Goal: Task Accomplishment & Management: Manage account settings

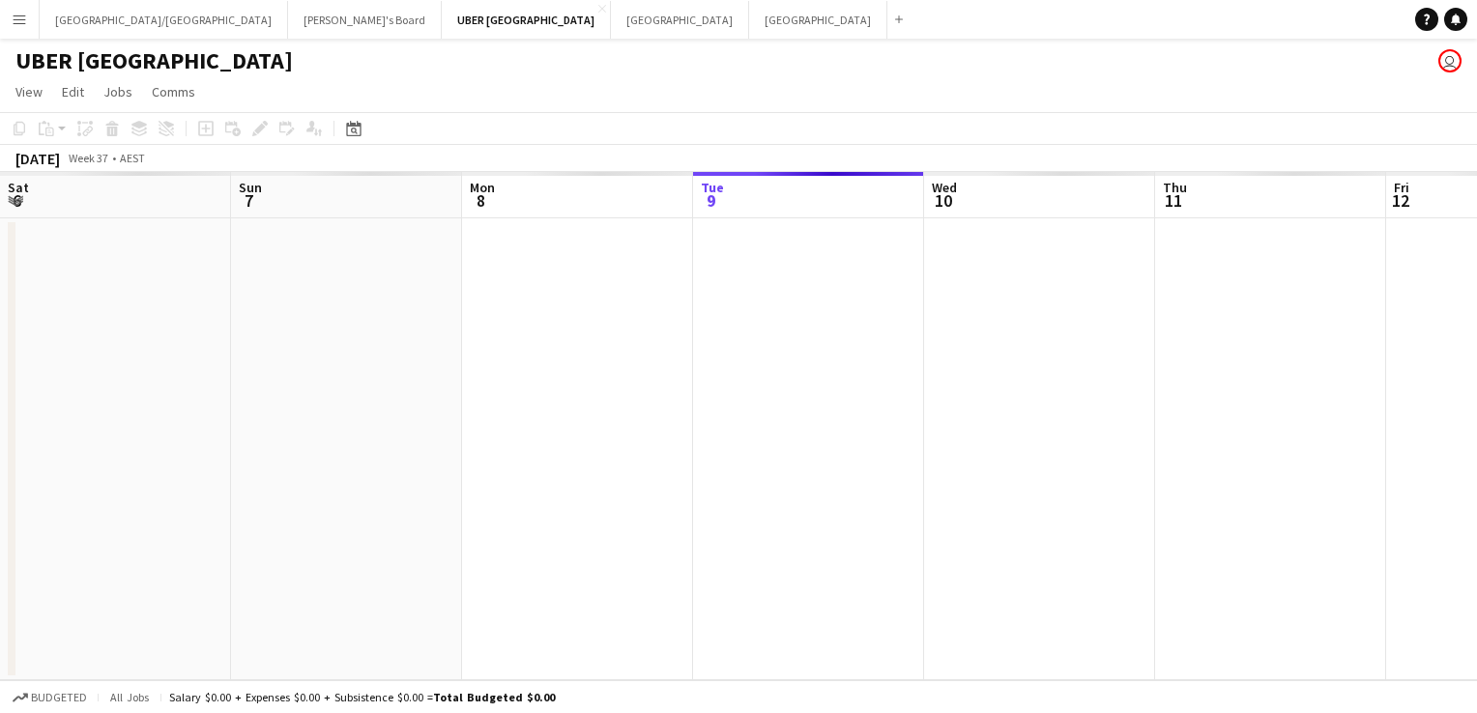
scroll to position [0, 462]
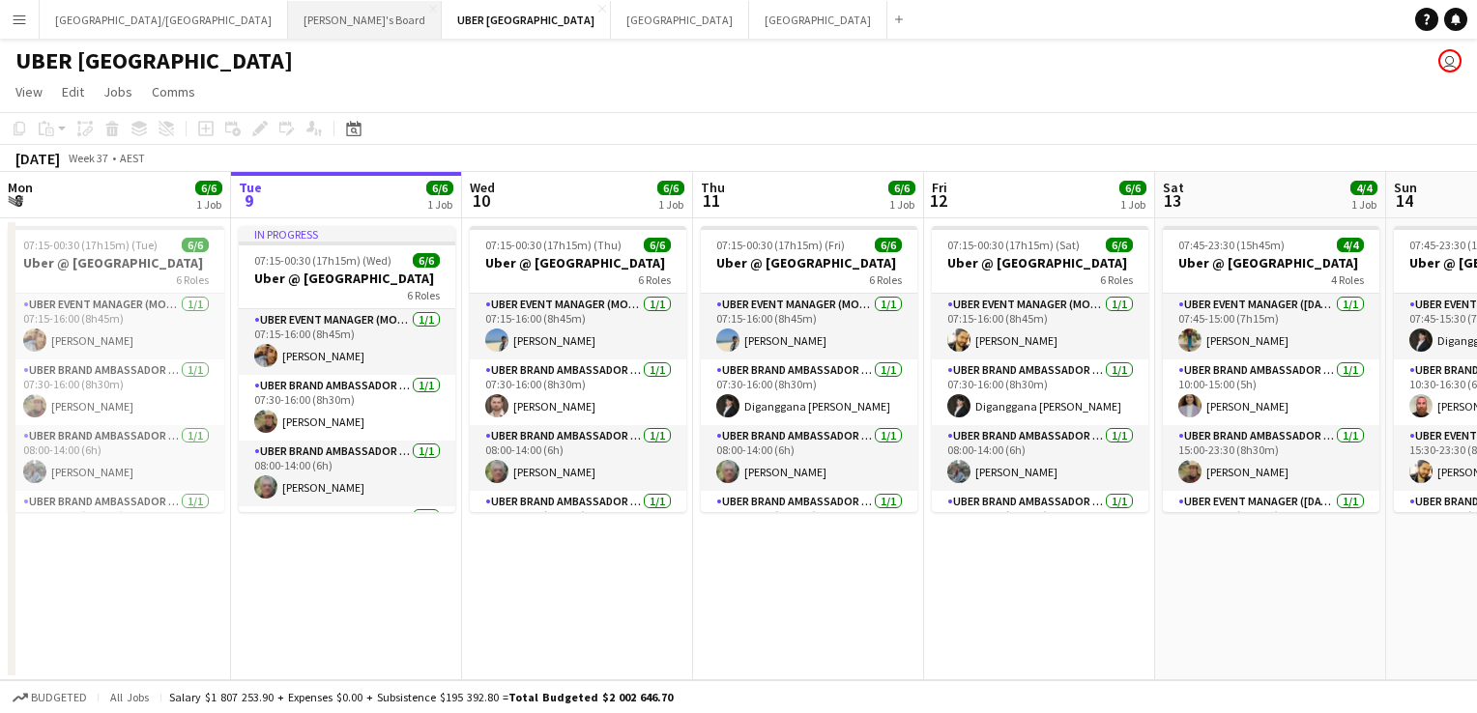
click at [288, 16] on button "Tennille's Board Close" at bounding box center [365, 20] width 154 height 38
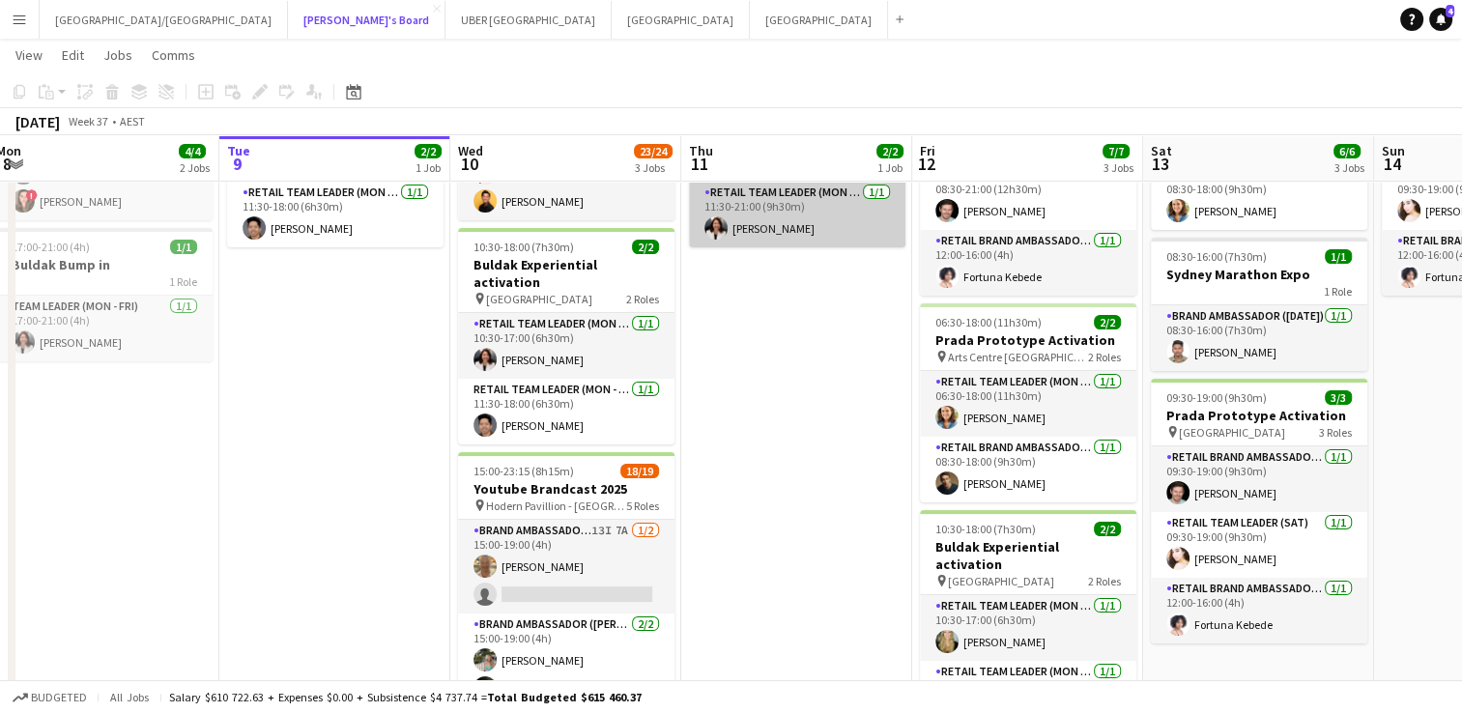
scroll to position [317, 0]
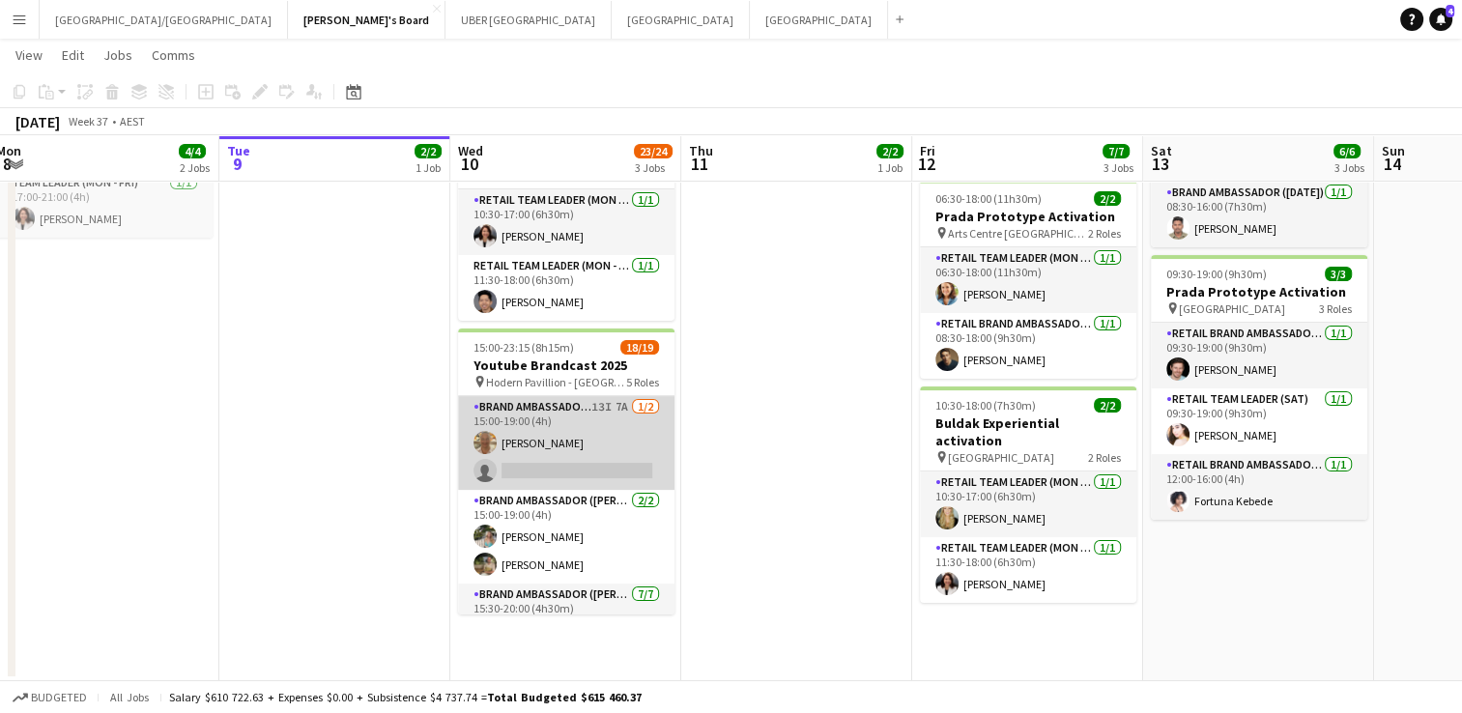
click at [599, 447] on app-card-role "Brand Ambassador (Mon - Fri) 13I 7A [DATE] 15:00-19:00 (4h) [PERSON_NAME] singl…" at bounding box center [566, 443] width 216 height 94
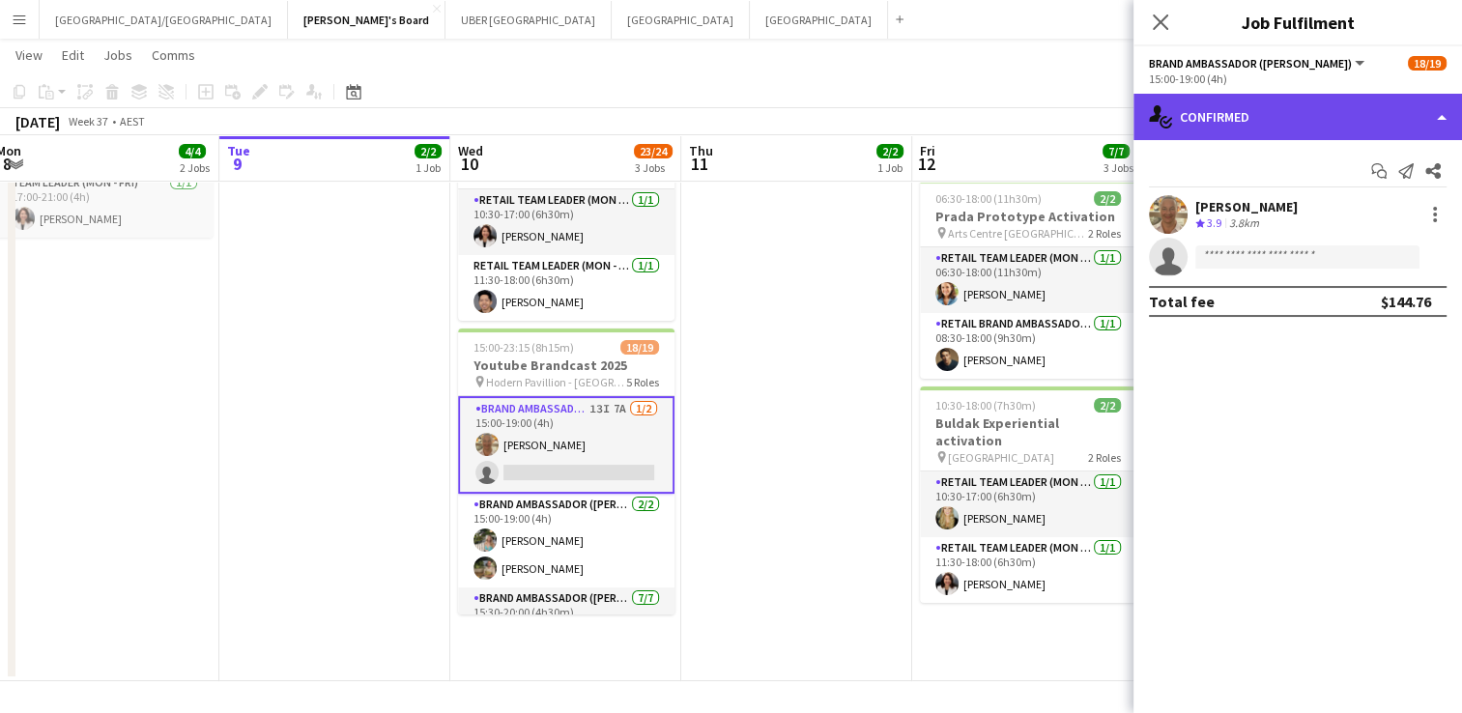
click at [1216, 116] on div "single-neutral-actions-check-2 Confirmed" at bounding box center [1298, 117] width 329 height 46
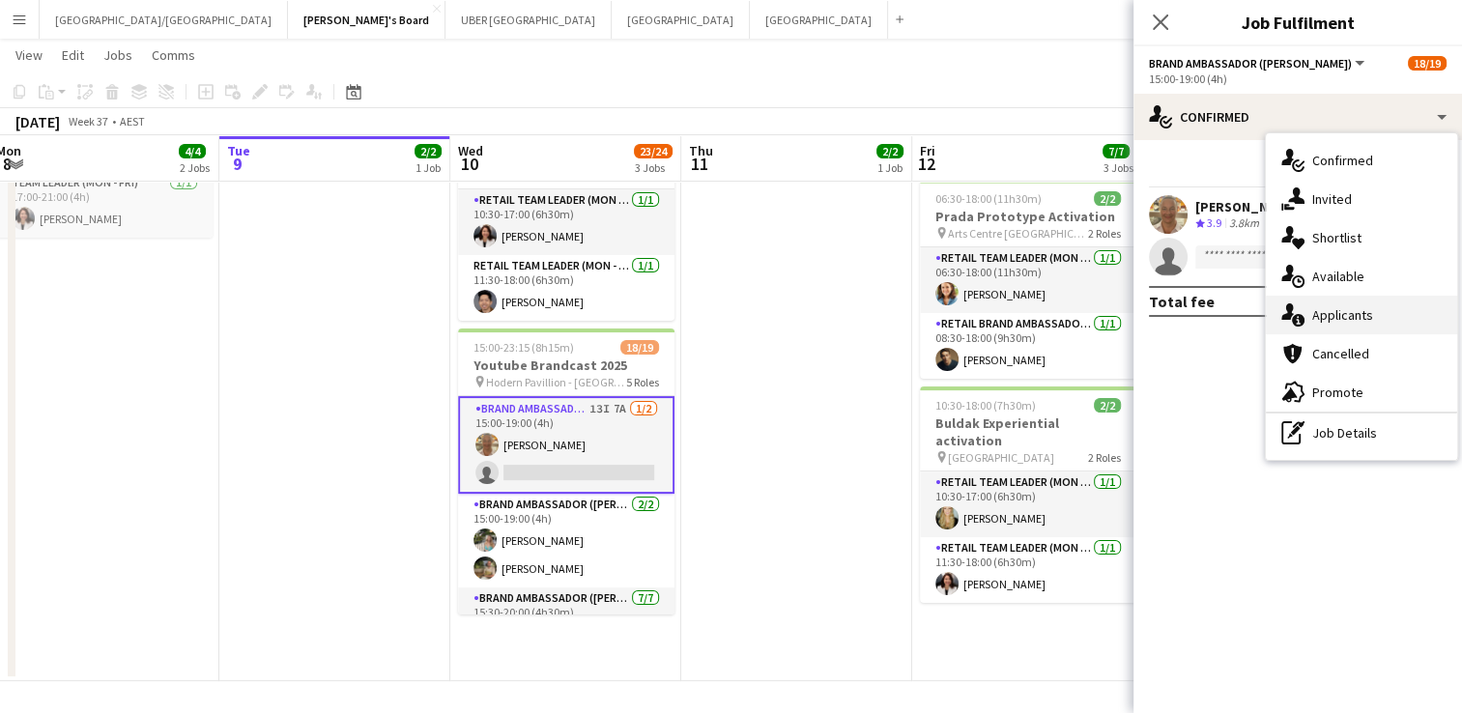
click at [1328, 316] on span "Applicants" at bounding box center [1342, 314] width 61 height 17
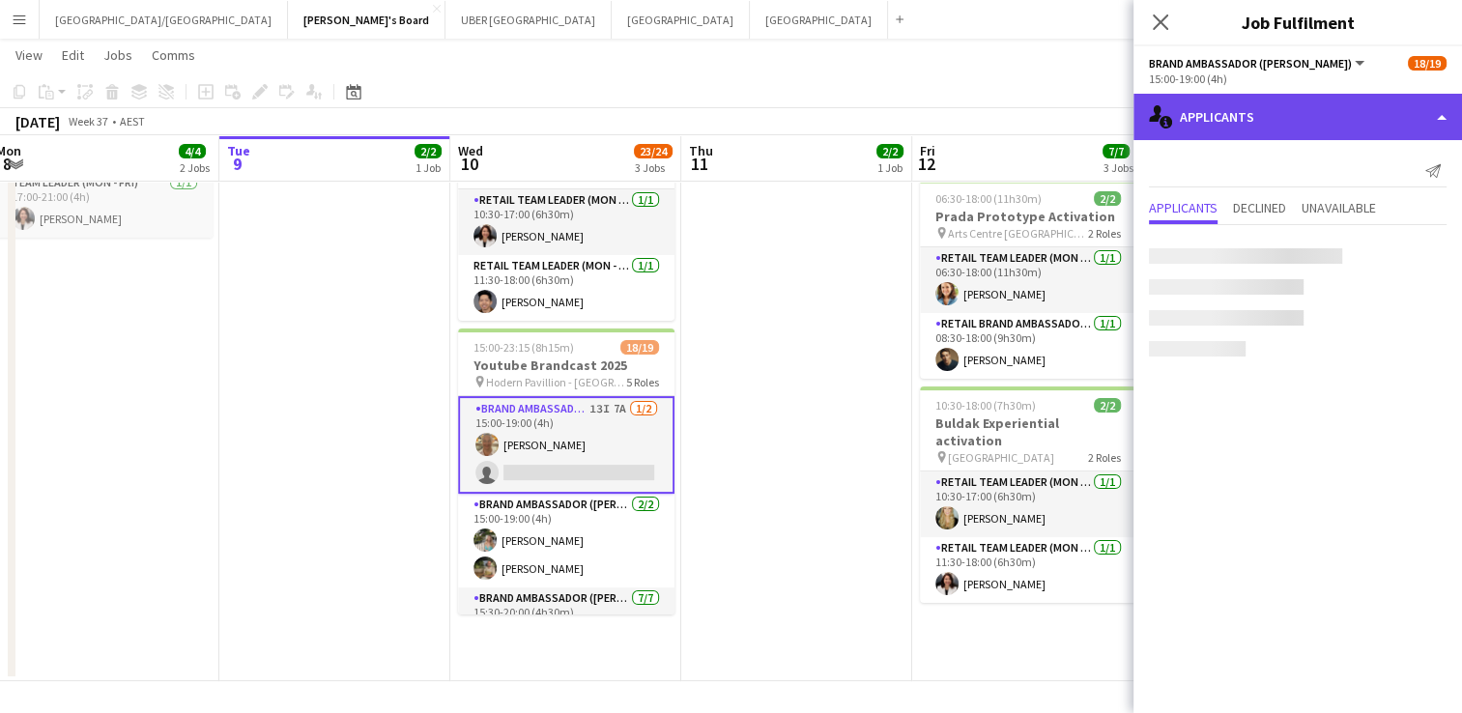
click at [1286, 106] on div "single-neutral-actions-information Applicants" at bounding box center [1298, 117] width 329 height 46
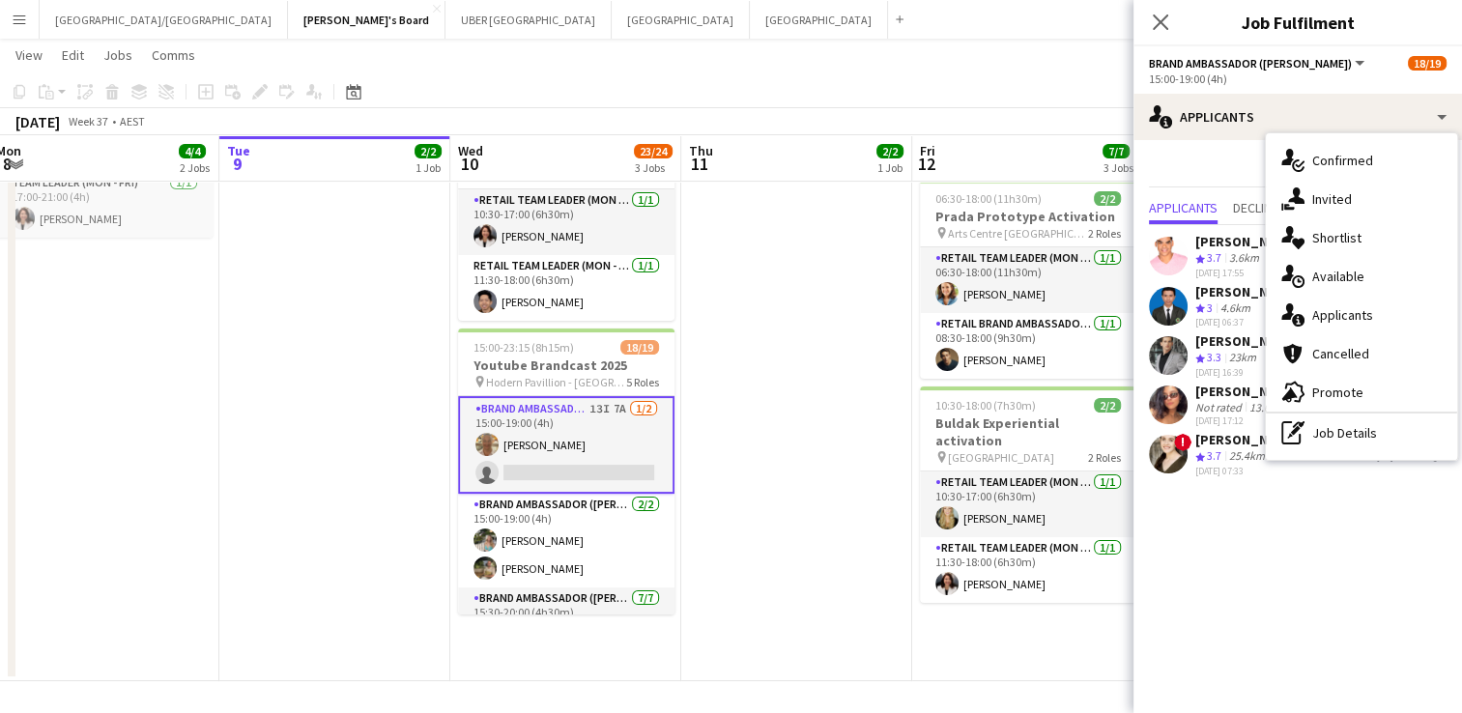
click at [750, 497] on app-date-cell "10:30-21:00 (10h30m) 2/2 Buldak Experiential activation pin Bondi Junction West…" at bounding box center [796, 290] width 231 height 782
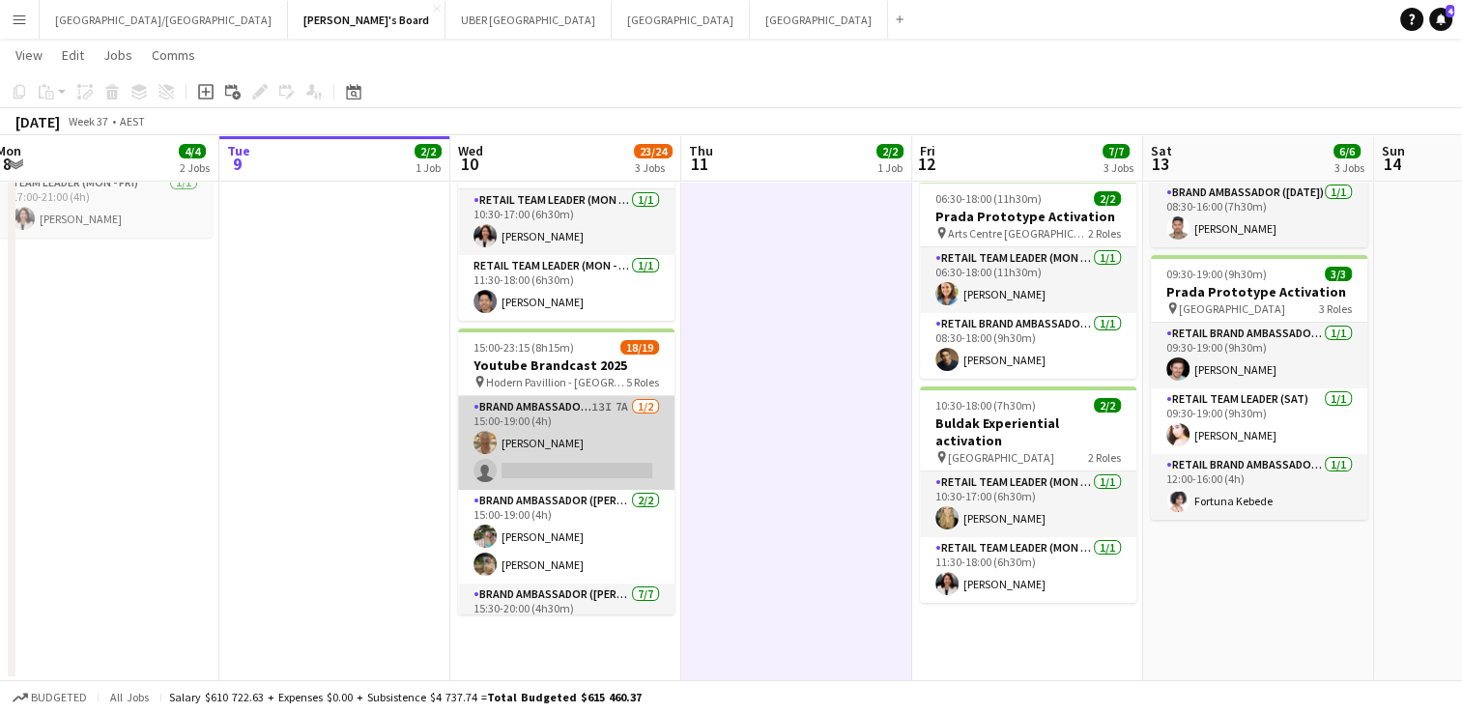
click at [547, 460] on app-card-role "Brand Ambassador (Mon - Fri) 13I 7A [DATE] 15:00-19:00 (4h) [PERSON_NAME] singl…" at bounding box center [566, 443] width 216 height 94
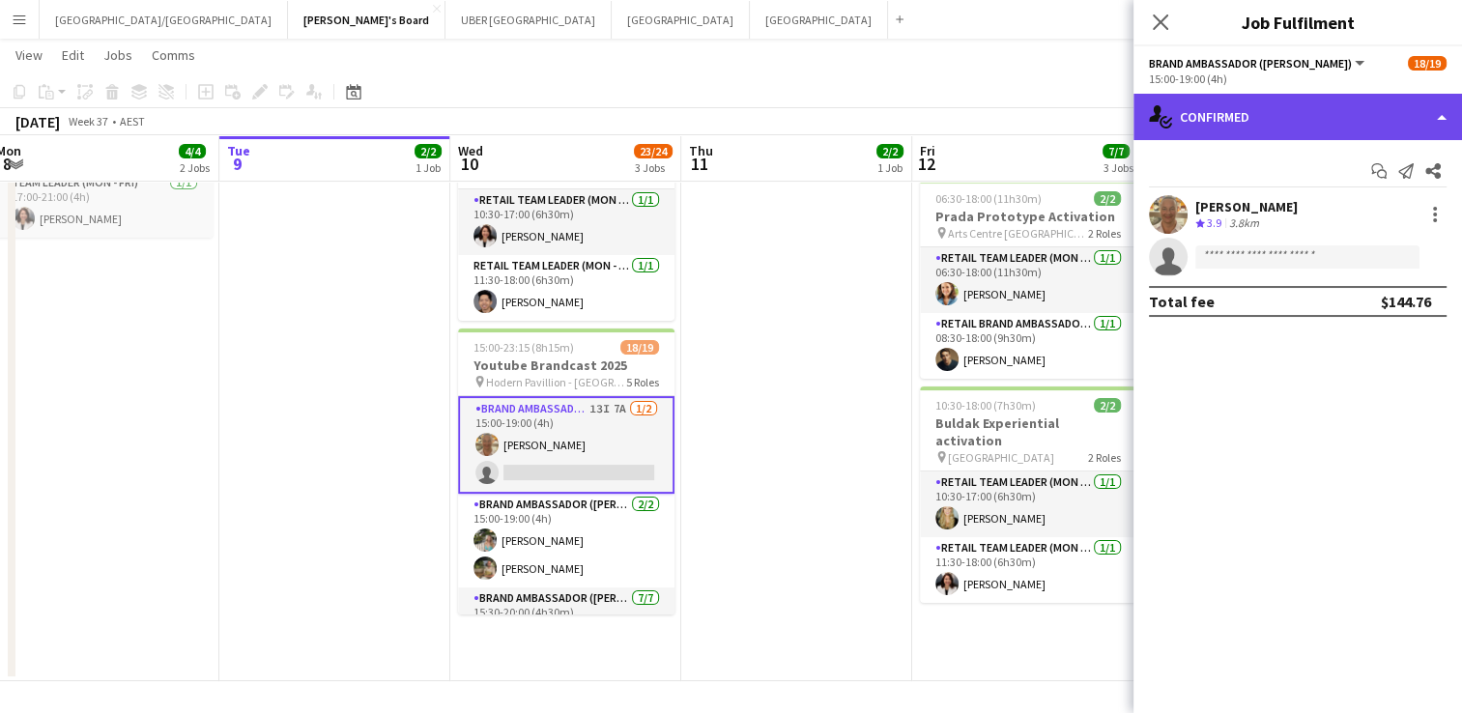
click at [1213, 127] on div "single-neutral-actions-check-2 Confirmed" at bounding box center [1298, 117] width 329 height 46
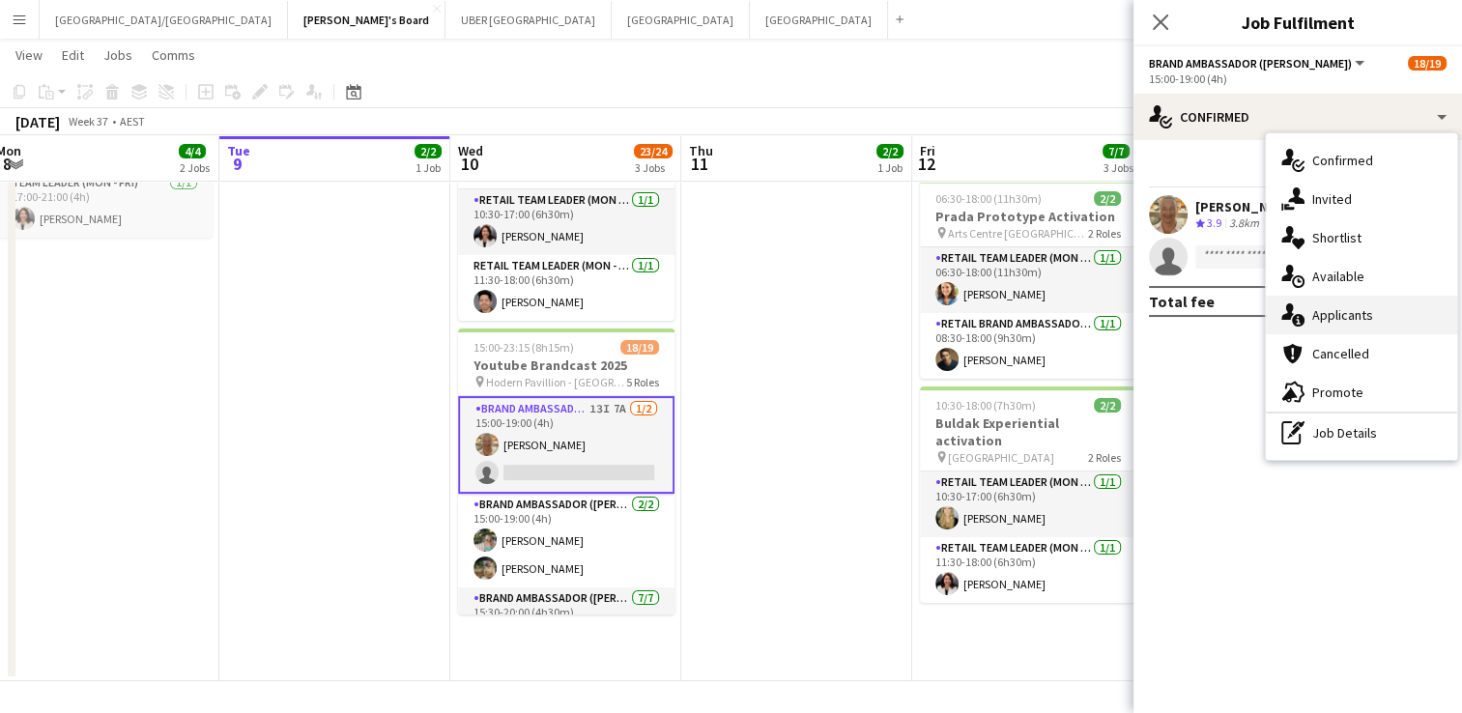
click at [1336, 321] on span "Applicants" at bounding box center [1342, 314] width 61 height 17
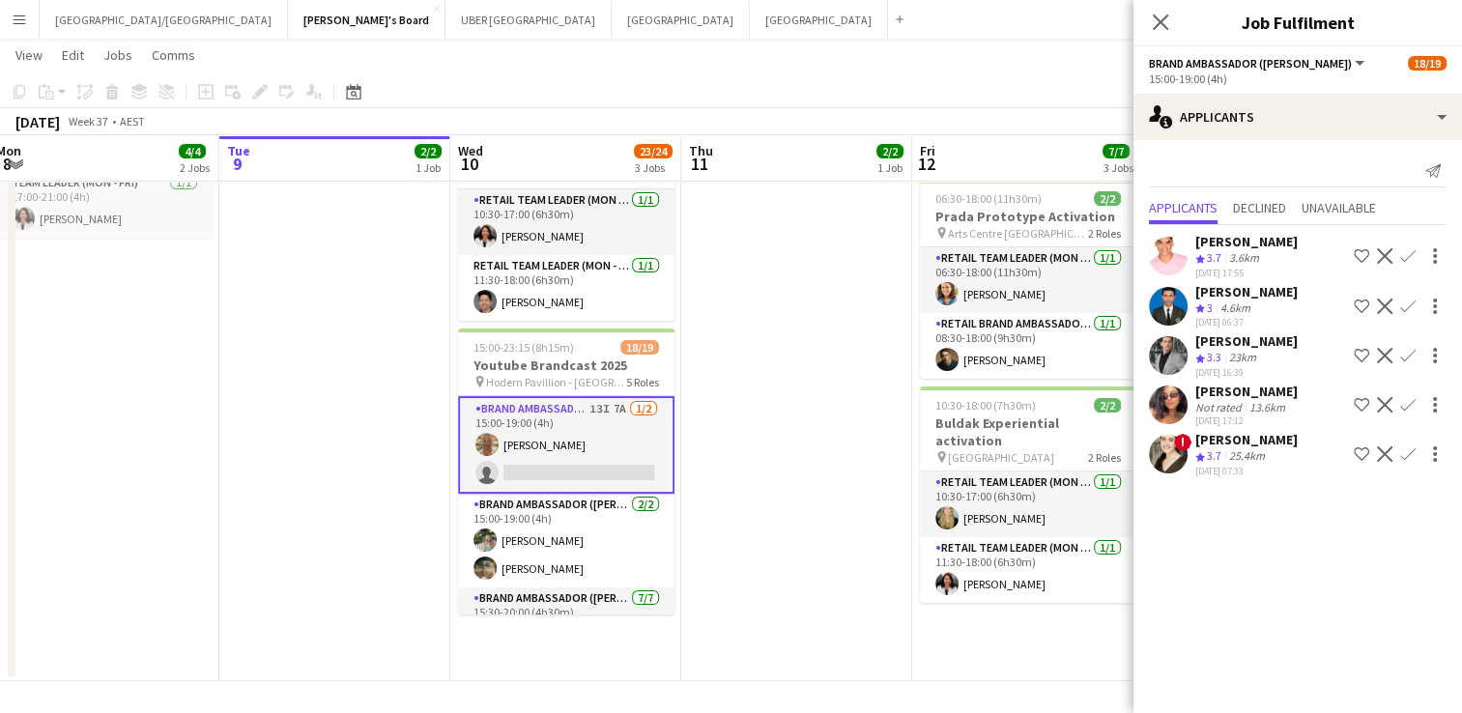
click at [1223, 393] on div "[PERSON_NAME]" at bounding box center [1246, 391] width 102 height 17
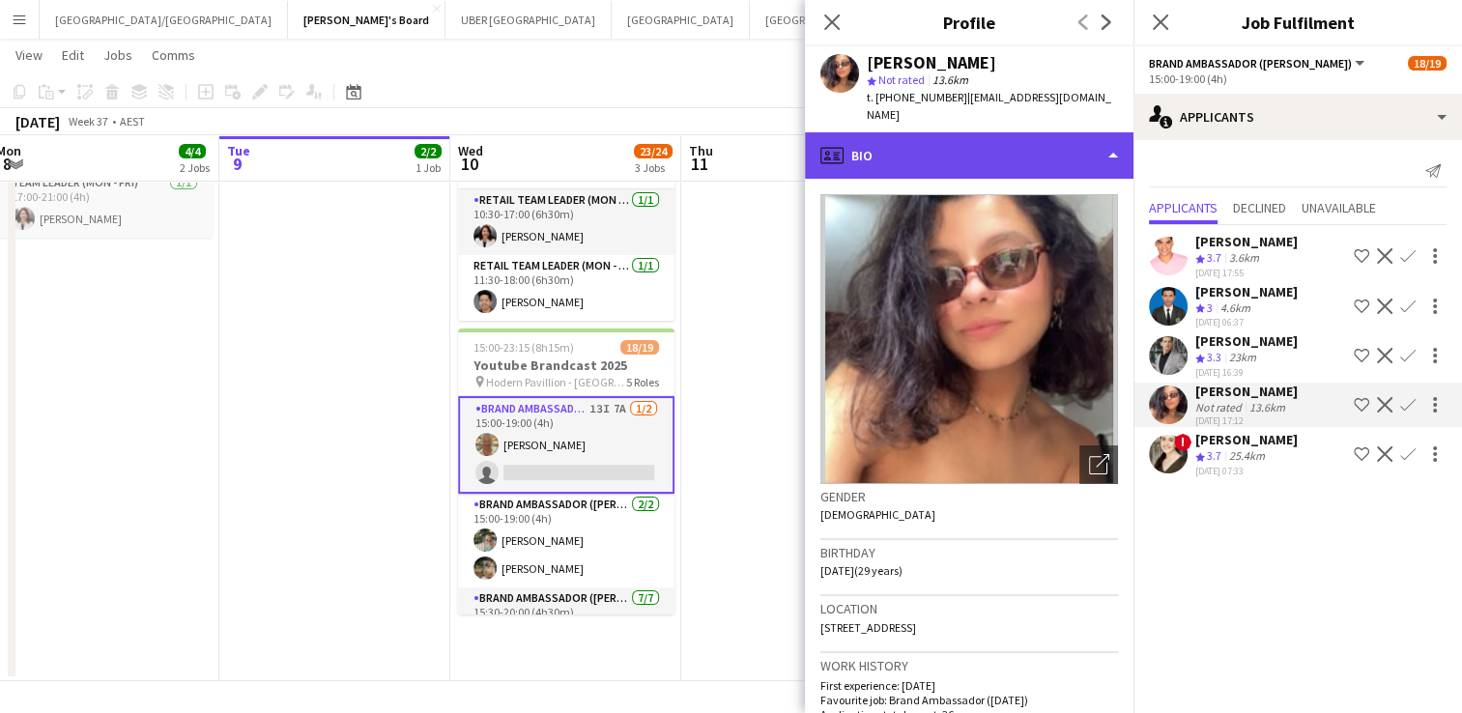
click at [997, 139] on div "profile Bio" at bounding box center [969, 155] width 329 height 46
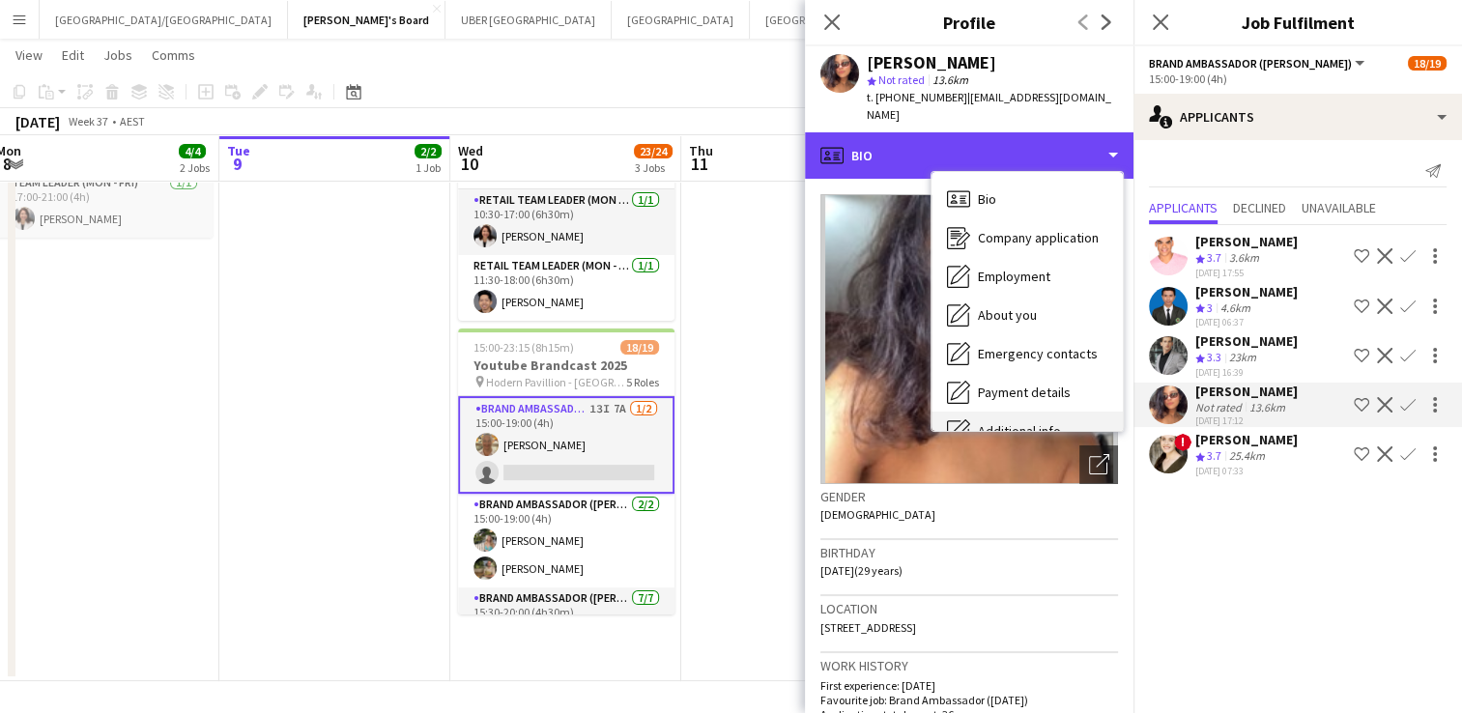
scroll to position [143, 0]
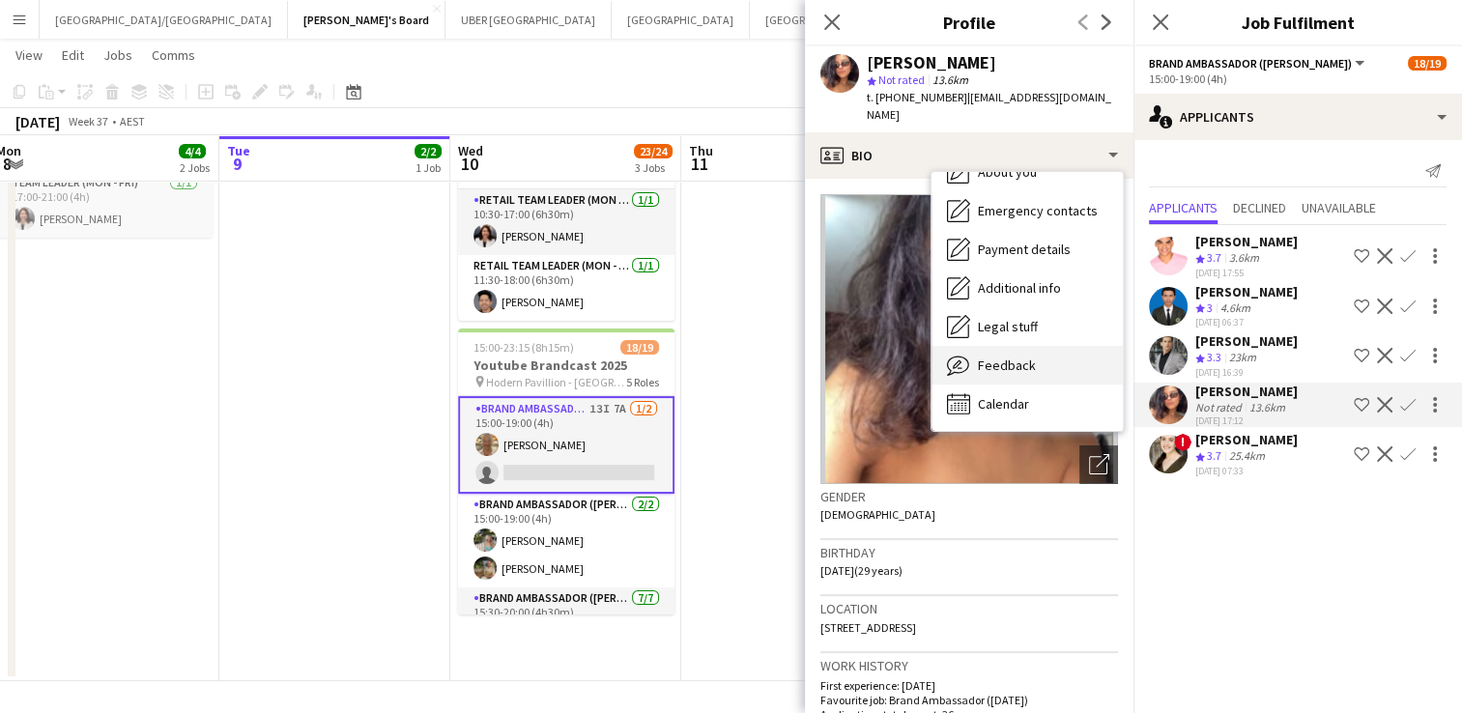
click at [1012, 357] on span "Feedback" at bounding box center [1007, 365] width 58 height 17
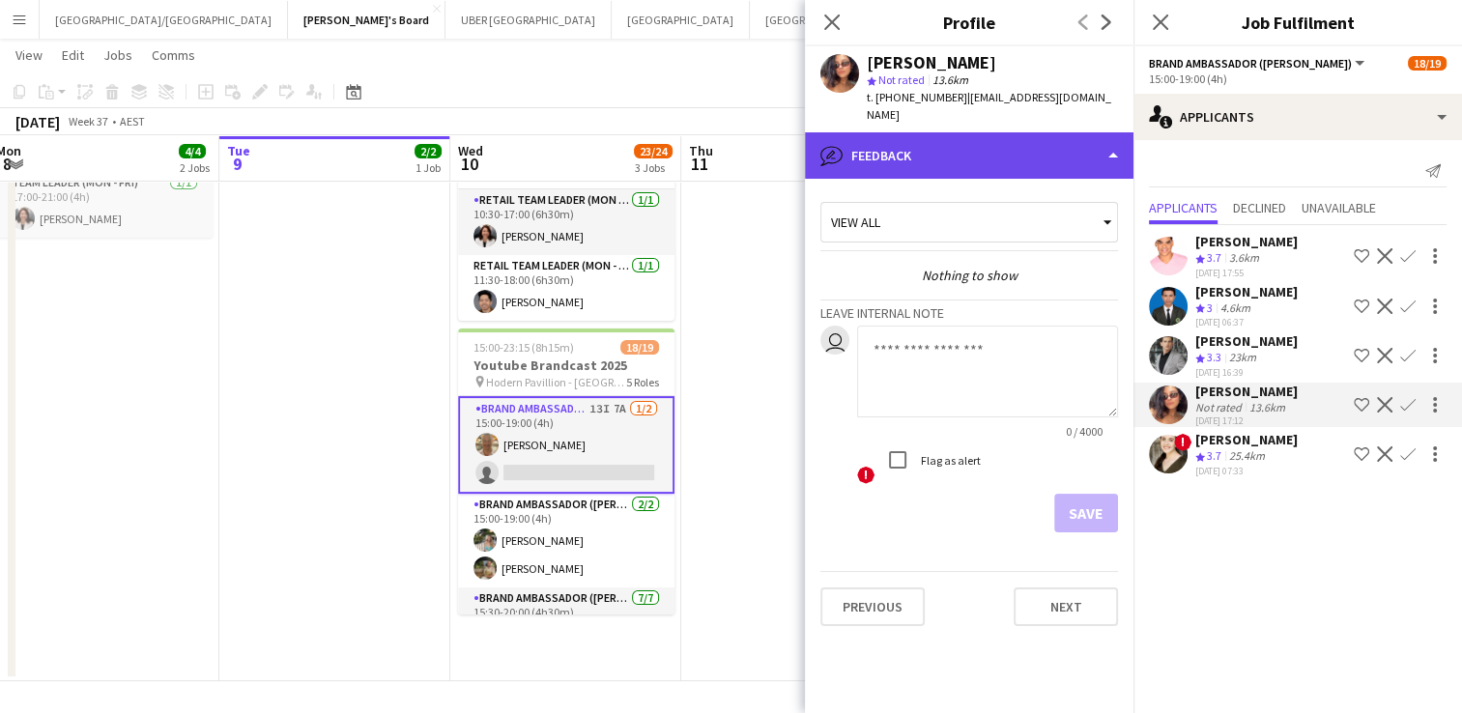
click at [999, 132] on div "bubble-pencil Feedback" at bounding box center [969, 155] width 329 height 46
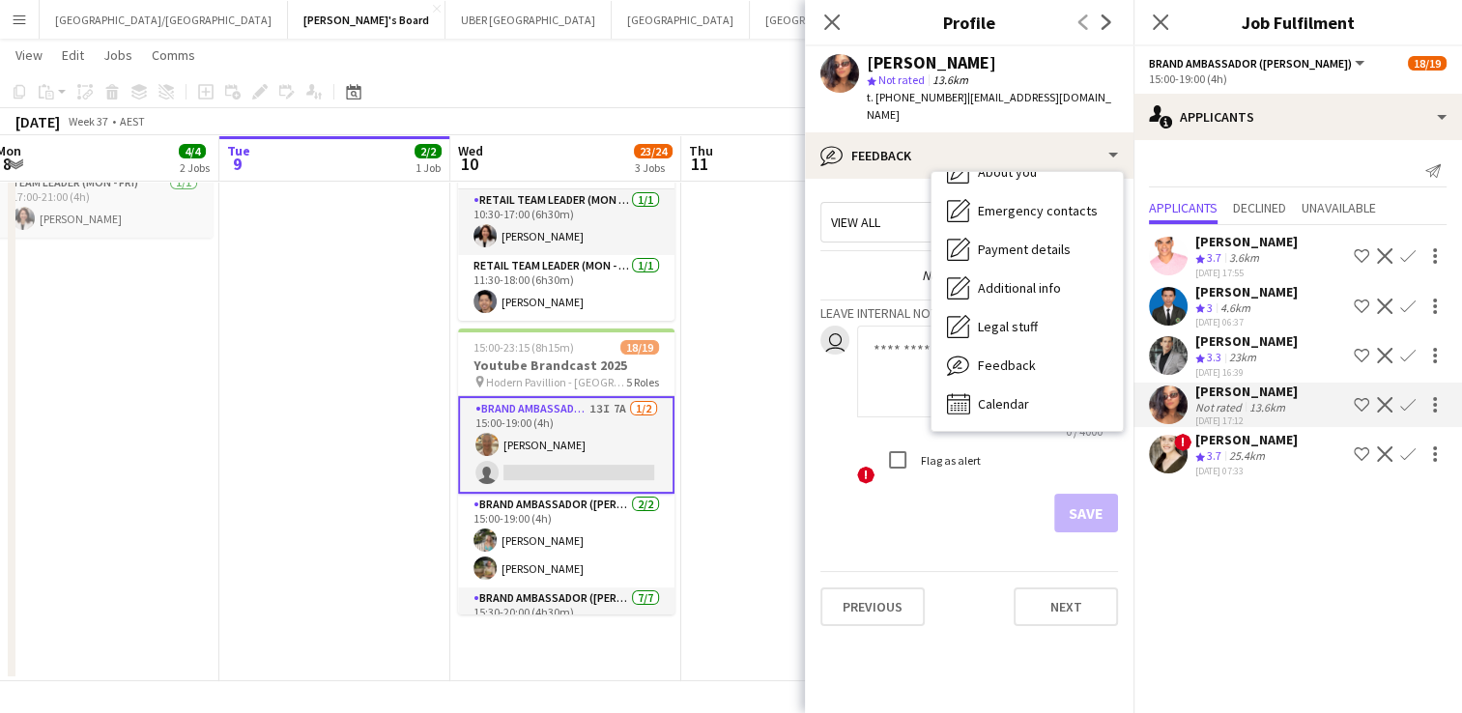
click at [580, 431] on app-card-role "Brand Ambassador (Mon - Fri) 13I 7A [DATE] 15:00-19:00 (4h) [PERSON_NAME] singl…" at bounding box center [566, 445] width 216 height 98
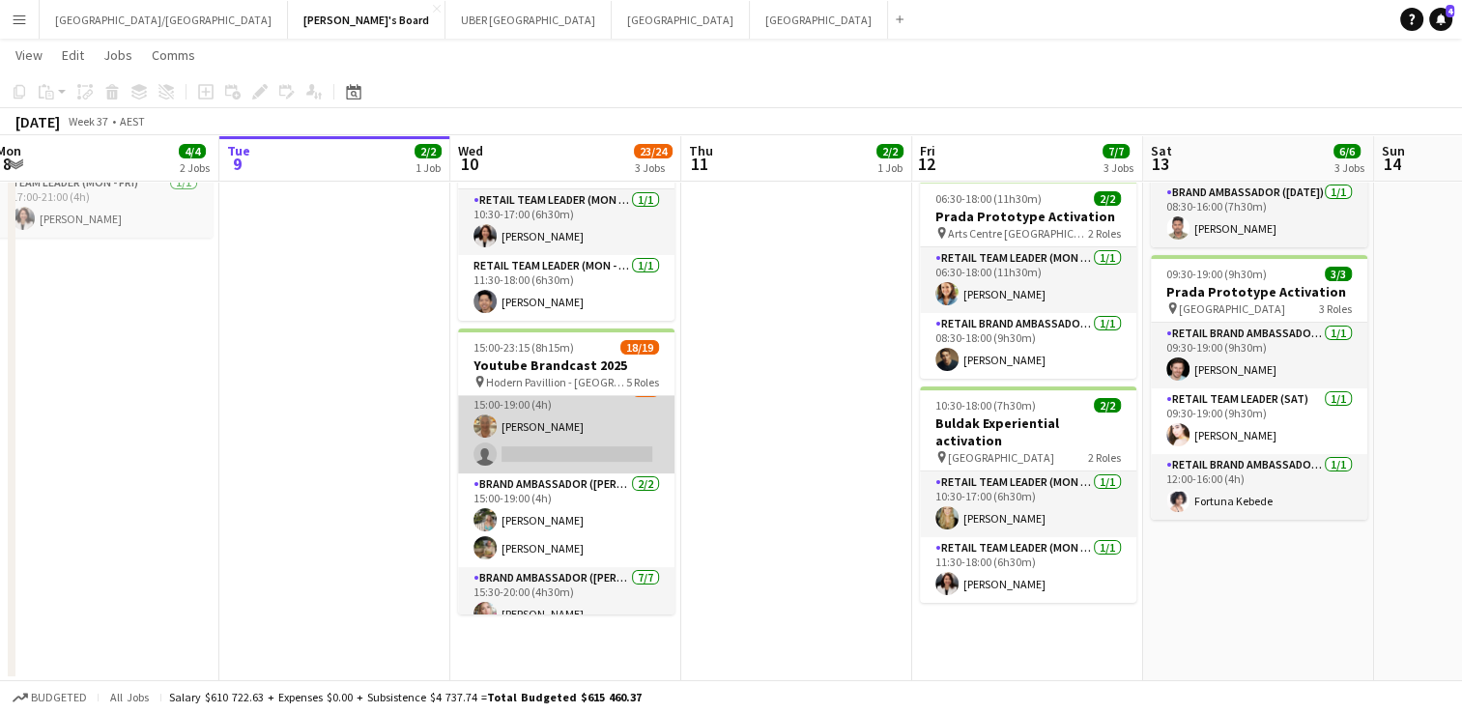
scroll to position [0, 0]
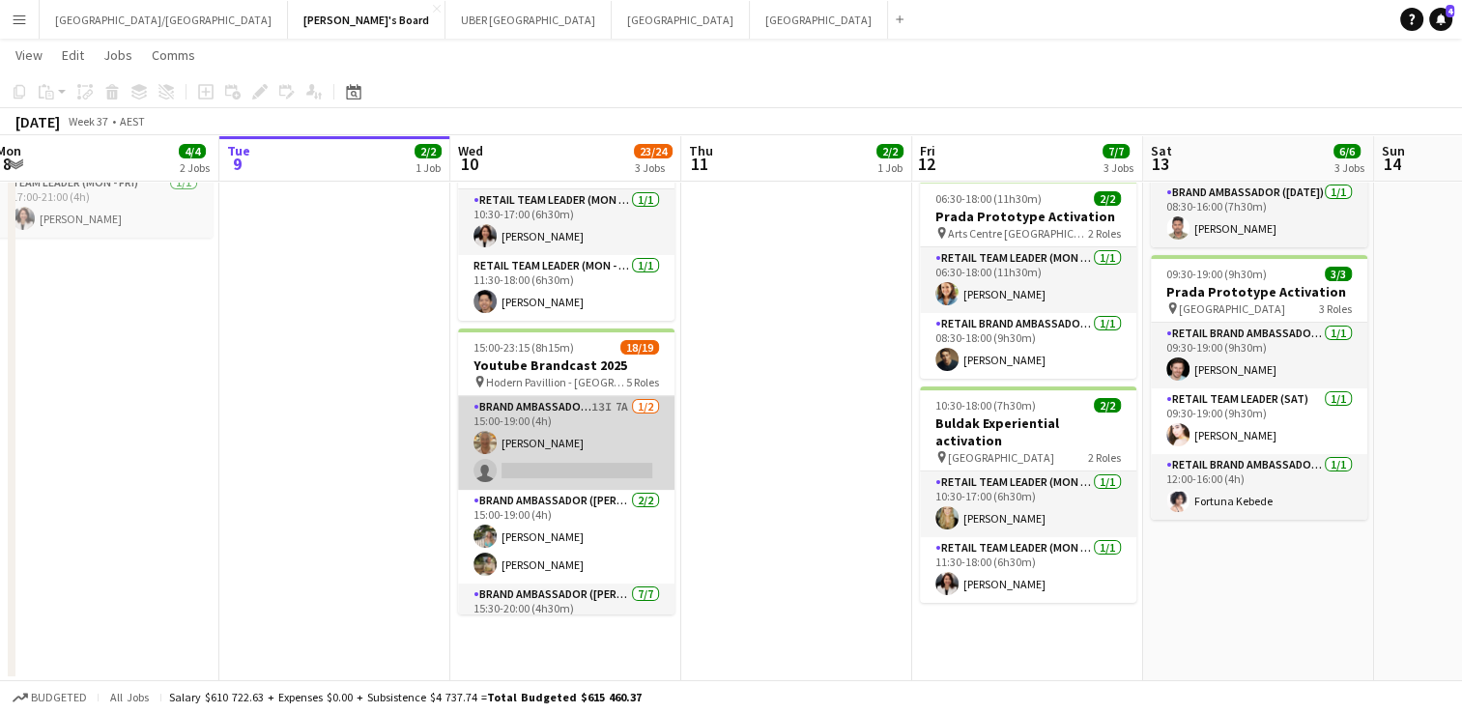
click at [566, 452] on app-card-role "Brand Ambassador (Mon - Fri) 13I 7A [DATE] 15:00-19:00 (4h) [PERSON_NAME] singl…" at bounding box center [566, 443] width 216 height 94
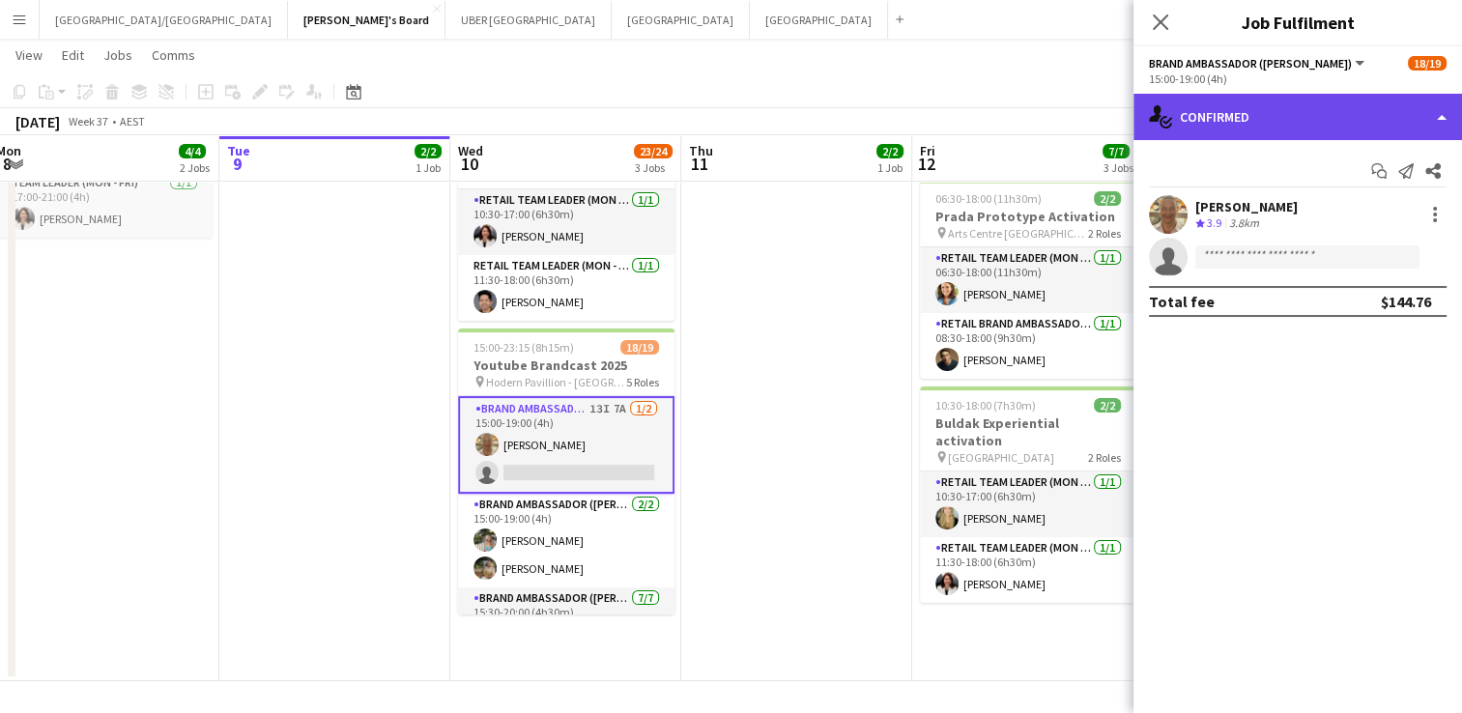
click at [1273, 118] on div "single-neutral-actions-check-2 Confirmed" at bounding box center [1298, 117] width 329 height 46
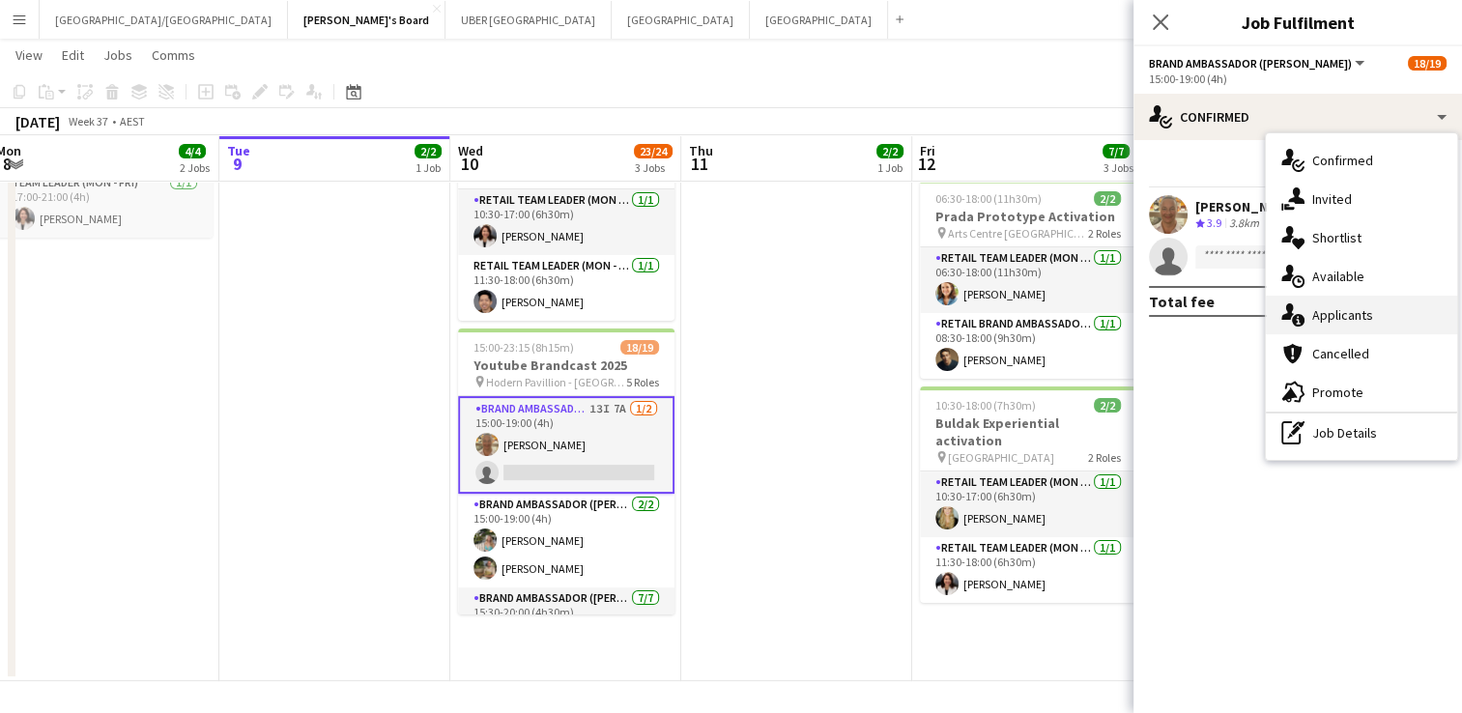
click at [1341, 308] on span "Applicants" at bounding box center [1342, 314] width 61 height 17
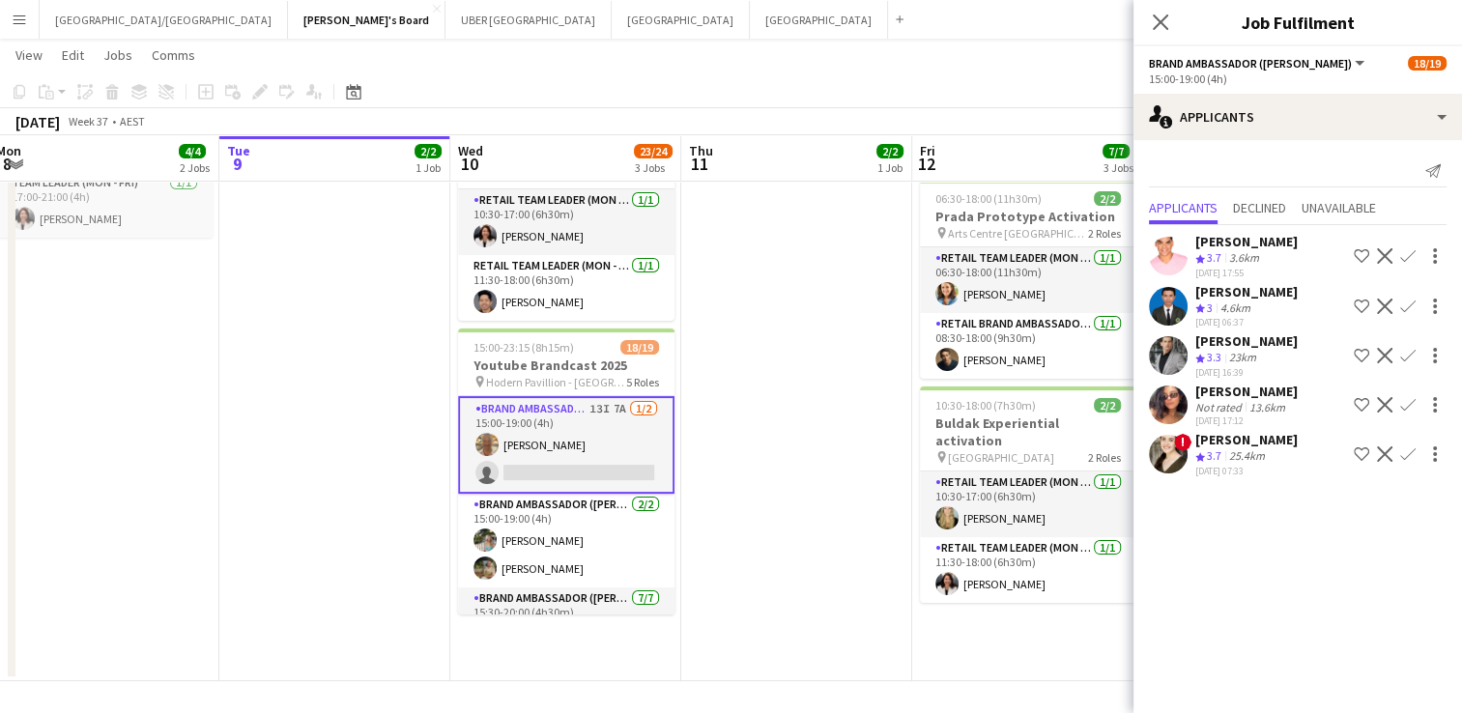
click at [1252, 390] on div "[PERSON_NAME]" at bounding box center [1246, 391] width 102 height 17
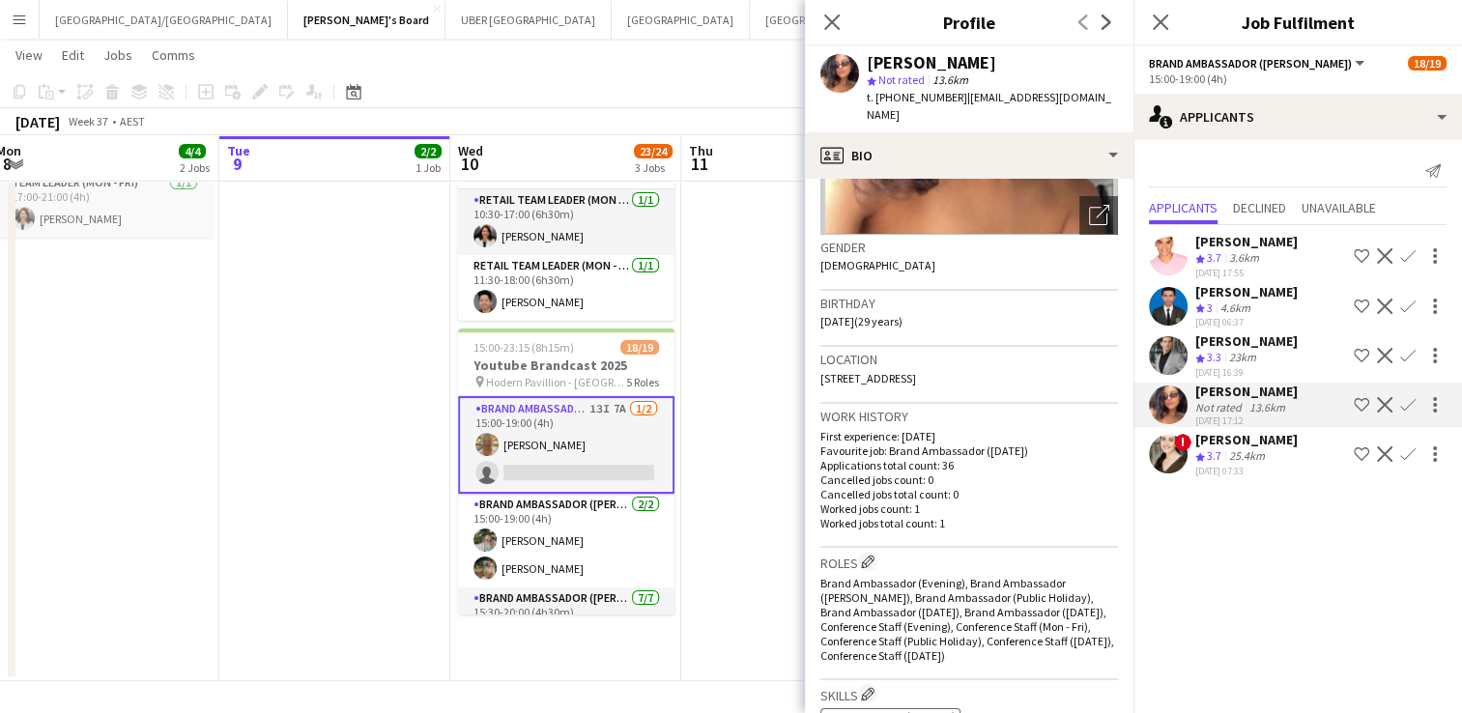
scroll to position [247, 0]
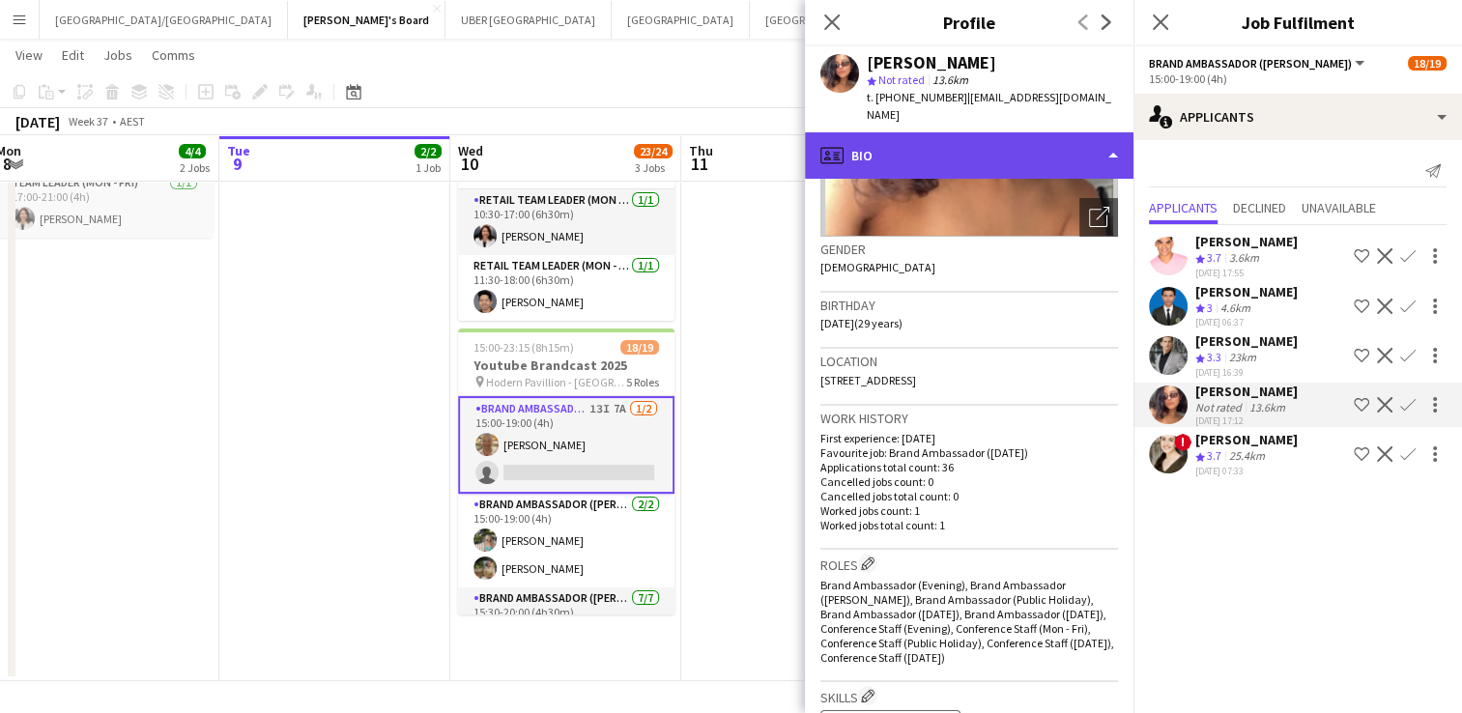
click at [994, 140] on div "profile Bio" at bounding box center [969, 155] width 329 height 46
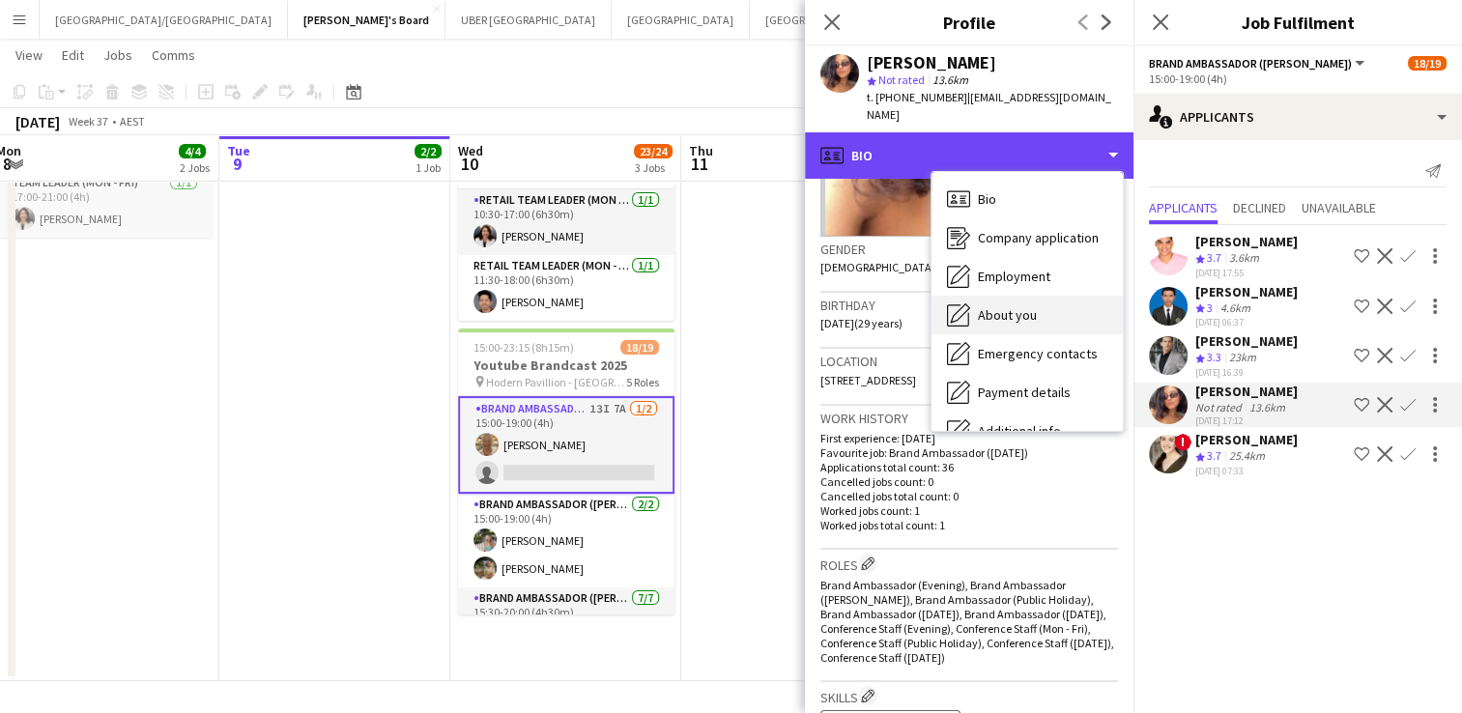
scroll to position [143, 0]
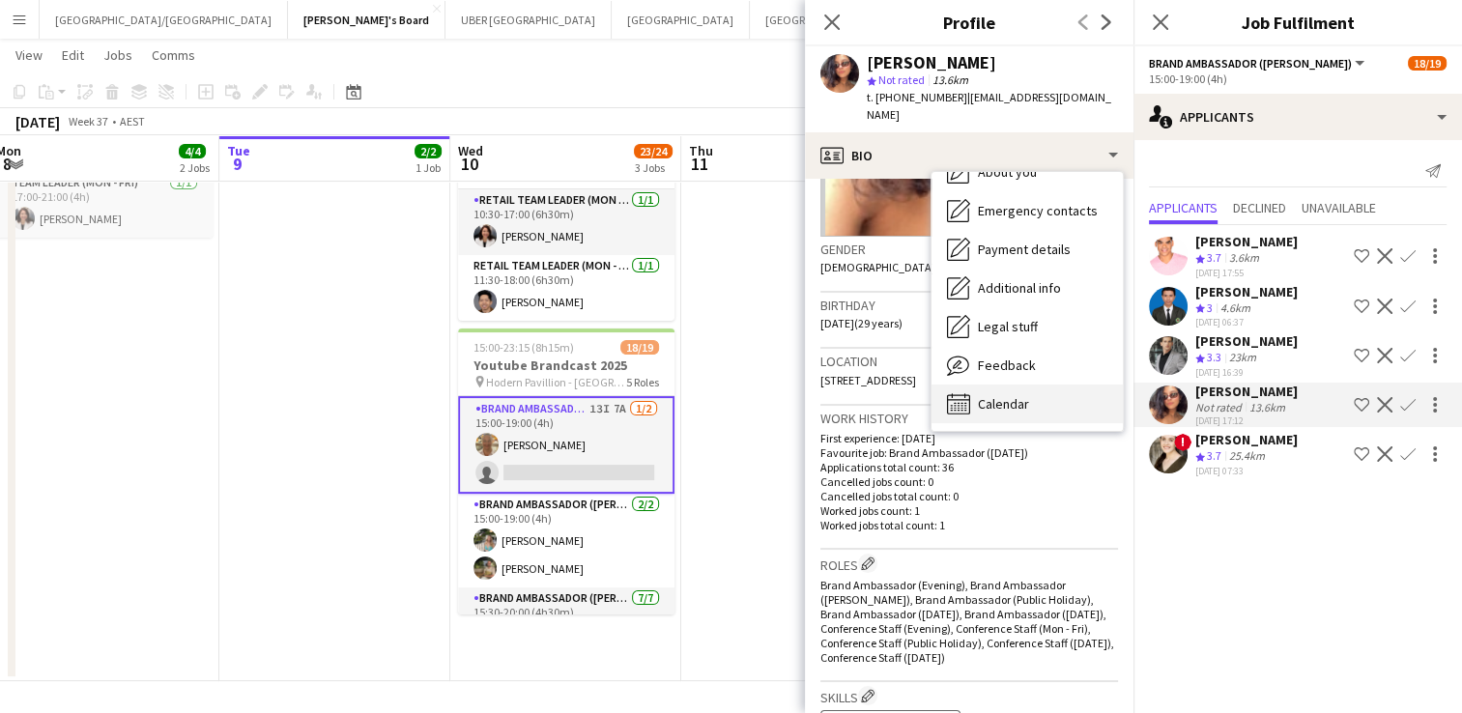
click at [989, 395] on span "Calendar" at bounding box center [1003, 403] width 51 height 17
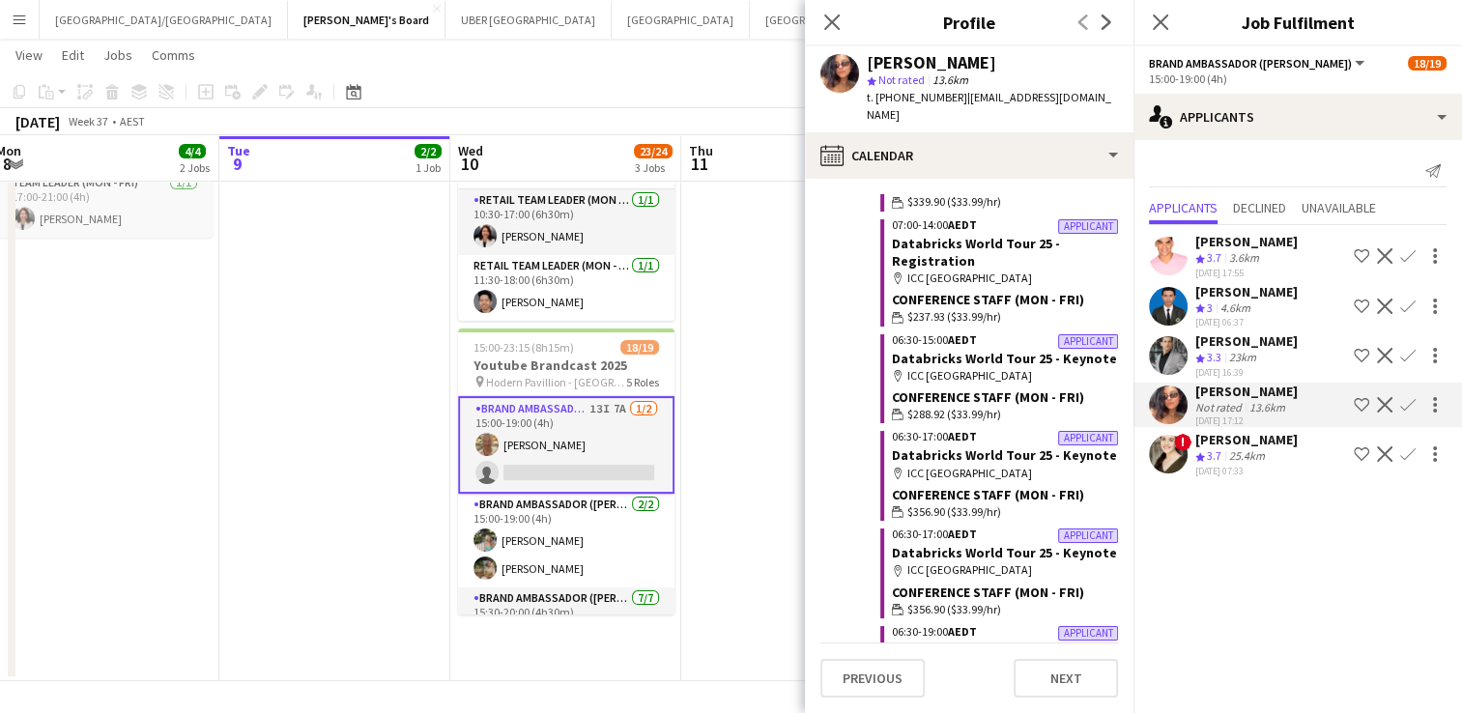
scroll to position [0, 0]
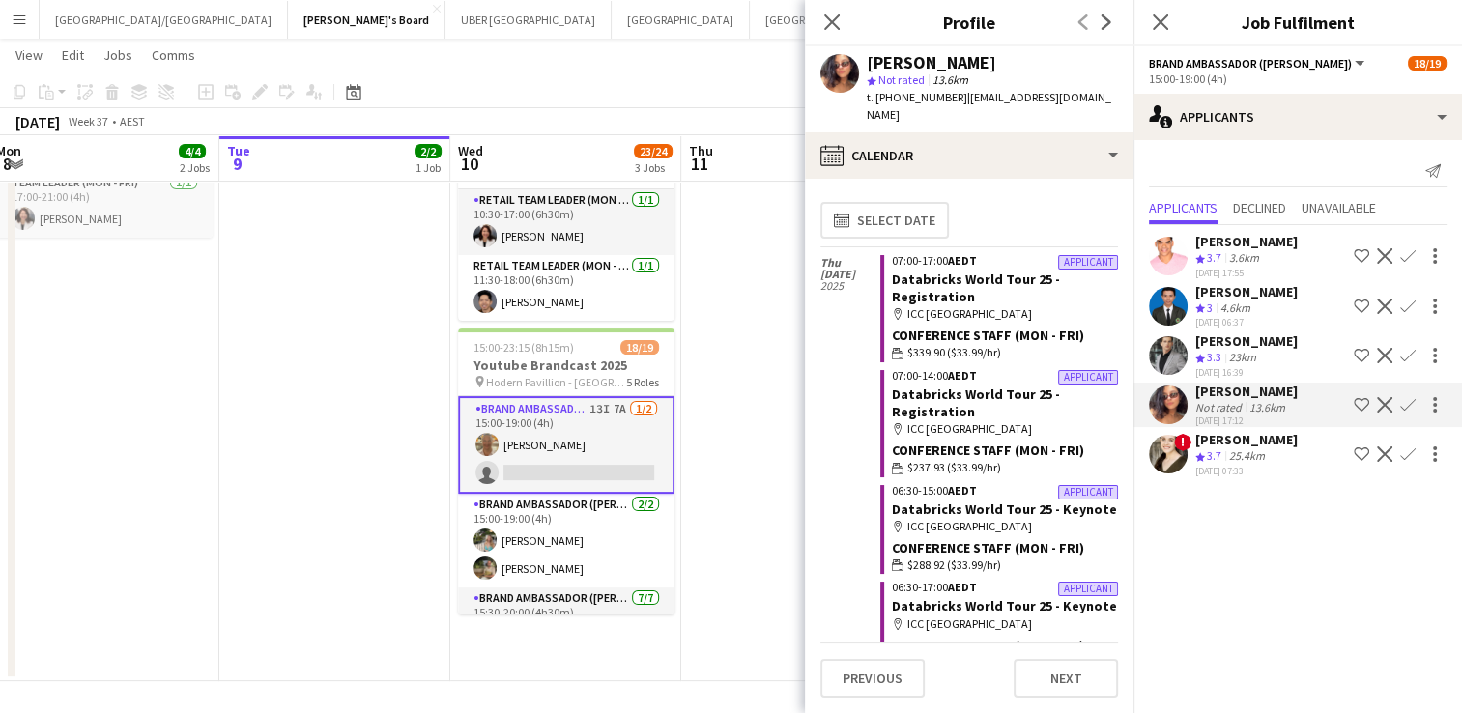
click at [1205, 435] on div "[PERSON_NAME]" at bounding box center [1246, 439] width 102 height 17
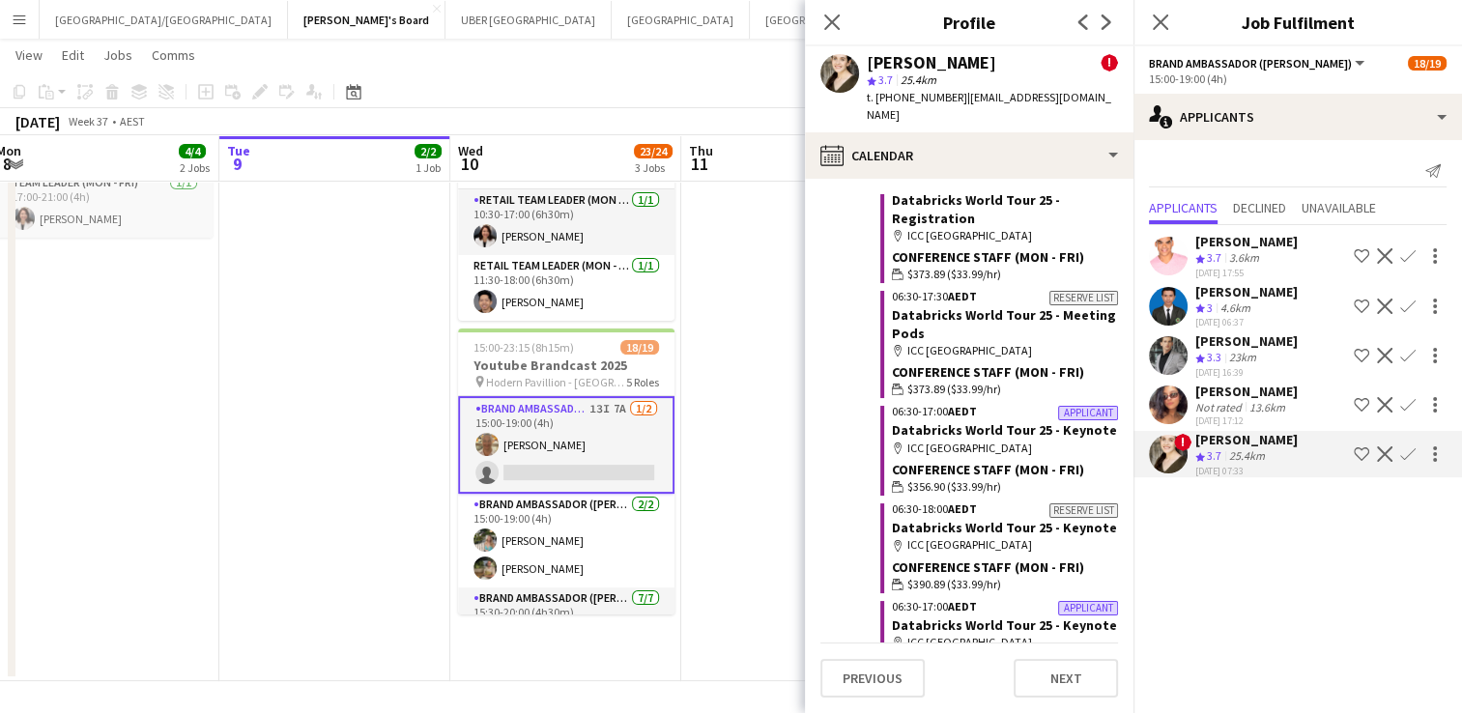
scroll to position [1844, 0]
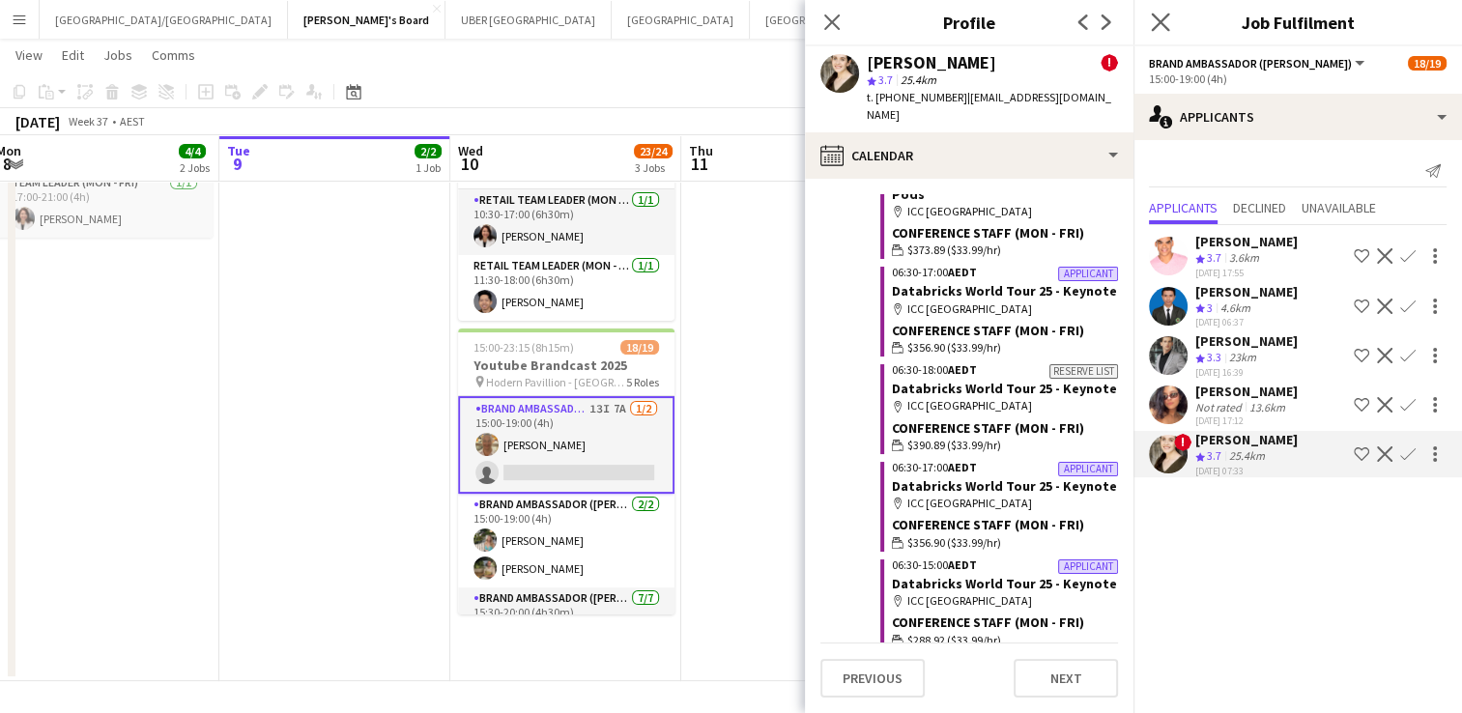
click at [1160, 32] on app-icon "Close pop-in" at bounding box center [1161, 23] width 28 height 28
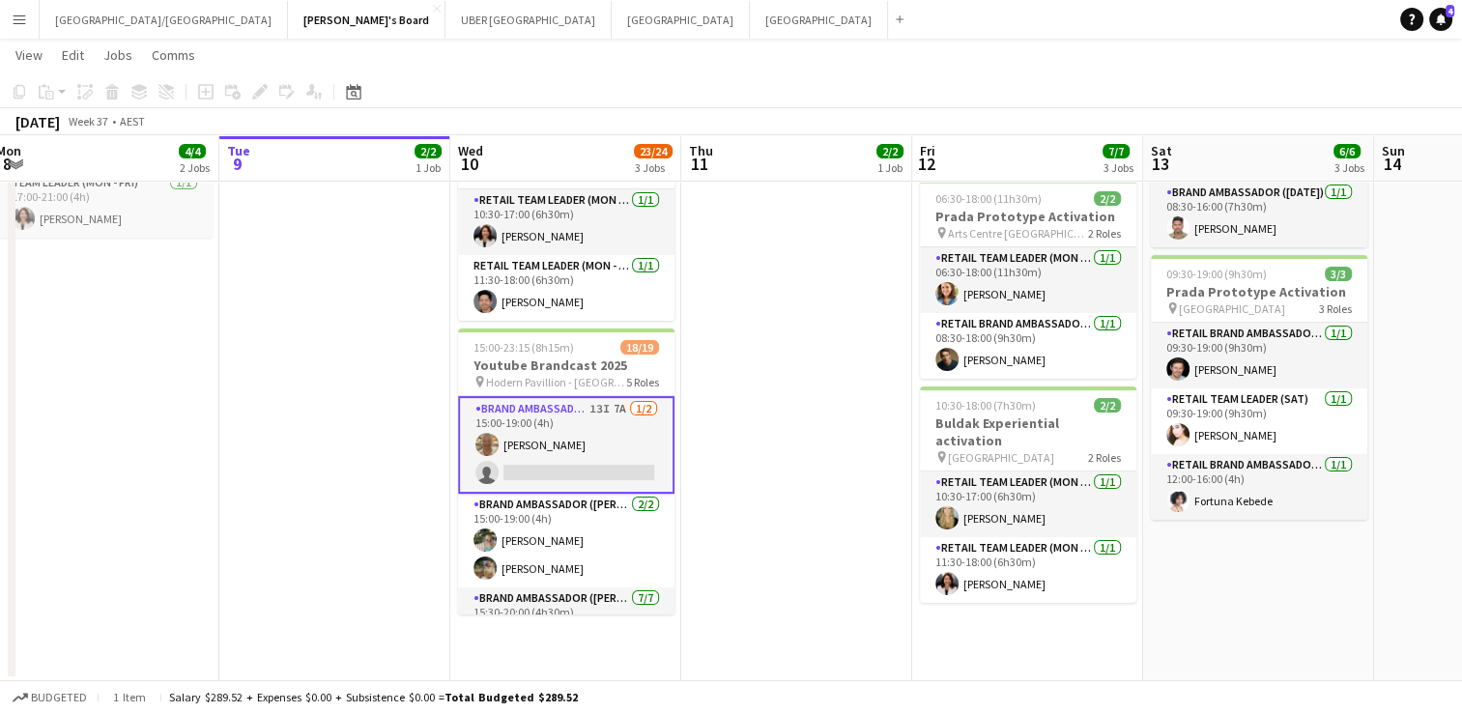
click at [525, 450] on app-card-role "Brand Ambassador (Mon - Fri) 13I 7A [DATE] 15:00-19:00 (4h) [PERSON_NAME] singl…" at bounding box center [566, 445] width 216 height 98
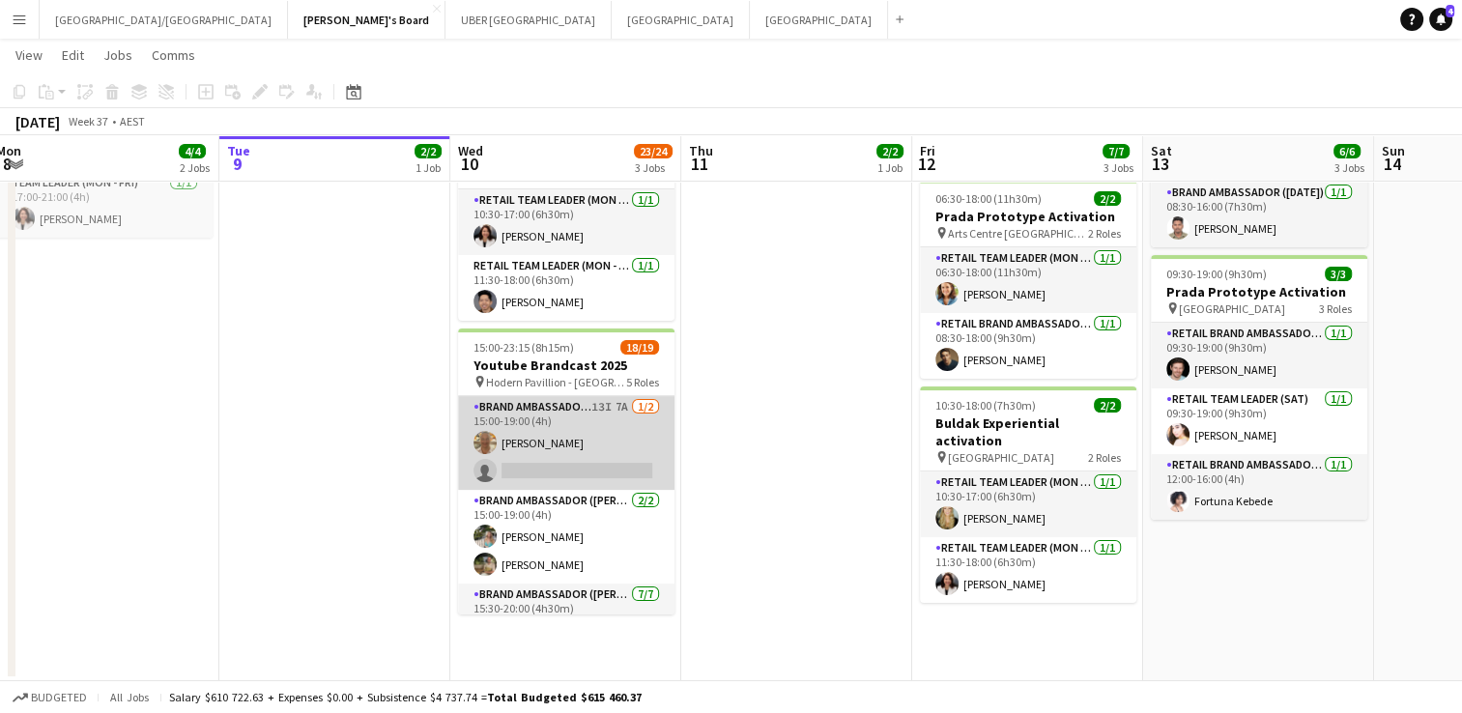
click at [525, 450] on app-card-role "Brand Ambassador (Mon - Fri) 13I 7A [DATE] 15:00-19:00 (4h) [PERSON_NAME] singl…" at bounding box center [566, 443] width 216 height 94
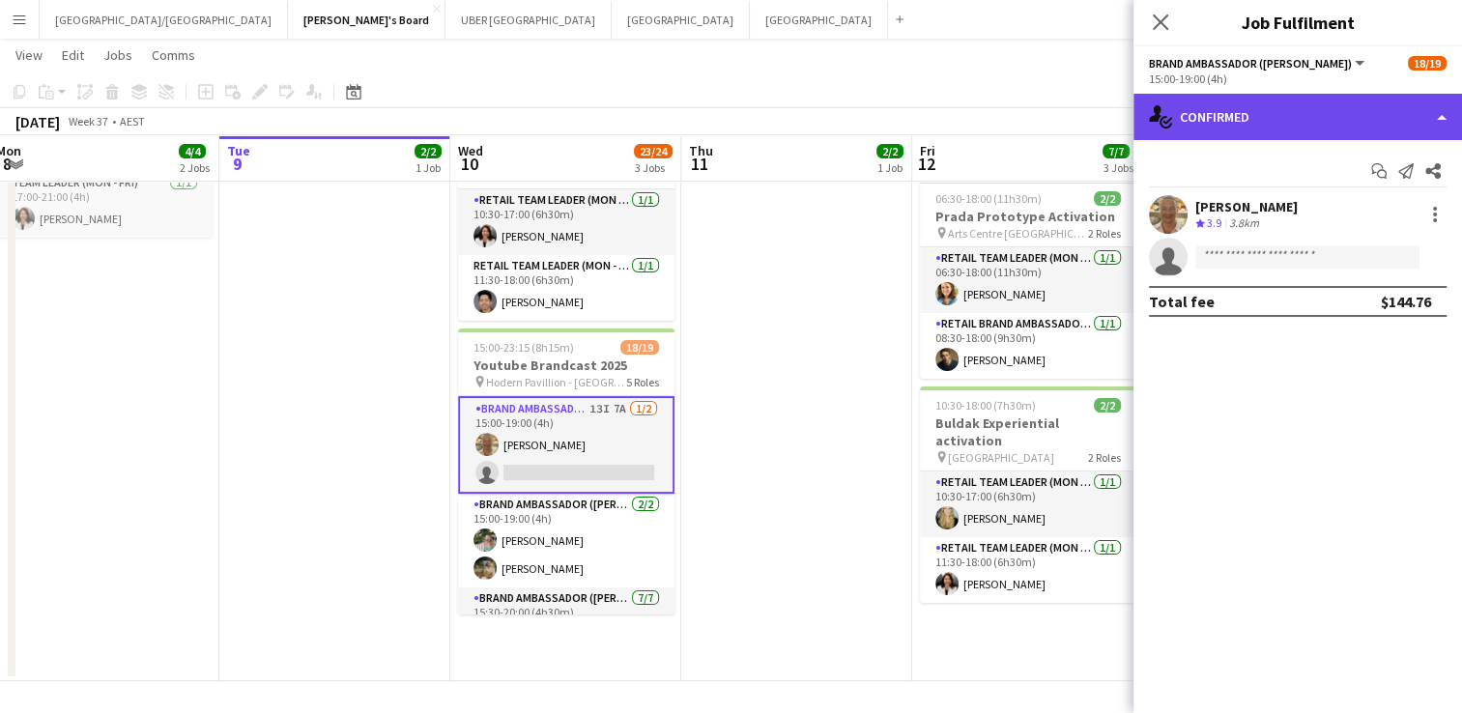
click at [1210, 114] on div "single-neutral-actions-check-2 Confirmed" at bounding box center [1298, 117] width 329 height 46
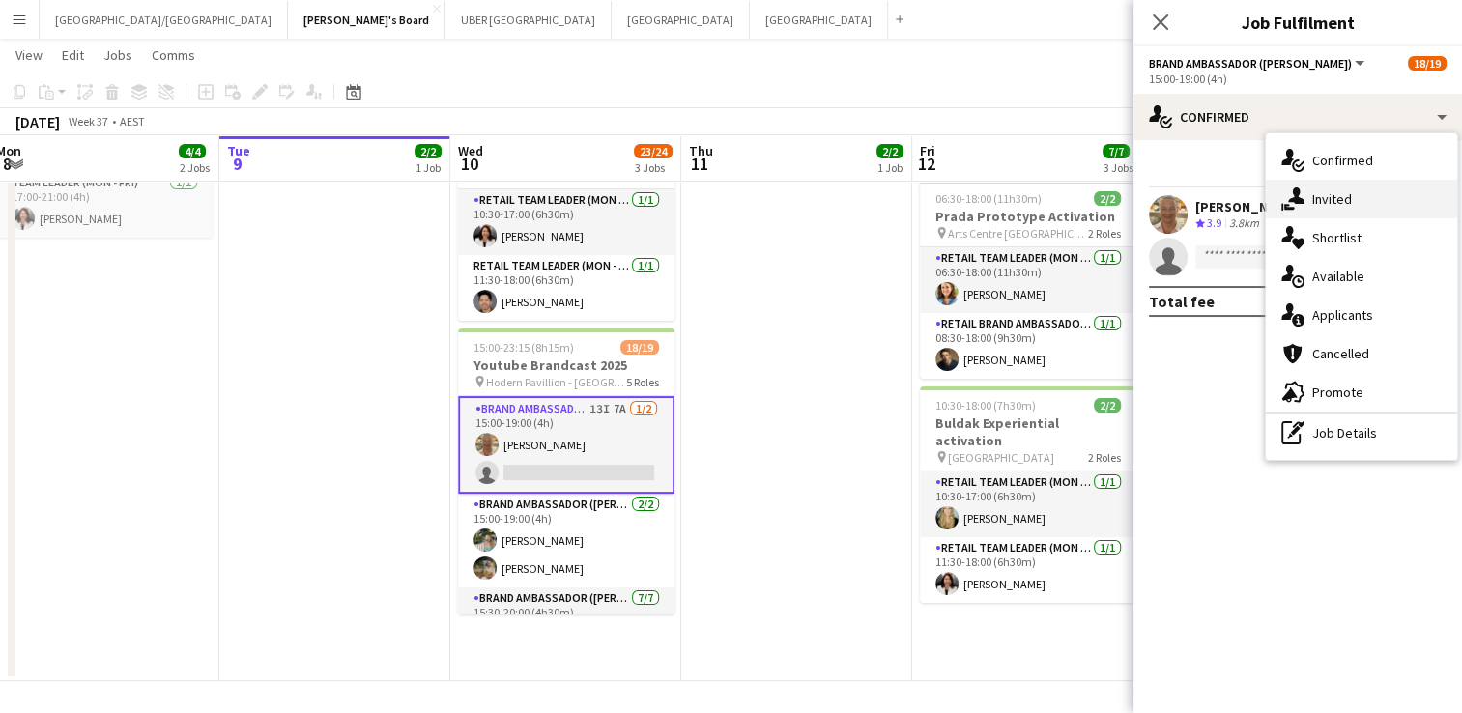
click at [1338, 195] on span "Invited" at bounding box center [1332, 198] width 40 height 17
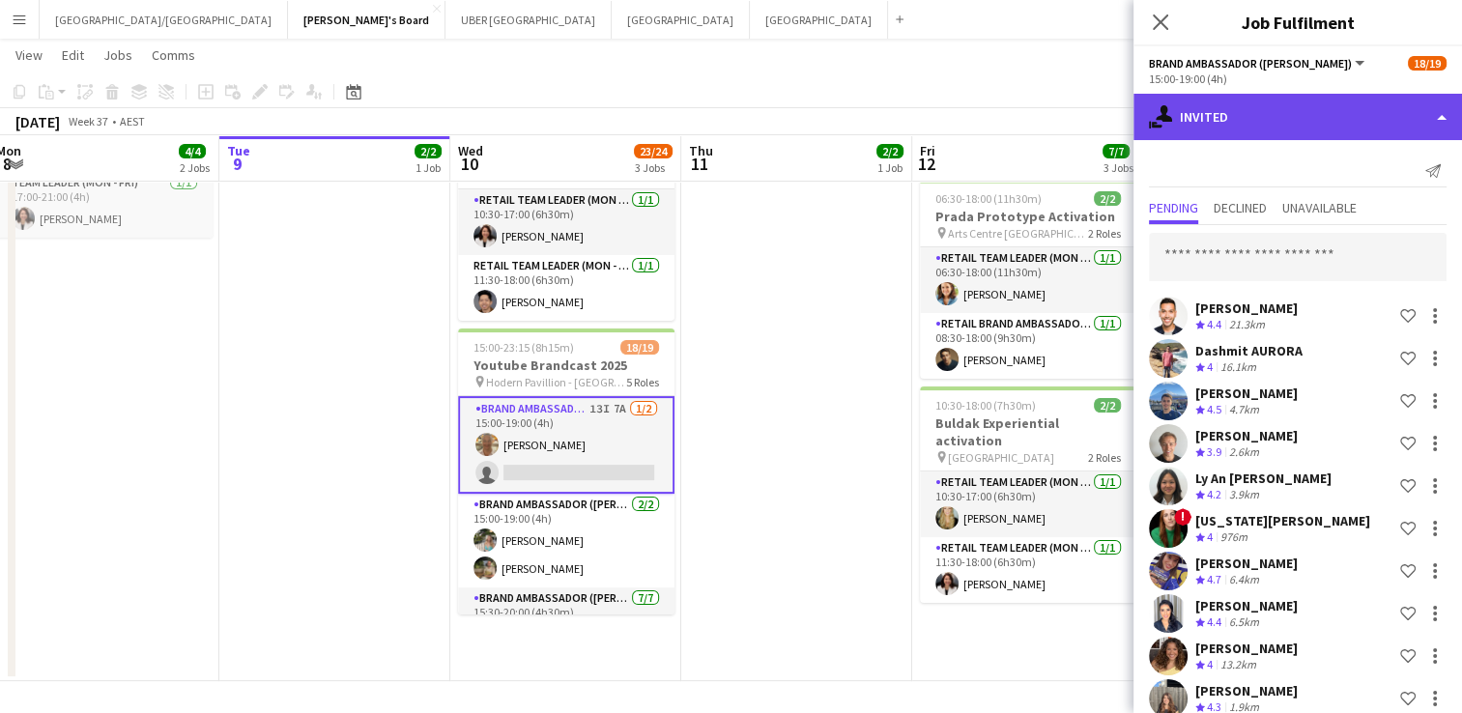
click at [1223, 114] on div "single-neutral-actions-share-1 Invited" at bounding box center [1298, 117] width 329 height 46
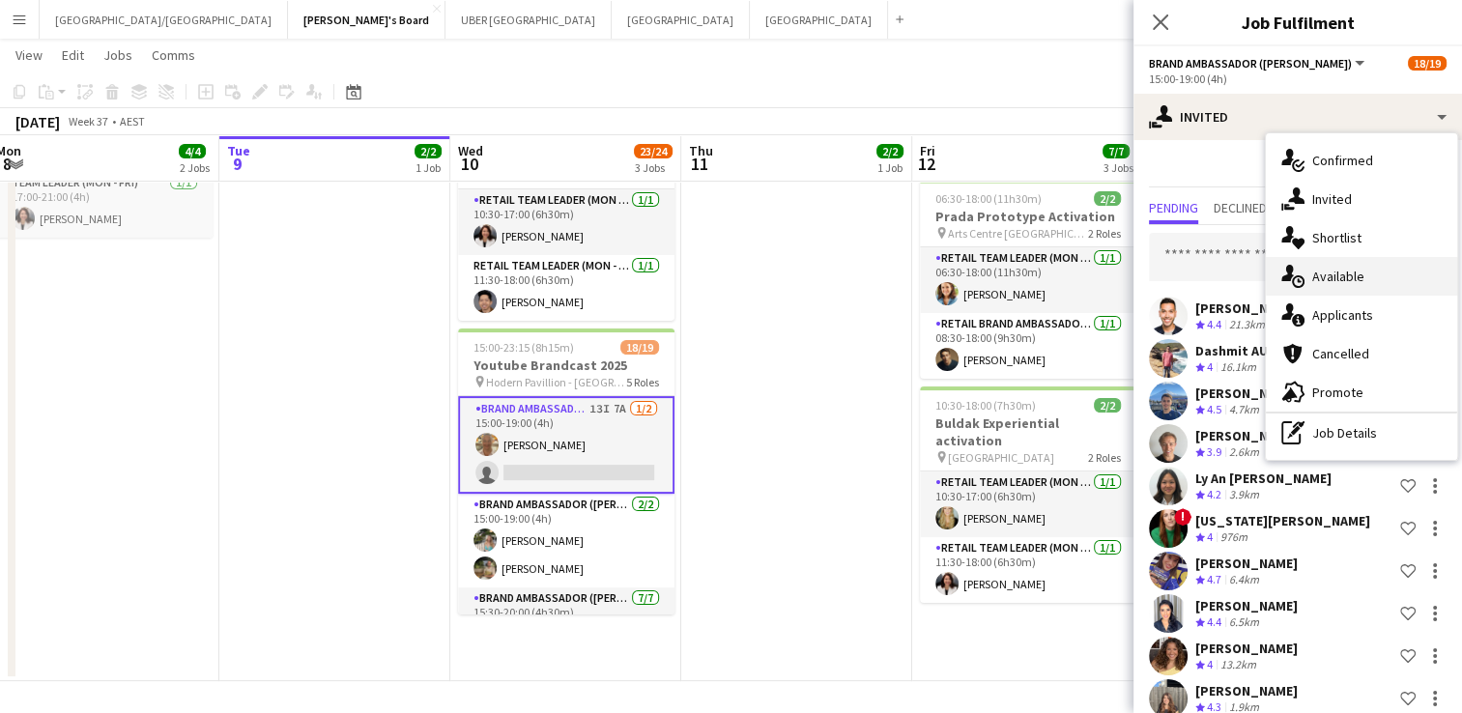
click at [1317, 281] on span "Available" at bounding box center [1338, 276] width 52 height 17
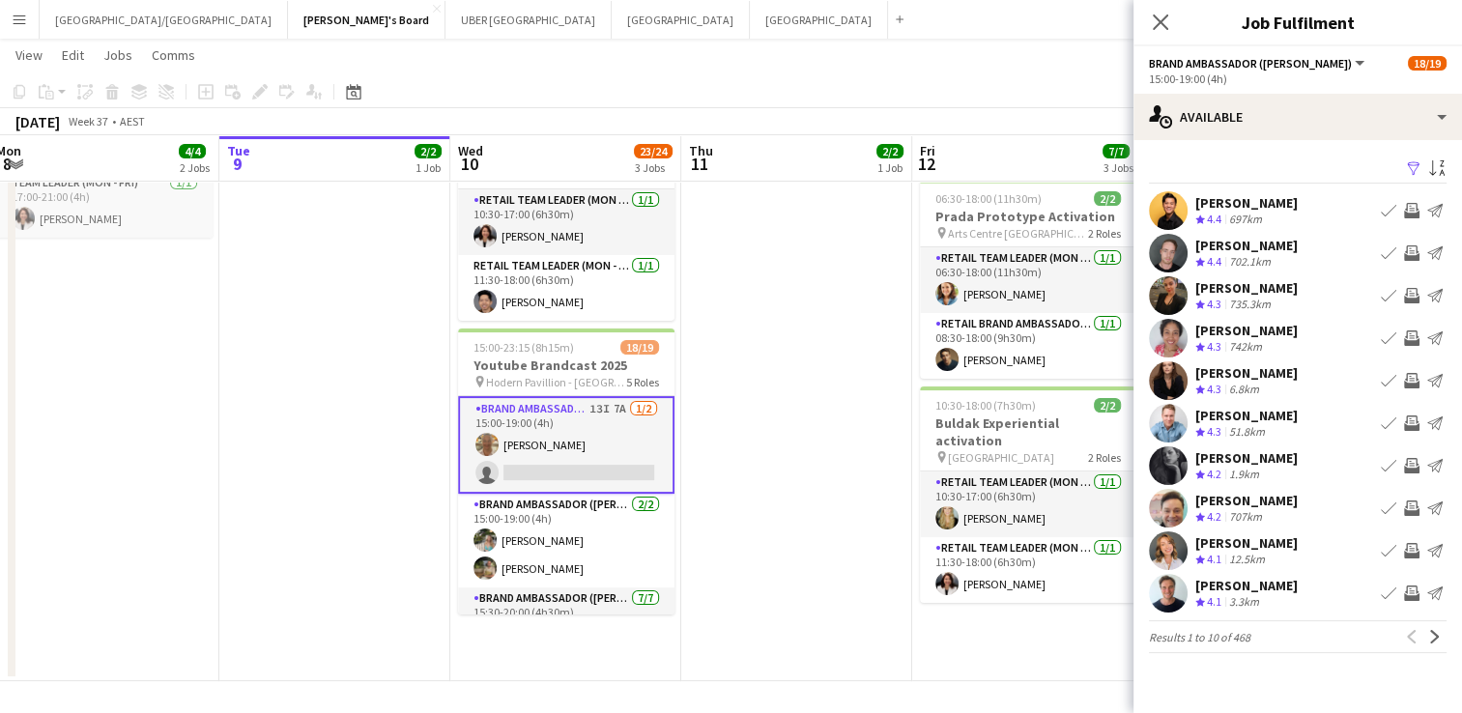
click at [1415, 164] on app-icon "Filter" at bounding box center [1413, 169] width 15 height 18
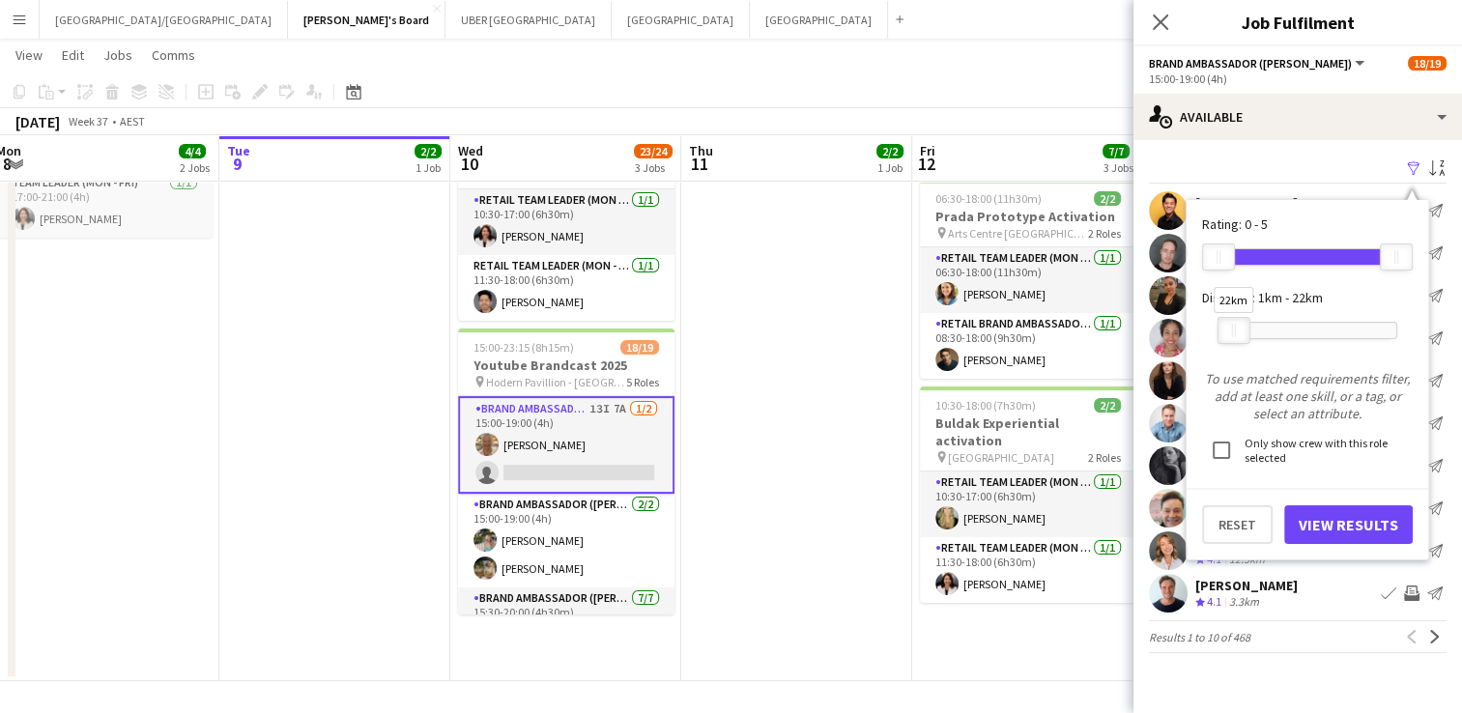
drag, startPoint x: 1408, startPoint y: 327, endPoint x: 1245, endPoint y: 356, distance: 165.9
click at [1245, 356] on form "Rating: 0 - 5 0 5 Distance: 1km - 22km 22km To use matched requirements filter,…" at bounding box center [1307, 380] width 211 height 329
click at [1318, 512] on button "View Results" at bounding box center [1348, 524] width 129 height 39
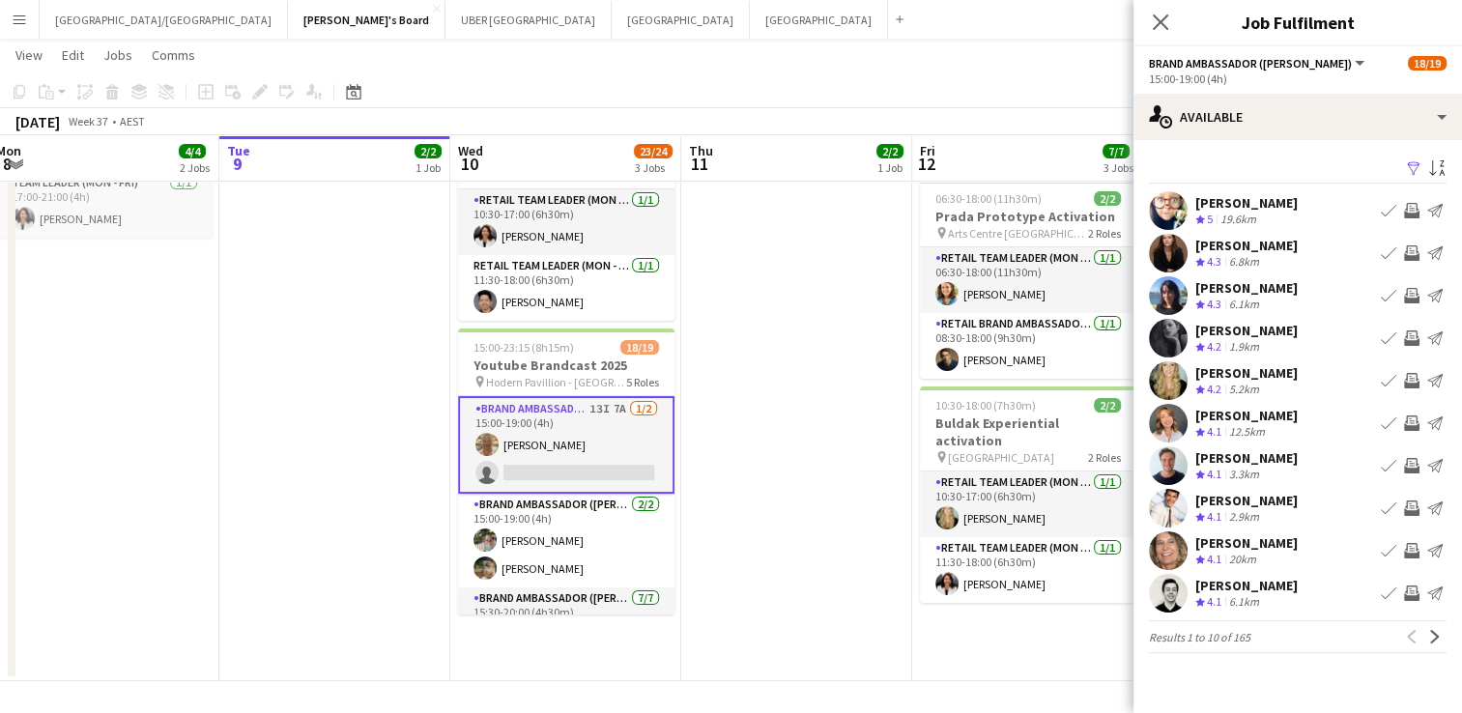
click at [1409, 590] on app-icon "Invite crew" at bounding box center [1411, 593] width 15 height 15
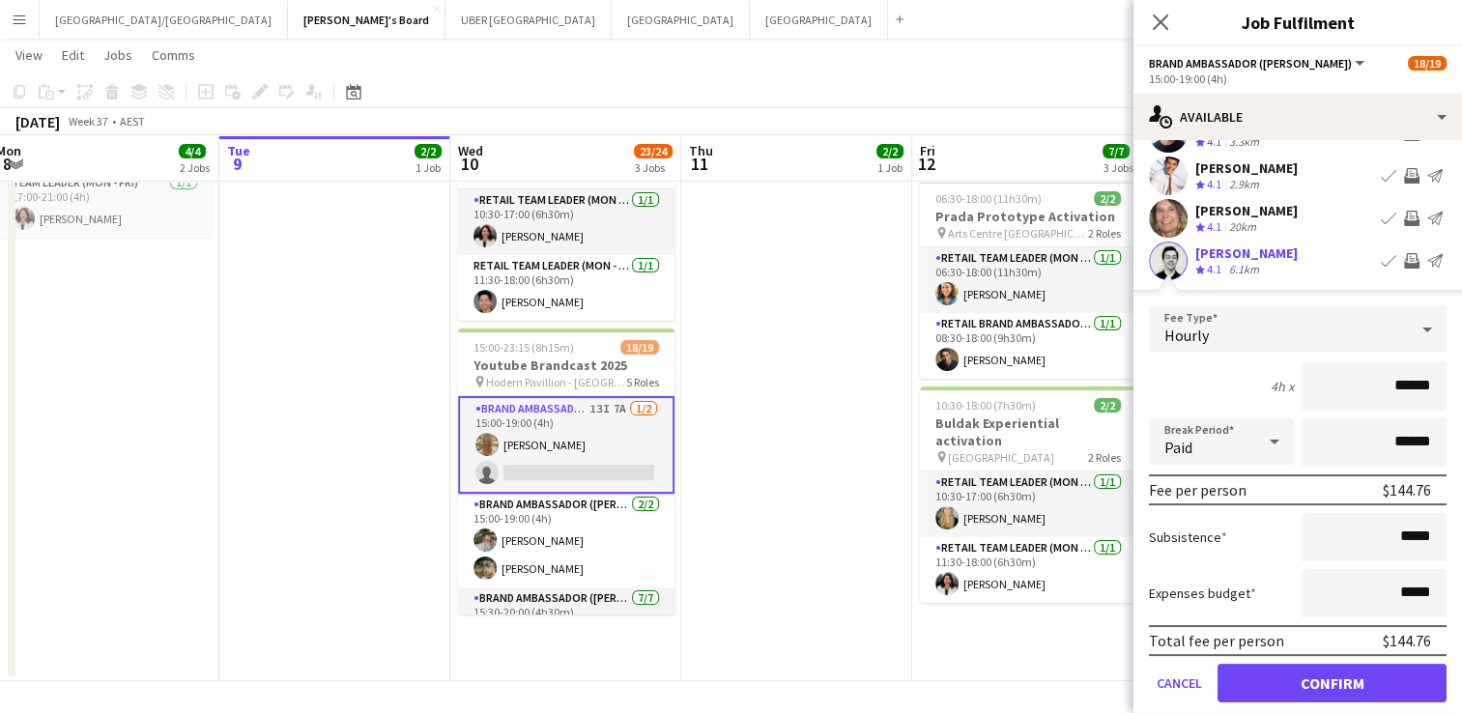
scroll to position [336, 0]
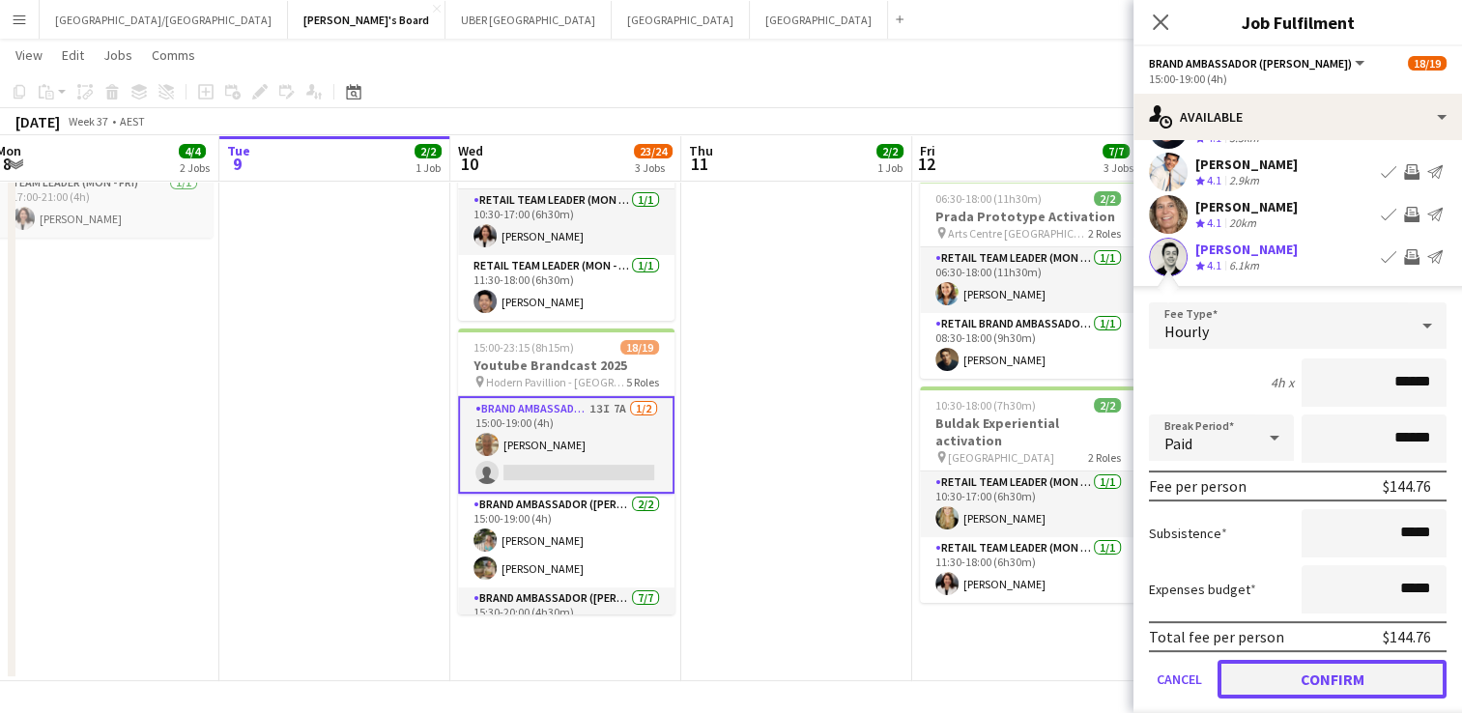
click at [1297, 674] on button "Confirm" at bounding box center [1332, 679] width 229 height 39
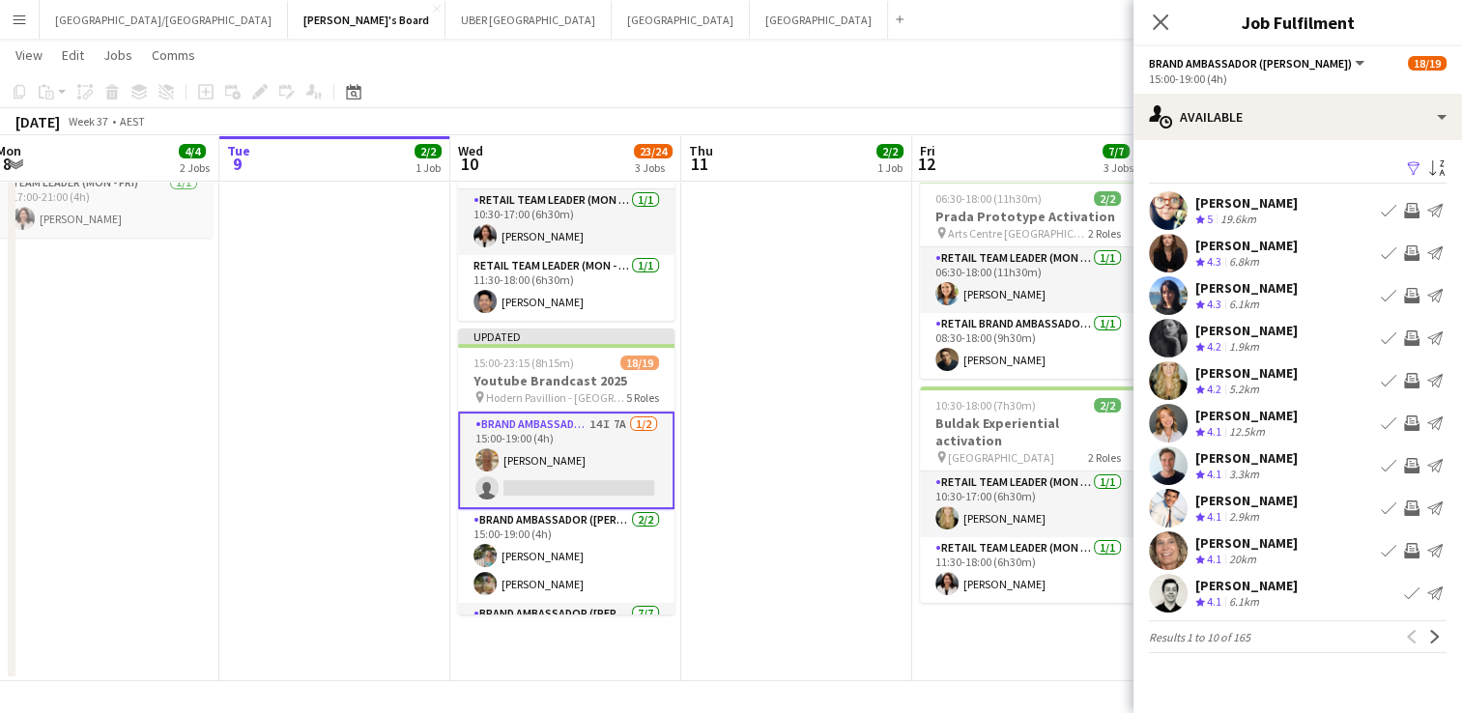
click at [1415, 414] on button "Invite crew" at bounding box center [1411, 423] width 23 height 23
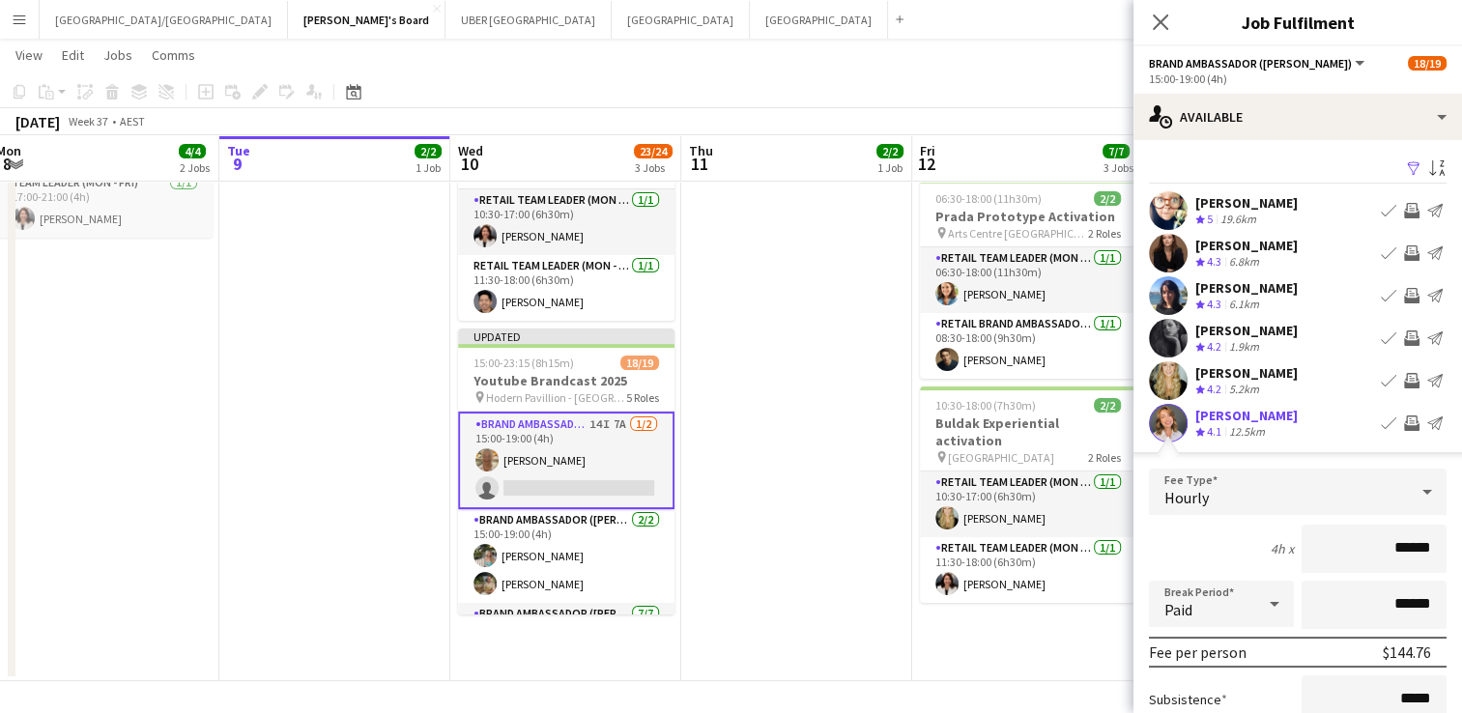
scroll to position [312, 0]
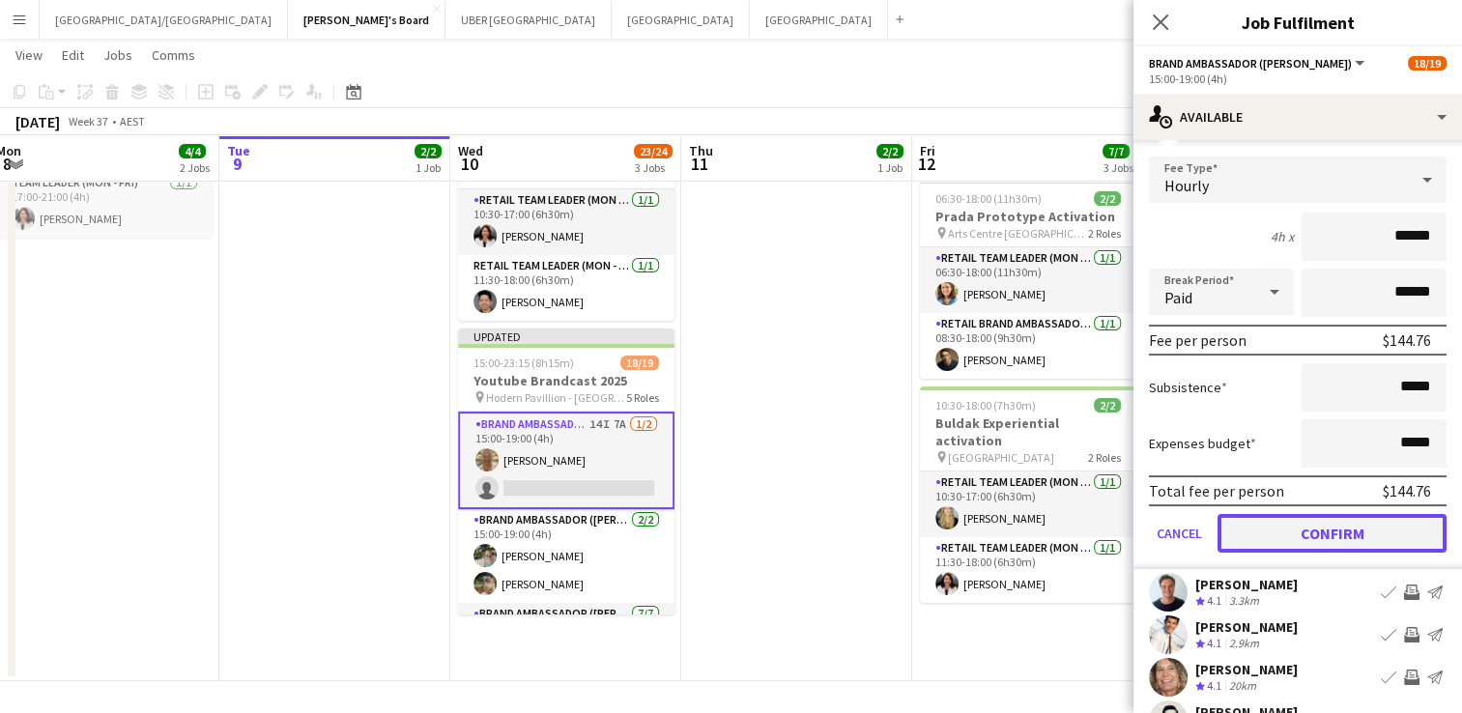
click at [1317, 534] on button "Confirm" at bounding box center [1332, 533] width 229 height 39
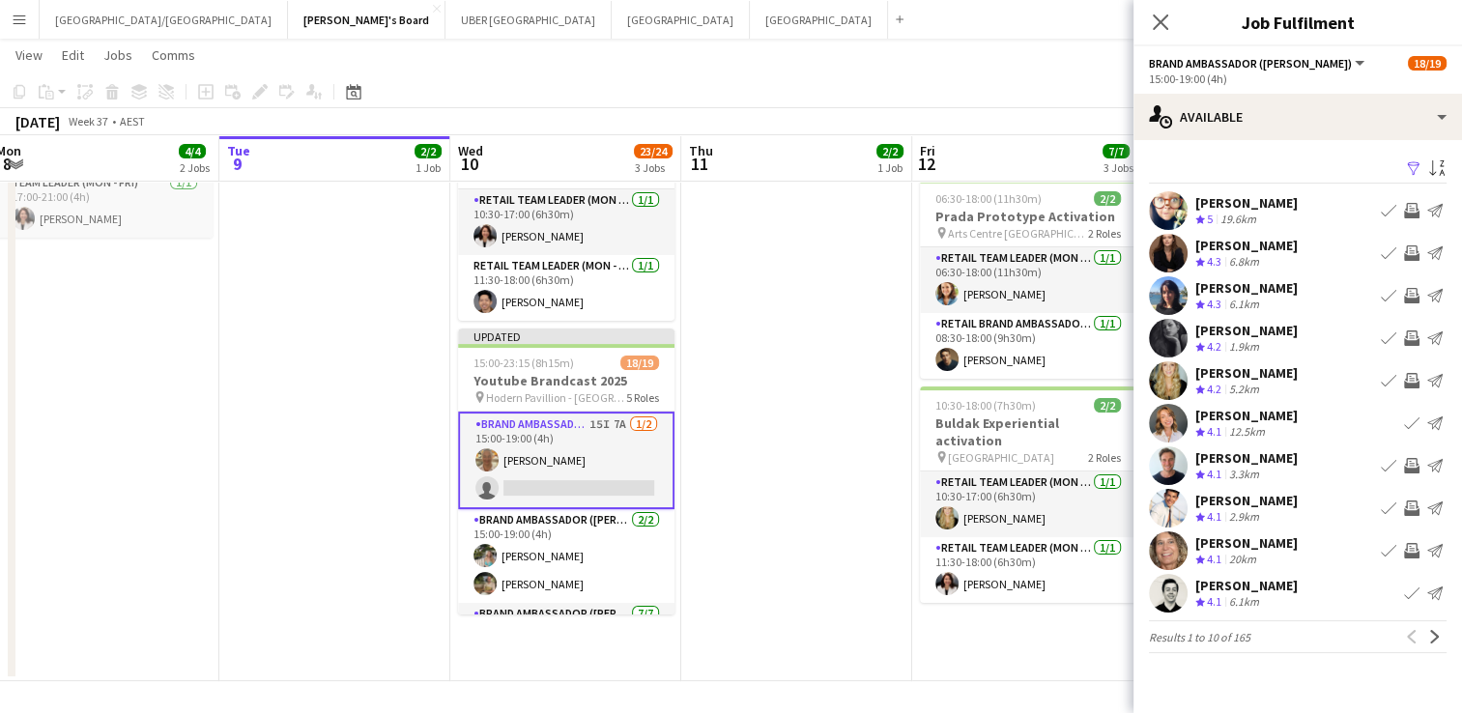
scroll to position [0, 0]
click at [1404, 250] on app-icon "Invite crew" at bounding box center [1411, 252] width 15 height 15
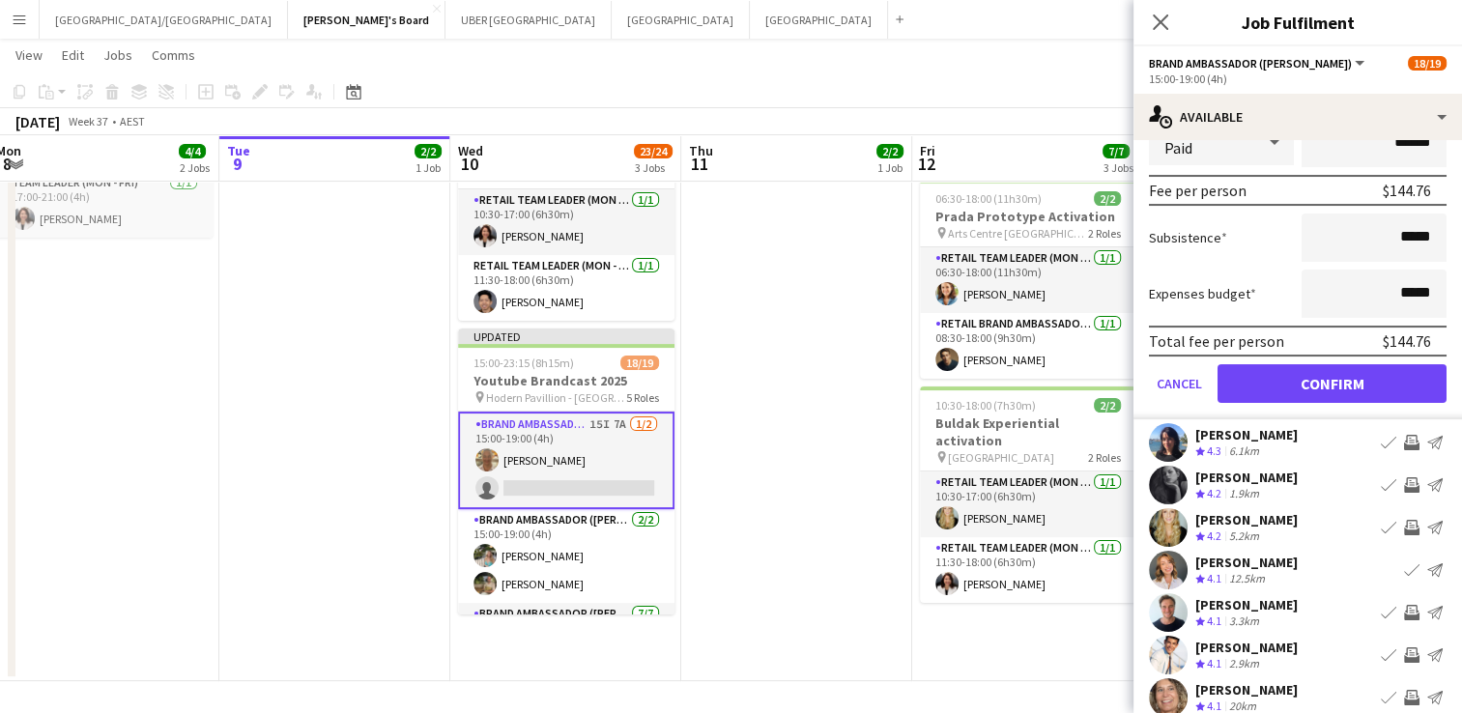
scroll to position [398, 0]
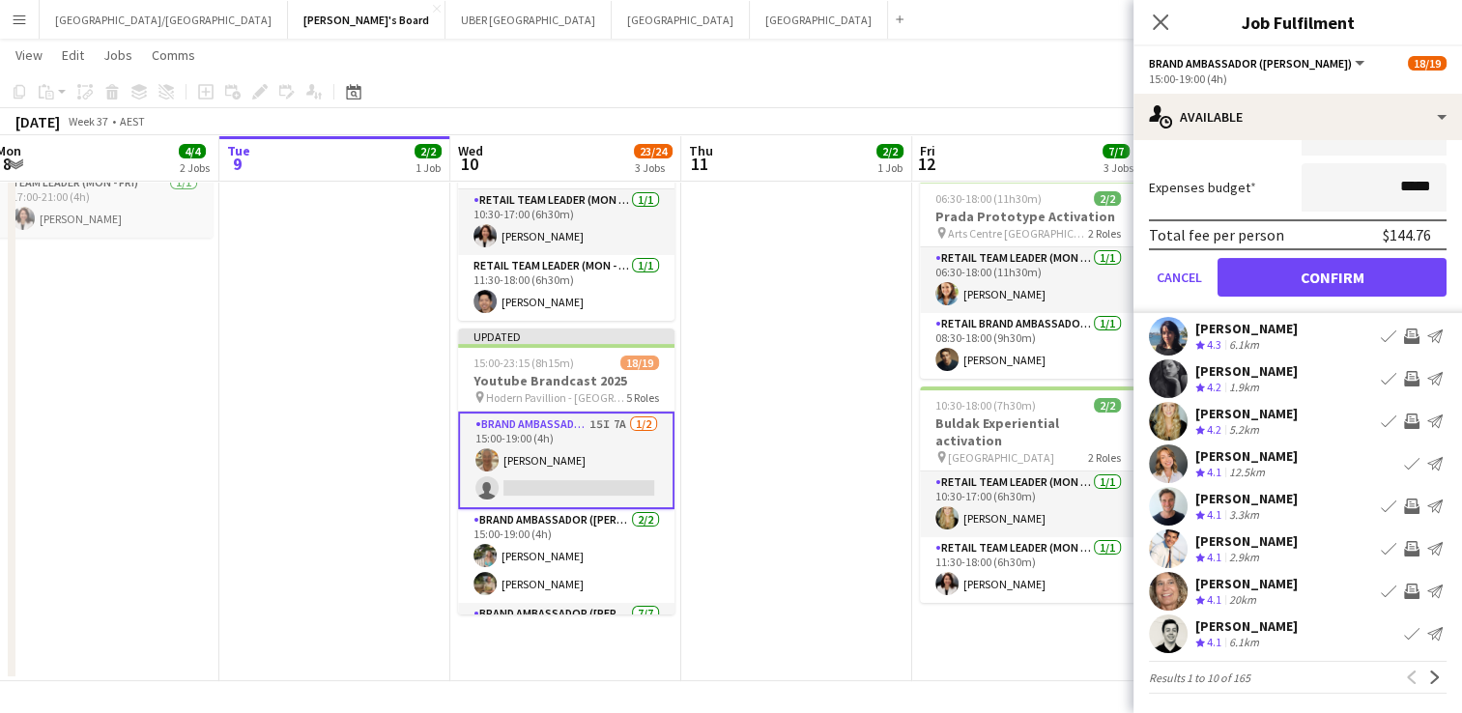
click at [1404, 545] on app-icon "Invite crew" at bounding box center [1411, 548] width 15 height 15
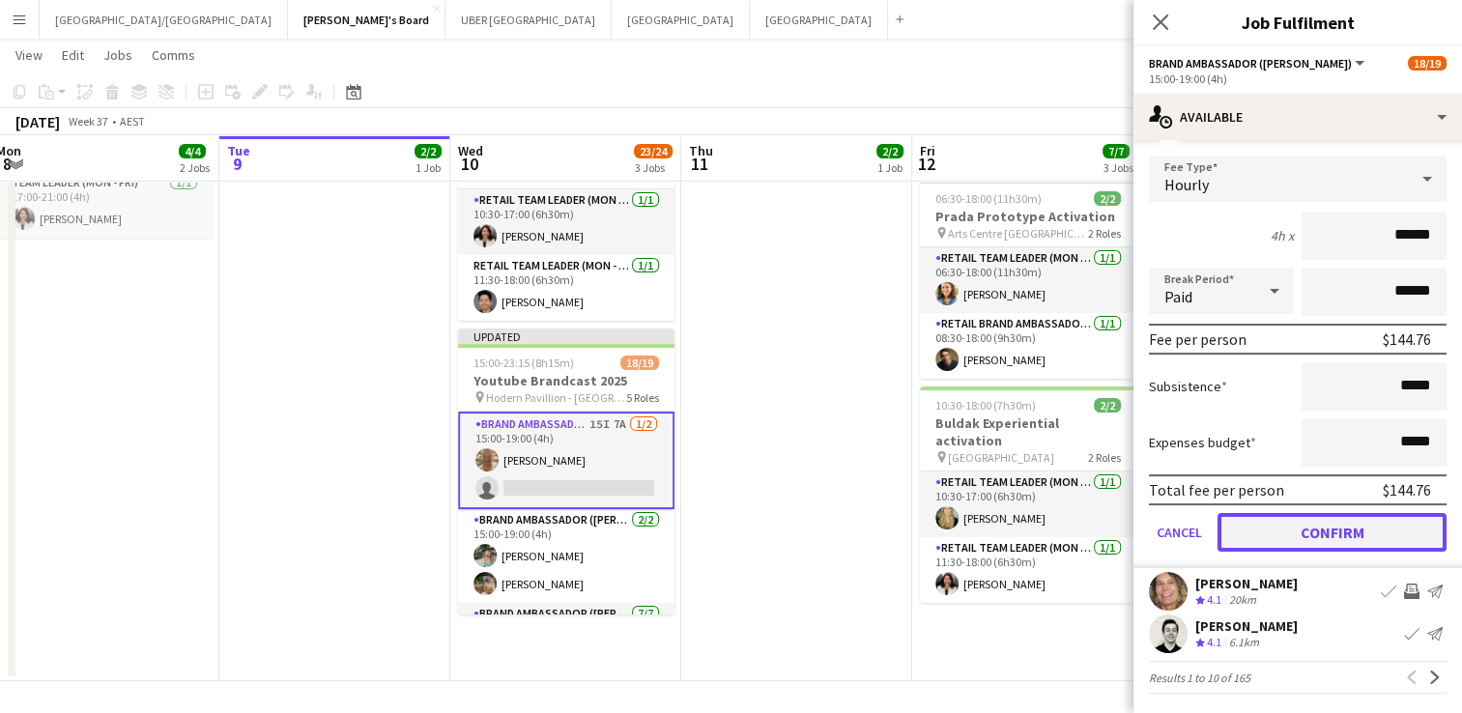
click at [1302, 536] on button "Confirm" at bounding box center [1332, 532] width 229 height 39
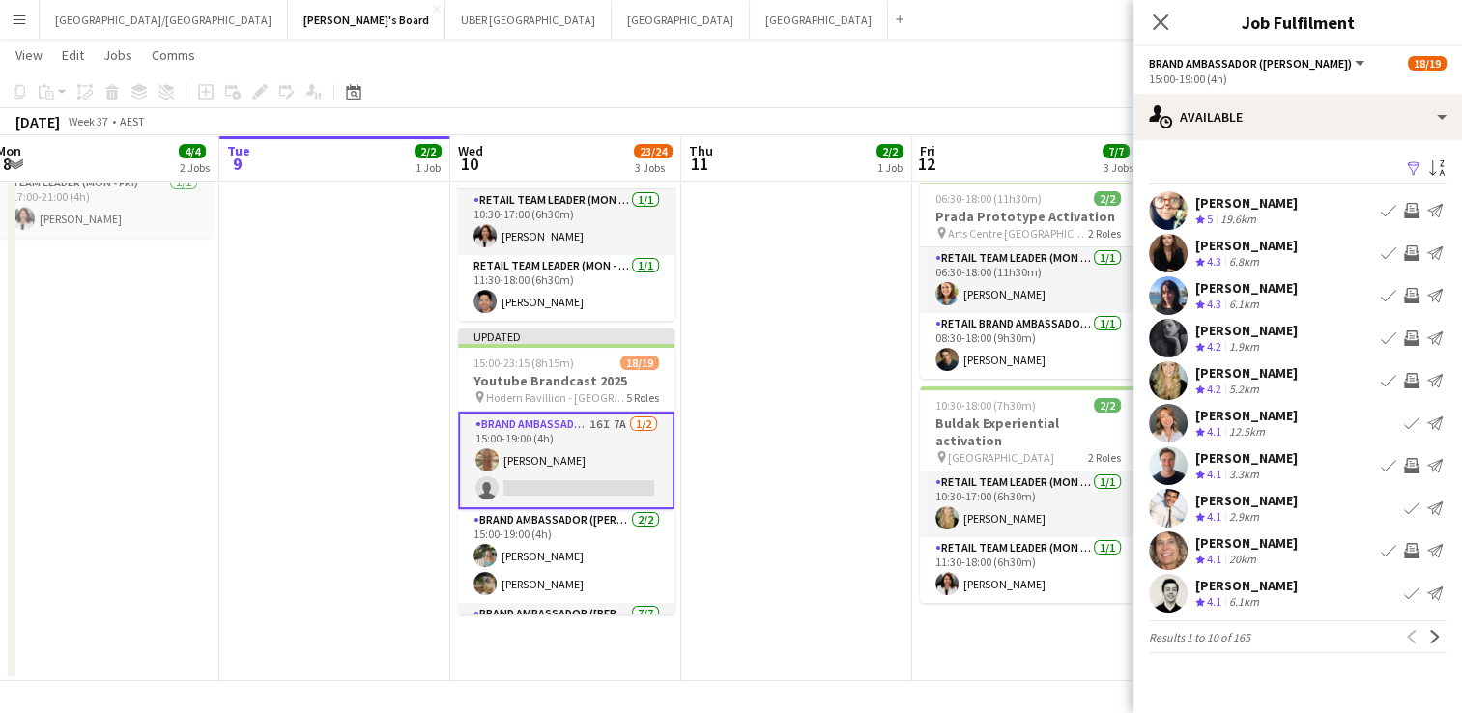
scroll to position [0, 0]
click at [1407, 552] on app-icon "Invite crew" at bounding box center [1411, 550] width 15 height 15
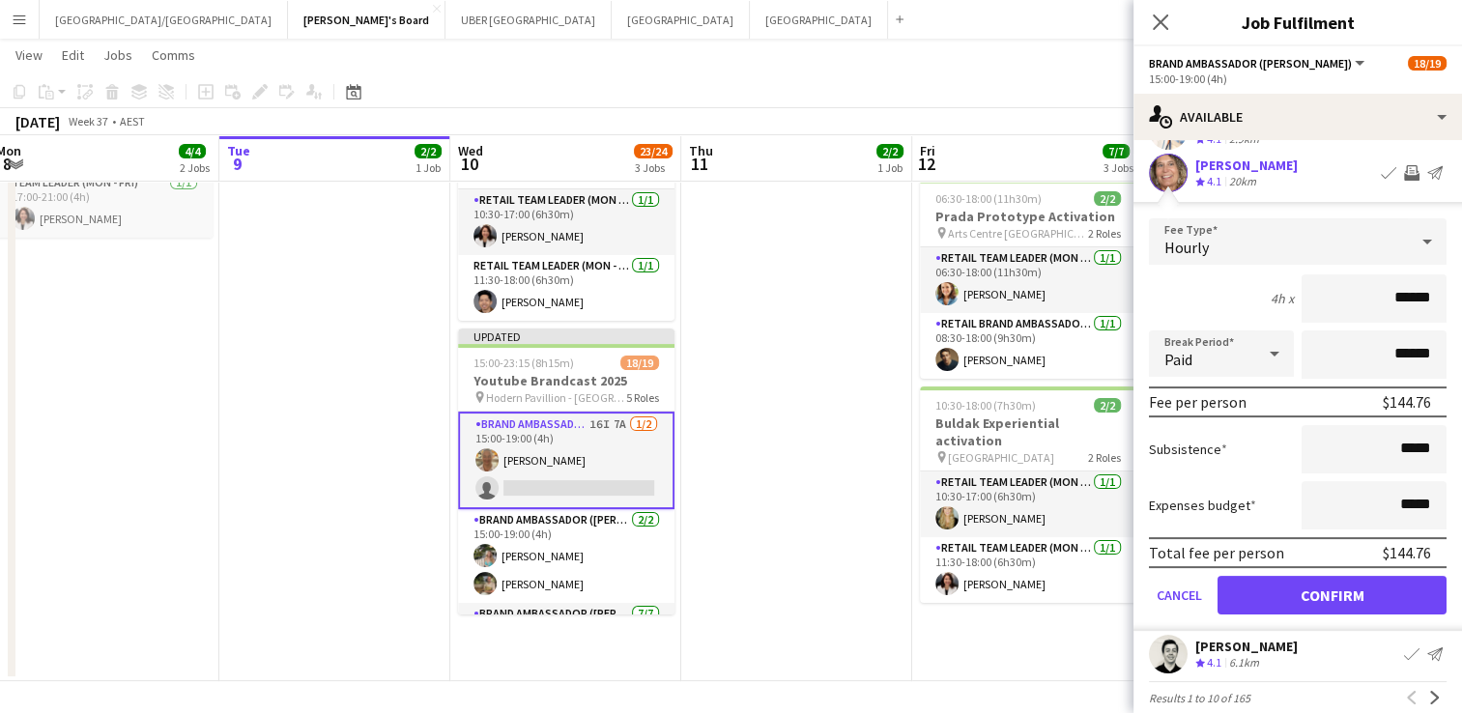
scroll to position [381, 0]
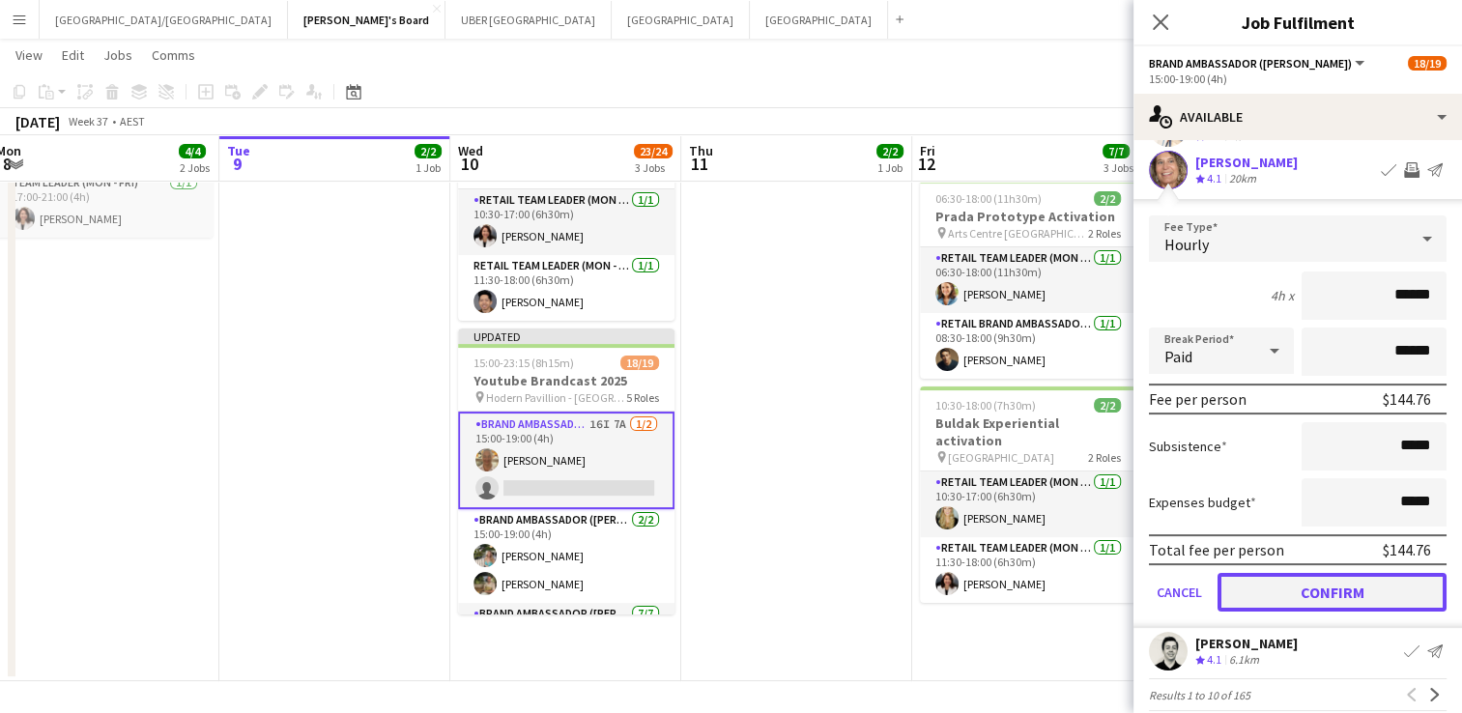
click at [1333, 588] on button "Confirm" at bounding box center [1332, 592] width 229 height 39
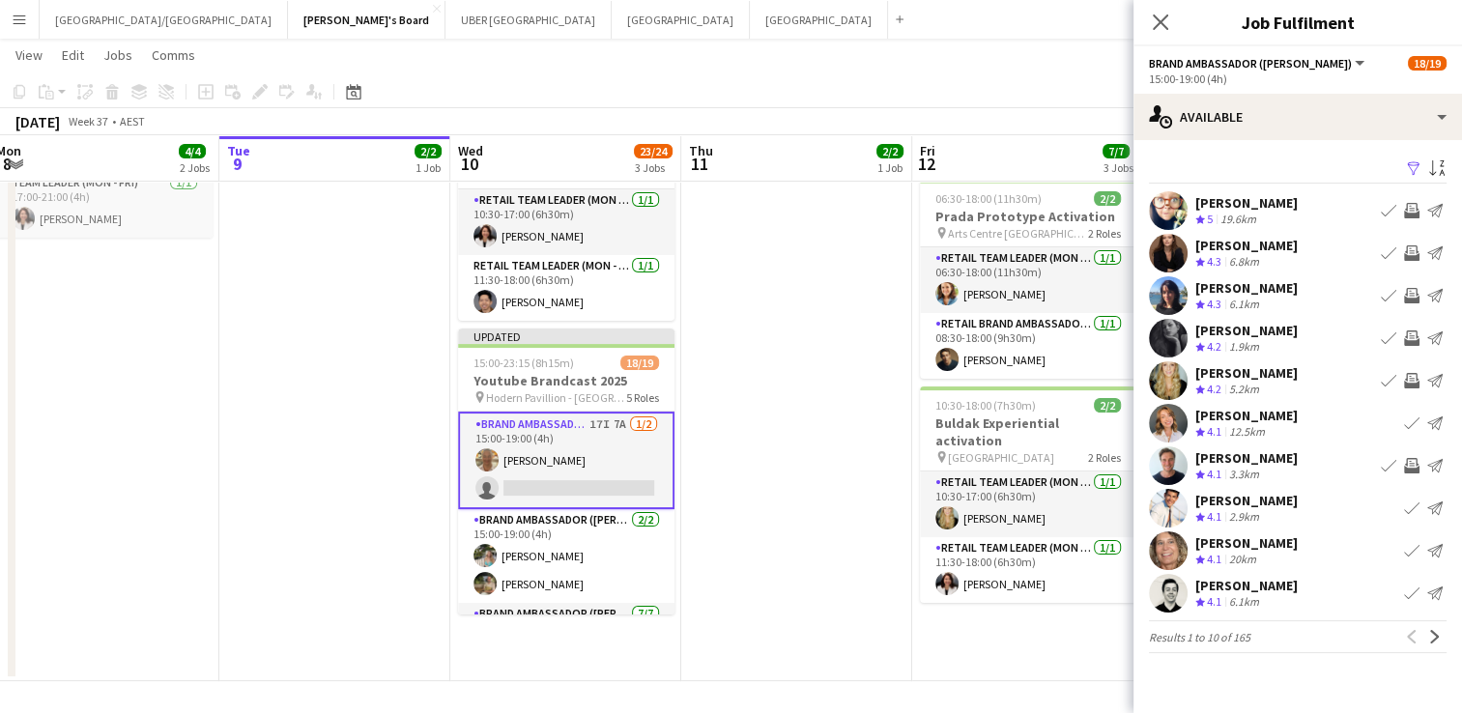
scroll to position [0, 0]
click at [1408, 463] on app-icon "Invite crew" at bounding box center [1411, 465] width 15 height 15
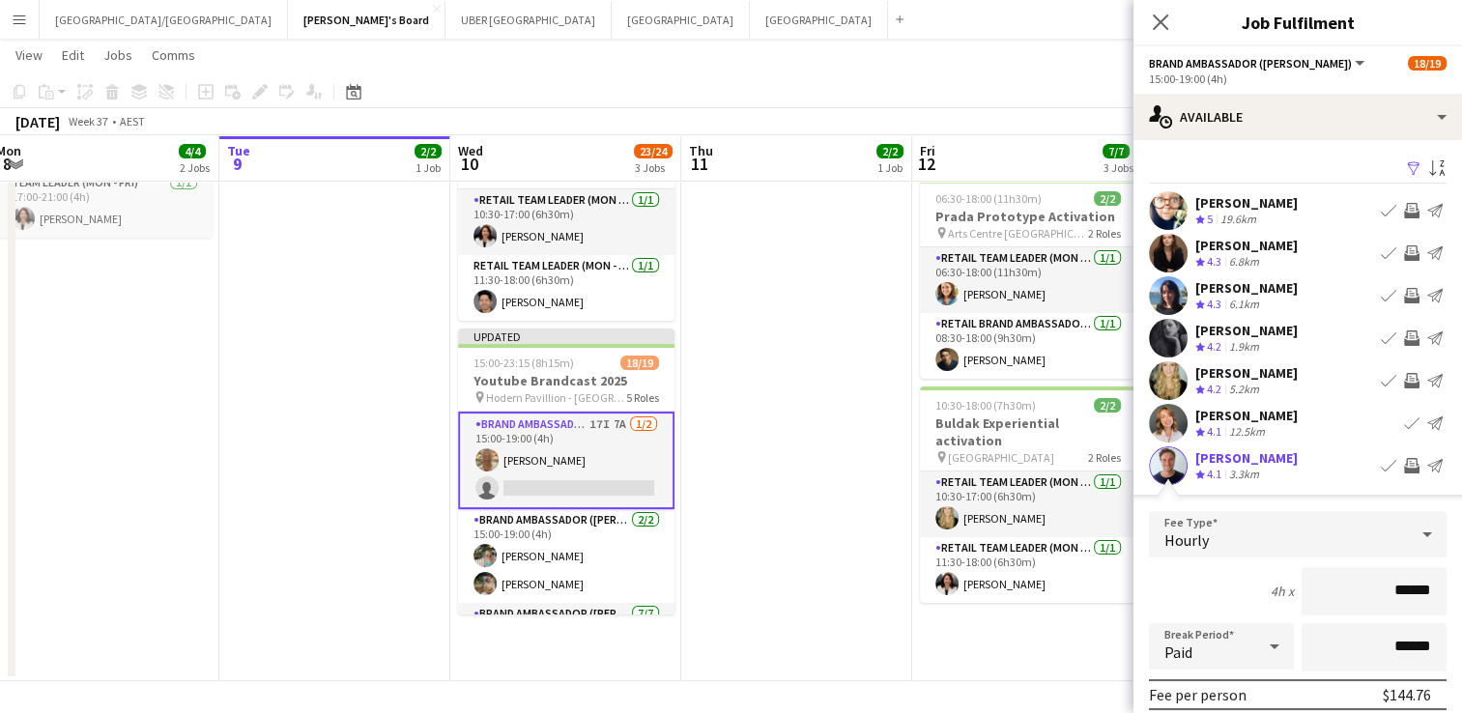
scroll to position [302, 0]
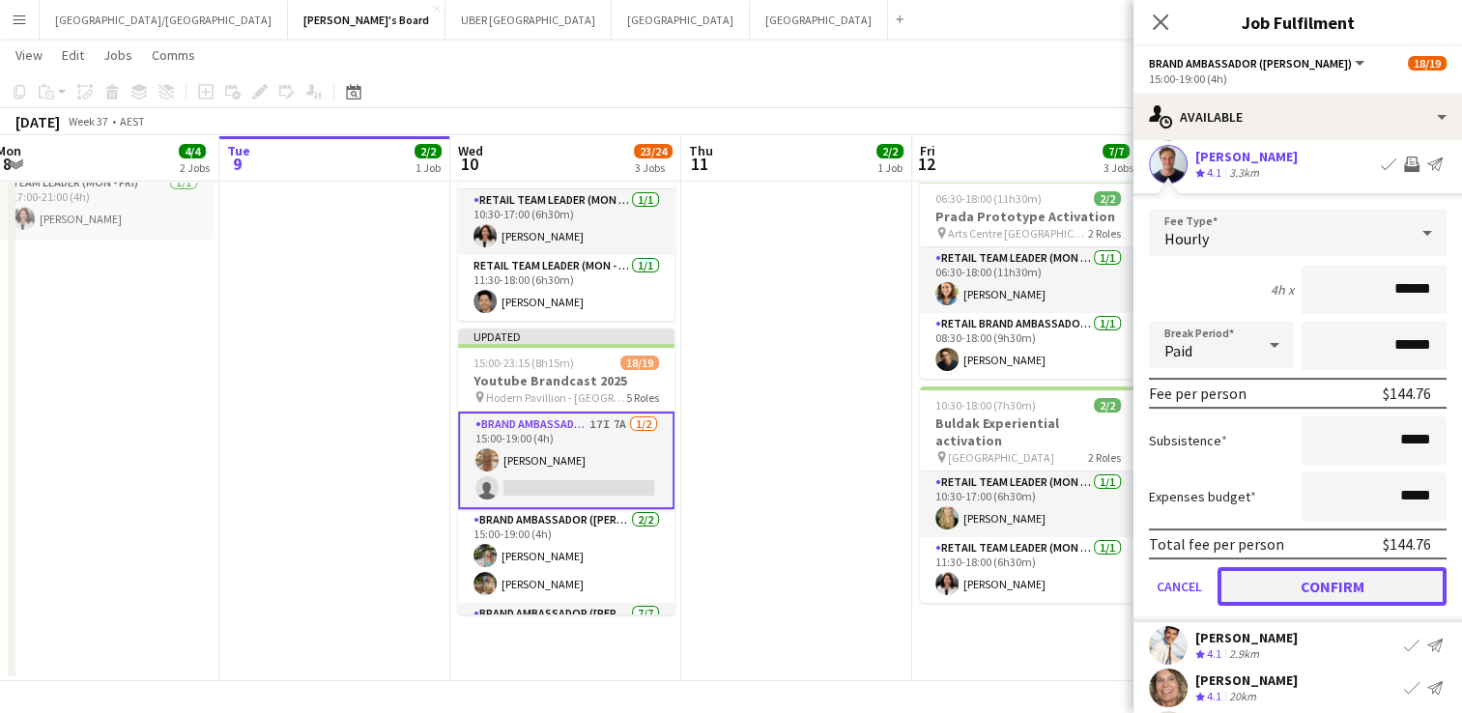
click at [1294, 581] on button "Confirm" at bounding box center [1332, 586] width 229 height 39
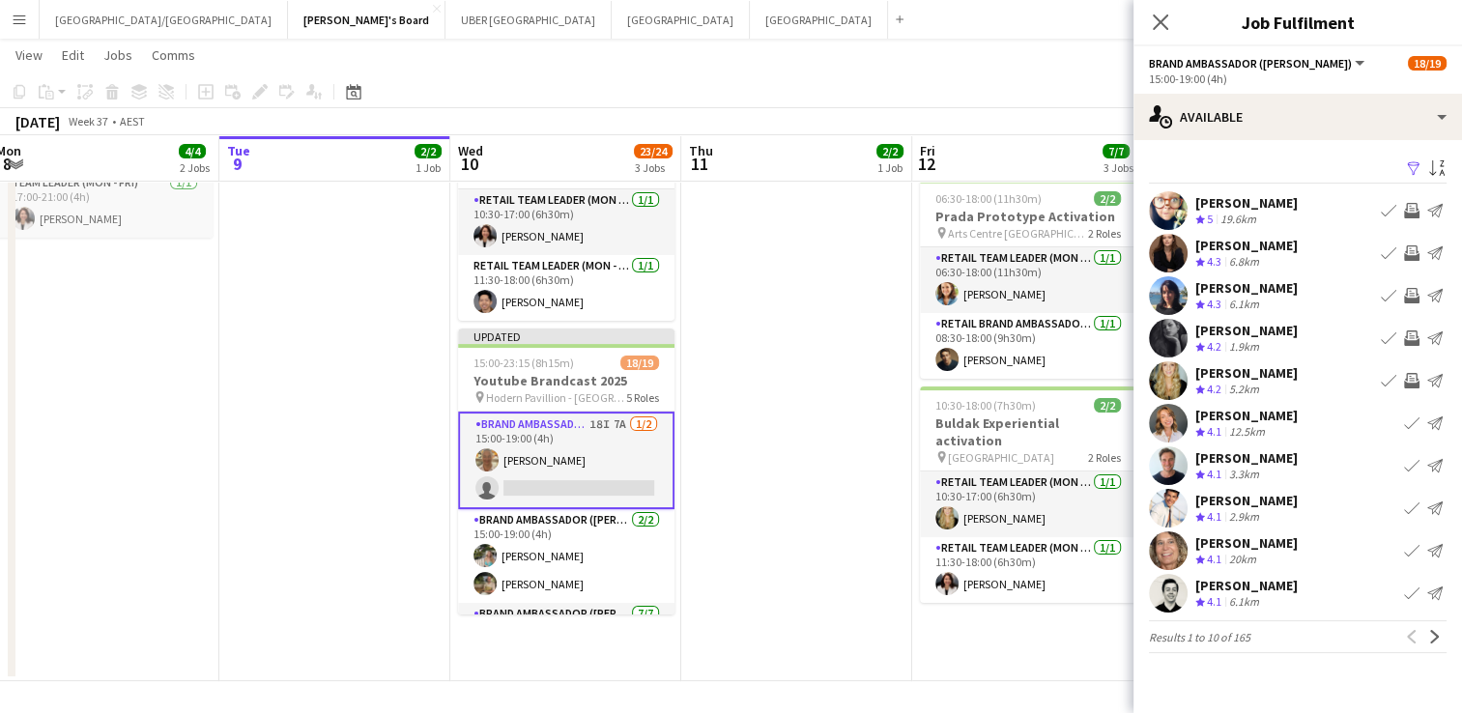
scroll to position [0, 0]
click at [1431, 640] on app-icon "Next" at bounding box center [1435, 637] width 14 height 14
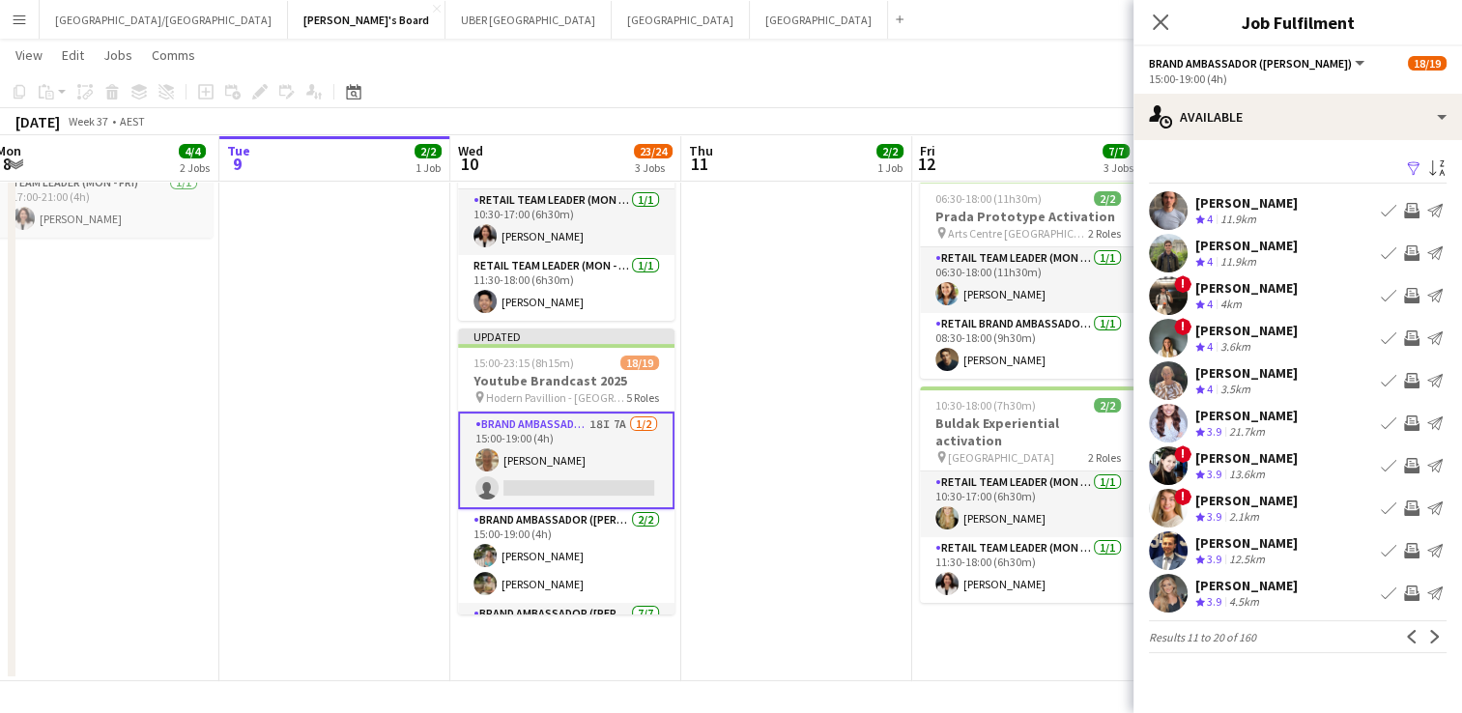
click at [1407, 549] on app-icon "Invite crew" at bounding box center [1411, 550] width 15 height 15
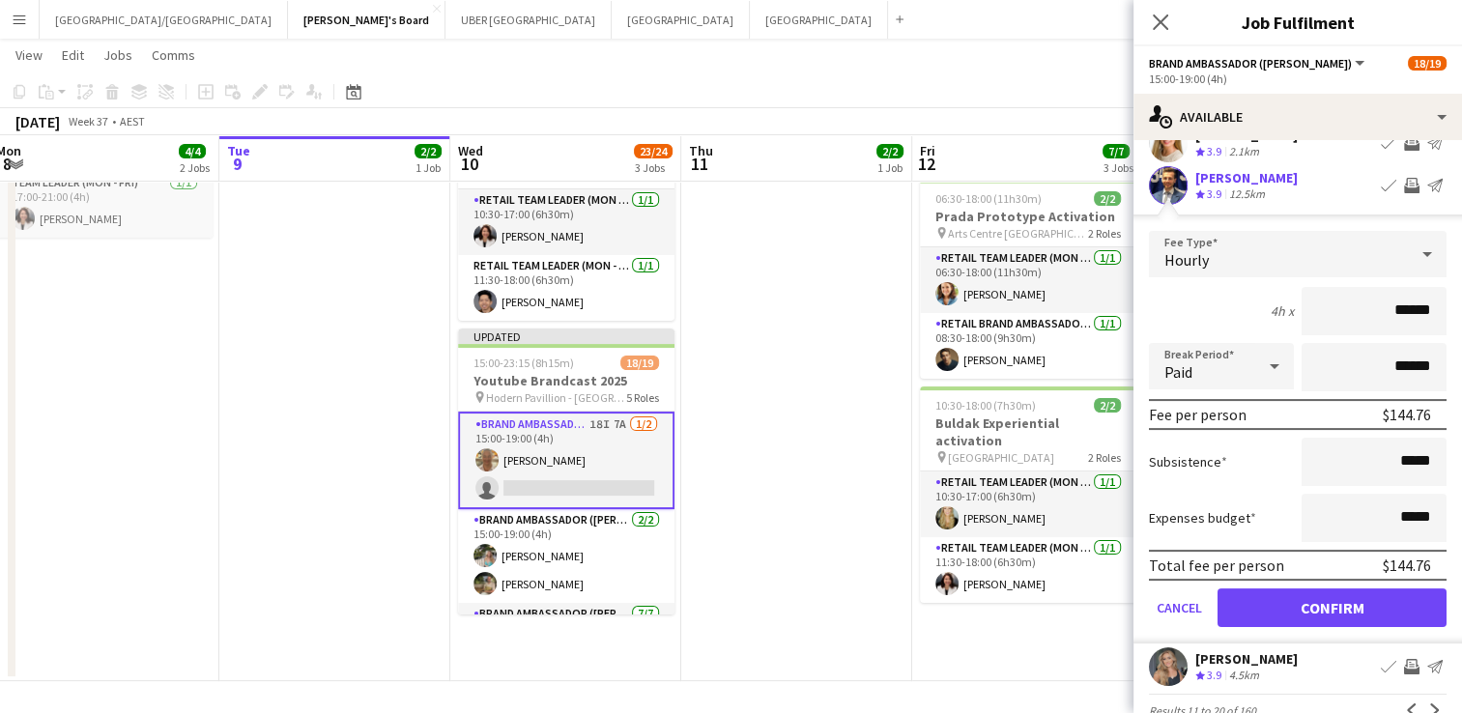
scroll to position [375, 0]
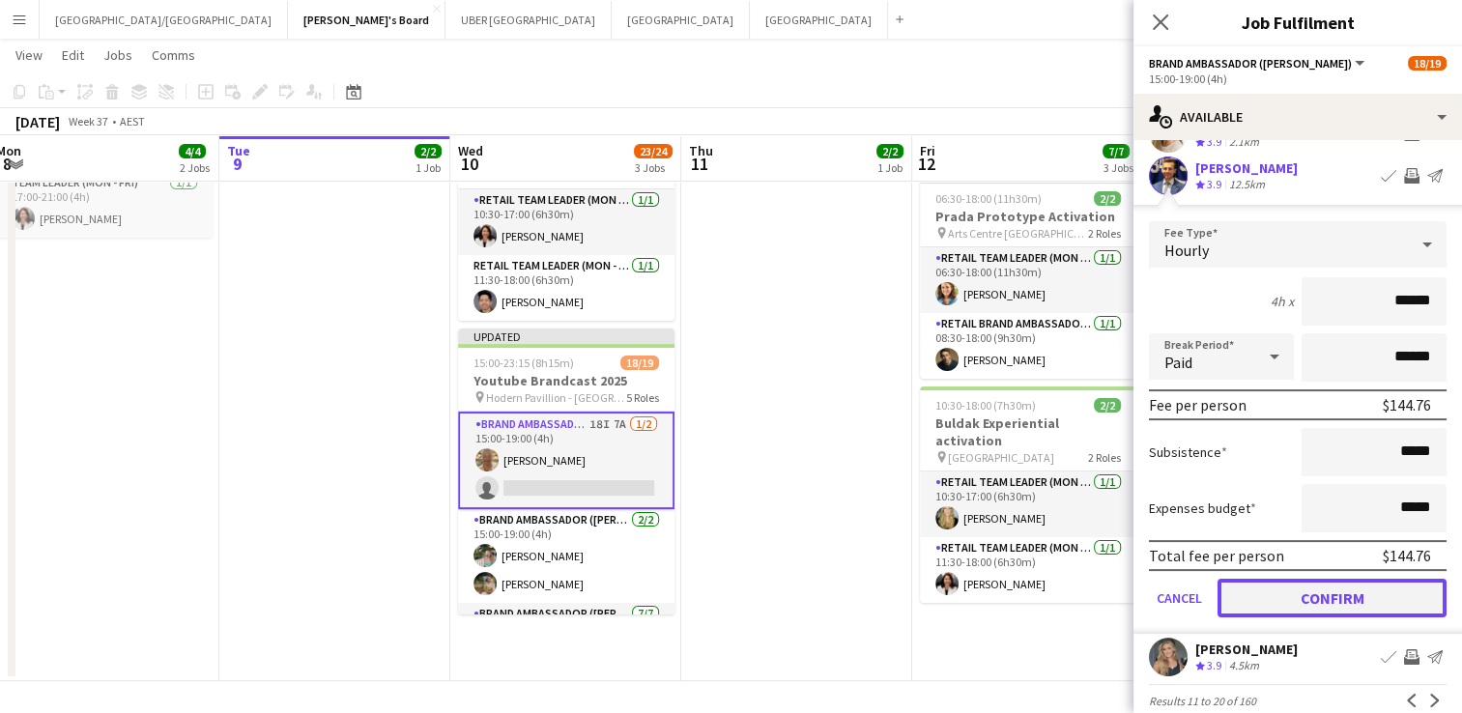
click at [1331, 594] on button "Confirm" at bounding box center [1332, 598] width 229 height 39
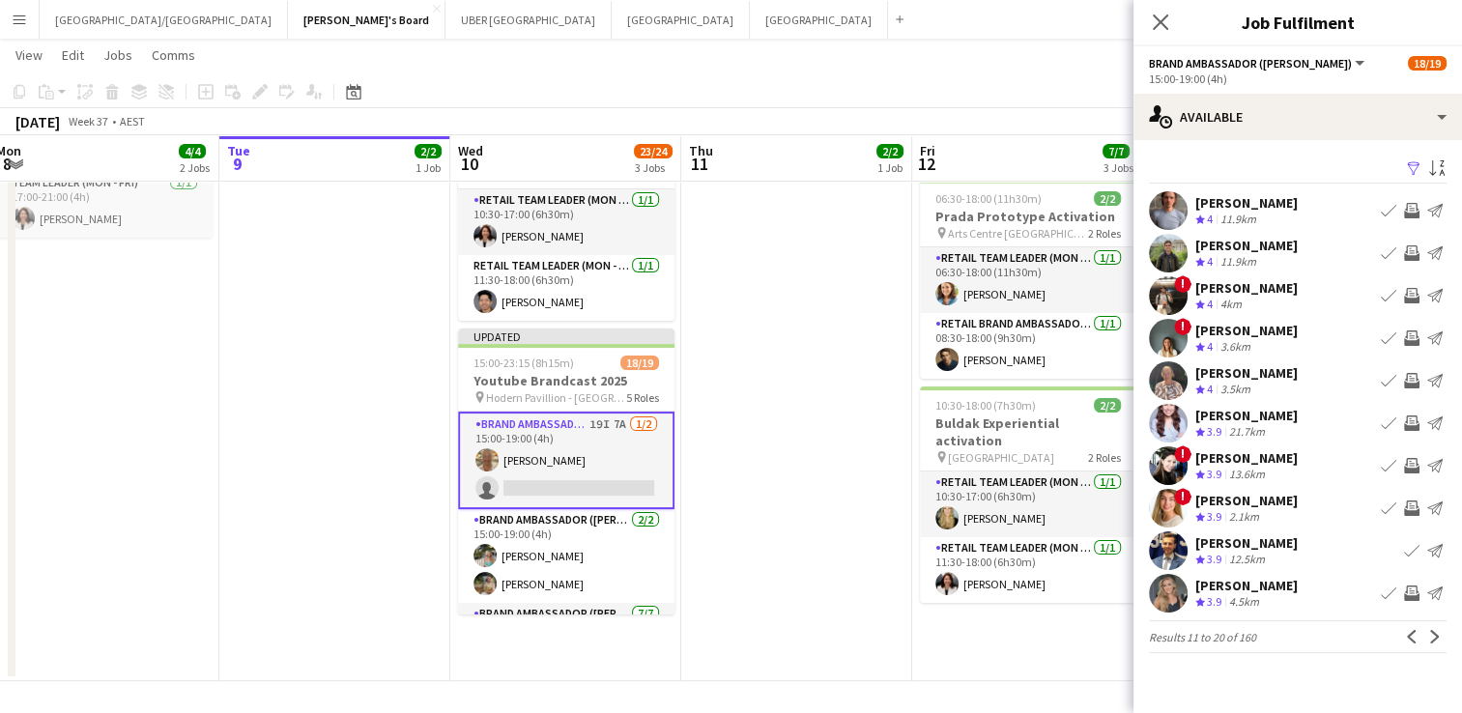
scroll to position [0, 0]
click at [1411, 338] on app-icon "Invite crew" at bounding box center [1411, 338] width 15 height 15
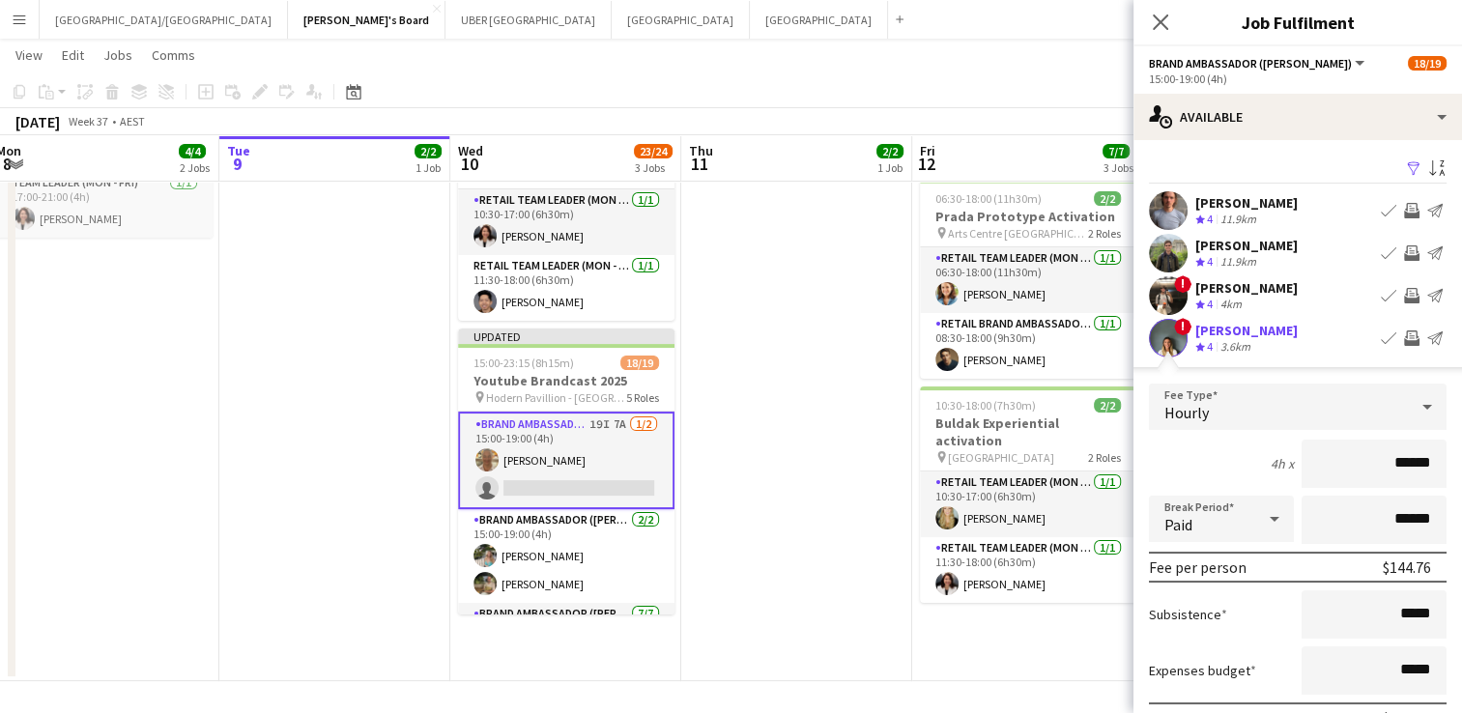
scroll to position [343, 0]
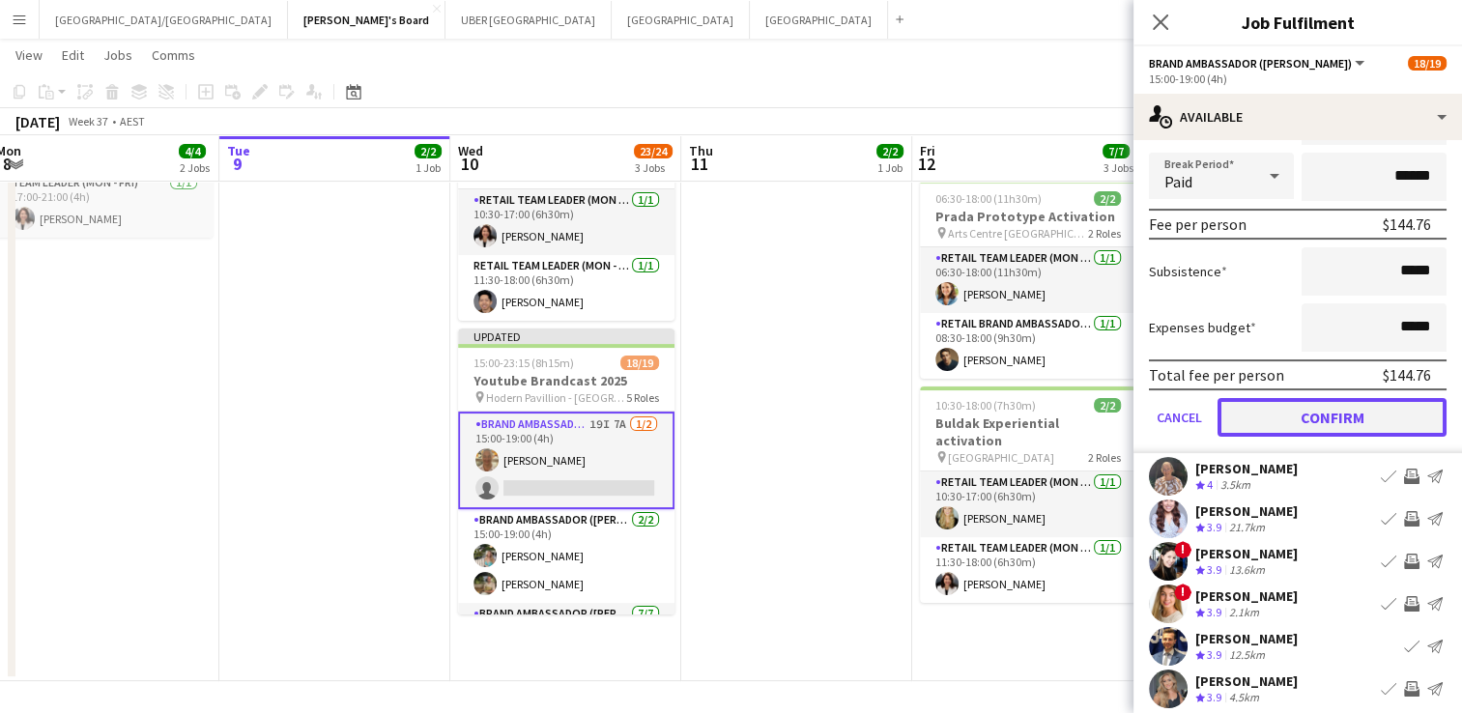
click at [1314, 409] on button "Confirm" at bounding box center [1332, 417] width 229 height 39
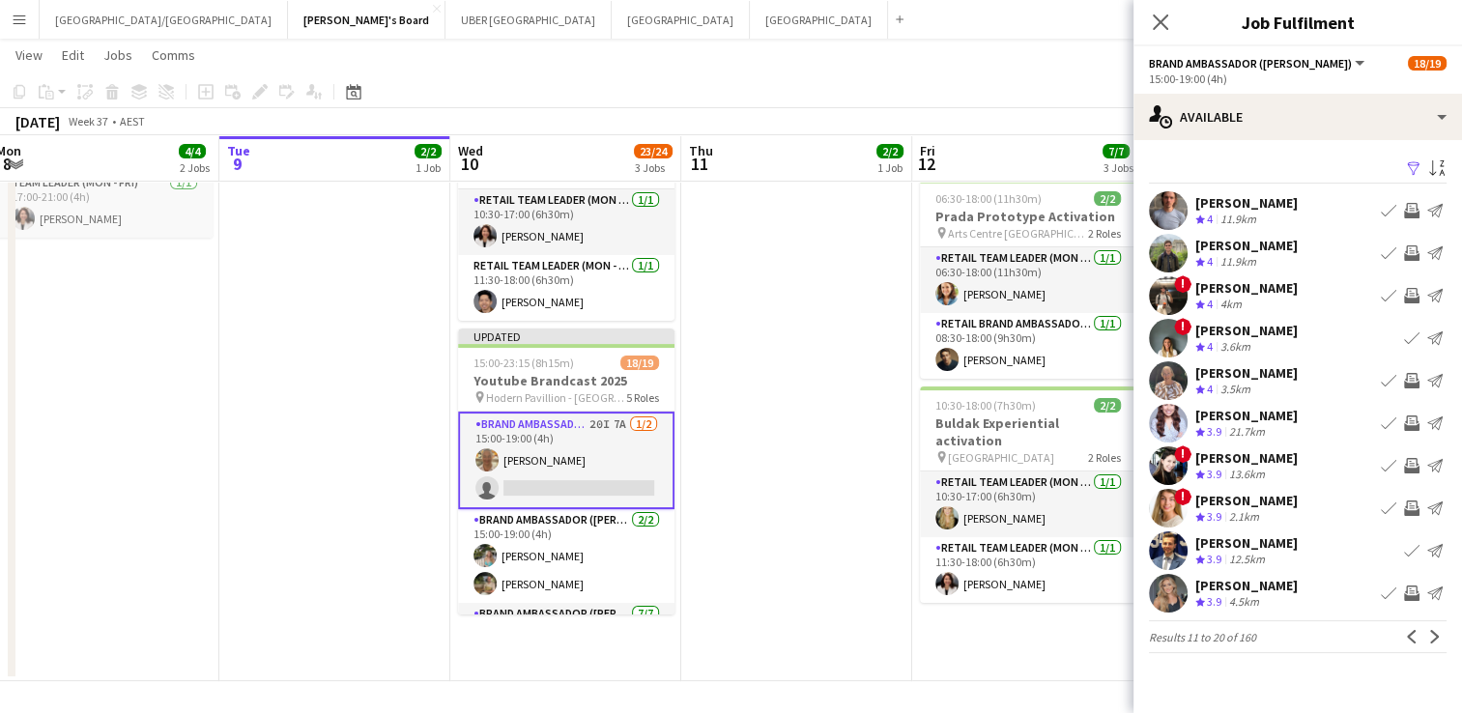
scroll to position [0, 0]
click at [1415, 593] on app-icon "Invite crew" at bounding box center [1411, 593] width 15 height 15
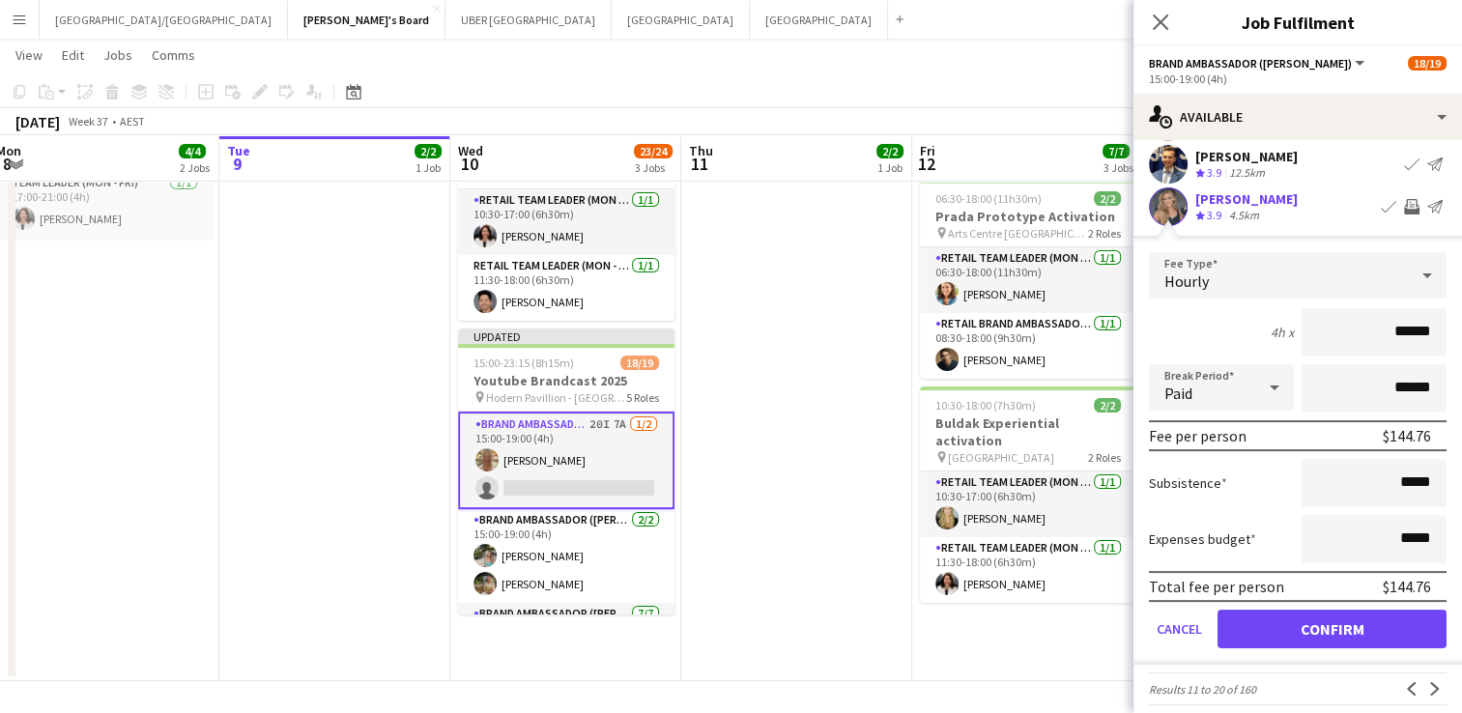
scroll to position [385, 0]
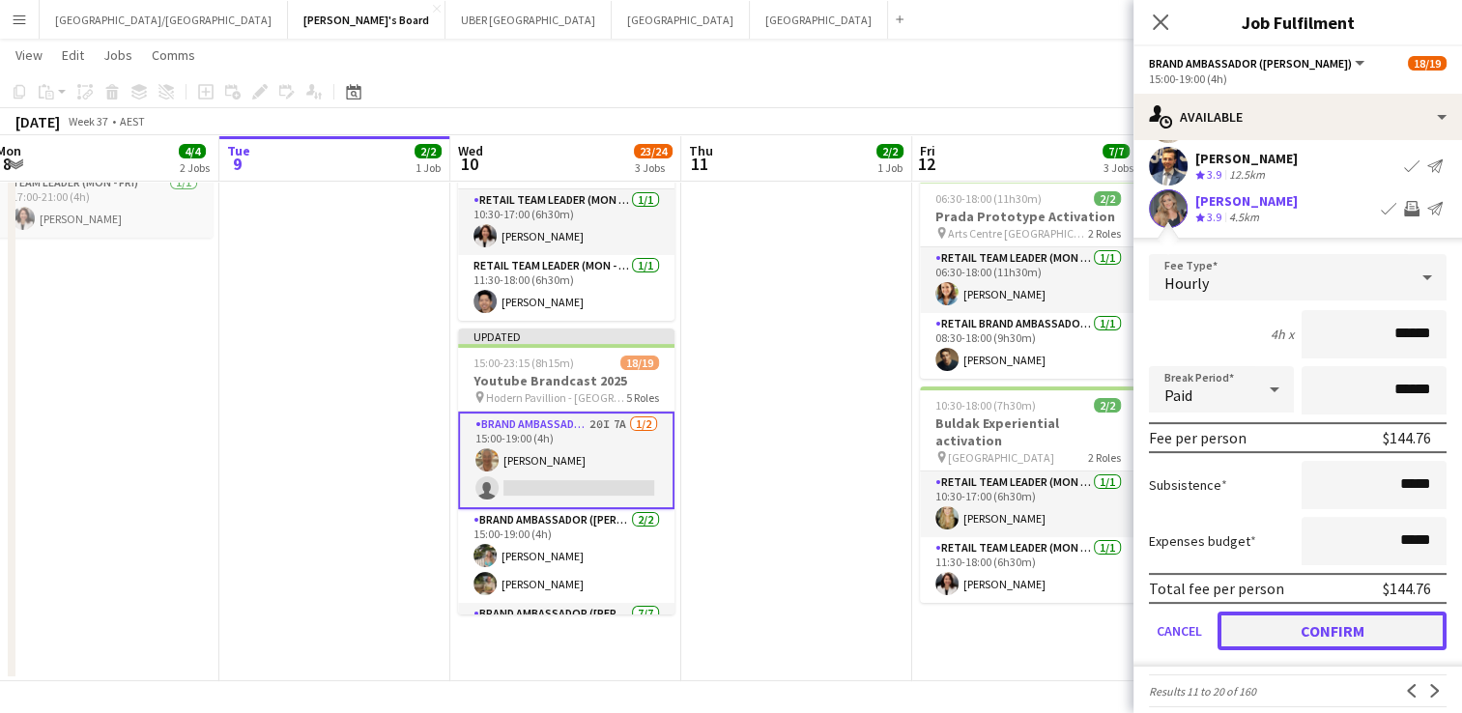
click at [1357, 620] on button "Confirm" at bounding box center [1332, 631] width 229 height 39
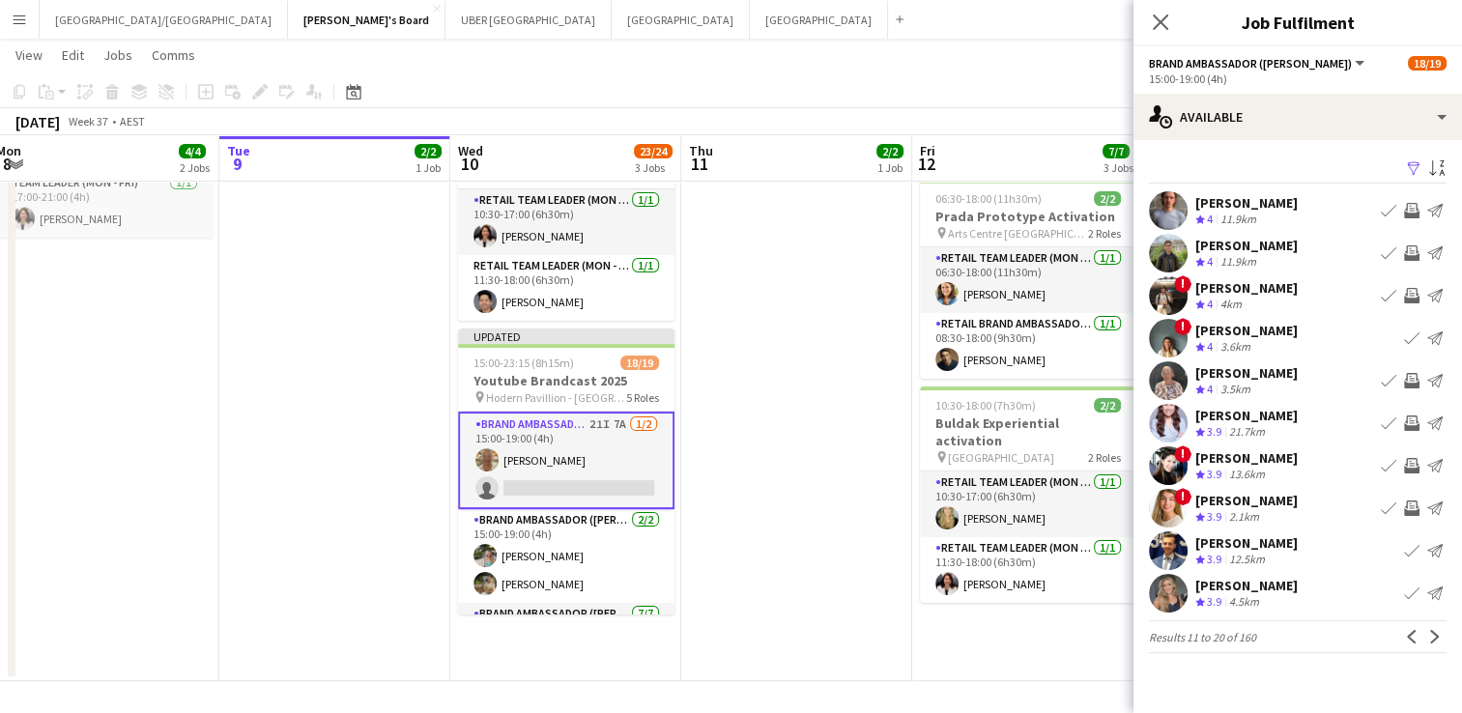
scroll to position [0, 0]
click at [1190, 288] on div "! [PERSON_NAME] Crew rating 4 4km Book crew Invite crew Send notification" at bounding box center [1298, 295] width 329 height 39
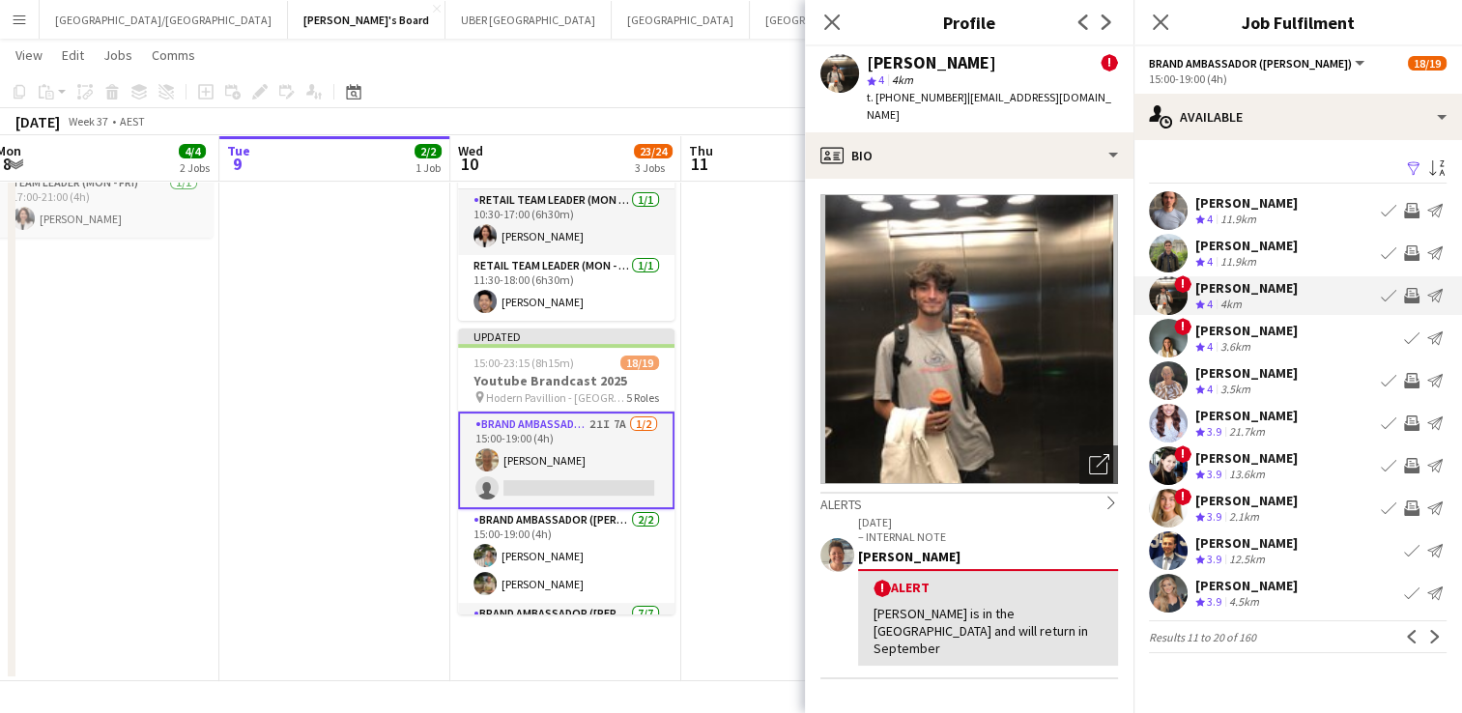
click at [1411, 295] on app-icon "Invite crew" at bounding box center [1411, 295] width 15 height 15
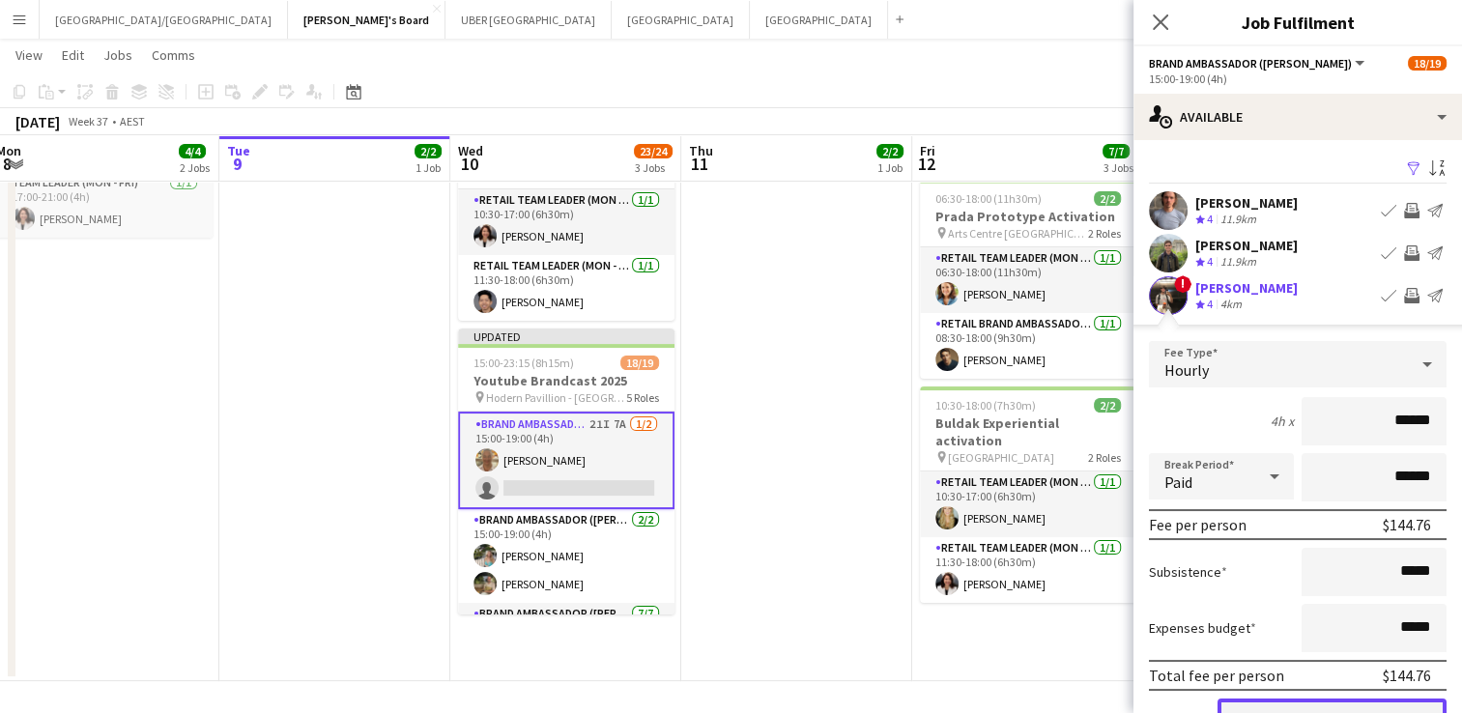
click at [1262, 701] on button "Confirm" at bounding box center [1332, 718] width 229 height 39
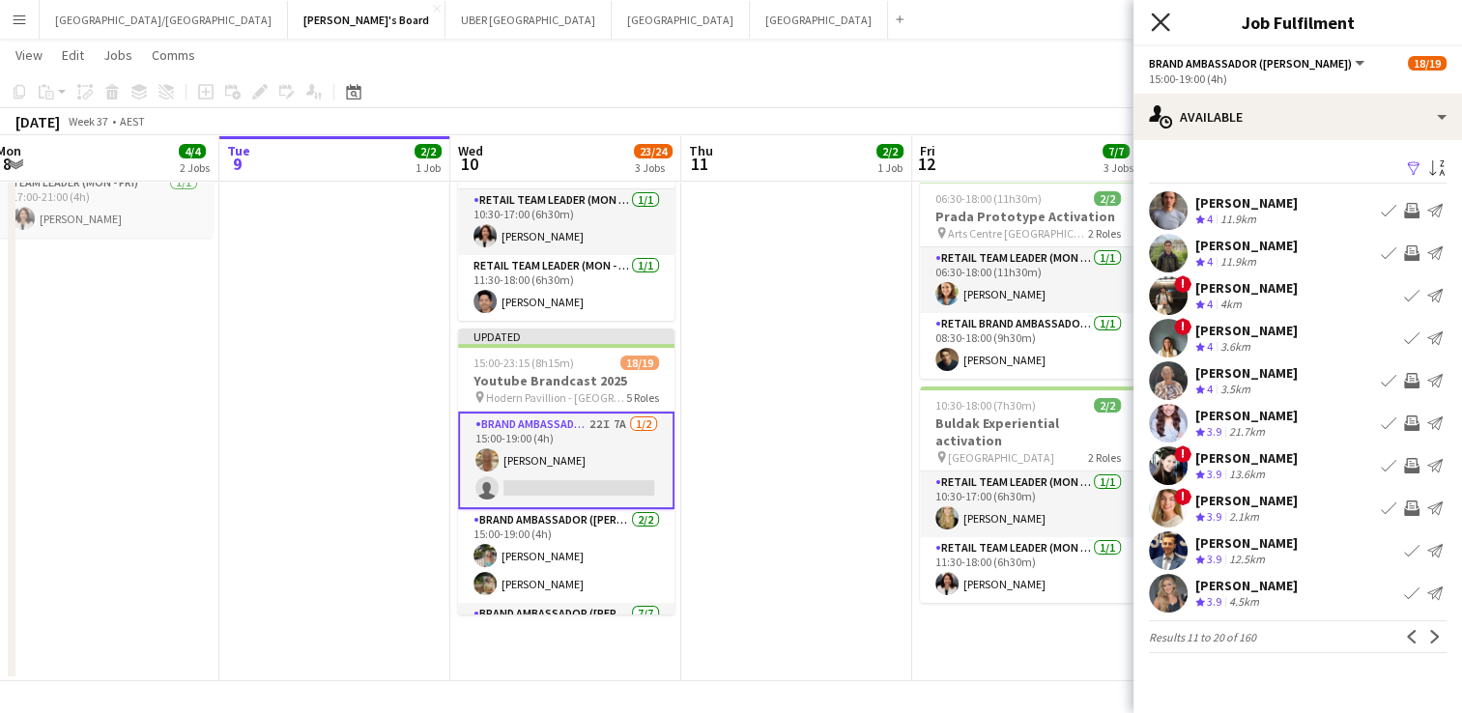
click at [1161, 26] on icon "Close pop-in" at bounding box center [1160, 22] width 18 height 18
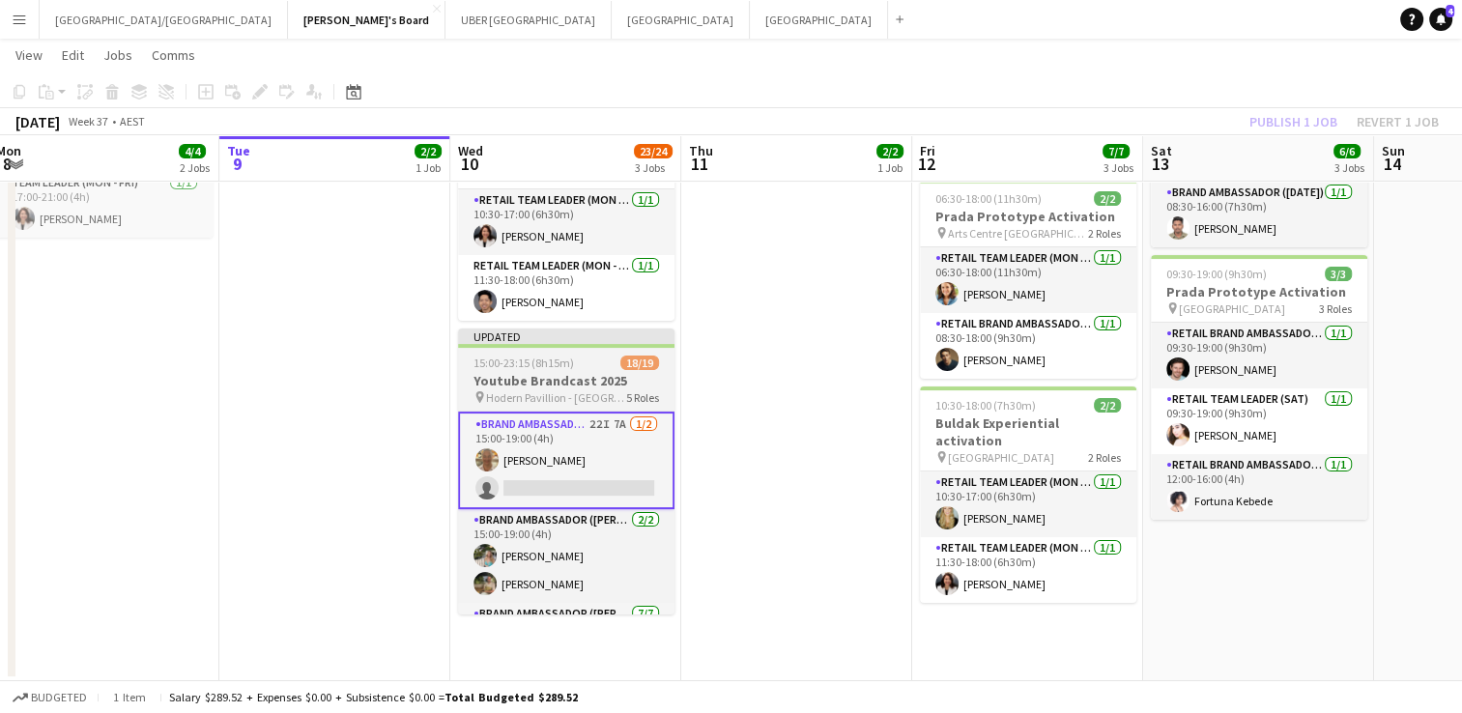
click at [520, 356] on span "15:00-23:15 (8h15m)" at bounding box center [524, 363] width 101 height 14
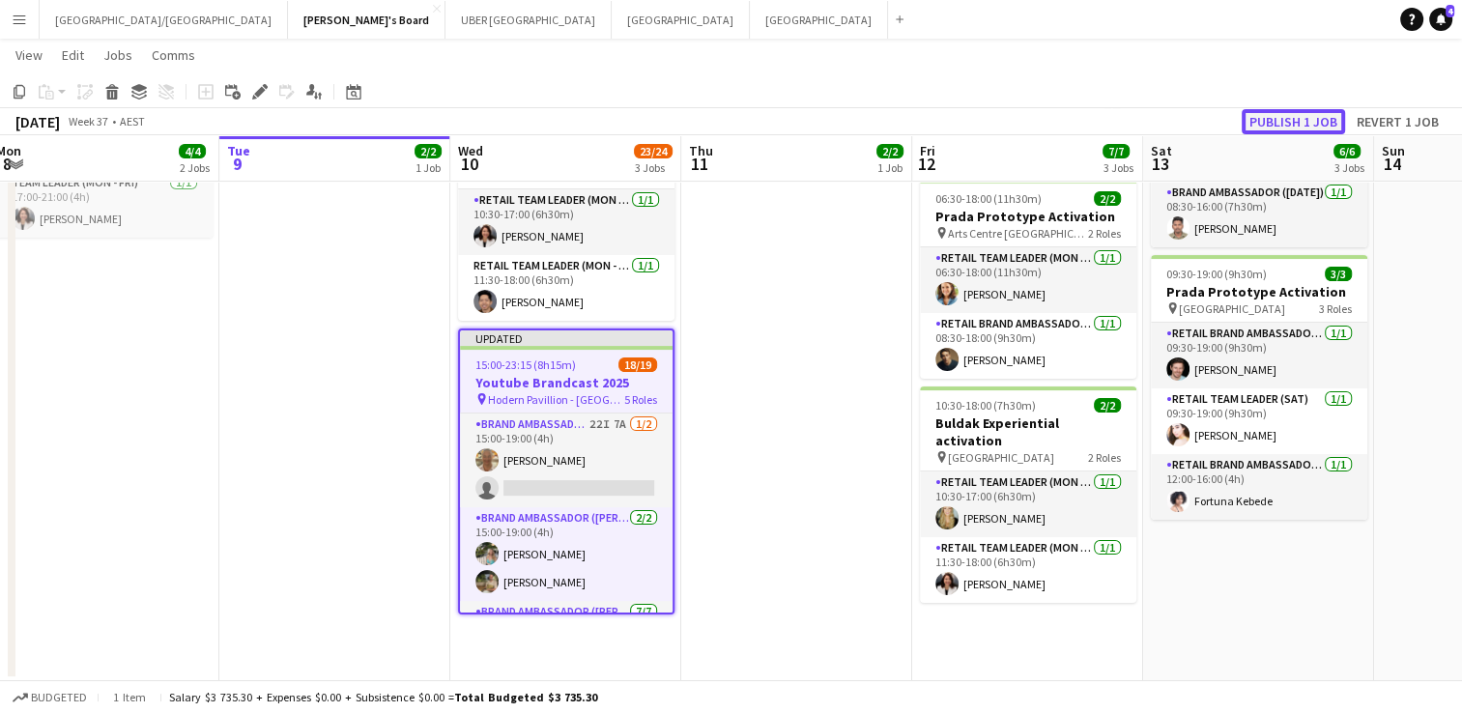
click at [1265, 115] on button "Publish 1 job" at bounding box center [1293, 121] width 103 height 25
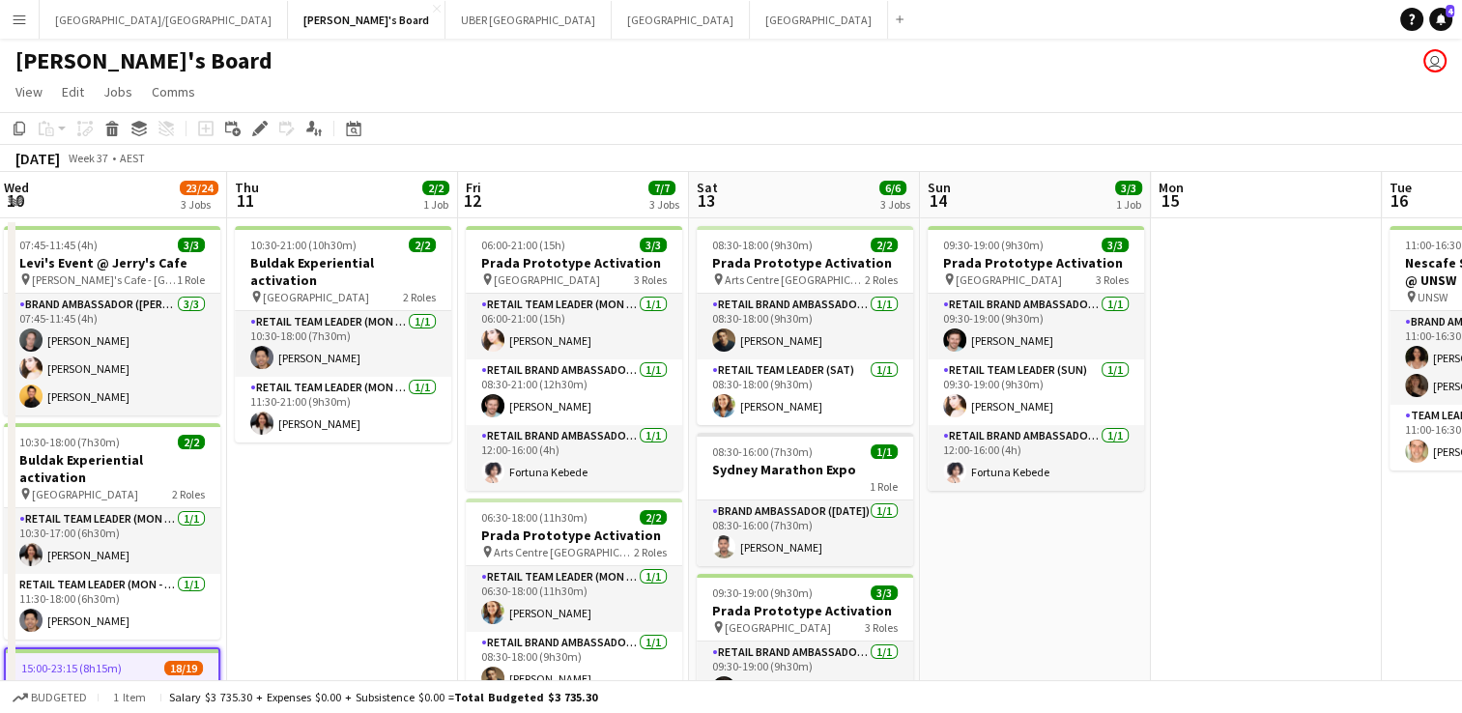
scroll to position [0, 423]
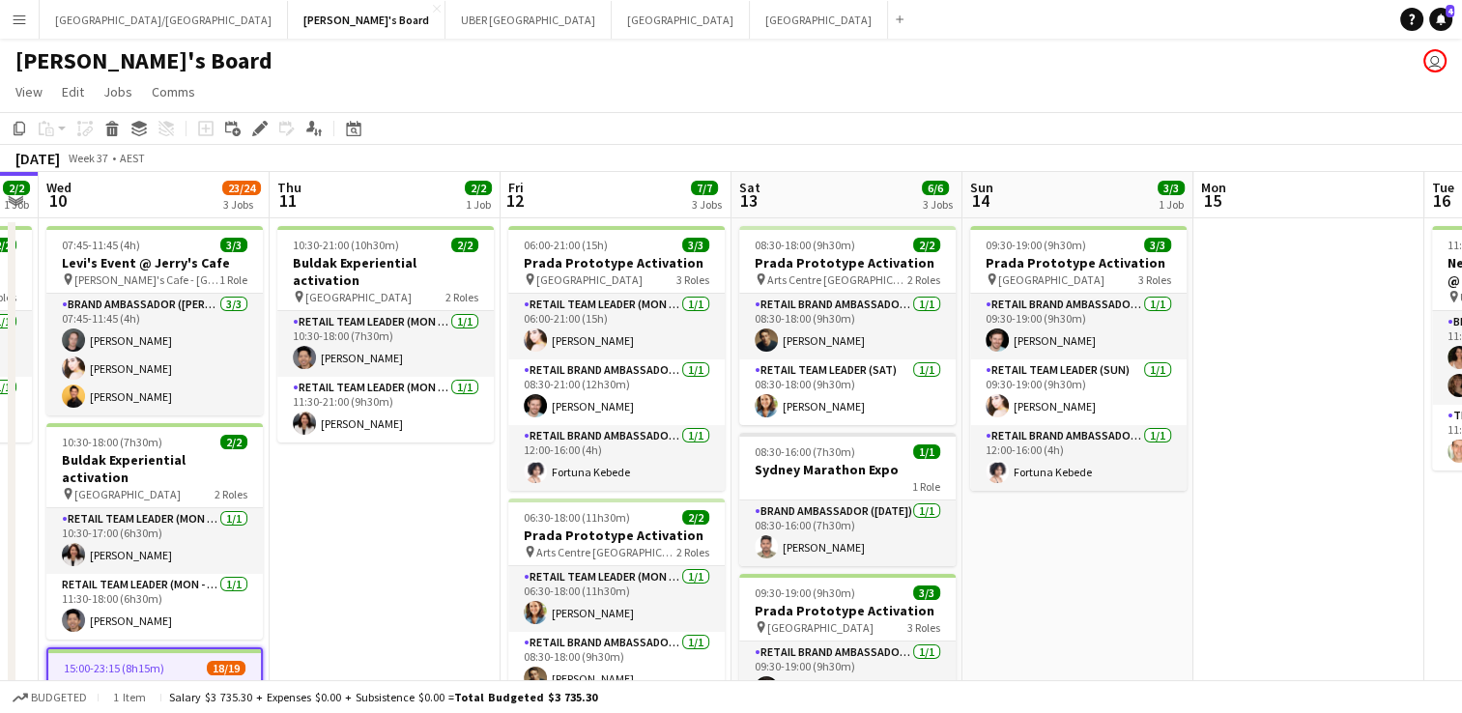
click at [356, 486] on app-date-cell "10:30-21:00 (10h30m) 2/2 Buldak Experiential activation pin Bondi Junction West…" at bounding box center [385, 609] width 231 height 782
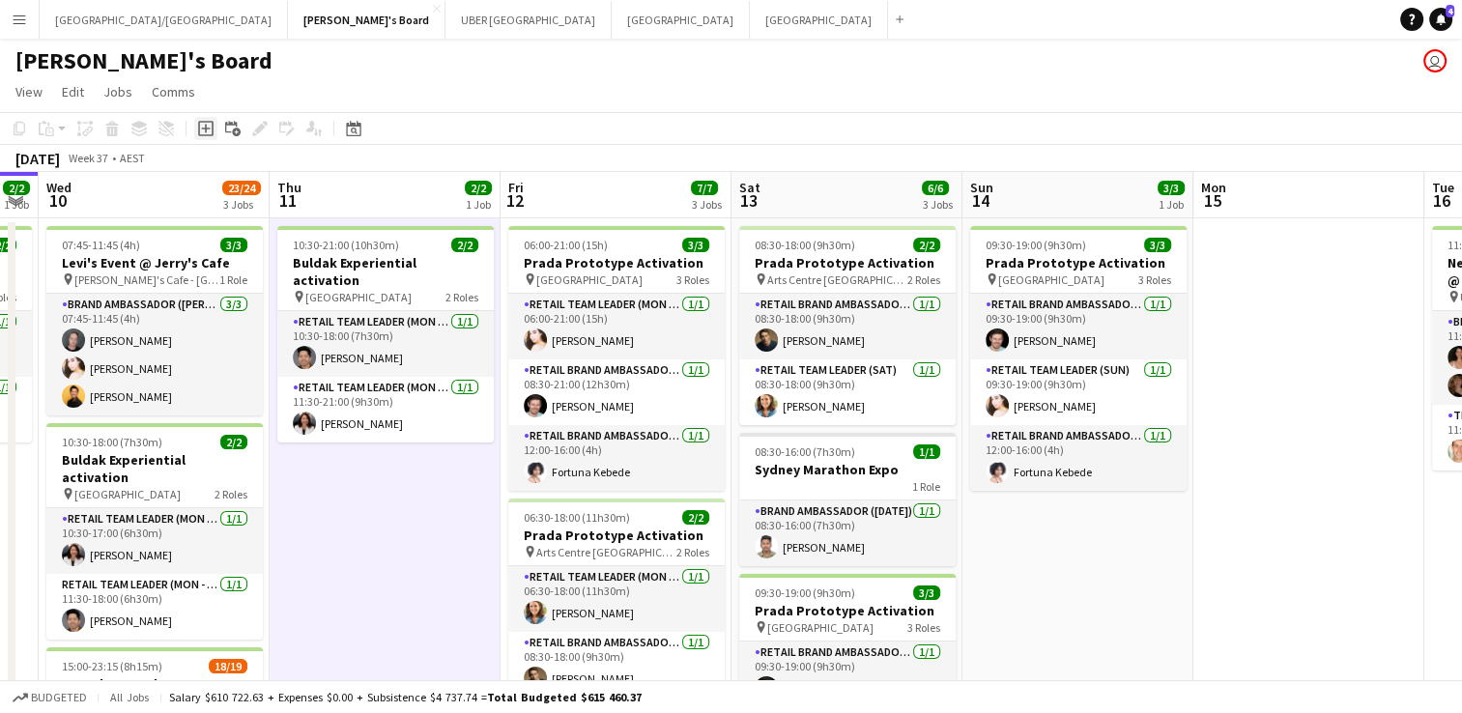
click at [207, 121] on icon "Add job" at bounding box center [205, 128] width 15 height 15
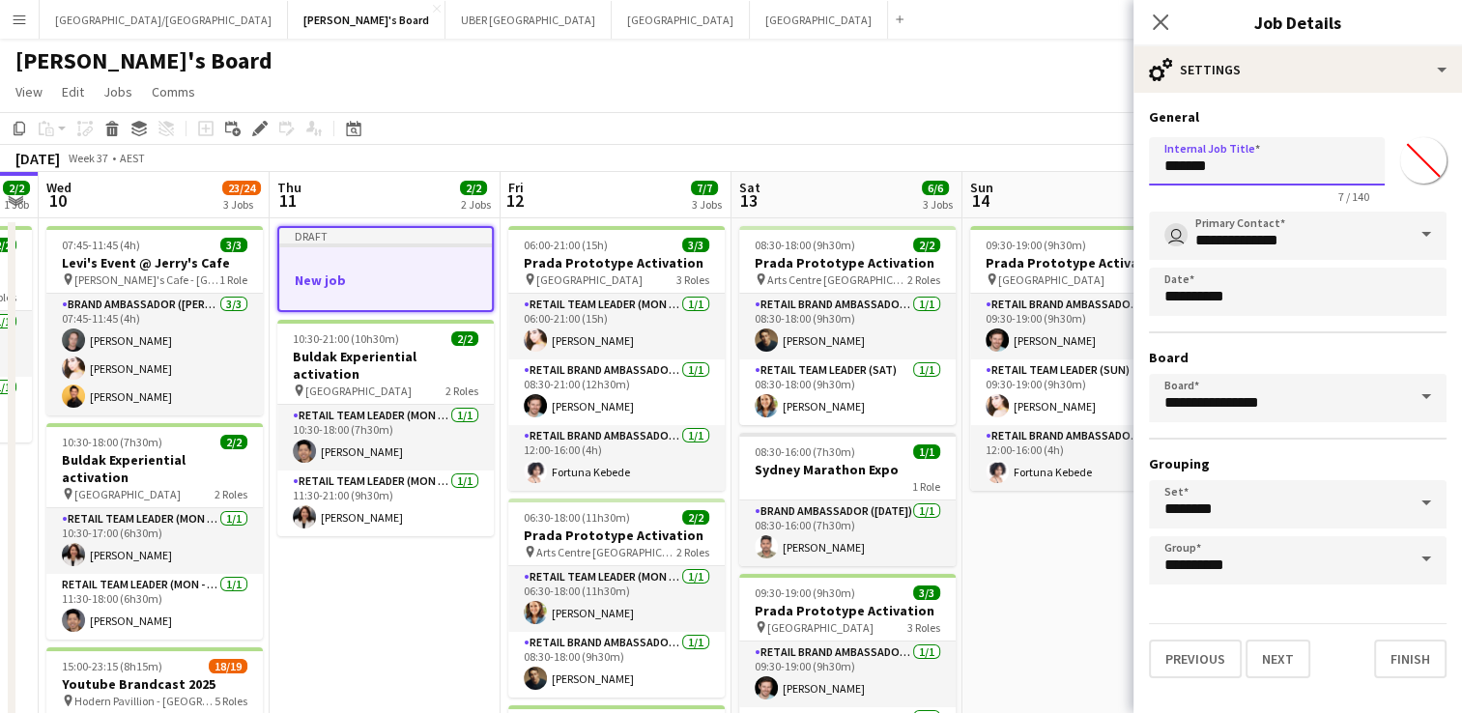
drag, startPoint x: 1282, startPoint y: 163, endPoint x: 933, endPoint y: 123, distance: 352.2
click at [933, 123] on body "Menu Boards Boards Boards All jobs Status Workforce Workforce My Workforce Recr…" at bounding box center [731, 516] width 1462 height 1033
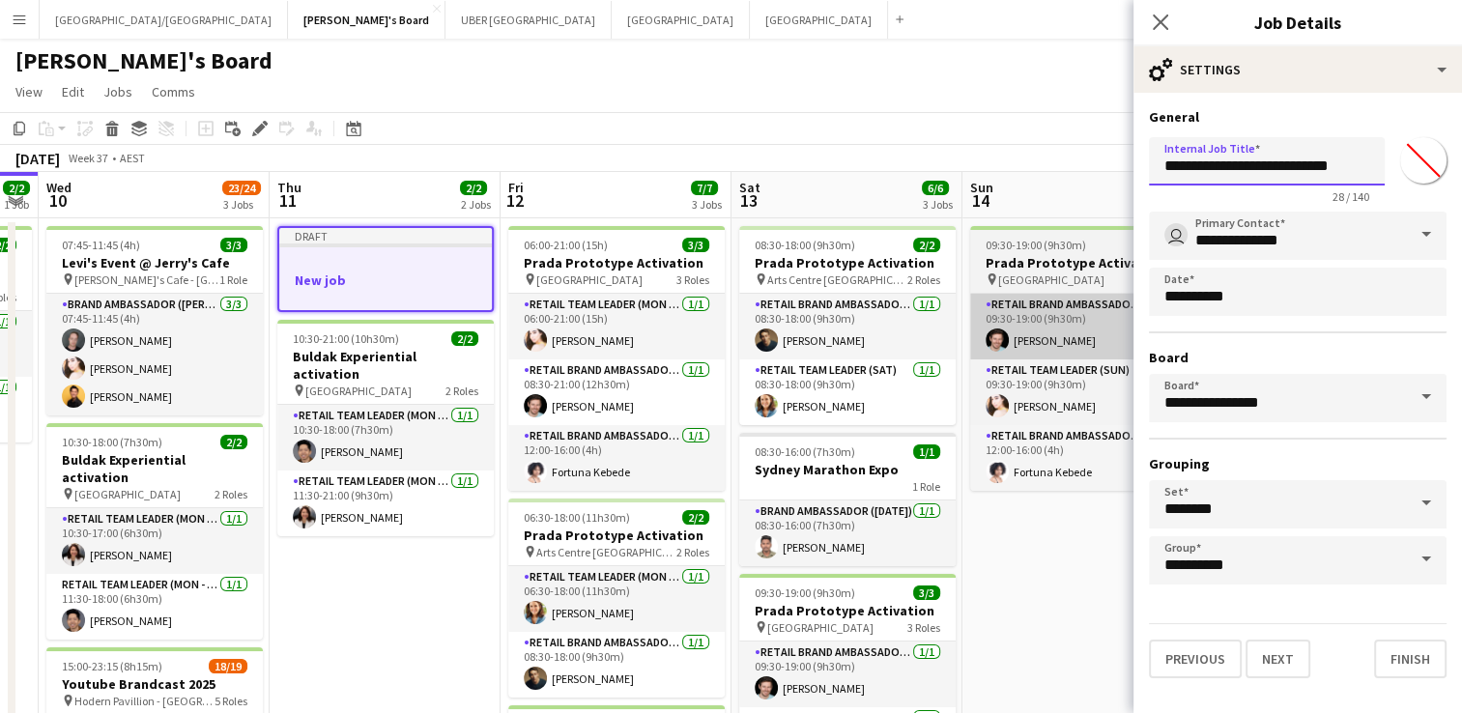
type input "**********"
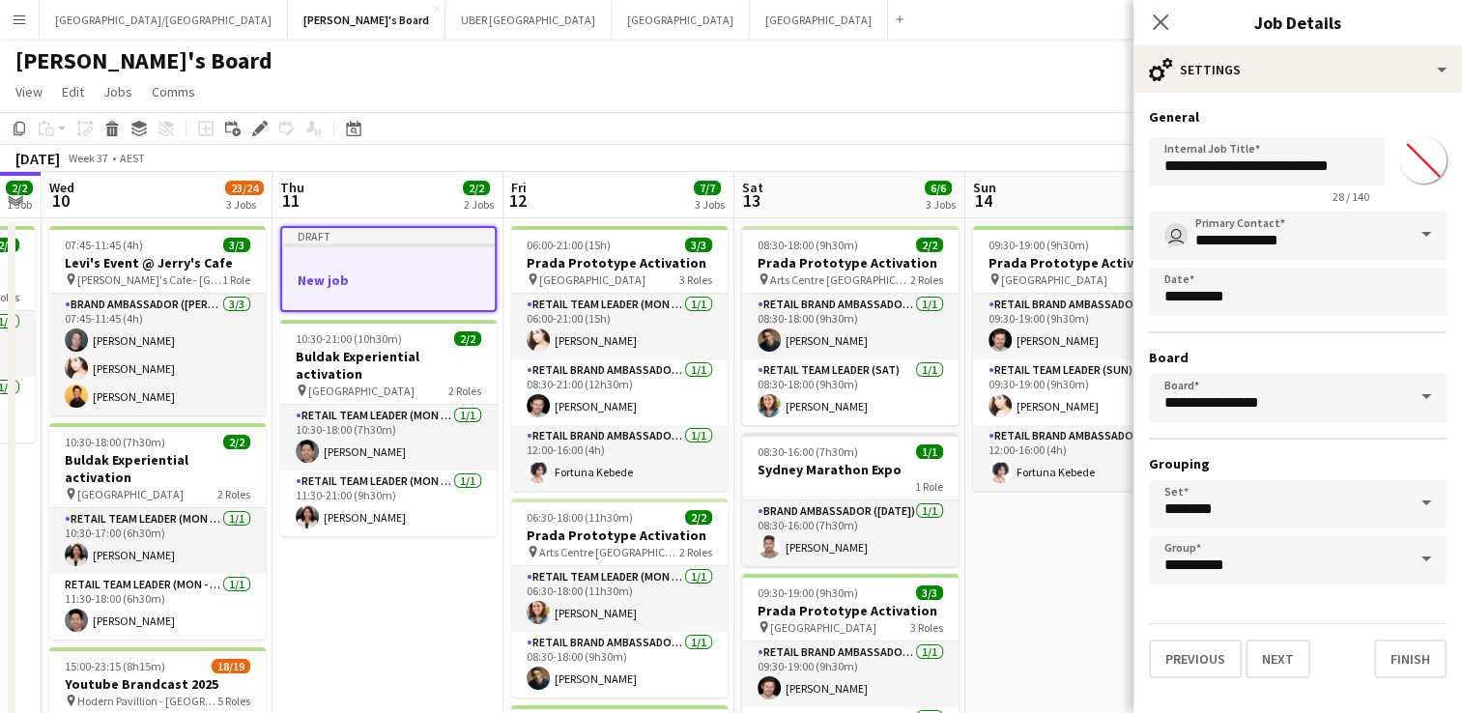
drag, startPoint x: 1083, startPoint y: 352, endPoint x: 1106, endPoint y: 492, distance: 141.9
click at [1106, 492] on app-calendar-viewport "Mon 8 4/4 2 Jobs Tue 9 2/2 1 Job Wed 10 23/24 3 Jobs Thu 11 2/2 2 Jobs Fri 12 7…" at bounding box center [731, 586] width 1462 height 828
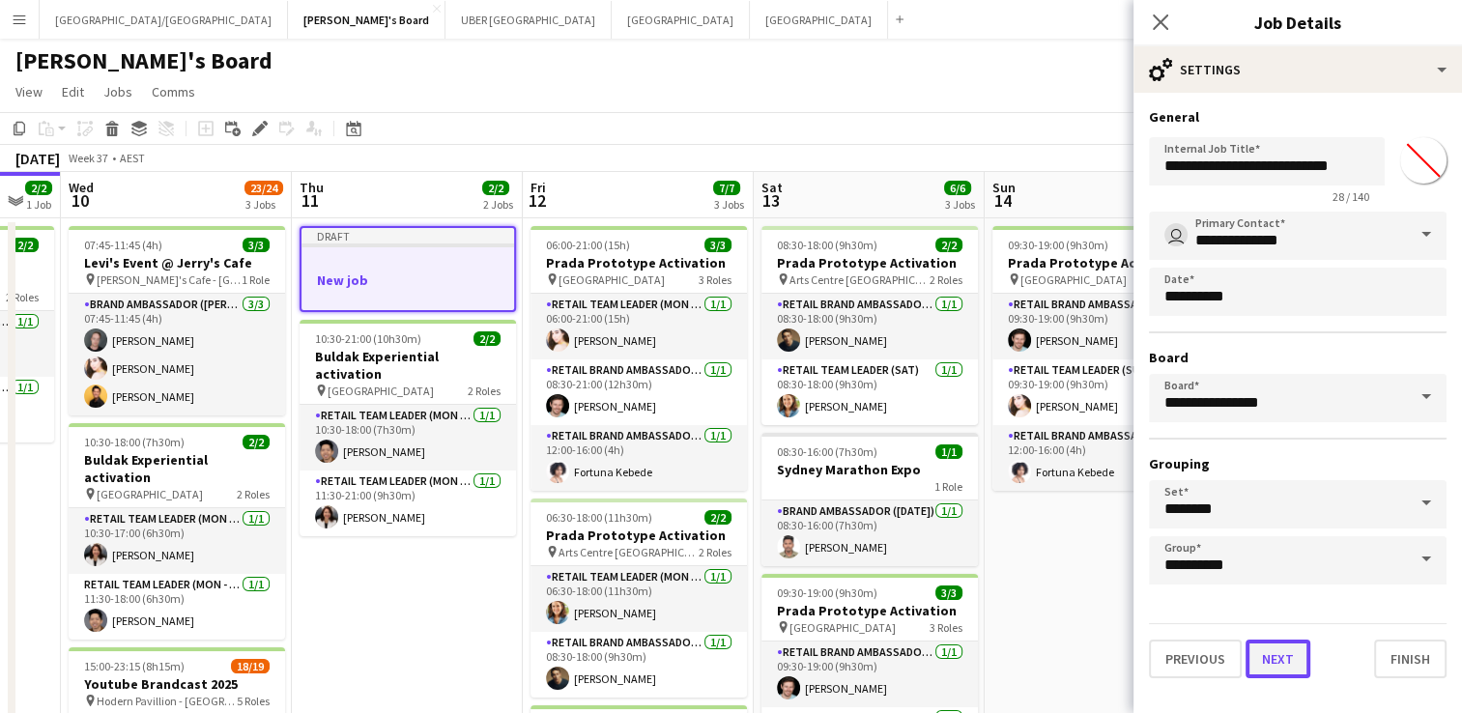
click at [1287, 653] on button "Next" at bounding box center [1278, 659] width 65 height 39
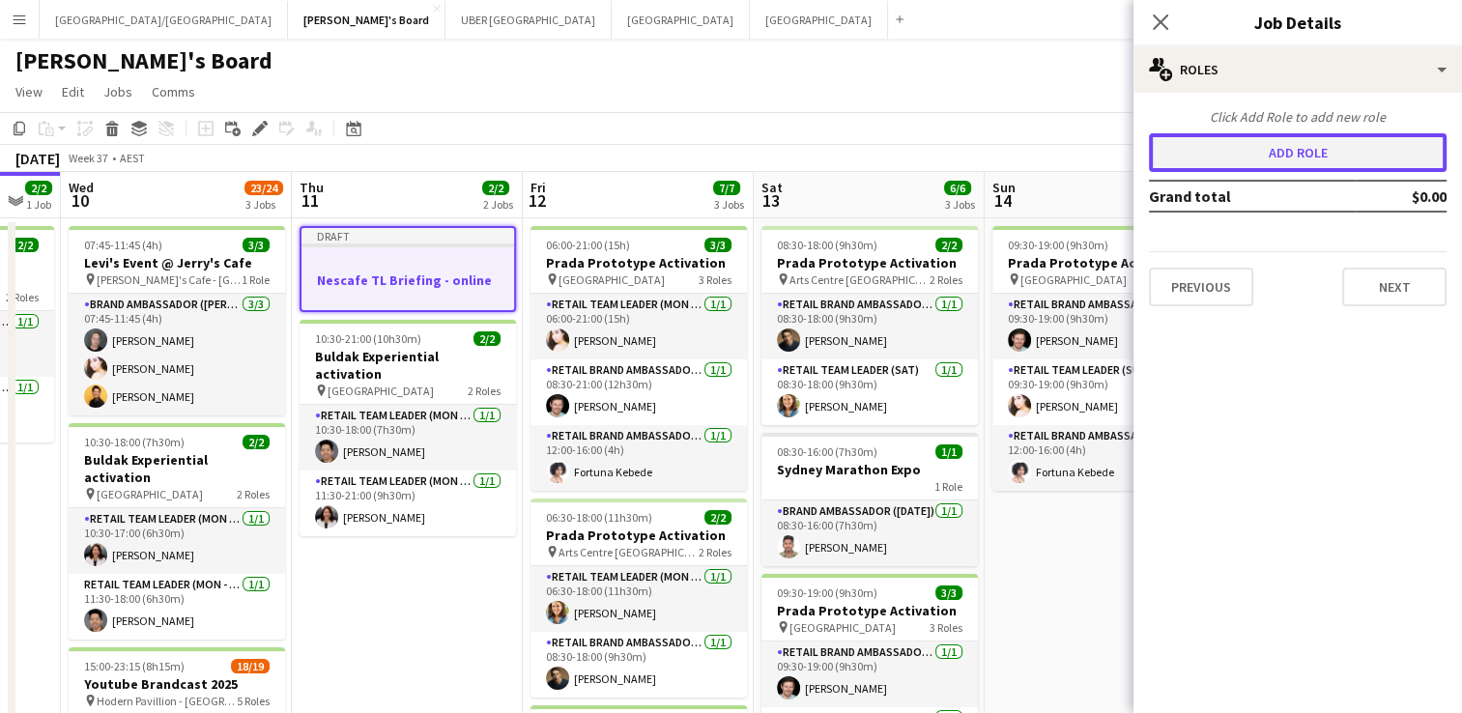
click at [1326, 153] on button "Add role" at bounding box center [1298, 152] width 298 height 39
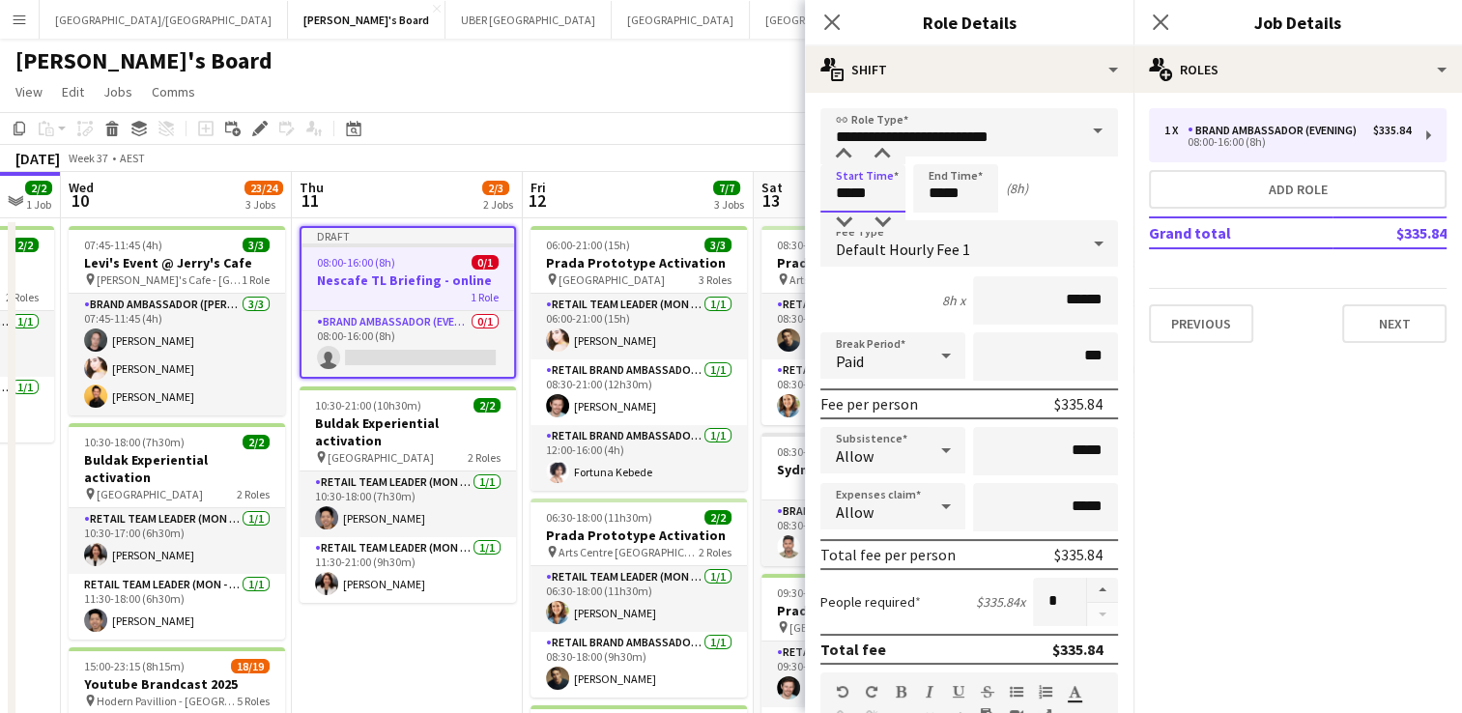
drag, startPoint x: 801, startPoint y: 187, endPoint x: 767, endPoint y: 184, distance: 33.9
click at [767, 184] on body "Menu Boards Boards Boards All jobs Status Workforce Workforce My Workforce Recr…" at bounding box center [731, 516] width 1462 height 1033
type input "*****"
drag, startPoint x: 966, startPoint y: 196, endPoint x: 870, endPoint y: 206, distance: 97.1
click at [870, 206] on div "Start Time ***** End Time ***** (4h)" at bounding box center [969, 188] width 298 height 48
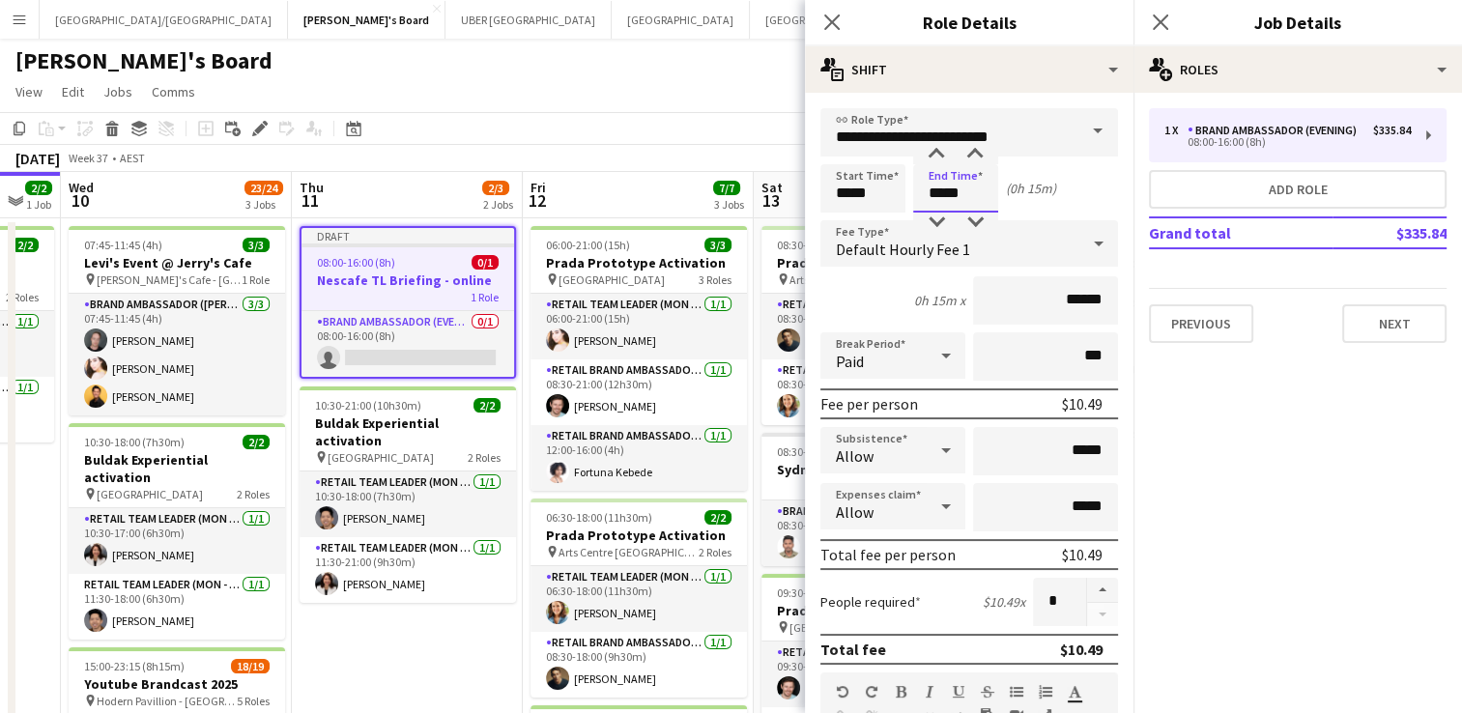
type input "*****"
click at [1083, 131] on span at bounding box center [1098, 131] width 41 height 46
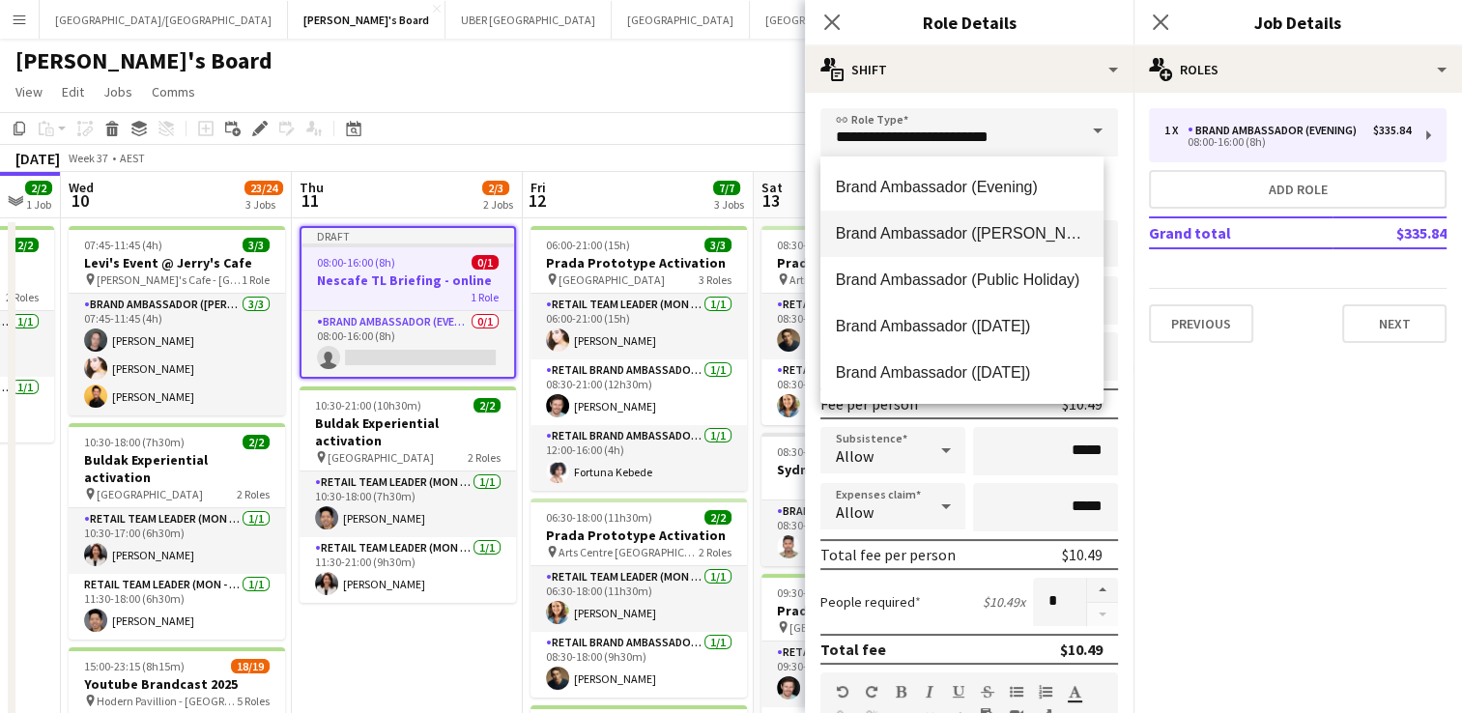
click at [1003, 230] on span "Brand Ambassador ([PERSON_NAME])" at bounding box center [962, 233] width 252 height 18
type input "**********"
type input "******"
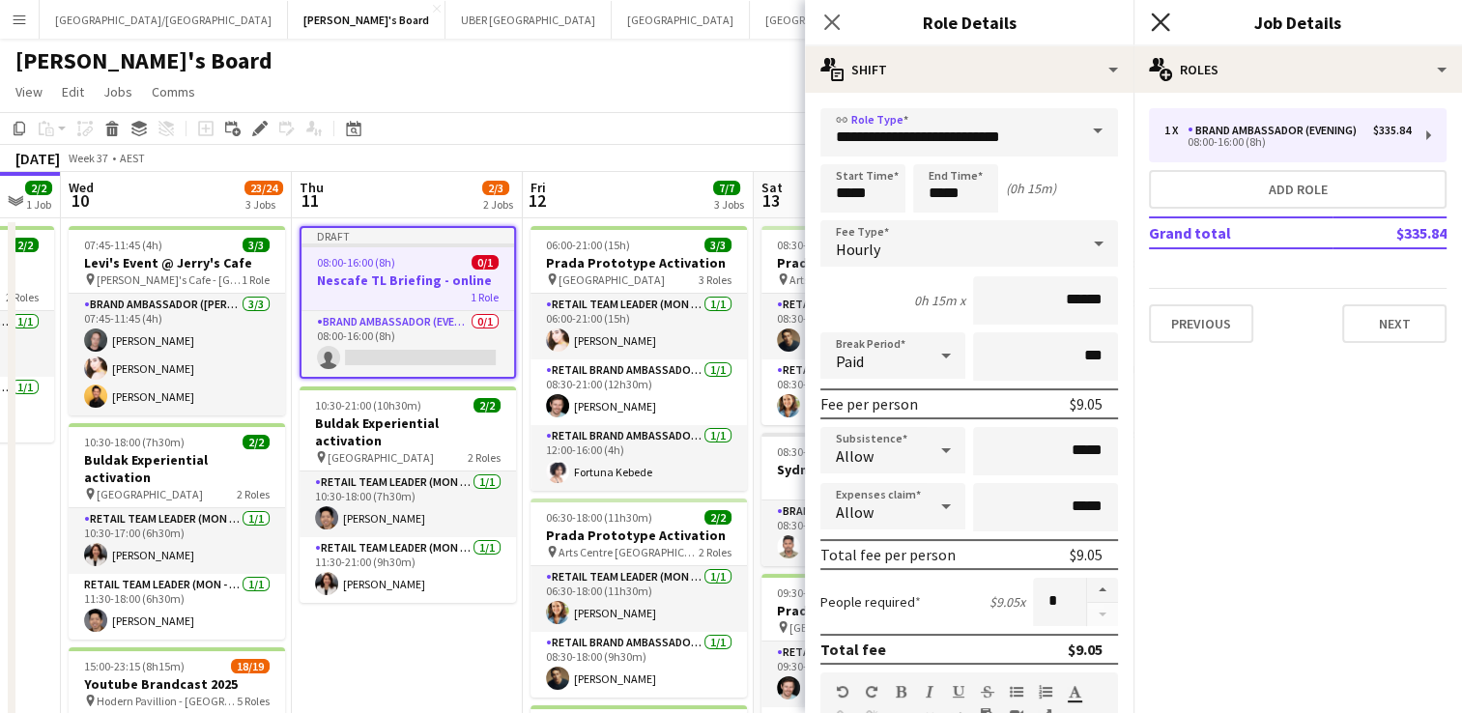
click at [1159, 18] on icon "Close pop-in" at bounding box center [1160, 22] width 18 height 18
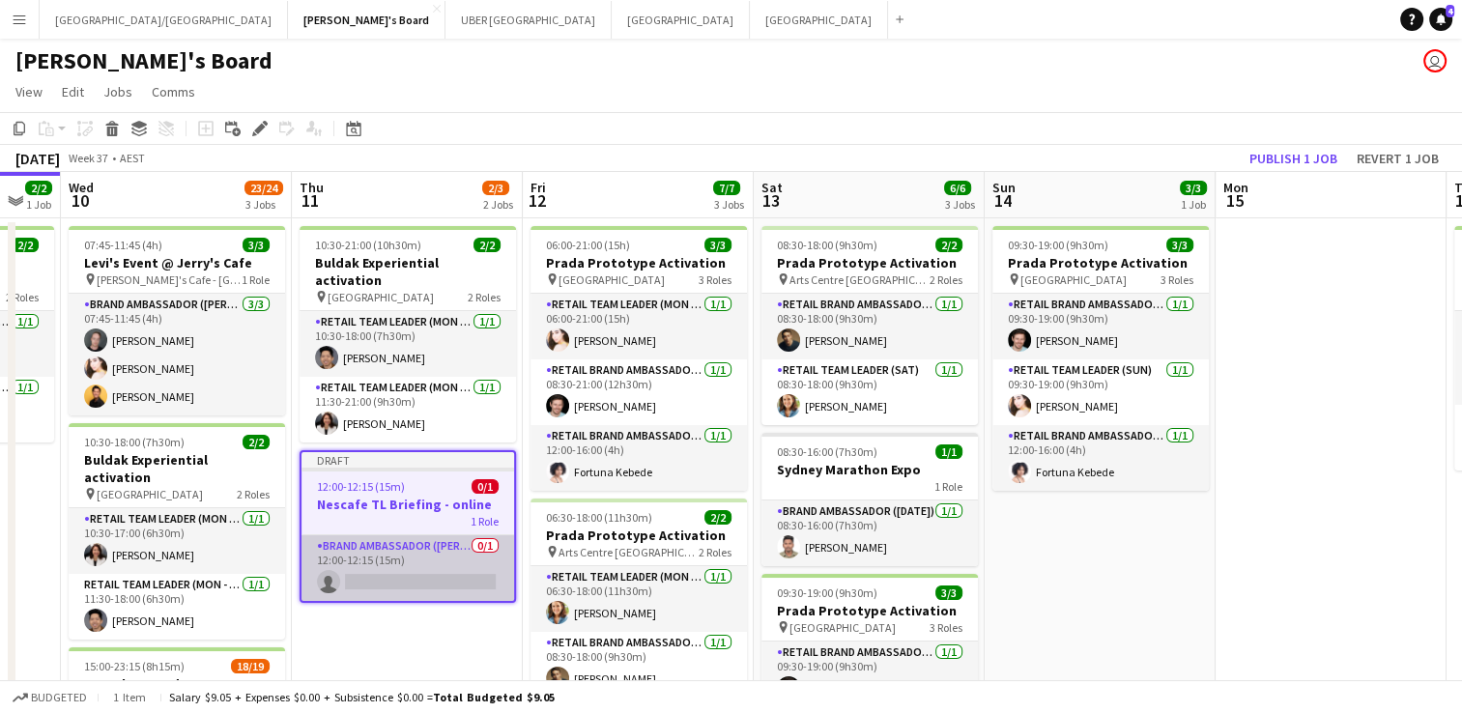
click at [442, 572] on app-card-role "Brand Ambassador (Mon - Fri) 0/1 12:00-12:15 (15m) single-neutral-actions" at bounding box center [408, 568] width 213 height 66
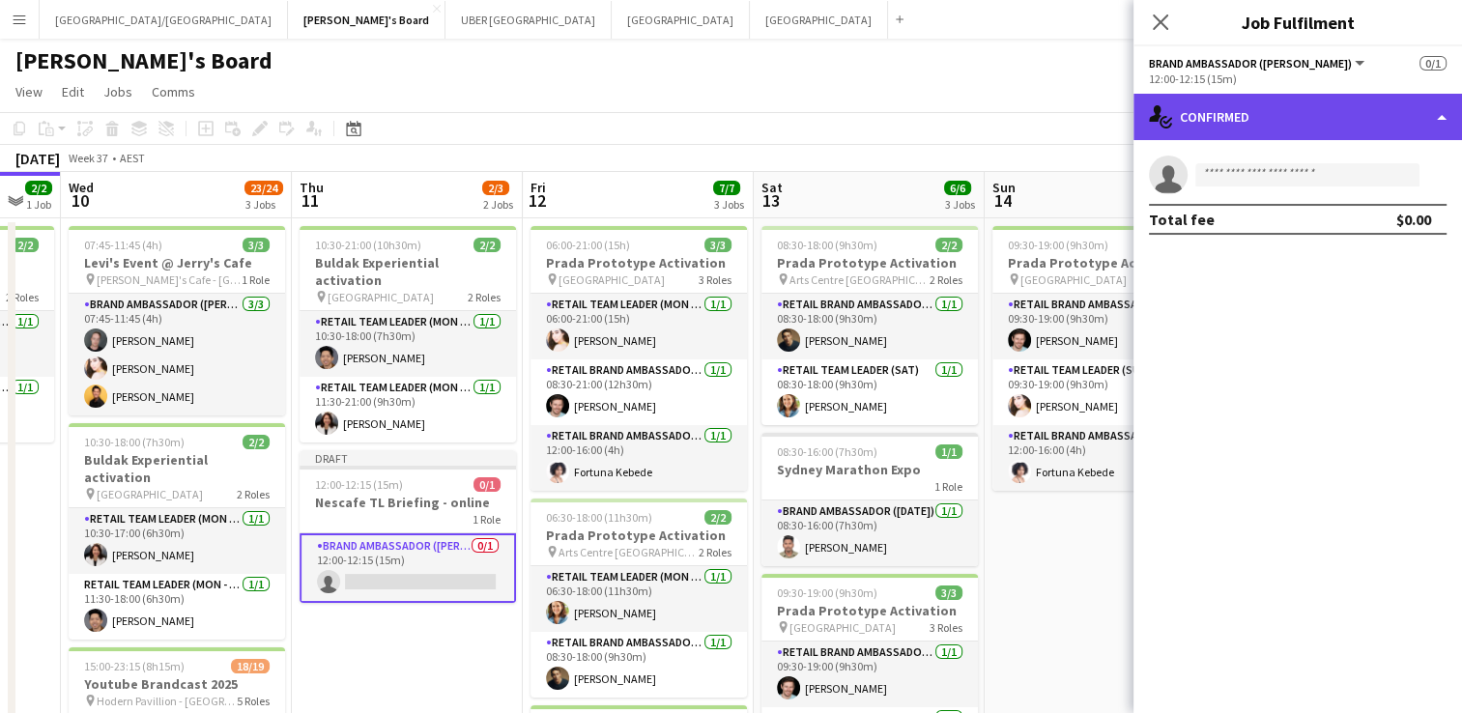
click at [1239, 126] on div "single-neutral-actions-check-2 Confirmed" at bounding box center [1298, 117] width 329 height 46
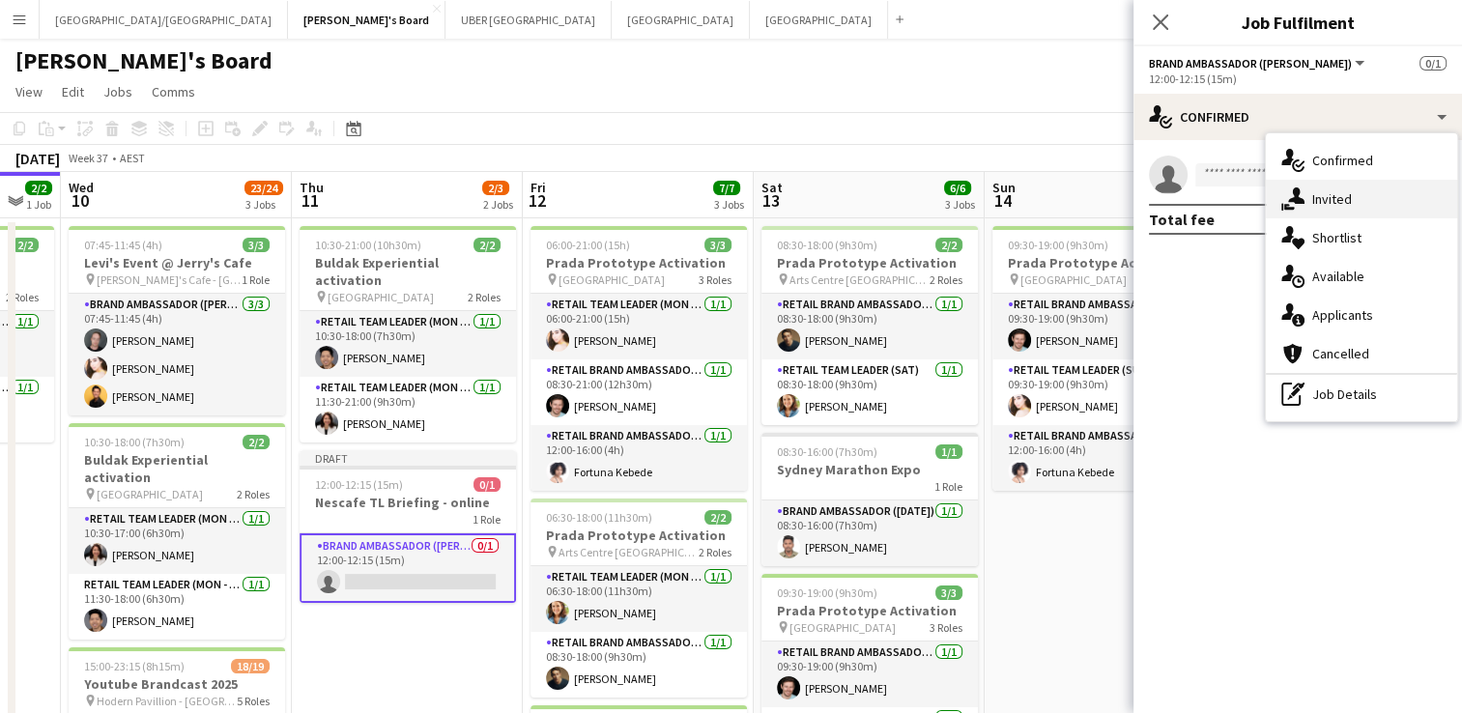
click at [1303, 194] on icon "single-neutral-actions-share-1" at bounding box center [1292, 198] width 23 height 23
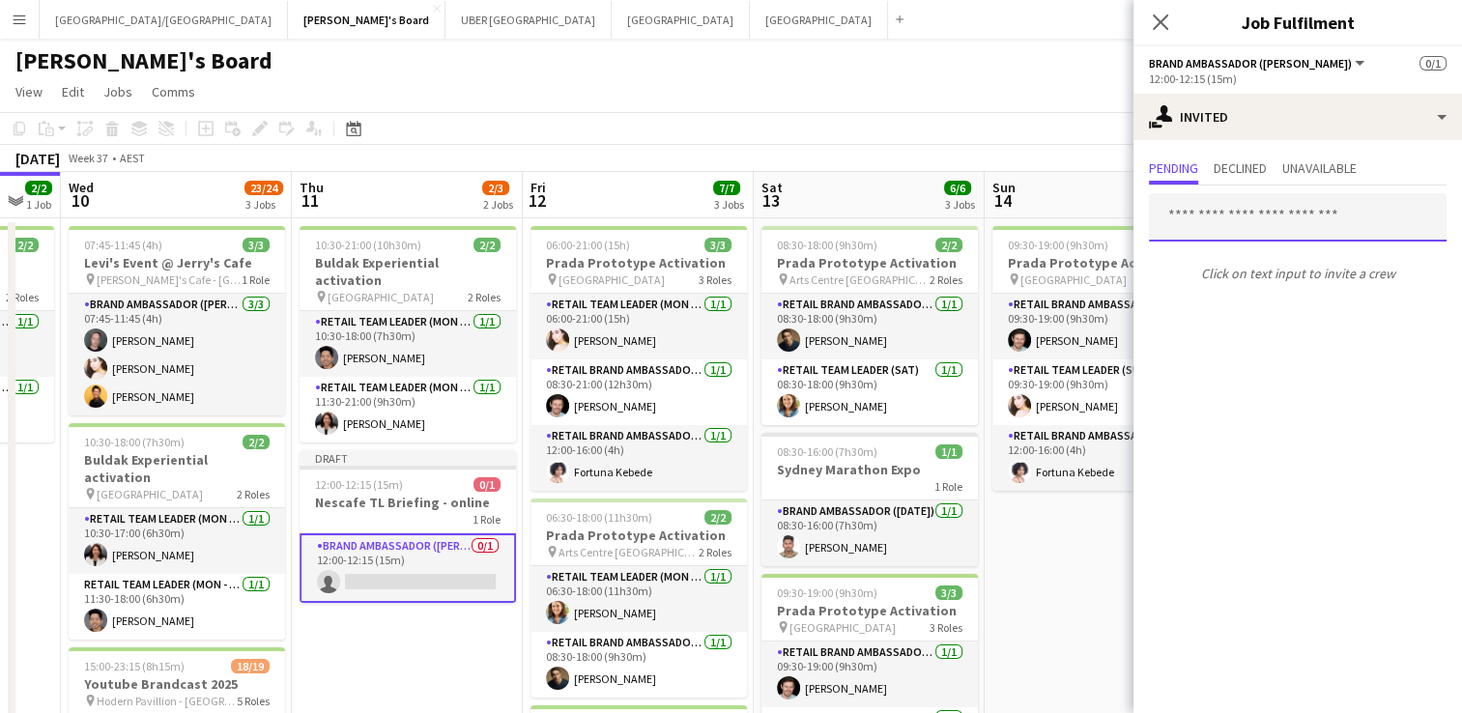
click at [1303, 194] on input "text" at bounding box center [1298, 217] width 298 height 48
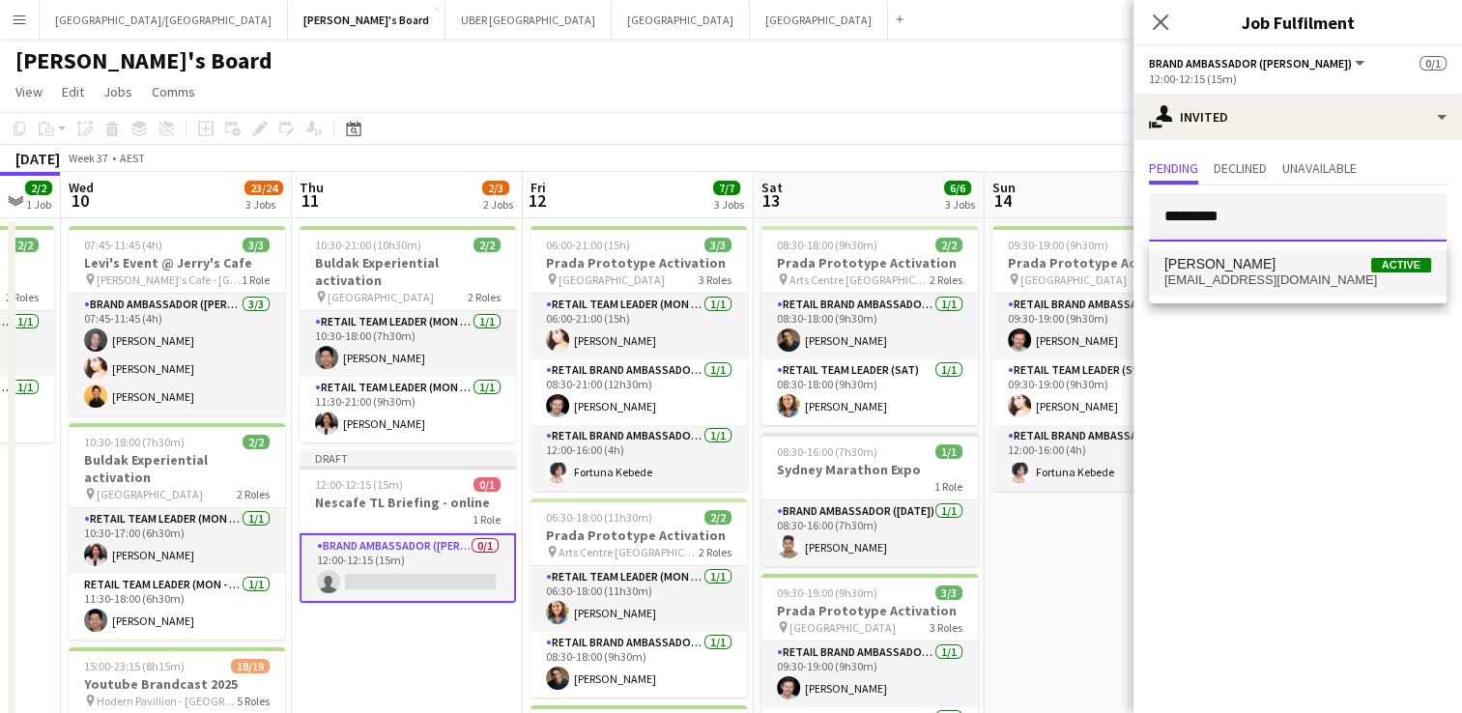
type input "*********"
click at [1253, 281] on span "[EMAIL_ADDRESS][DOMAIN_NAME]" at bounding box center [1298, 280] width 267 height 15
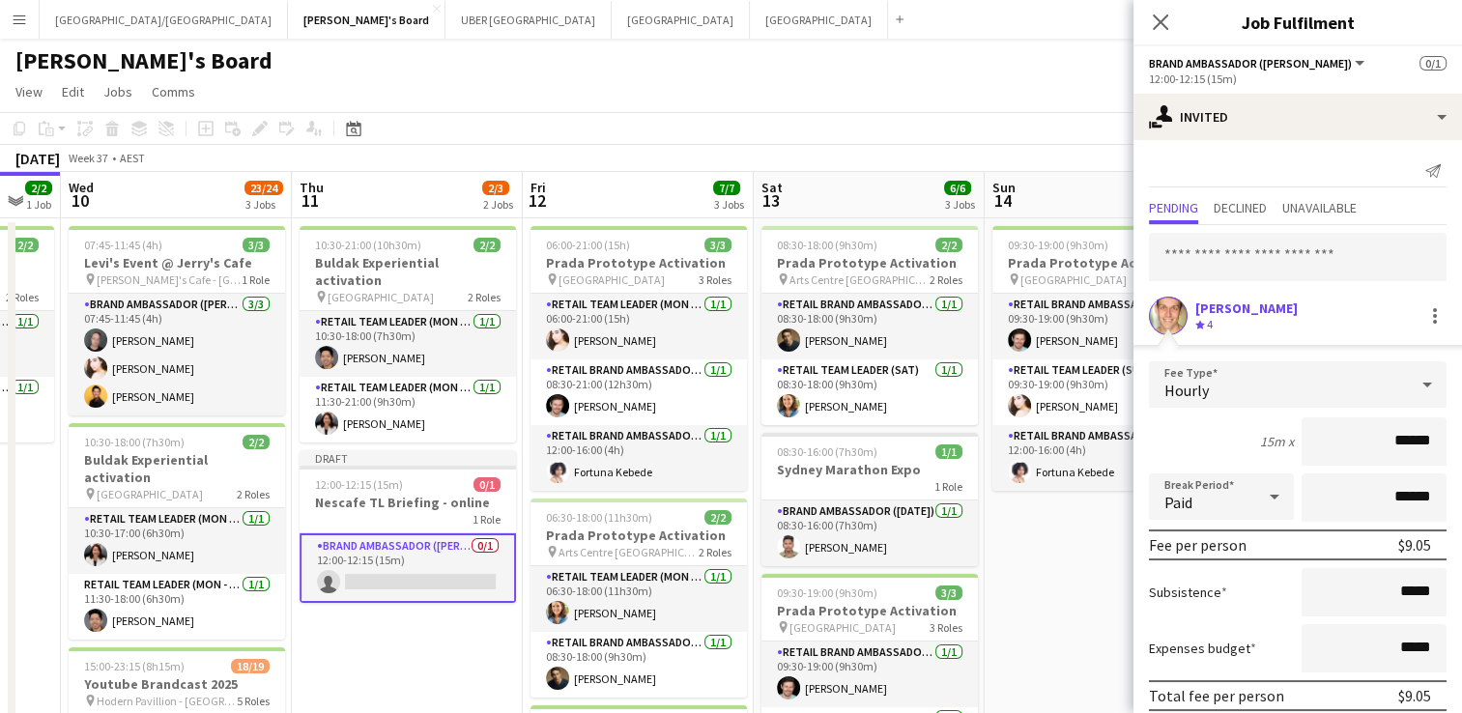
scroll to position [76, 0]
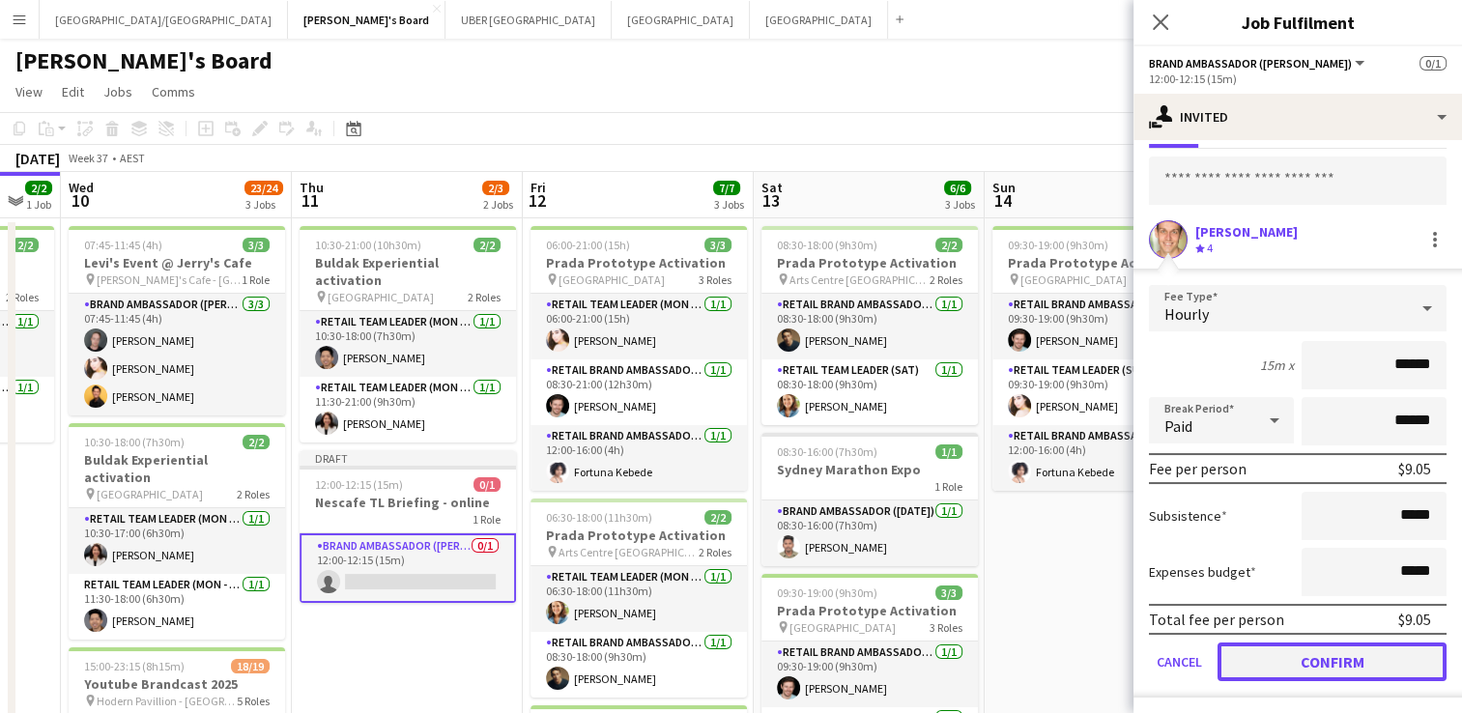
click at [1283, 659] on button "Confirm" at bounding box center [1332, 662] width 229 height 39
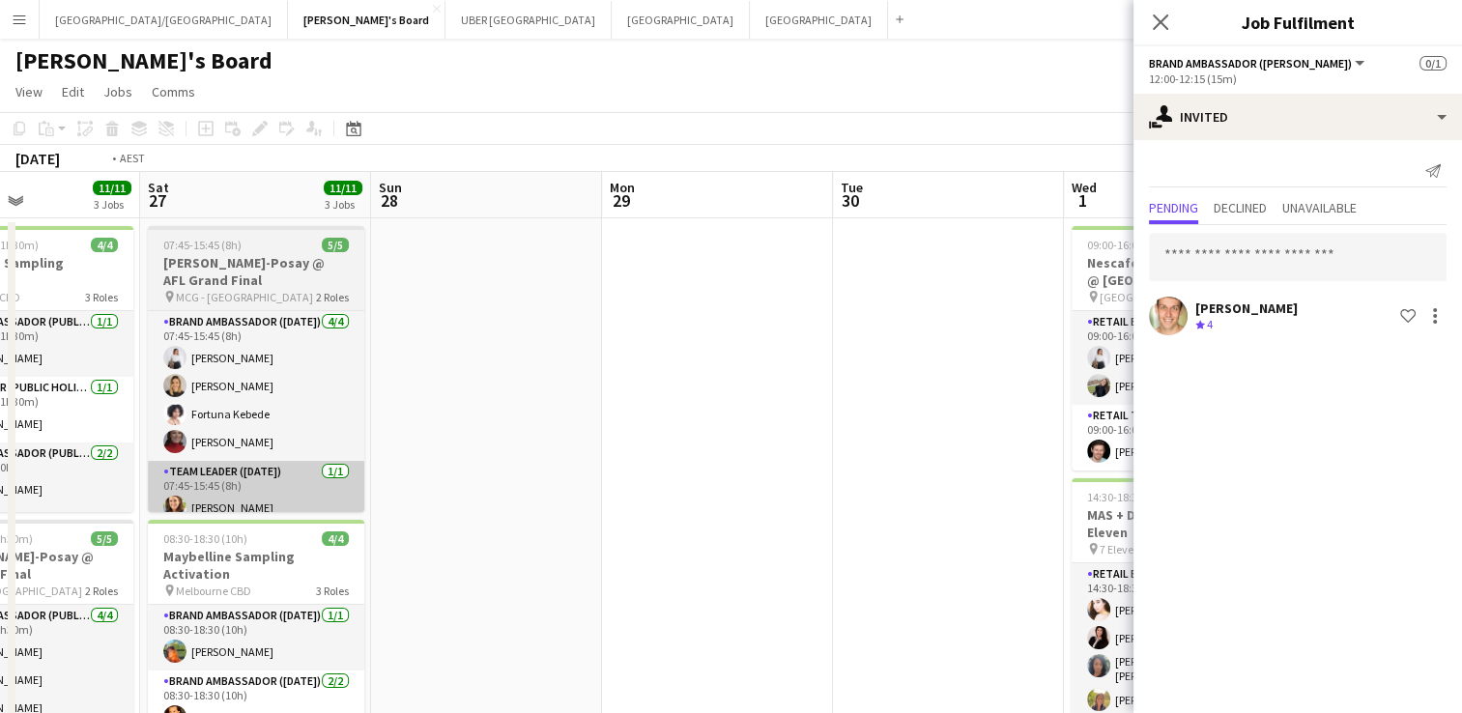
scroll to position [0, 722]
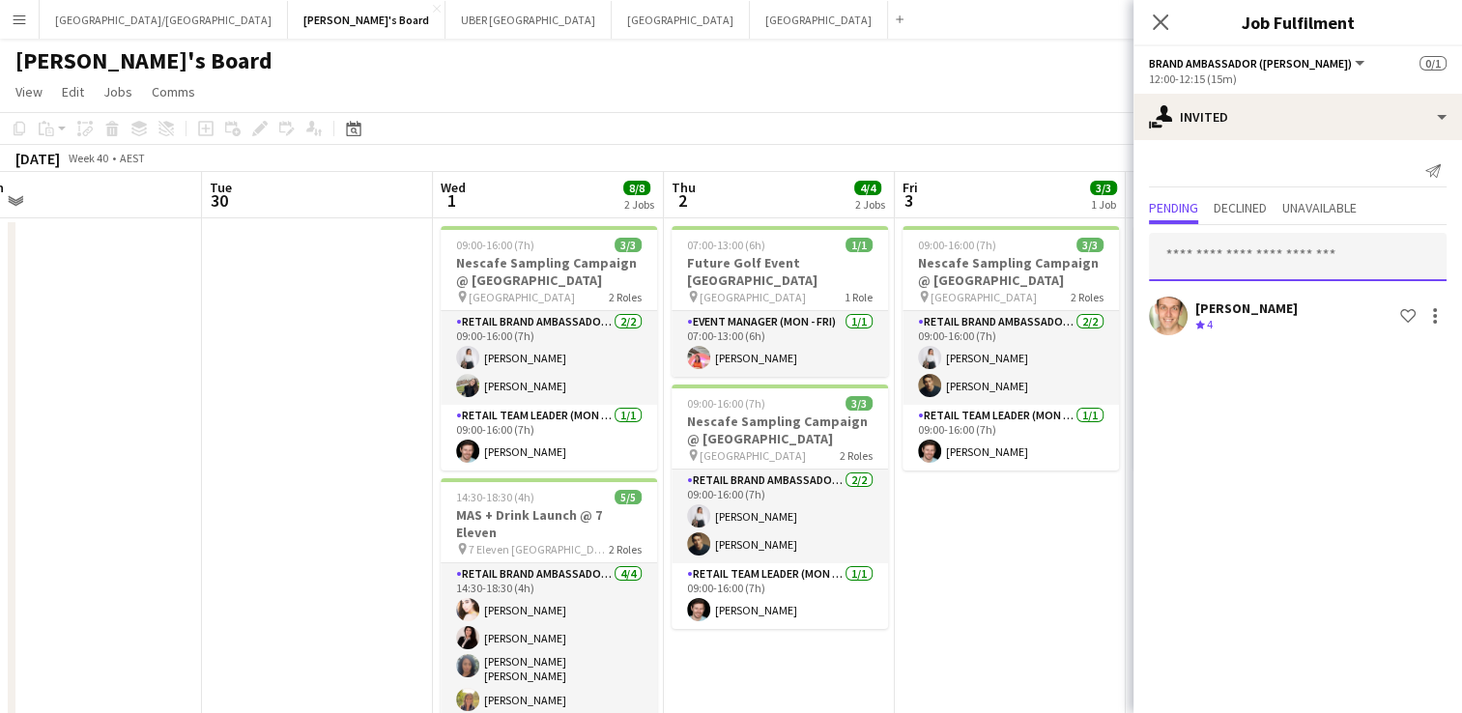
click at [1252, 251] on input "text" at bounding box center [1298, 257] width 298 height 48
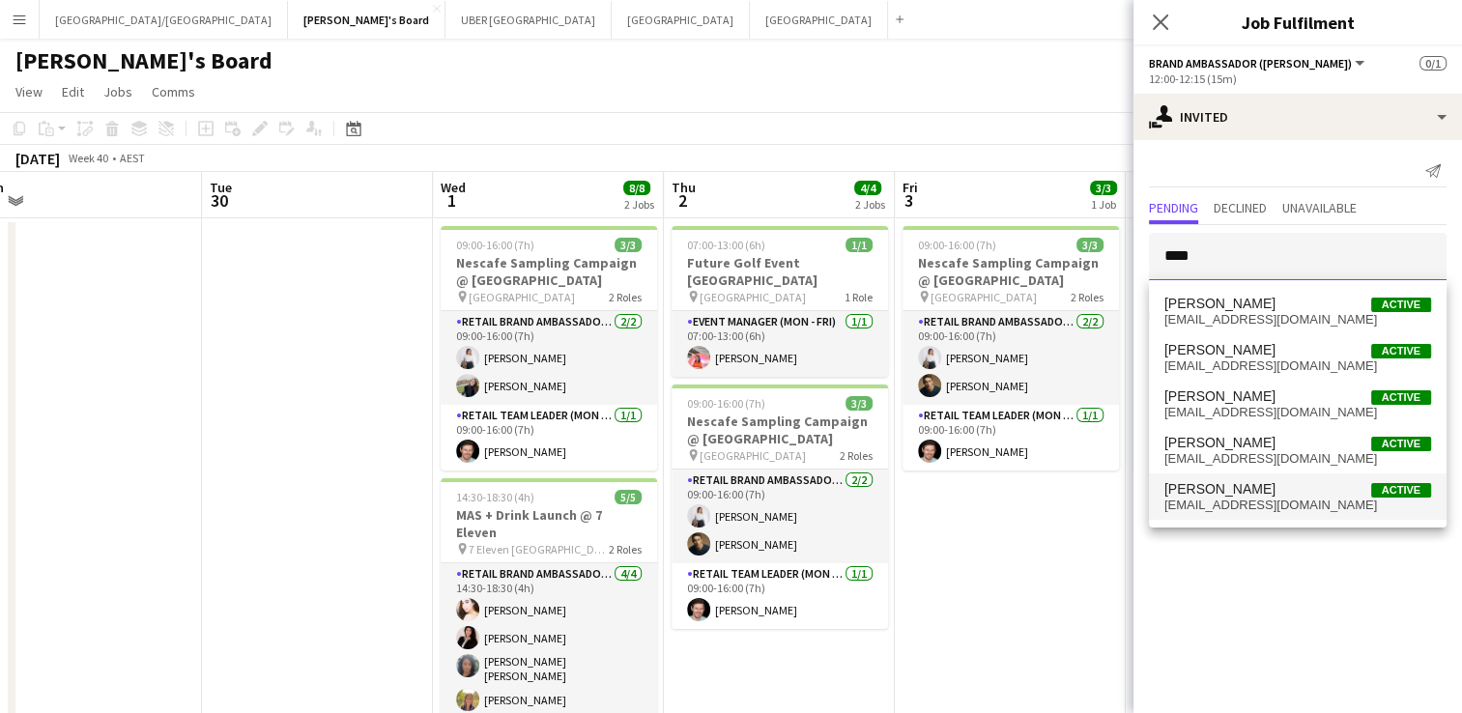
type input "****"
click at [1230, 500] on span "[EMAIL_ADDRESS][DOMAIN_NAME]" at bounding box center [1298, 505] width 267 height 15
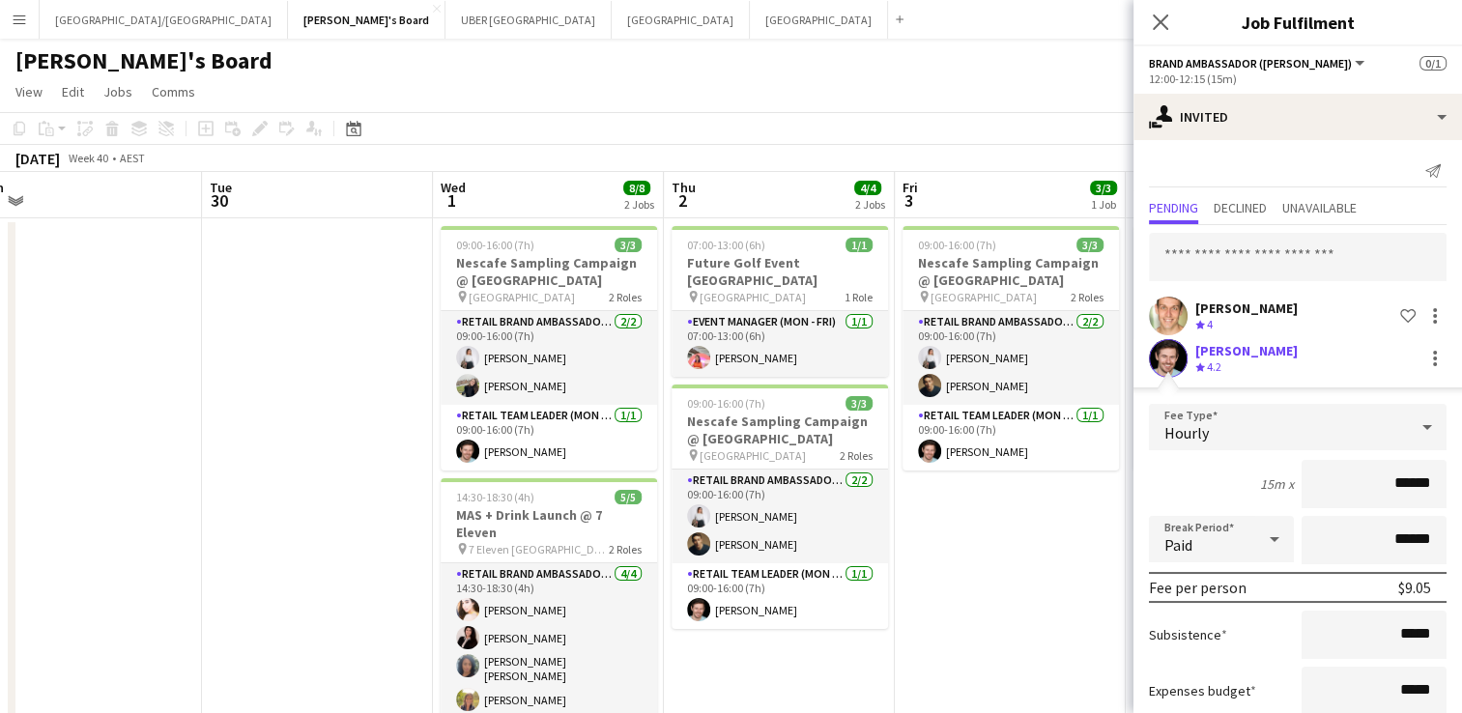
scroll to position [119, 0]
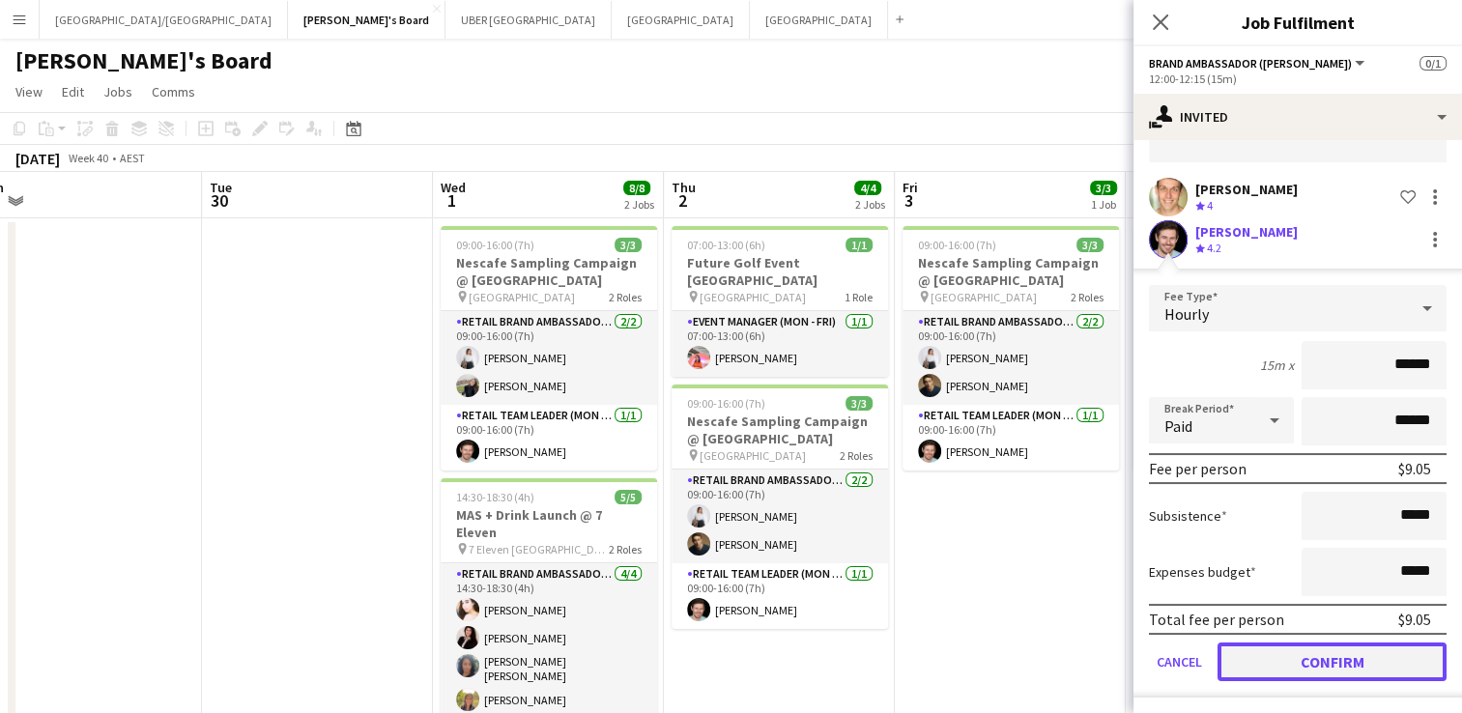
click at [1293, 676] on button "Confirm" at bounding box center [1332, 662] width 229 height 39
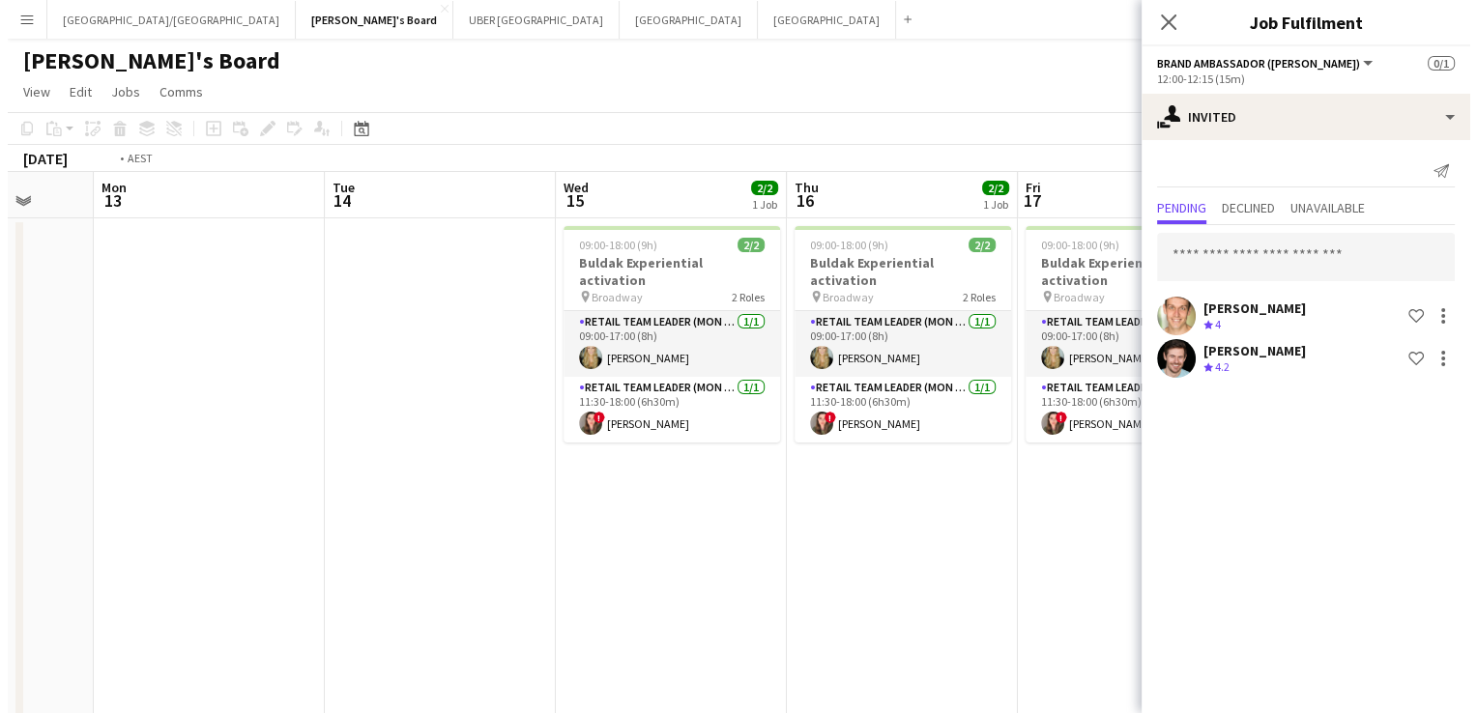
scroll to position [0, 819]
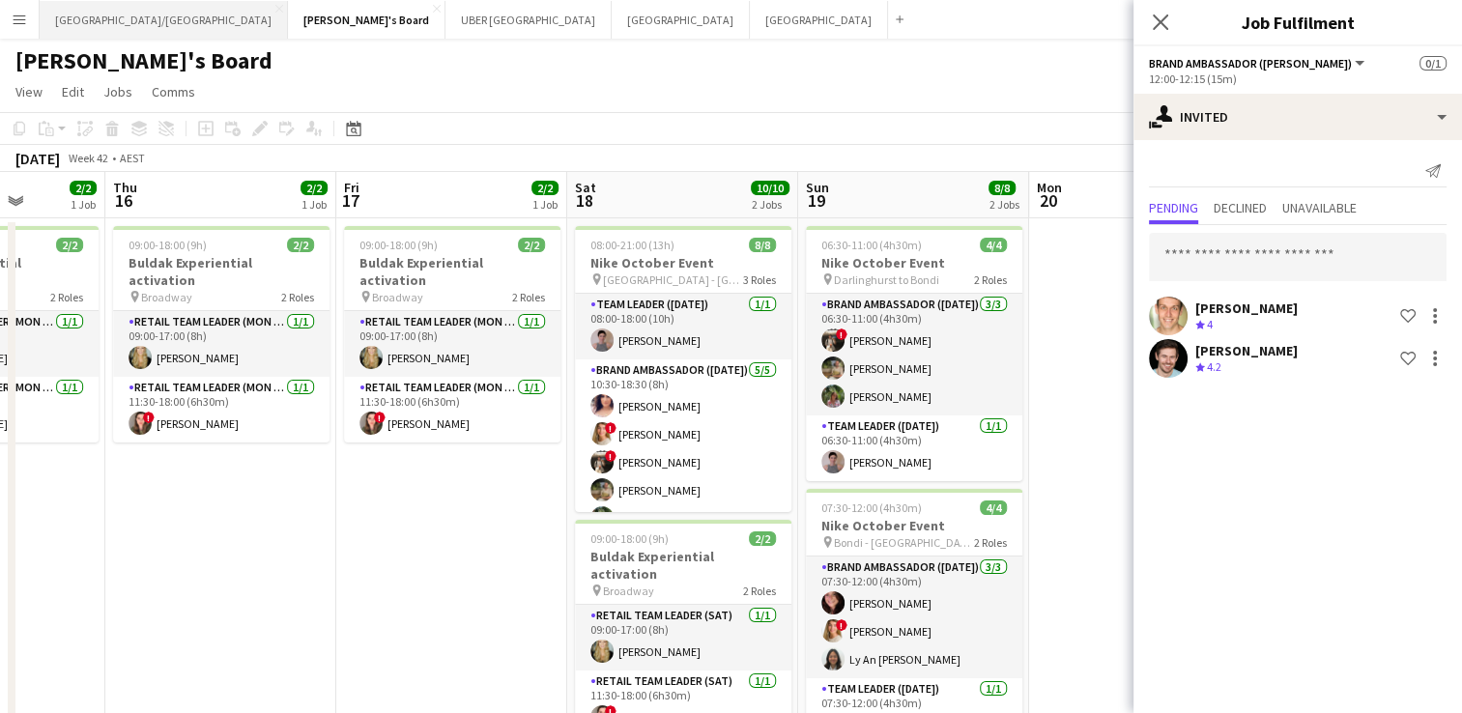
click at [87, 22] on button "[GEOGRAPHIC_DATA]/[GEOGRAPHIC_DATA] Close" at bounding box center [164, 20] width 248 height 38
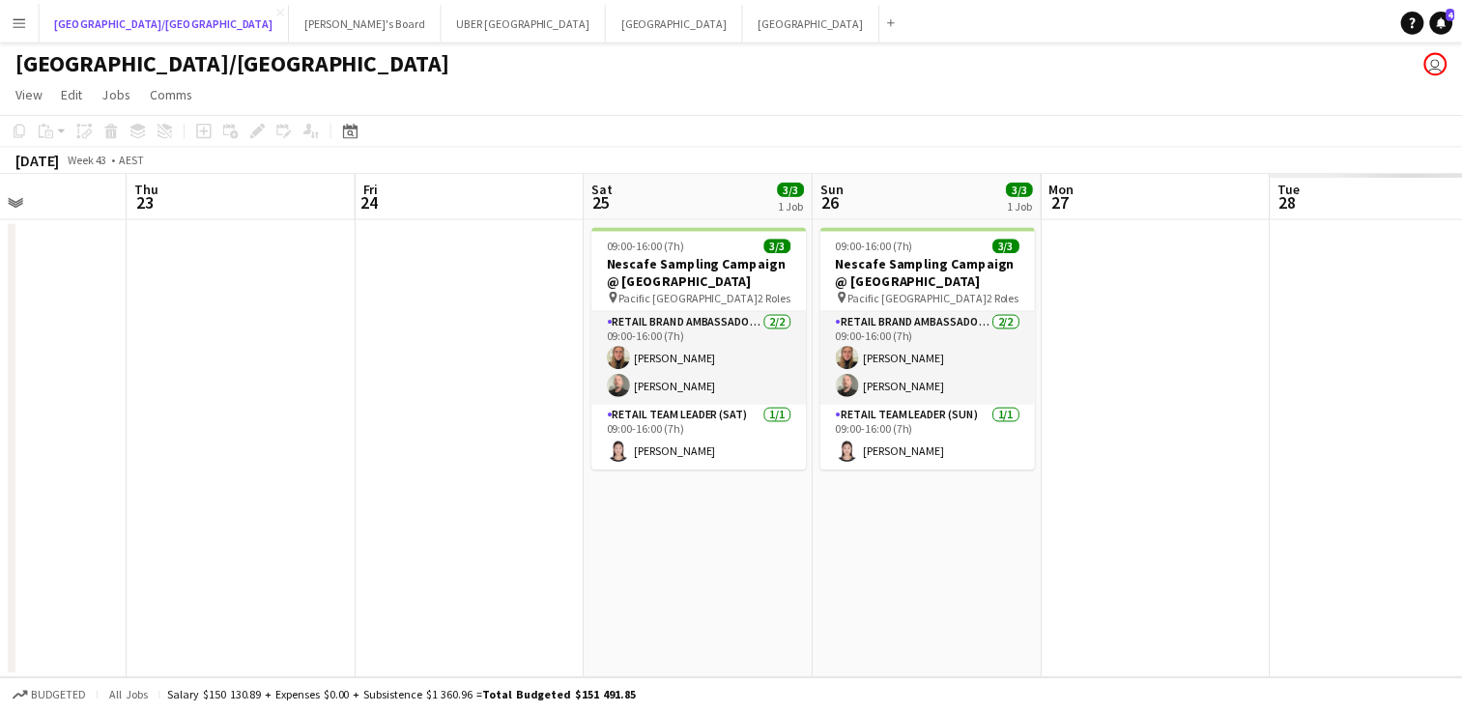
scroll to position [0, 566]
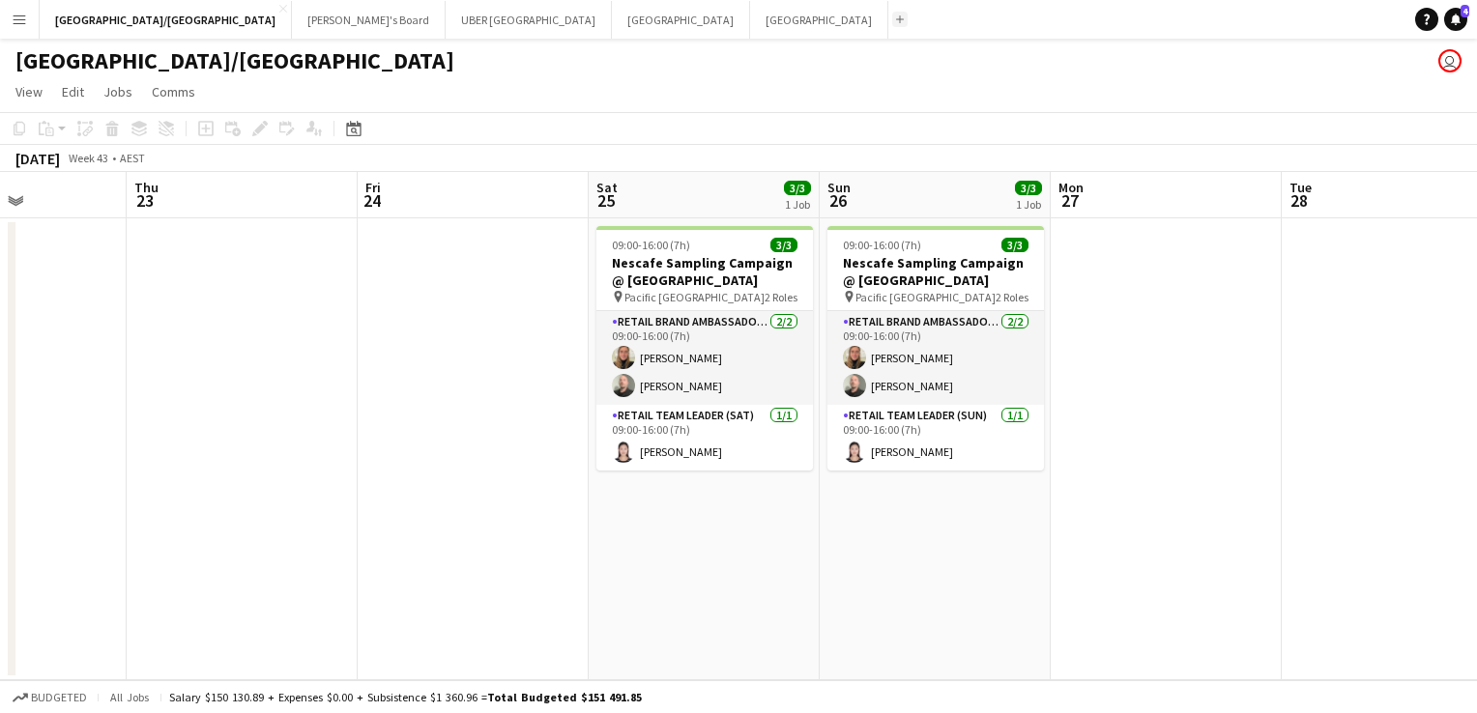
click at [896, 17] on app-icon "Add" at bounding box center [900, 19] width 8 height 8
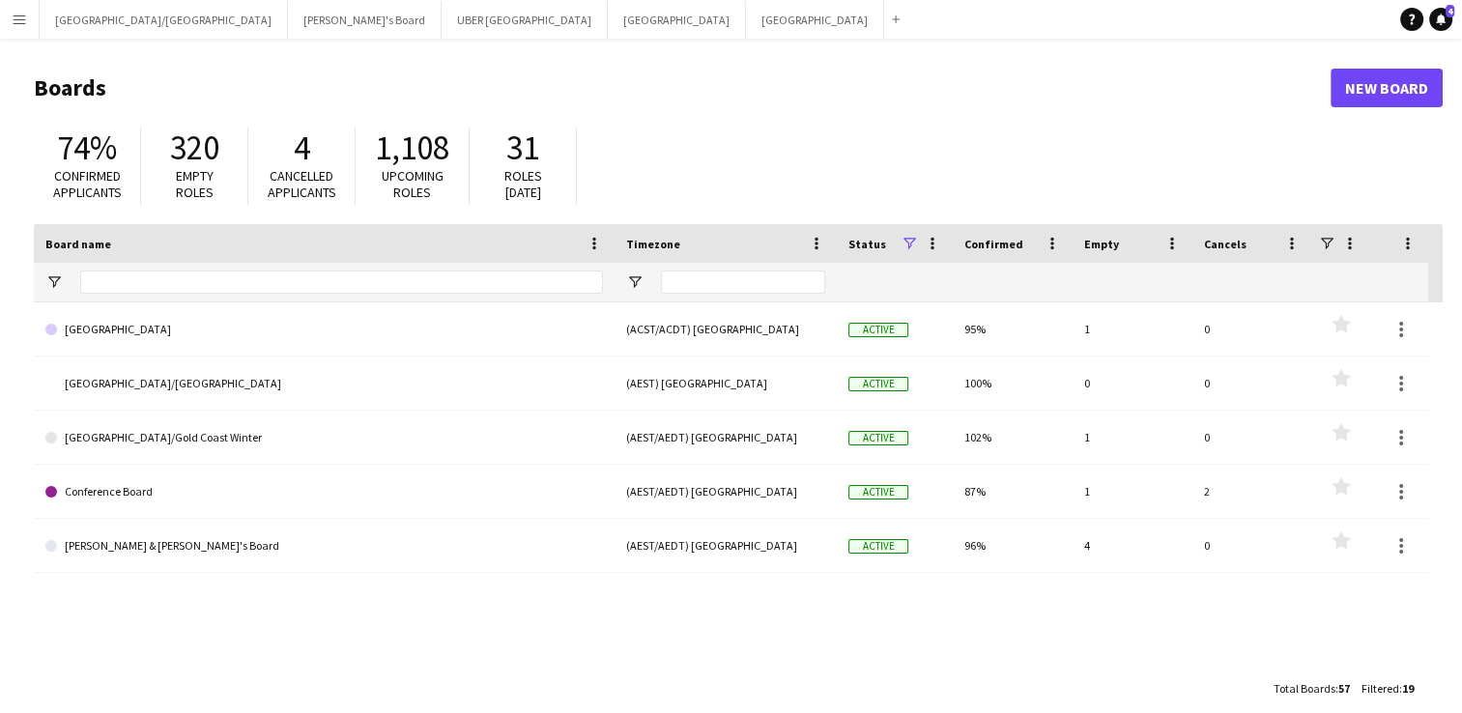
click at [198, 176] on span "Empty roles" at bounding box center [195, 184] width 38 height 34
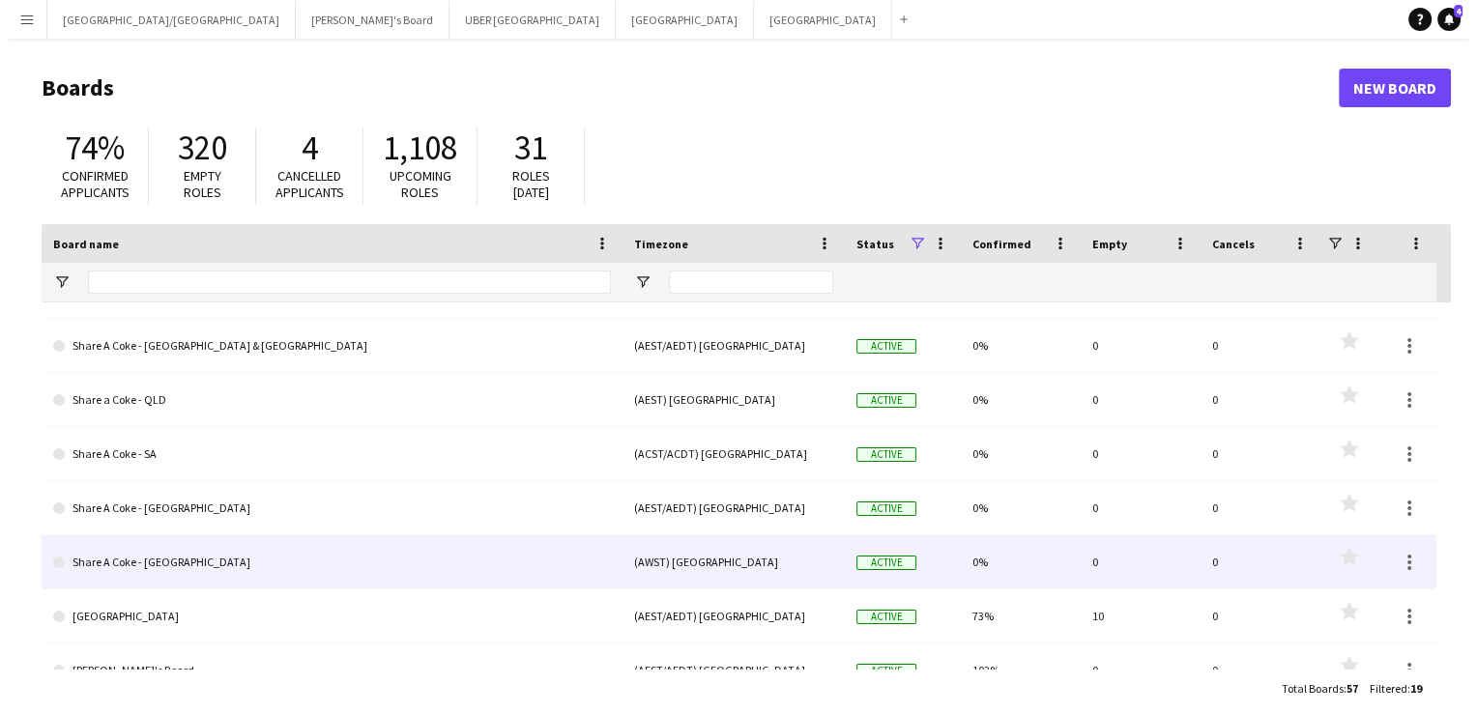
scroll to position [471, 0]
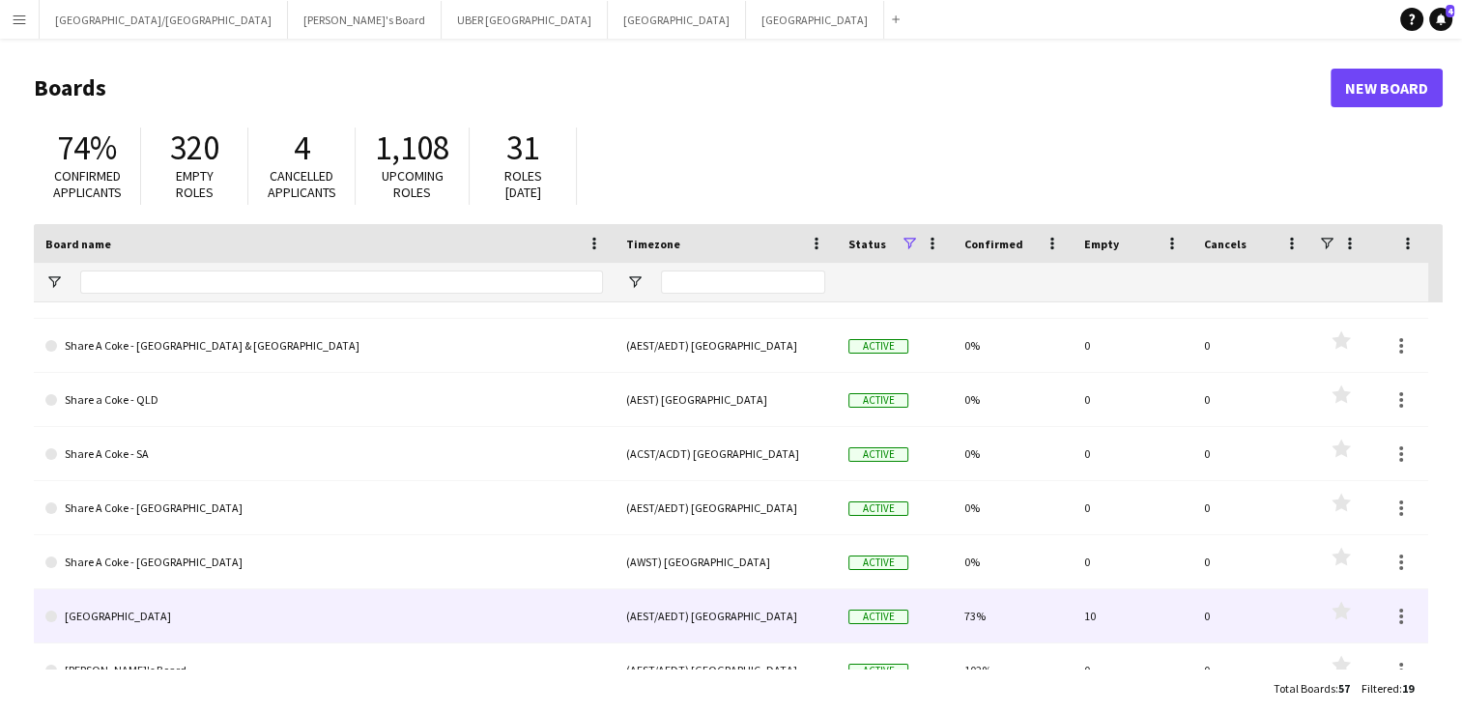
click at [86, 608] on link "[GEOGRAPHIC_DATA]" at bounding box center [324, 617] width 558 height 54
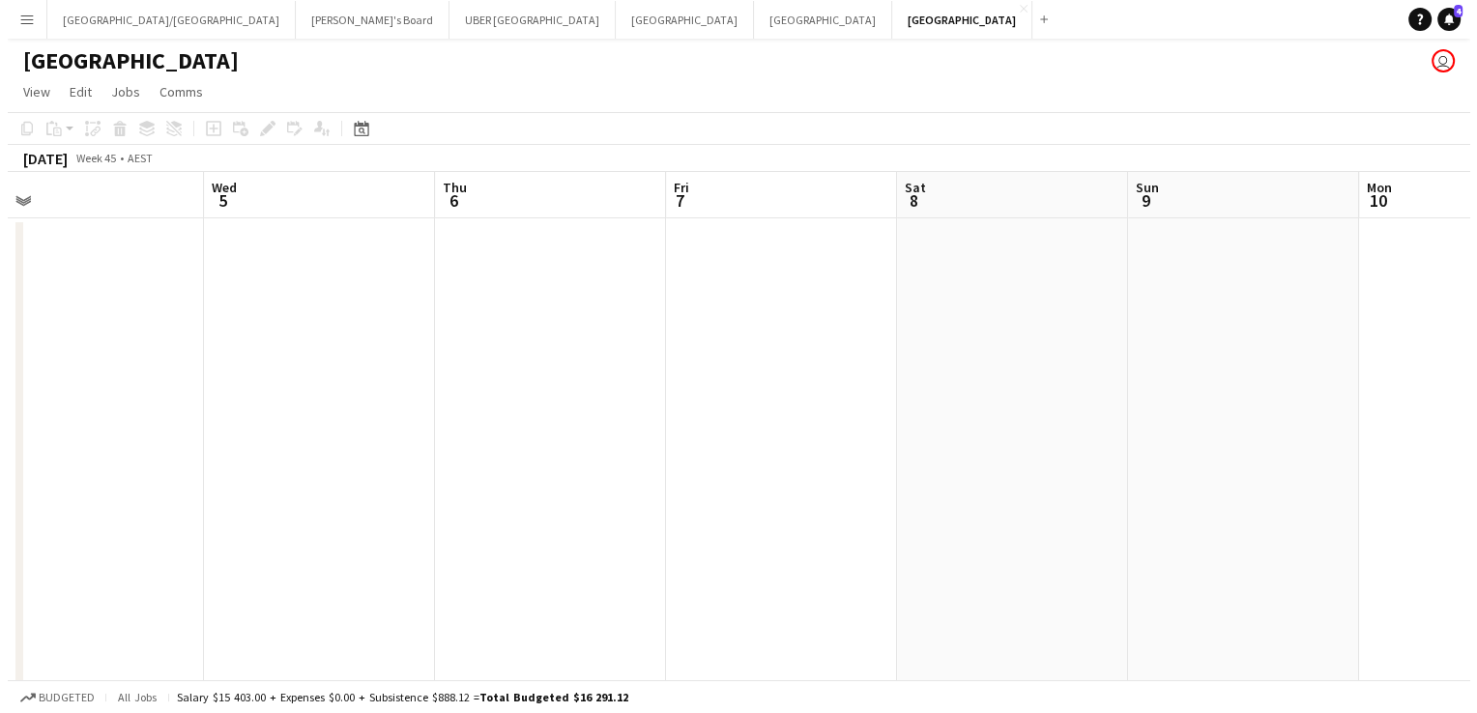
scroll to position [0, 823]
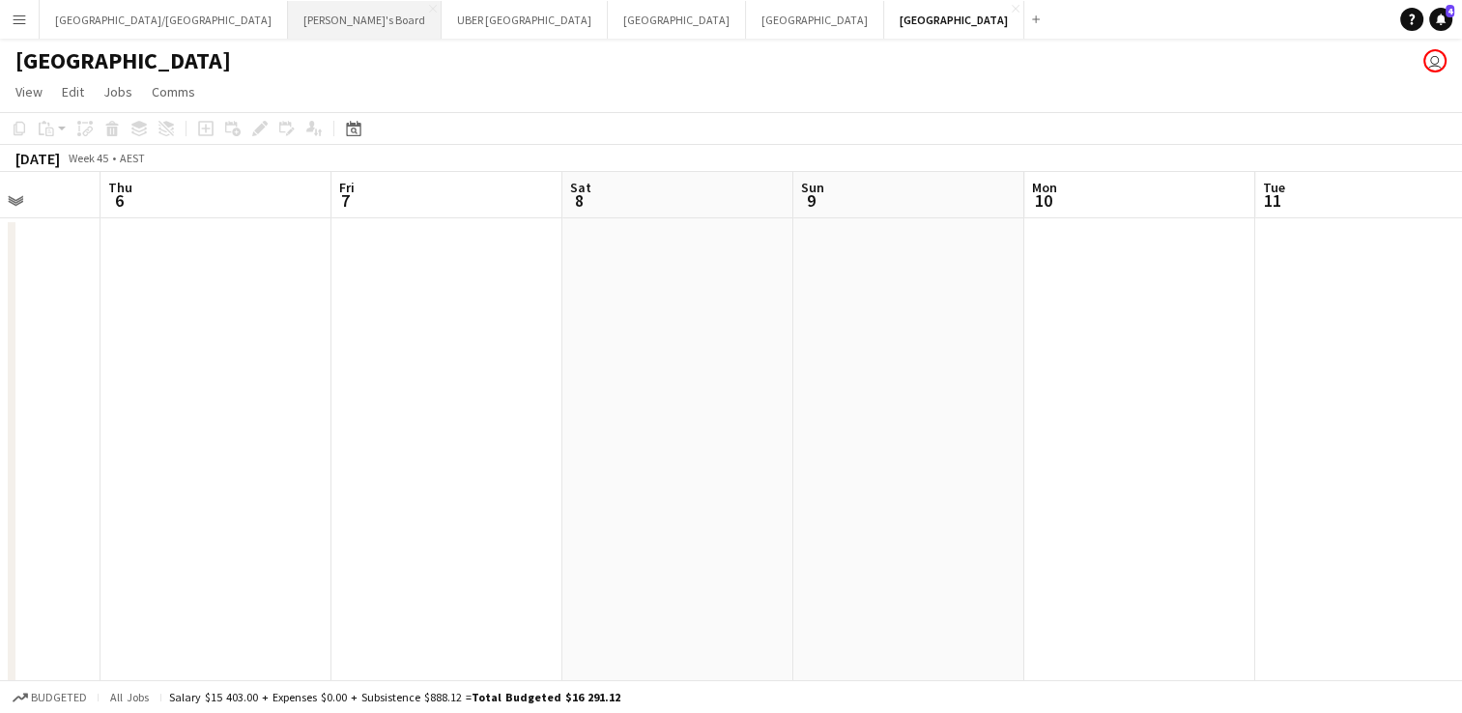
click at [288, 18] on button "Tennille's Board Close" at bounding box center [365, 20] width 154 height 38
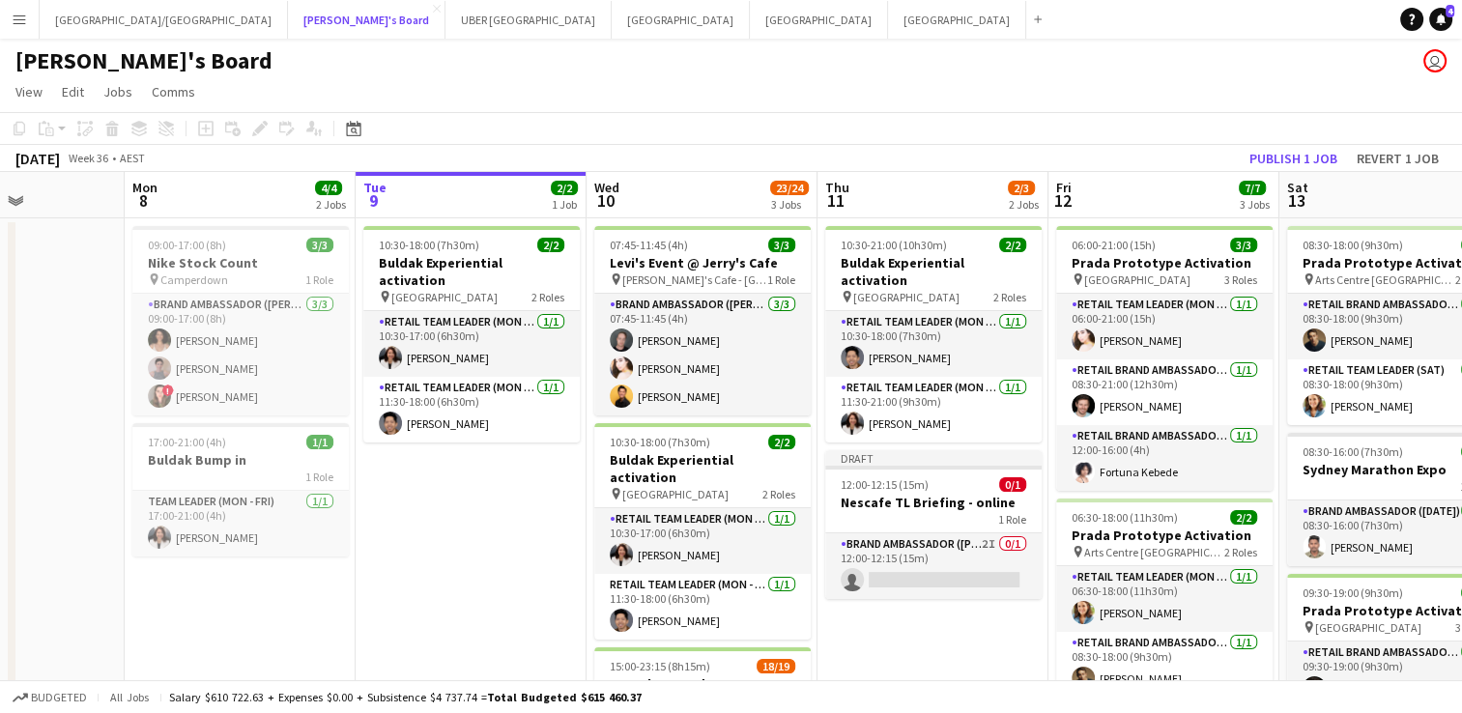
scroll to position [0, 684]
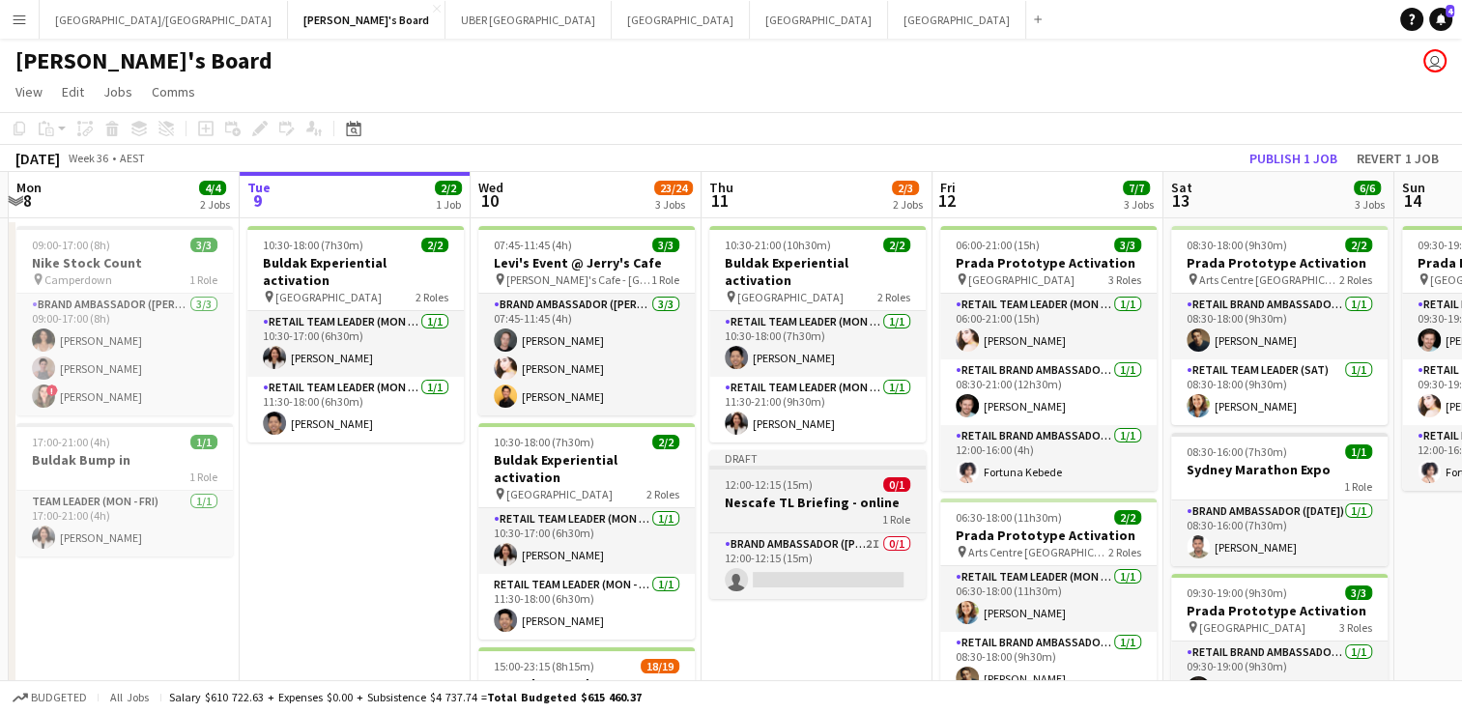
click at [843, 494] on h3 "Nescafe TL Briefing - online" at bounding box center [817, 502] width 216 height 17
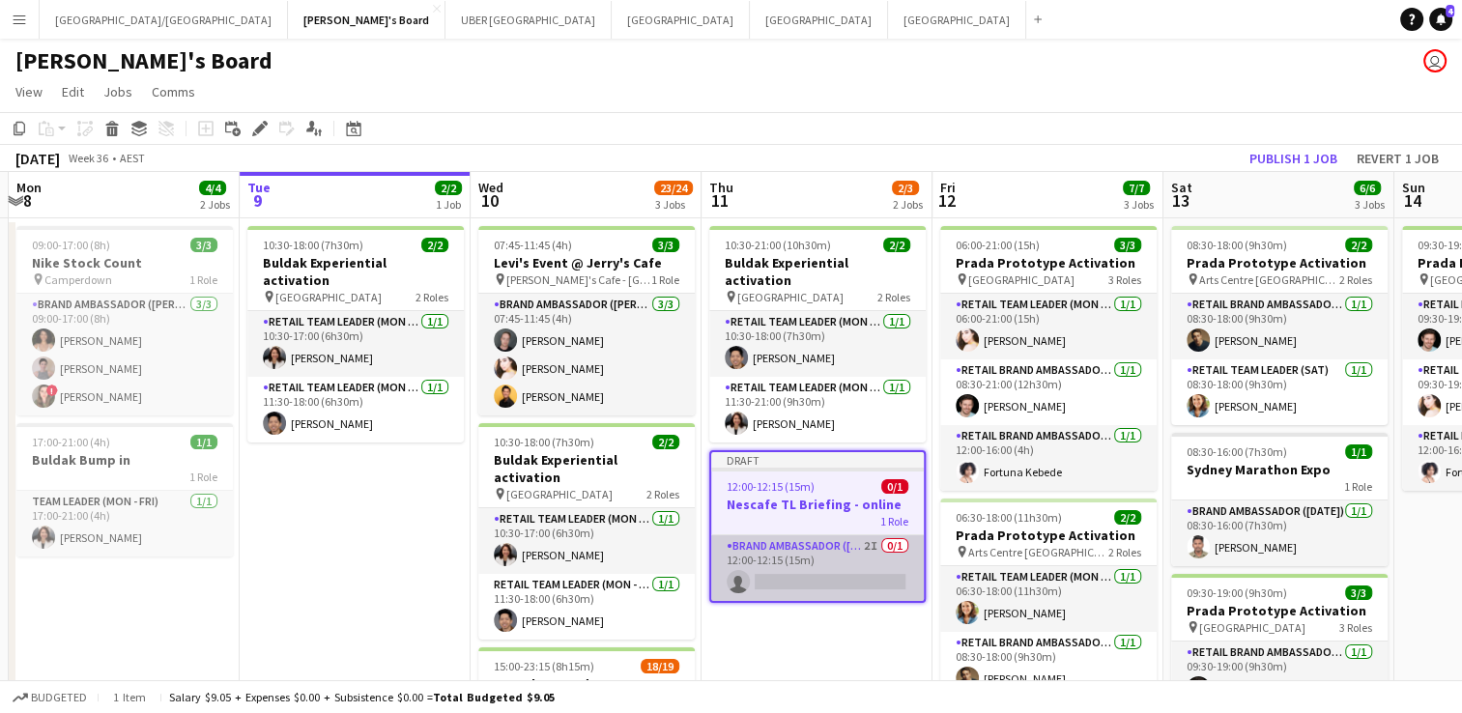
click at [808, 566] on app-card-role "Brand Ambassador (Mon - Fri) 2I 0/1 12:00-12:15 (15m) single-neutral-actions" at bounding box center [817, 568] width 213 height 66
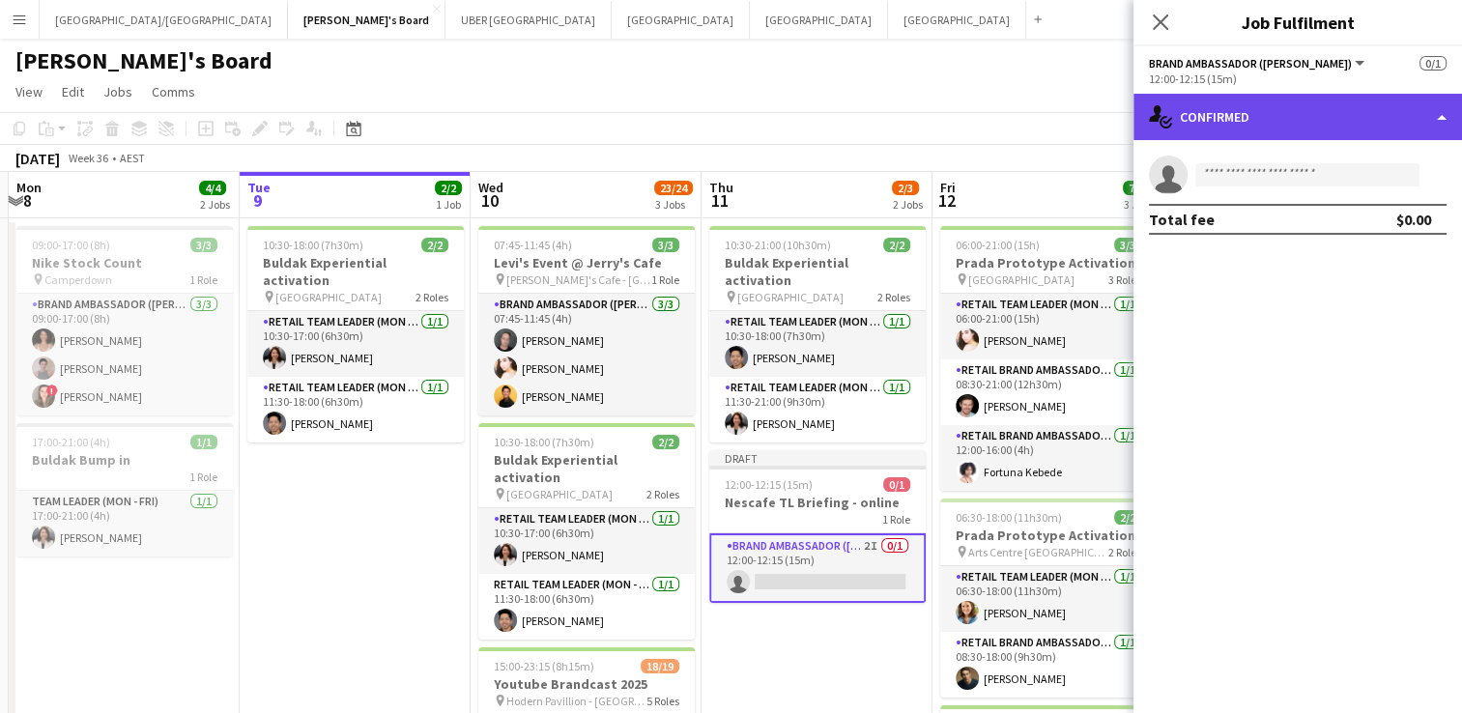
click at [1232, 108] on div "single-neutral-actions-check-2 Confirmed" at bounding box center [1298, 117] width 329 height 46
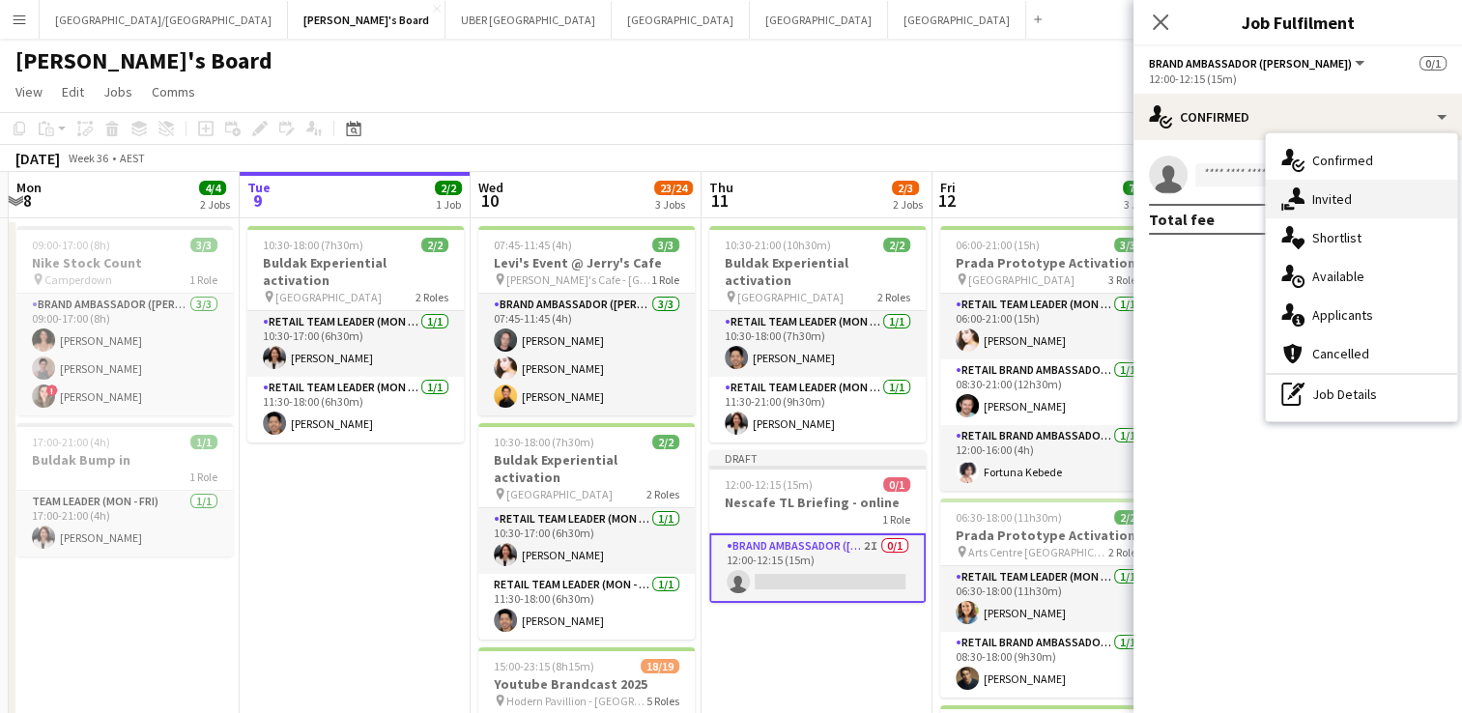
click at [1315, 201] on span "Invited" at bounding box center [1332, 198] width 40 height 17
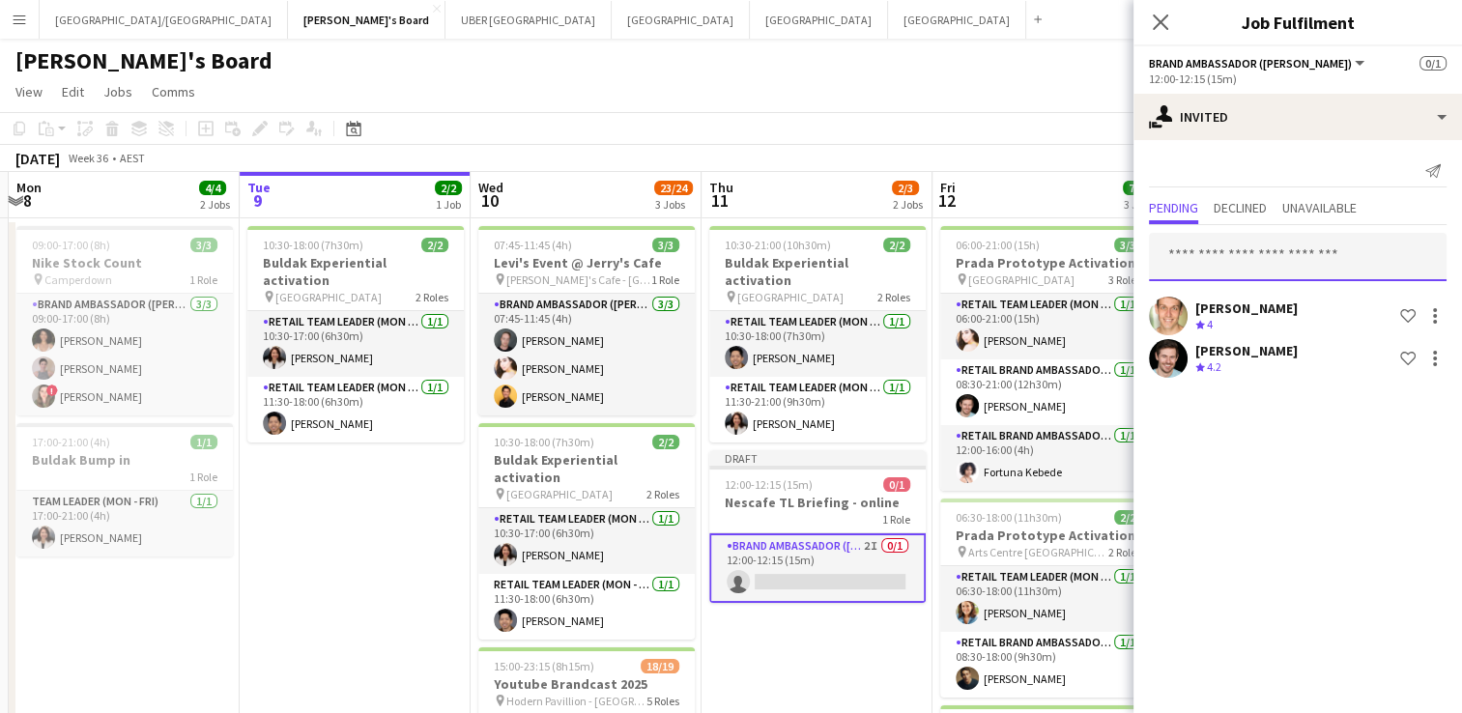
click at [1254, 248] on input "text" at bounding box center [1298, 257] width 298 height 48
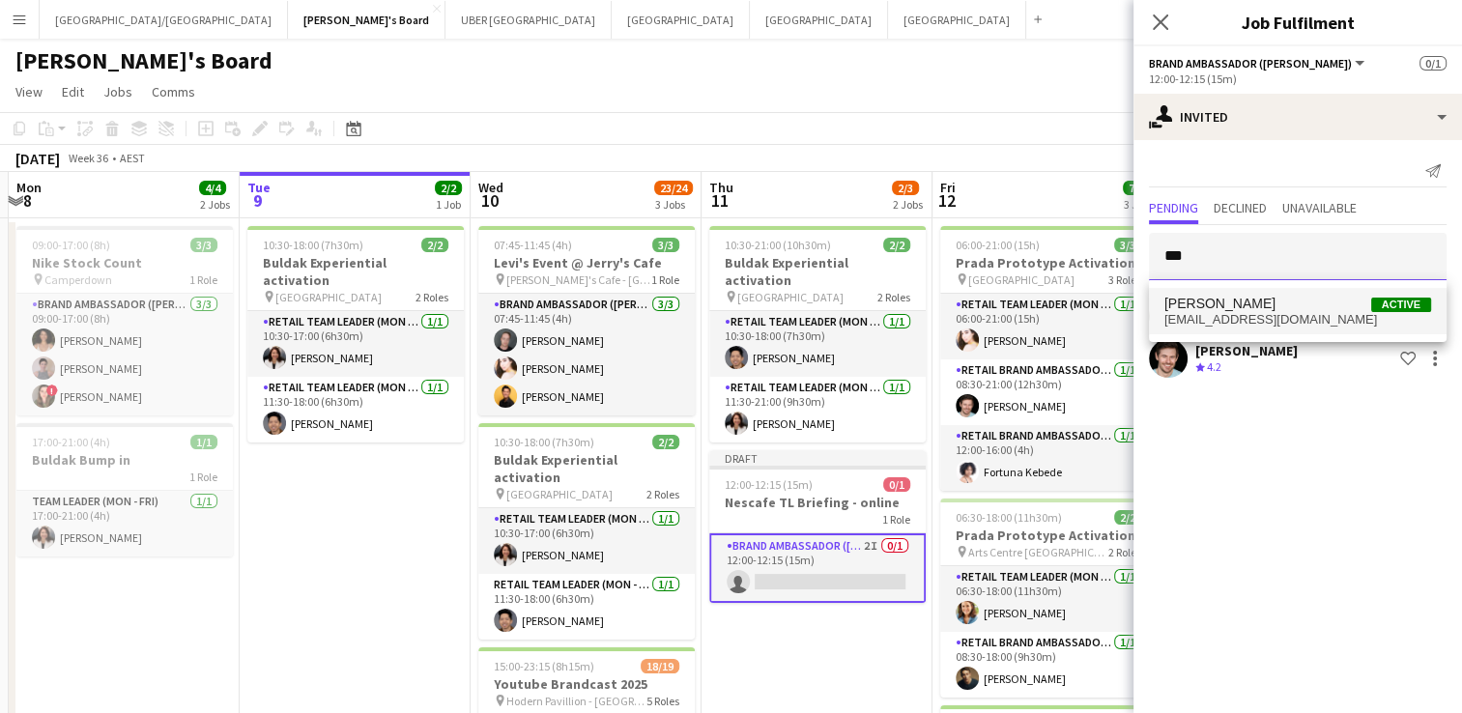
type input "***"
click at [1206, 317] on span "[EMAIL_ADDRESS][DOMAIN_NAME]" at bounding box center [1298, 319] width 267 height 15
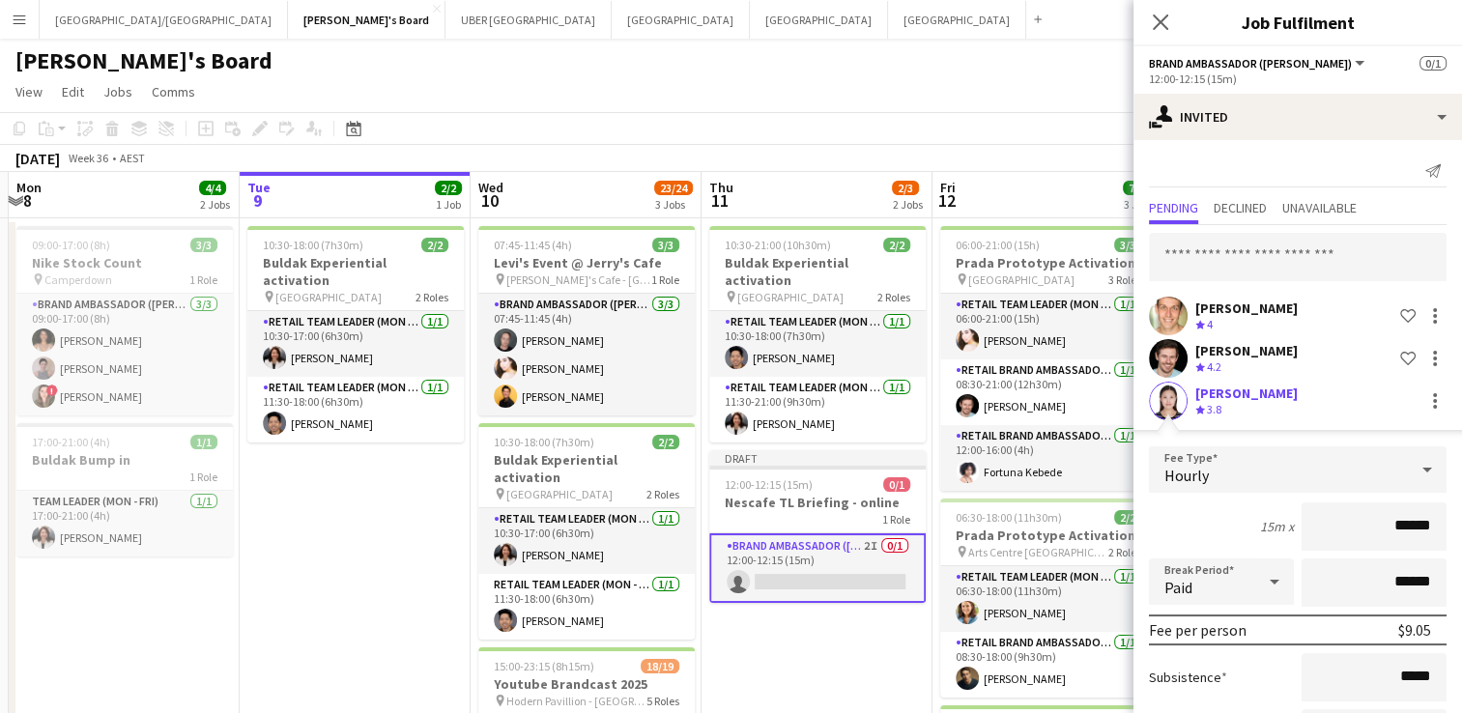
scroll to position [161, 0]
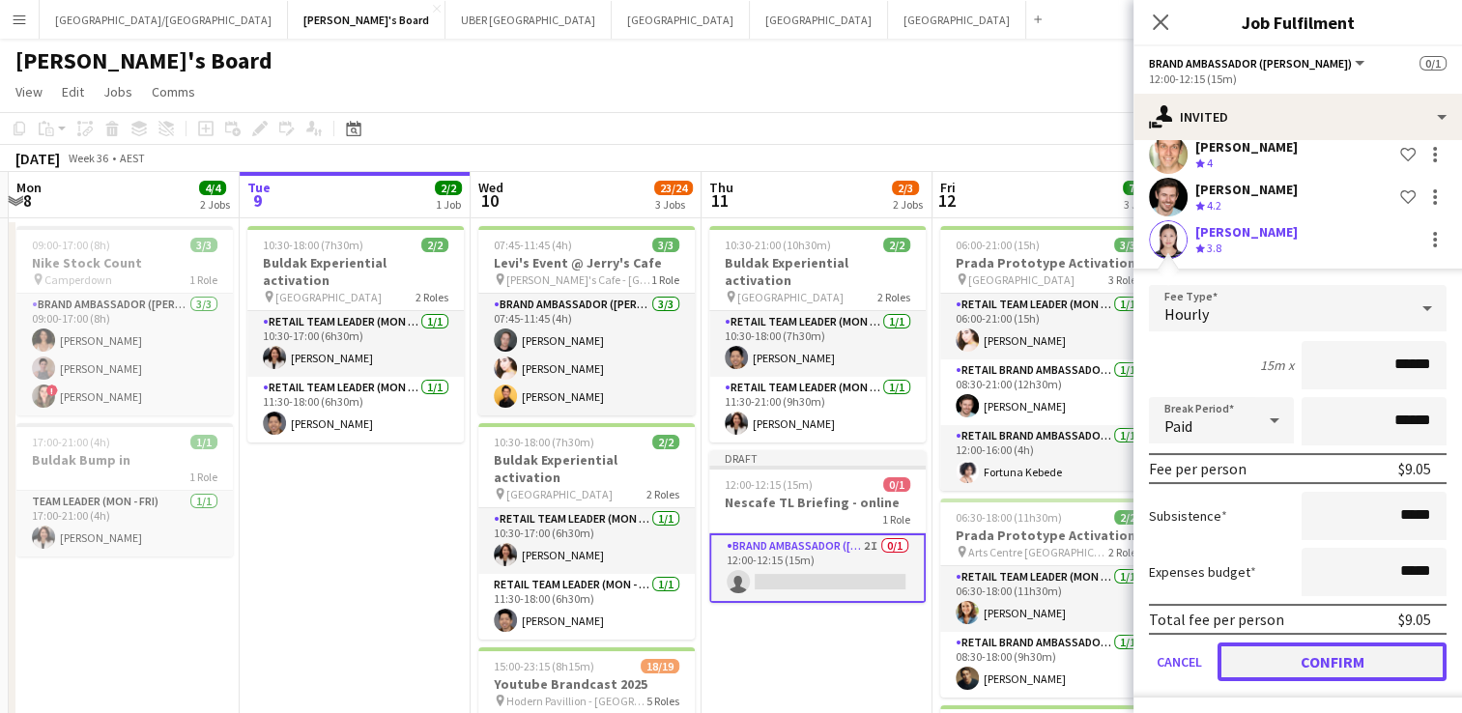
click at [1255, 661] on button "Confirm" at bounding box center [1332, 662] width 229 height 39
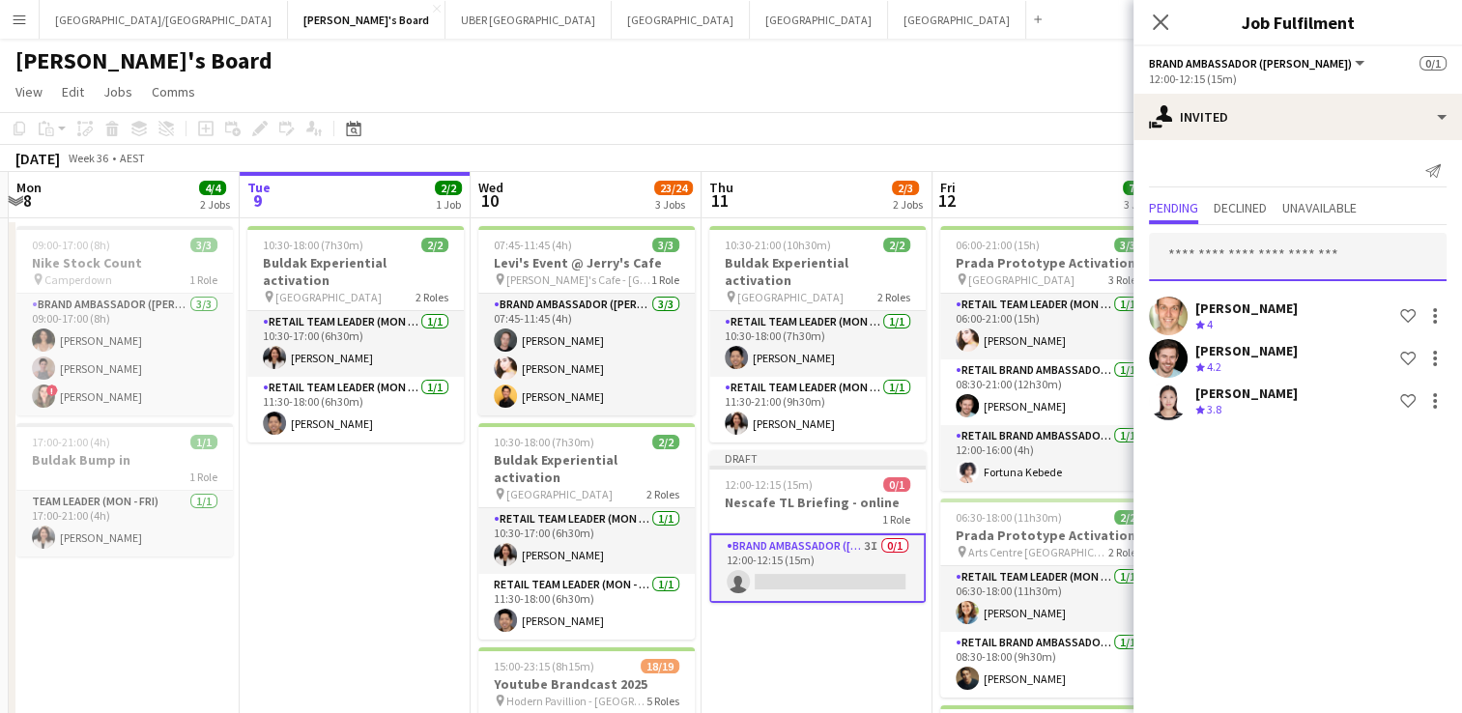
click at [1301, 254] on input "text" at bounding box center [1298, 257] width 298 height 48
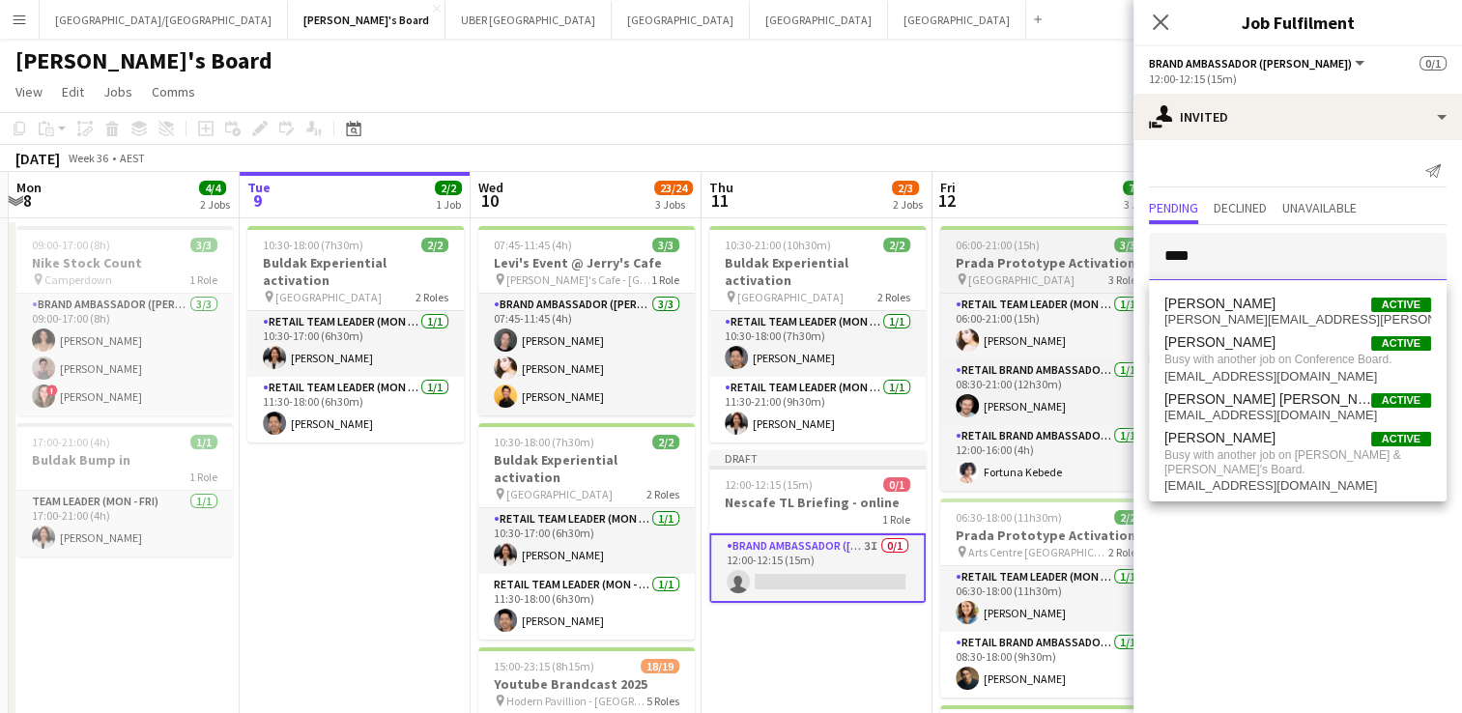
drag, startPoint x: 1206, startPoint y: 254, endPoint x: 1095, endPoint y: 252, distance: 111.2
click at [1095, 252] on body "Menu Boards Boards Boards All jobs Status Workforce Workforce My Workforce Recr…" at bounding box center [731, 705] width 1462 height 1411
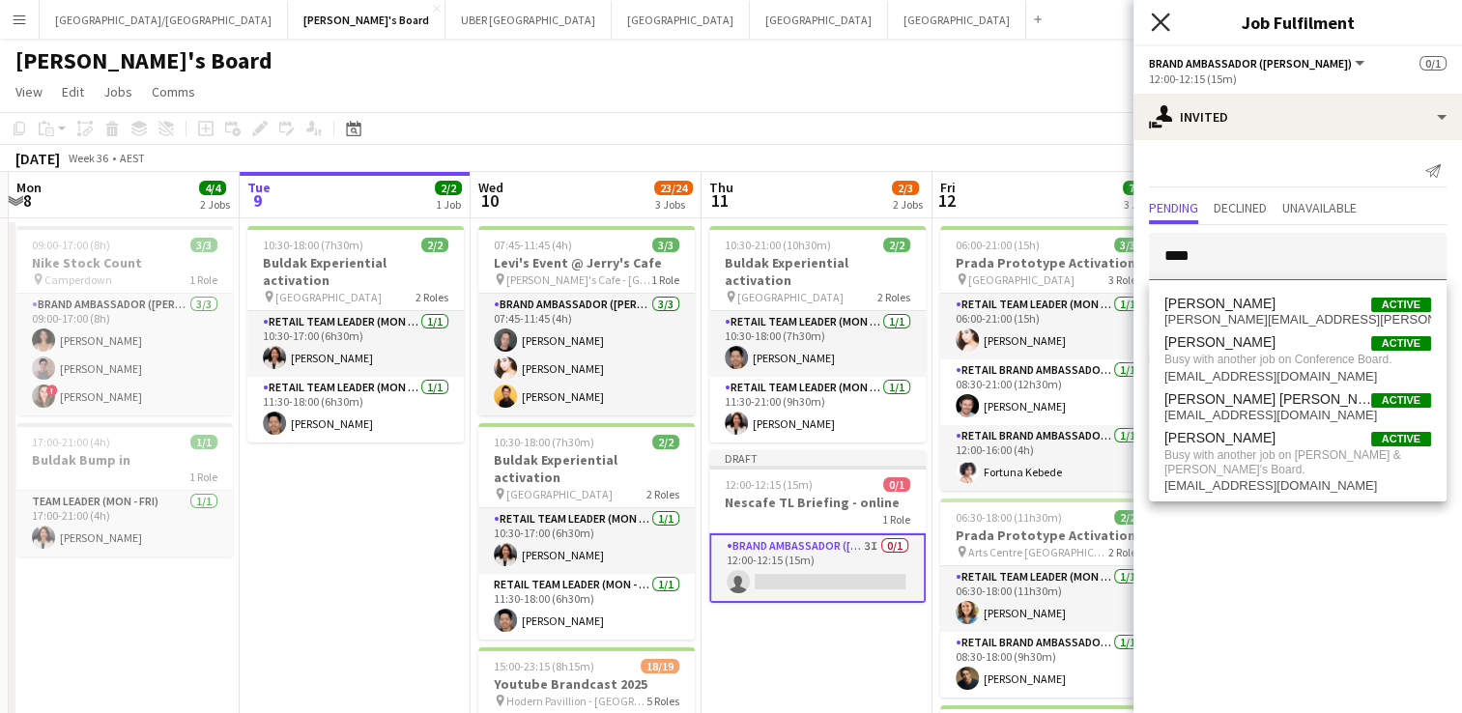
type input "****"
click at [1156, 21] on icon "Close pop-in" at bounding box center [1160, 22] width 18 height 18
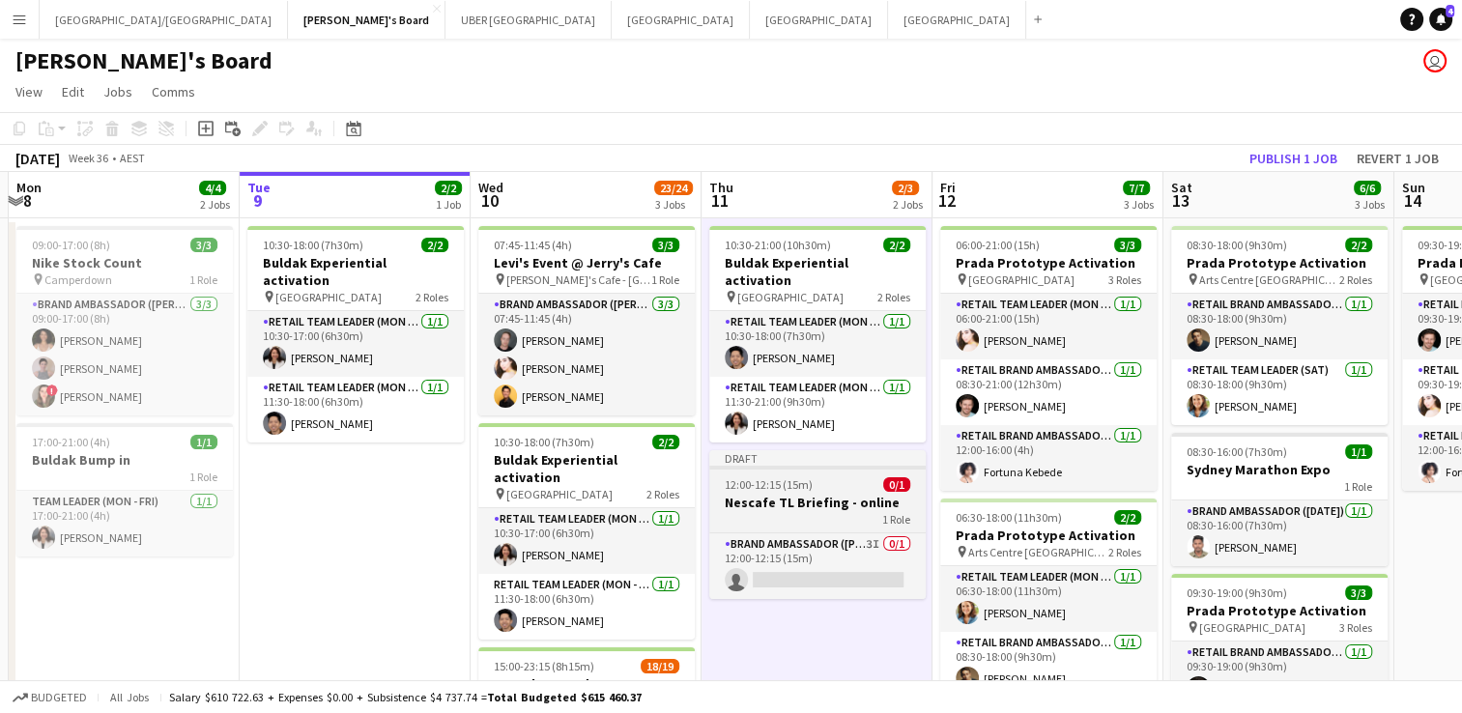
click at [806, 466] on div at bounding box center [817, 468] width 216 height 4
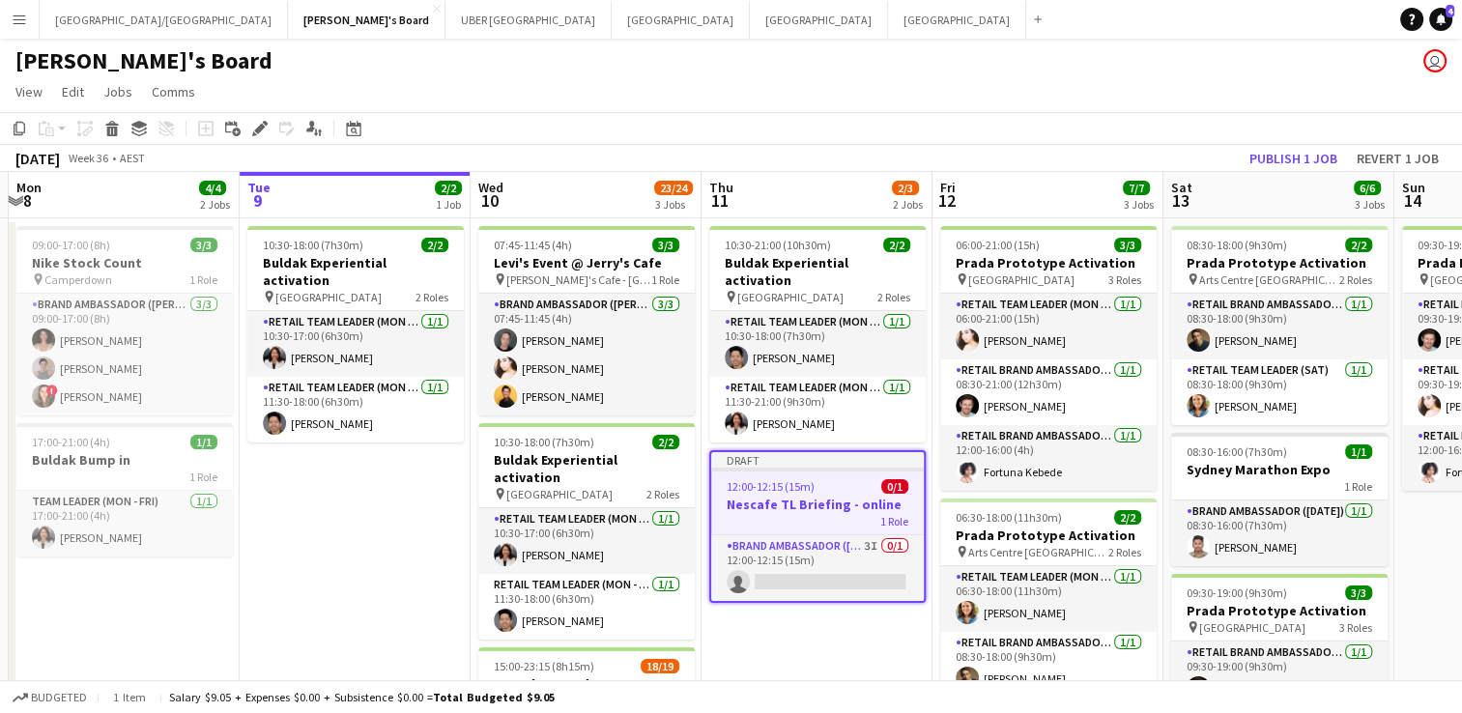
click at [813, 479] on div "12:00-12:15 (15m) 0/1" at bounding box center [817, 486] width 213 height 14
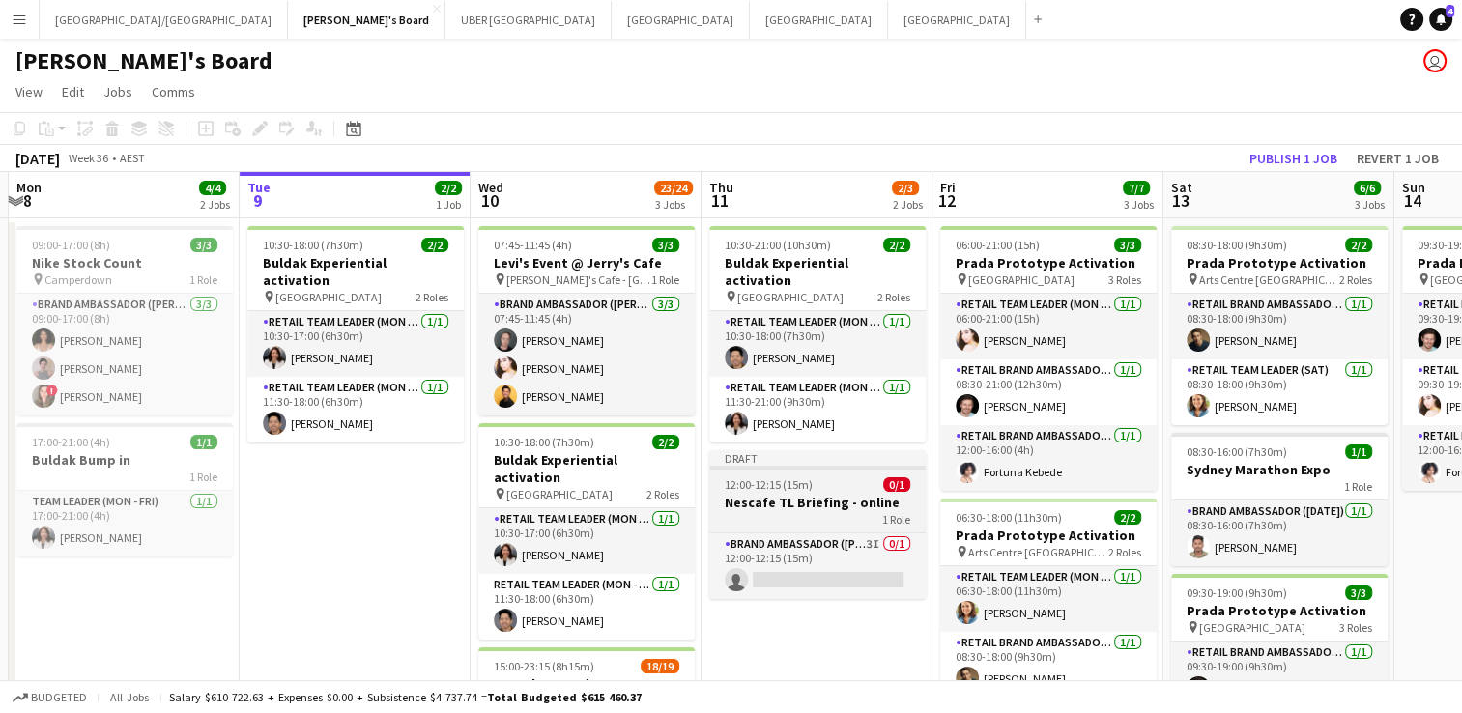
click at [790, 511] on div "1 Role" at bounding box center [817, 518] width 216 height 15
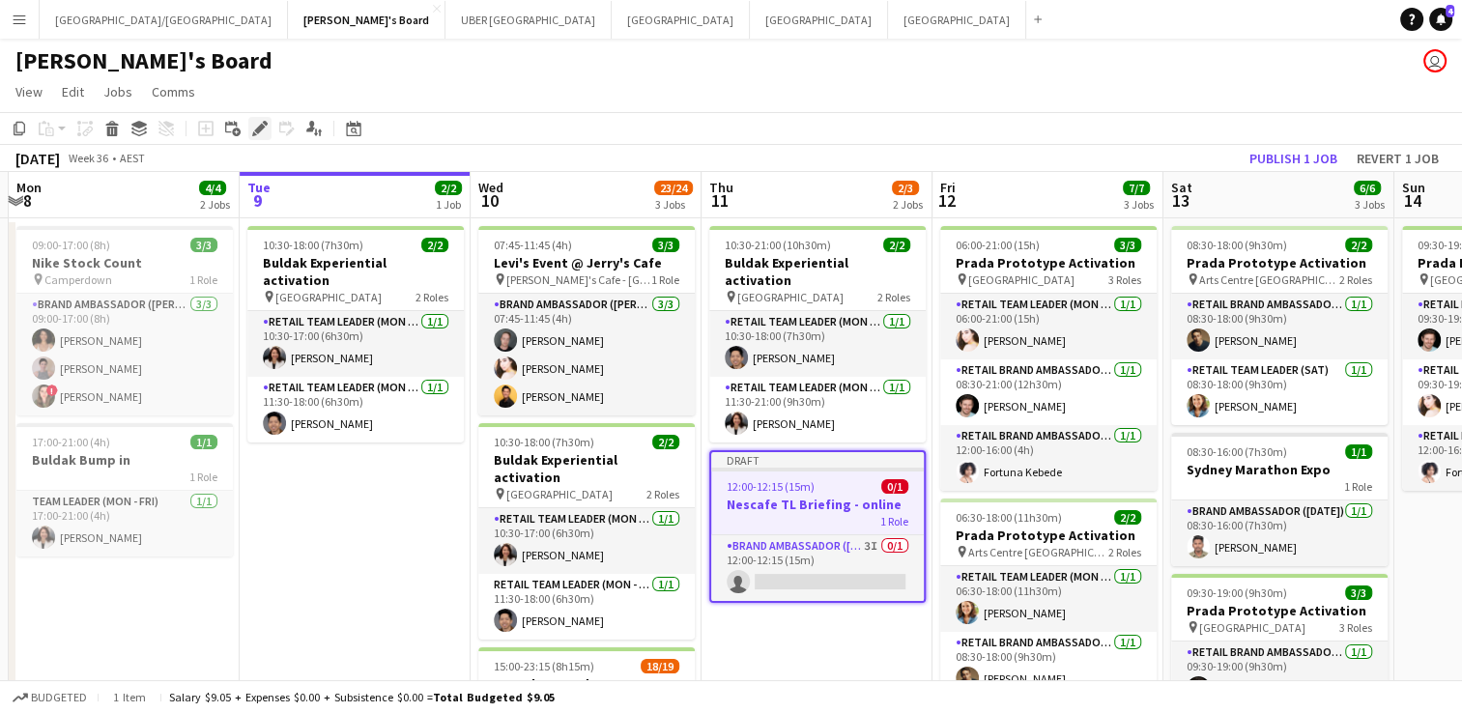
click at [262, 122] on icon "Edit" at bounding box center [259, 128] width 15 height 15
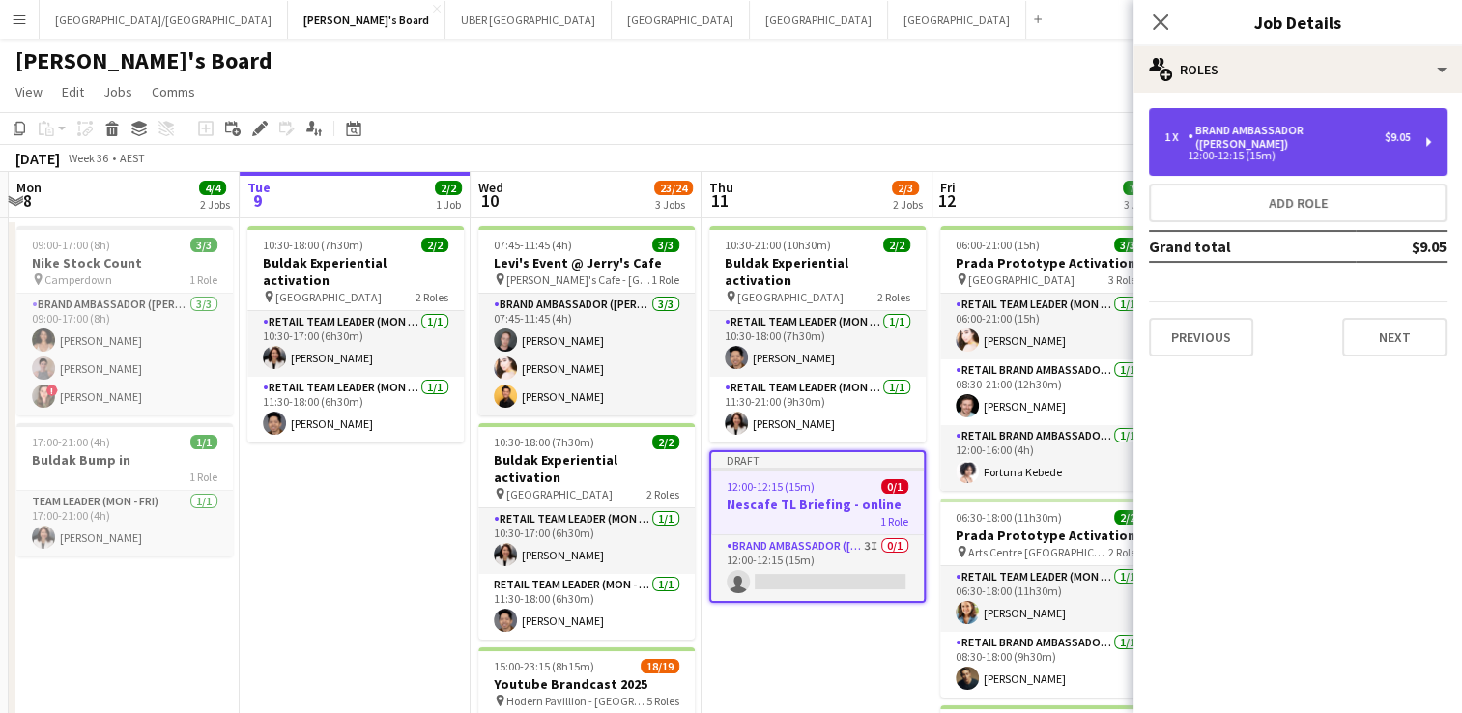
click at [1194, 122] on div "1 x Brand Ambassador (Mon - Fri) $9.05 12:00-12:15 (15m)" at bounding box center [1298, 142] width 298 height 68
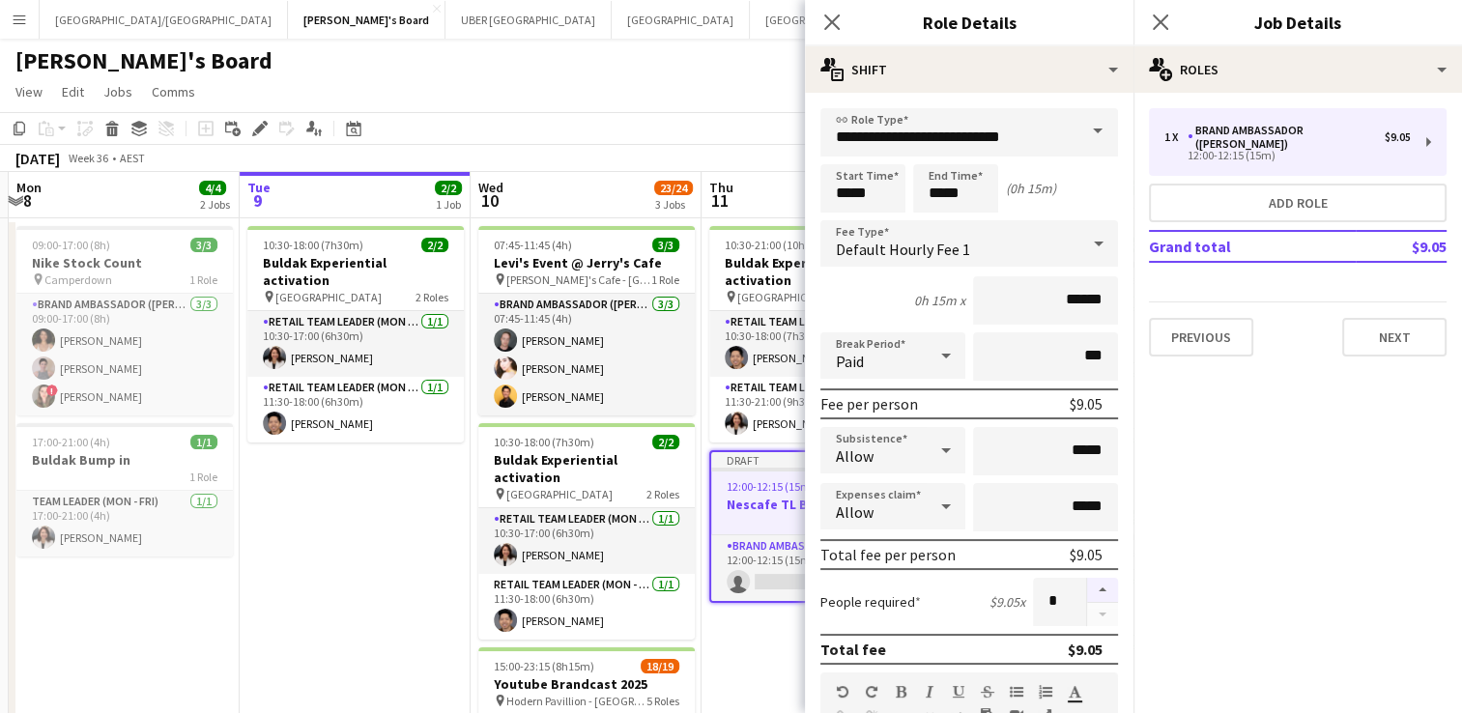
click at [1087, 586] on button "button" at bounding box center [1102, 590] width 31 height 25
type input "*"
click at [1160, 18] on icon "Close pop-in" at bounding box center [1160, 22] width 18 height 18
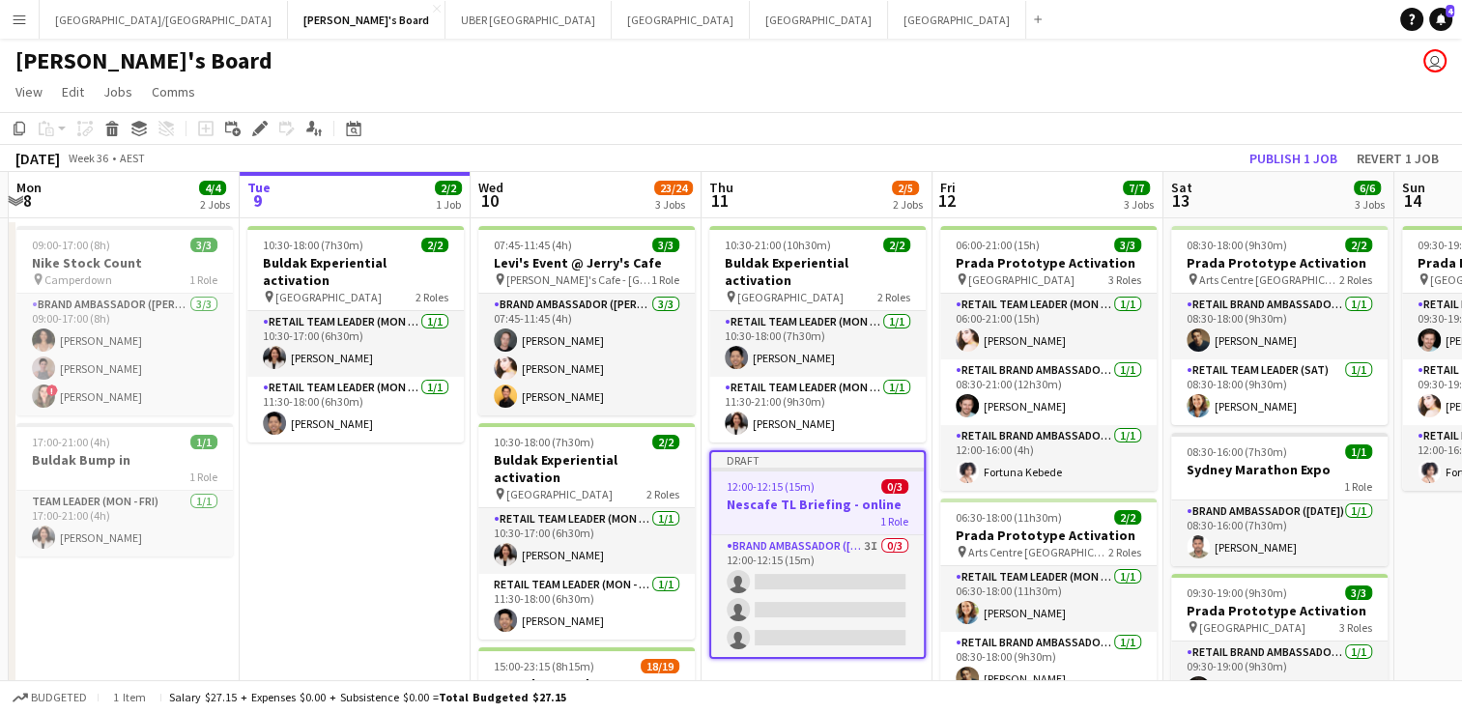
click at [764, 479] on span "12:00-12:15 (15m)" at bounding box center [771, 486] width 88 height 14
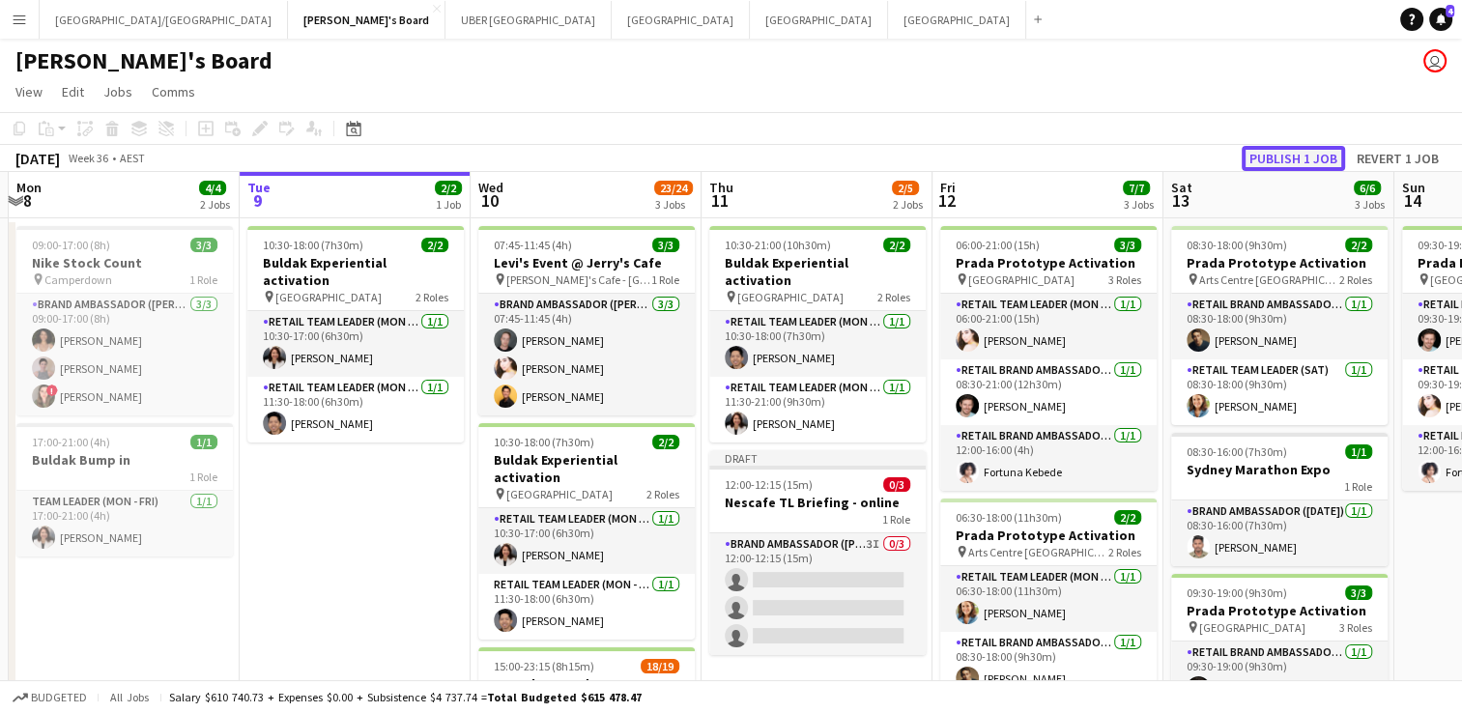
click at [1293, 152] on button "Publish 1 job" at bounding box center [1293, 158] width 103 height 25
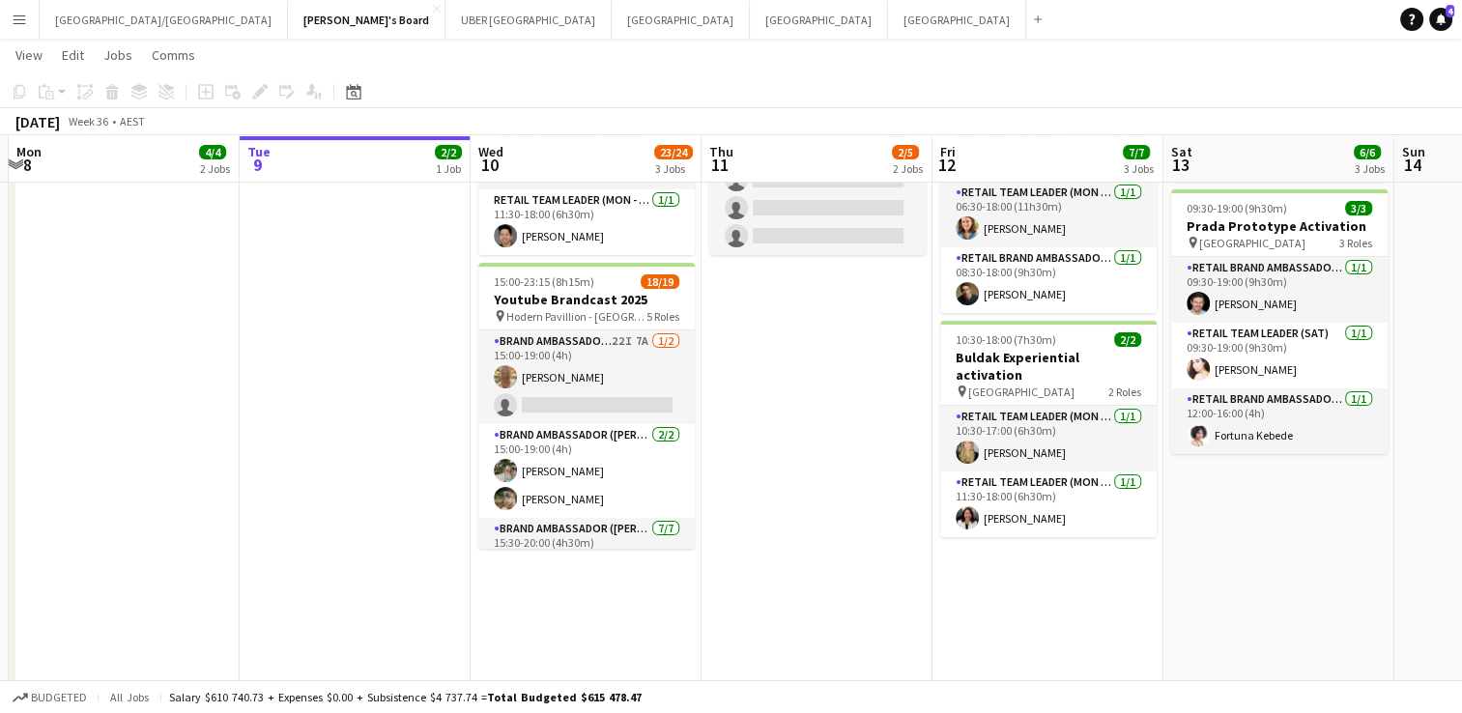
scroll to position [383, 0]
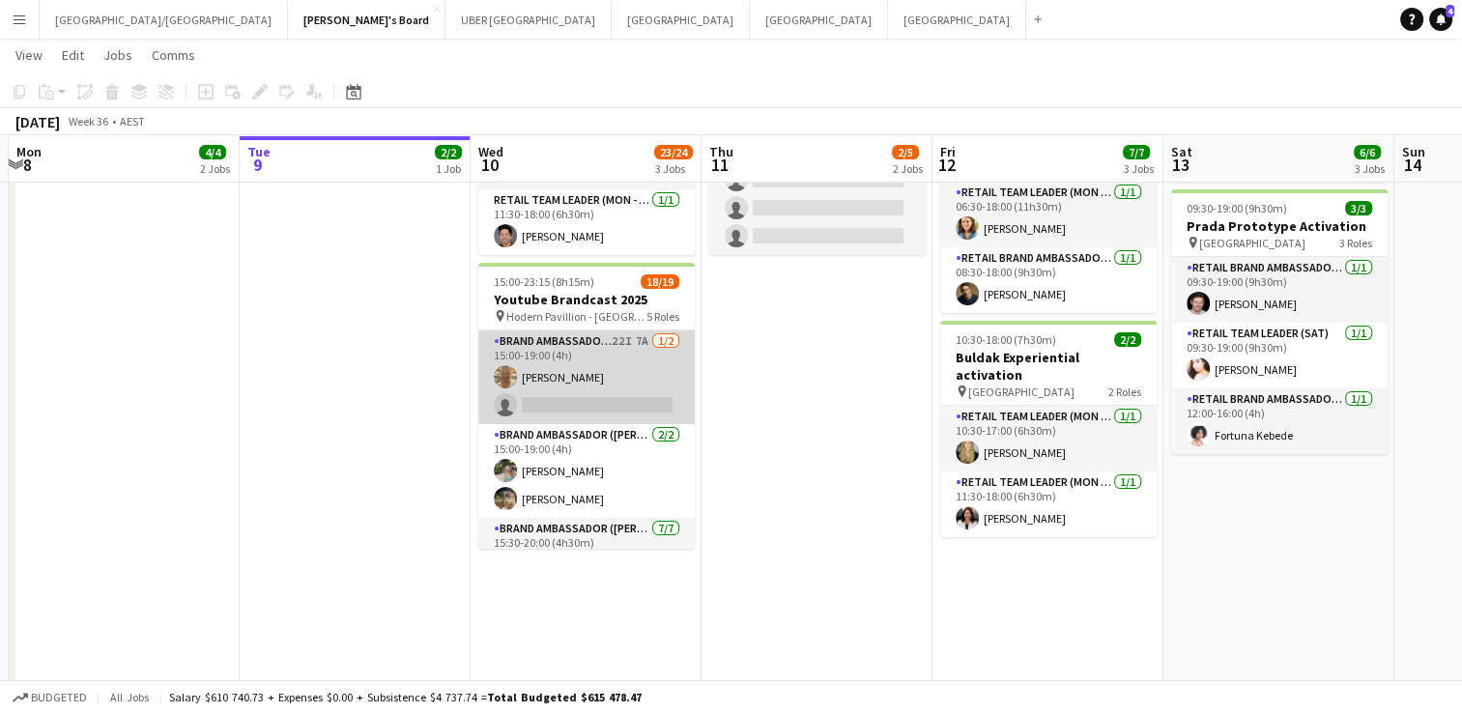
click at [526, 385] on app-card-role "Brand Ambassador (Mon - Fri) 22I 7A [DATE] 15:00-19:00 (4h) [PERSON_NAME] singl…" at bounding box center [586, 378] width 216 height 94
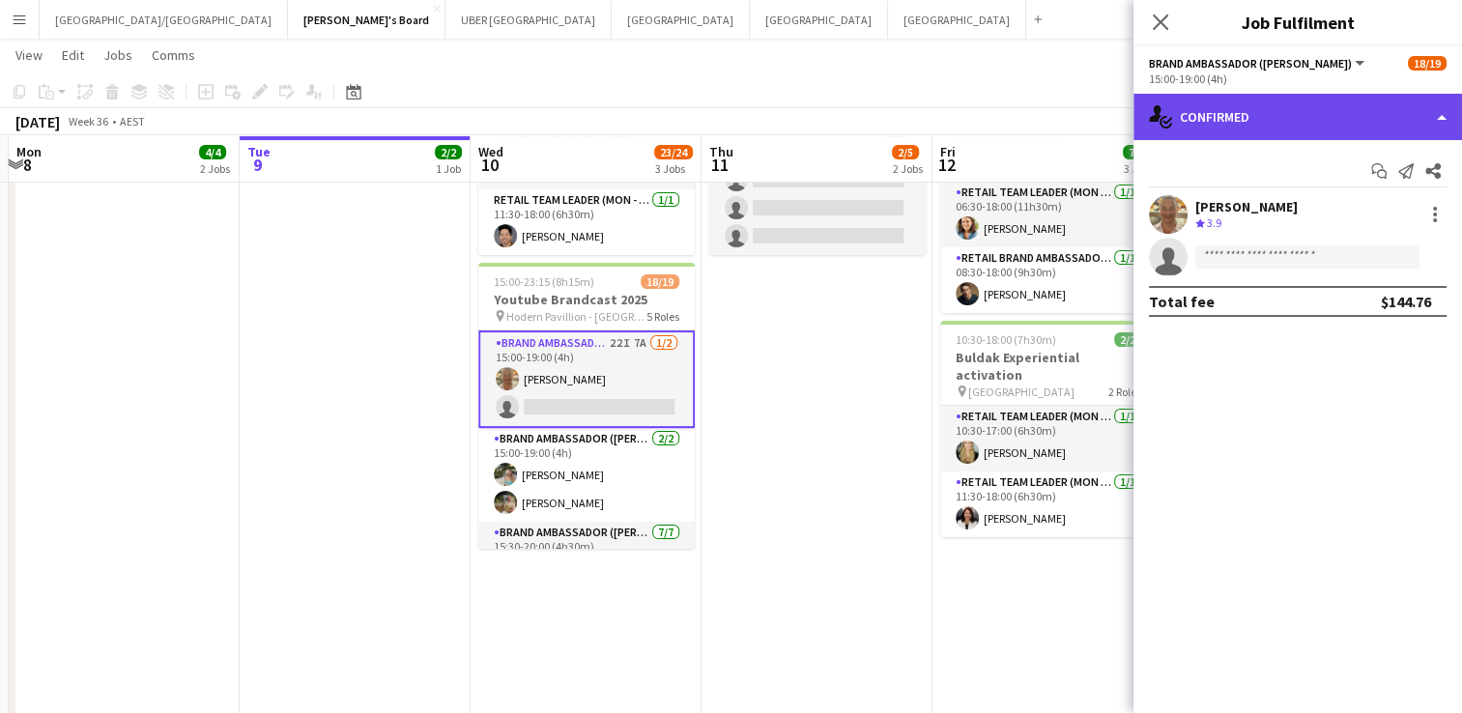
click at [1263, 120] on div "single-neutral-actions-check-2 Confirmed" at bounding box center [1298, 117] width 329 height 46
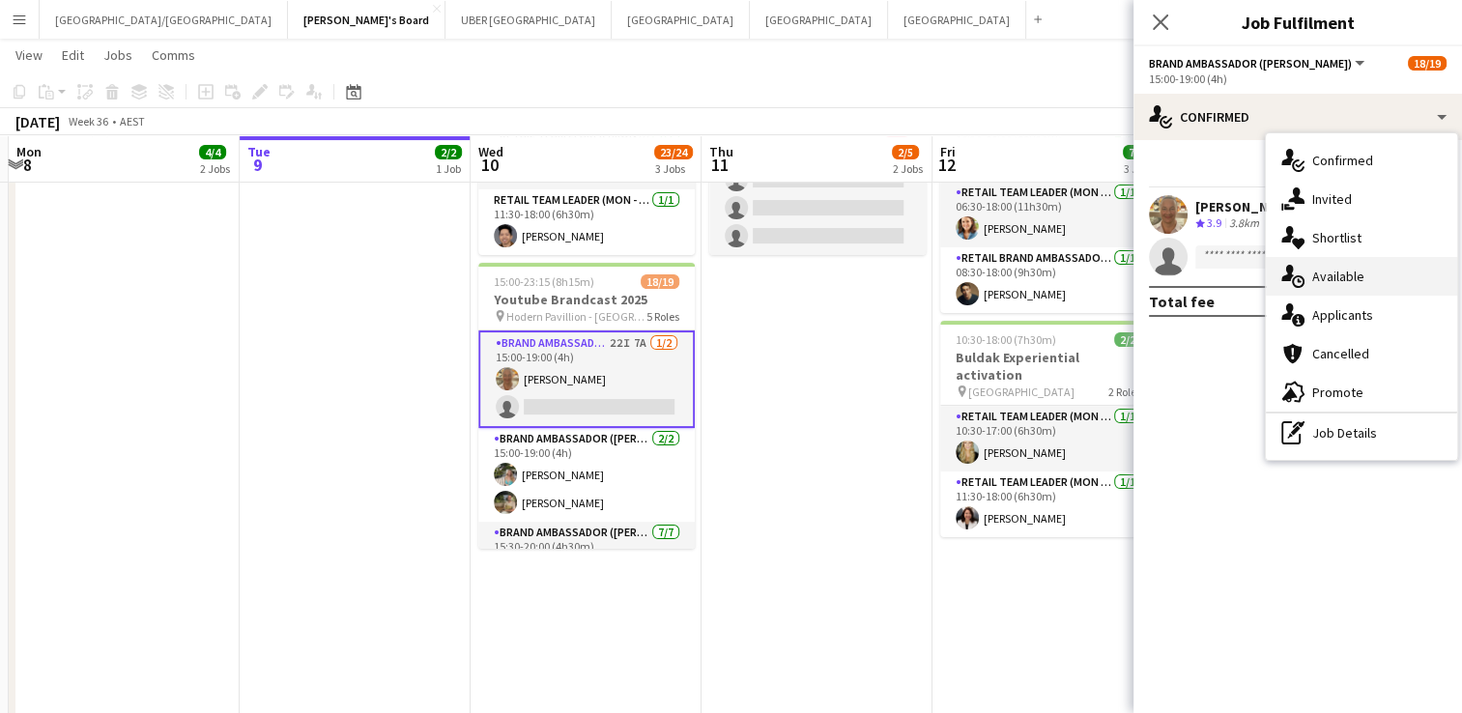
click at [1321, 274] on span "Available" at bounding box center [1338, 276] width 52 height 17
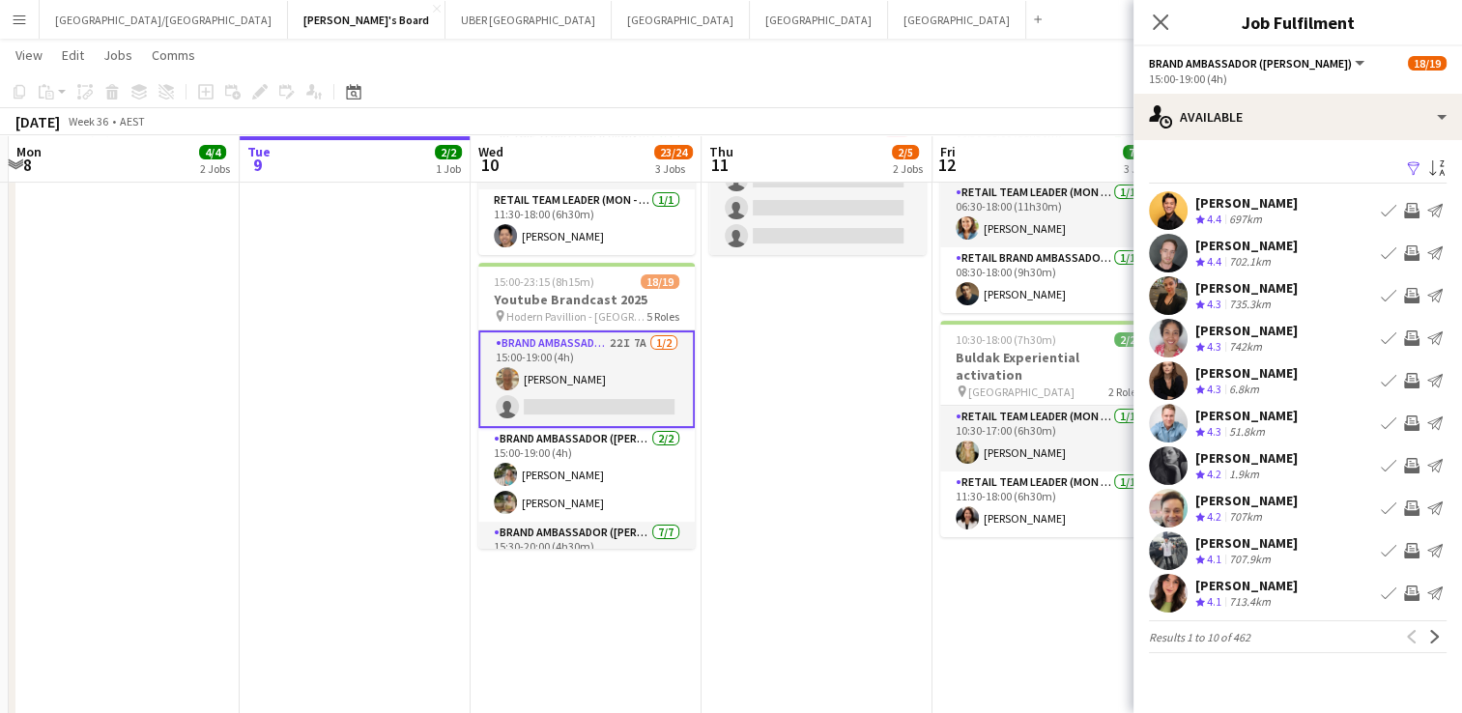
click at [1411, 165] on app-icon "Filter" at bounding box center [1413, 169] width 15 height 18
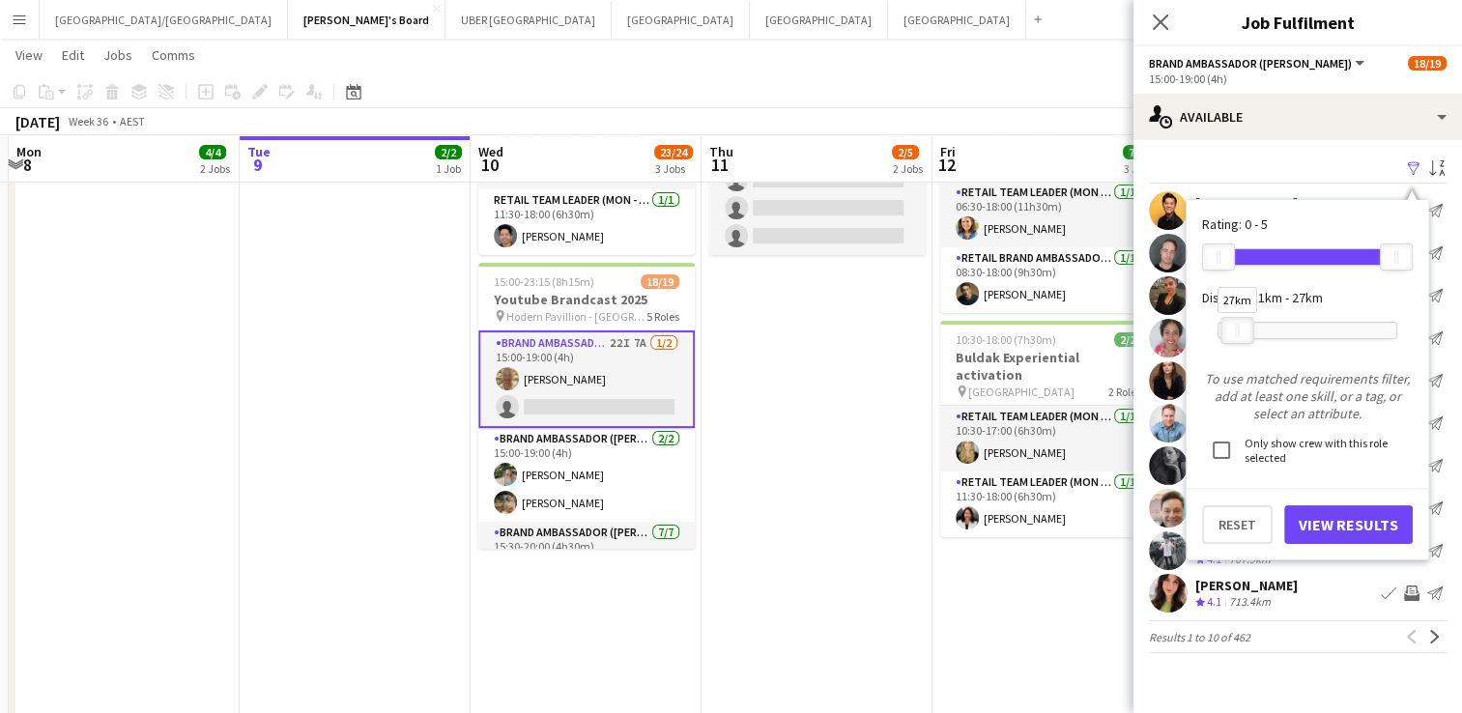
drag, startPoint x: 1386, startPoint y: 330, endPoint x: 1233, endPoint y: 356, distance: 154.9
click at [1233, 356] on form "Rating: 0 - 5 0 5 Distance: 1km - 27km 27km To use matched requirements filter,…" at bounding box center [1307, 380] width 211 height 329
click at [1331, 534] on button "View Results" at bounding box center [1348, 524] width 129 height 39
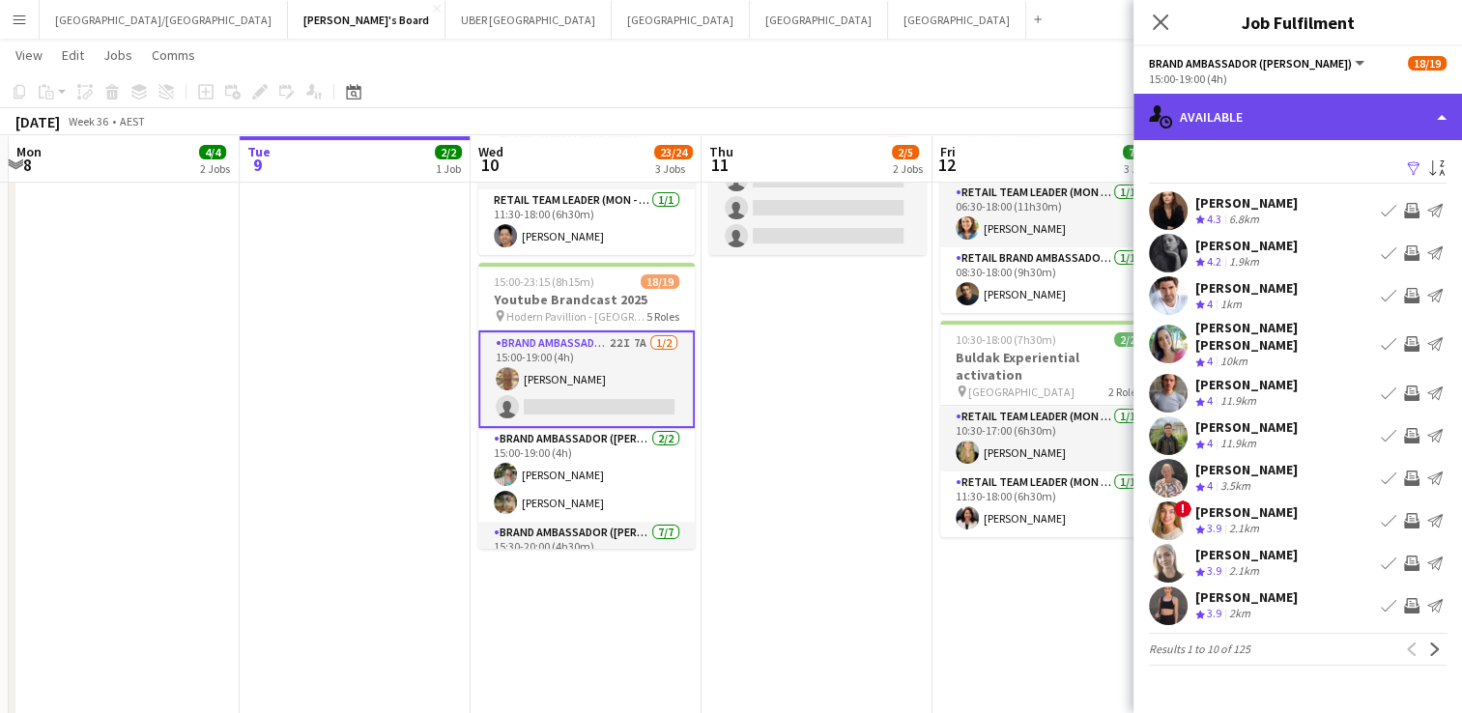
click at [1337, 119] on div "single-neutral-actions-upload Available" at bounding box center [1298, 117] width 329 height 46
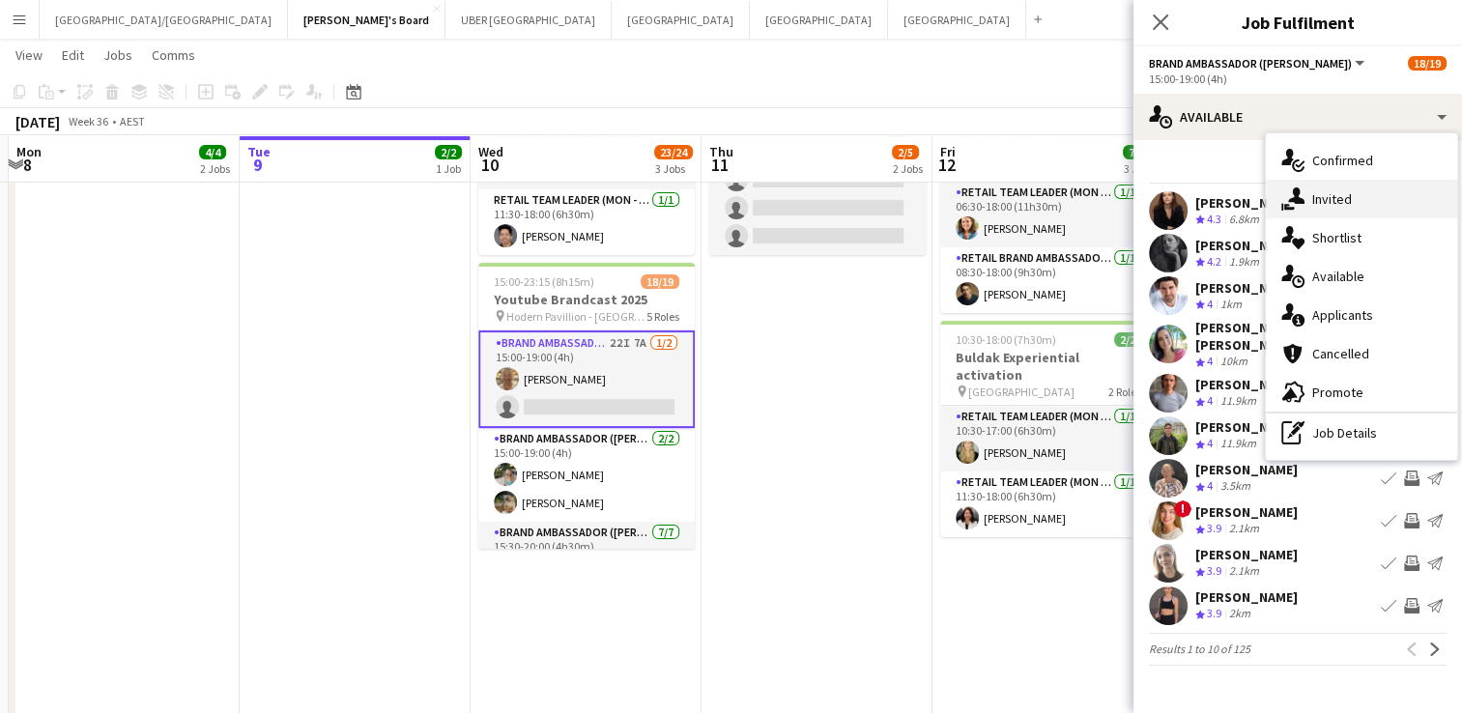
click at [1349, 200] on span "Invited" at bounding box center [1332, 198] width 40 height 17
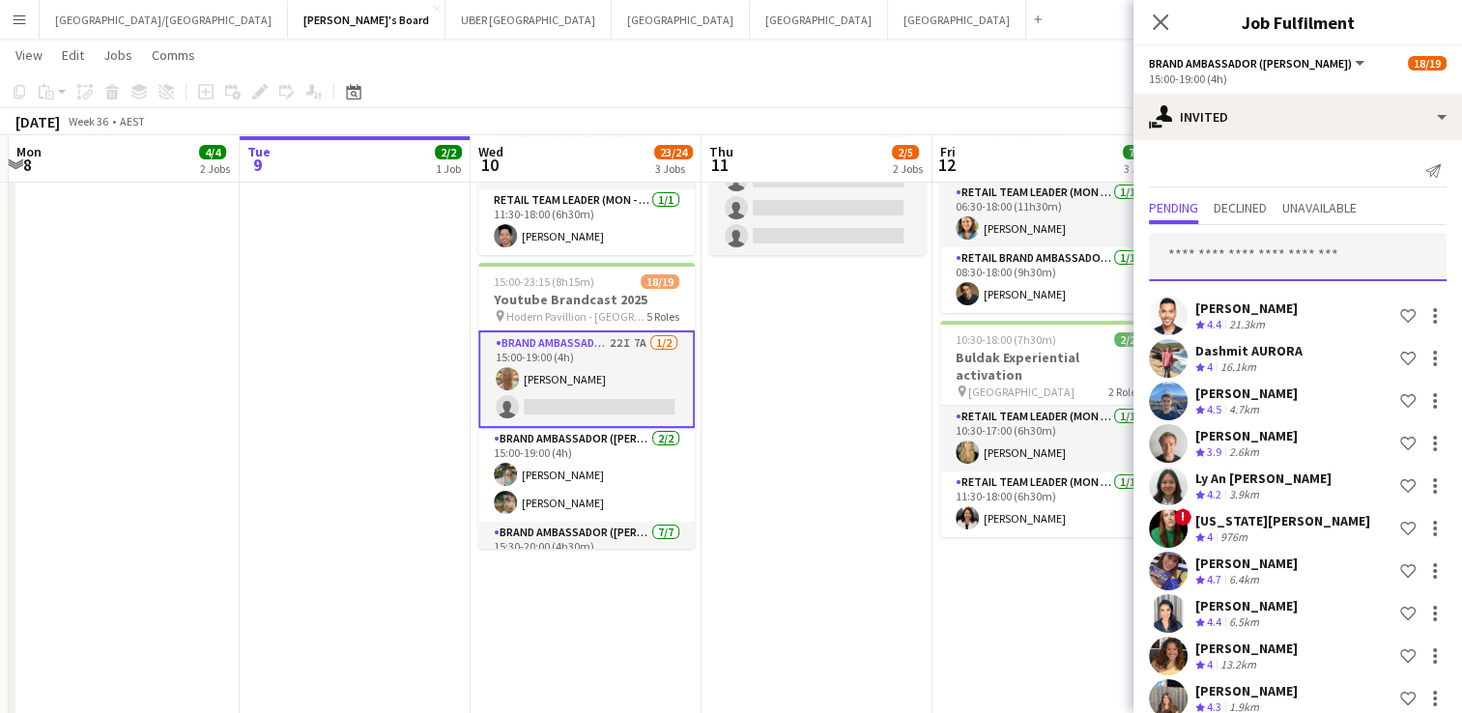
click at [1239, 261] on input "text" at bounding box center [1298, 257] width 298 height 48
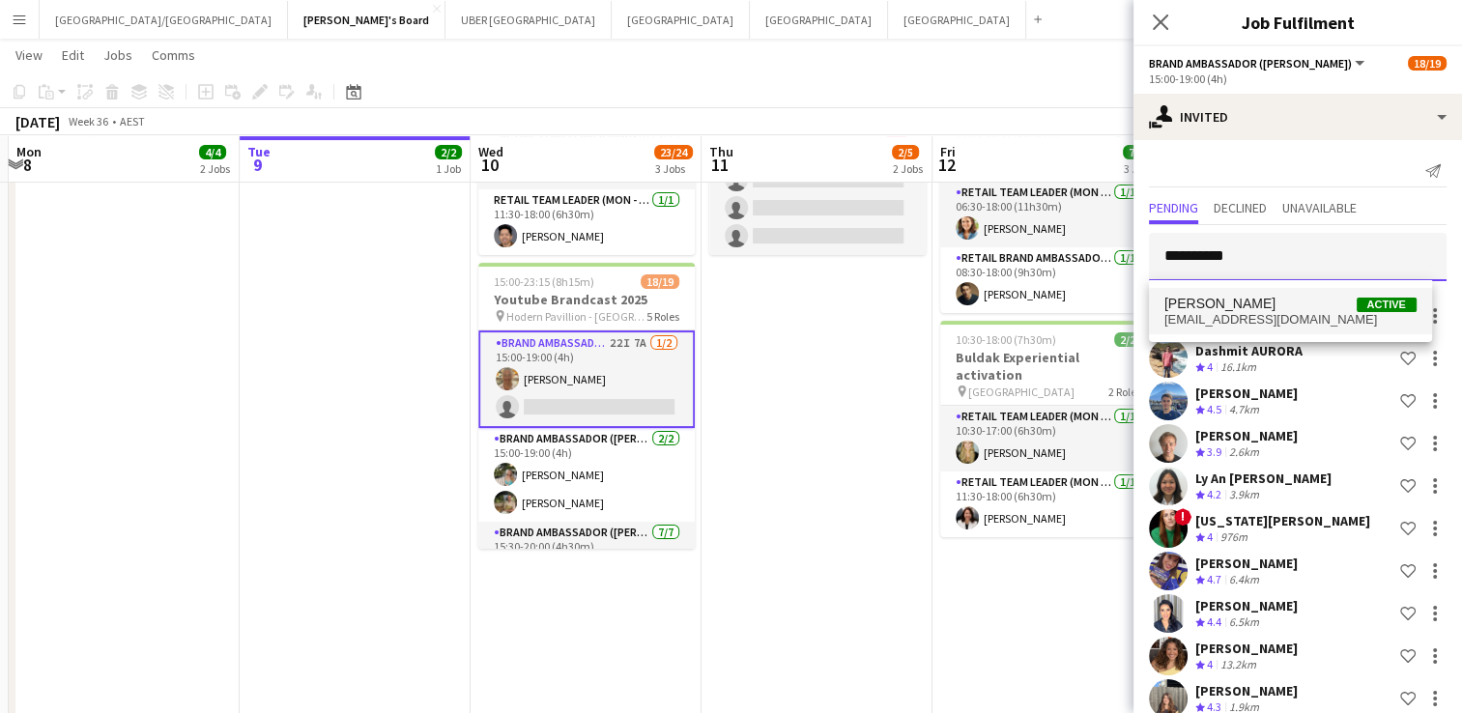
type input "**********"
click at [1229, 305] on span "[PERSON_NAME]" at bounding box center [1220, 304] width 111 height 16
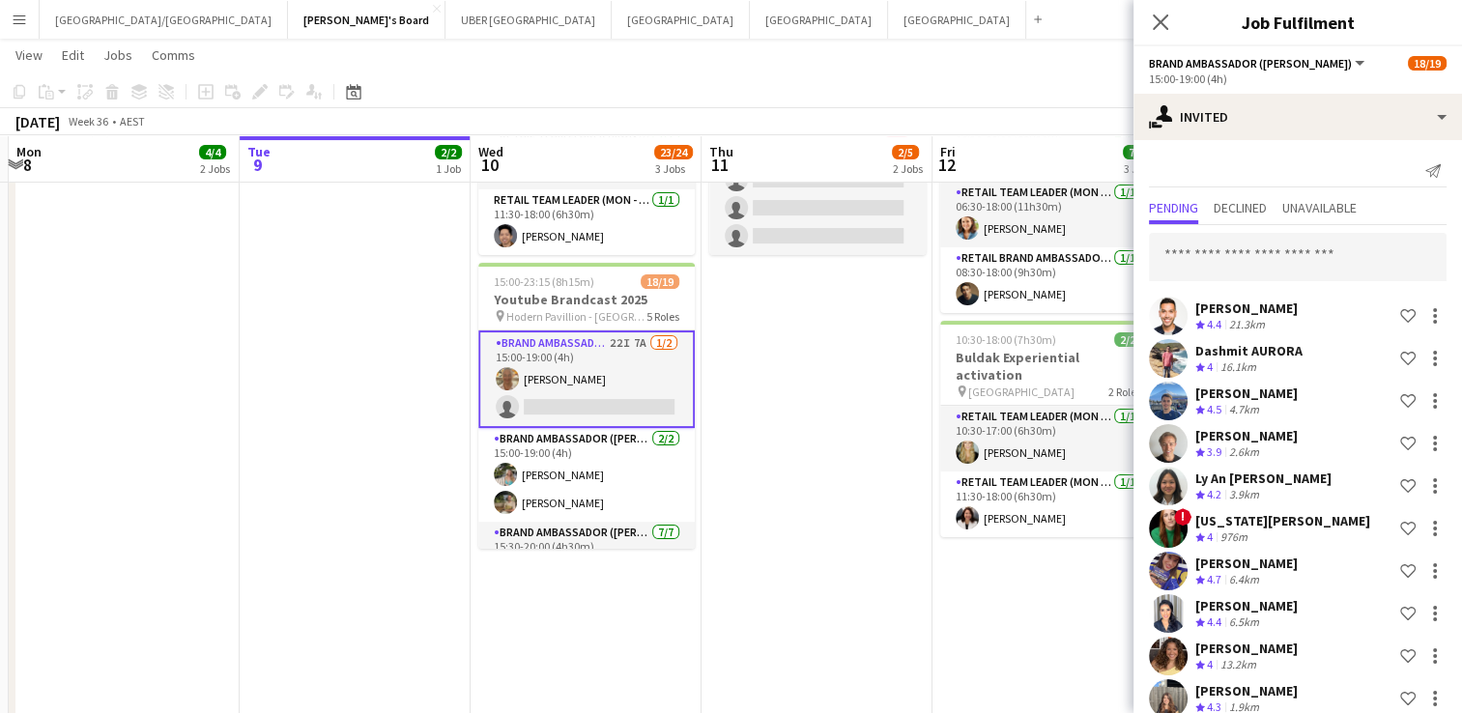
scroll to position [857, 0]
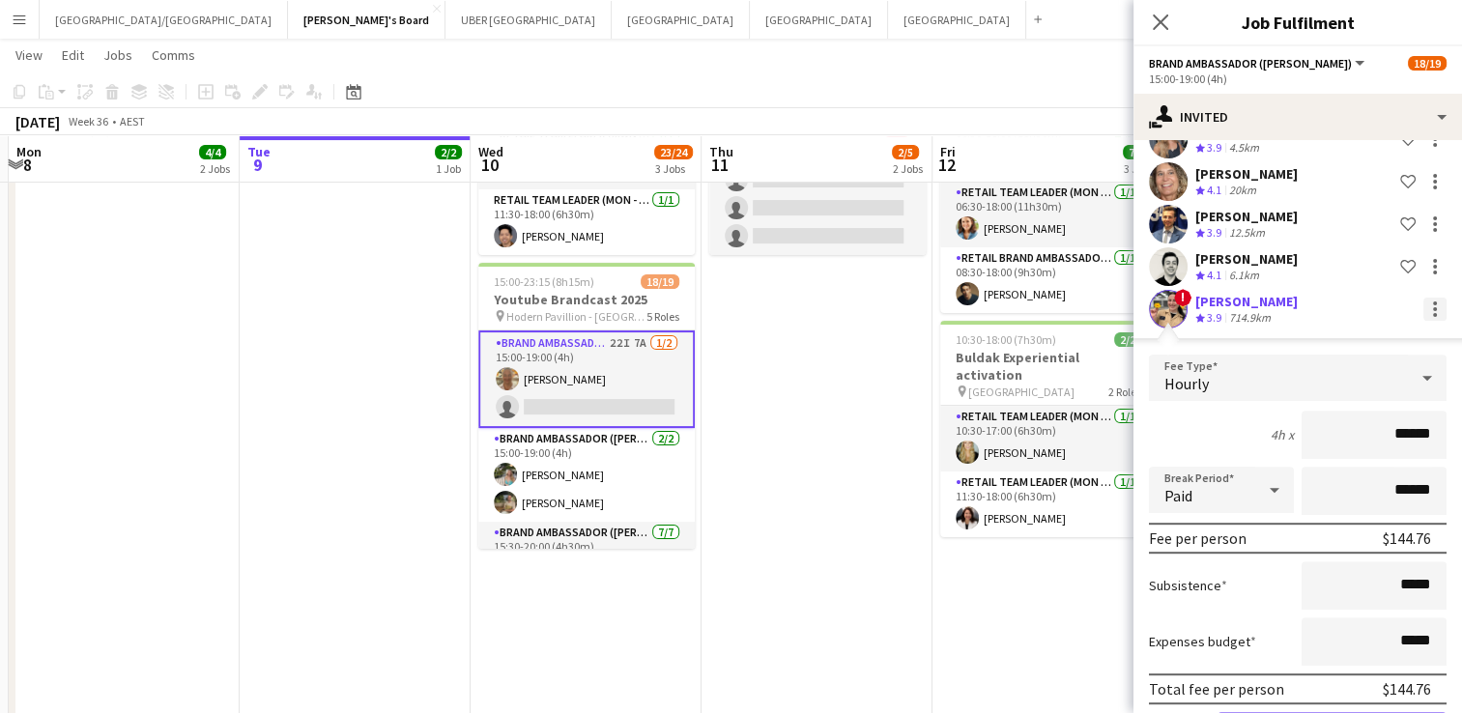
click at [1424, 315] on div at bounding box center [1435, 309] width 23 height 23
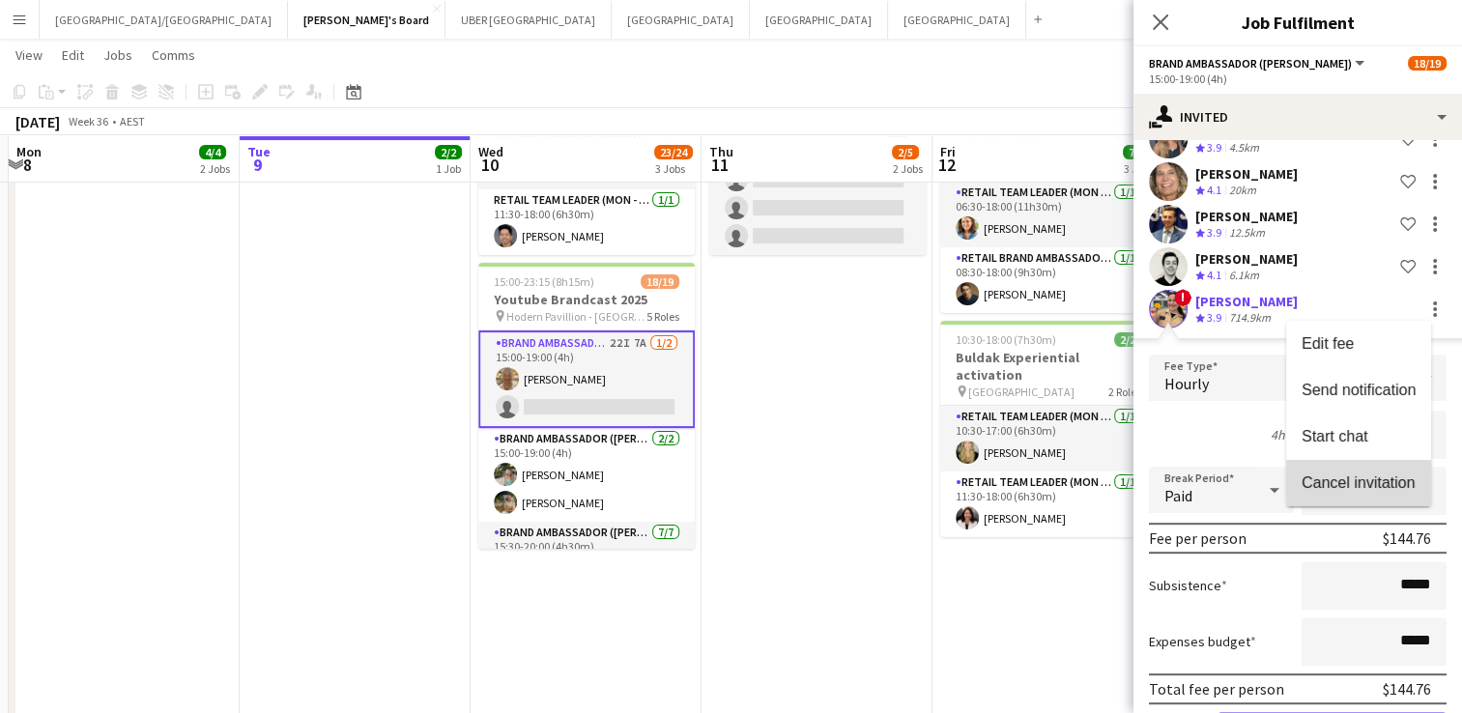
click at [1338, 489] on span "Cancel invitation" at bounding box center [1358, 483] width 113 height 16
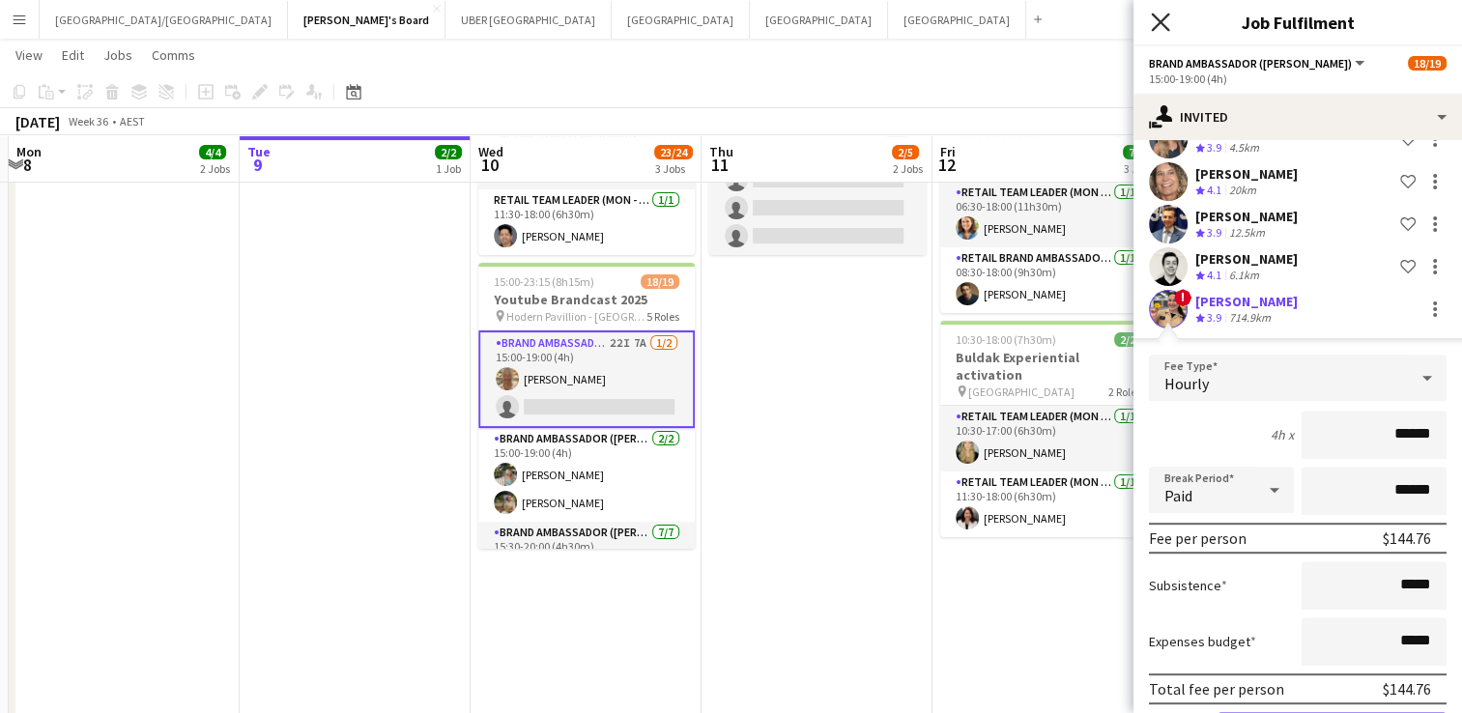
click at [1160, 25] on icon "Close pop-in" at bounding box center [1160, 22] width 18 height 18
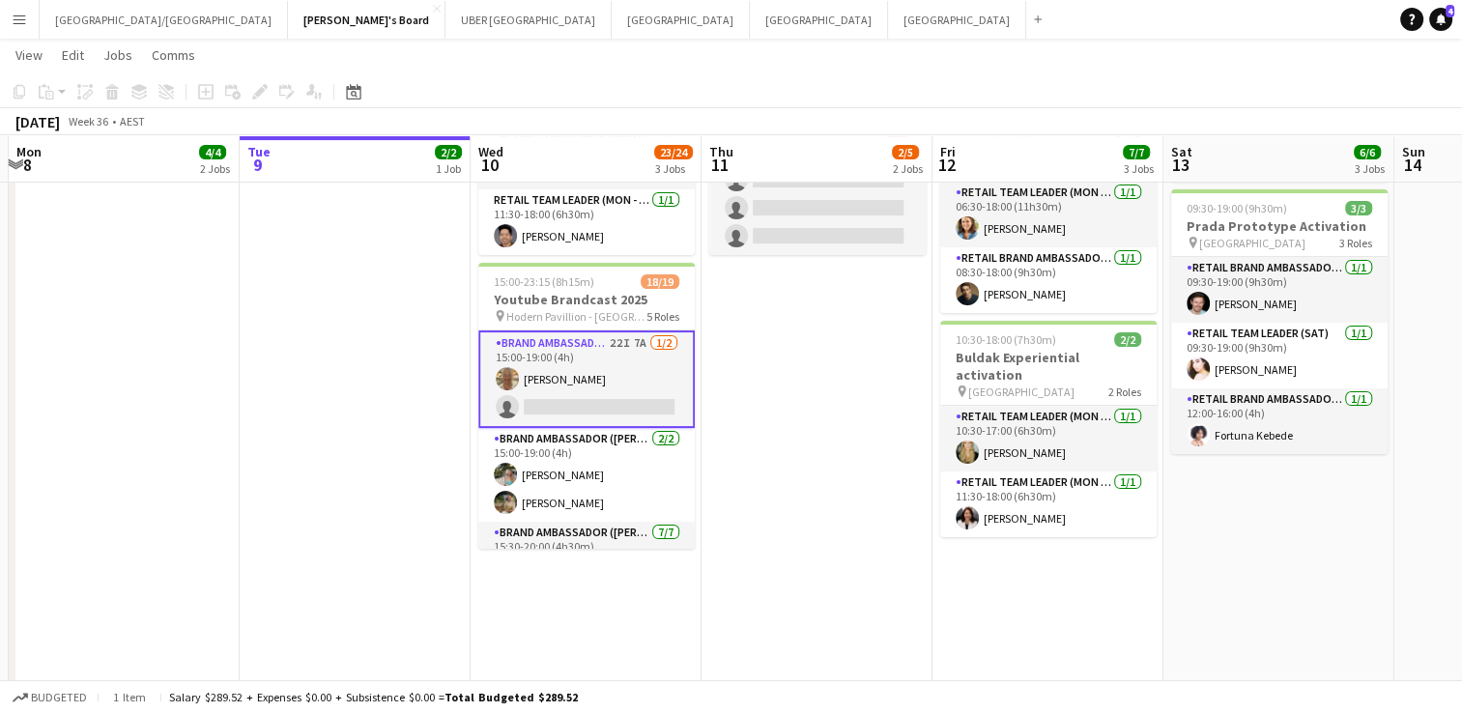
click at [557, 386] on app-card-role "Brand Ambassador (Mon - Fri) 22I 7A [DATE] 15:00-19:00 (4h) [PERSON_NAME] singl…" at bounding box center [586, 380] width 216 height 98
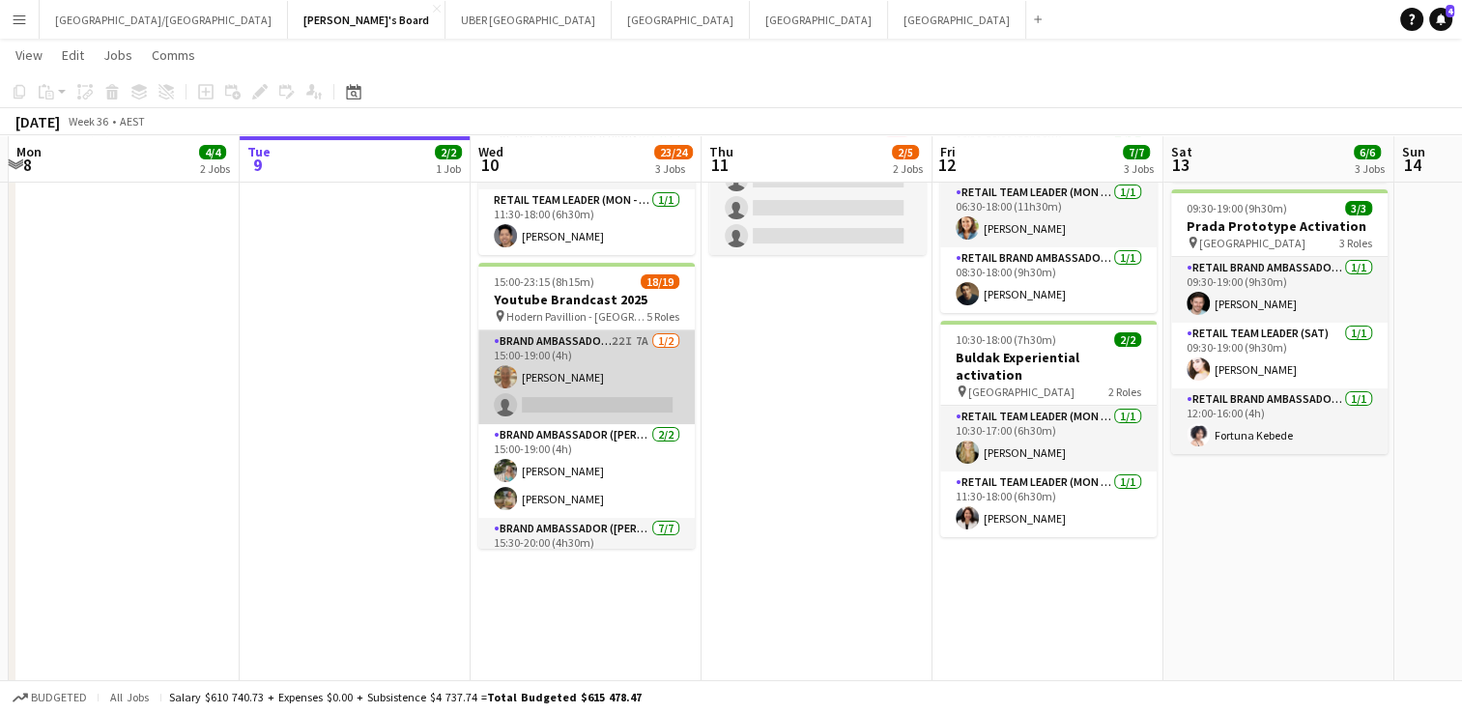
click at [557, 386] on app-card-role "Brand Ambassador (Mon - Fri) 22I 7A [DATE] 15:00-19:00 (4h) [PERSON_NAME] singl…" at bounding box center [586, 378] width 216 height 94
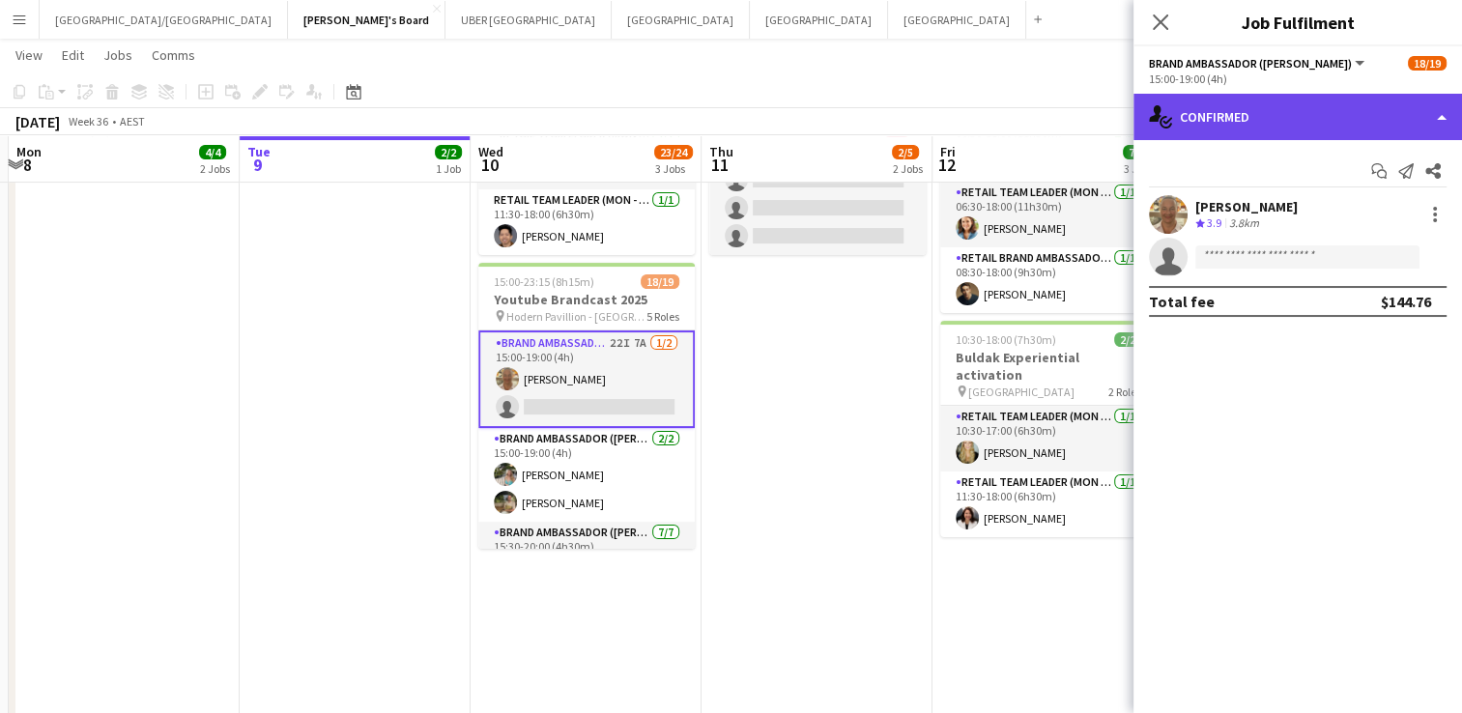
click at [1286, 129] on div "single-neutral-actions-check-2 Confirmed" at bounding box center [1298, 117] width 329 height 46
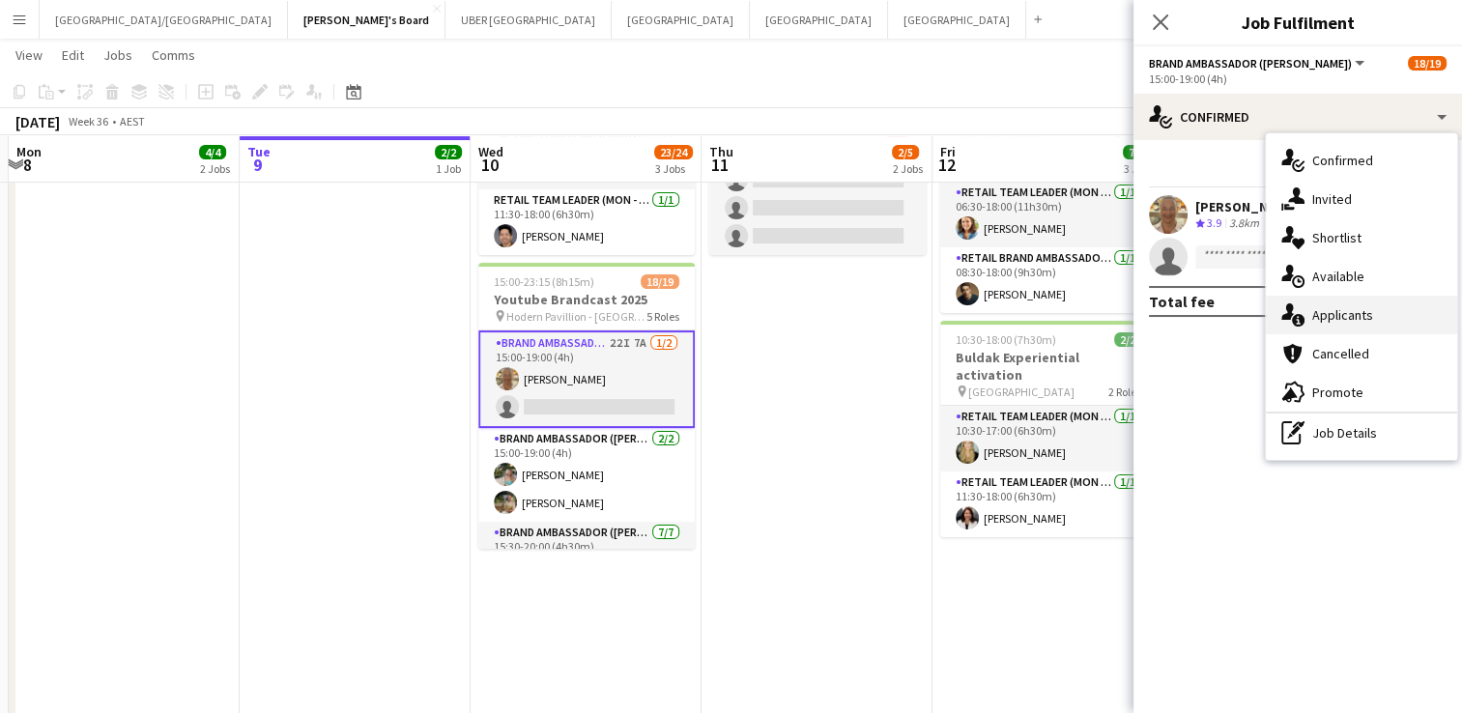
click at [1358, 304] on div "single-neutral-actions-information Applicants" at bounding box center [1361, 315] width 191 height 39
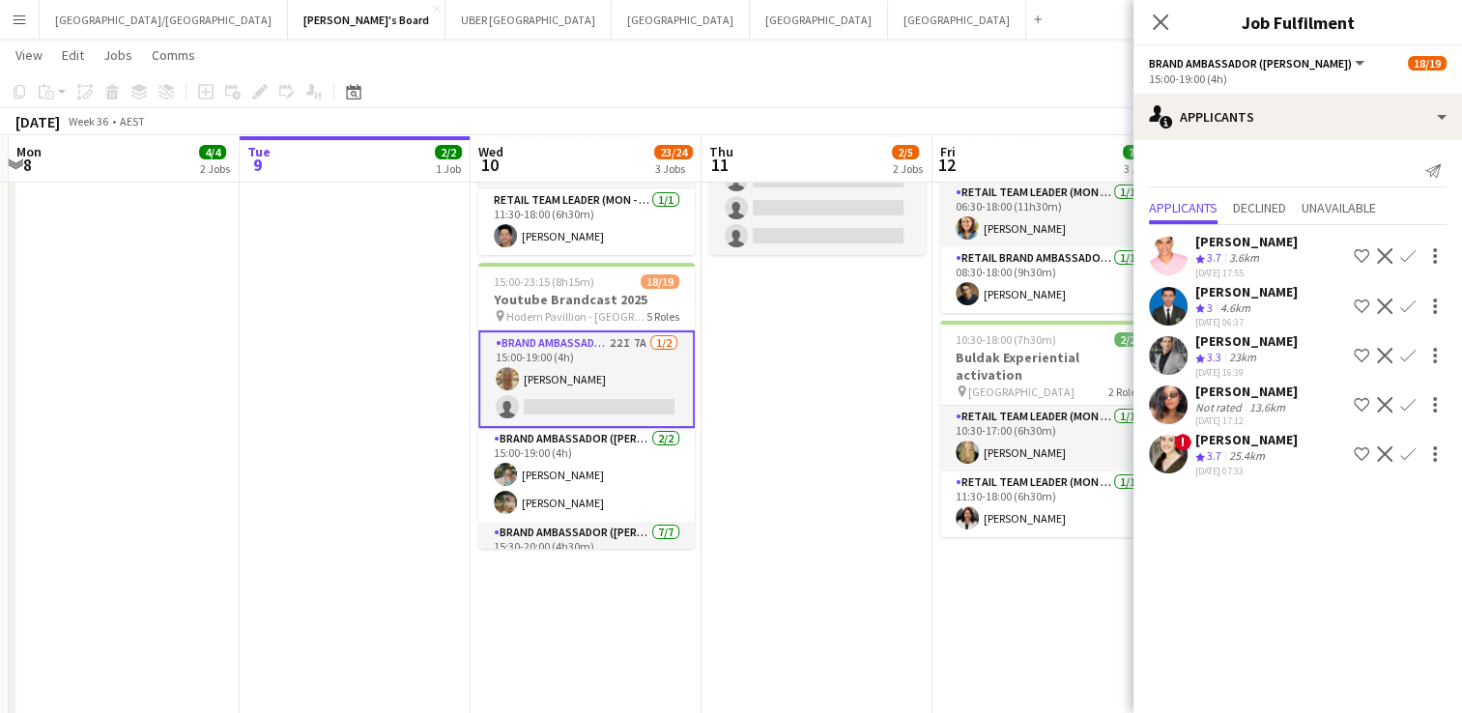
click at [1251, 435] on div "[PERSON_NAME]" at bounding box center [1246, 439] width 102 height 17
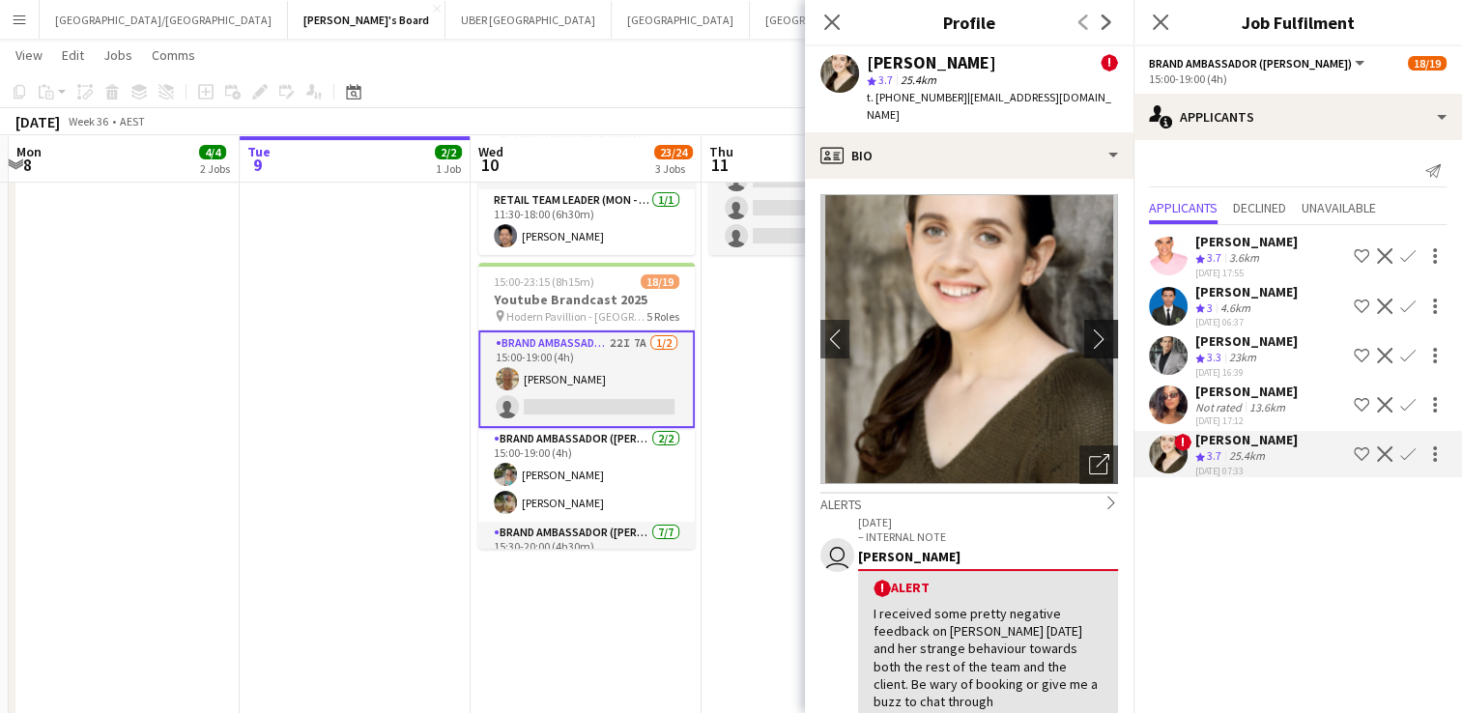
click at [1089, 329] on app-icon "chevron-right" at bounding box center [1104, 339] width 30 height 20
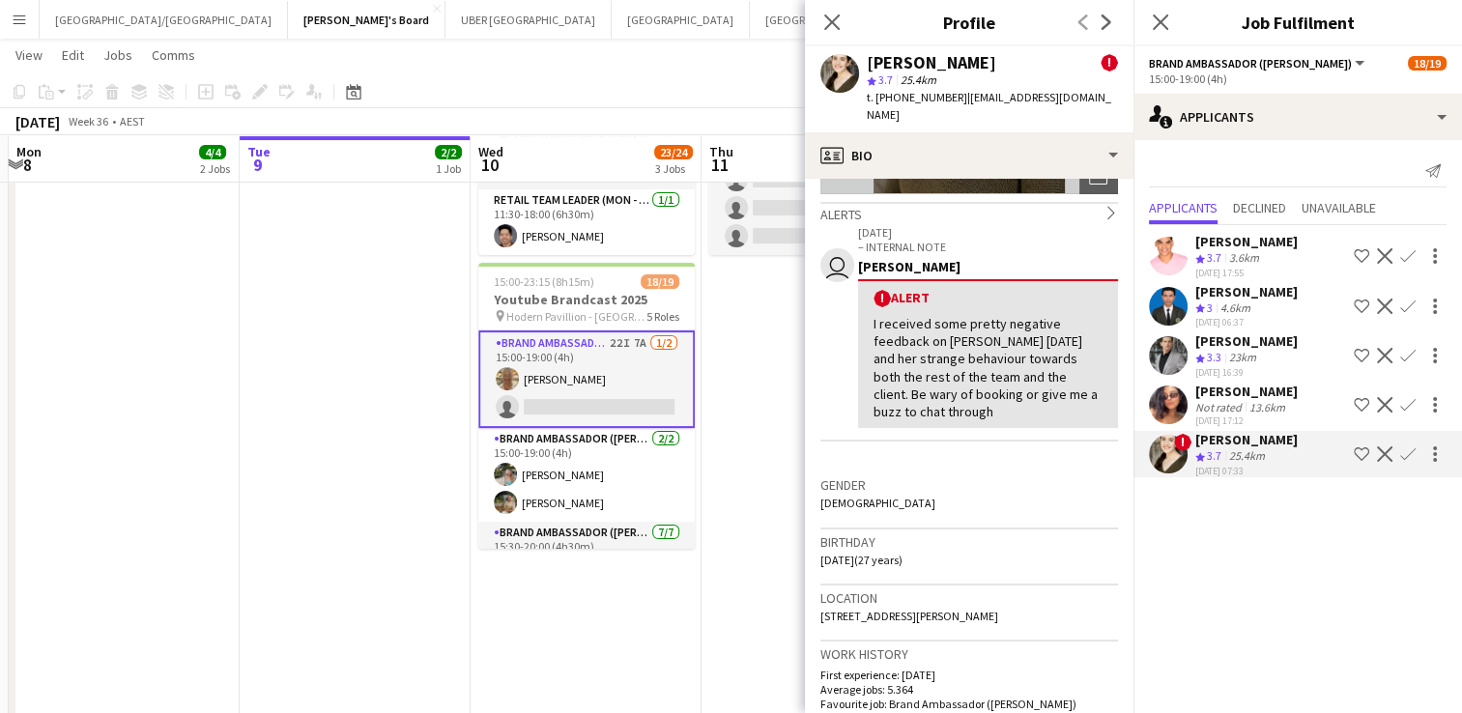
scroll to position [0, 0]
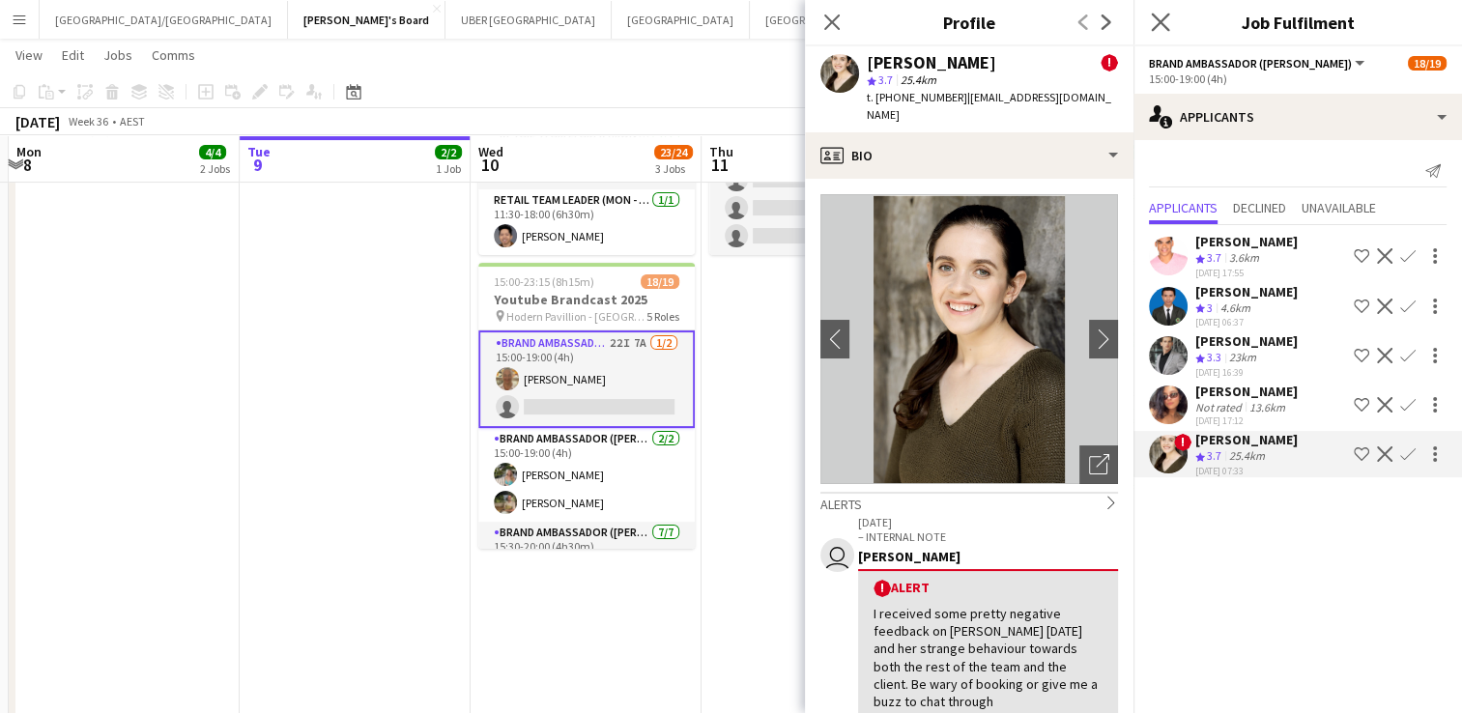
click at [1149, 22] on app-icon "Close pop-in" at bounding box center [1161, 23] width 28 height 28
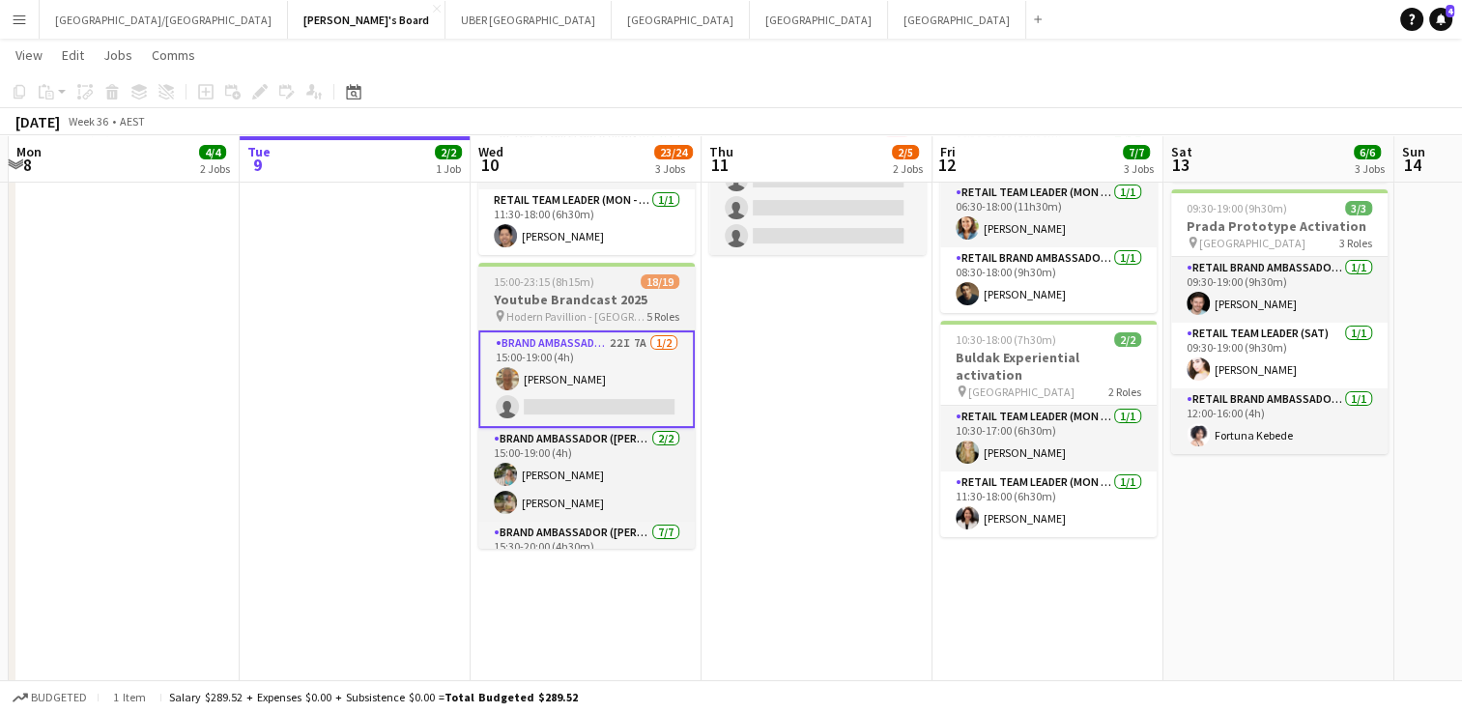
click at [635, 274] on div "15:00-23:15 (8h15m) 18/19" at bounding box center [586, 281] width 216 height 14
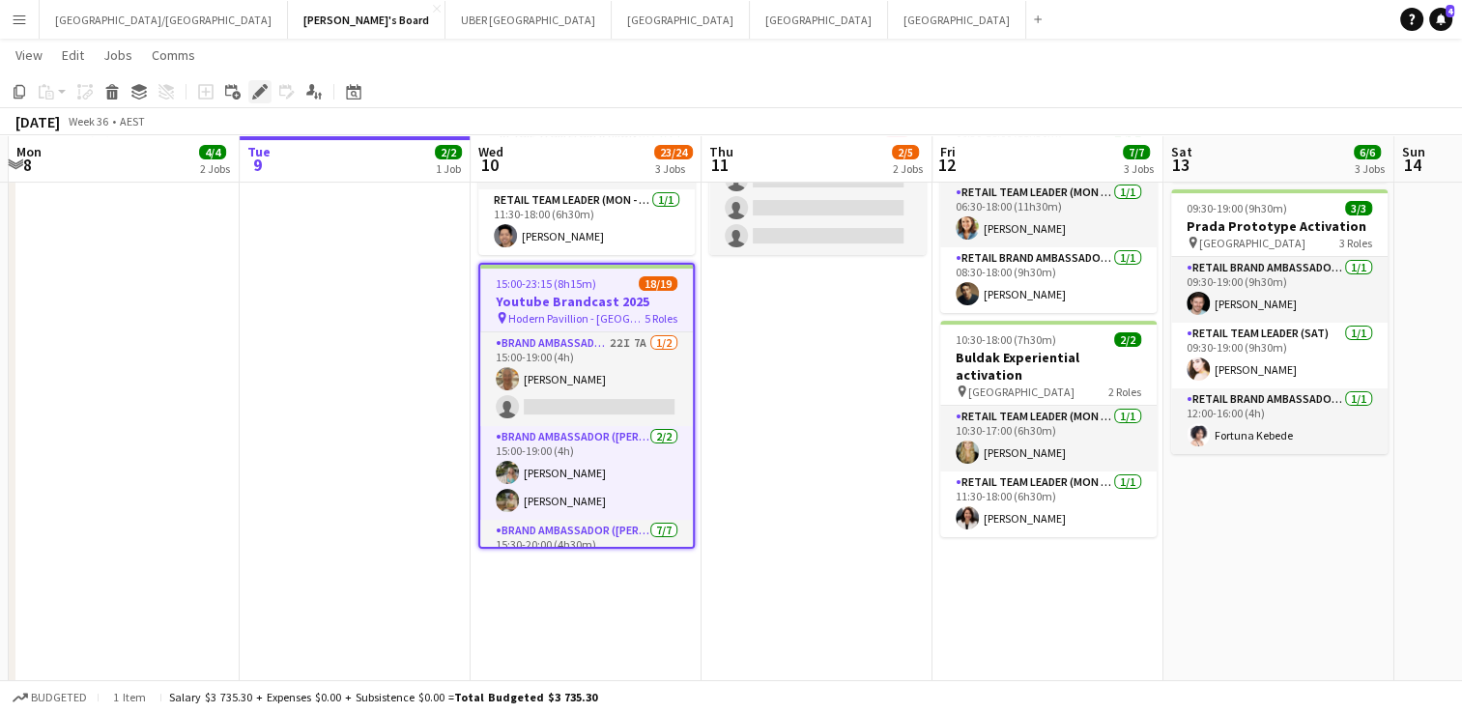
click at [256, 96] on icon at bounding box center [259, 92] width 11 height 11
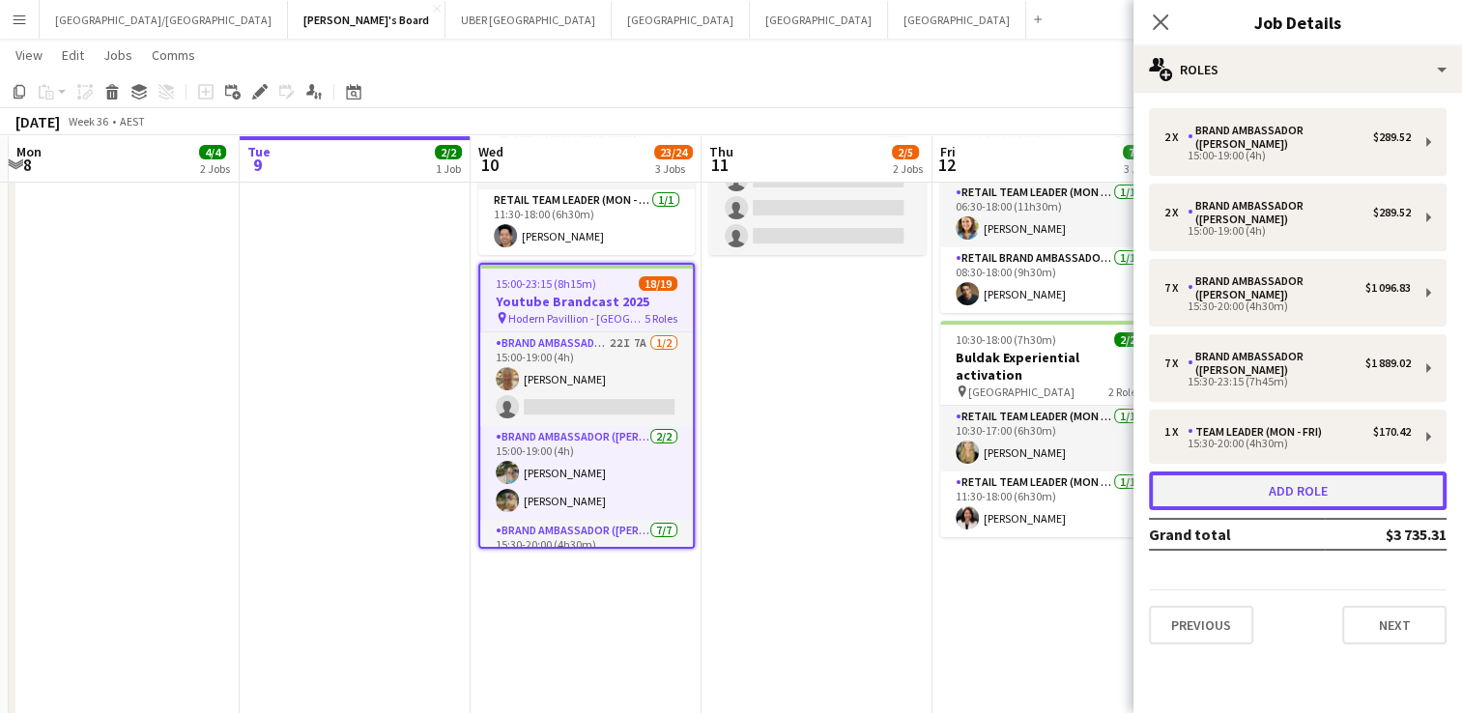
click at [1287, 472] on button "Add role" at bounding box center [1298, 491] width 298 height 39
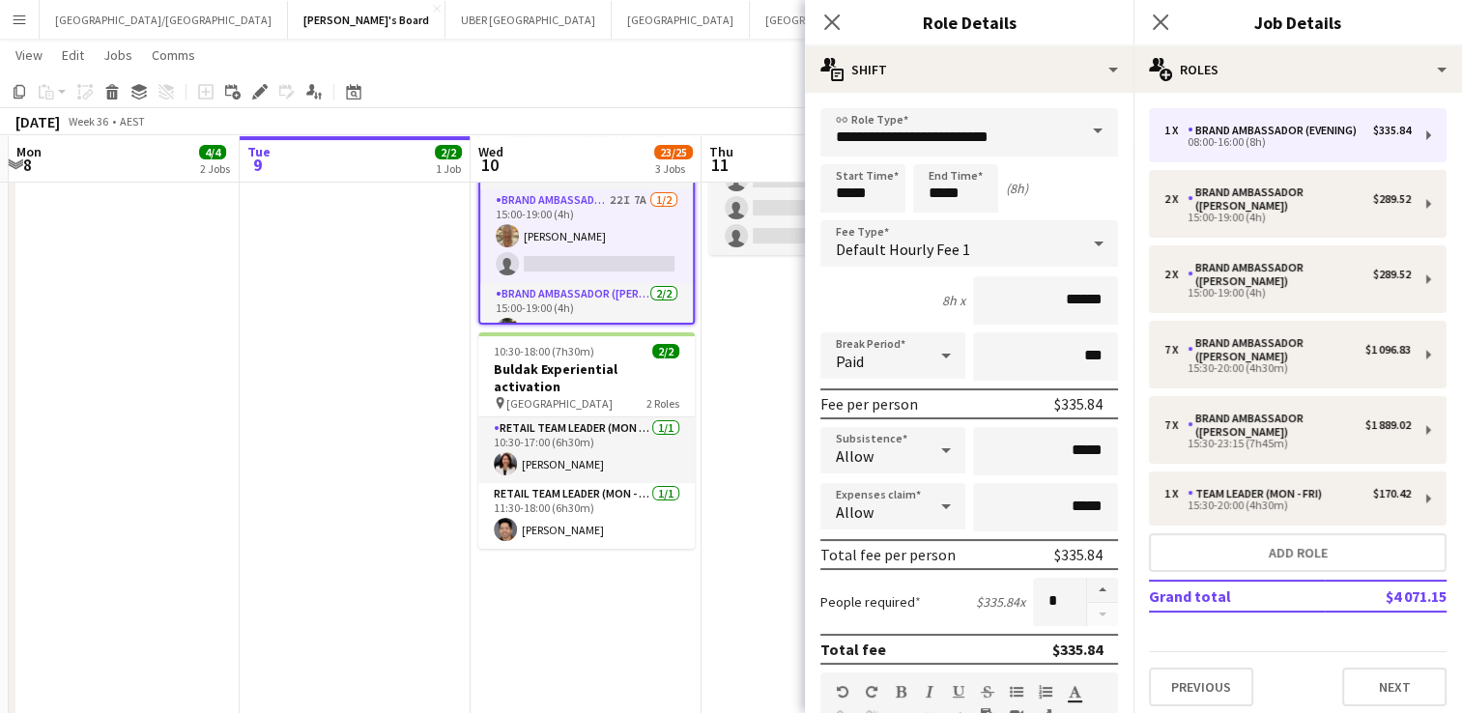
click at [1080, 129] on span at bounding box center [1098, 131] width 41 height 46
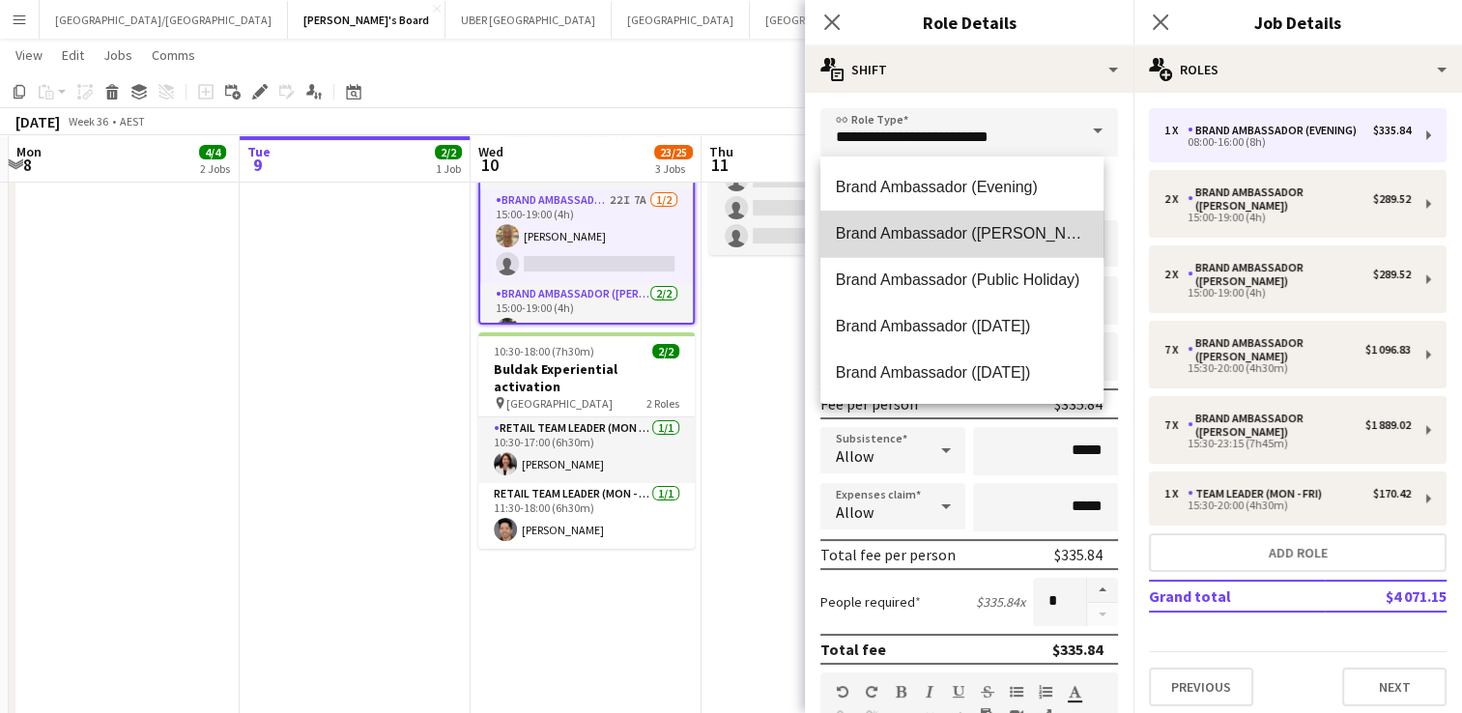
click at [1029, 224] on span "Brand Ambassador ([PERSON_NAME])" at bounding box center [962, 233] width 252 height 18
type input "**********"
type input "******"
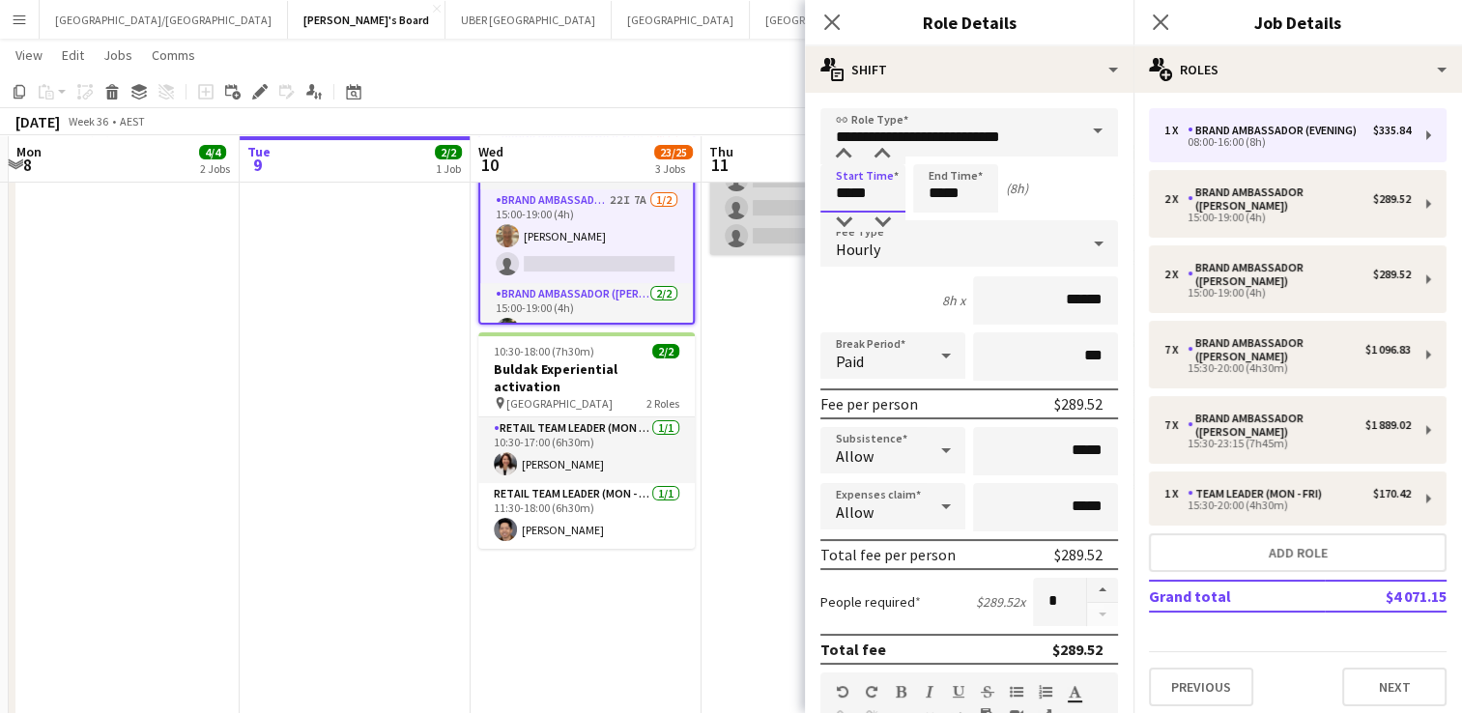
drag, startPoint x: 748, startPoint y: 197, endPoint x: 736, endPoint y: 195, distance: 11.8
click at [736, 195] on body "Menu Boards Boards Boards All jobs Status Workforce Workforce My Workforce Recr…" at bounding box center [731, 321] width 1462 height 1409
type input "*****"
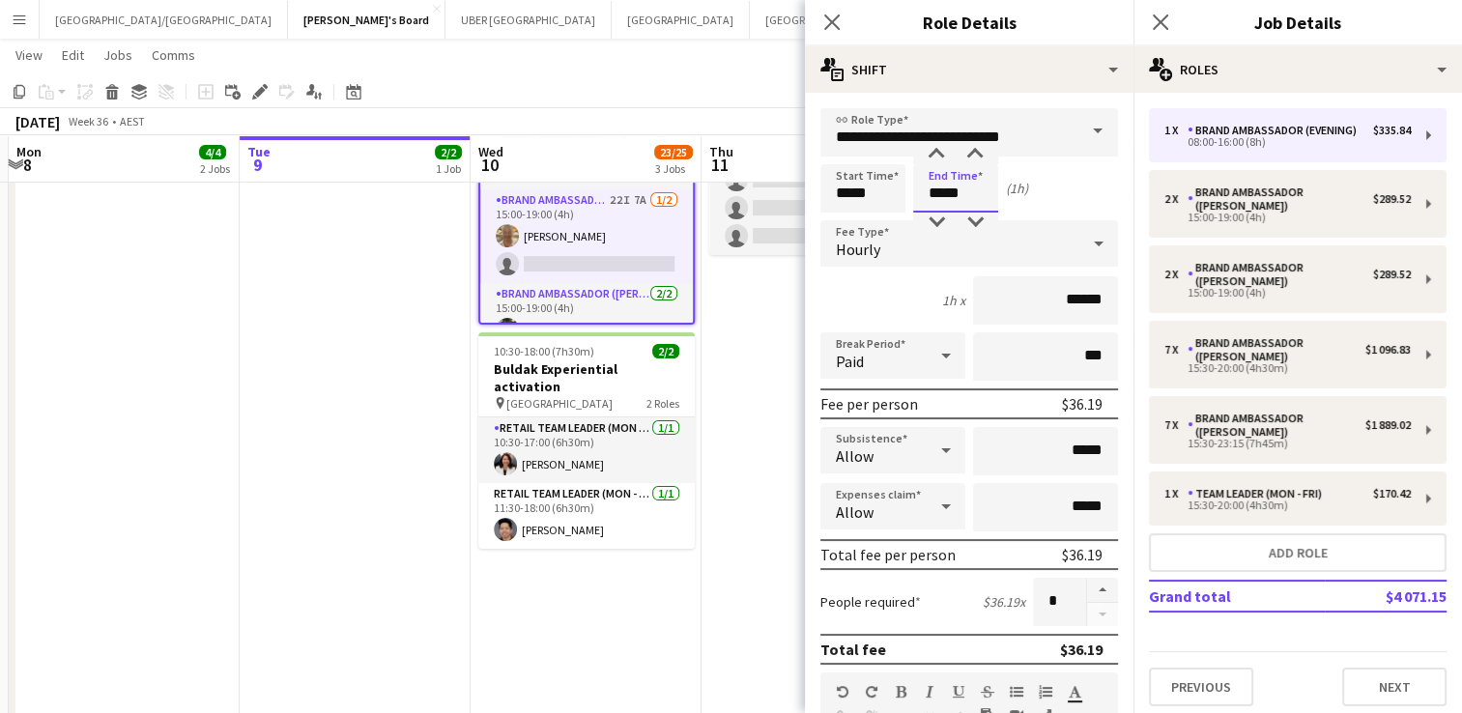
drag, startPoint x: 955, startPoint y: 193, endPoint x: 876, endPoint y: 196, distance: 79.3
click at [876, 196] on div "Start Time ***** End Time ***** (1h)" at bounding box center [969, 188] width 298 height 48
type input "*****"
click at [1157, 27] on icon "Close pop-in" at bounding box center [1160, 22] width 18 height 18
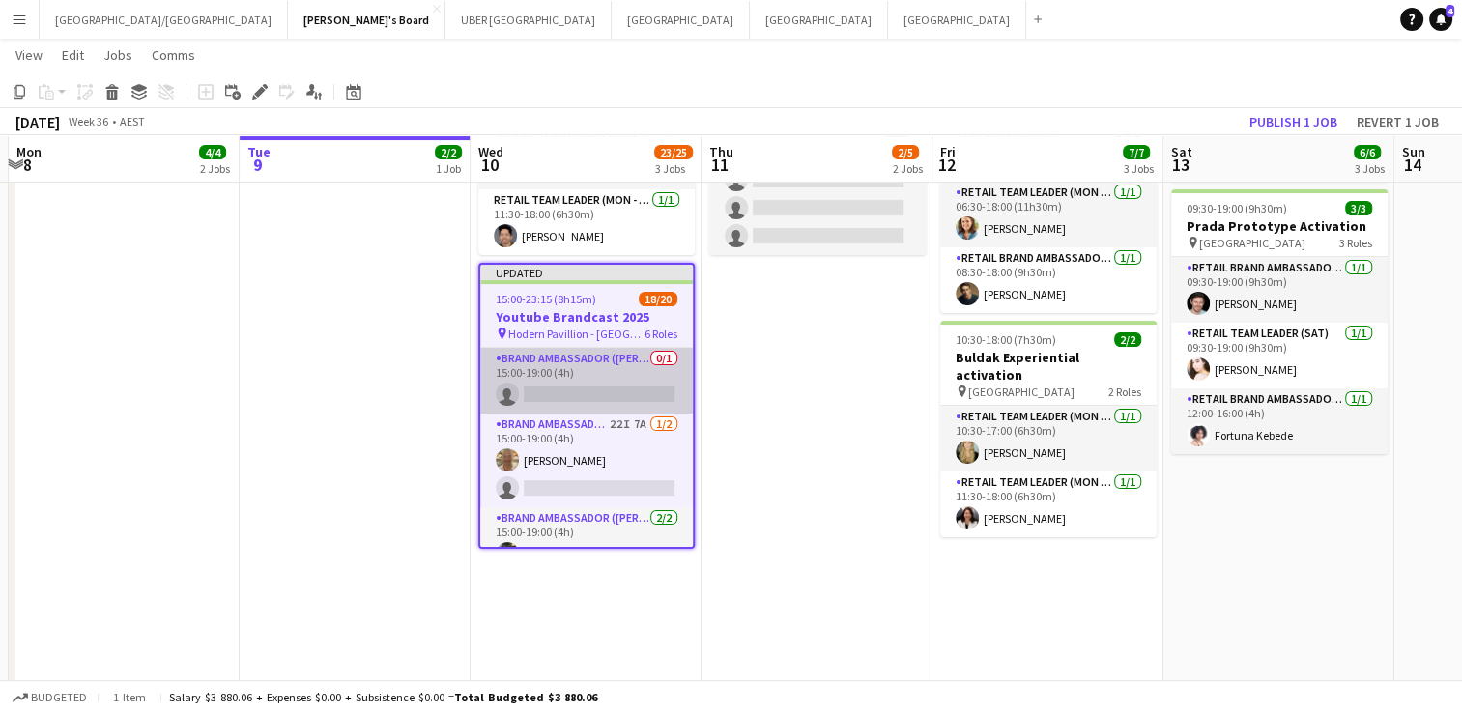
click at [574, 376] on app-card-role "Brand Ambassador (Mon - Fri) 0/1 15:00-19:00 (4h) single-neutral-actions" at bounding box center [586, 381] width 213 height 66
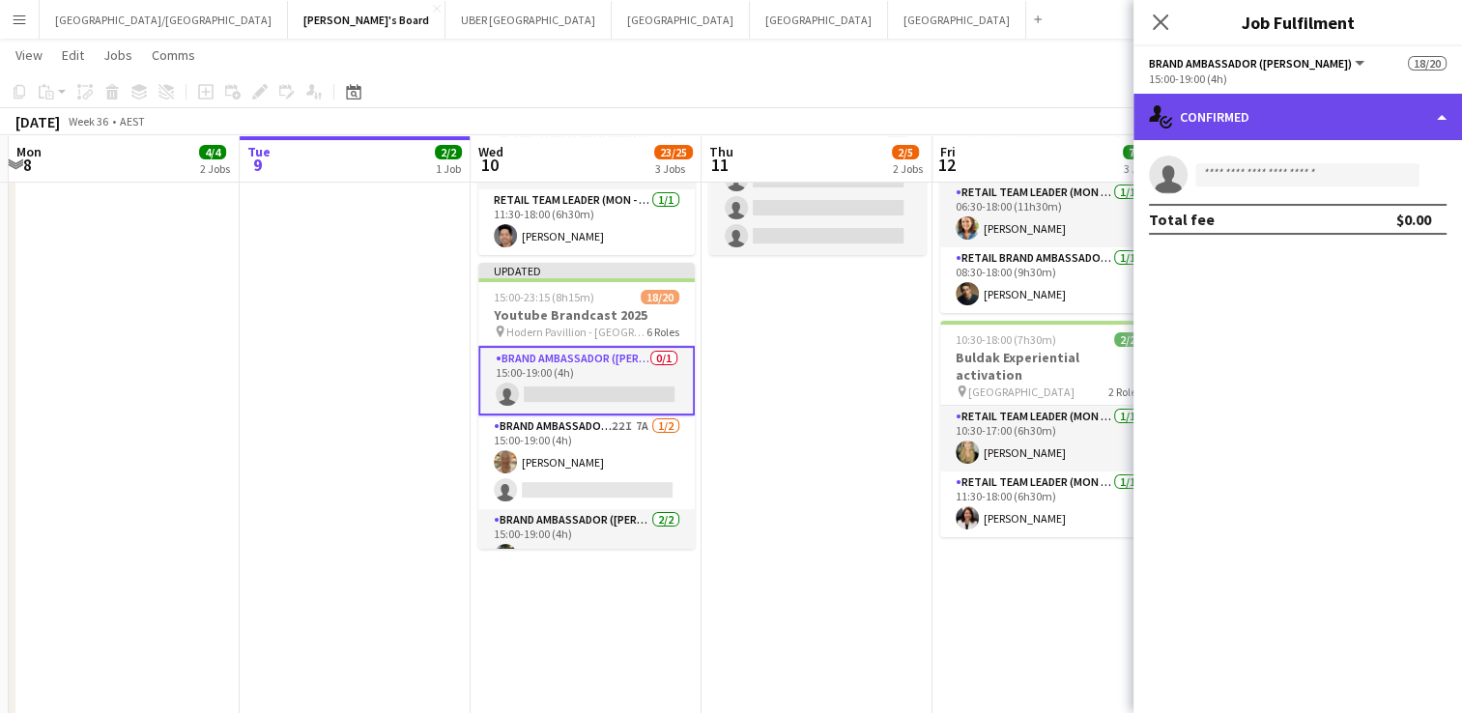
click at [1266, 129] on div "single-neutral-actions-check-2 Confirmed" at bounding box center [1298, 117] width 329 height 46
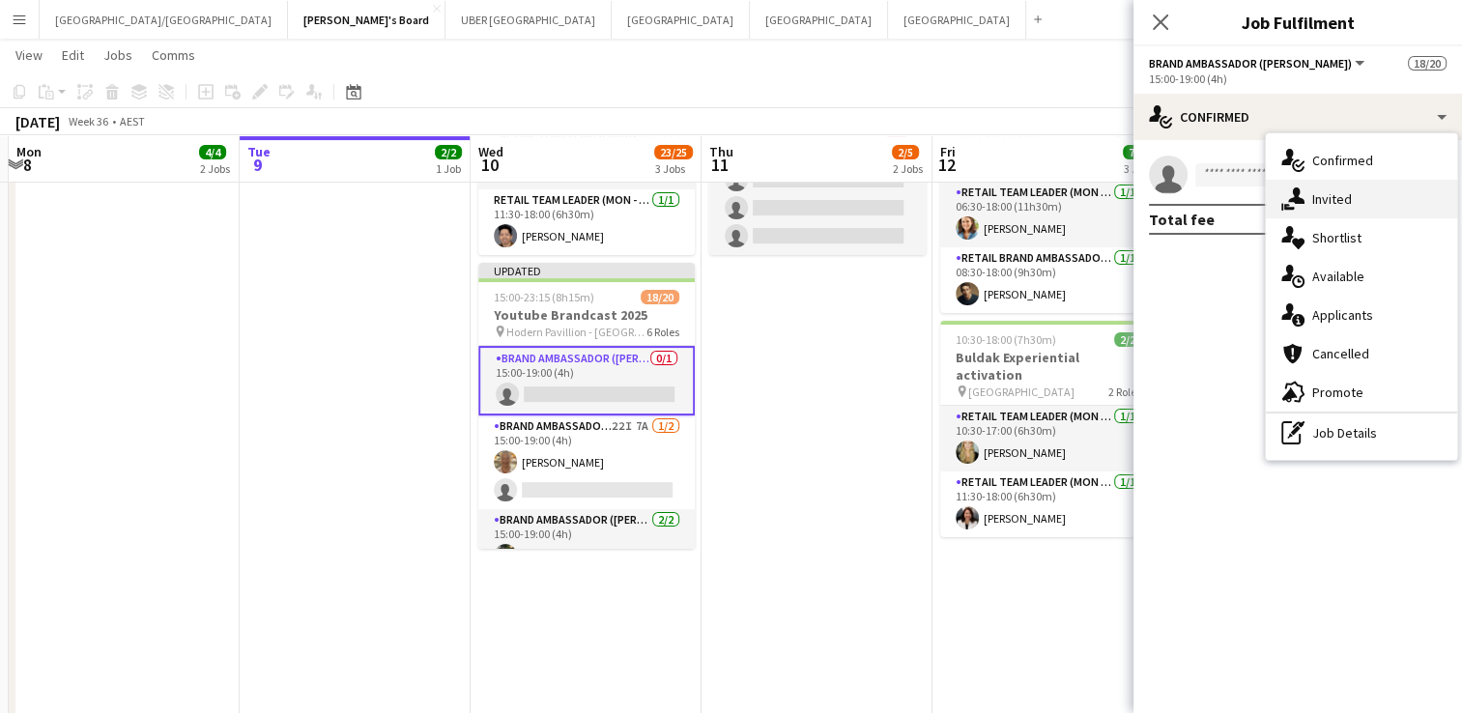
click at [1314, 201] on span "Invited" at bounding box center [1332, 198] width 40 height 17
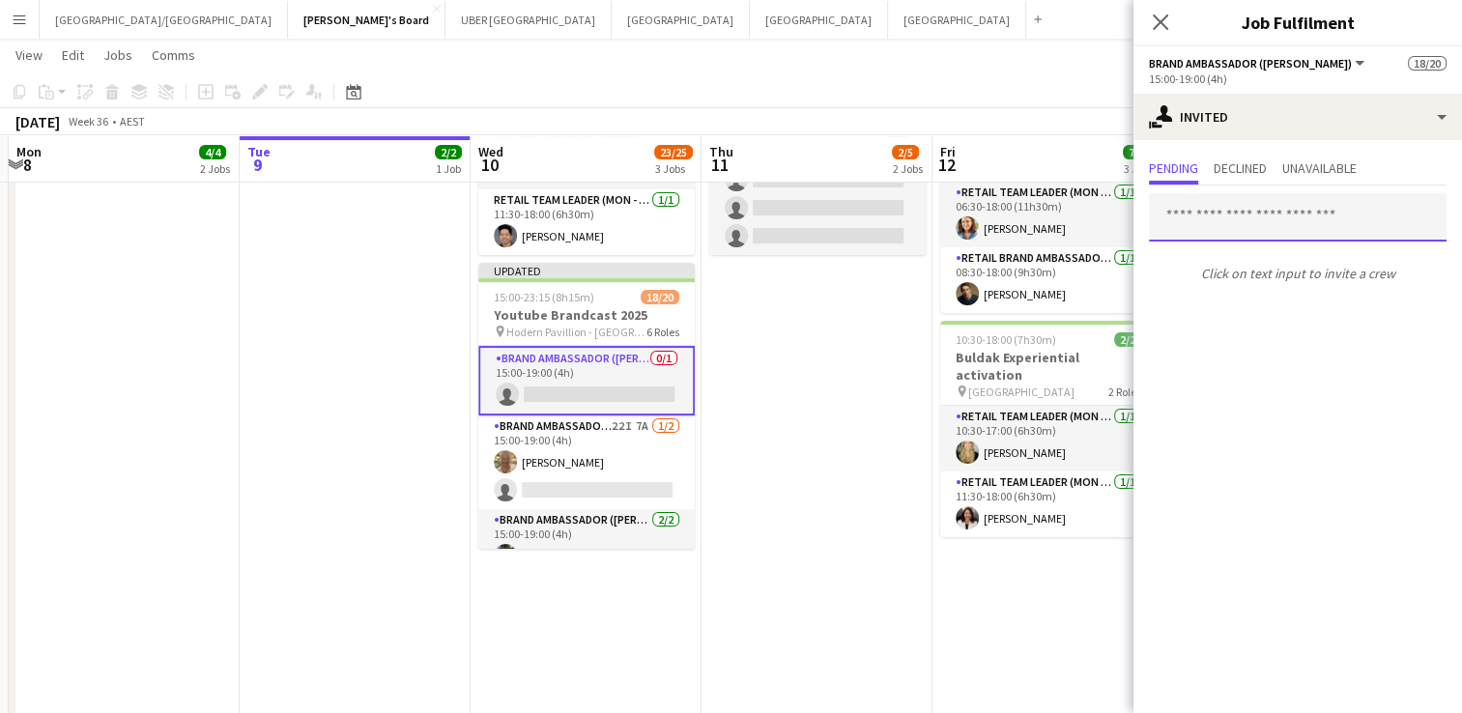
click at [1216, 218] on input "text" at bounding box center [1298, 217] width 298 height 48
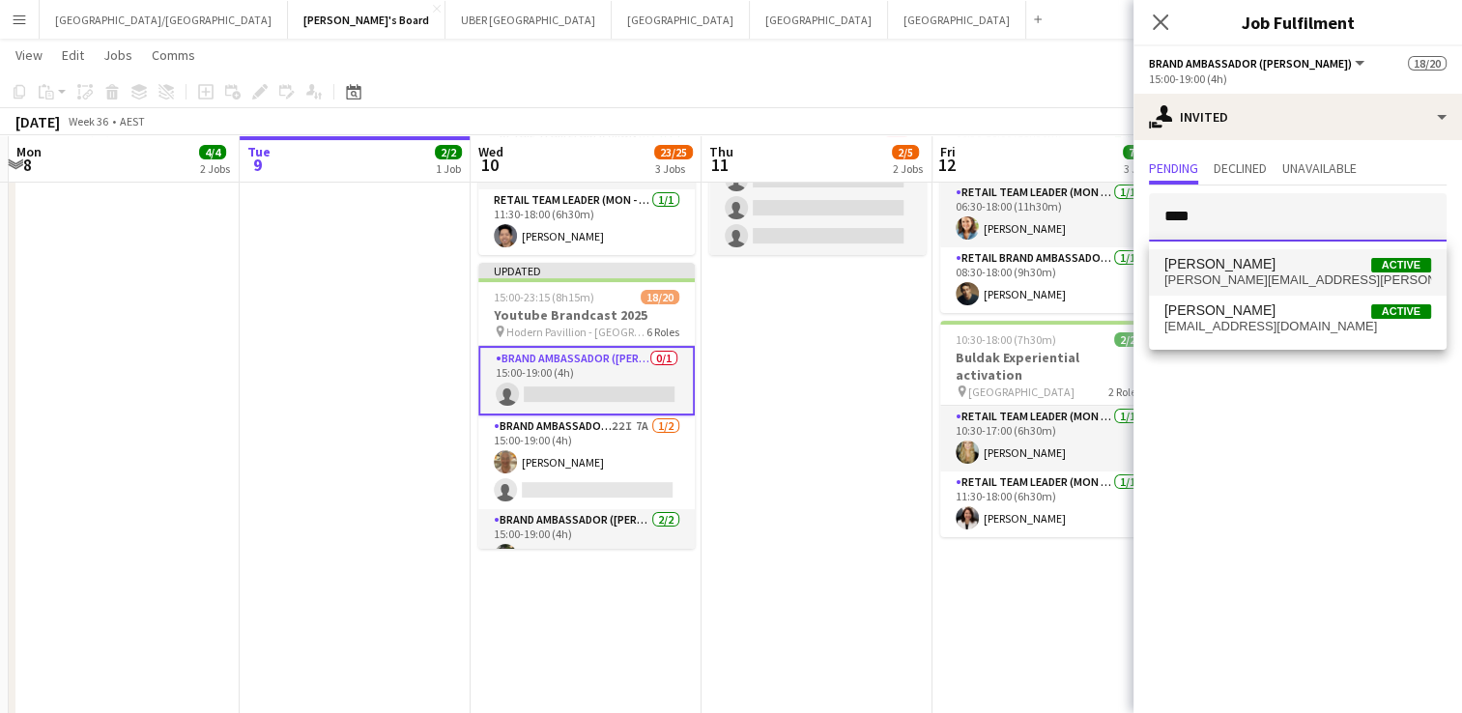
type input "****"
click at [1210, 277] on span "[PERSON_NAME][EMAIL_ADDRESS][PERSON_NAME][PERSON_NAME][DOMAIN_NAME]" at bounding box center [1298, 280] width 267 height 15
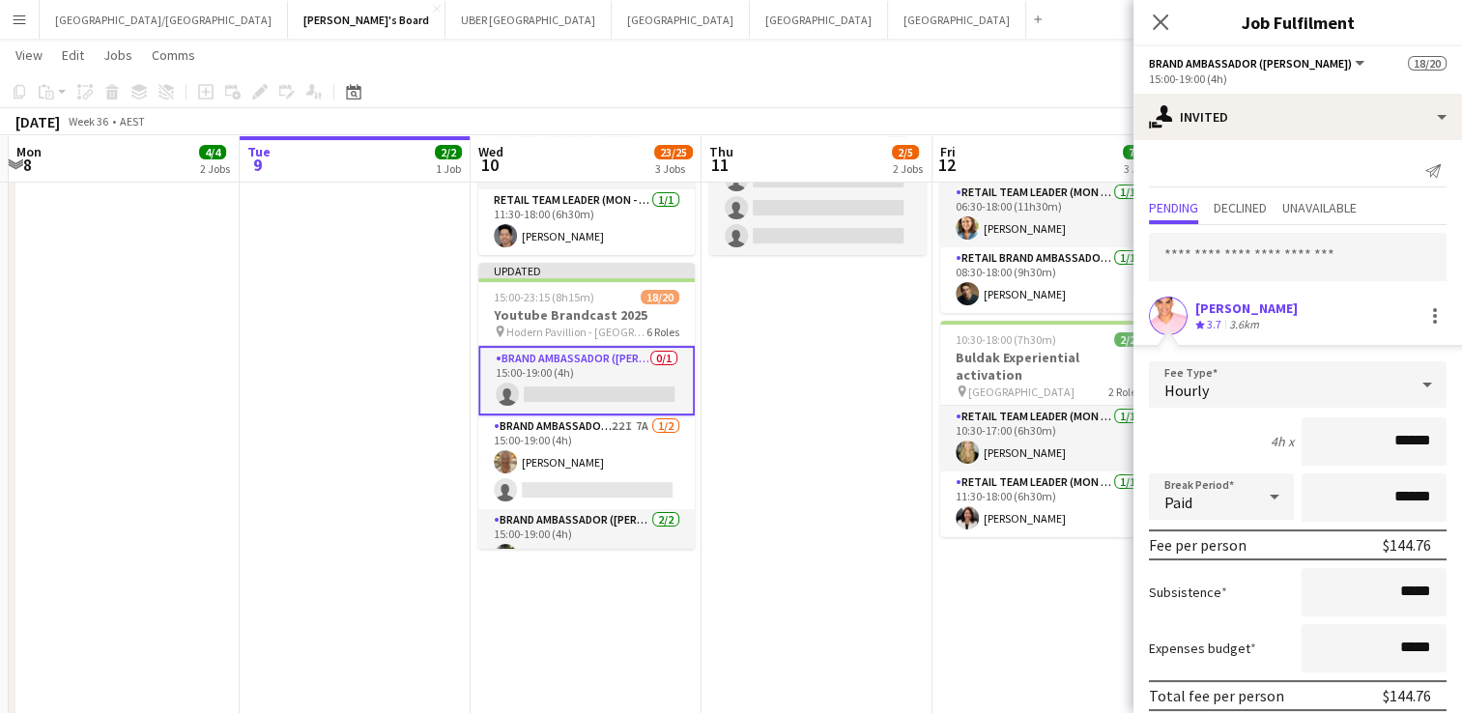
scroll to position [76, 0]
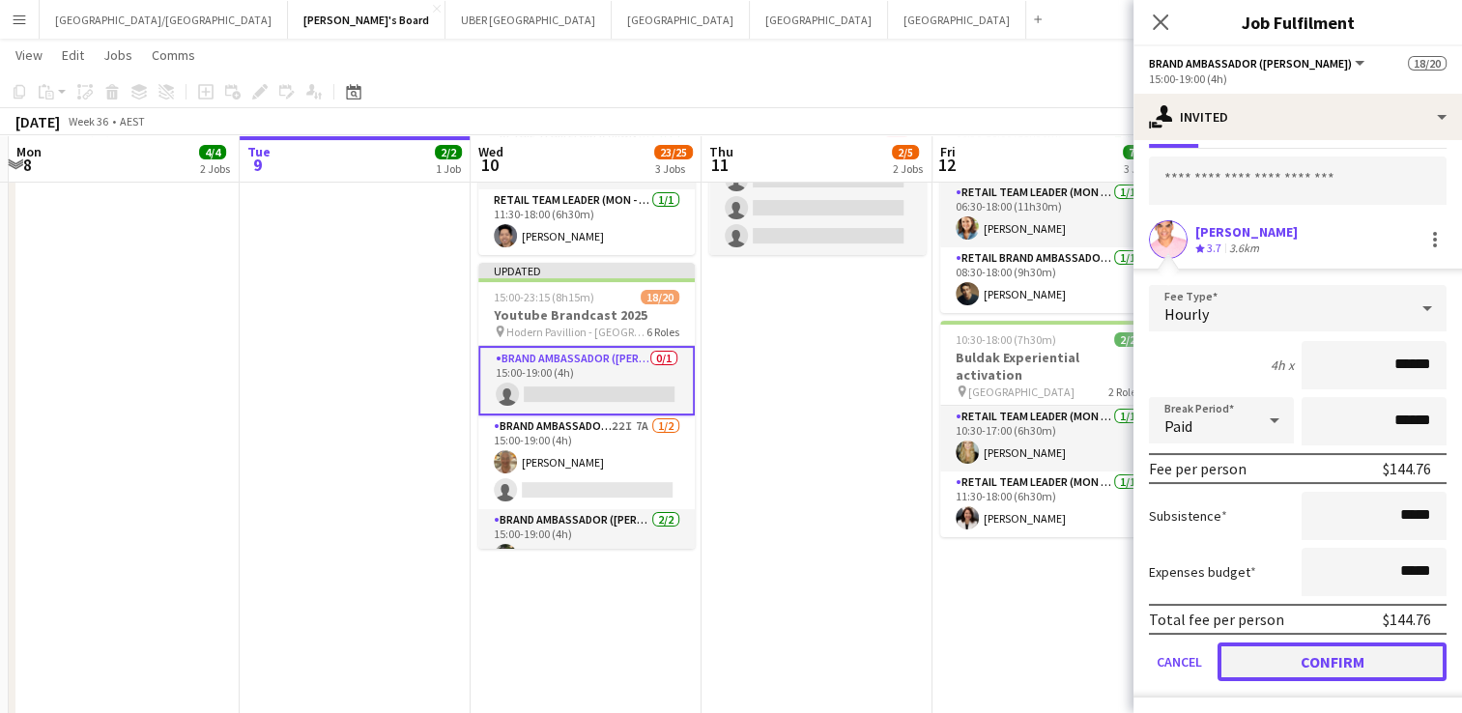
click at [1232, 662] on button "Confirm" at bounding box center [1332, 662] width 229 height 39
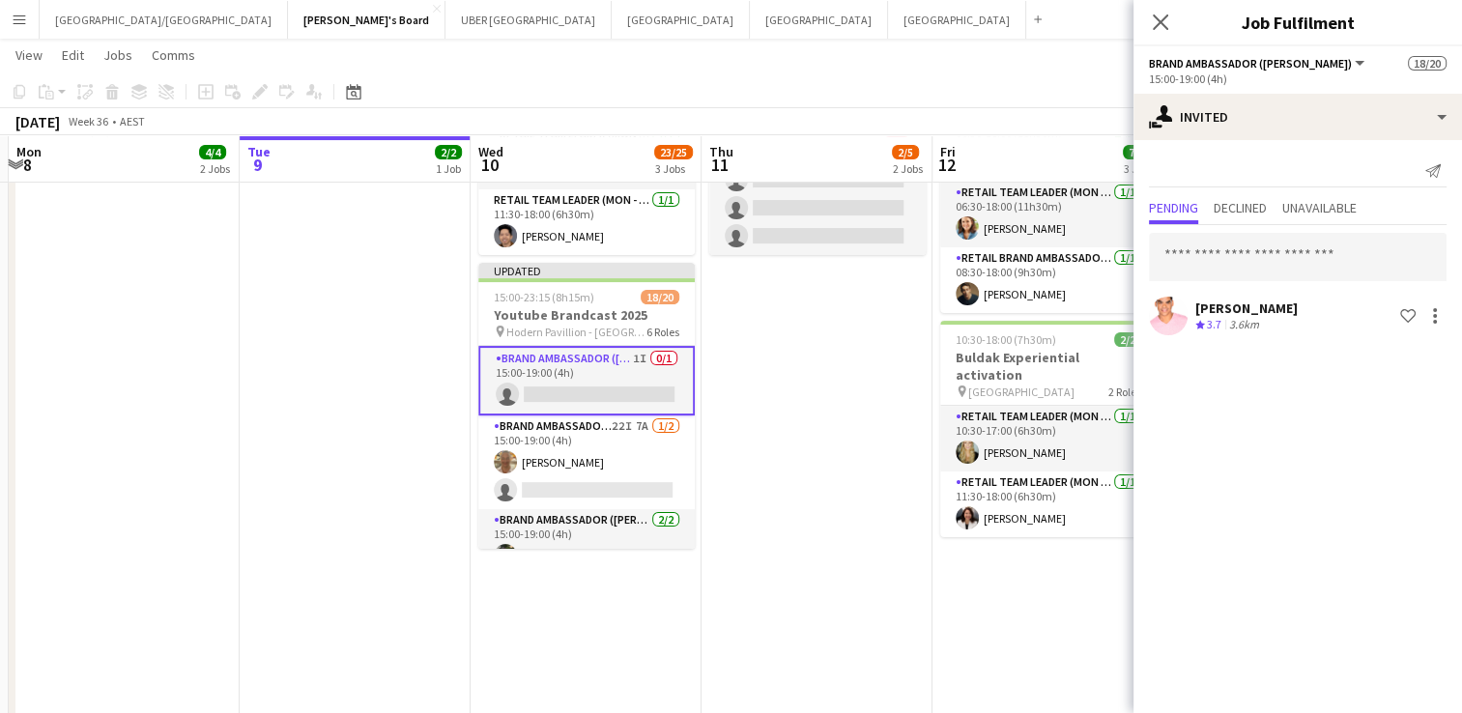
scroll to position [0, 0]
click at [1156, 25] on icon at bounding box center [1160, 22] width 18 height 18
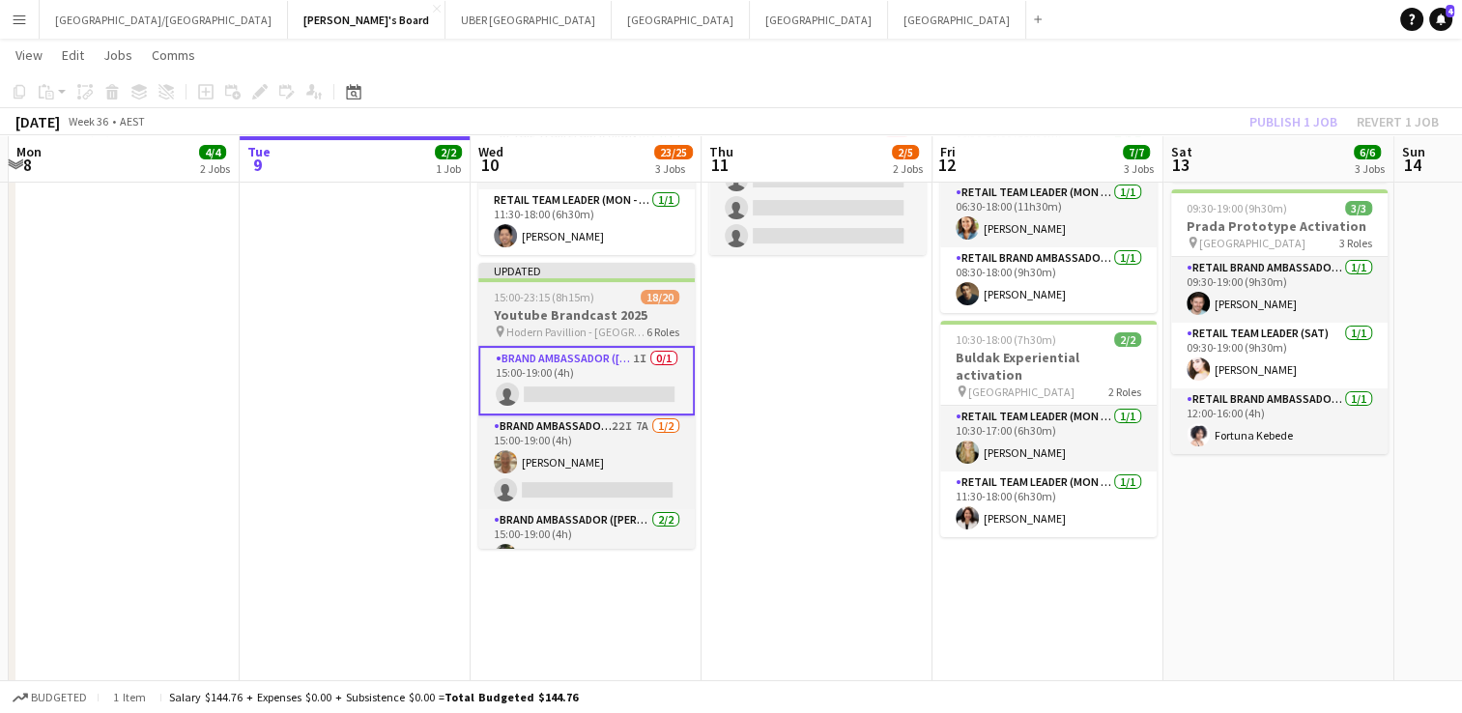
click at [557, 263] on div "Updated" at bounding box center [586, 270] width 216 height 15
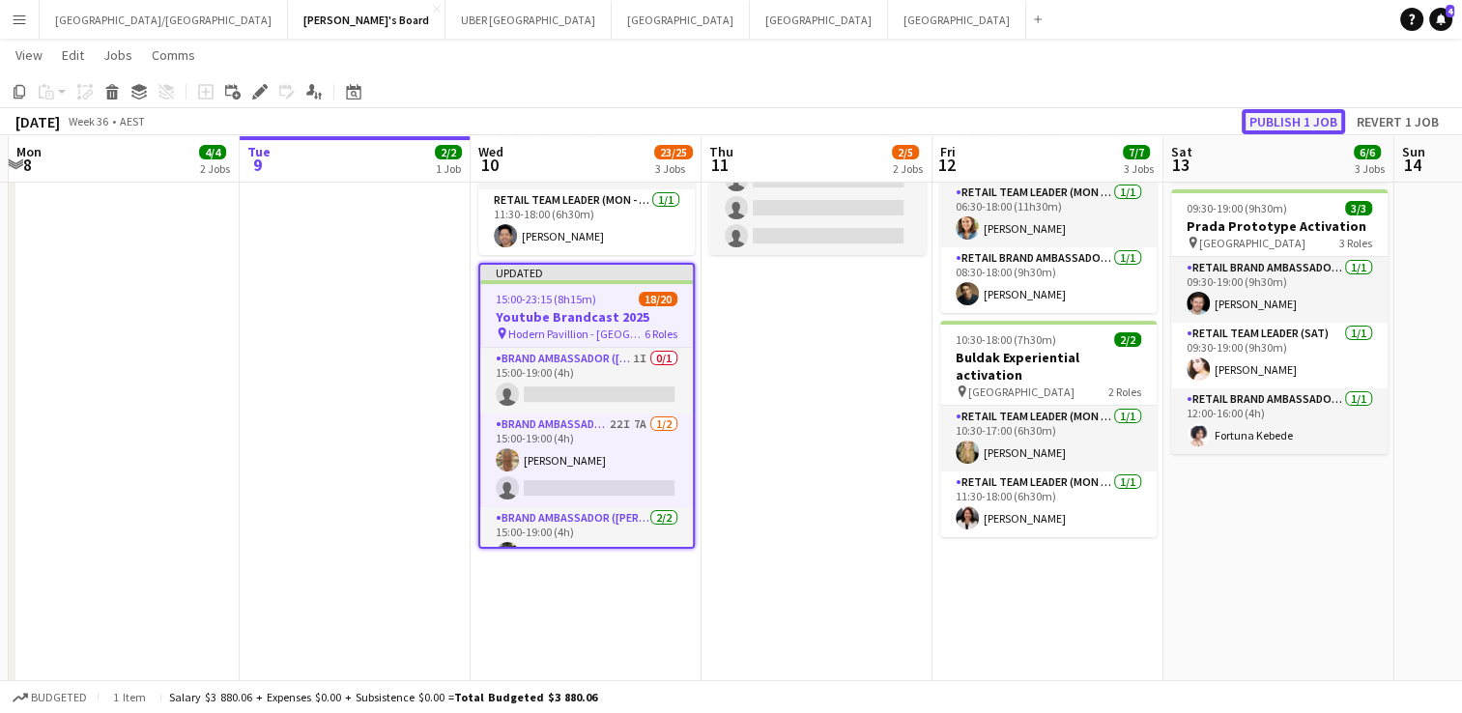
click at [1264, 110] on button "Publish 1 job" at bounding box center [1293, 121] width 103 height 25
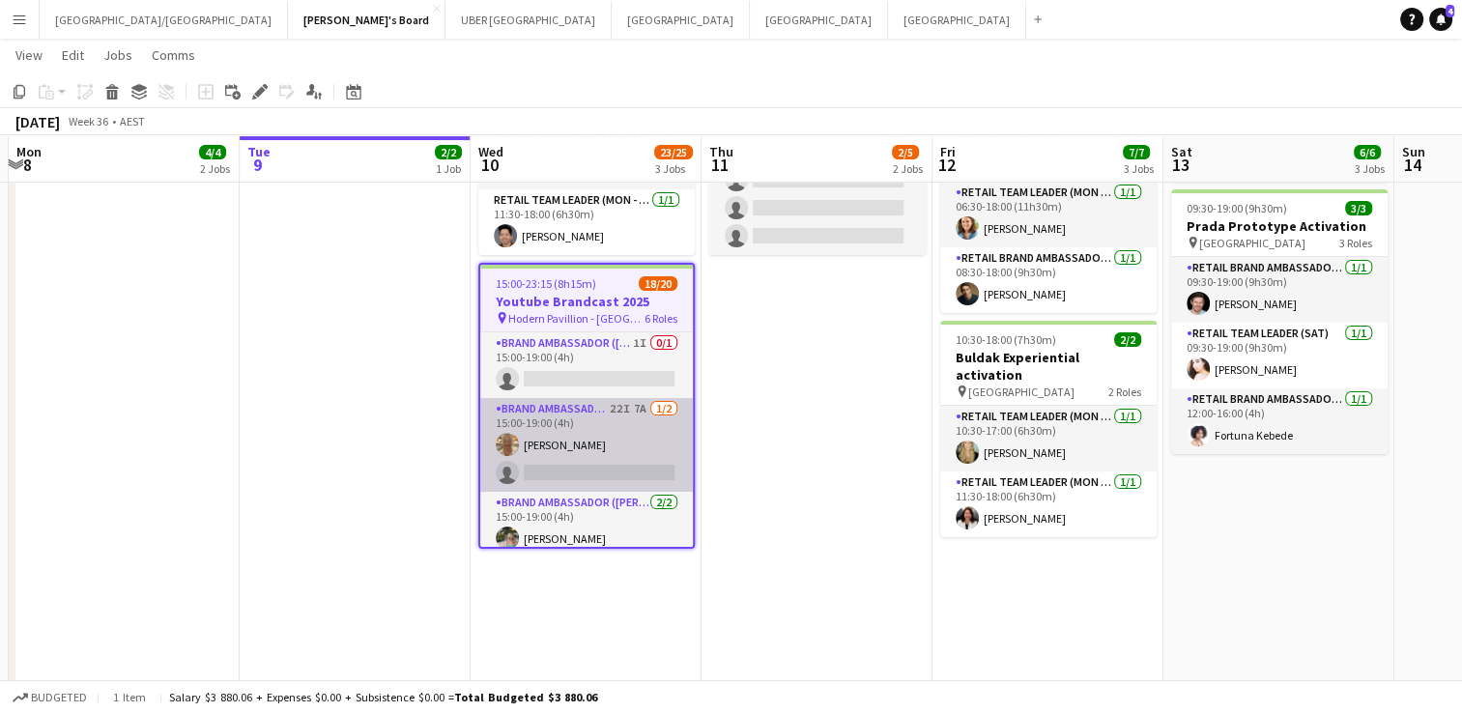
click at [557, 452] on app-card-role "Brand Ambassador (Mon - Fri) 22I 7A [DATE] 15:00-19:00 (4h) [PERSON_NAME] singl…" at bounding box center [586, 445] width 213 height 94
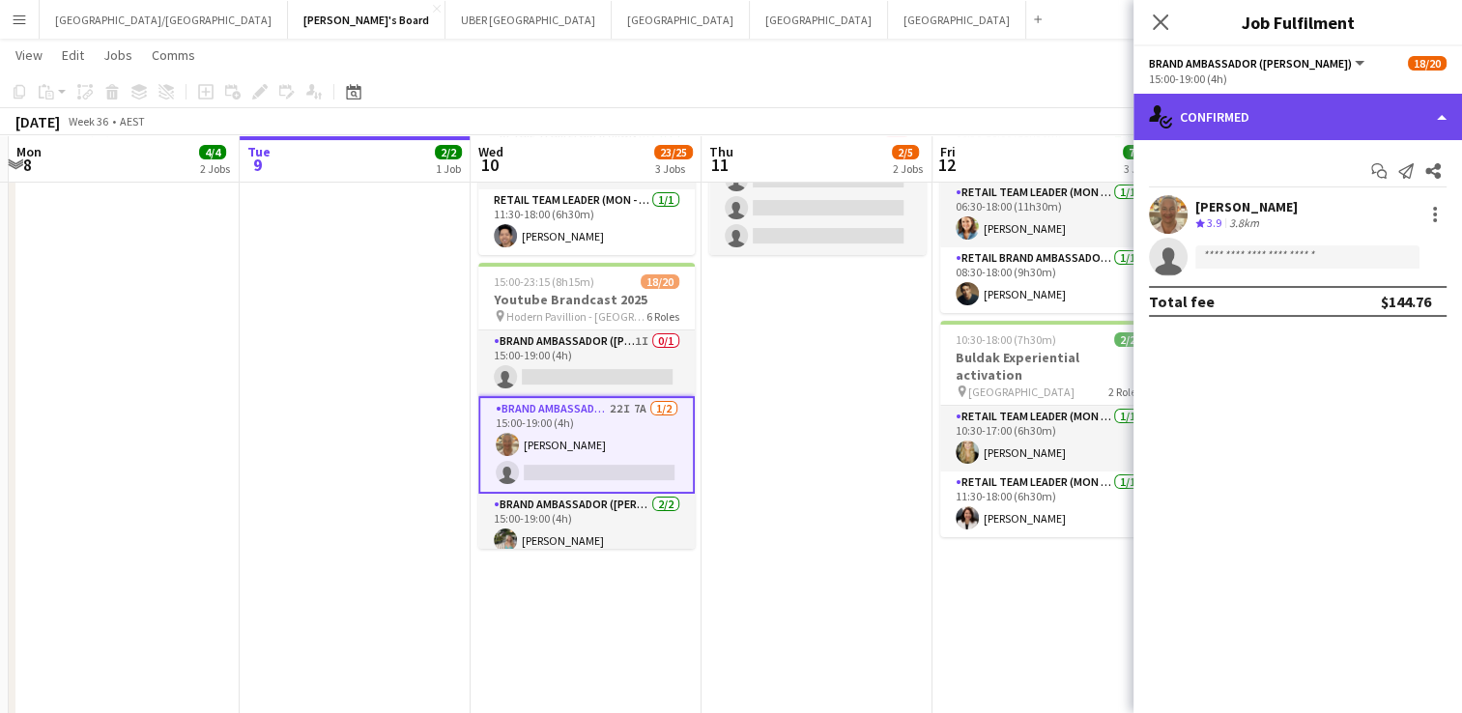
click at [1314, 121] on div "single-neutral-actions-check-2 Confirmed" at bounding box center [1298, 117] width 329 height 46
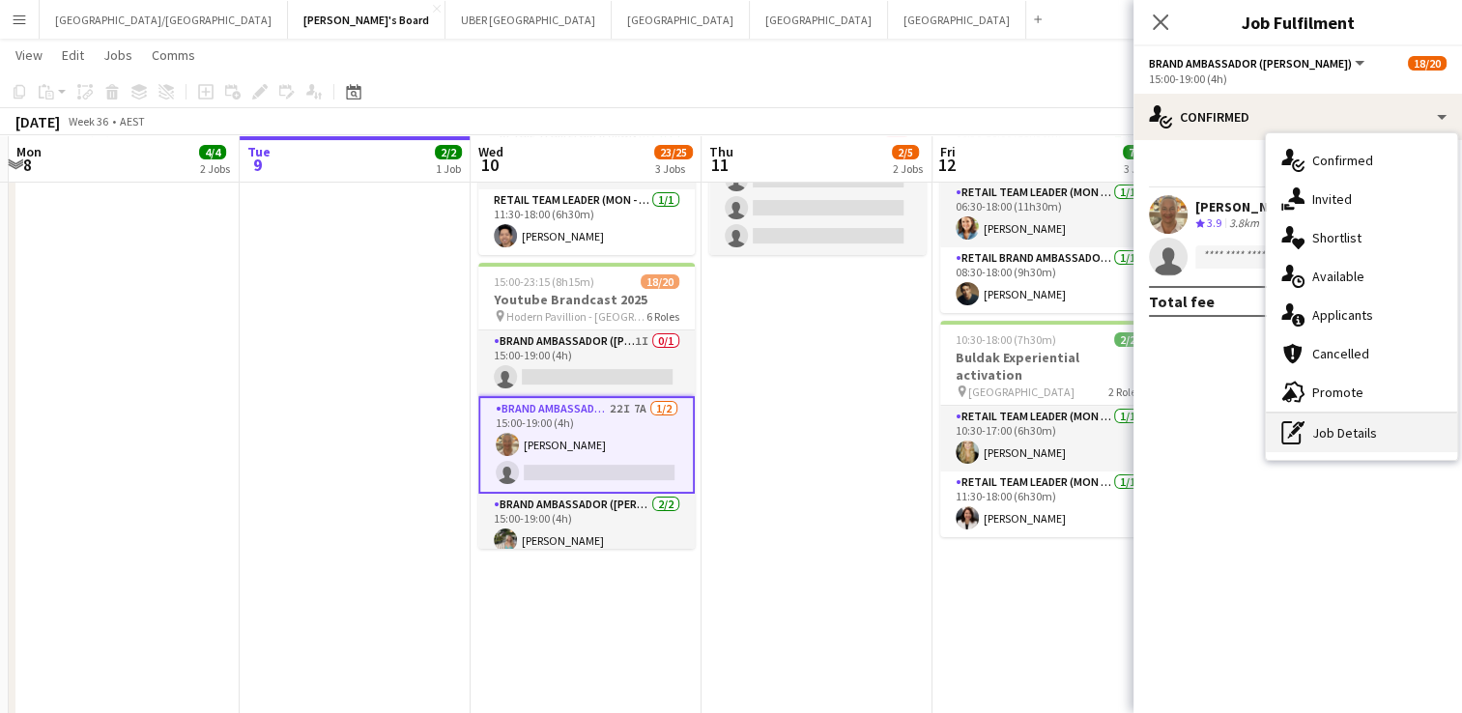
click at [1372, 436] on div "pen-write Job Details" at bounding box center [1361, 433] width 191 height 39
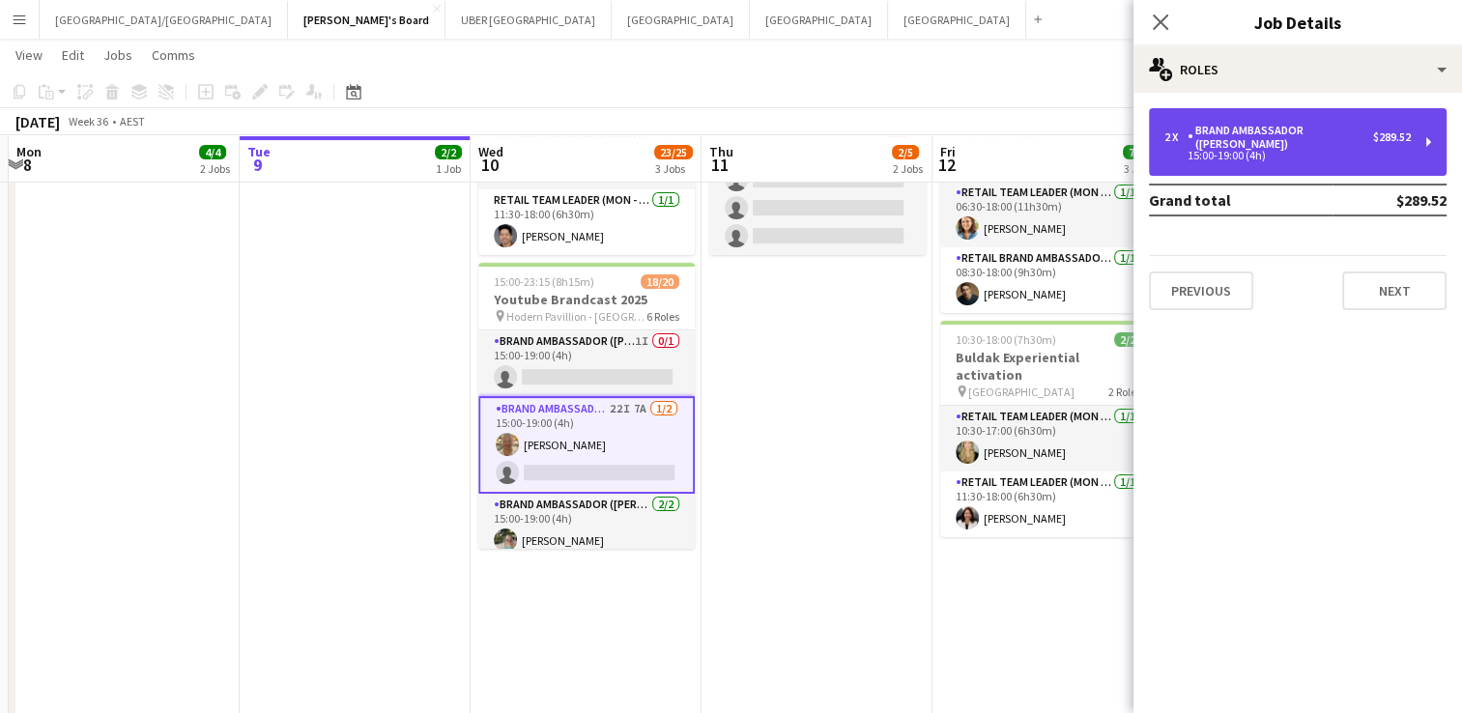
click at [1288, 129] on div "Brand Ambassador ([PERSON_NAME])" at bounding box center [1281, 137] width 186 height 27
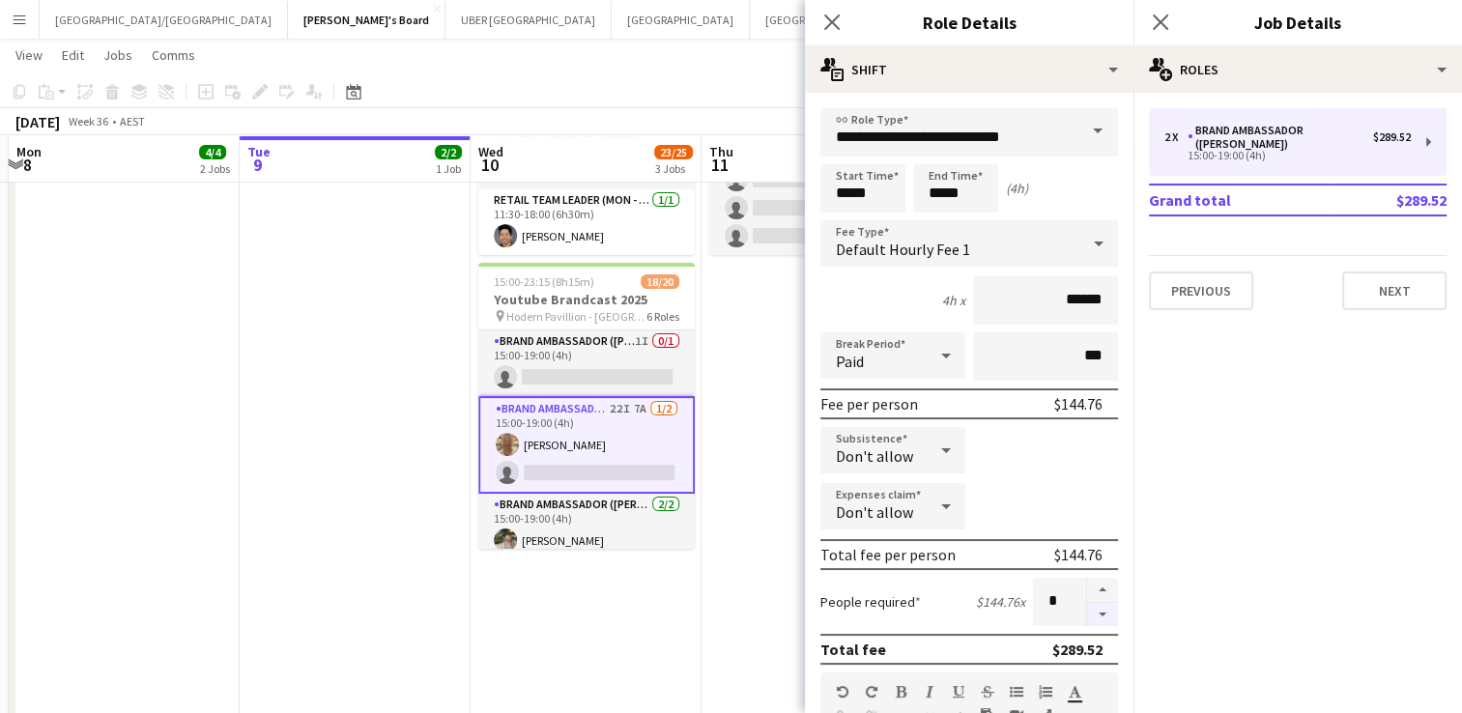
click at [1087, 609] on button "button" at bounding box center [1102, 615] width 31 height 24
type input "*"
click at [1160, 25] on icon "Close pop-in" at bounding box center [1160, 22] width 18 height 18
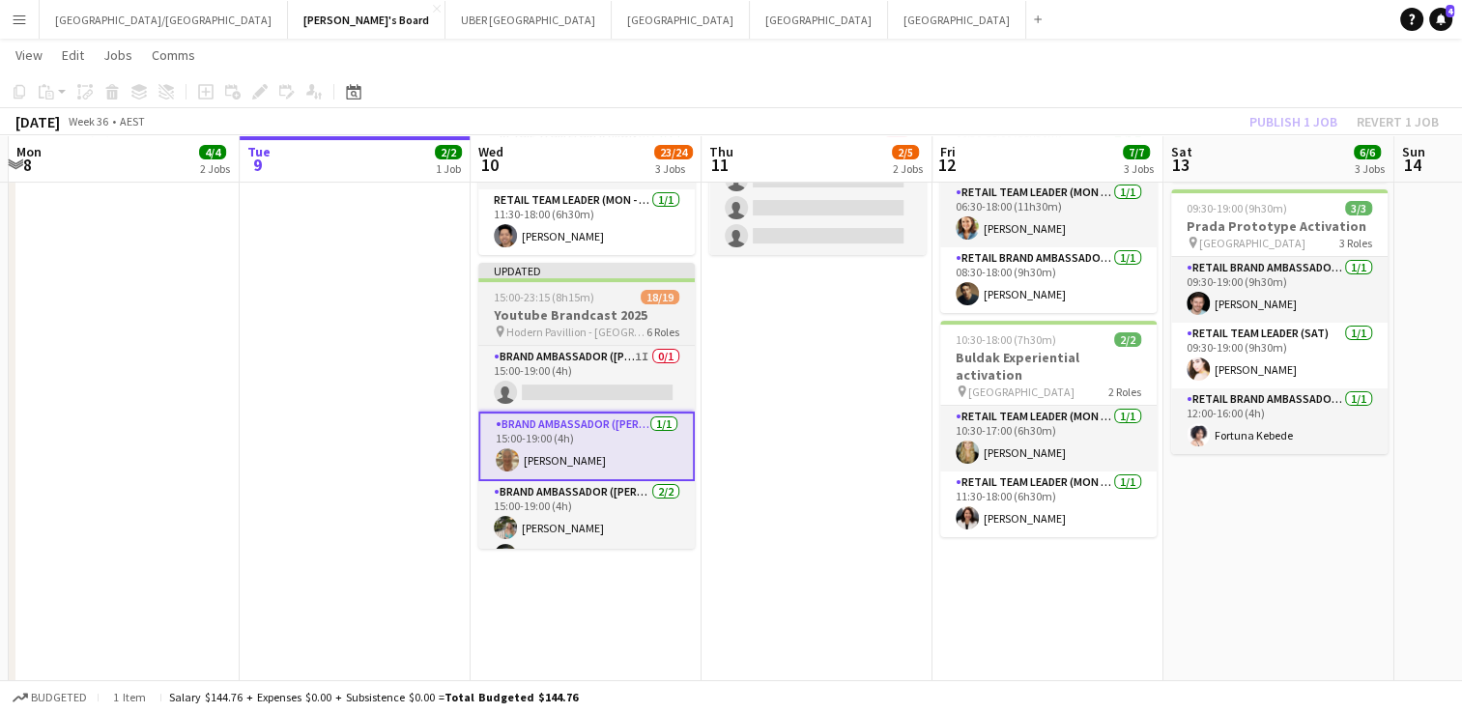
click at [557, 264] on app-job-card "Updated 15:00-23:15 (8h15m) 18/19 Youtube Brandcast 2025 pin Hodern Pavillion -…" at bounding box center [586, 406] width 216 height 286
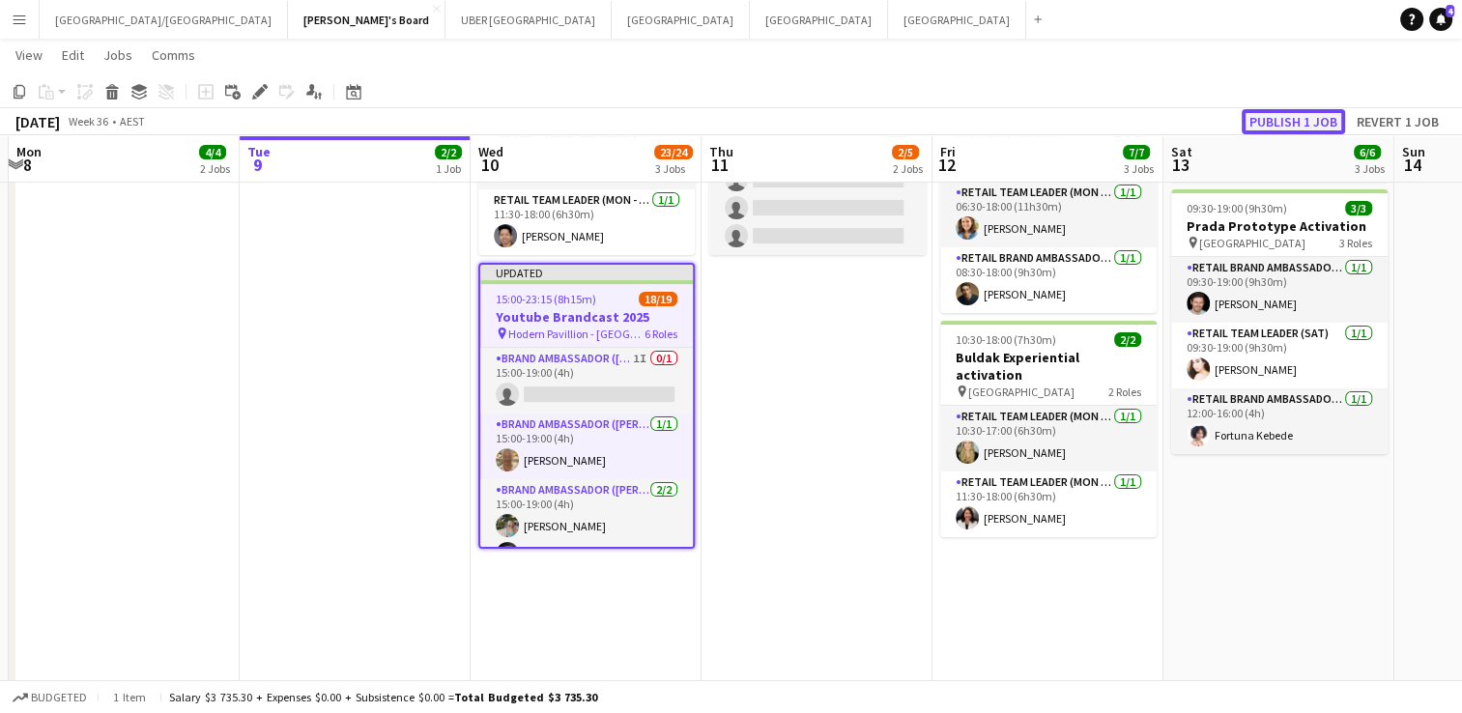
click at [1283, 110] on button "Publish 1 job" at bounding box center [1293, 121] width 103 height 25
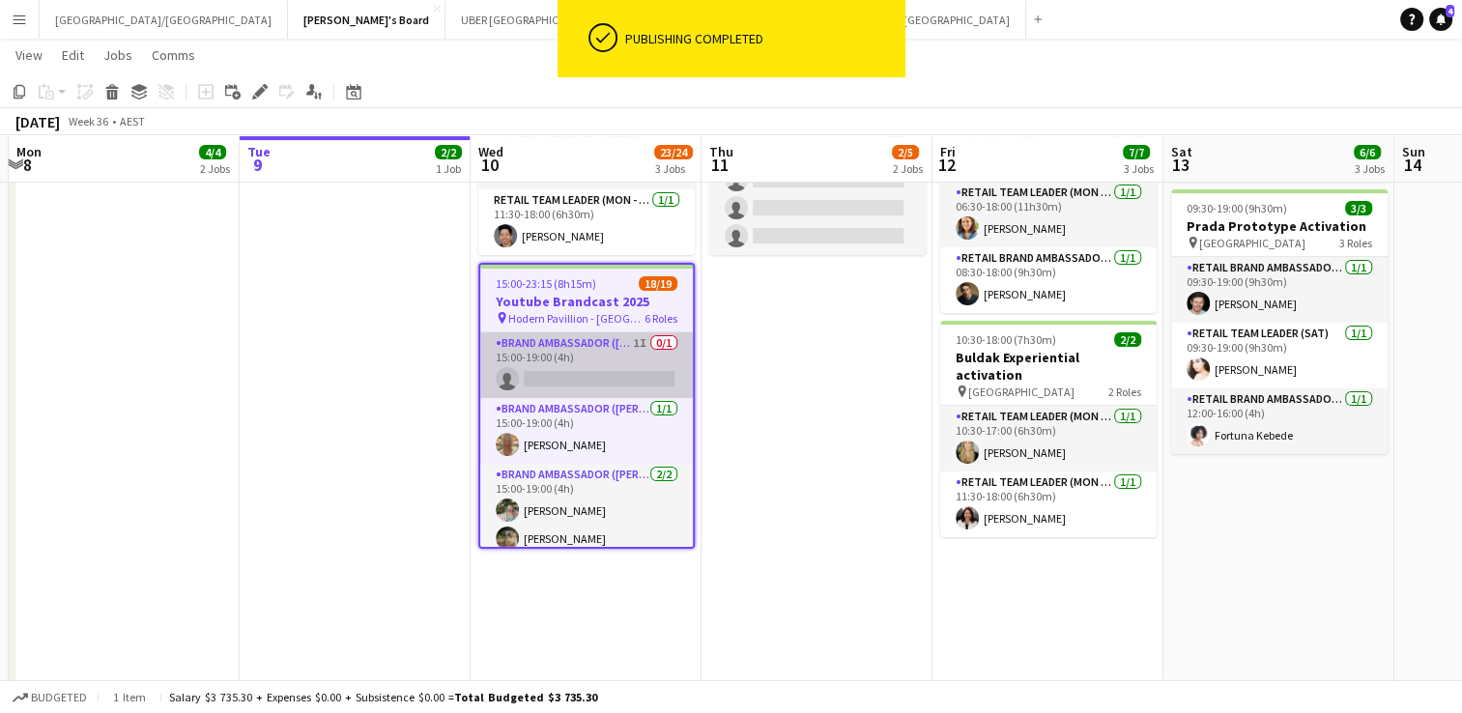
click at [572, 360] on app-card-role "Brand Ambassador (Mon - Fri) 1I 0/1 15:00-19:00 (4h) single-neutral-actions" at bounding box center [586, 365] width 213 height 66
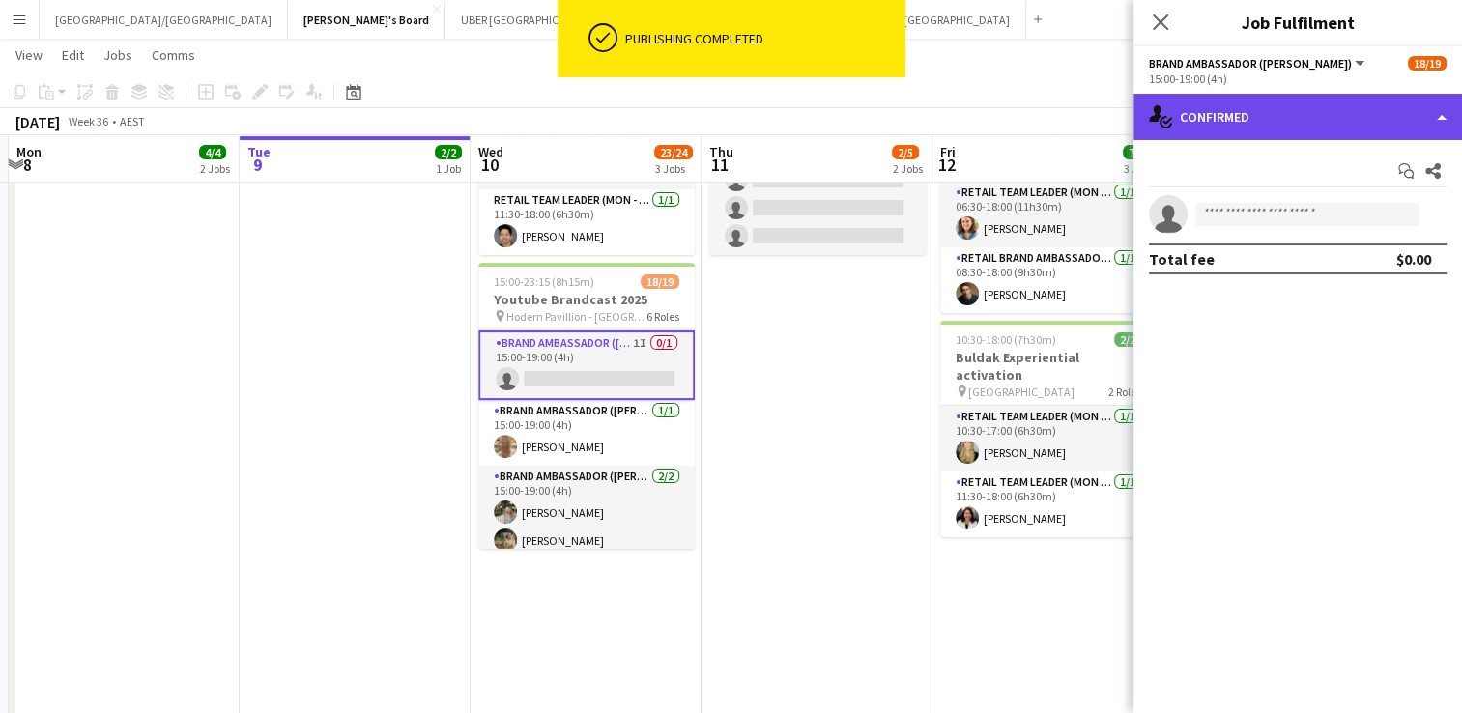
click at [1256, 122] on div "single-neutral-actions-check-2 Confirmed" at bounding box center [1298, 117] width 329 height 46
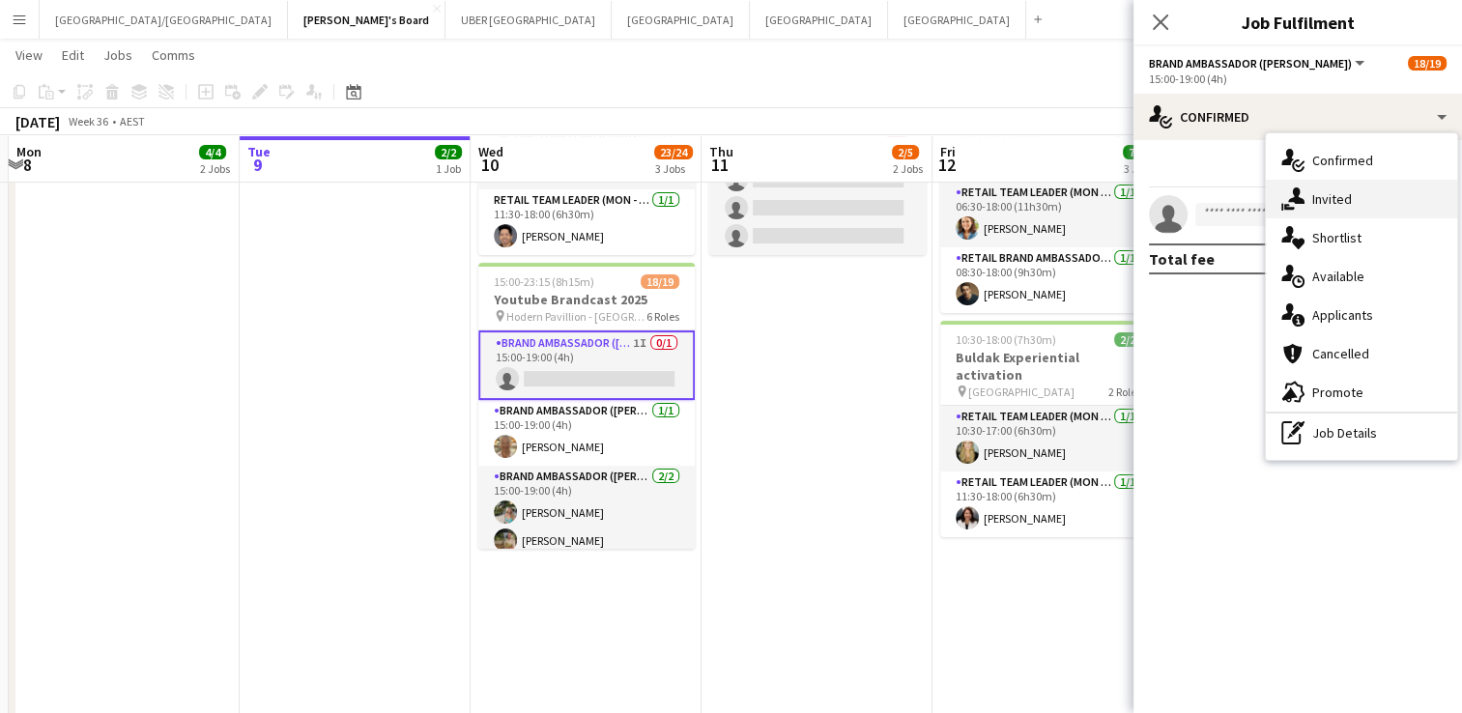
click at [1344, 192] on span "Invited" at bounding box center [1332, 198] width 40 height 17
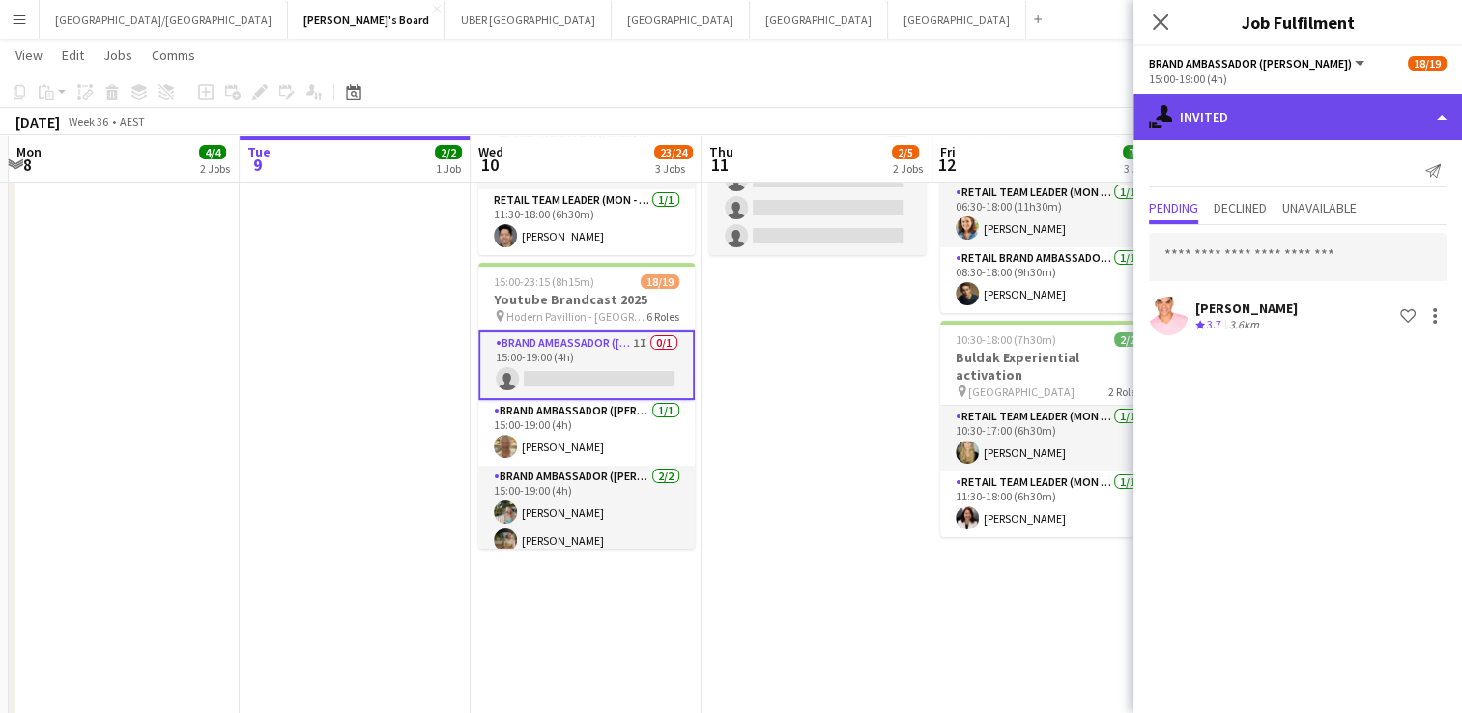
click at [1252, 111] on div "single-neutral-actions-share-1 Invited" at bounding box center [1298, 117] width 329 height 46
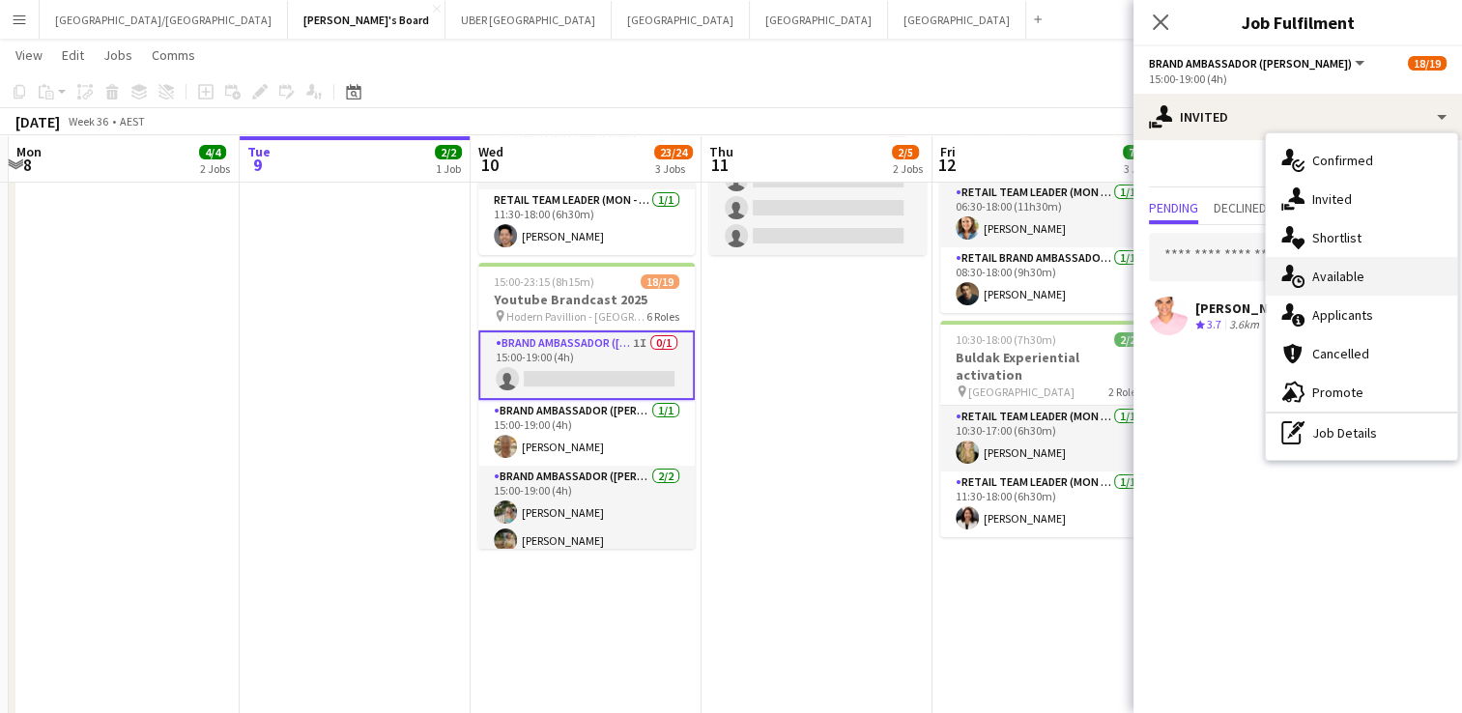
click at [1307, 273] on div "single-neutral-actions-upload Available" at bounding box center [1361, 276] width 191 height 39
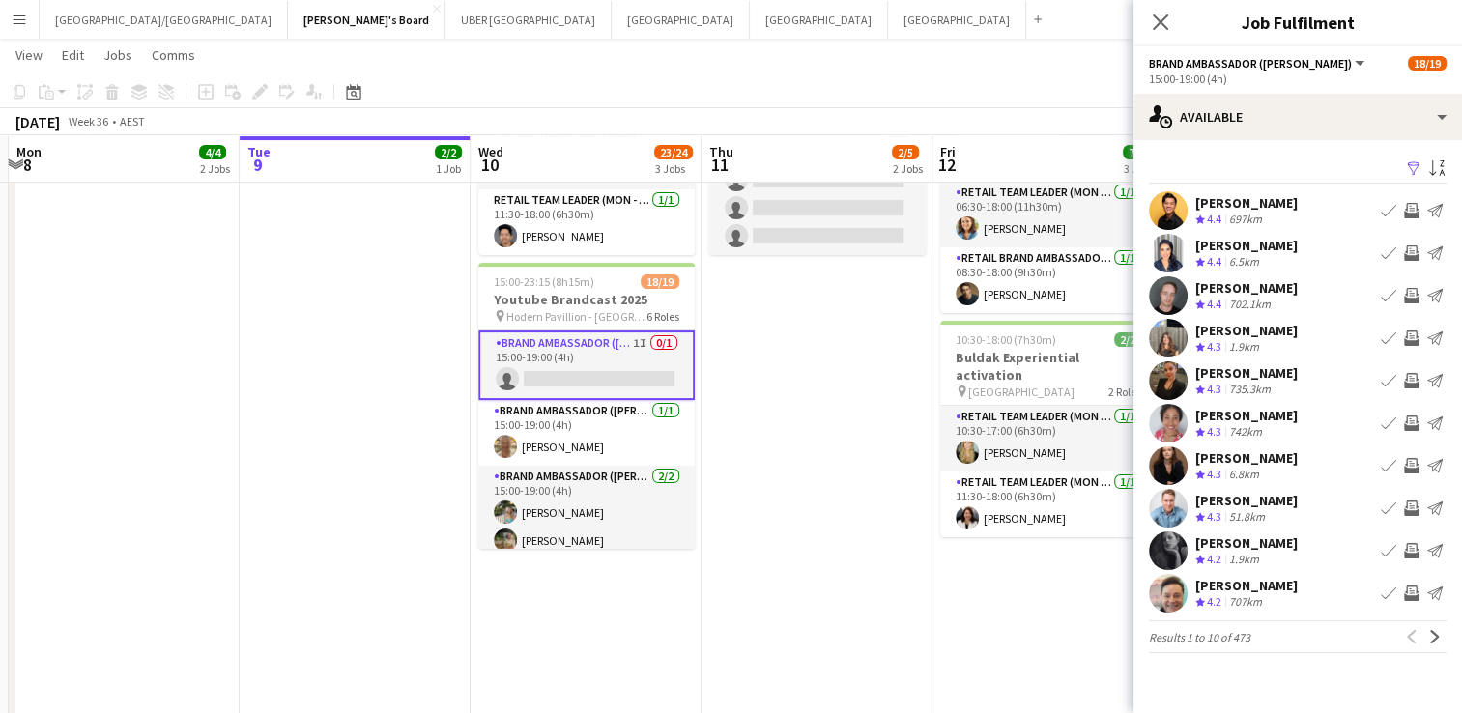
click at [1419, 170] on app-icon "Filter" at bounding box center [1413, 169] width 15 height 18
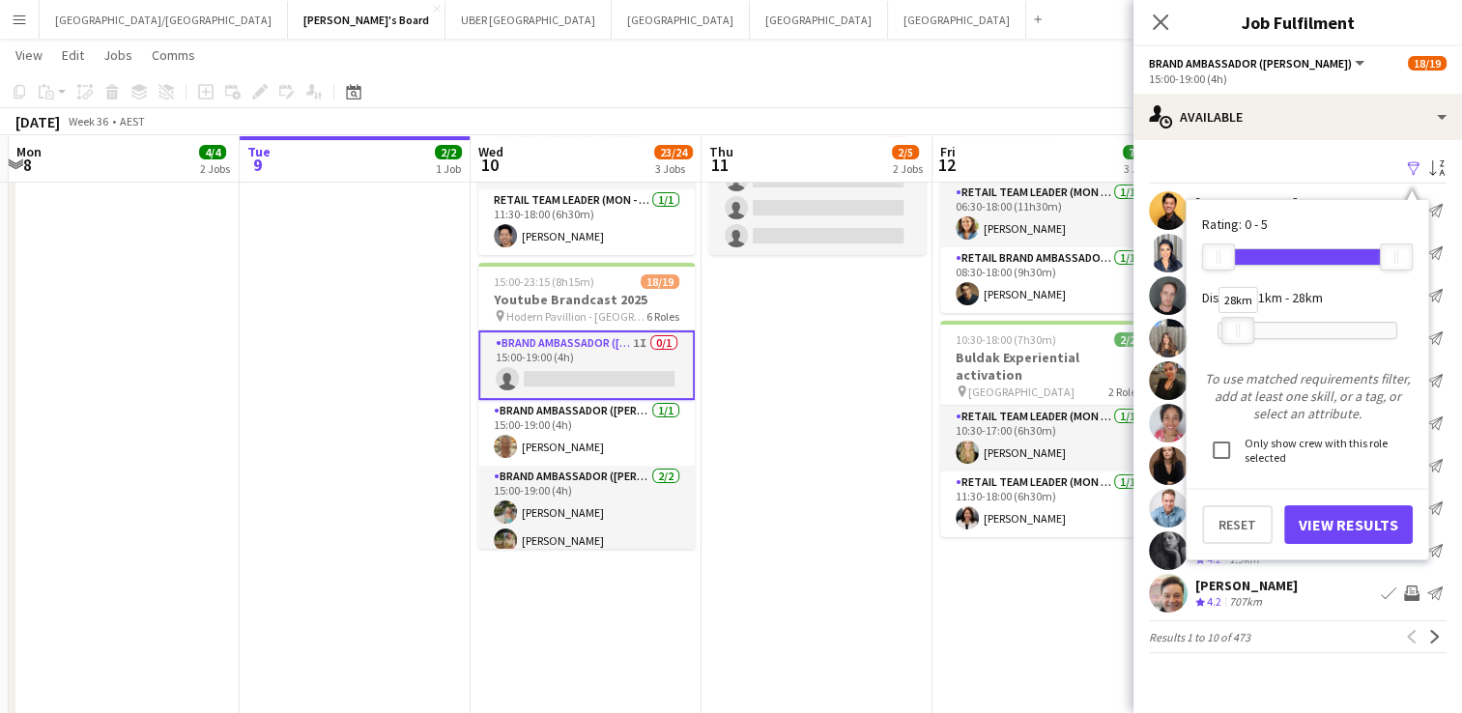
drag, startPoint x: 1317, startPoint y: 342, endPoint x: 1243, endPoint y: 345, distance: 74.5
click at [1243, 345] on div "28km" at bounding box center [1308, 330] width 180 height 48
click at [1366, 525] on button "View Results" at bounding box center [1348, 524] width 129 height 39
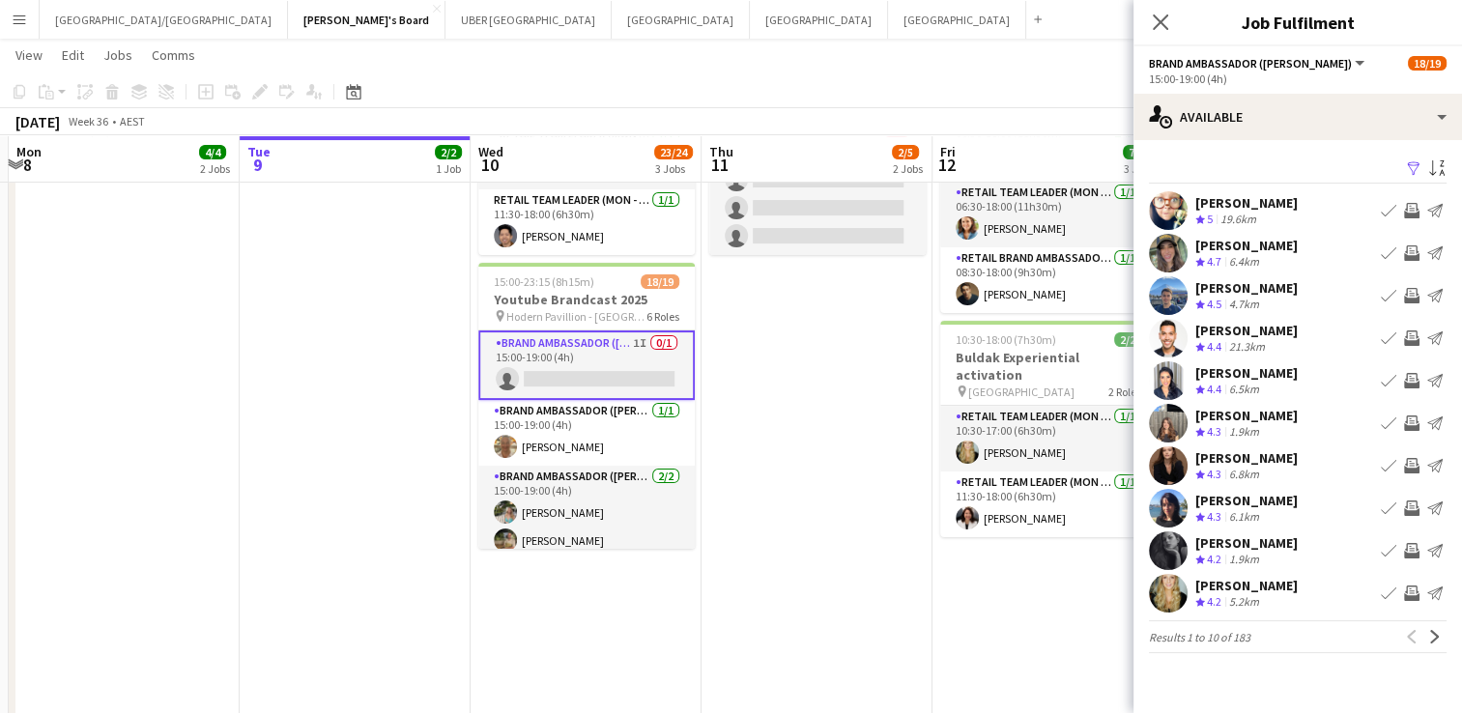
click at [1409, 257] on app-icon "Invite crew" at bounding box center [1411, 252] width 15 height 15
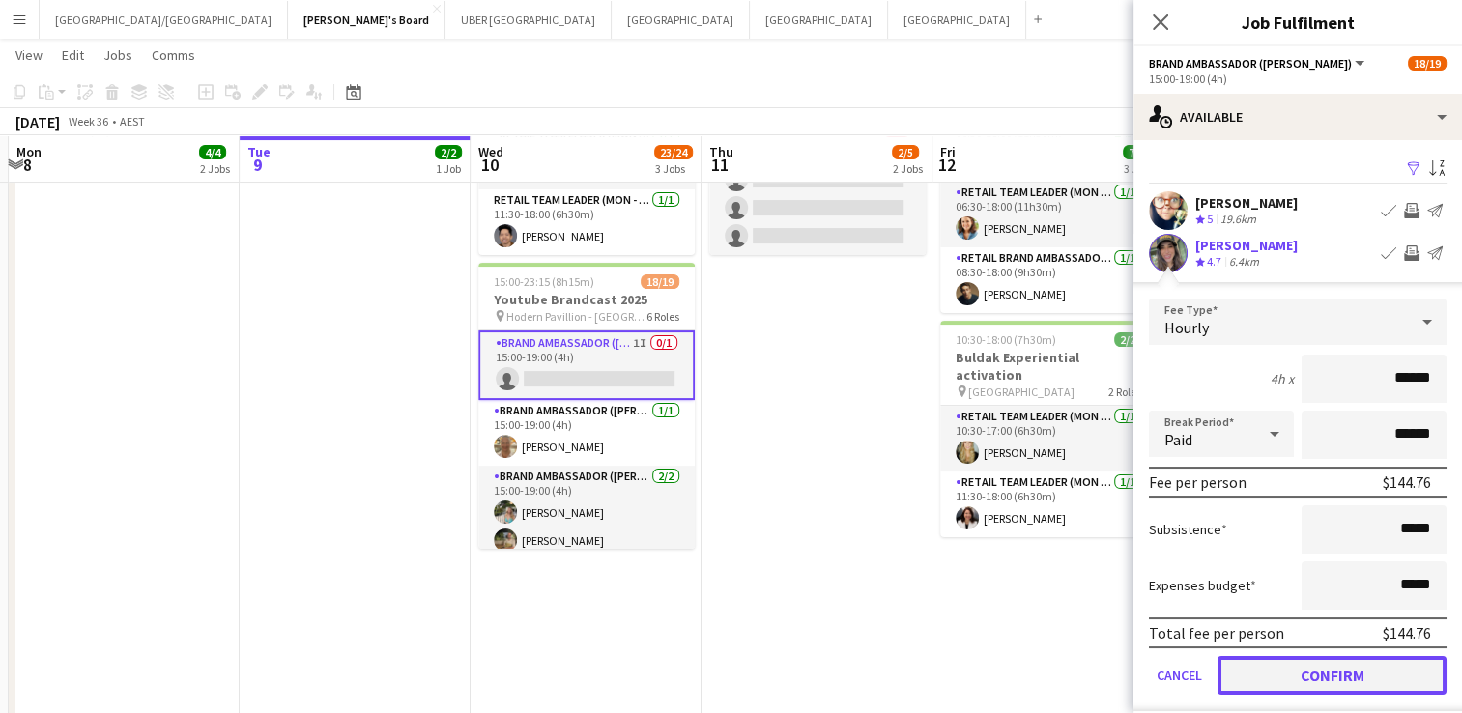
click at [1287, 670] on button "Confirm" at bounding box center [1332, 675] width 229 height 39
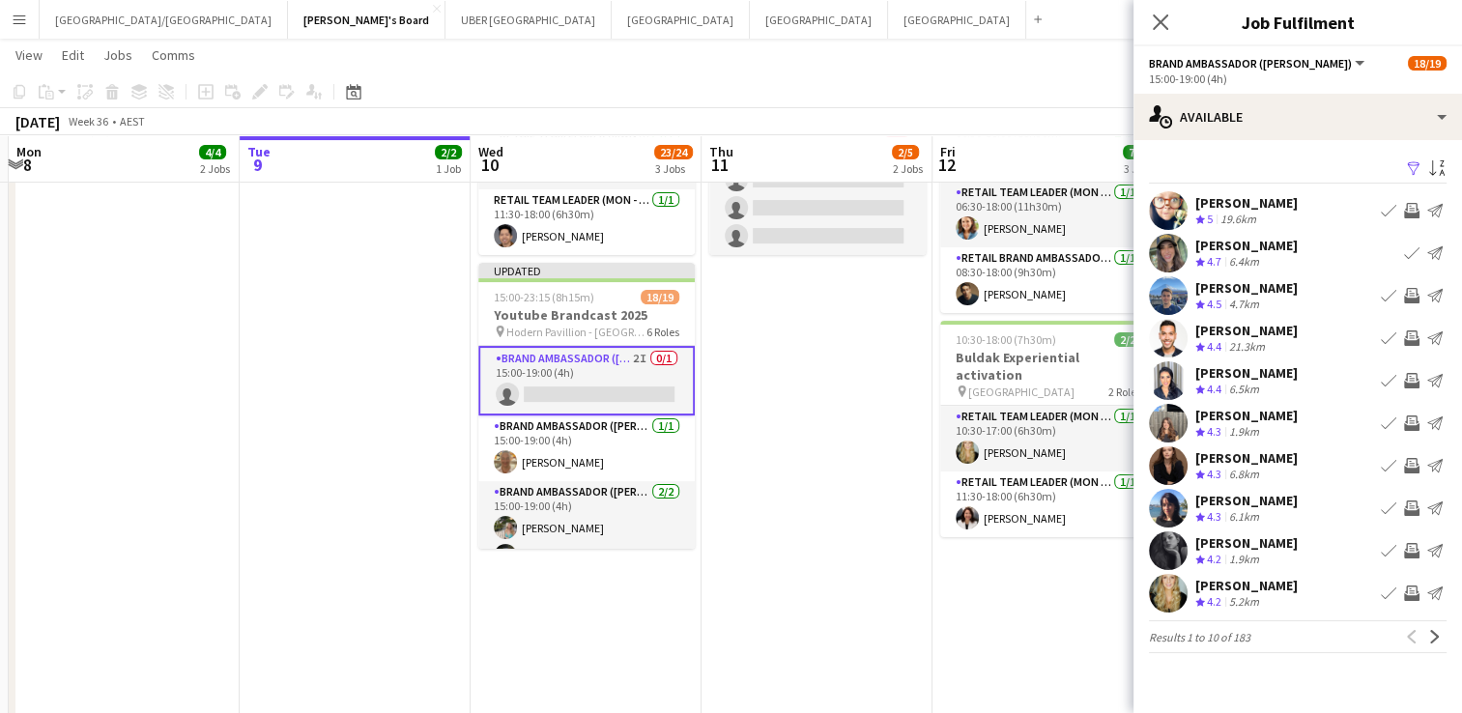
click at [1411, 342] on app-icon "Invite crew" at bounding box center [1411, 338] width 15 height 15
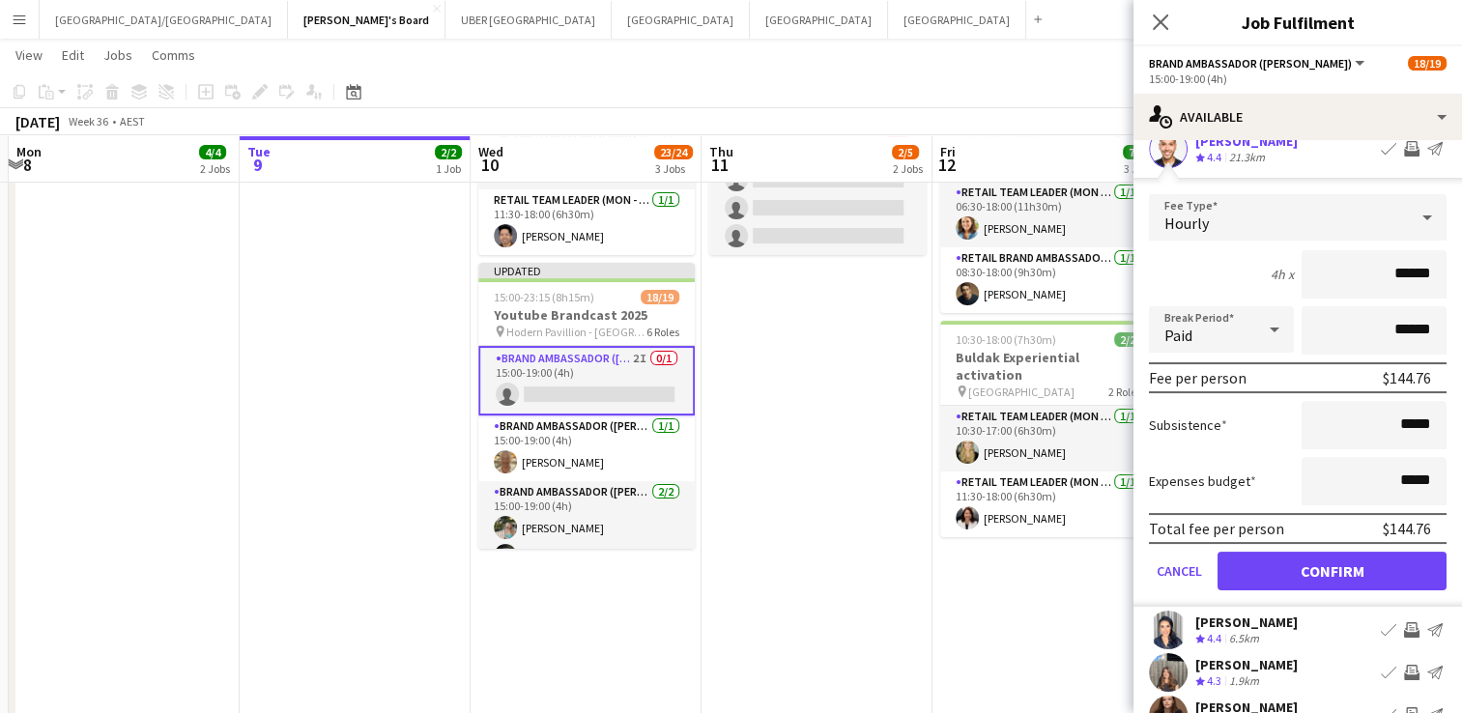
scroll to position [191, 0]
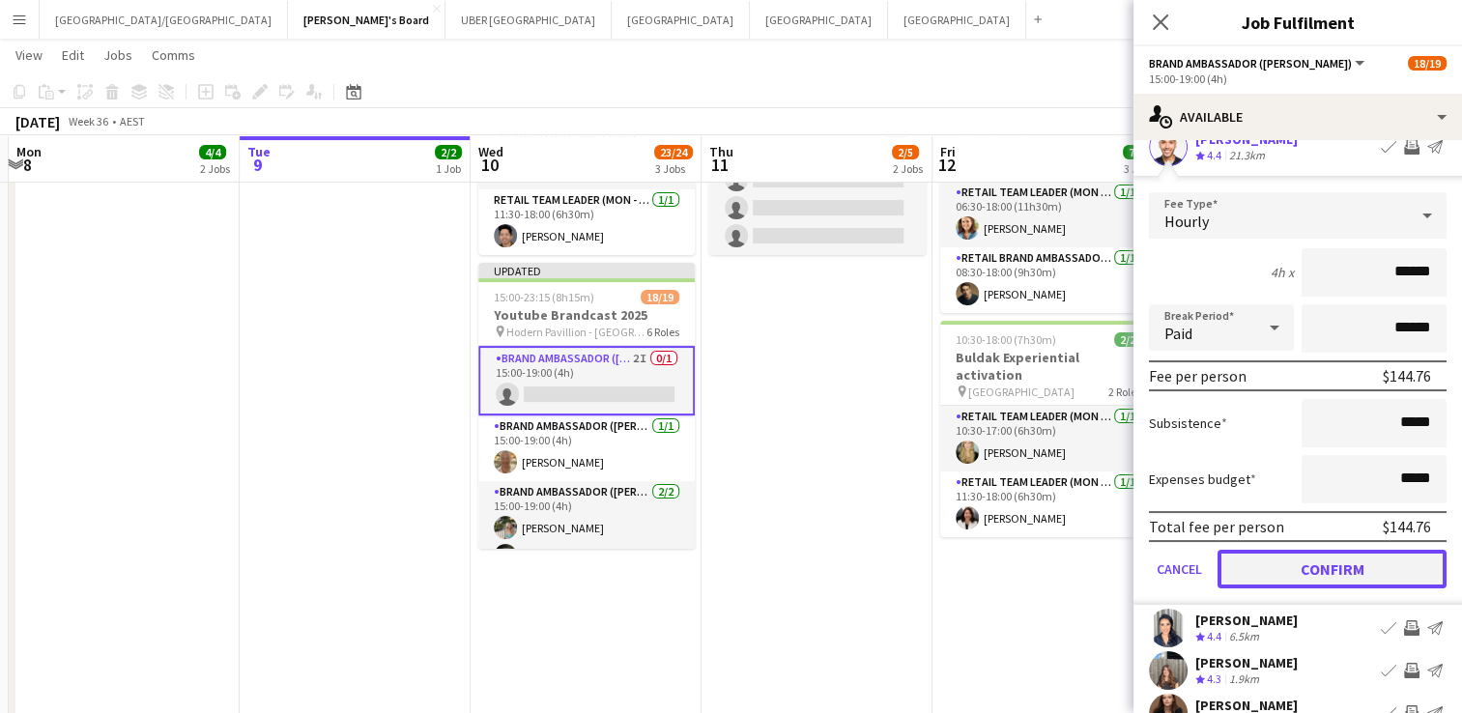
click at [1303, 569] on button "Confirm" at bounding box center [1332, 569] width 229 height 39
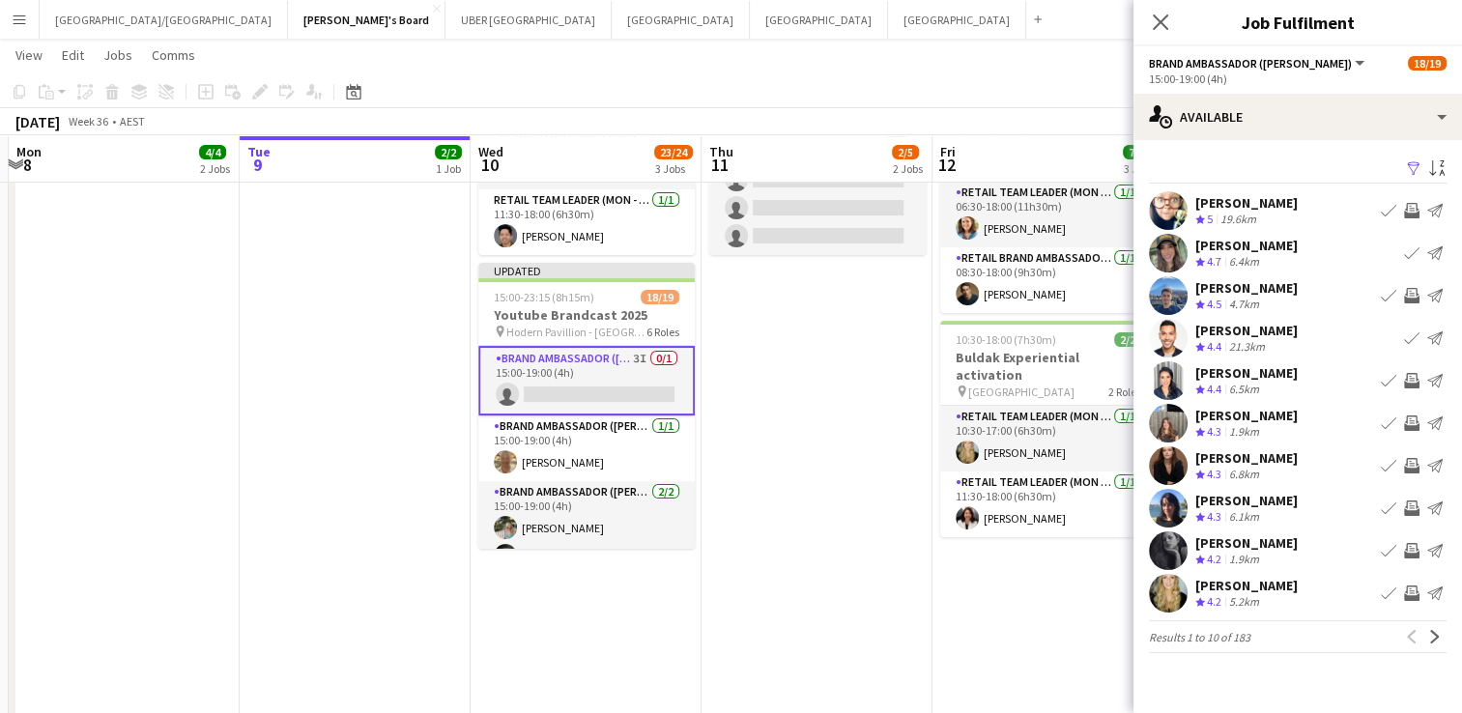
click at [1407, 416] on app-icon "Invite crew" at bounding box center [1411, 423] width 15 height 15
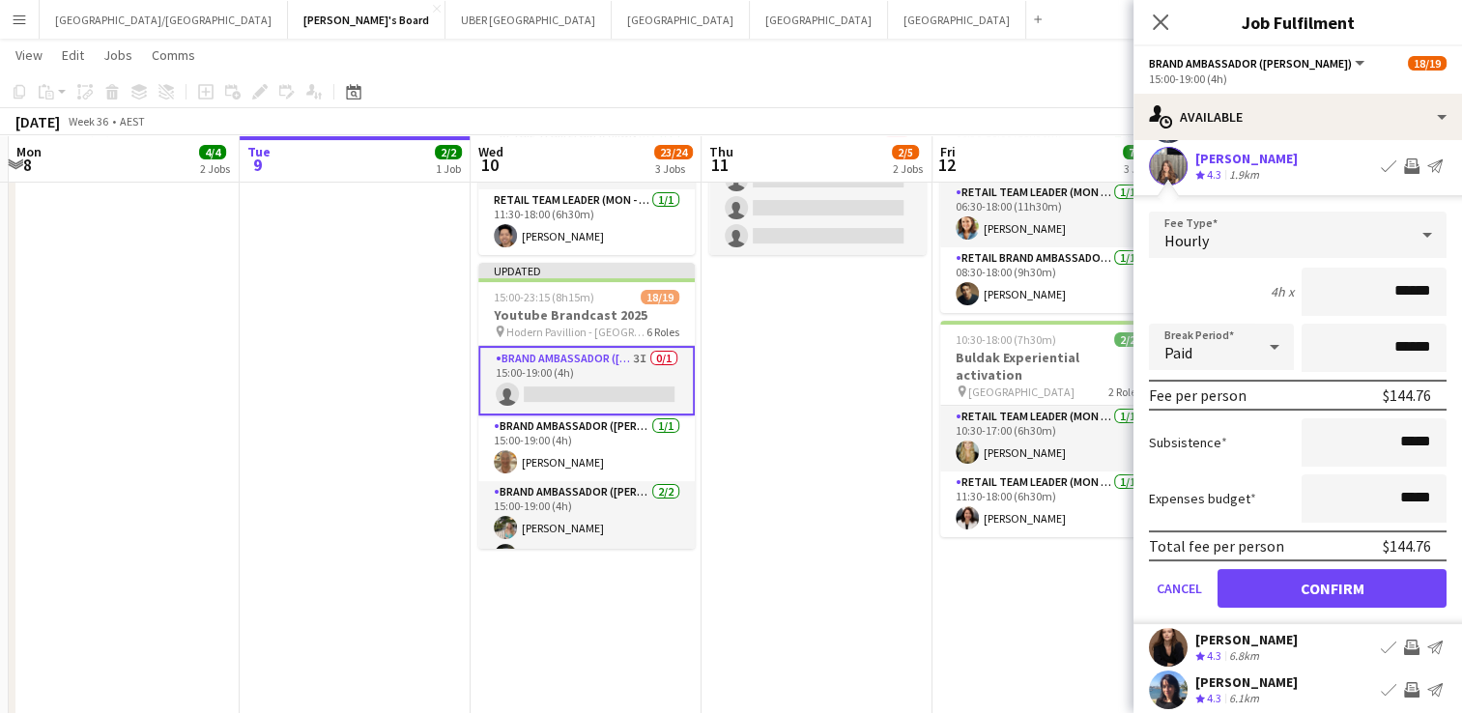
scroll to position [261, 0]
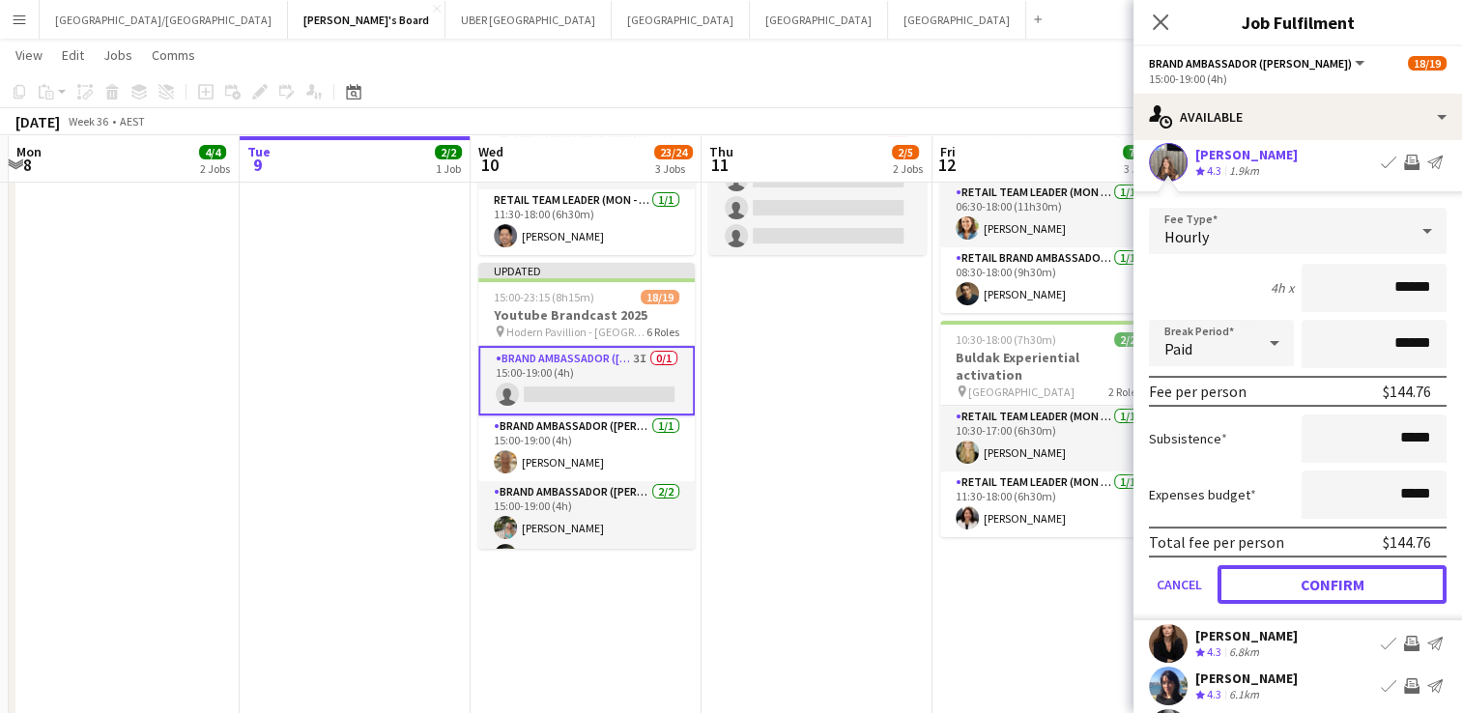
click at [1283, 578] on button "Confirm" at bounding box center [1332, 584] width 229 height 39
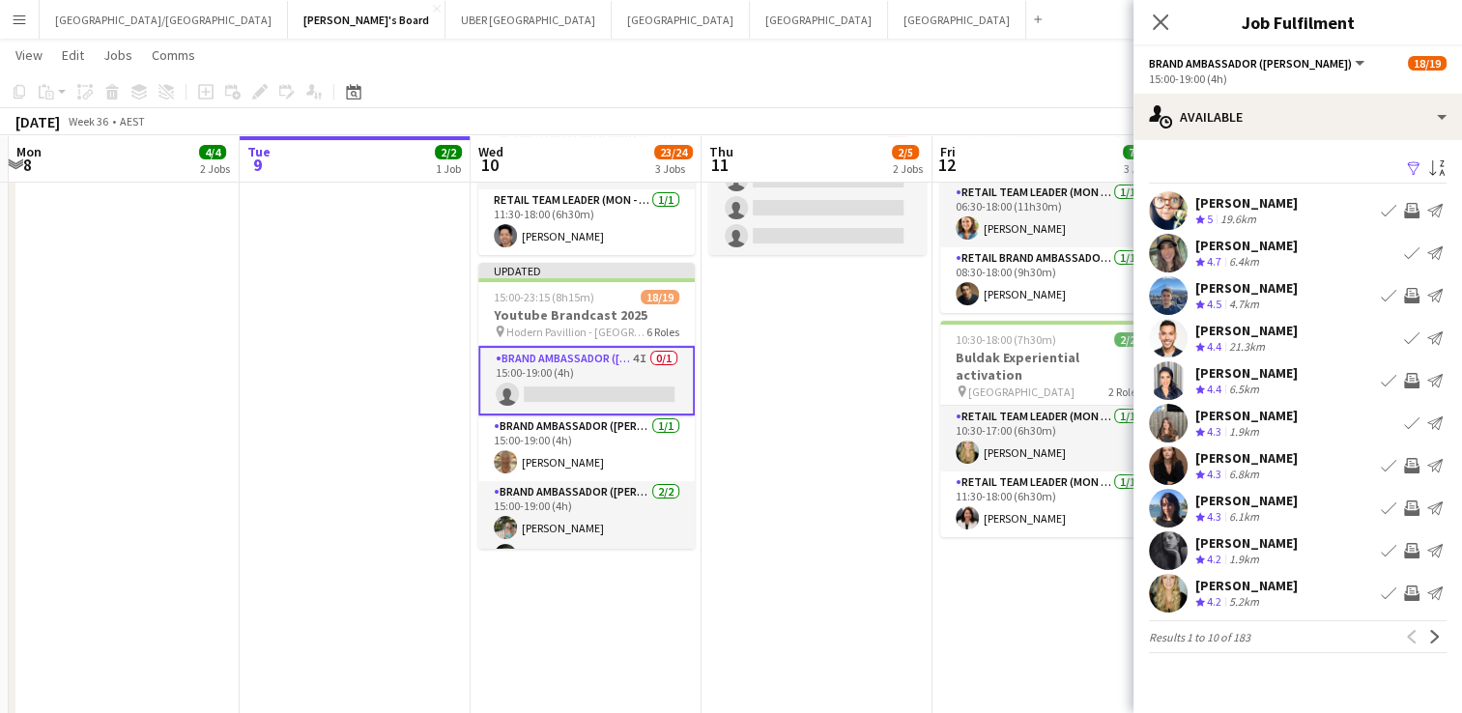
scroll to position [0, 0]
click at [1407, 379] on app-icon "Invite crew" at bounding box center [1411, 380] width 15 height 15
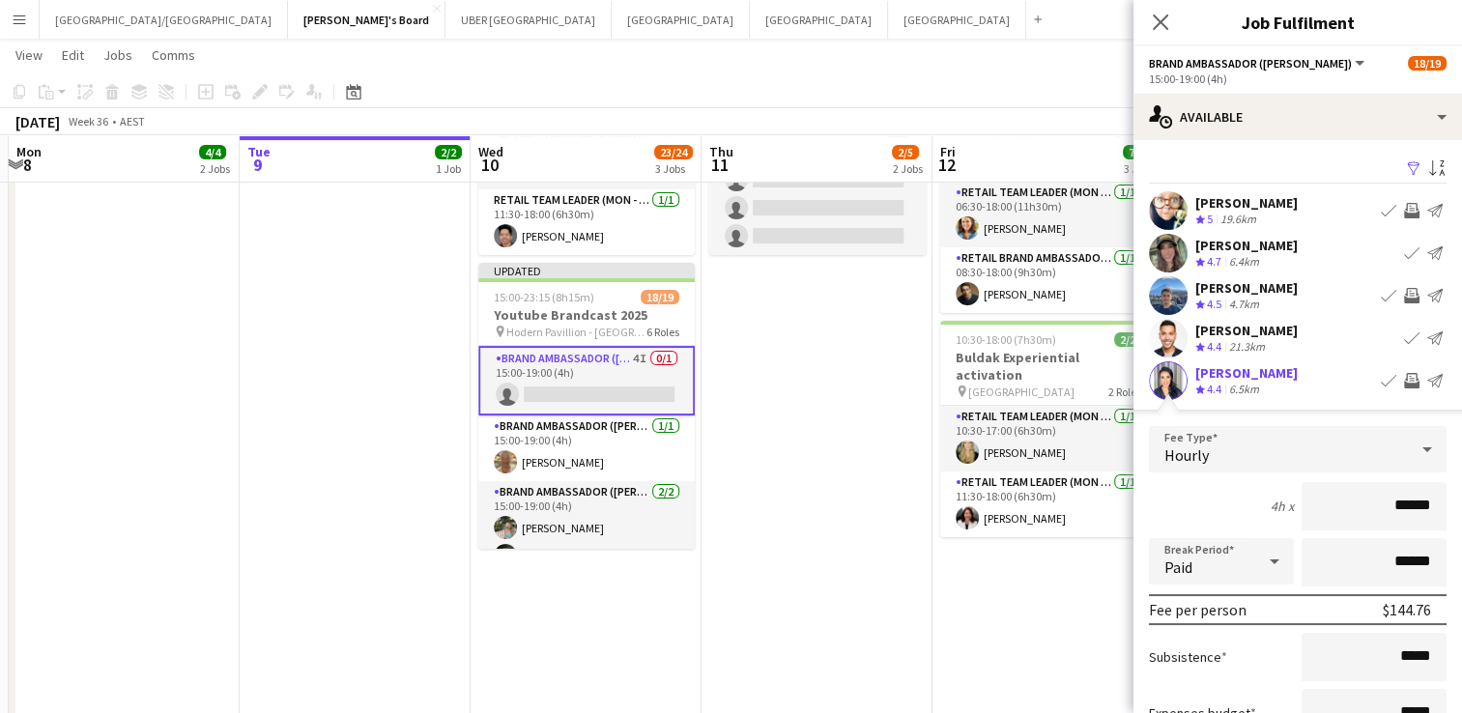
scroll to position [277, 0]
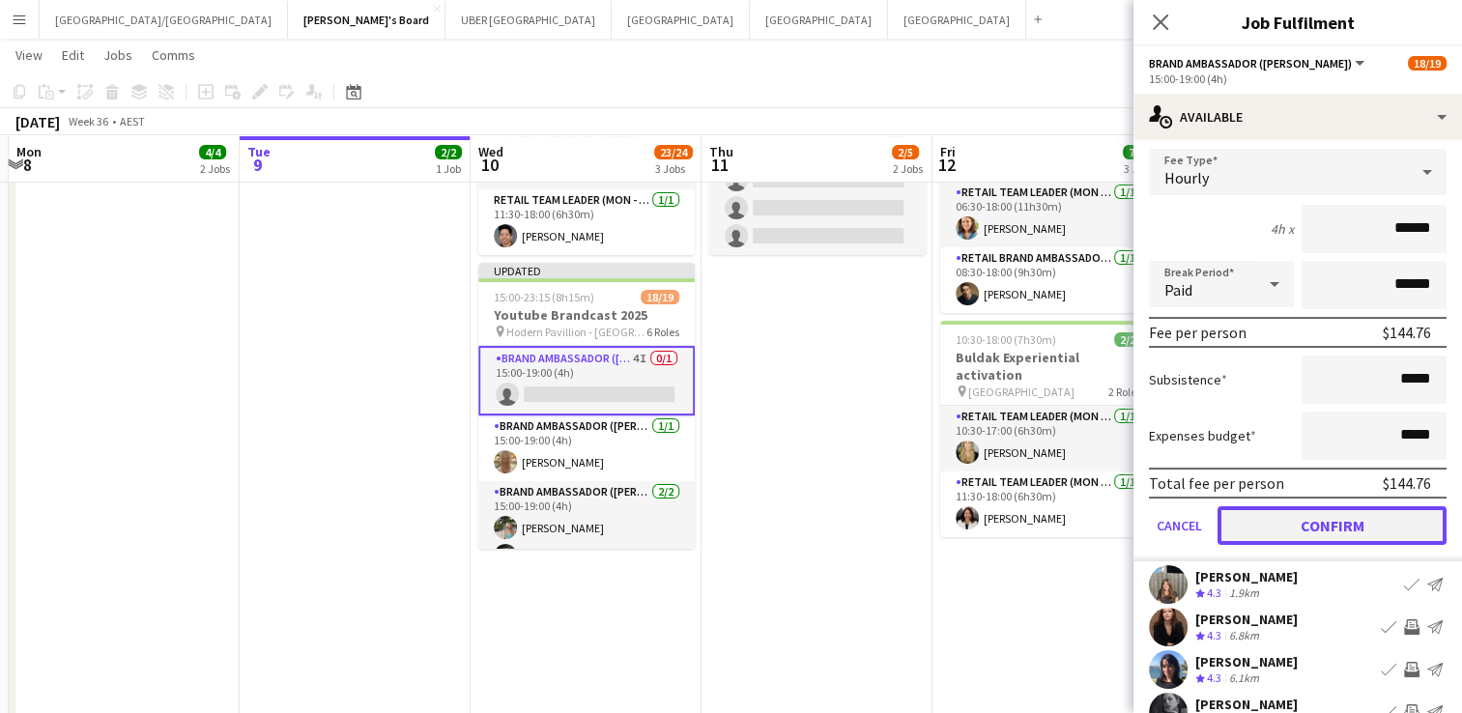
click at [1272, 525] on button "Confirm" at bounding box center [1332, 525] width 229 height 39
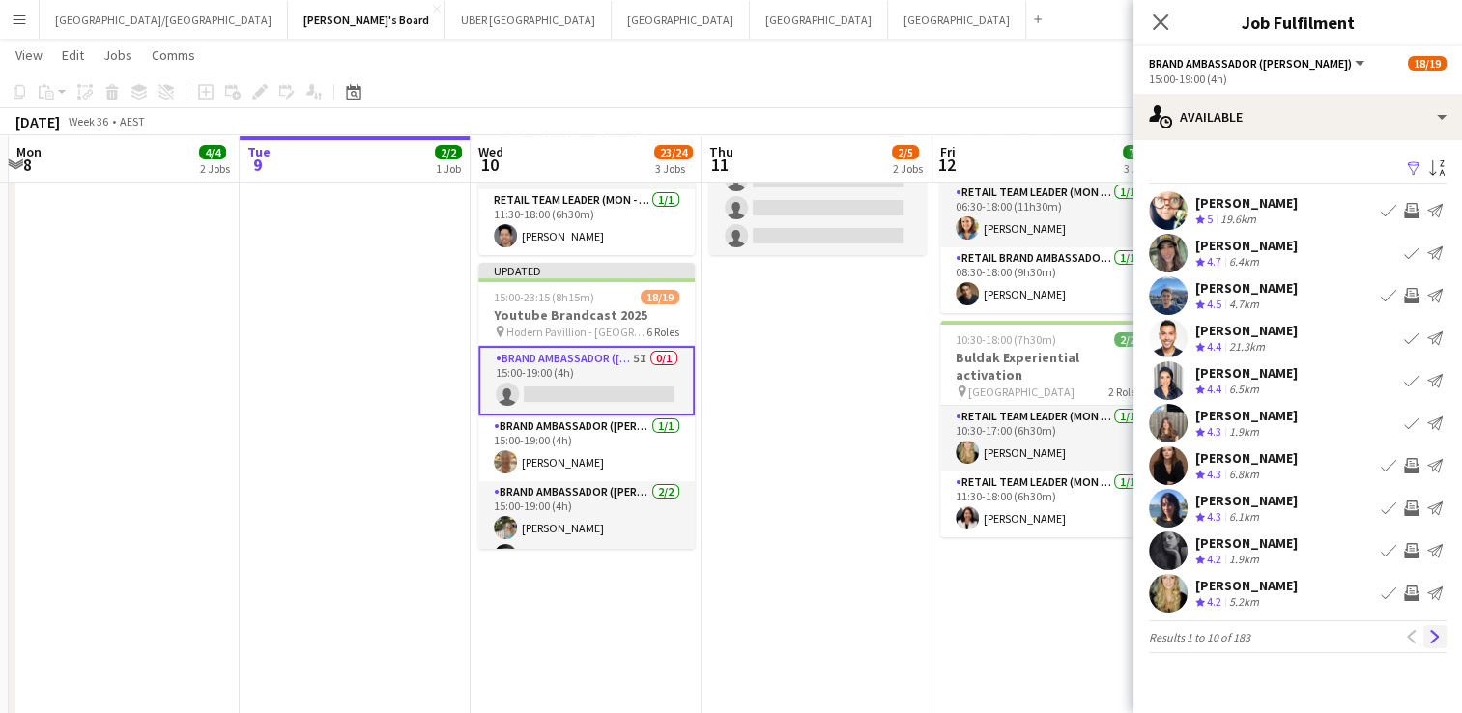
click at [1430, 632] on app-icon "Next" at bounding box center [1435, 637] width 14 height 14
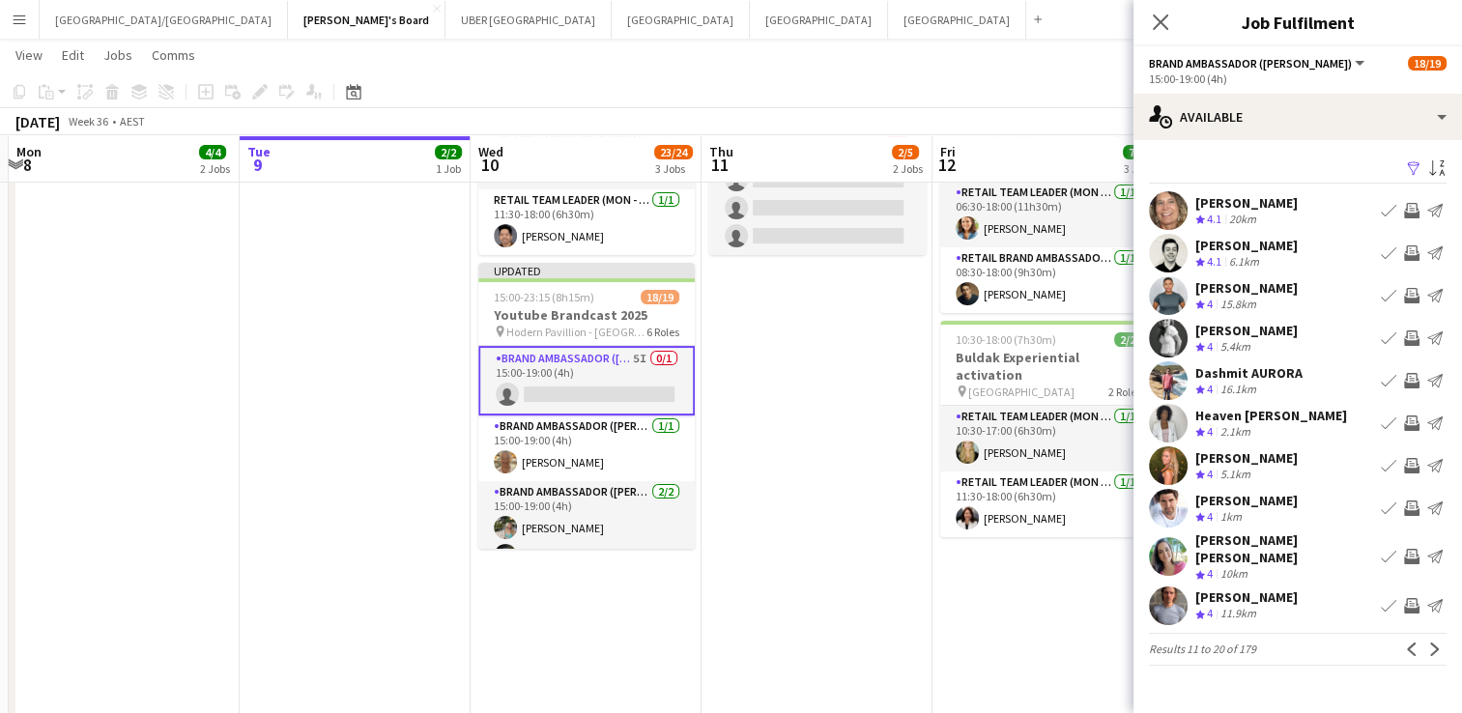
click at [1411, 205] on app-icon "Invite crew" at bounding box center [1411, 210] width 15 height 15
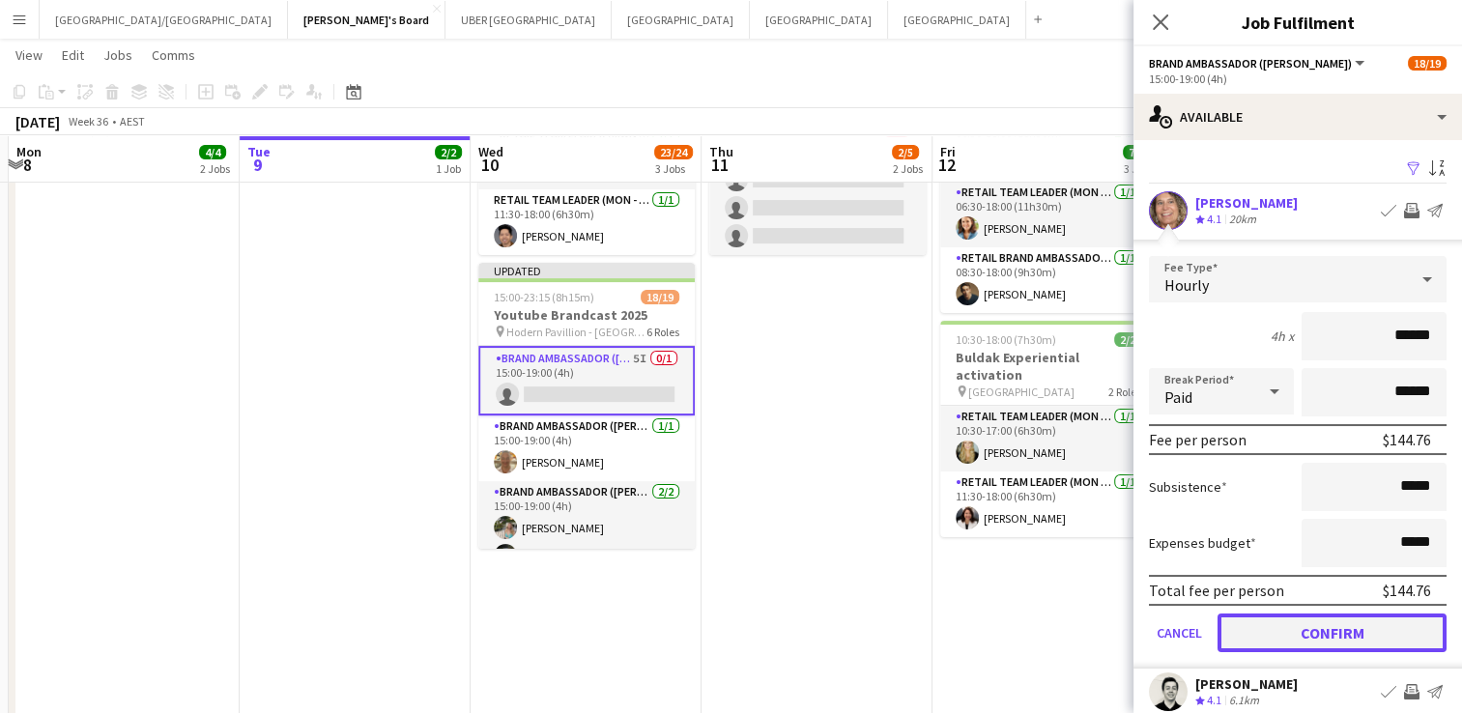
click at [1360, 622] on button "Confirm" at bounding box center [1332, 633] width 229 height 39
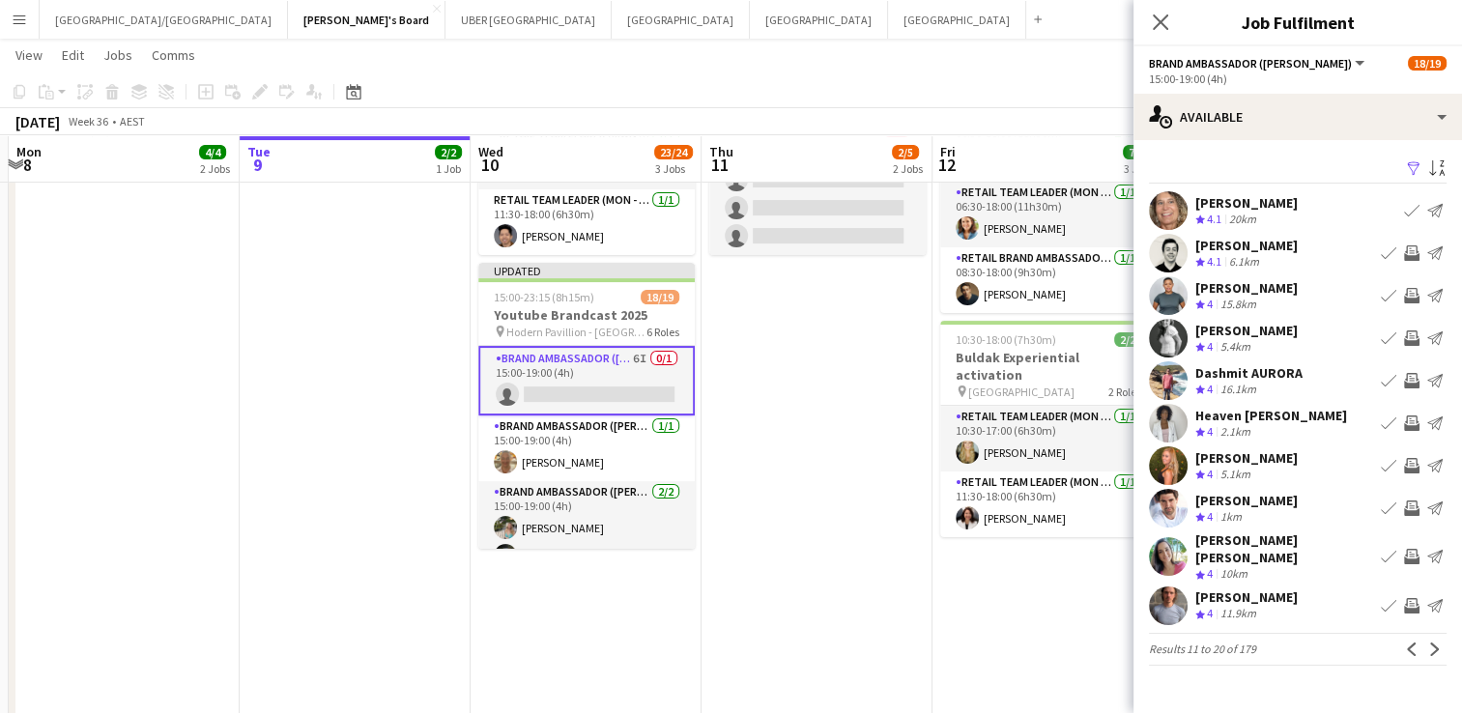
click at [1413, 245] on app-icon "Invite crew" at bounding box center [1411, 252] width 15 height 15
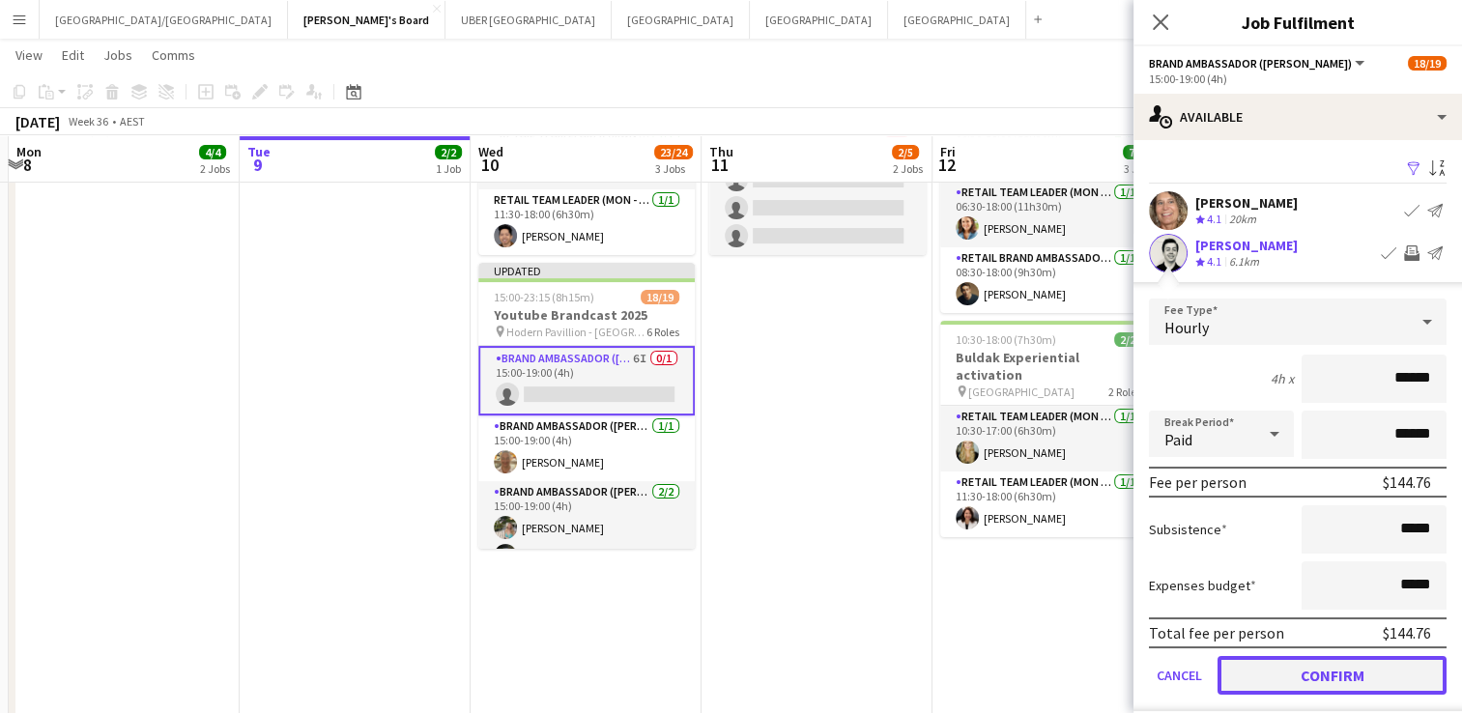
click at [1314, 671] on button "Confirm" at bounding box center [1332, 675] width 229 height 39
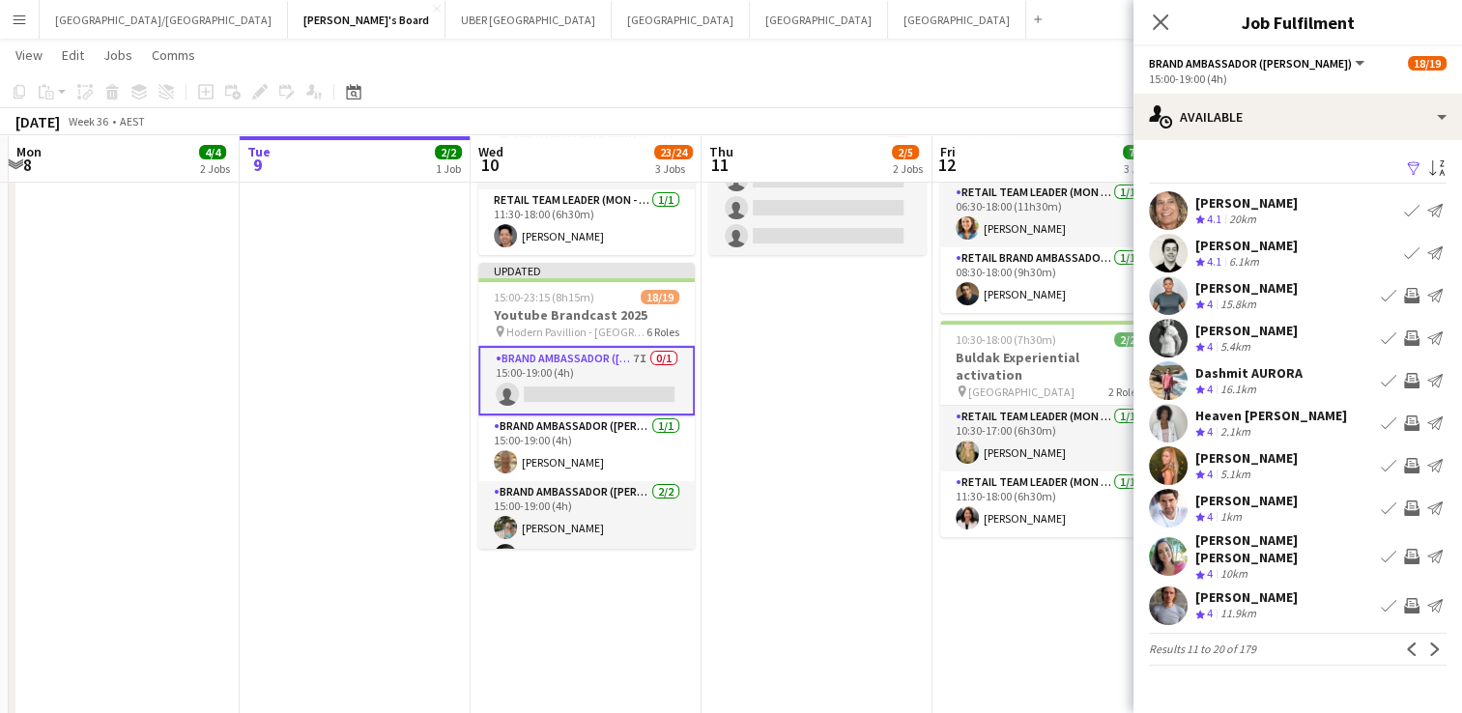
click at [1406, 293] on app-icon "Invite crew" at bounding box center [1411, 295] width 15 height 15
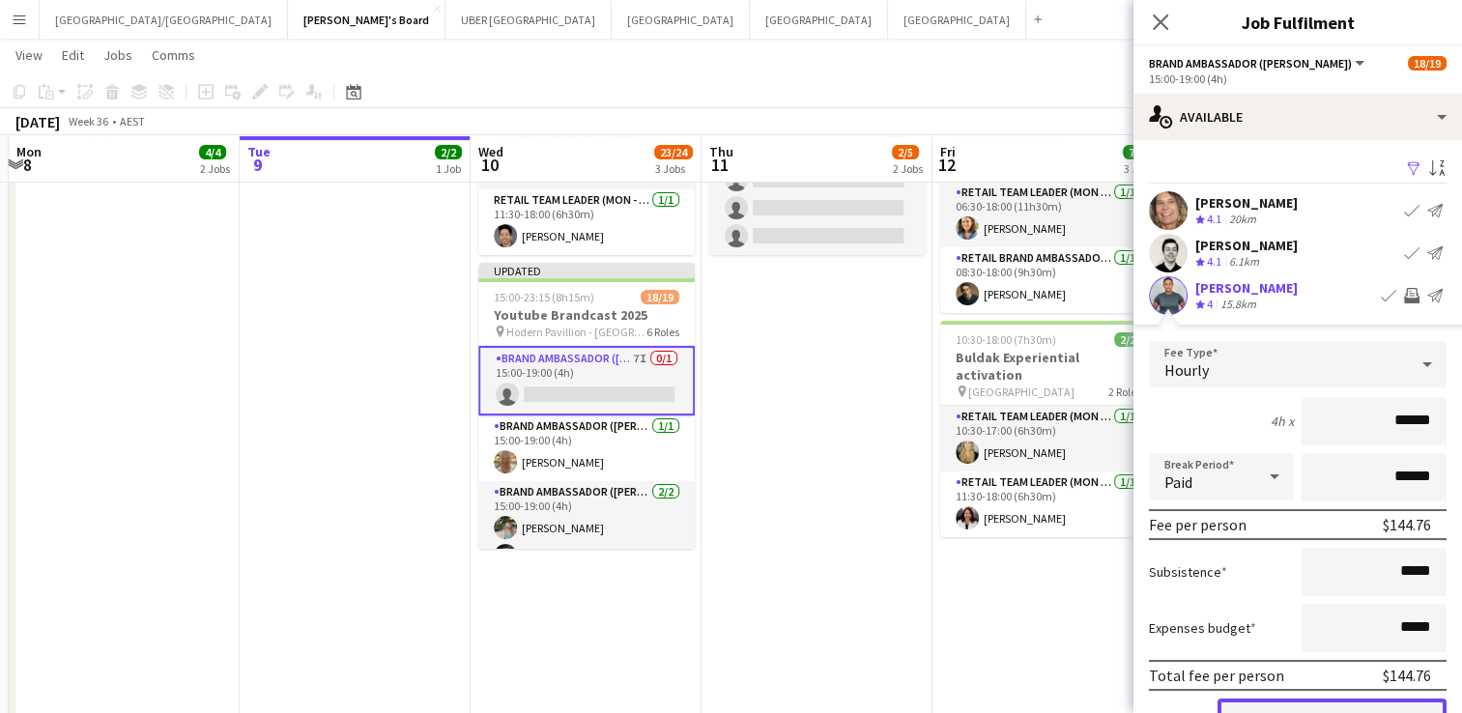
click at [1292, 704] on button "Confirm" at bounding box center [1332, 718] width 229 height 39
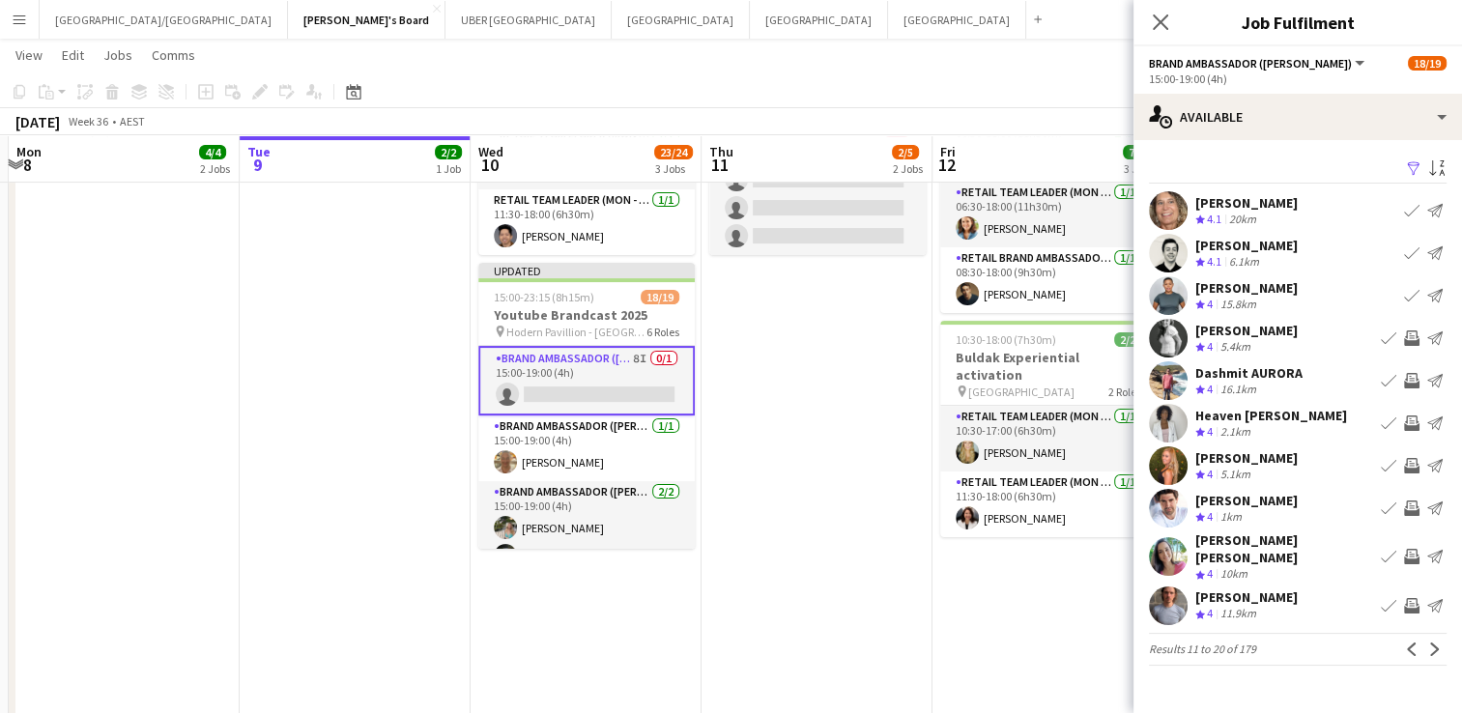
click at [1411, 503] on app-icon "Invite crew" at bounding box center [1411, 508] width 15 height 15
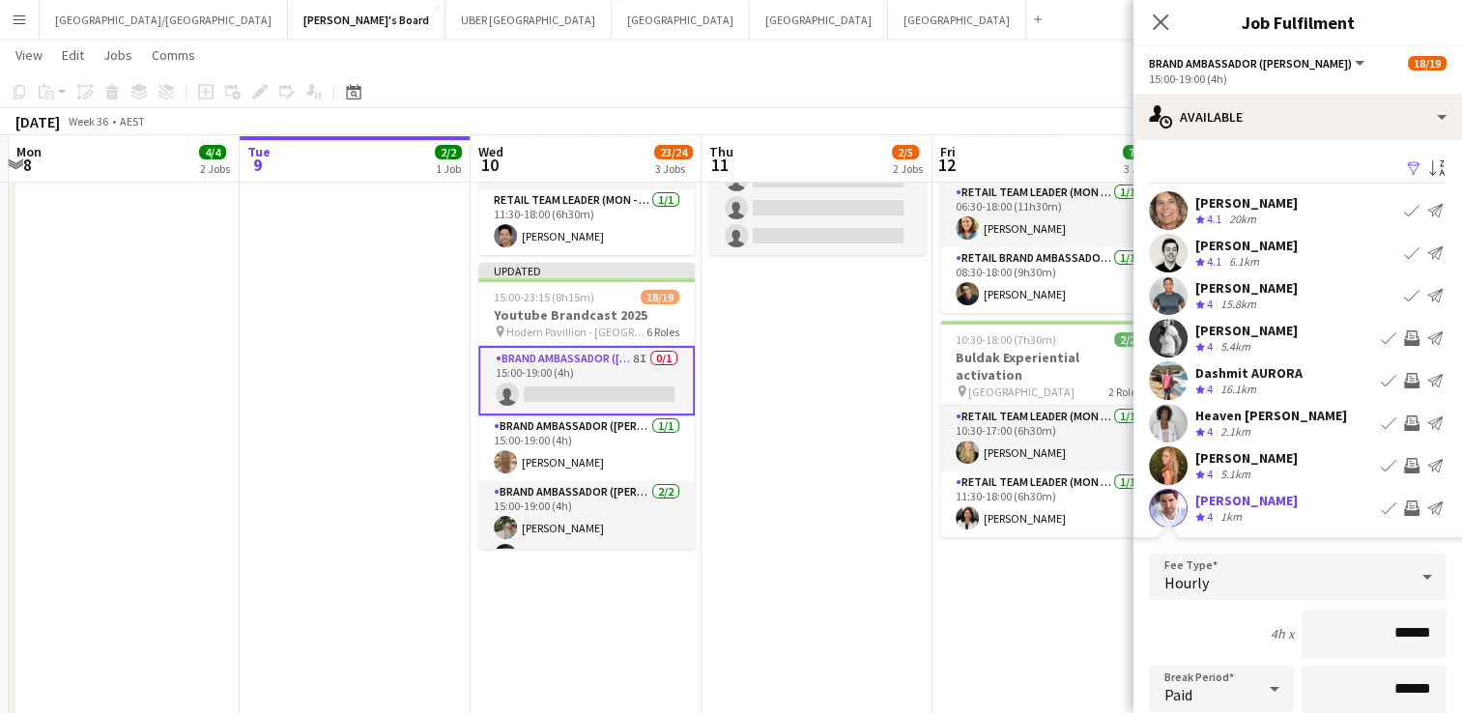
scroll to position [249, 0]
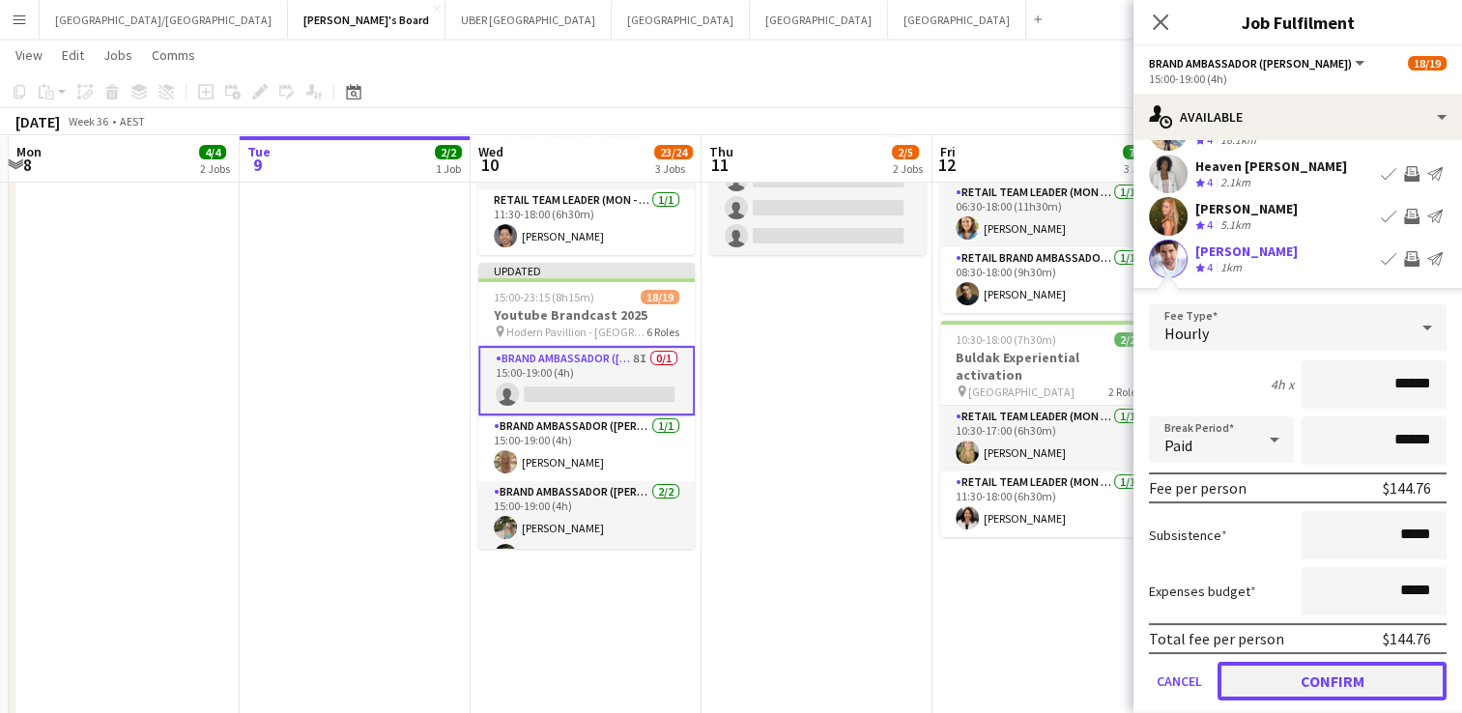
click at [1297, 672] on button "Confirm" at bounding box center [1332, 681] width 229 height 39
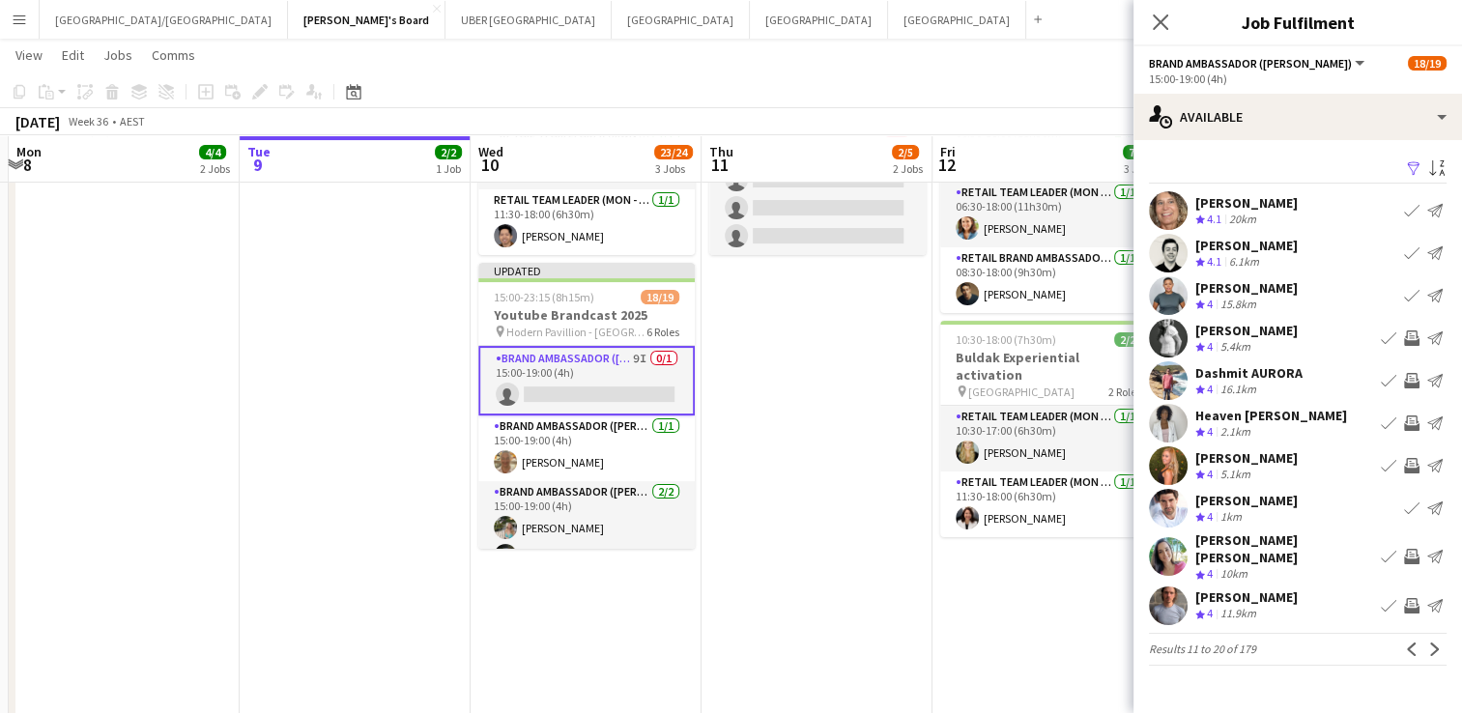
scroll to position [0, 0]
click at [1410, 549] on app-icon "Invite crew" at bounding box center [1411, 556] width 15 height 15
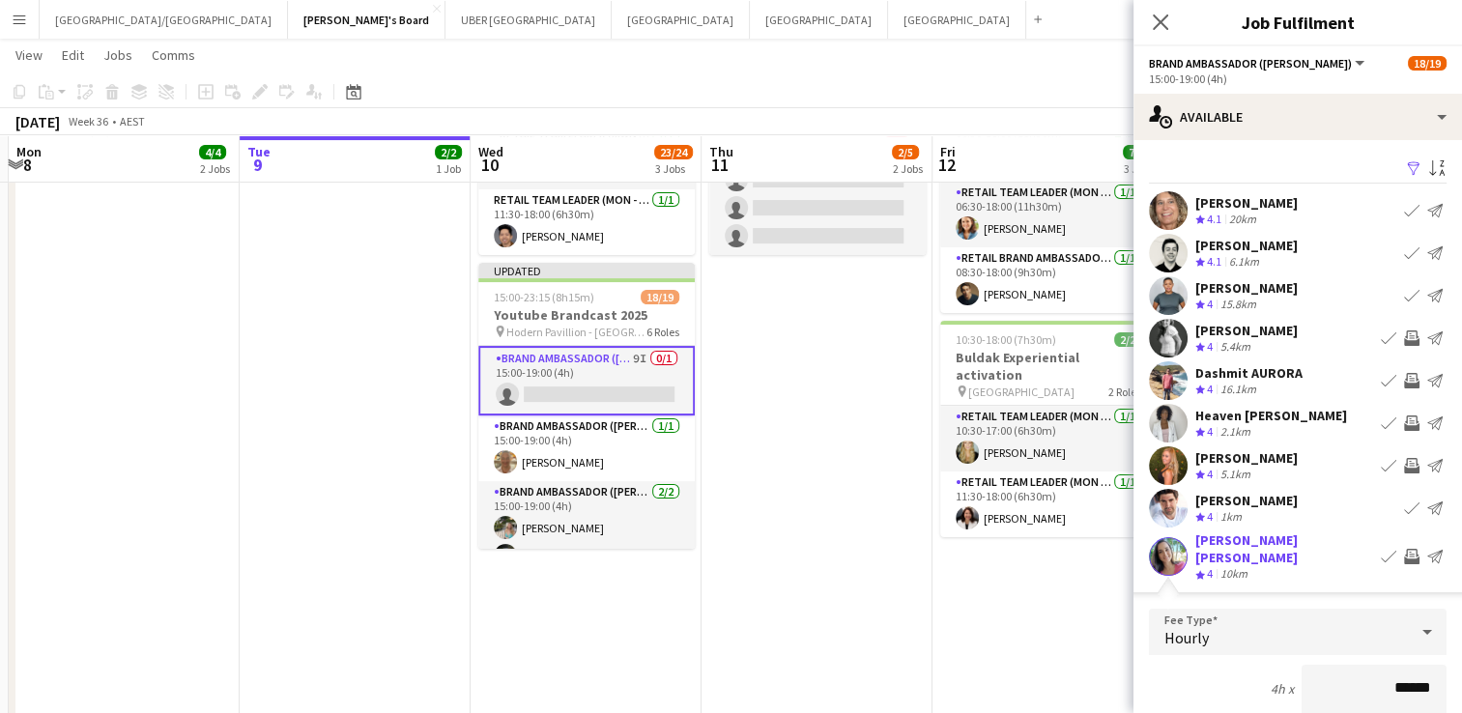
scroll to position [398, 0]
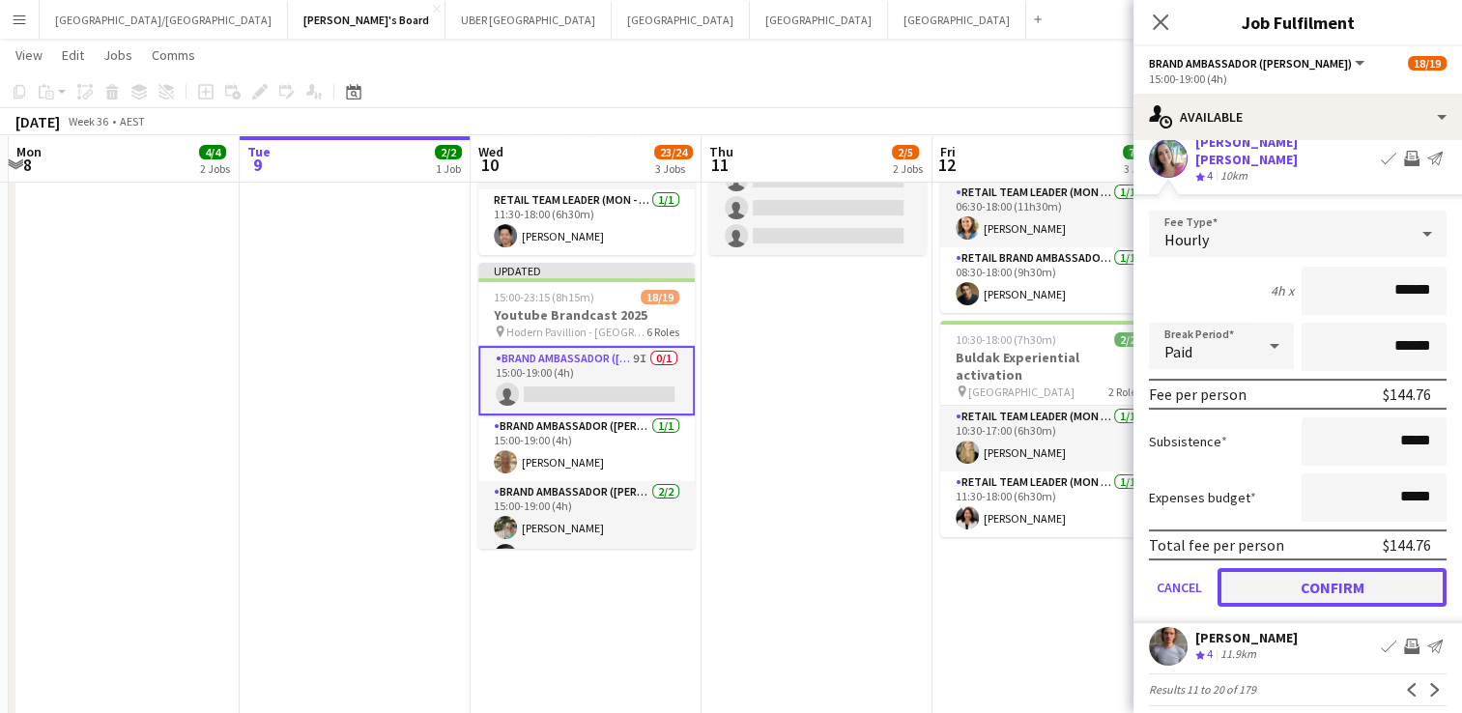
click at [1367, 568] on button "Confirm" at bounding box center [1332, 587] width 229 height 39
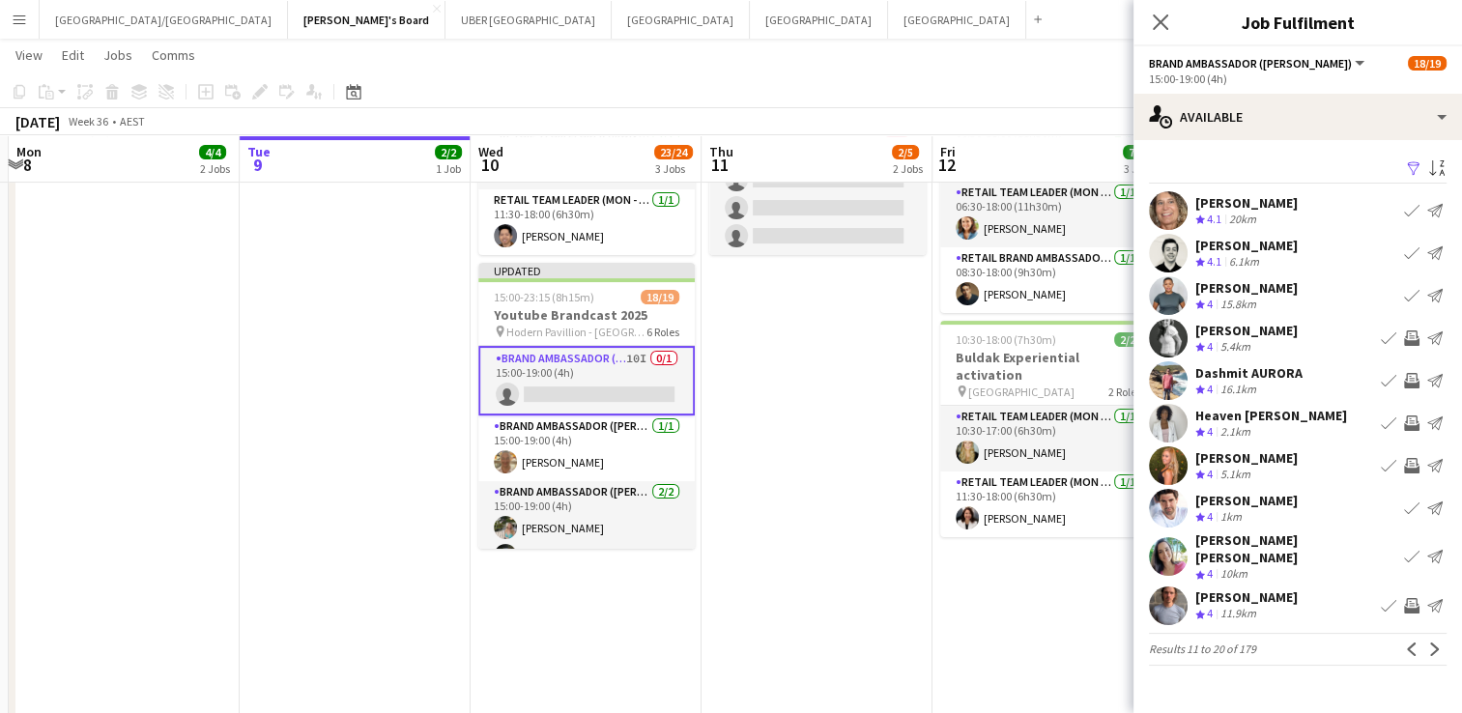
scroll to position [0, 0]
click at [1431, 643] on app-icon "Next" at bounding box center [1435, 650] width 14 height 14
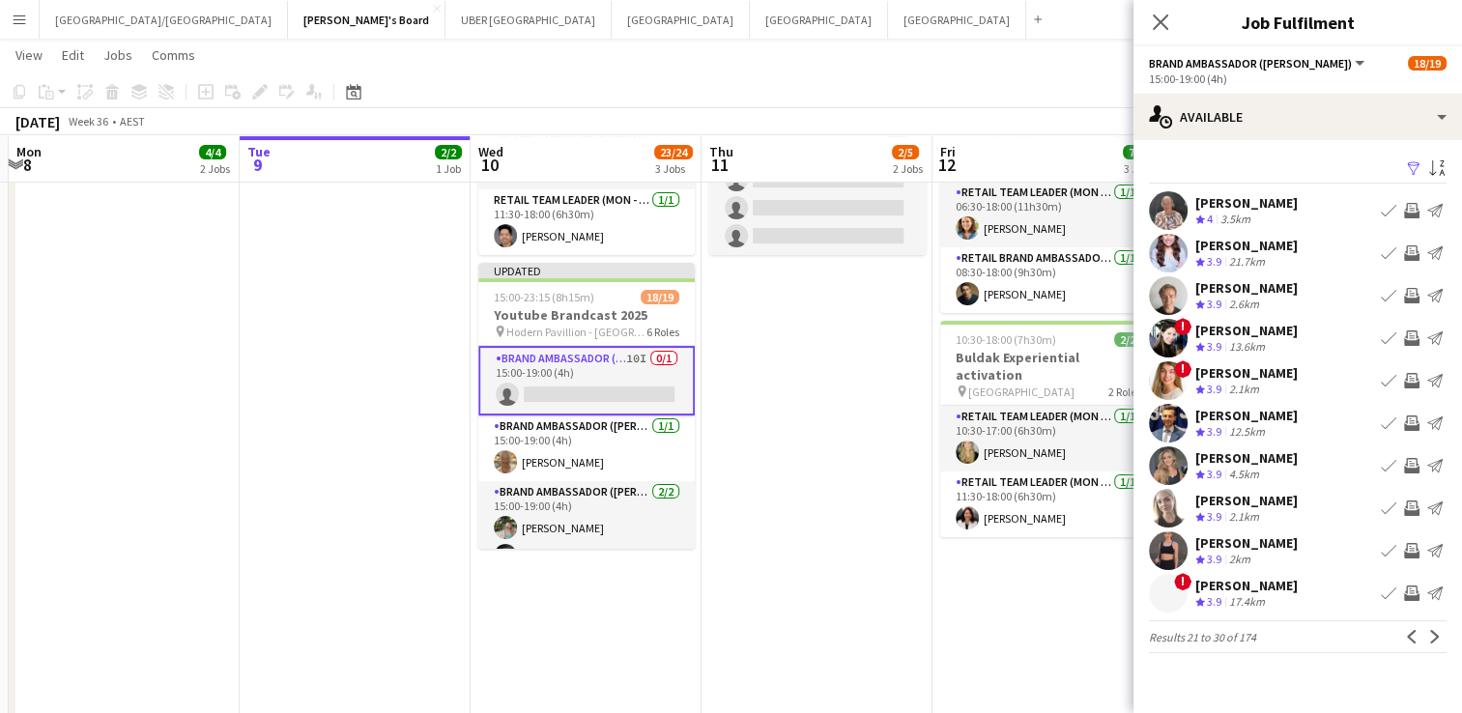
click at [1208, 369] on div "[PERSON_NAME]" at bounding box center [1246, 372] width 102 height 17
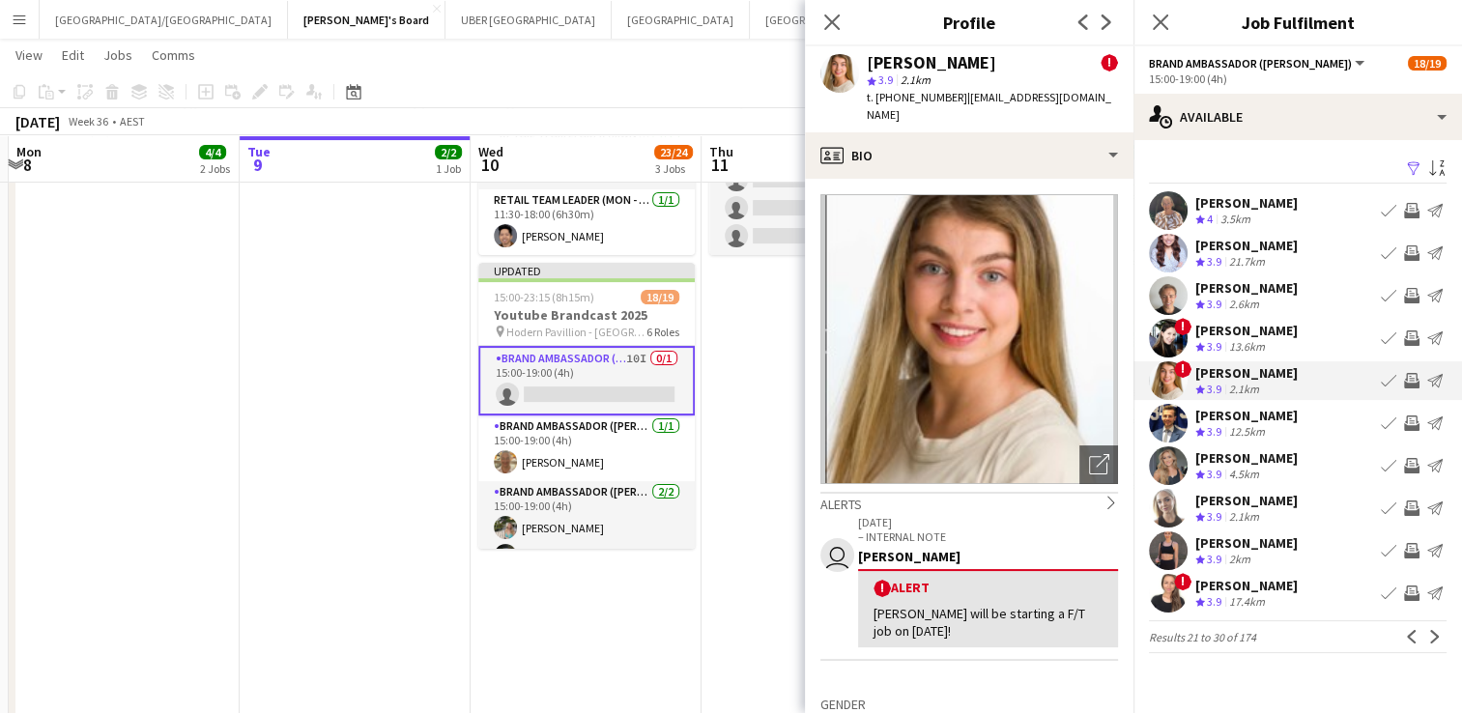
click at [1407, 380] on app-icon "Invite crew" at bounding box center [1411, 380] width 15 height 15
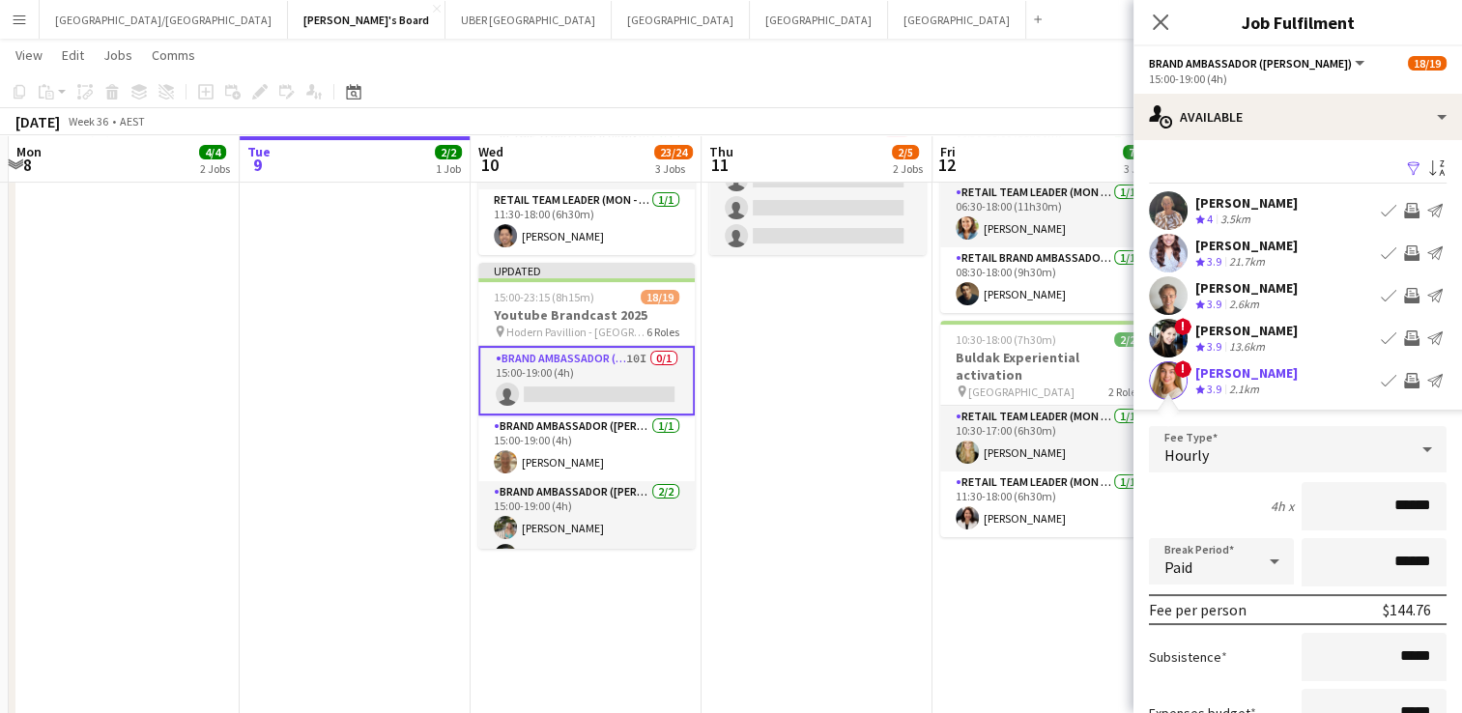
click at [1424, 377] on button "Send notification" at bounding box center [1435, 380] width 23 height 23
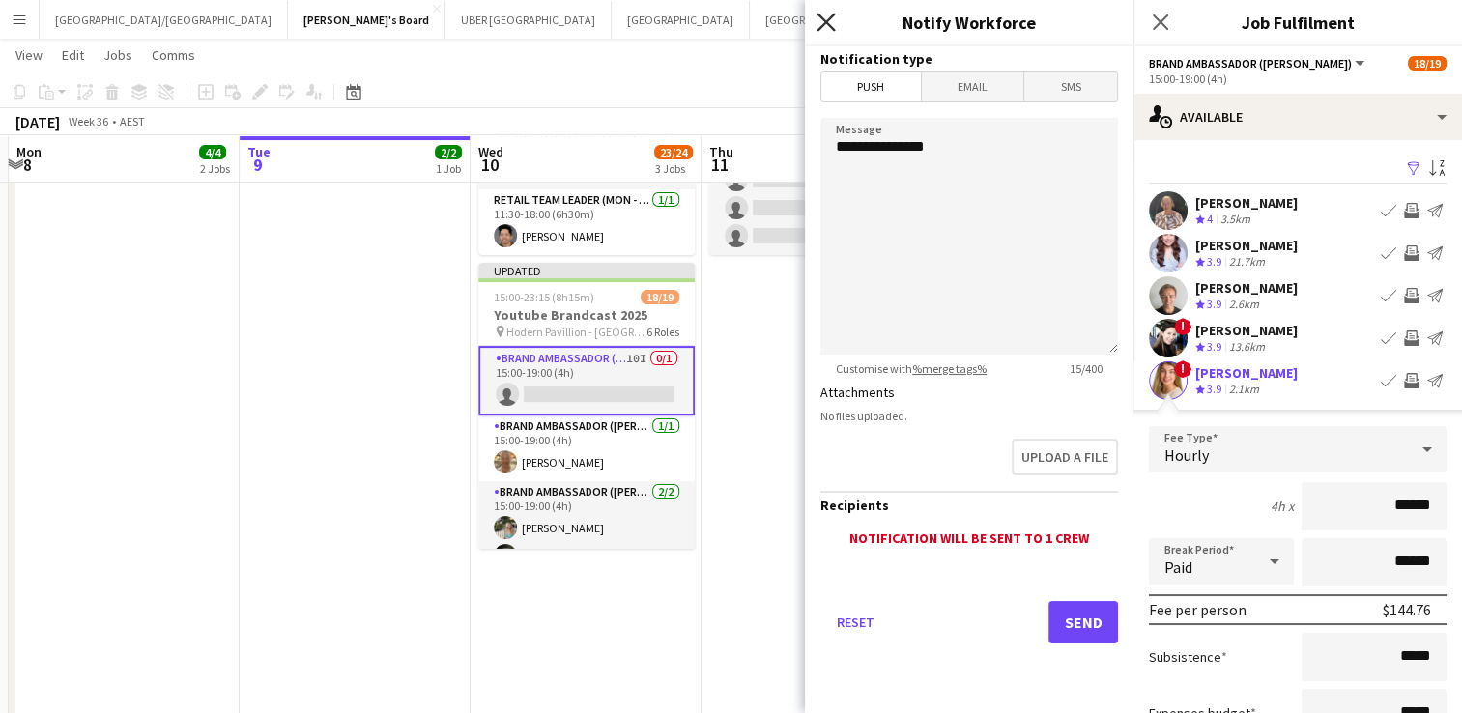
click at [820, 24] on icon "Close pop-in" at bounding box center [826, 22] width 18 height 18
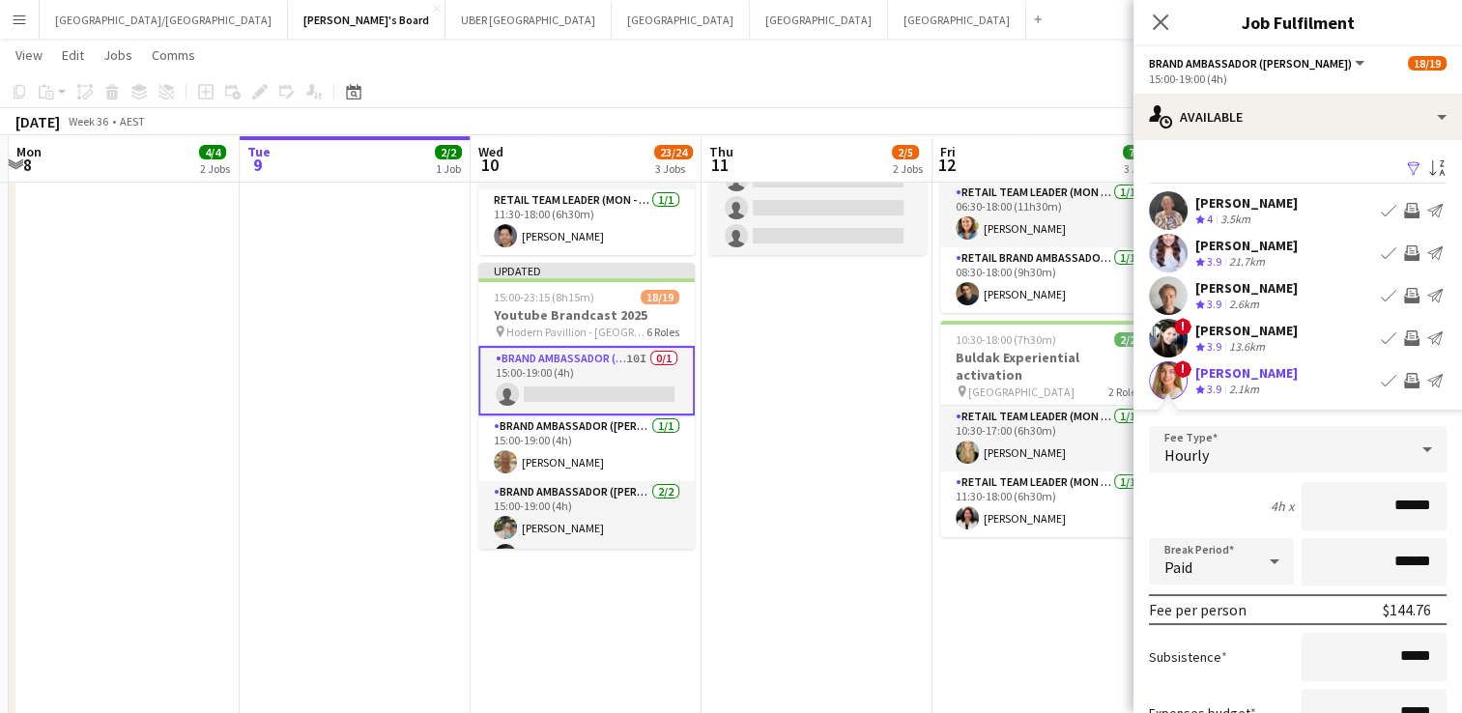
scroll to position [398, 0]
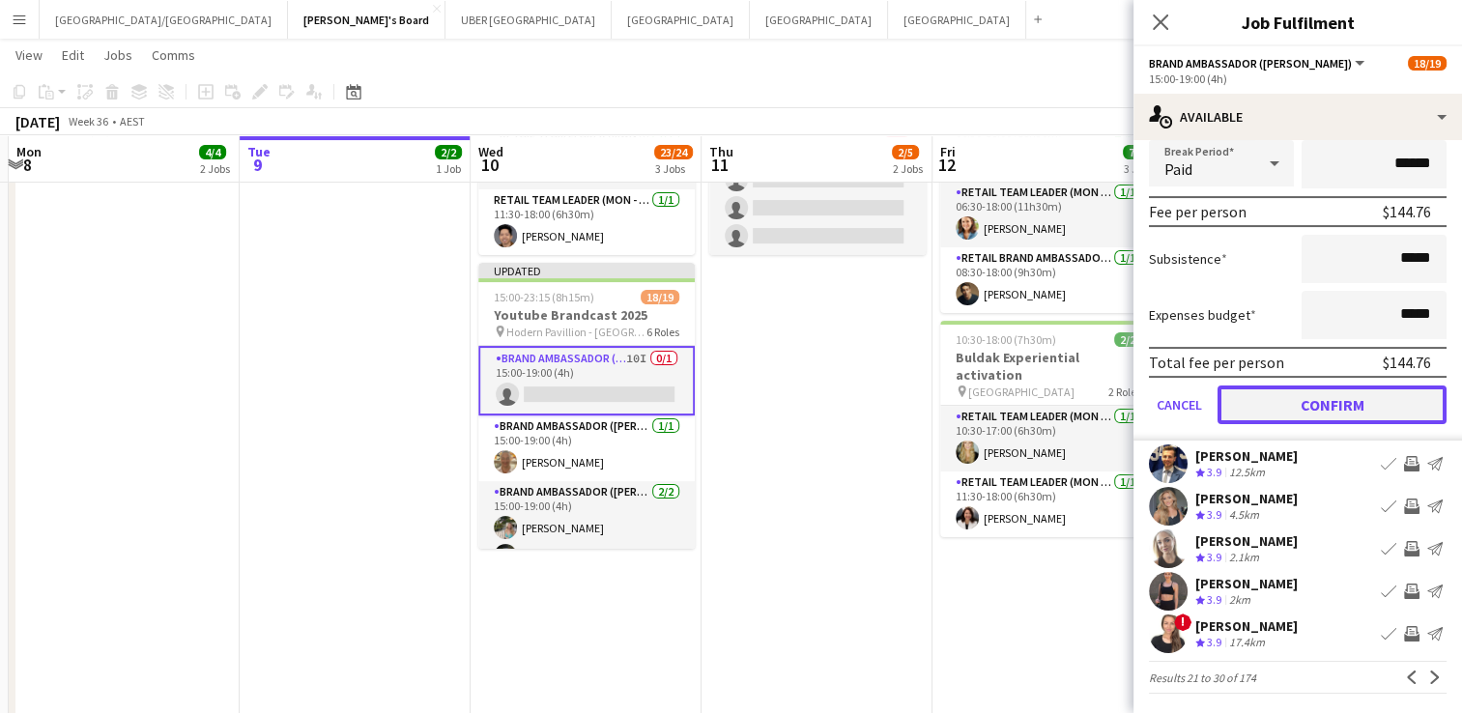
click at [1283, 400] on button "Confirm" at bounding box center [1332, 405] width 229 height 39
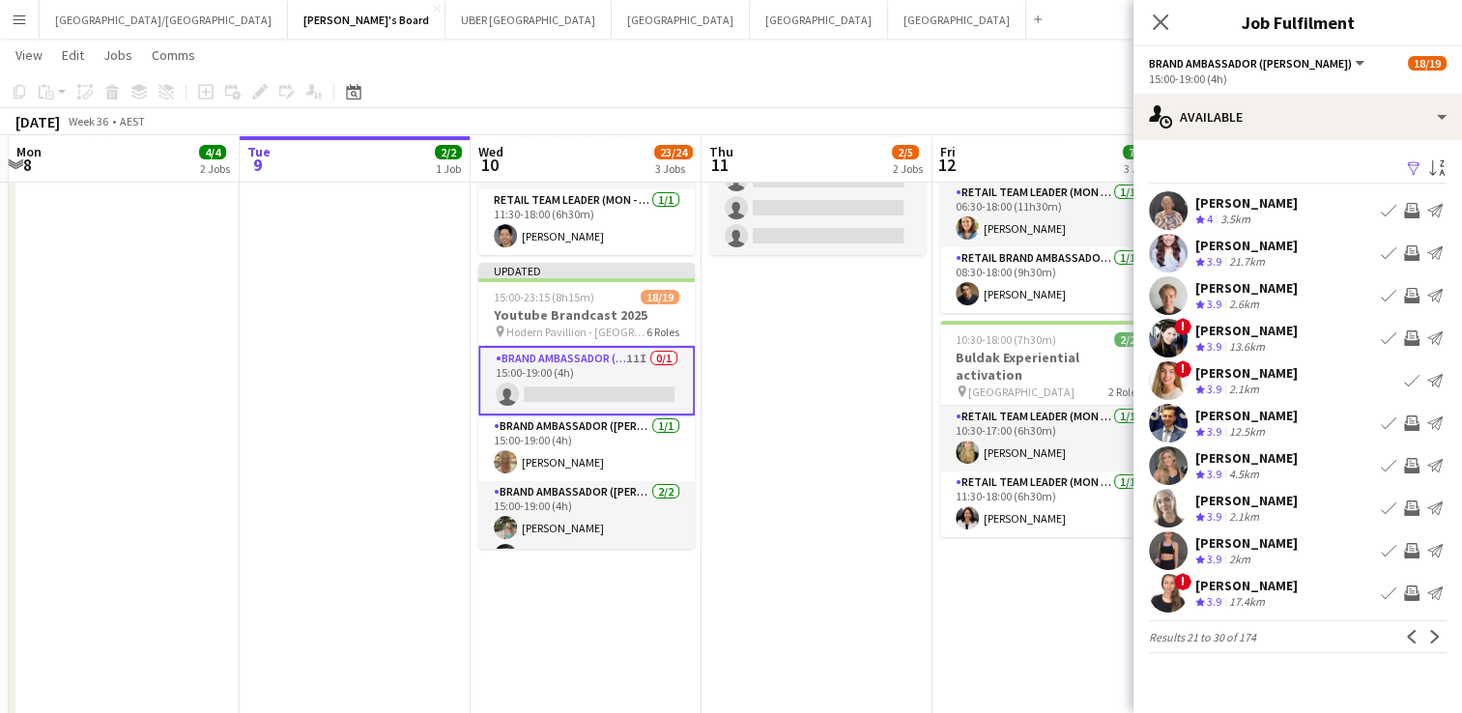
scroll to position [0, 0]
click at [1410, 548] on app-icon "Invite crew" at bounding box center [1411, 550] width 15 height 15
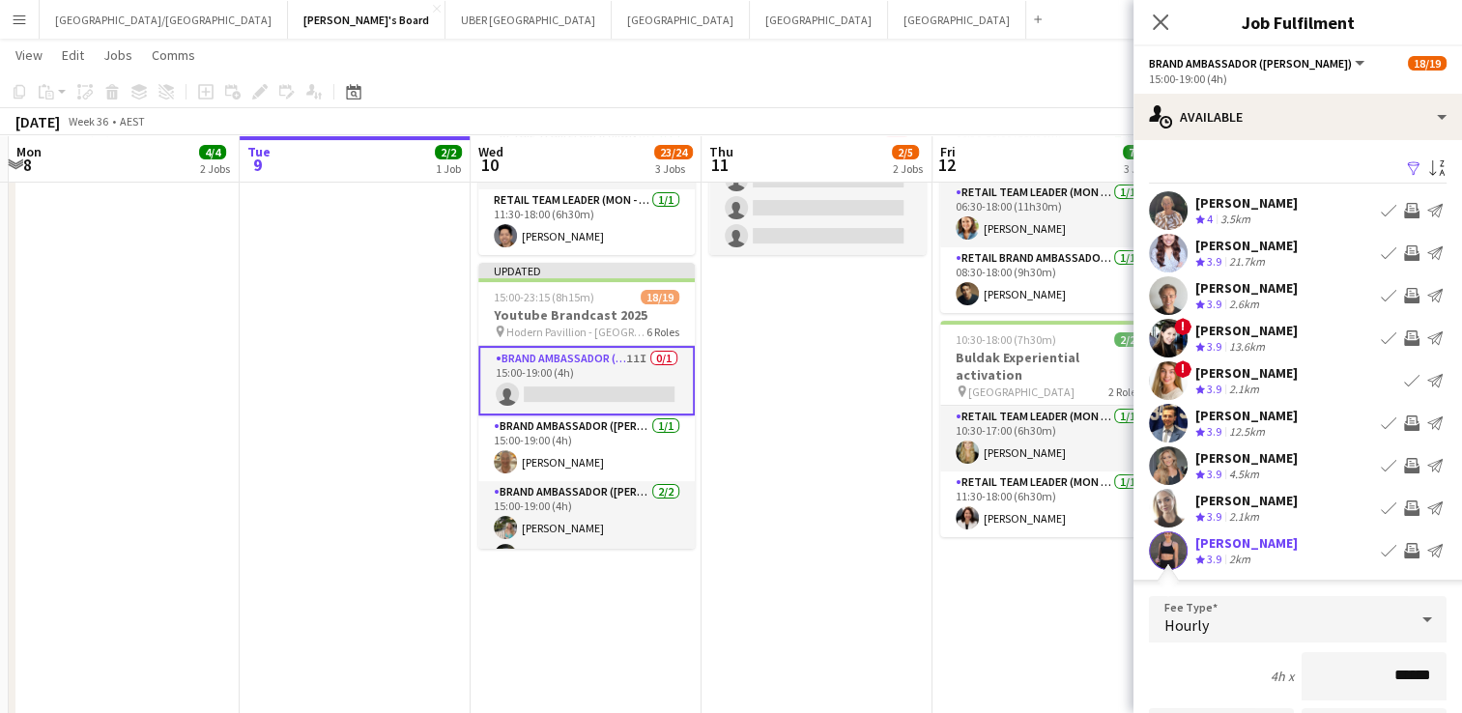
scroll to position [398, 0]
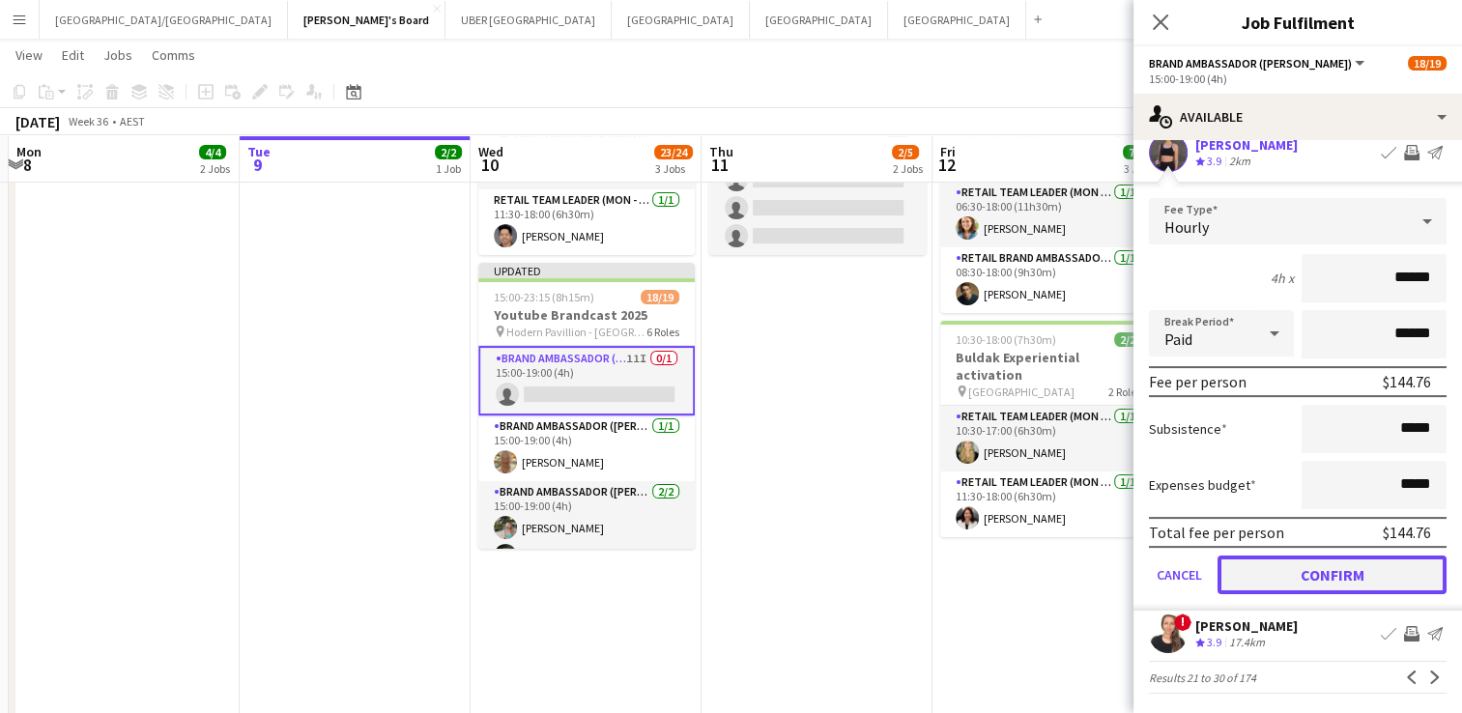
click at [1339, 576] on button "Confirm" at bounding box center [1332, 575] width 229 height 39
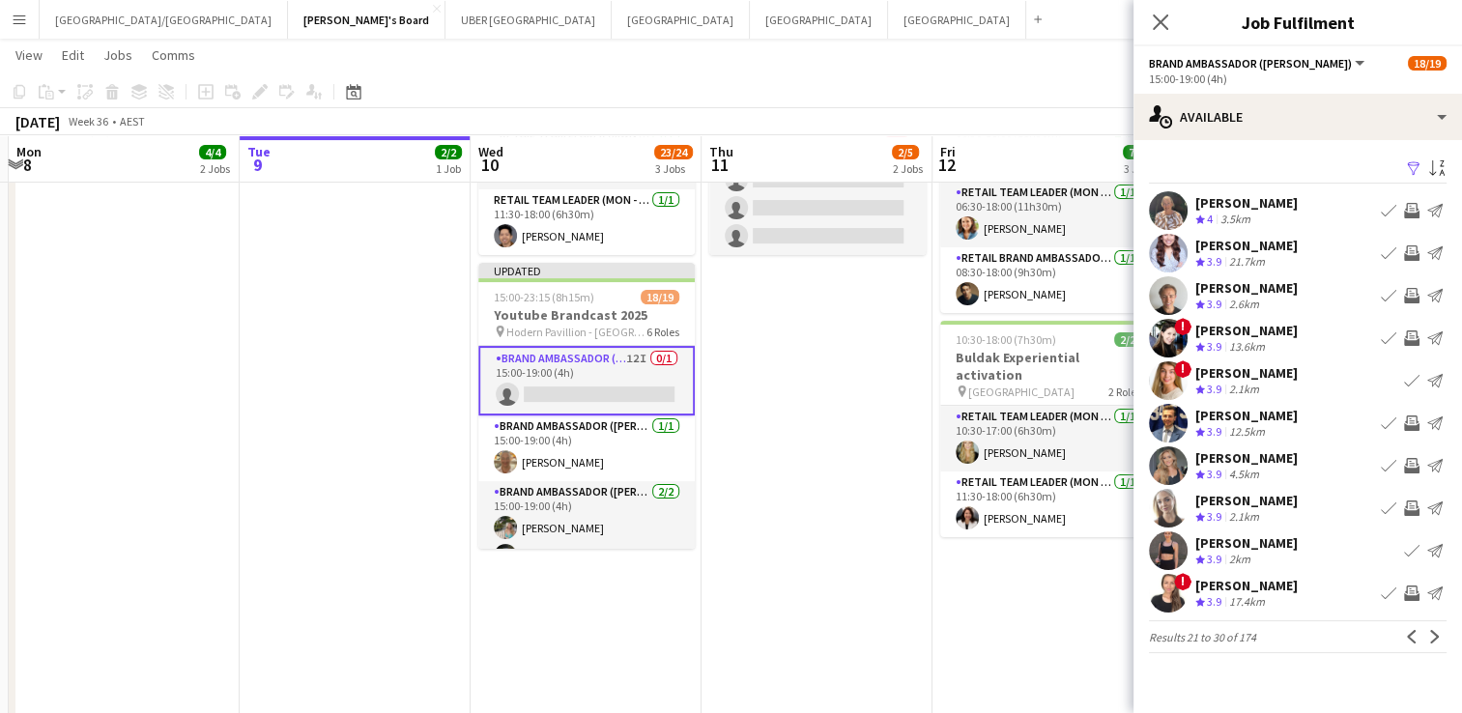
scroll to position [0, 0]
click at [1413, 507] on app-icon "Invite crew" at bounding box center [1411, 508] width 15 height 15
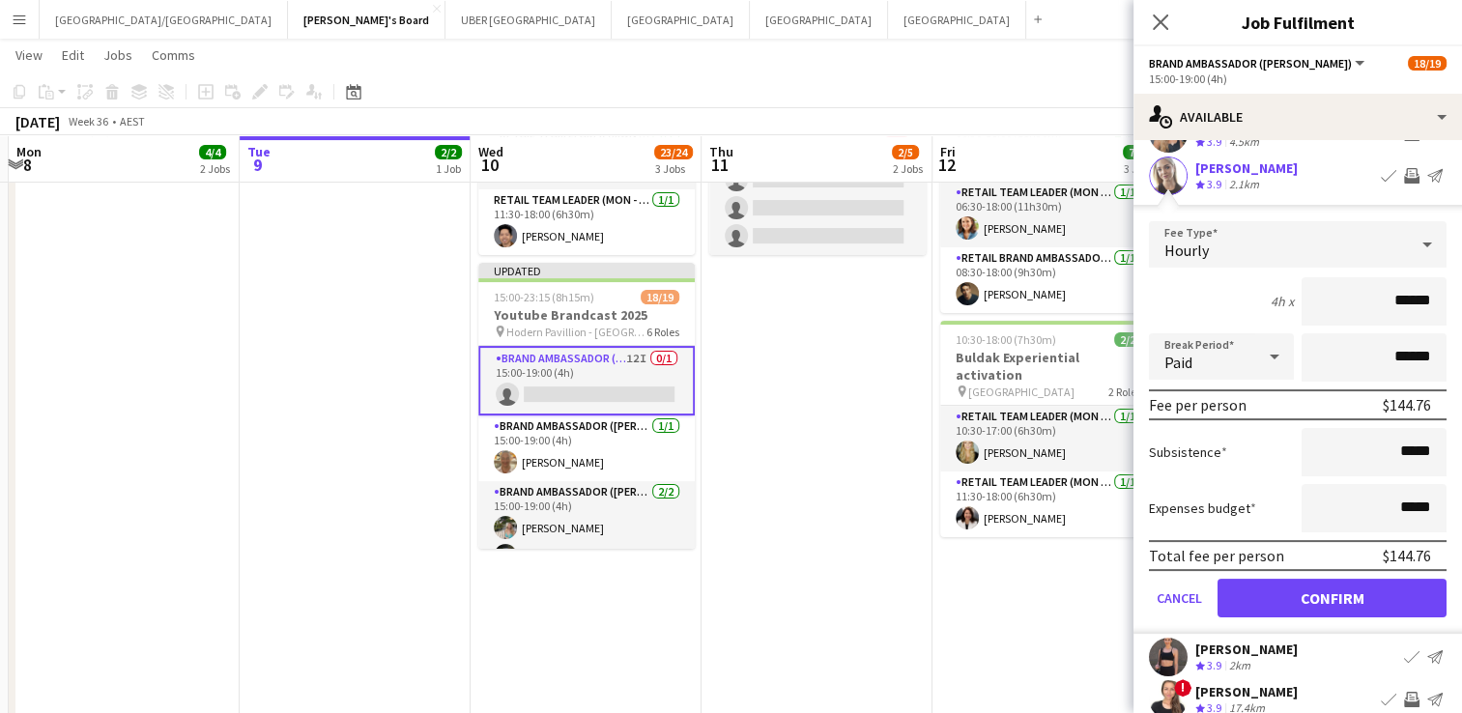
scroll to position [334, 0]
click at [1313, 584] on button "Confirm" at bounding box center [1332, 596] width 229 height 39
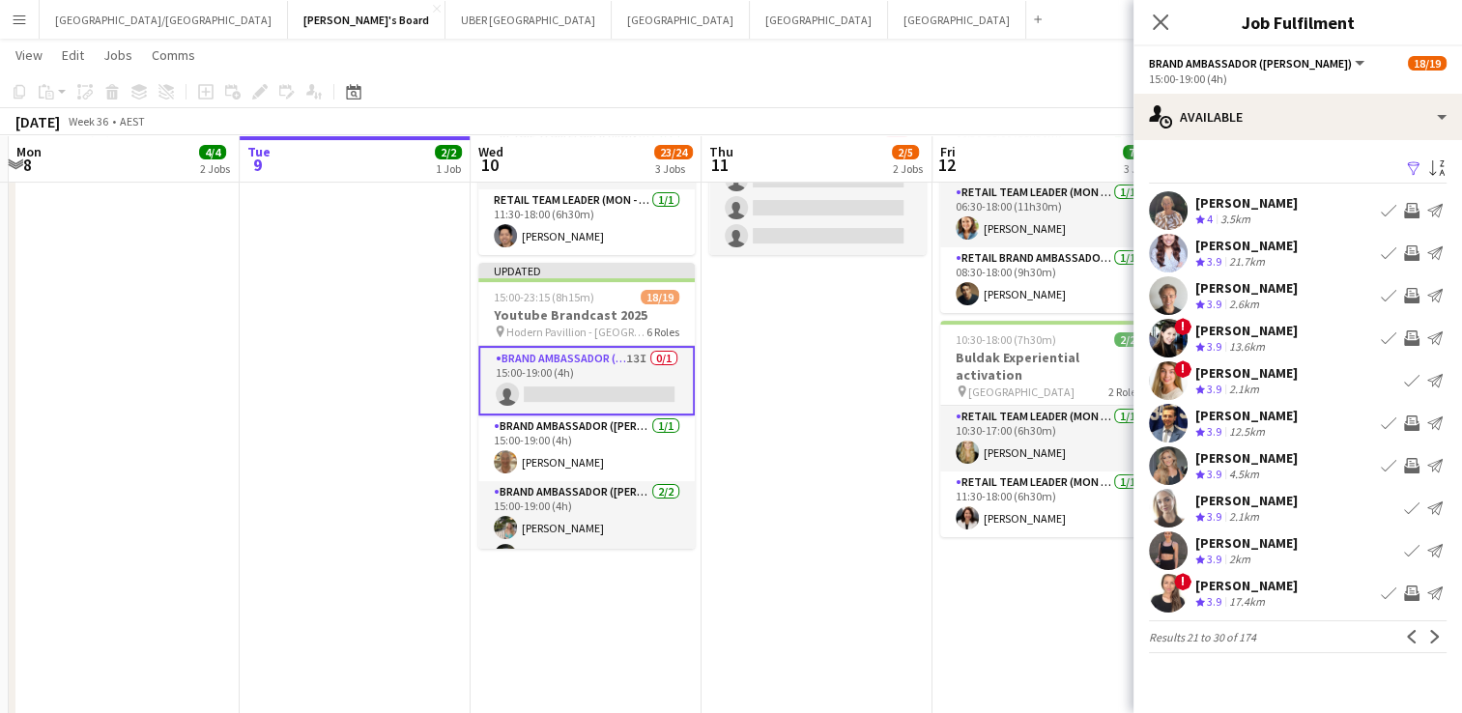
scroll to position [0, 0]
click at [1407, 468] on app-icon "Invite crew" at bounding box center [1411, 465] width 15 height 15
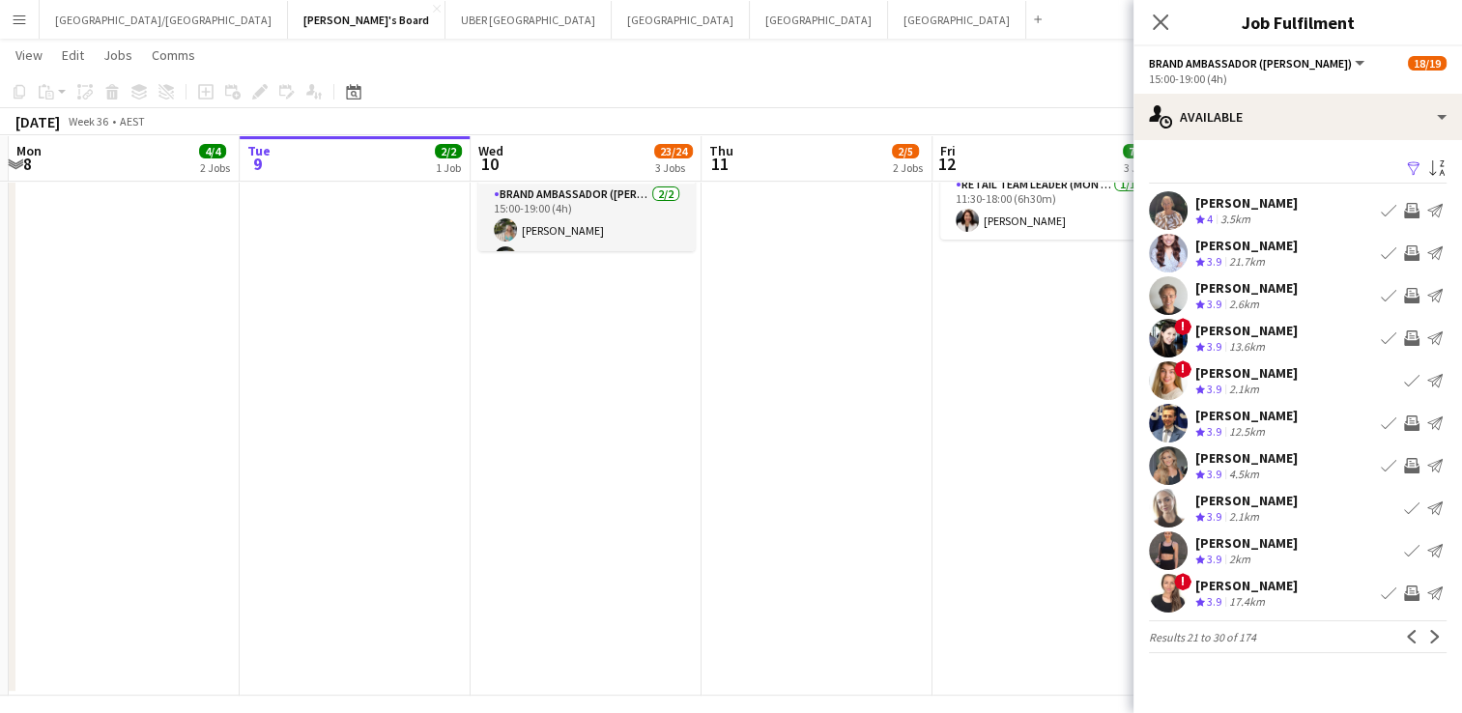
click at [1415, 466] on app-icon "Invite crew" at bounding box center [1411, 465] width 15 height 15
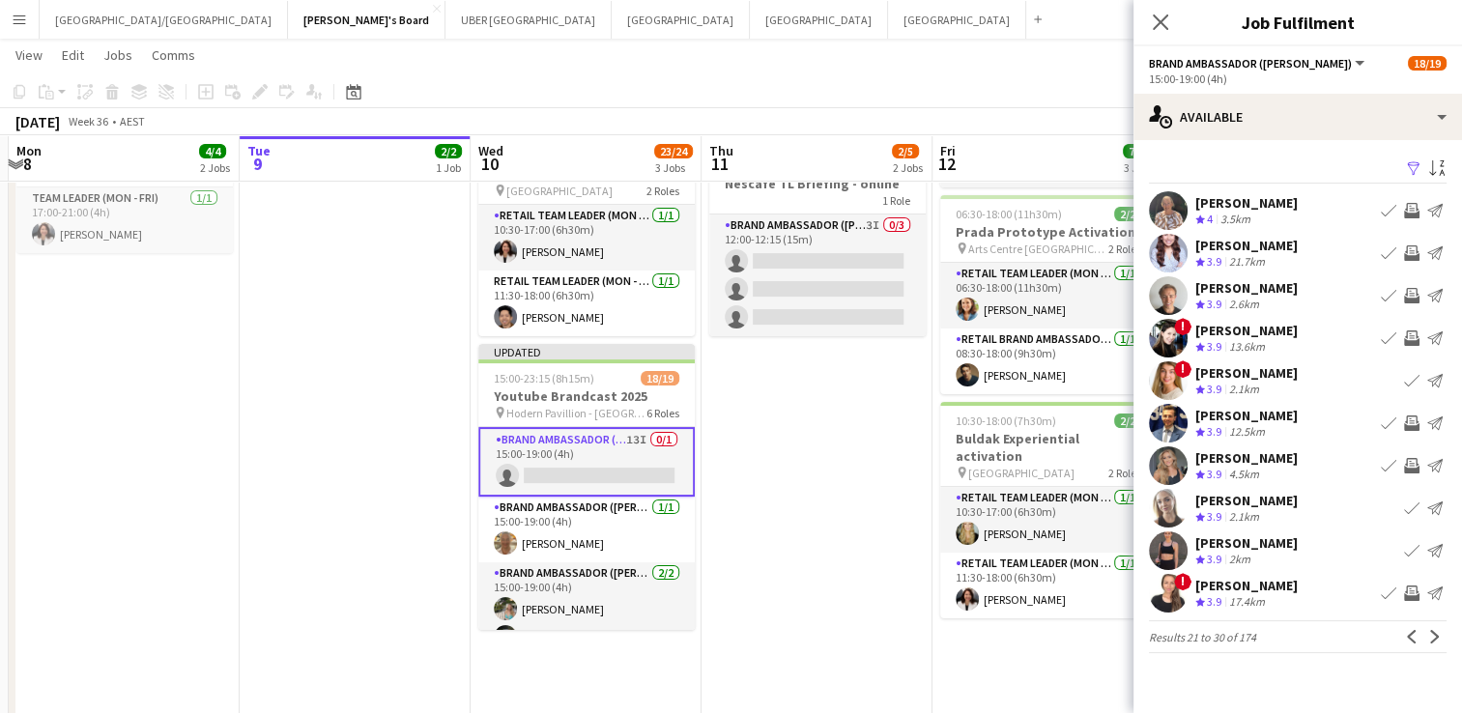
scroll to position [271, 0]
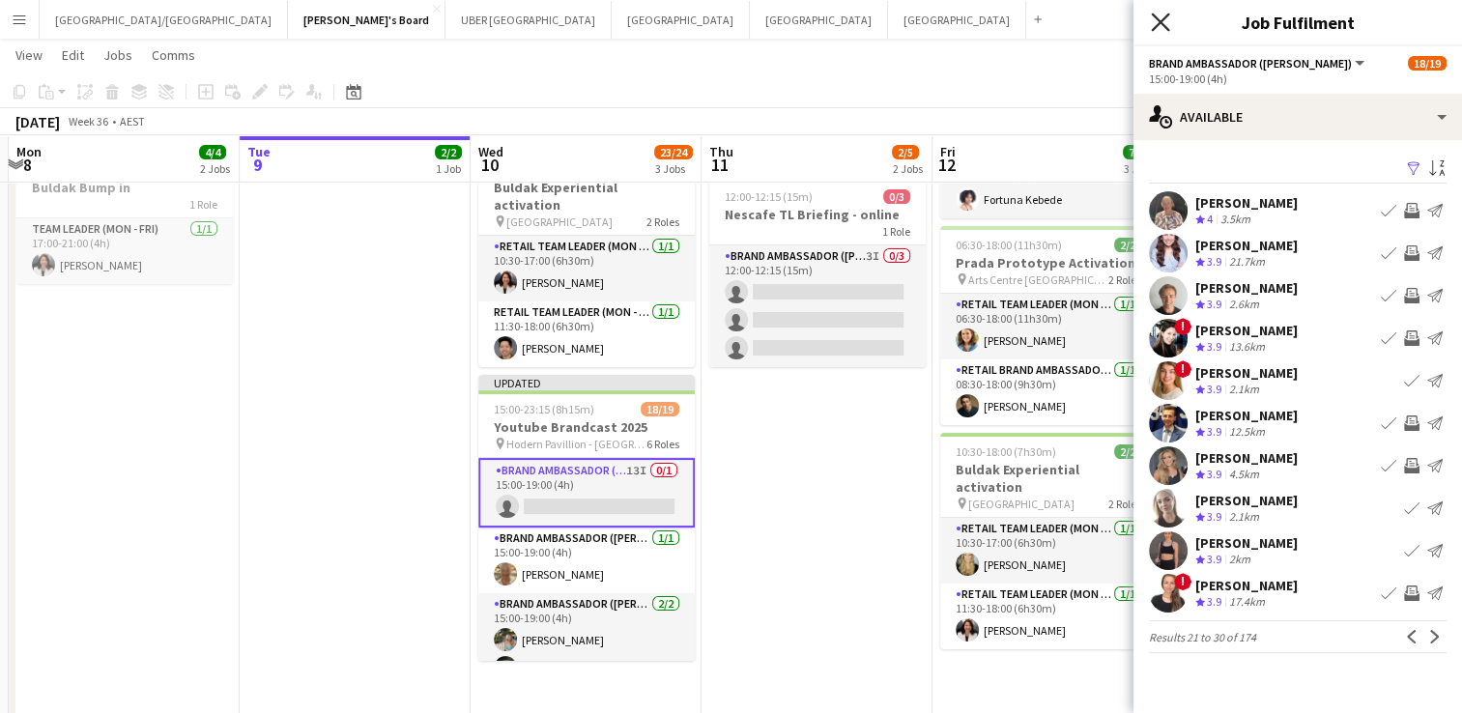
click at [1159, 22] on icon at bounding box center [1160, 22] width 18 height 18
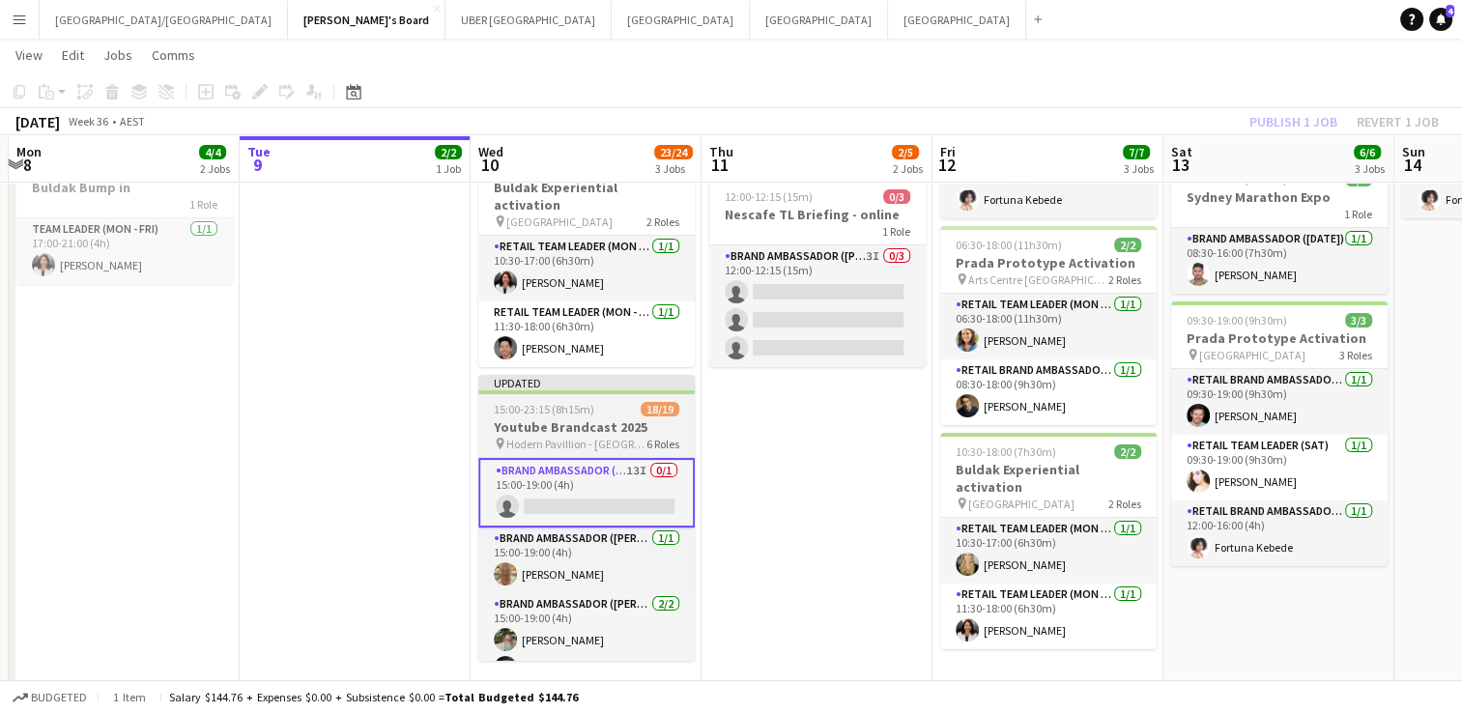
click at [584, 382] on app-job-card "Updated 15:00-23:15 (8h15m) 18/19 Youtube Brandcast 2025 pin Hodern Pavillion -…" at bounding box center [586, 518] width 216 height 286
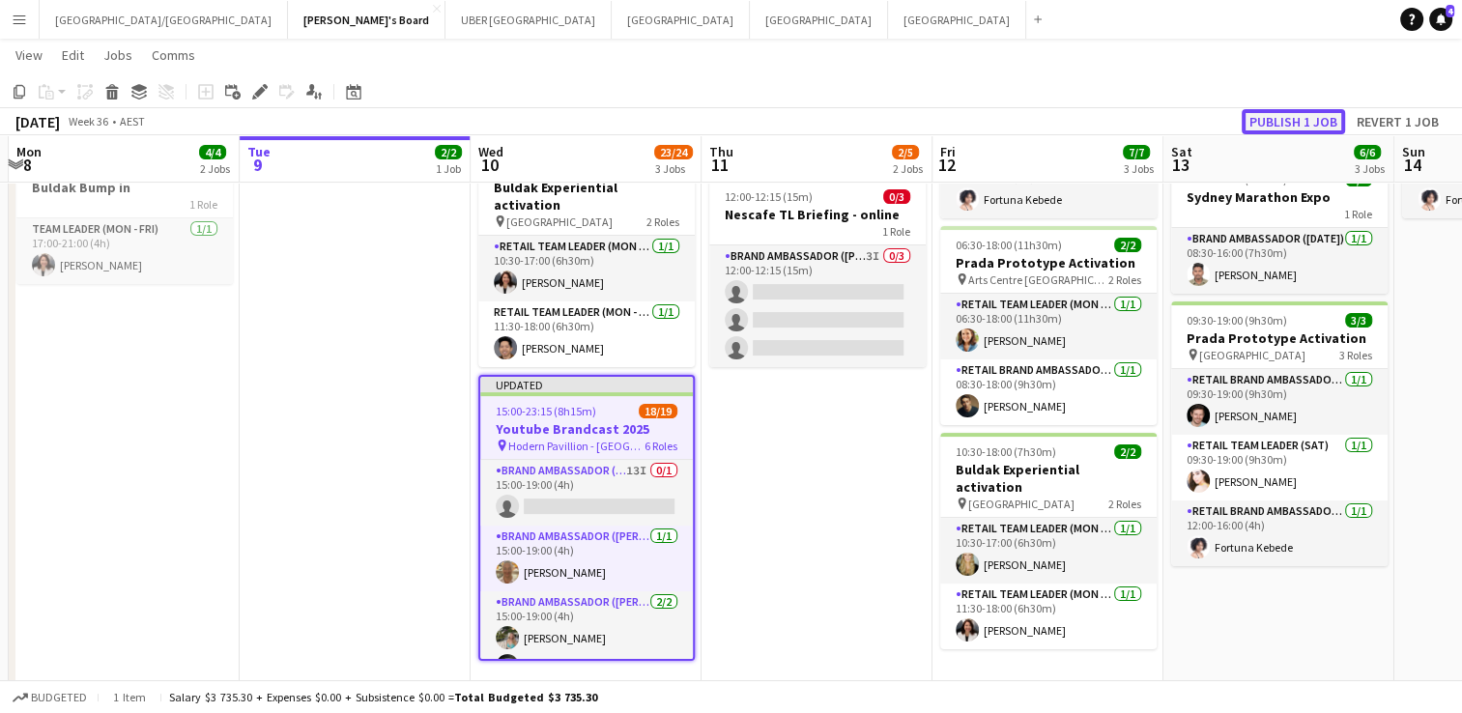
click at [1268, 117] on button "Publish 1 job" at bounding box center [1293, 121] width 103 height 25
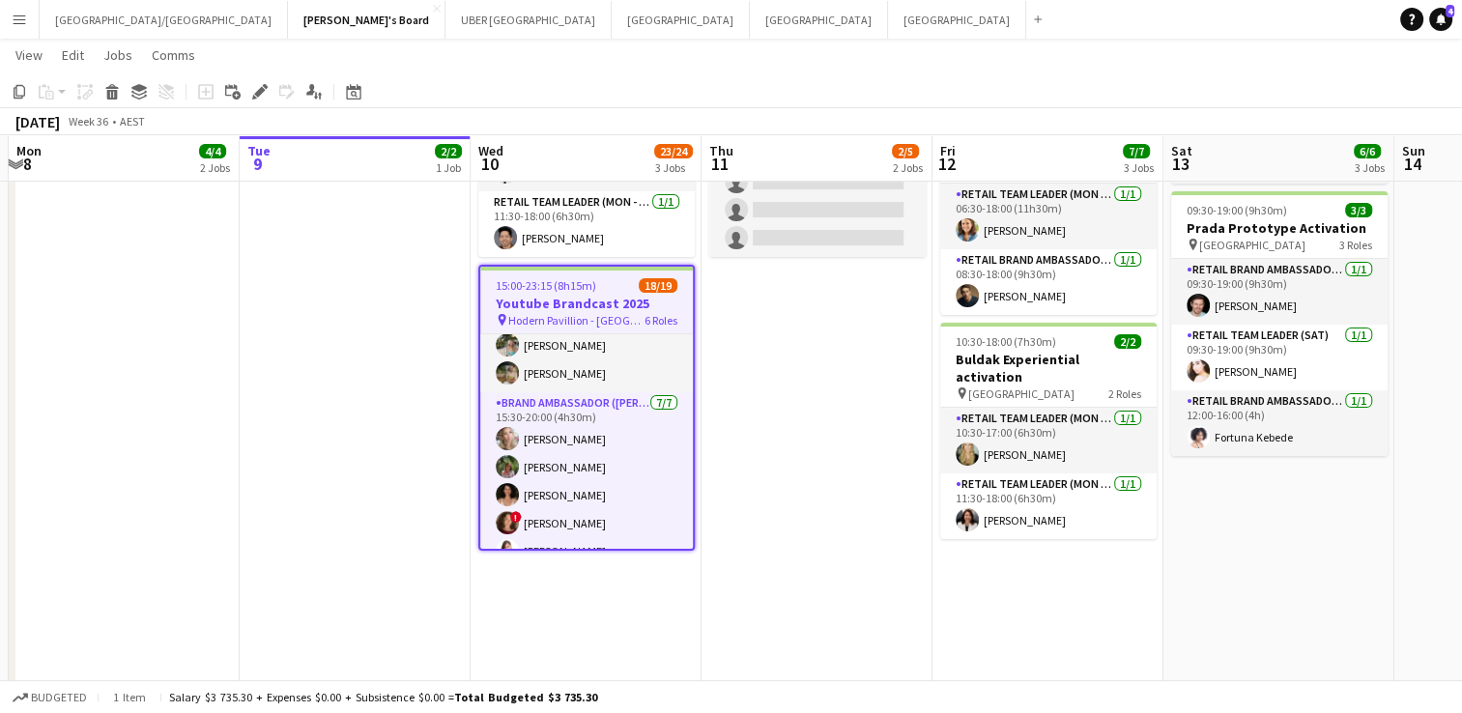
scroll to position [0, 0]
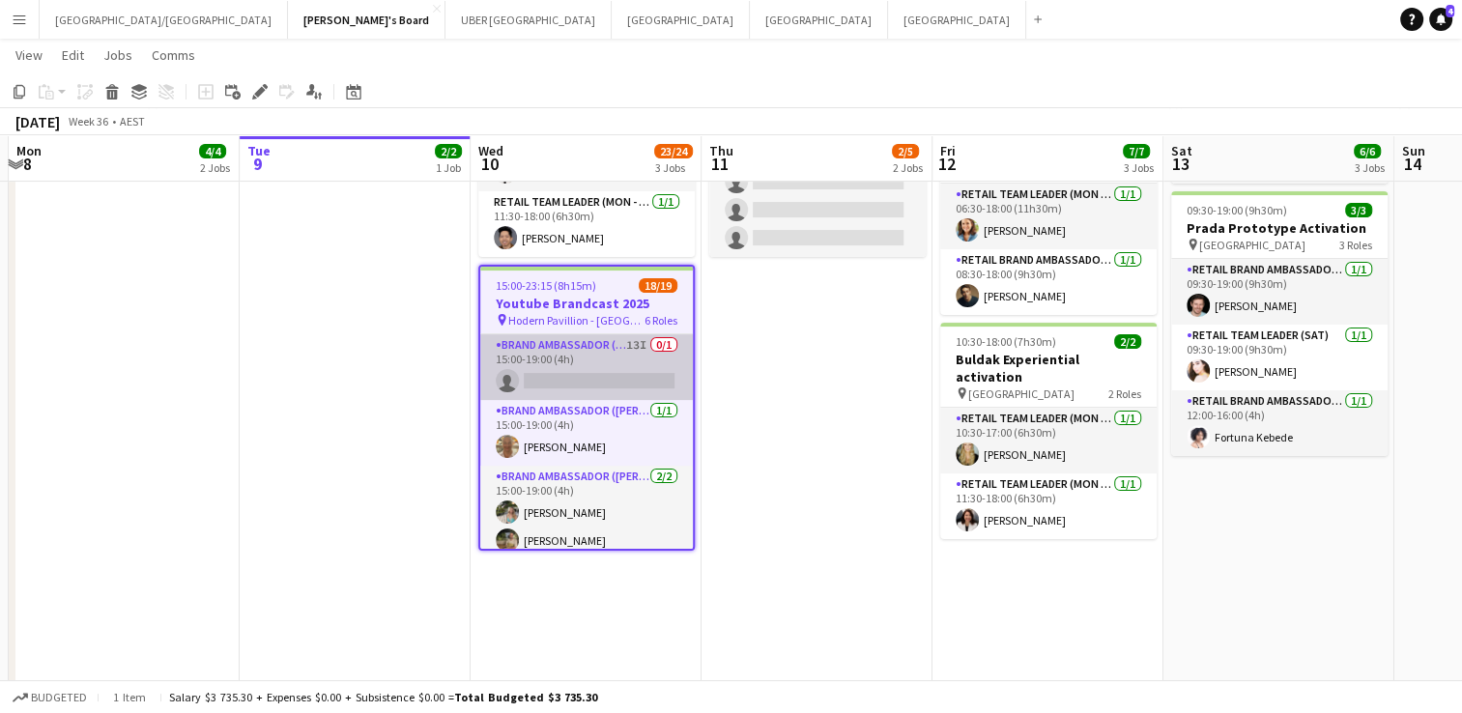
click at [577, 368] on app-card-role "Brand Ambassador (Mon - Fri) 13I 0/1 15:00-19:00 (4h) single-neutral-actions" at bounding box center [586, 367] width 213 height 66
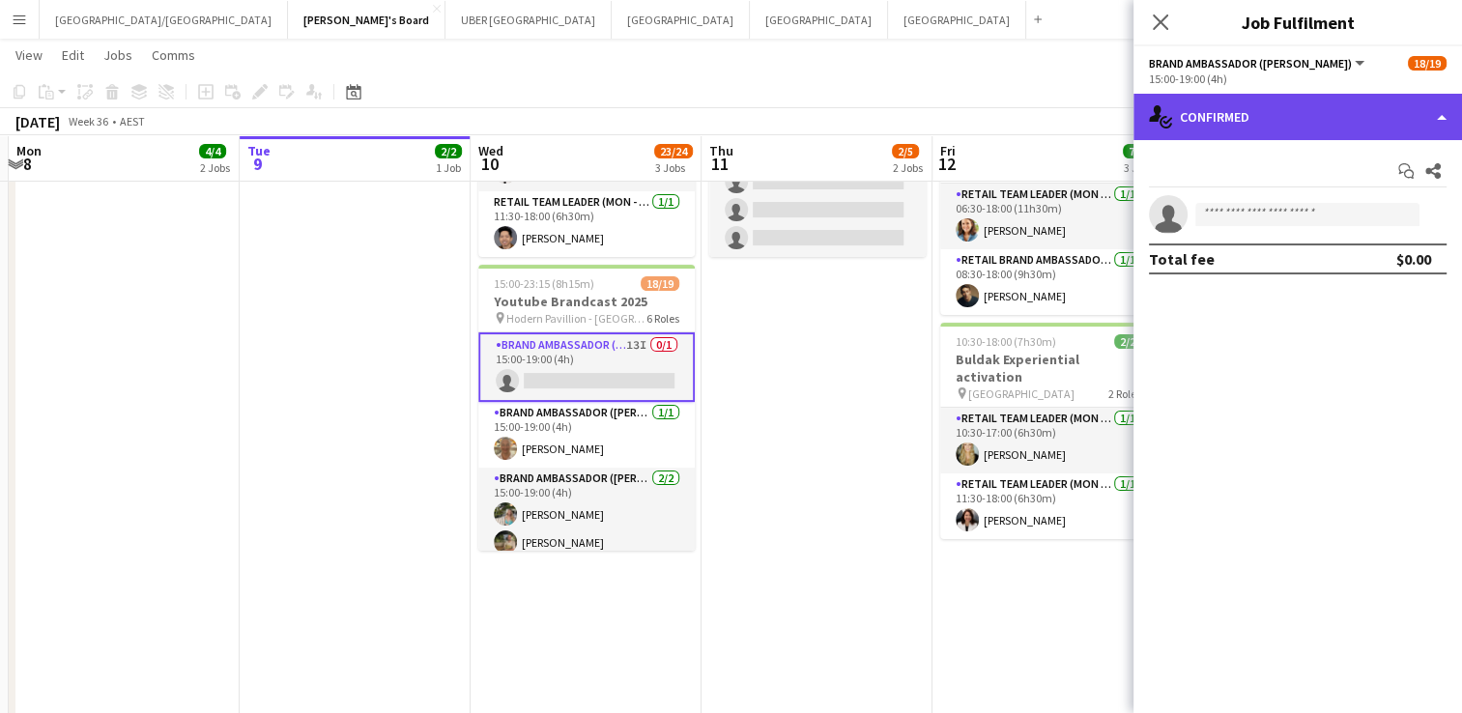
click at [1314, 121] on div "single-neutral-actions-check-2 Confirmed" at bounding box center [1298, 117] width 329 height 46
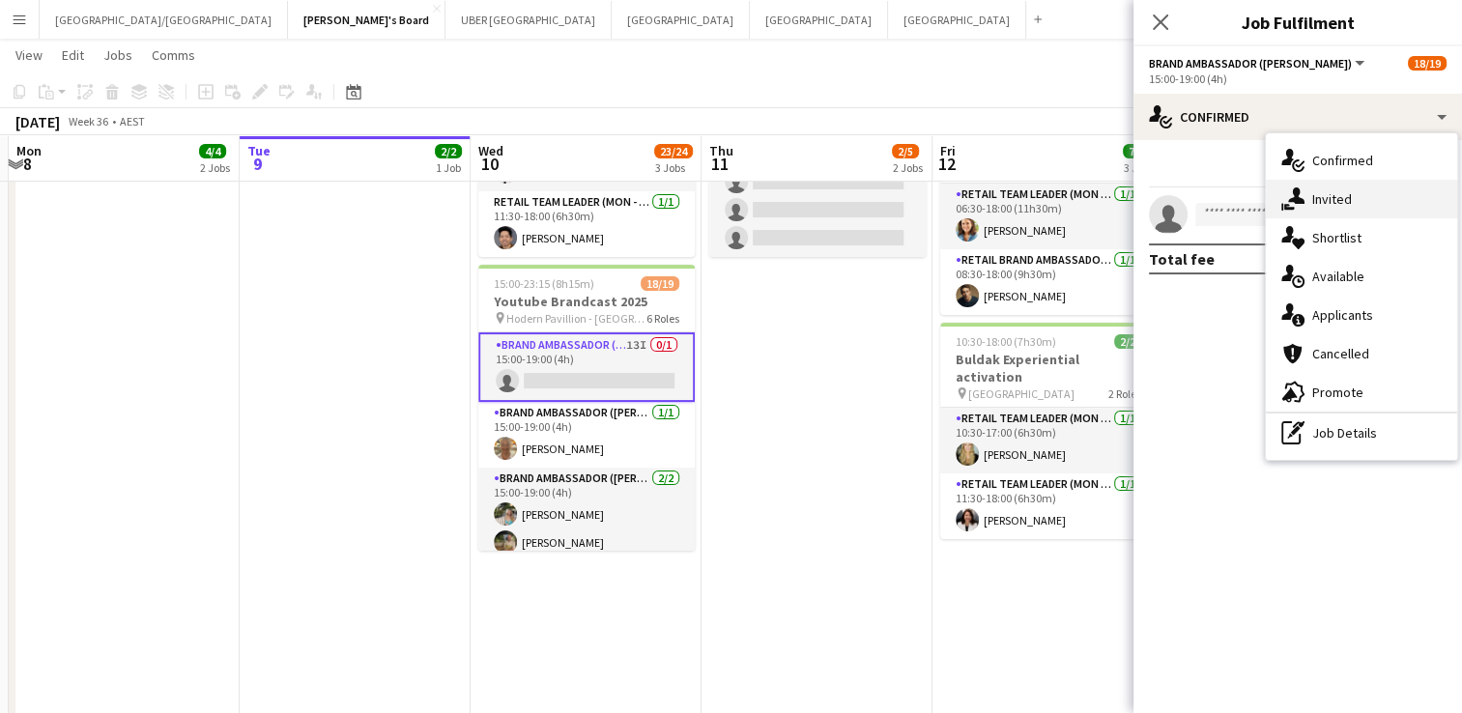
click at [1340, 198] on span "Invited" at bounding box center [1332, 198] width 40 height 17
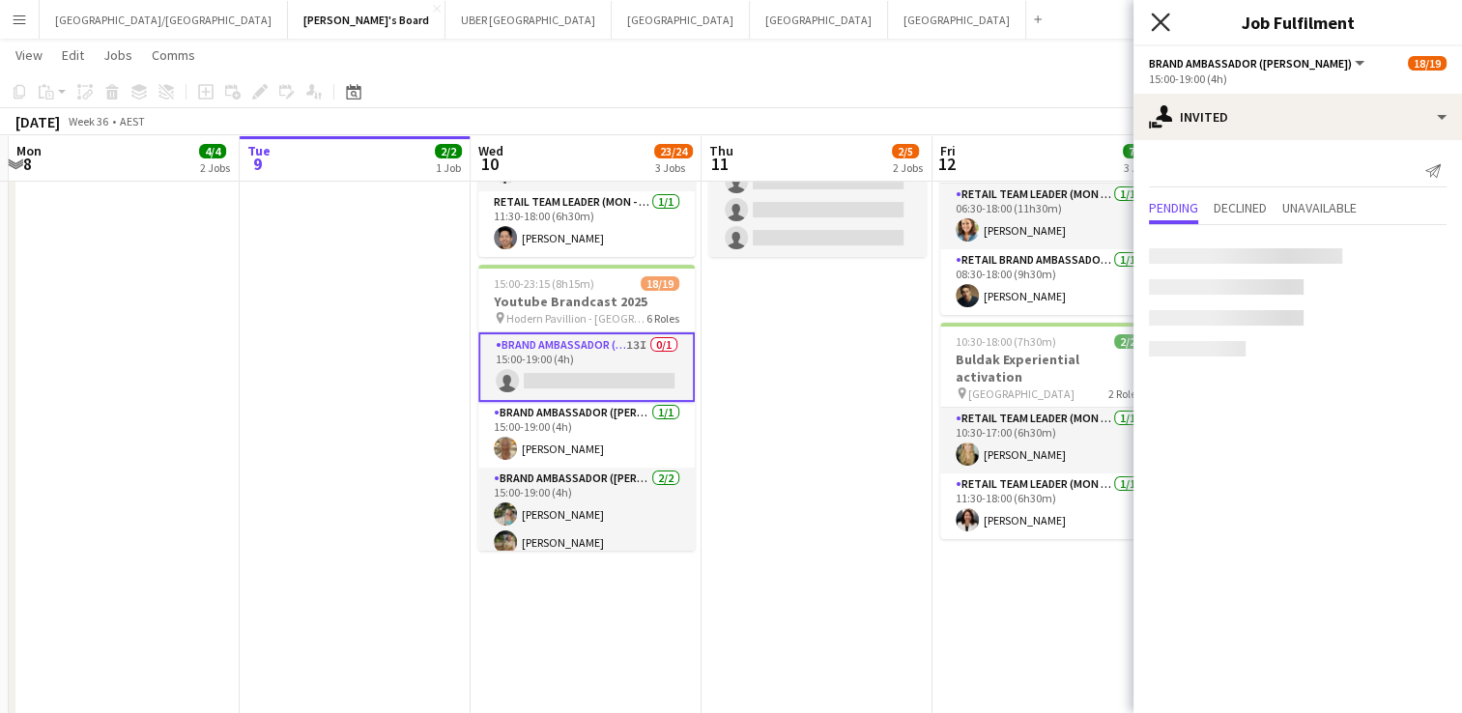
click at [1160, 15] on icon "Close pop-in" at bounding box center [1160, 22] width 18 height 18
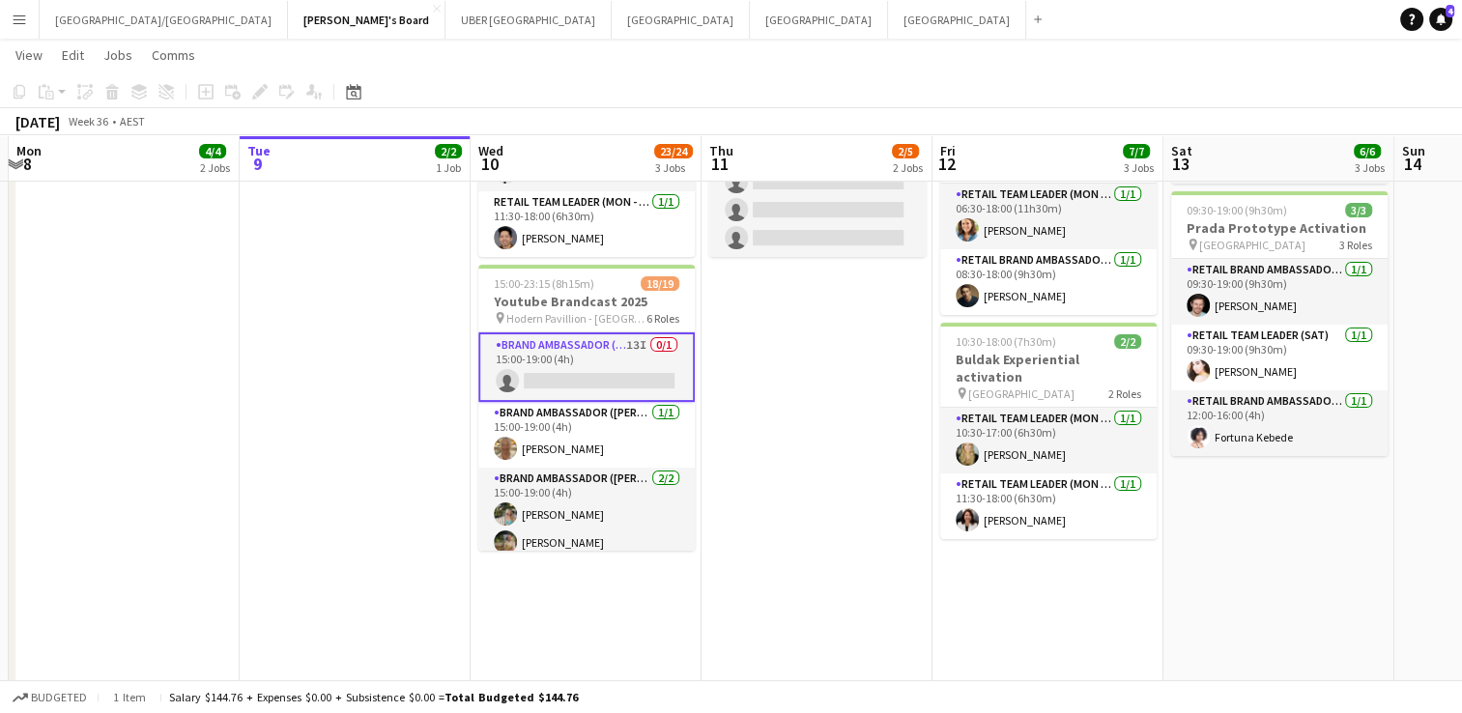
click at [550, 348] on app-card-role "Brand Ambassador (Mon - Fri) 13I 0/1 15:00-19:00 (4h) single-neutral-actions" at bounding box center [586, 367] width 216 height 70
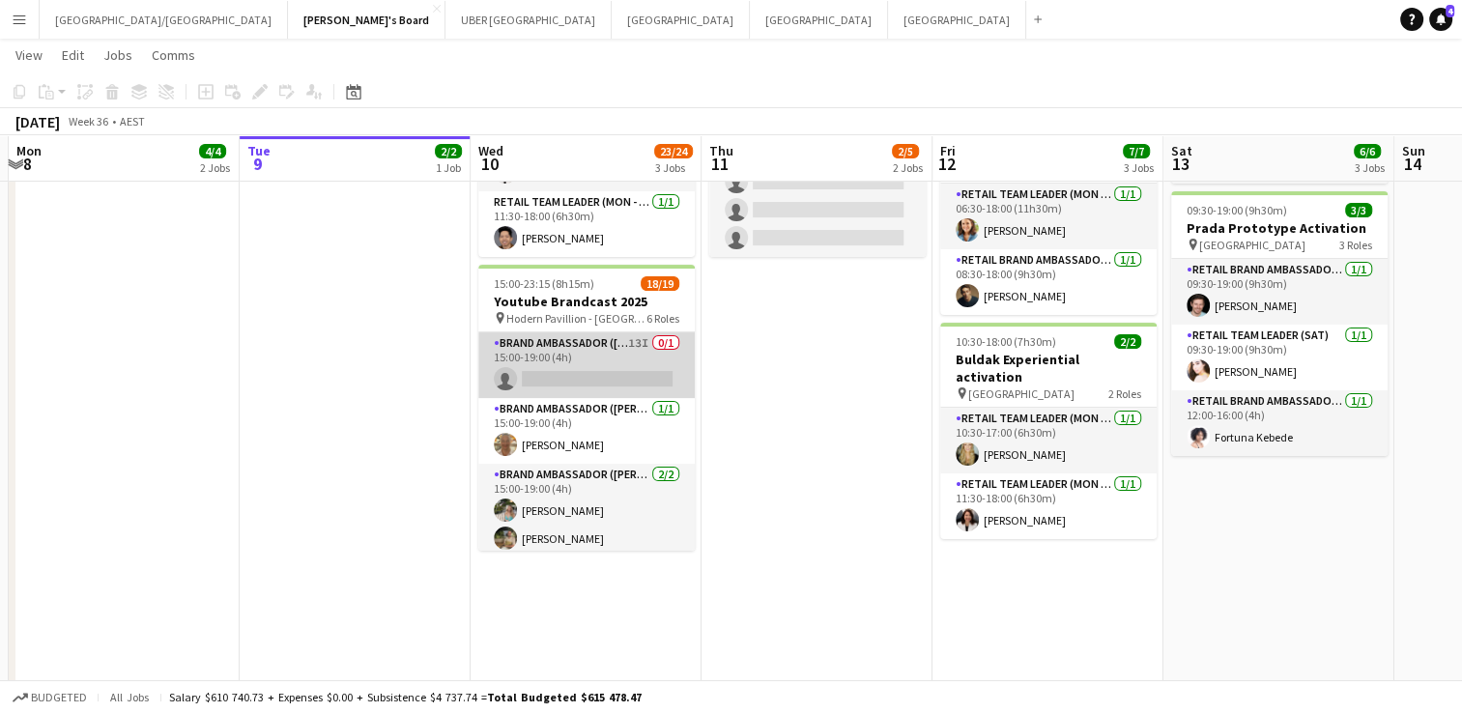
click at [596, 361] on app-card-role "Brand Ambassador (Mon - Fri) 13I 0/1 15:00-19:00 (4h) single-neutral-actions" at bounding box center [586, 365] width 216 height 66
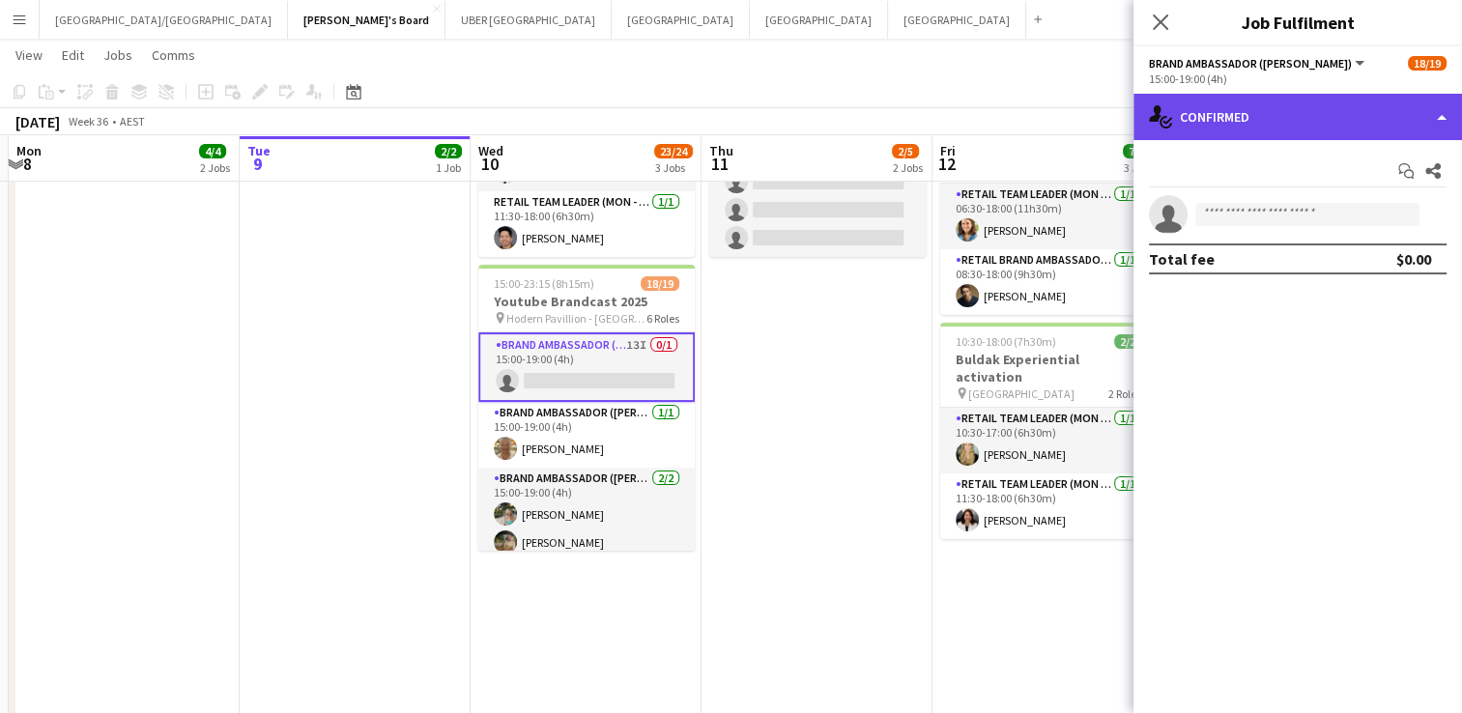
click at [1263, 111] on div "single-neutral-actions-check-2 Confirmed" at bounding box center [1298, 117] width 329 height 46
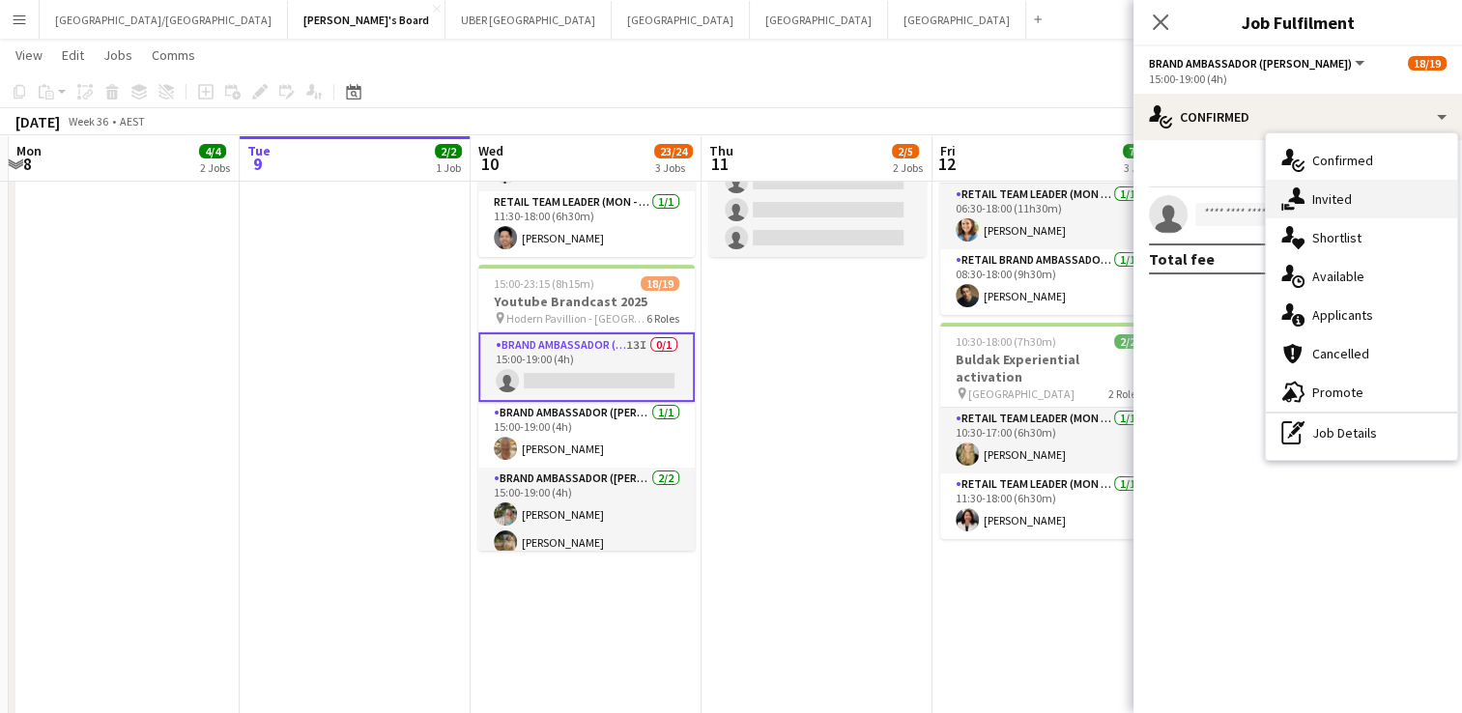
click at [1310, 215] on div "single-neutral-actions-share-1 Invited" at bounding box center [1361, 199] width 191 height 39
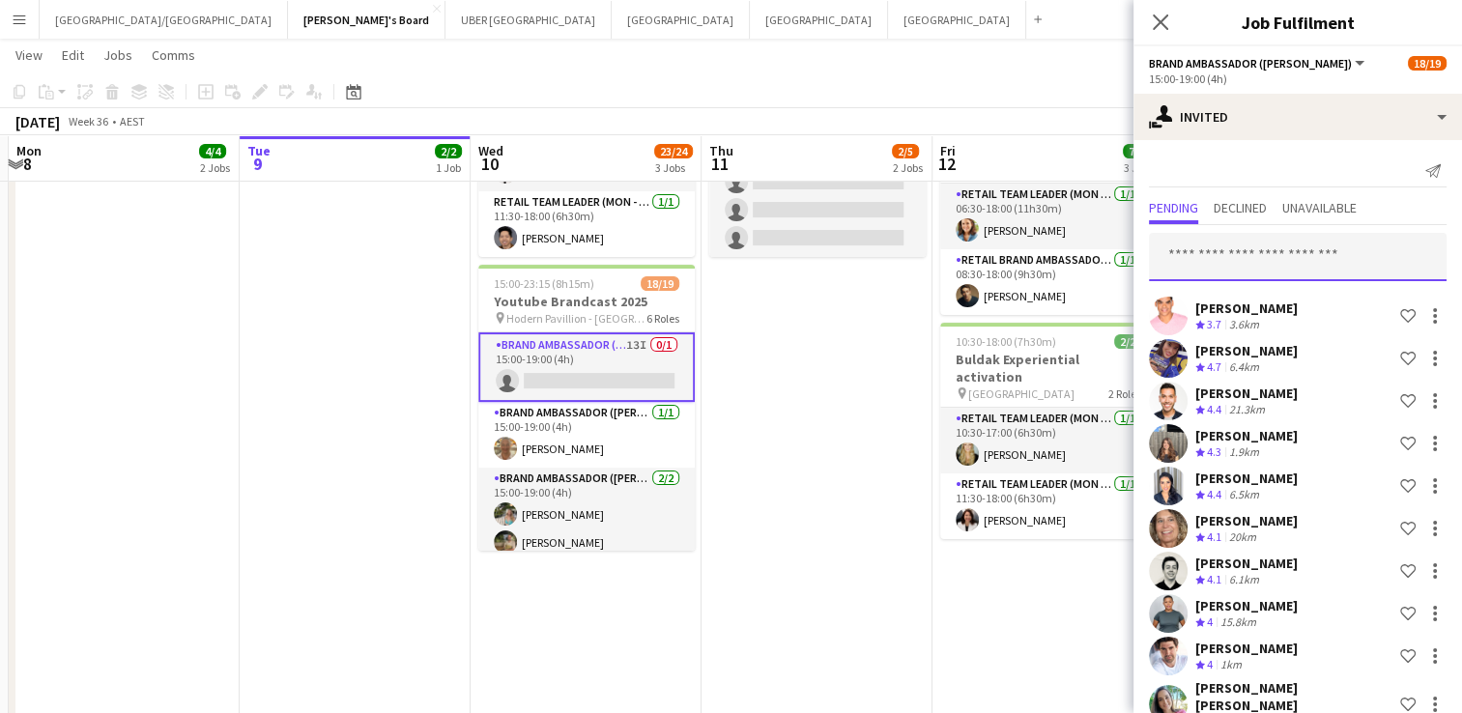
click at [1228, 254] on input "text" at bounding box center [1298, 257] width 298 height 48
type input "******"
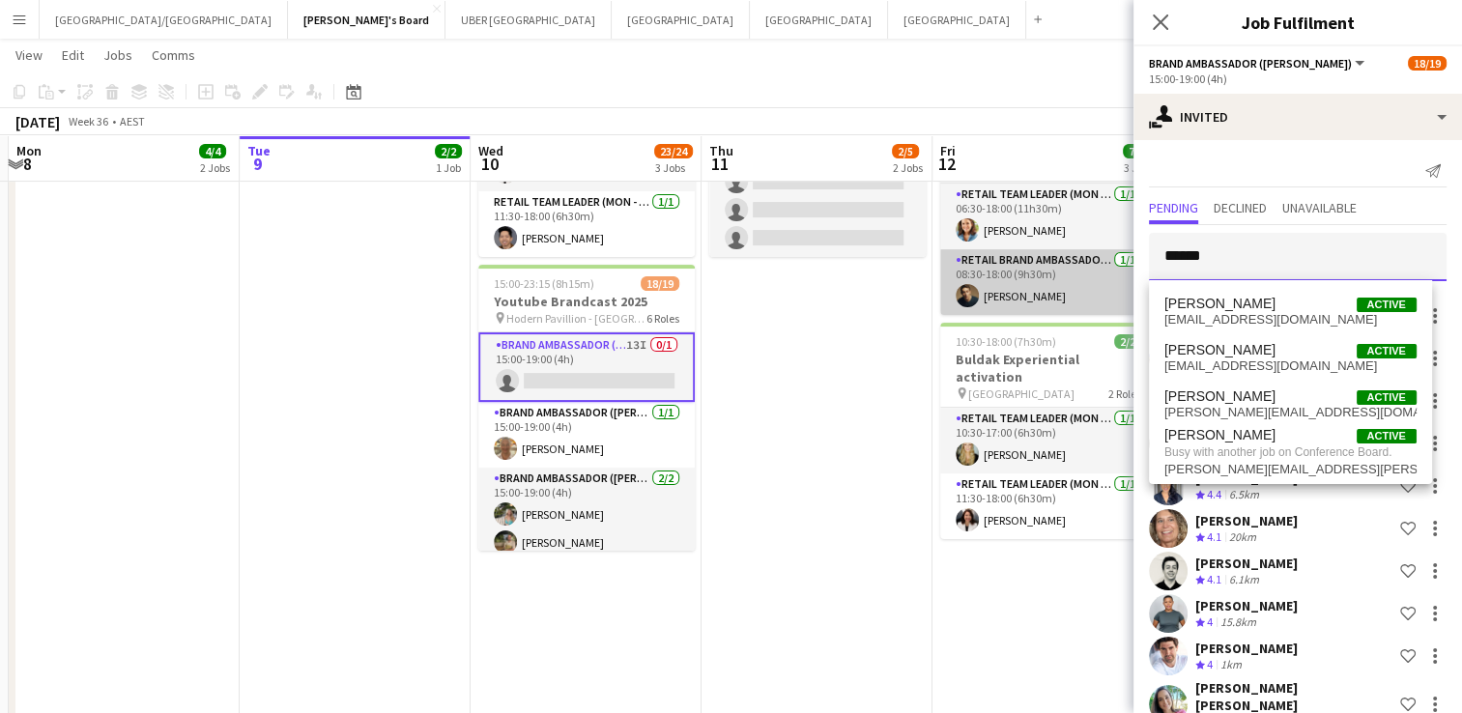
drag, startPoint x: 1228, startPoint y: 257, endPoint x: 1064, endPoint y: 270, distance: 164.8
click at [1064, 270] on body "Menu Boards Boards Boards All jobs Status Workforce Workforce My Workforce Recr…" at bounding box center [731, 323] width 1462 height 1409
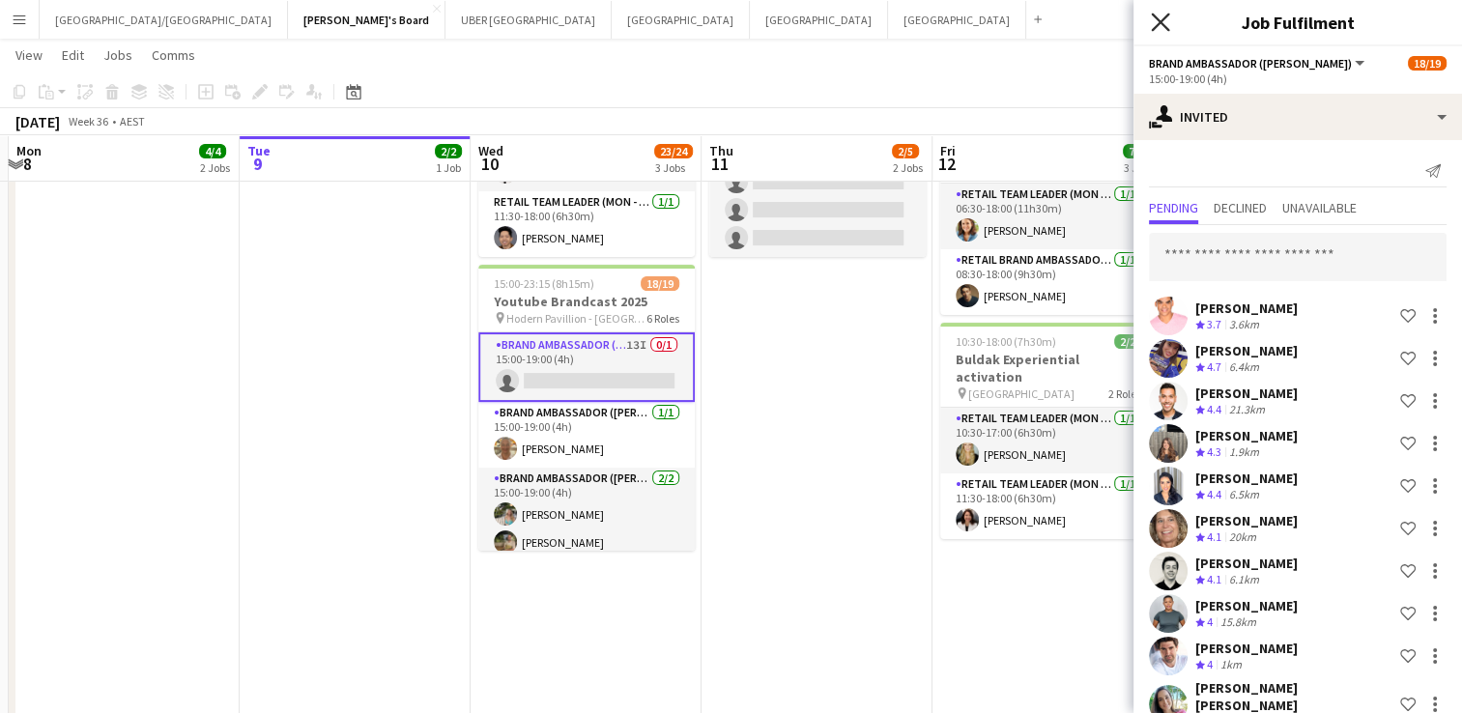
click at [1155, 21] on icon "Close pop-in" at bounding box center [1160, 22] width 18 height 18
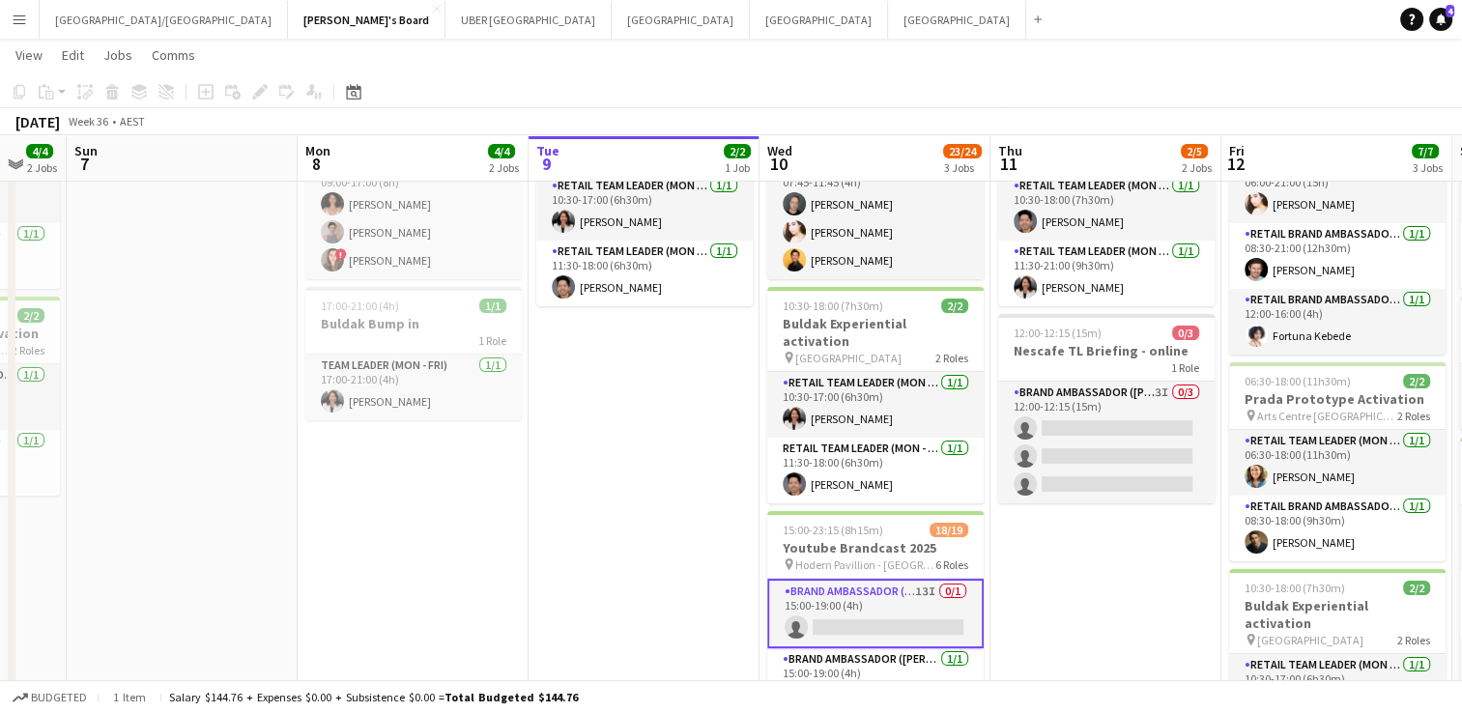
scroll to position [0, 491]
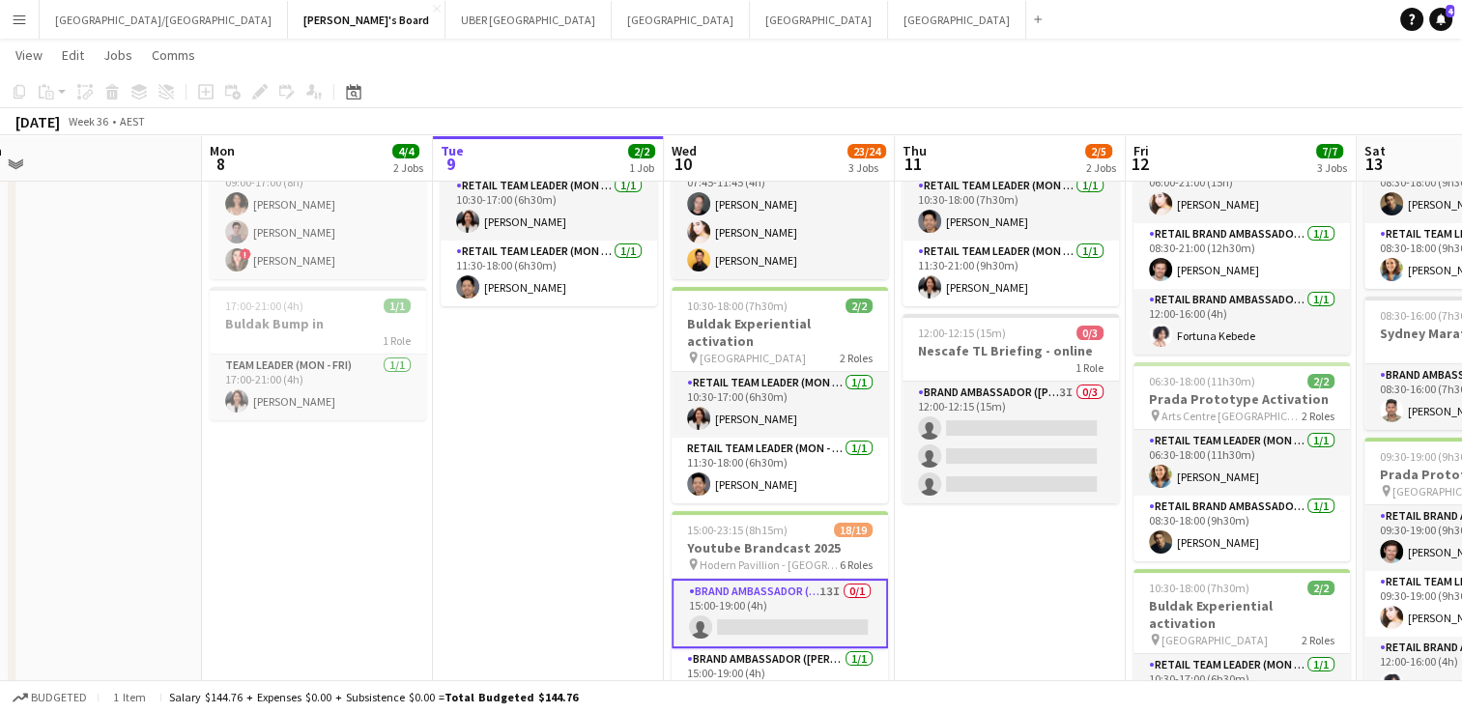
click at [757, 600] on app-card-role "Brand Ambassador (Mon - Fri) 13I 0/1 15:00-19:00 (4h) single-neutral-actions" at bounding box center [780, 614] width 216 height 70
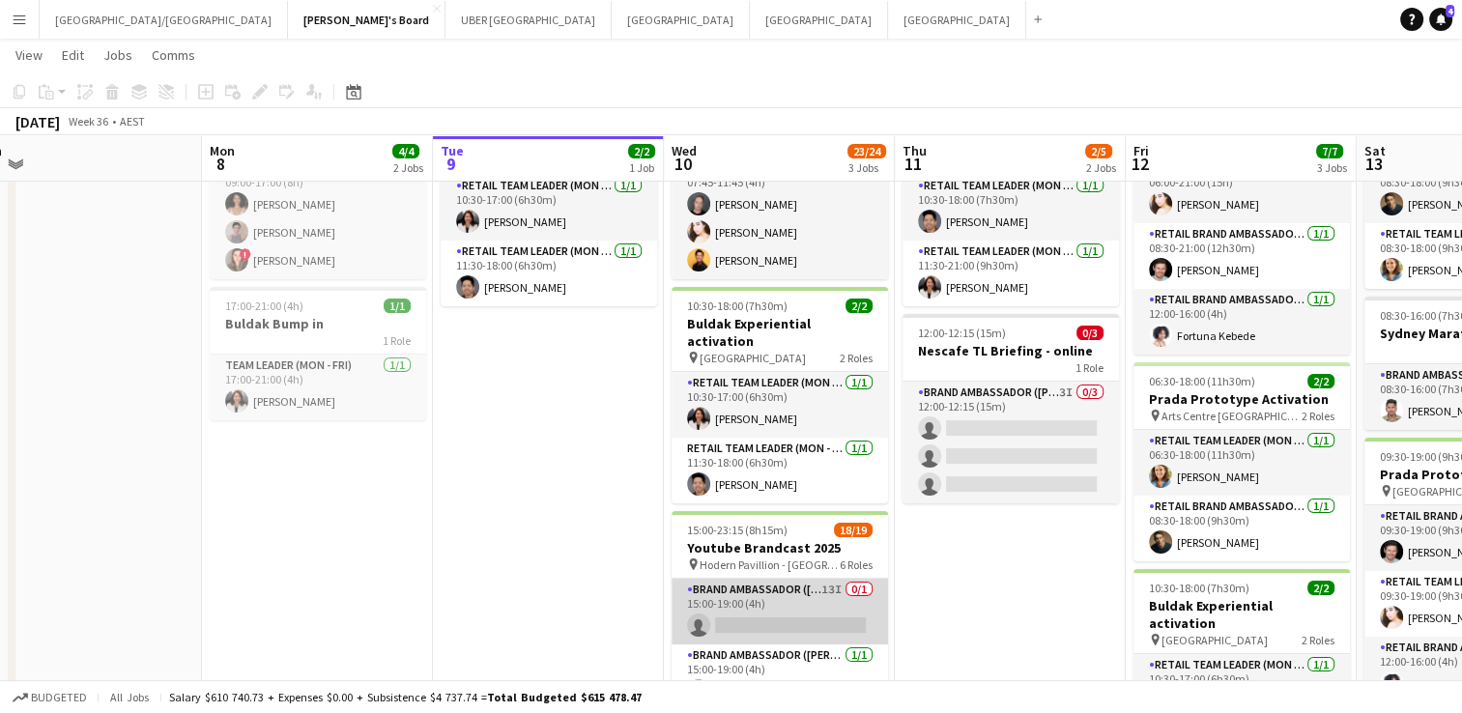
click at [763, 619] on app-card-role "Brand Ambassador (Mon - Fri) 13I 0/1 15:00-19:00 (4h) single-neutral-actions" at bounding box center [780, 612] width 216 height 66
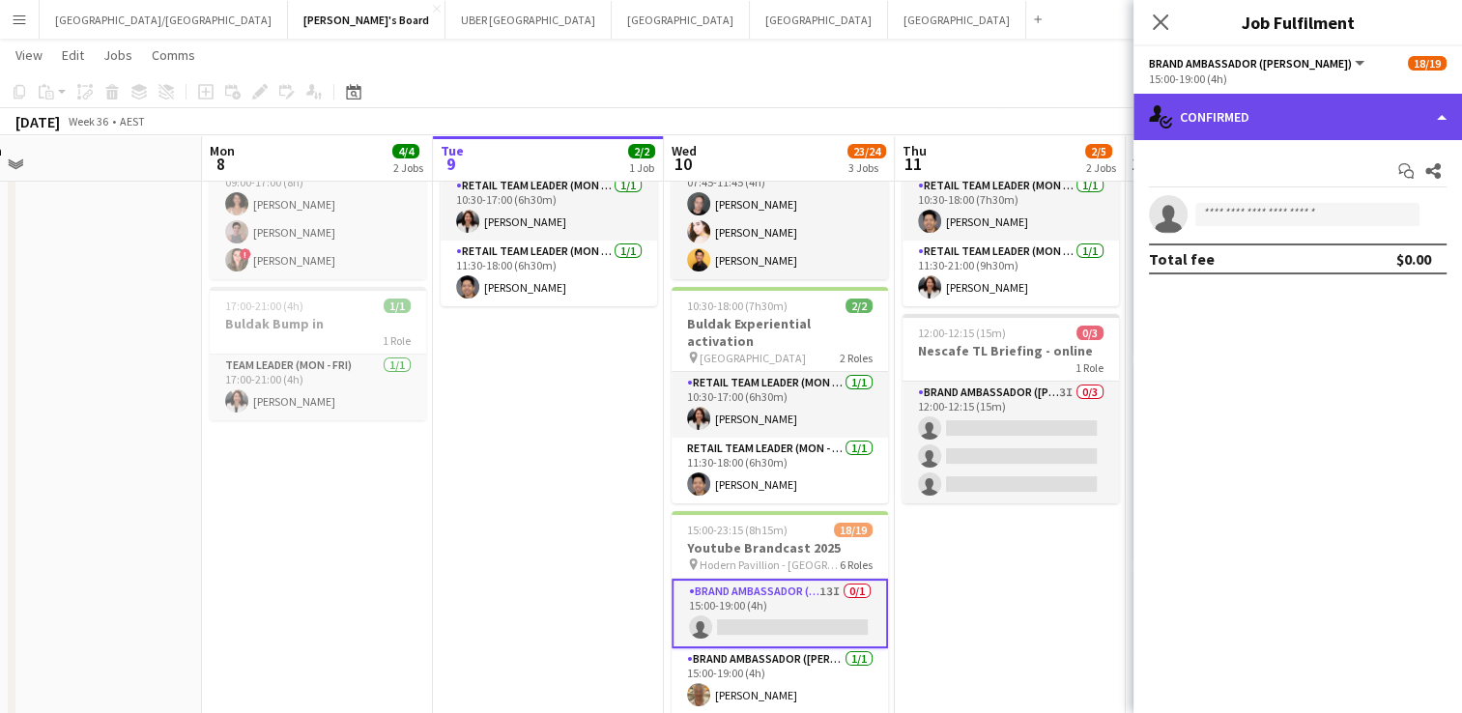
click at [1233, 126] on div "single-neutral-actions-check-2 Confirmed" at bounding box center [1298, 117] width 329 height 46
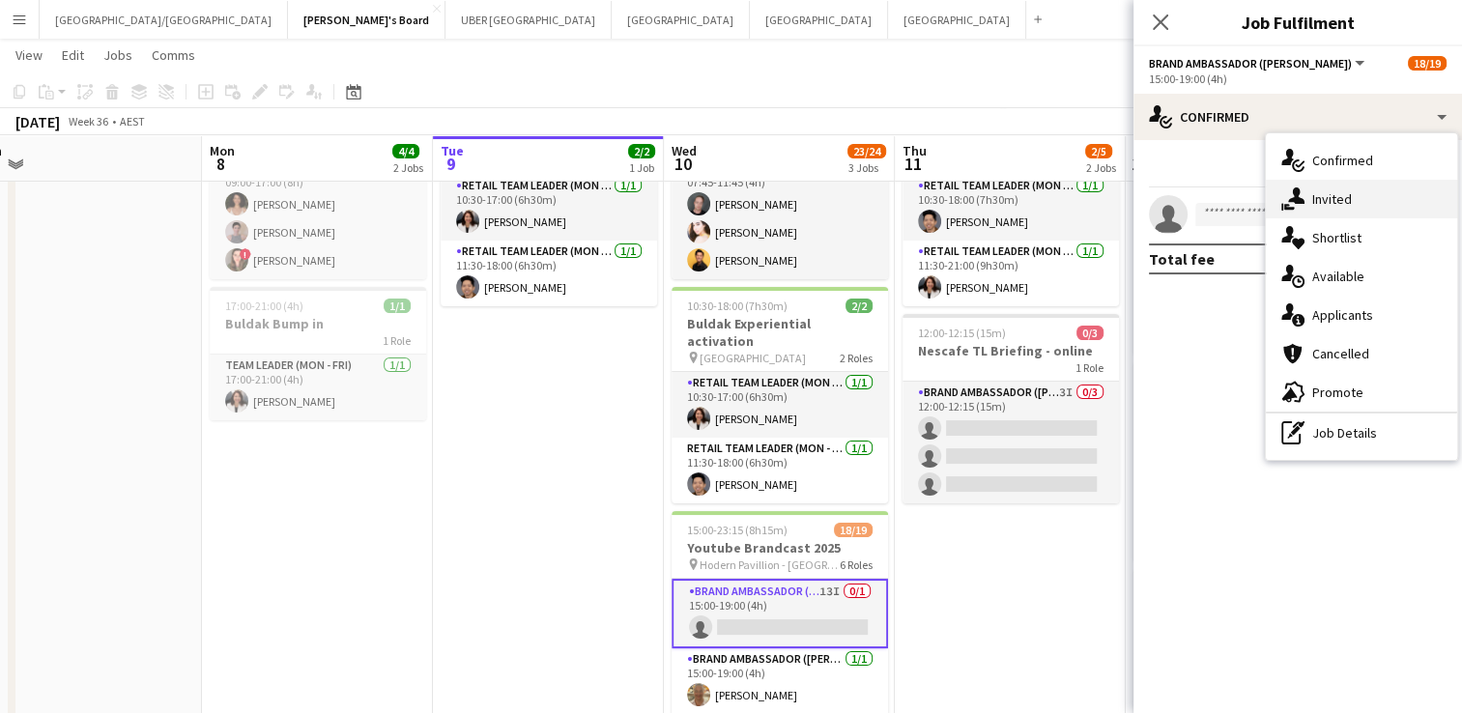
click at [1291, 190] on icon "single-neutral-actions-share-1" at bounding box center [1292, 198] width 23 height 23
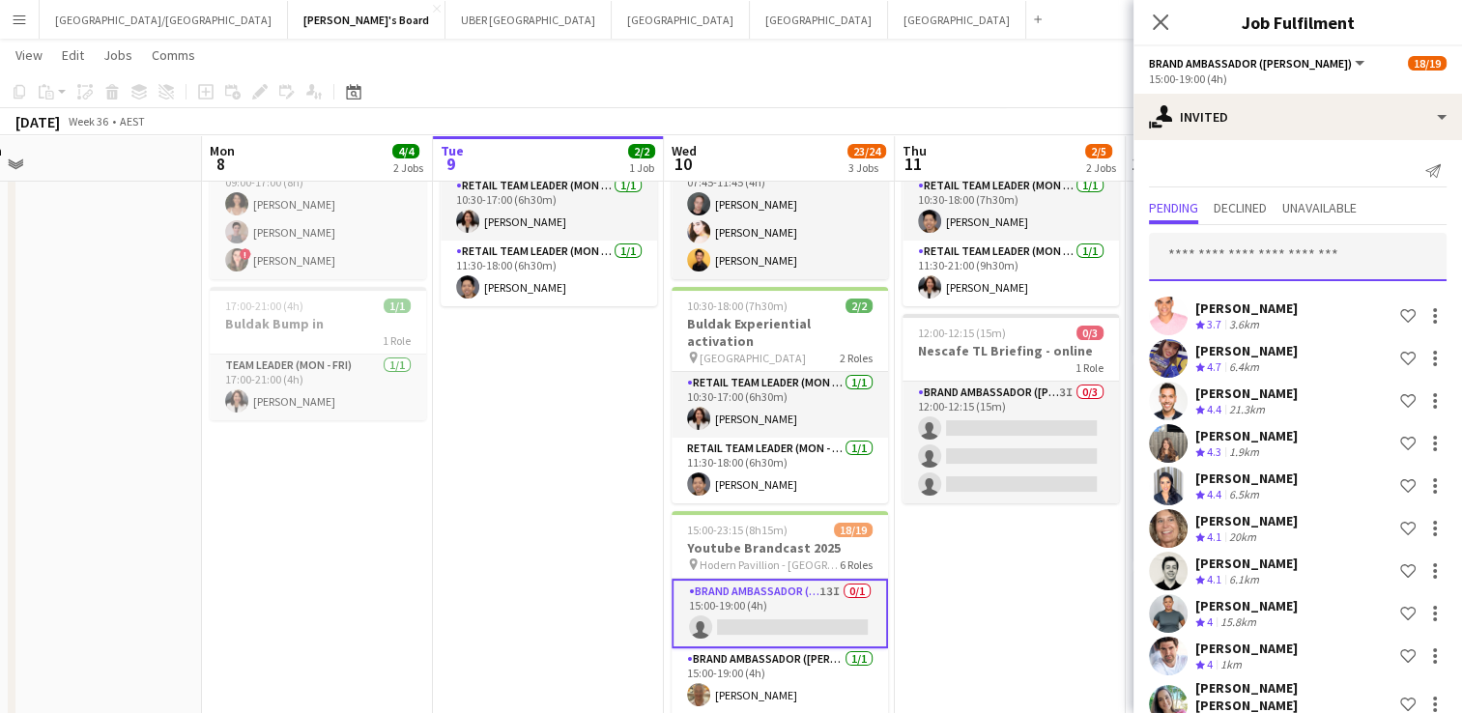
click at [1237, 255] on input "text" at bounding box center [1298, 257] width 298 height 48
type input "*******"
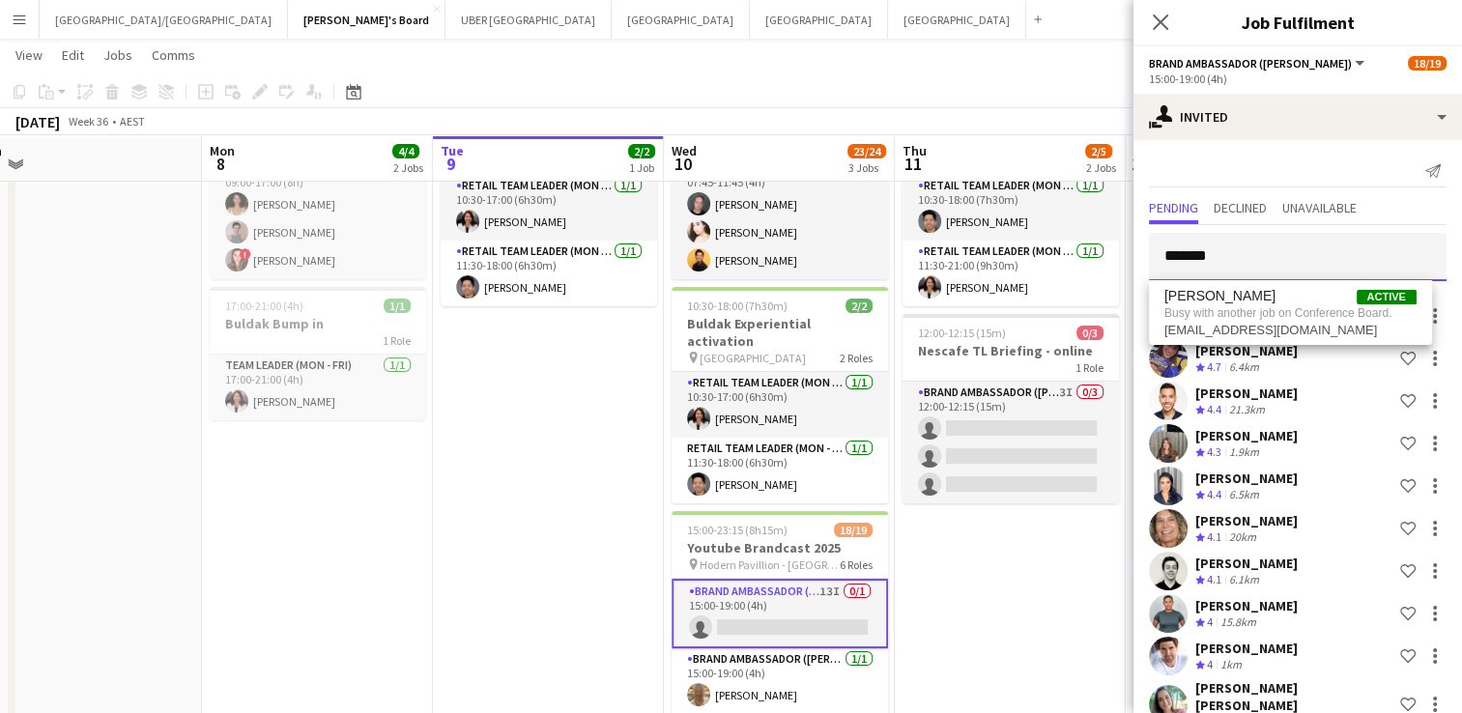
click at [1133, 251] on body "Menu Boards Boards Boards All jobs Status Workforce Workforce My Workforce Recr…" at bounding box center [731, 570] width 1462 height 1409
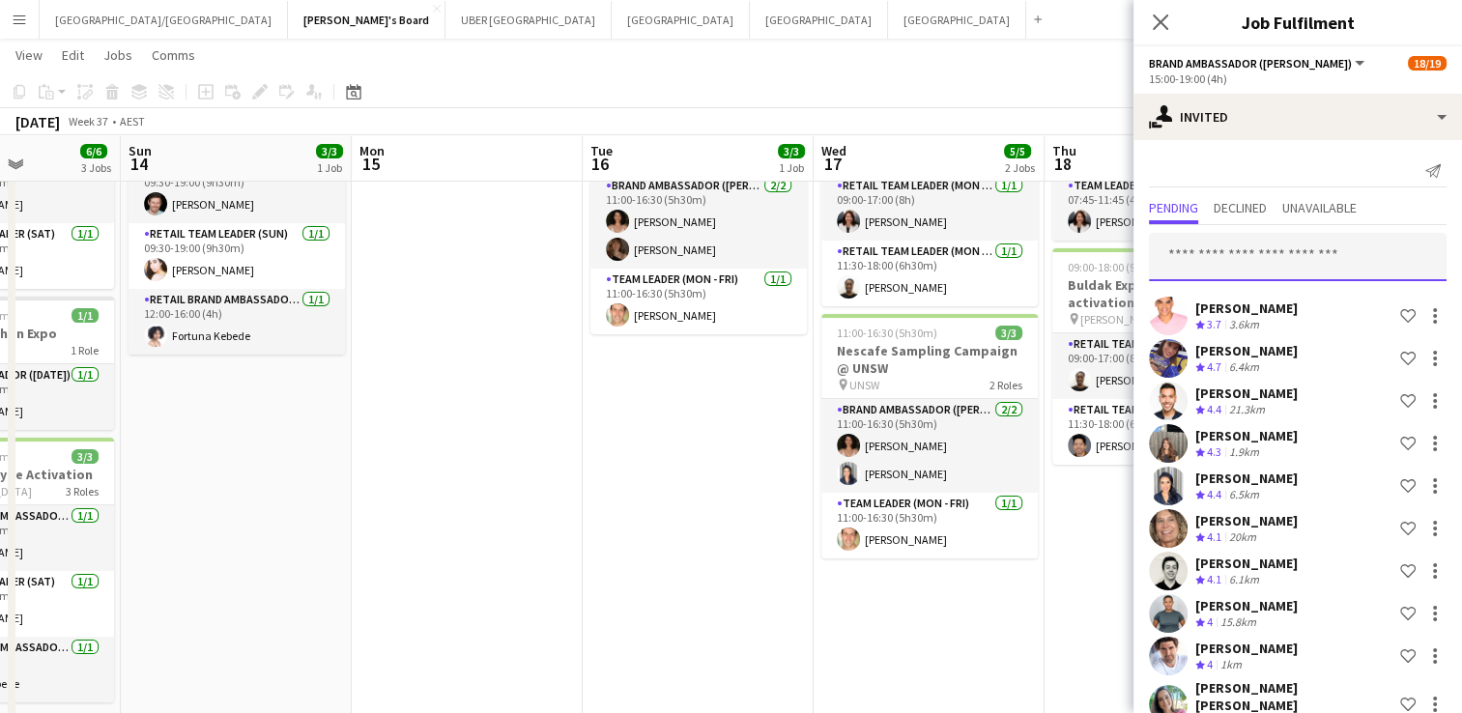
scroll to position [0, 571]
type input "*********"
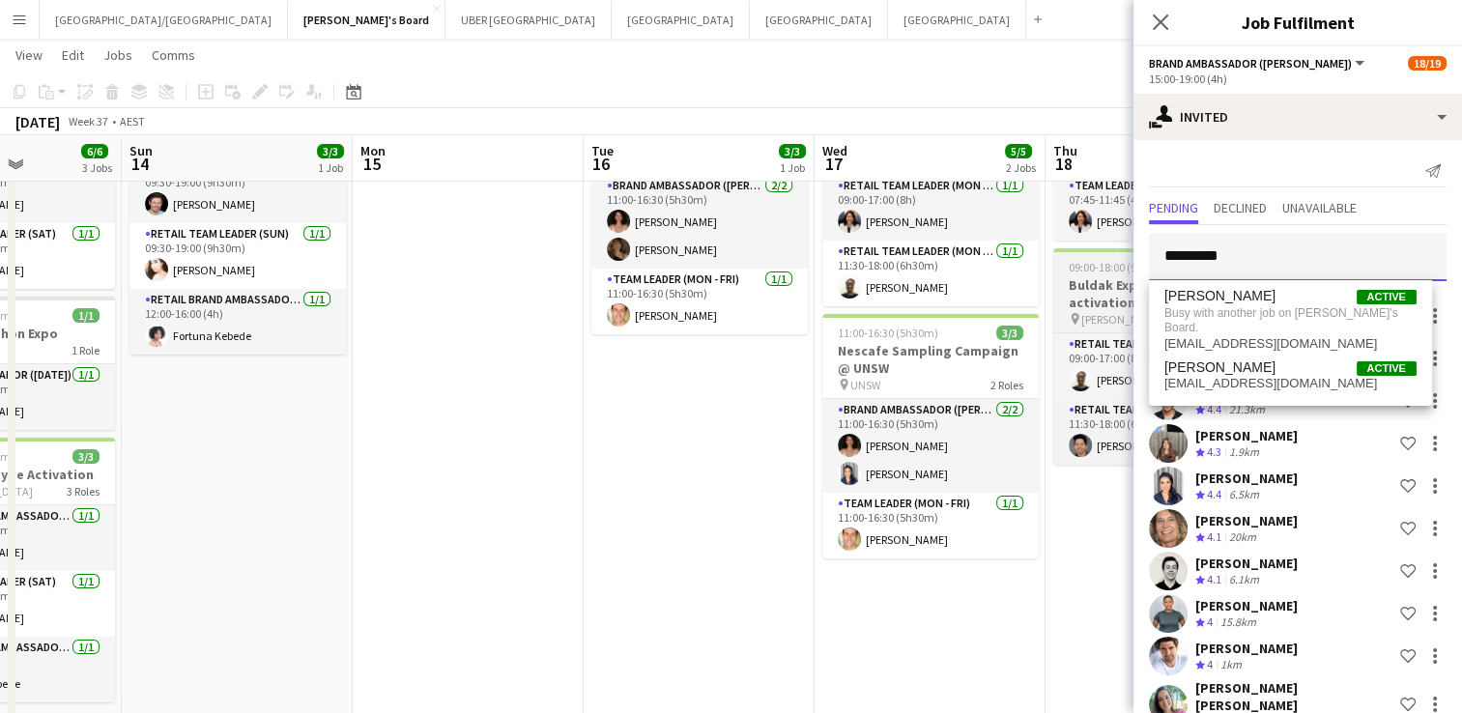
drag, startPoint x: 1299, startPoint y: 262, endPoint x: 1088, endPoint y: 265, distance: 210.7
click at [1088, 265] on body "Menu Boards Boards Boards All jobs Status Workforce Workforce My Workforce Recr…" at bounding box center [731, 570] width 1462 height 1409
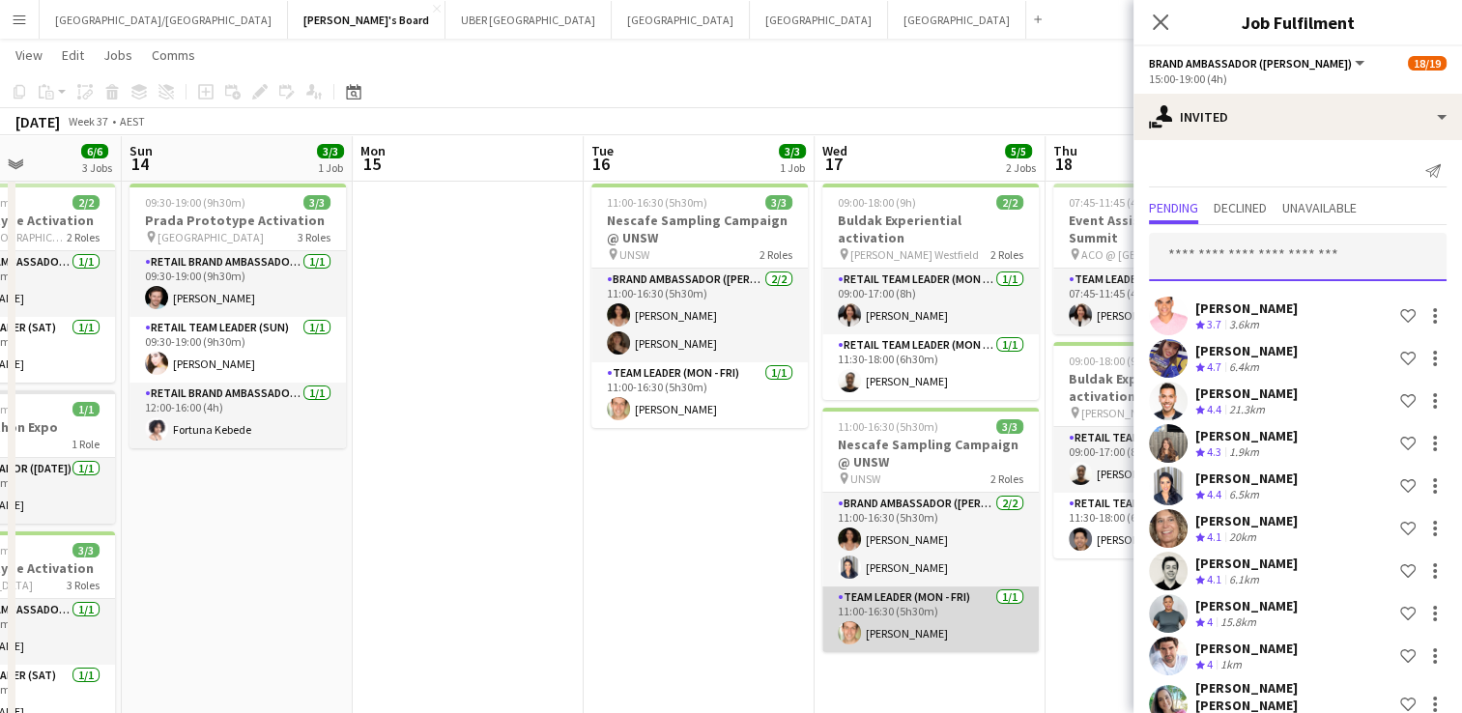
scroll to position [0, 703]
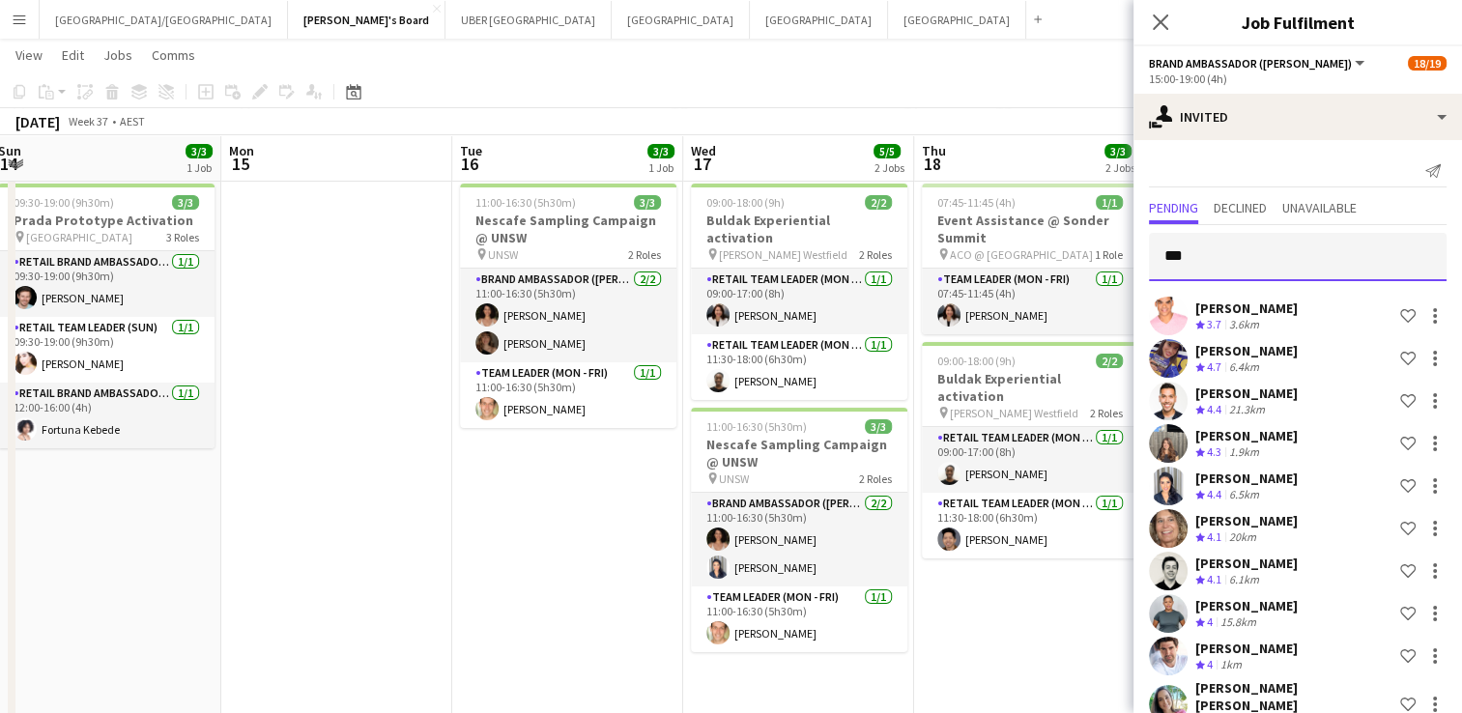
type input "****"
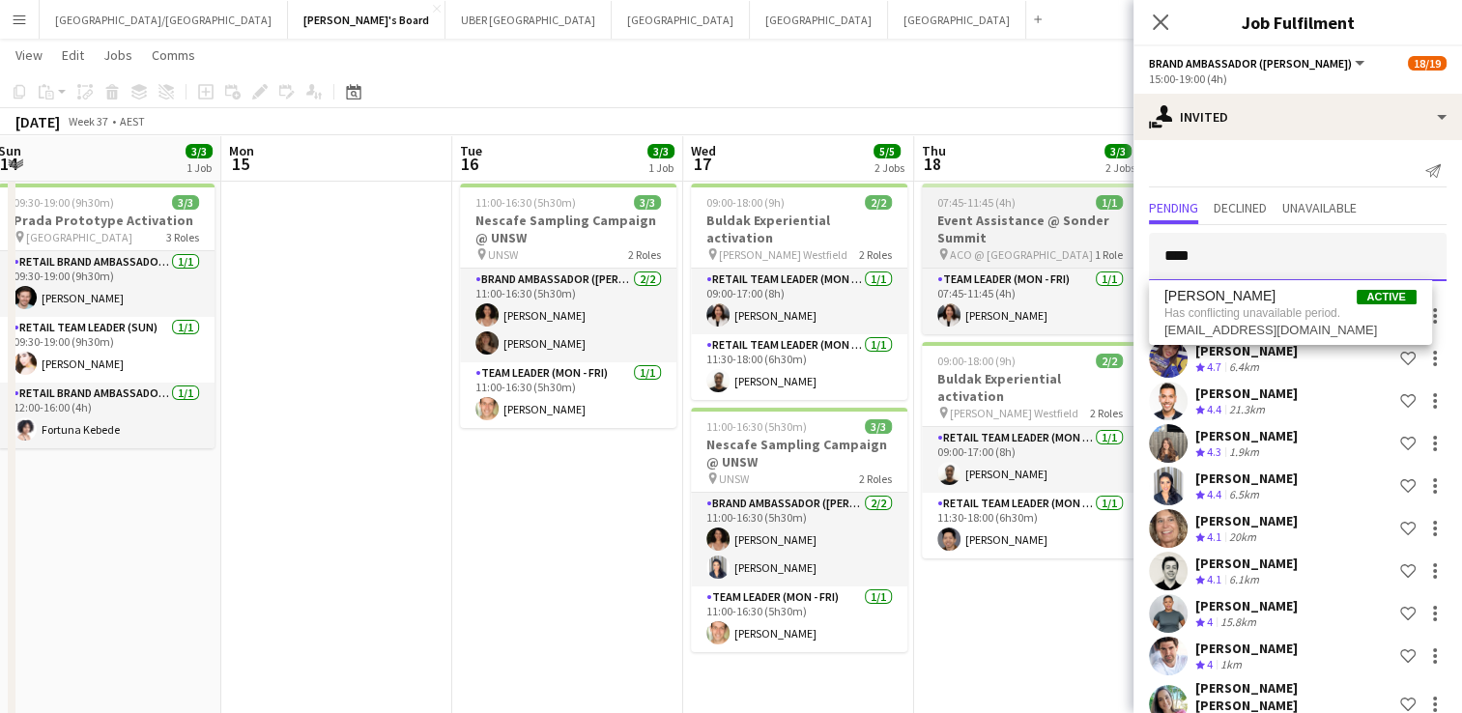
drag, startPoint x: 1221, startPoint y: 245, endPoint x: 1119, endPoint y: 256, distance: 102.0
click at [1119, 256] on body "Menu Boards Boards Boards All jobs Status Workforce Workforce My Workforce Recr…" at bounding box center [731, 663] width 1462 height 1409
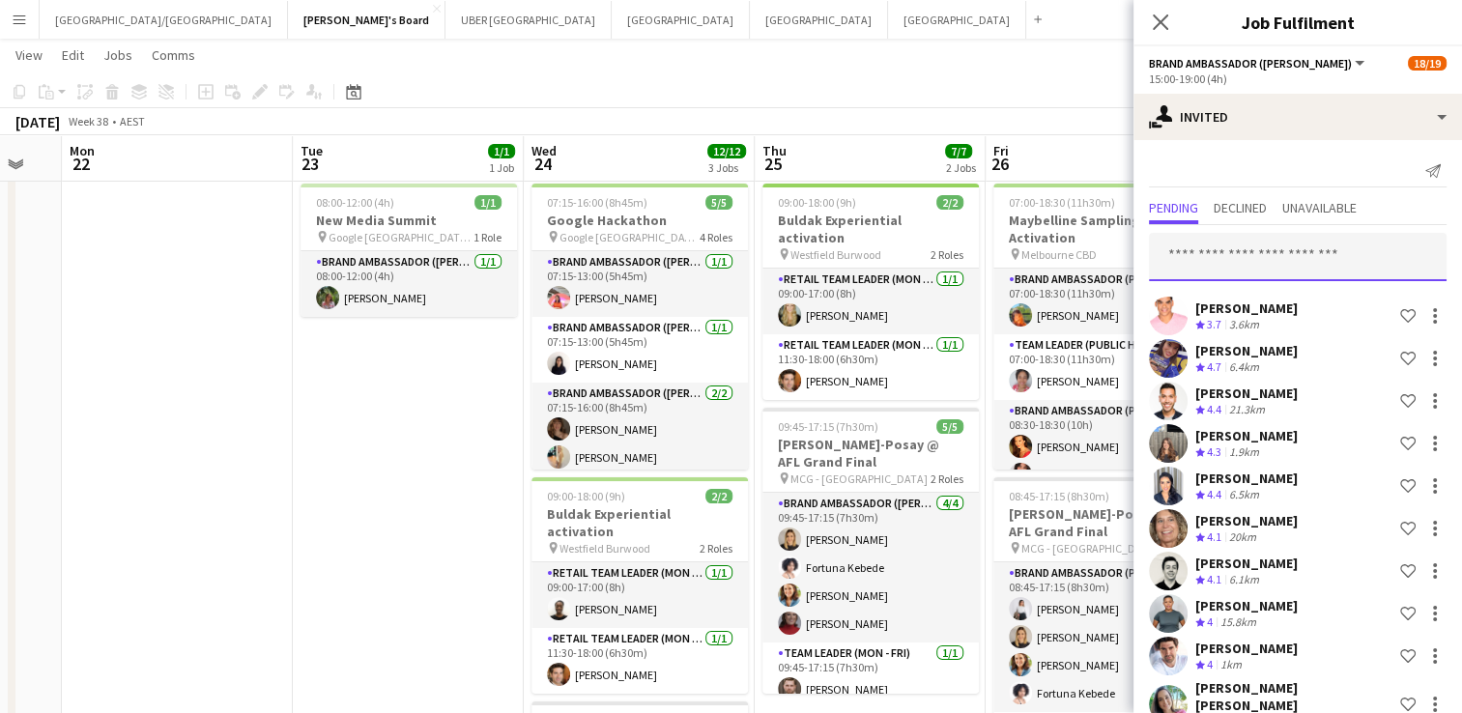
scroll to position [0, 894]
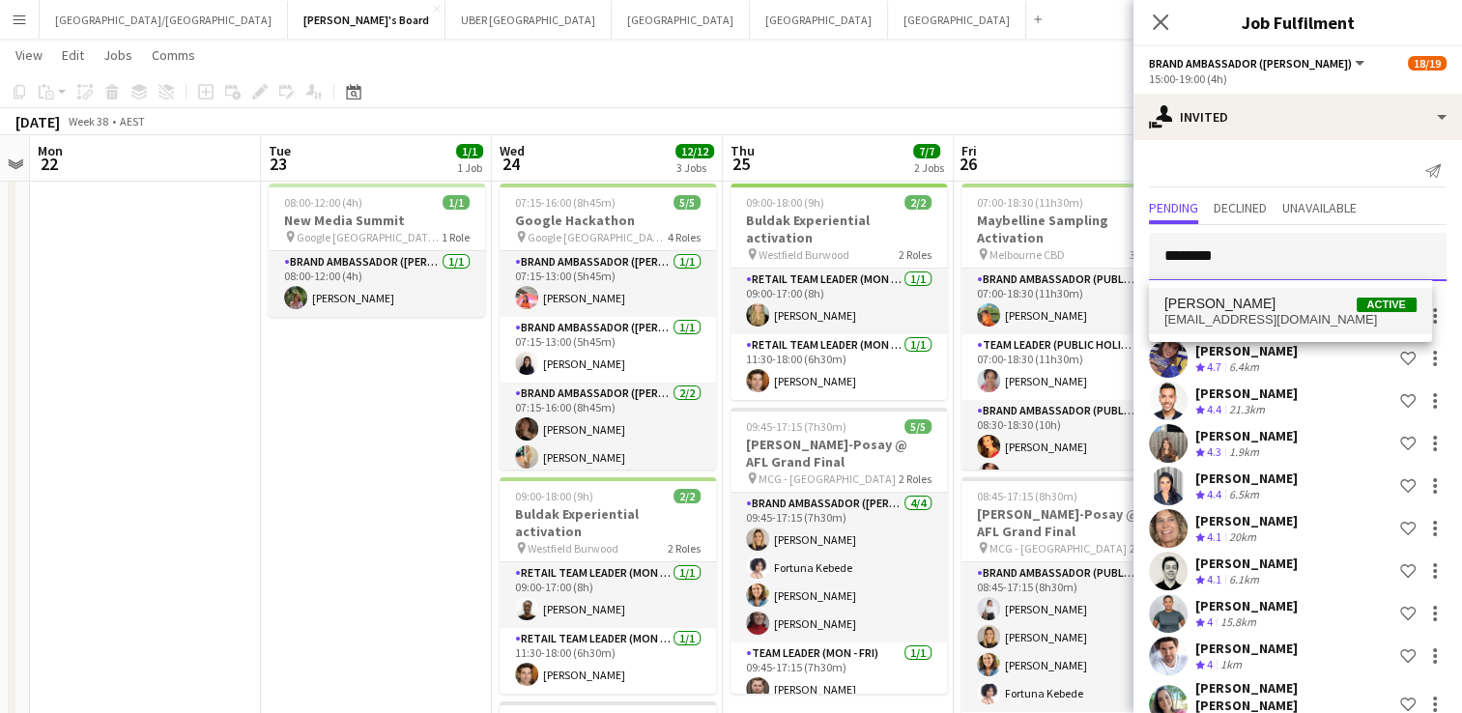
type input "********"
click at [1241, 296] on span "[PERSON_NAME]" at bounding box center [1220, 304] width 111 height 16
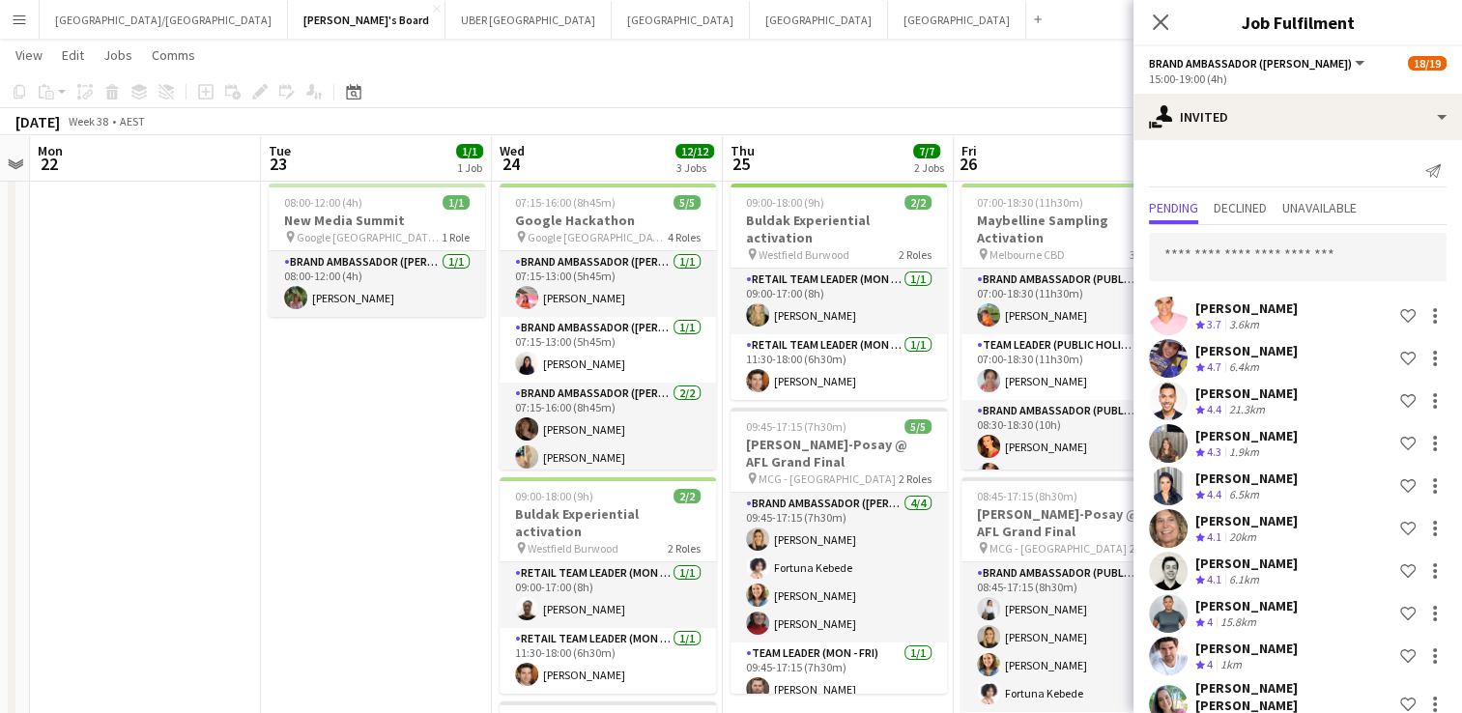
scroll to position [560, 0]
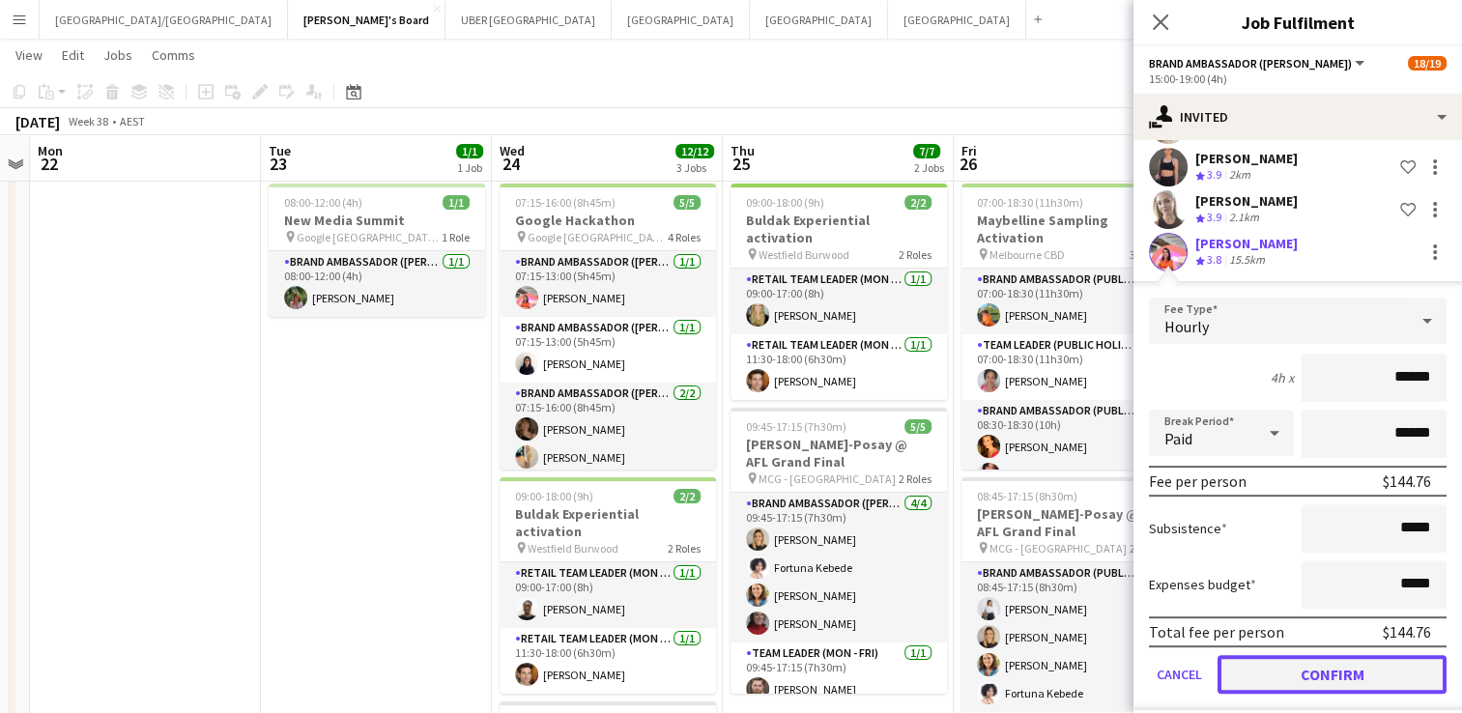
click at [1295, 655] on button "Confirm" at bounding box center [1332, 674] width 229 height 39
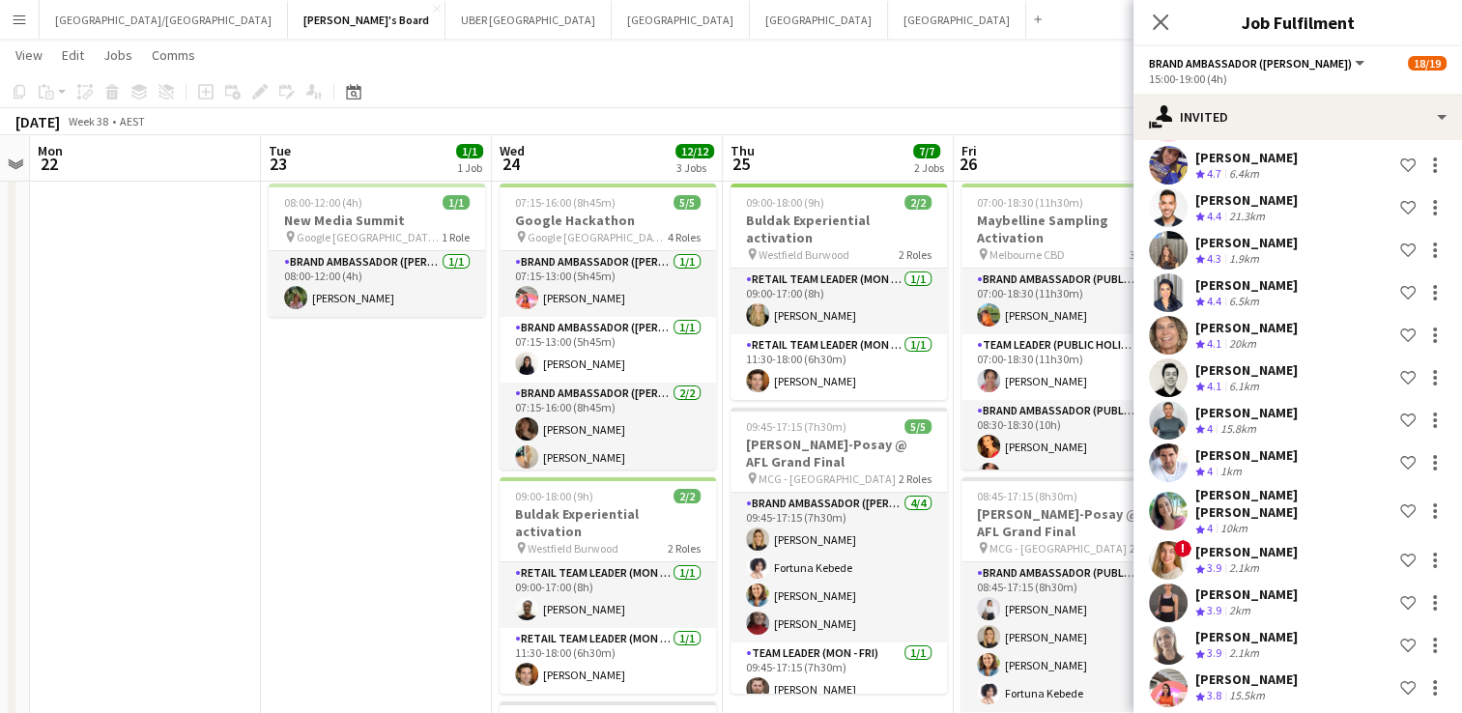
scroll to position [0, 0]
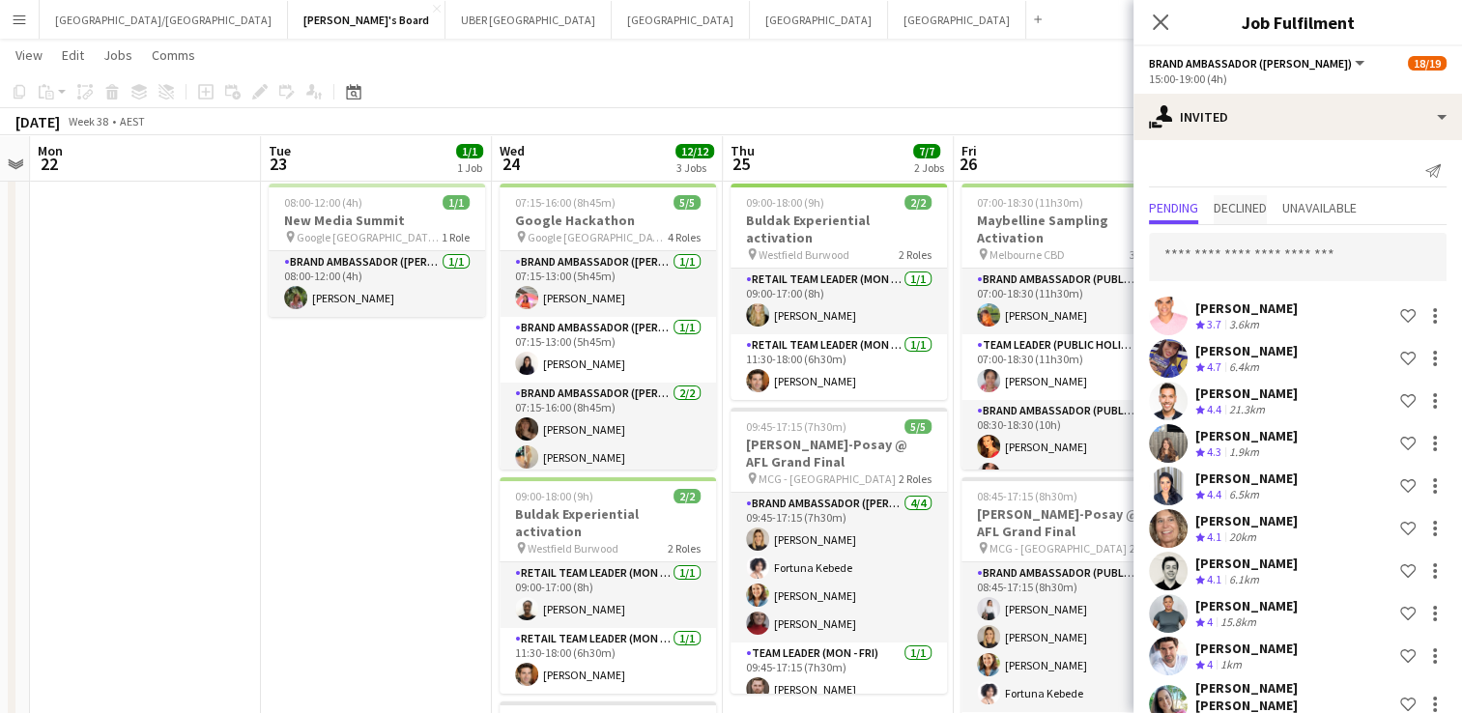
click at [1245, 216] on span "Declined" at bounding box center [1240, 209] width 53 height 29
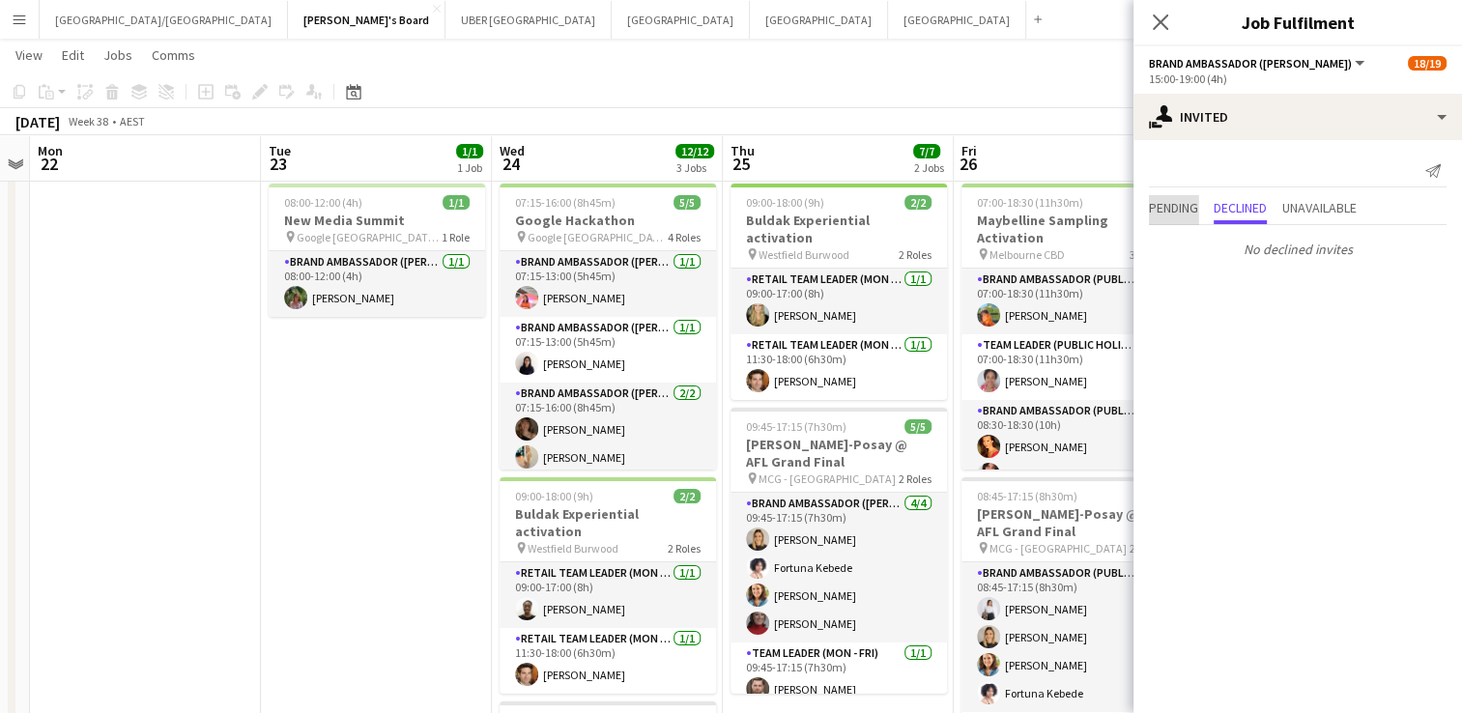
click at [1166, 201] on span "Pending" at bounding box center [1173, 208] width 49 height 14
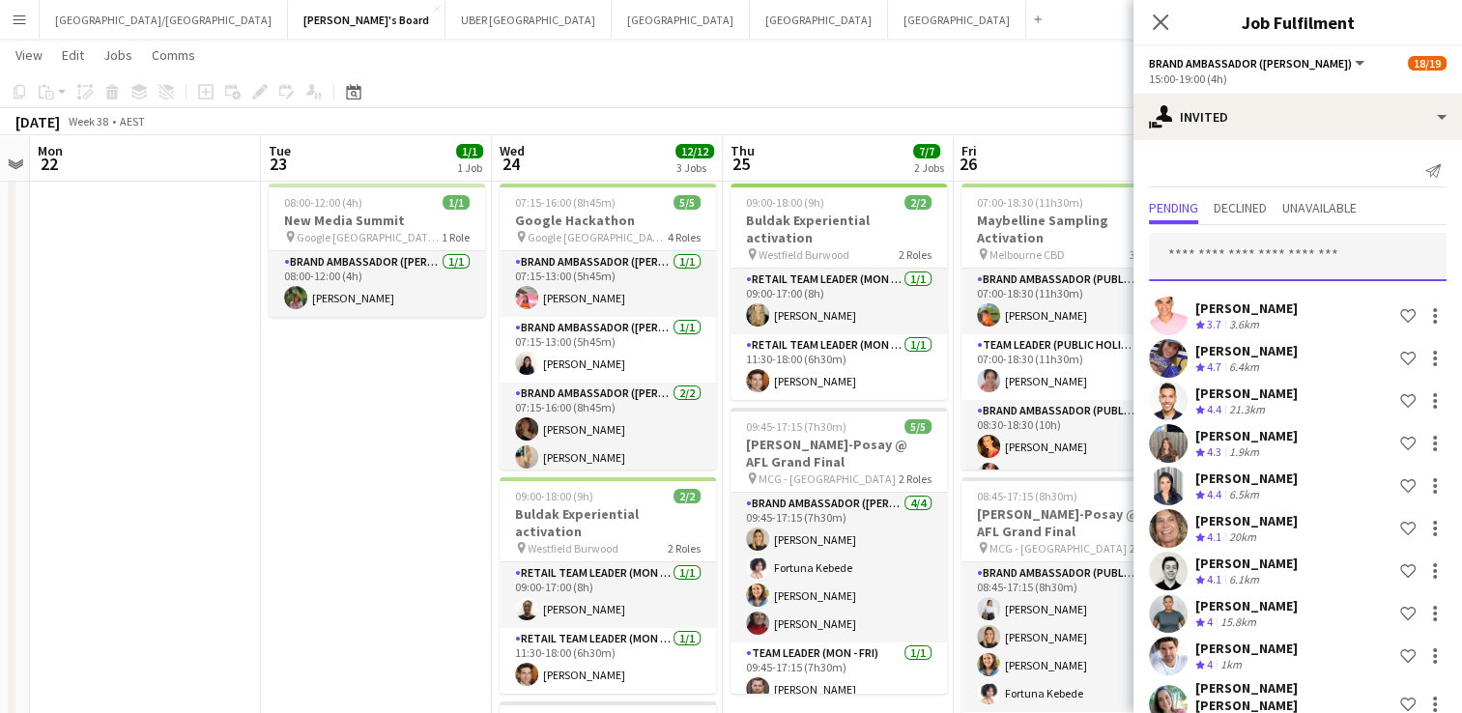
click at [1195, 268] on input "text" at bounding box center [1298, 257] width 298 height 48
type input "****"
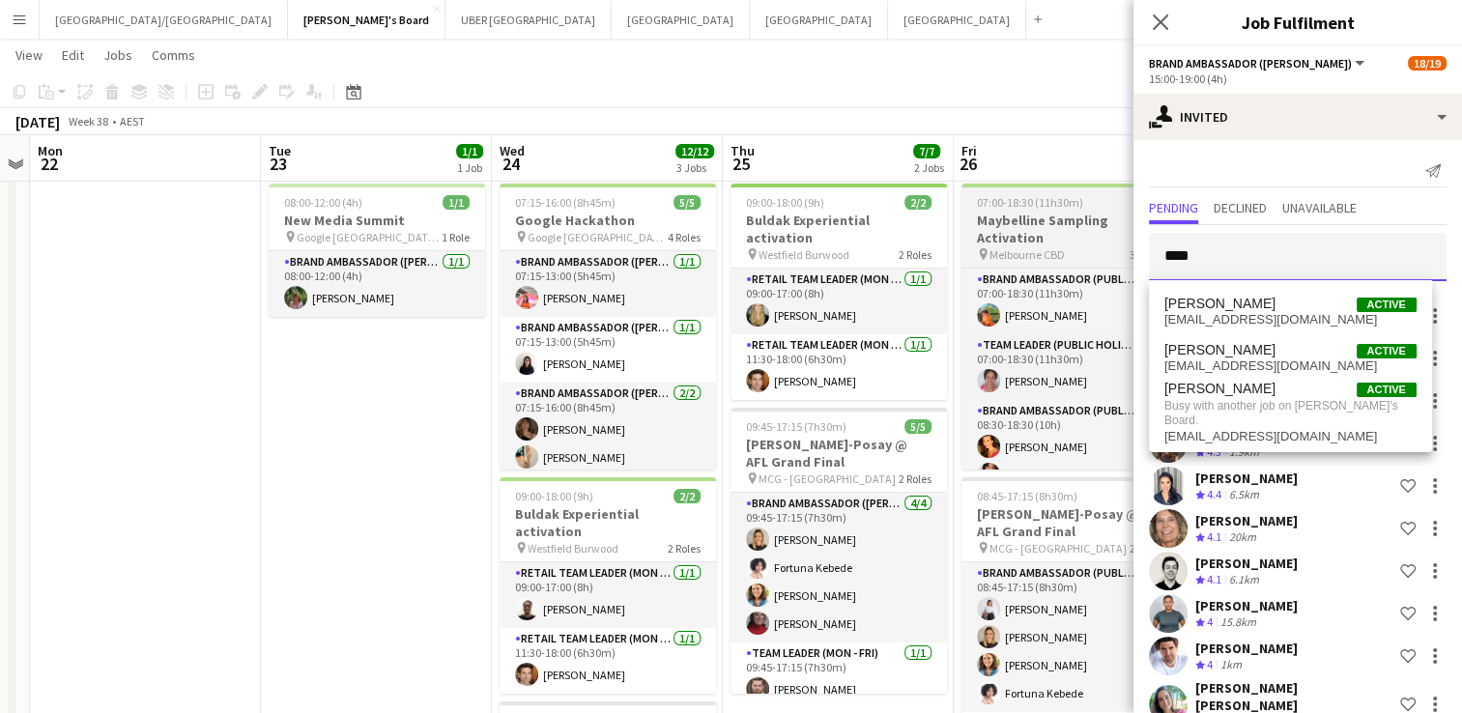
drag, startPoint x: 1195, startPoint y: 268, endPoint x: 1111, endPoint y: 261, distance: 84.3
click at [1111, 261] on body "Menu Boards Boards Boards All jobs Status Workforce Workforce My Workforce Recr…" at bounding box center [731, 663] width 1462 height 1409
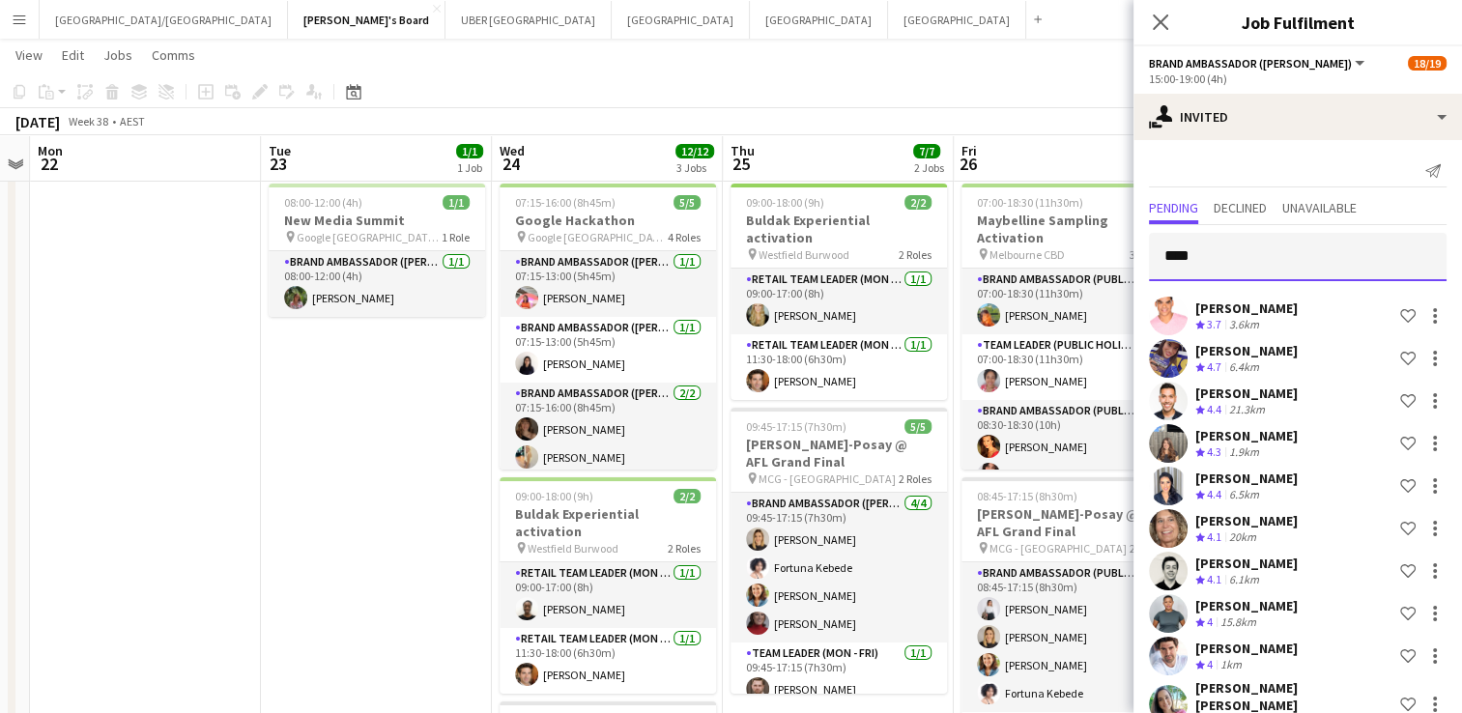
type input "*****"
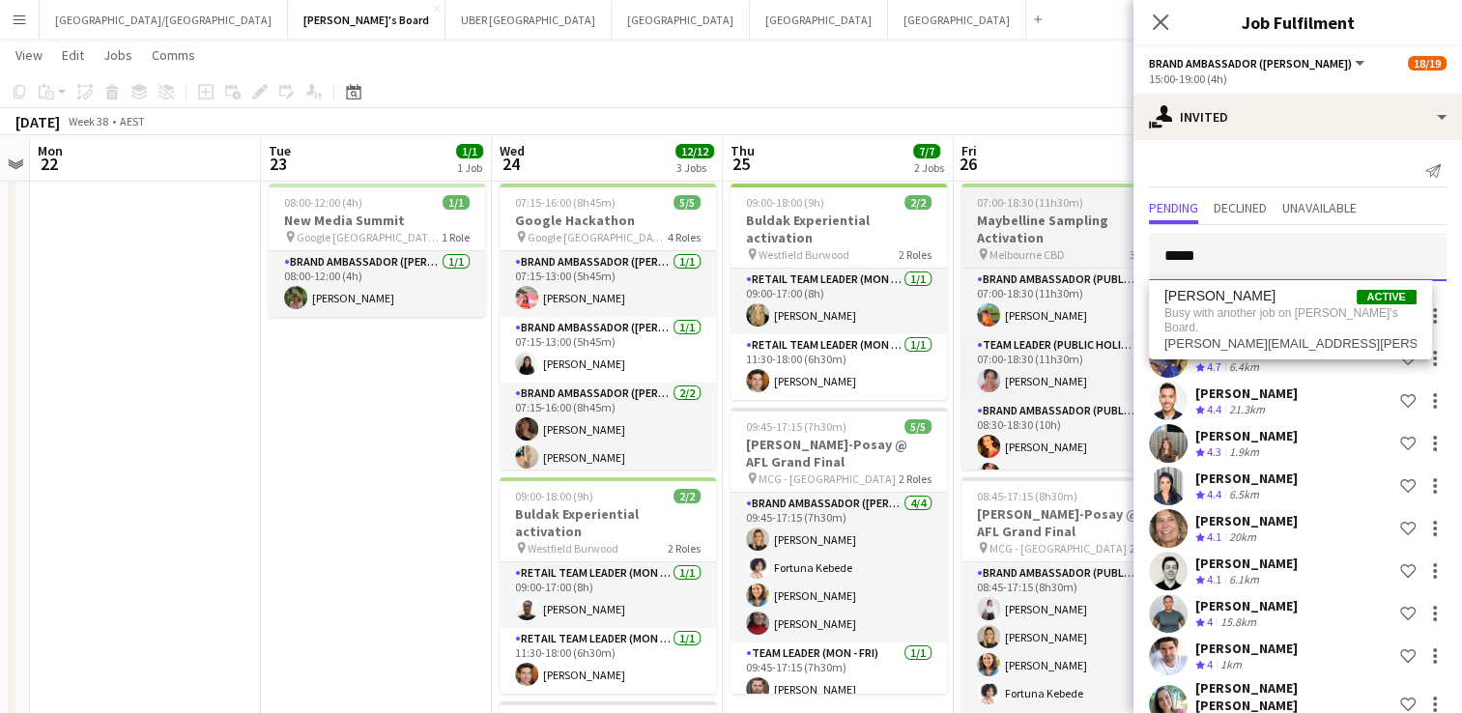
drag, startPoint x: 1241, startPoint y: 246, endPoint x: 1129, endPoint y: 258, distance: 112.7
click at [1129, 258] on body "Menu Boards Boards Boards All jobs Status Workforce Workforce My Workforce Recr…" at bounding box center [731, 663] width 1462 height 1409
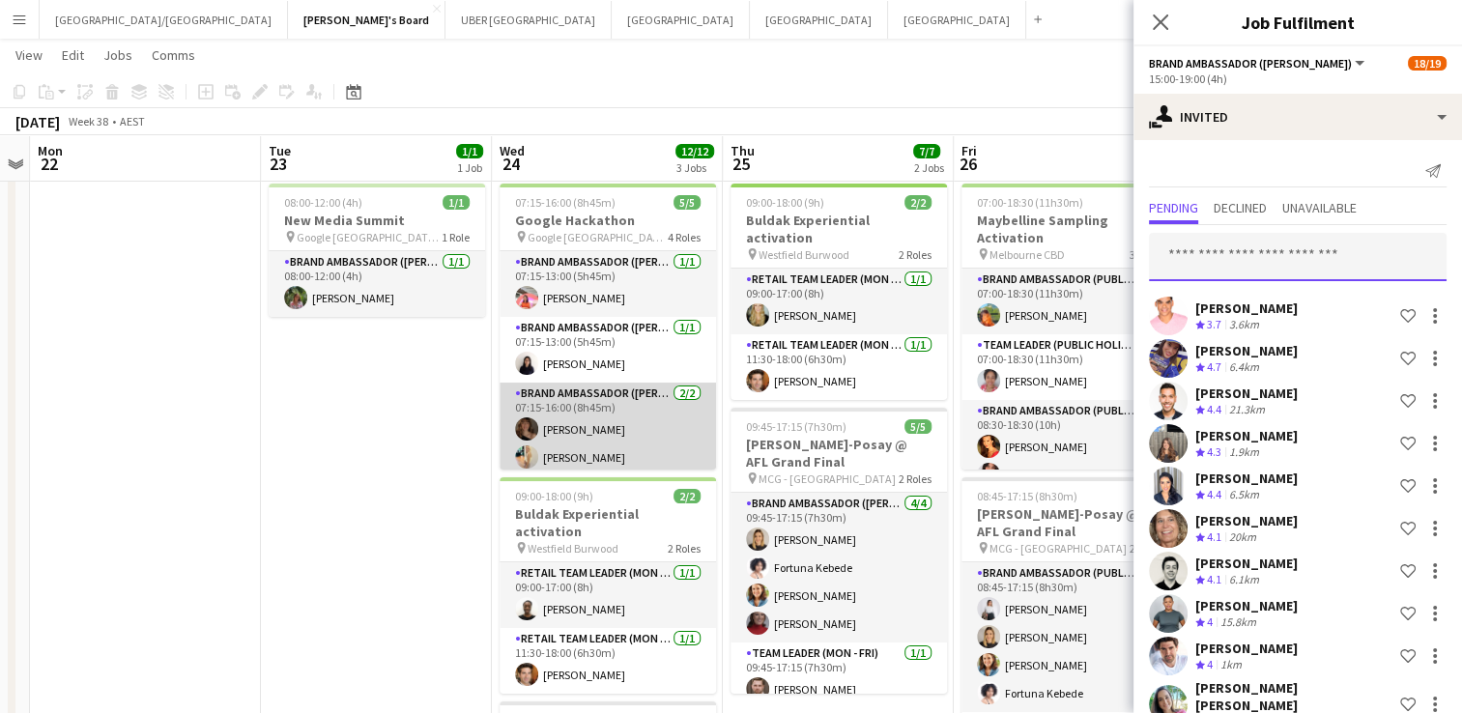
scroll to position [72, 0]
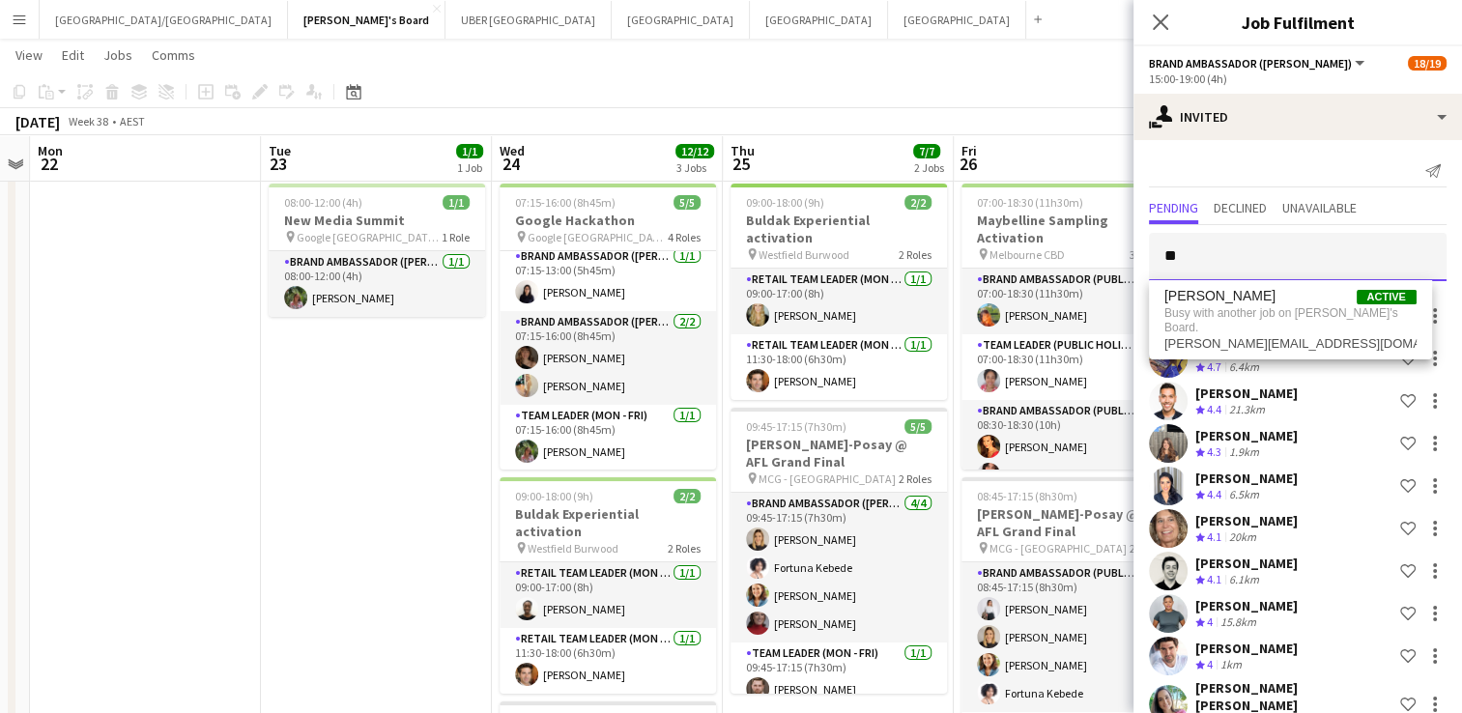
type input "*"
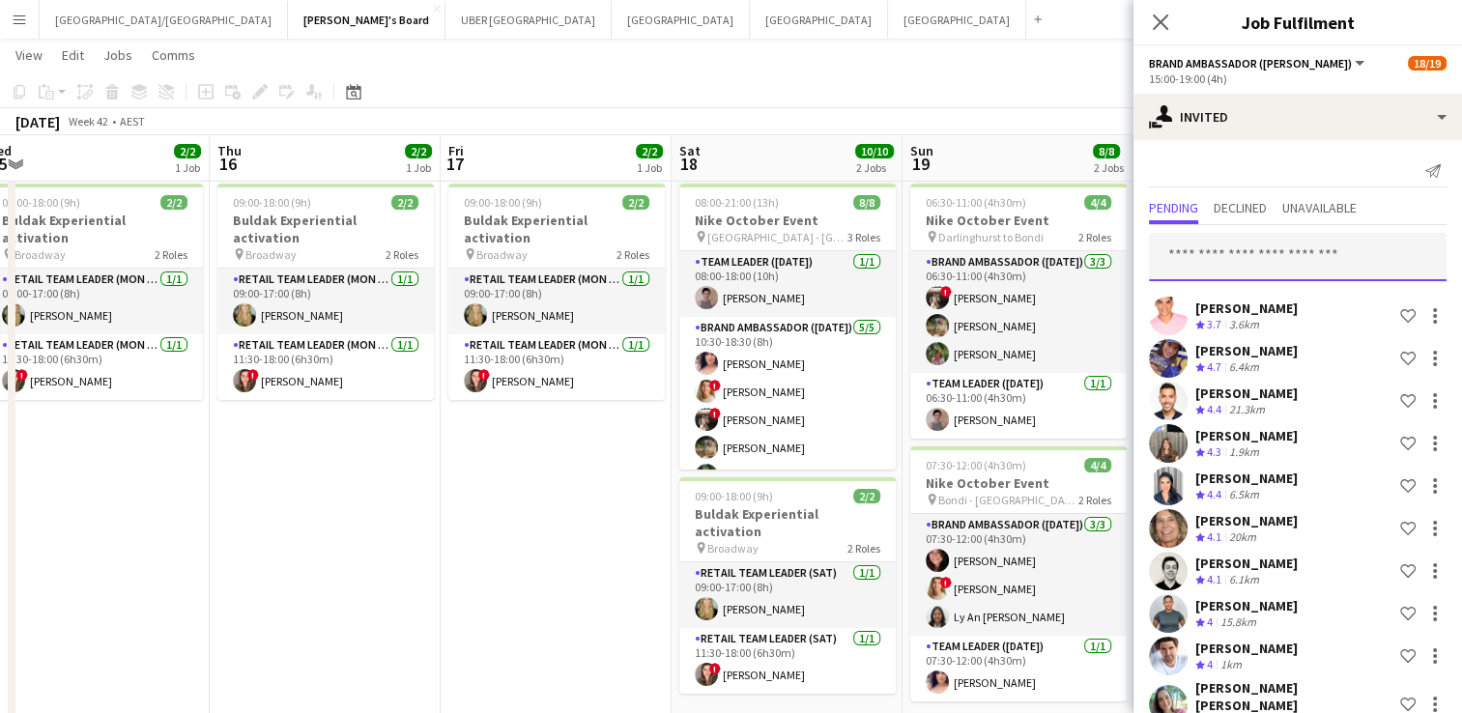
scroll to position [0, 715]
type input "******"
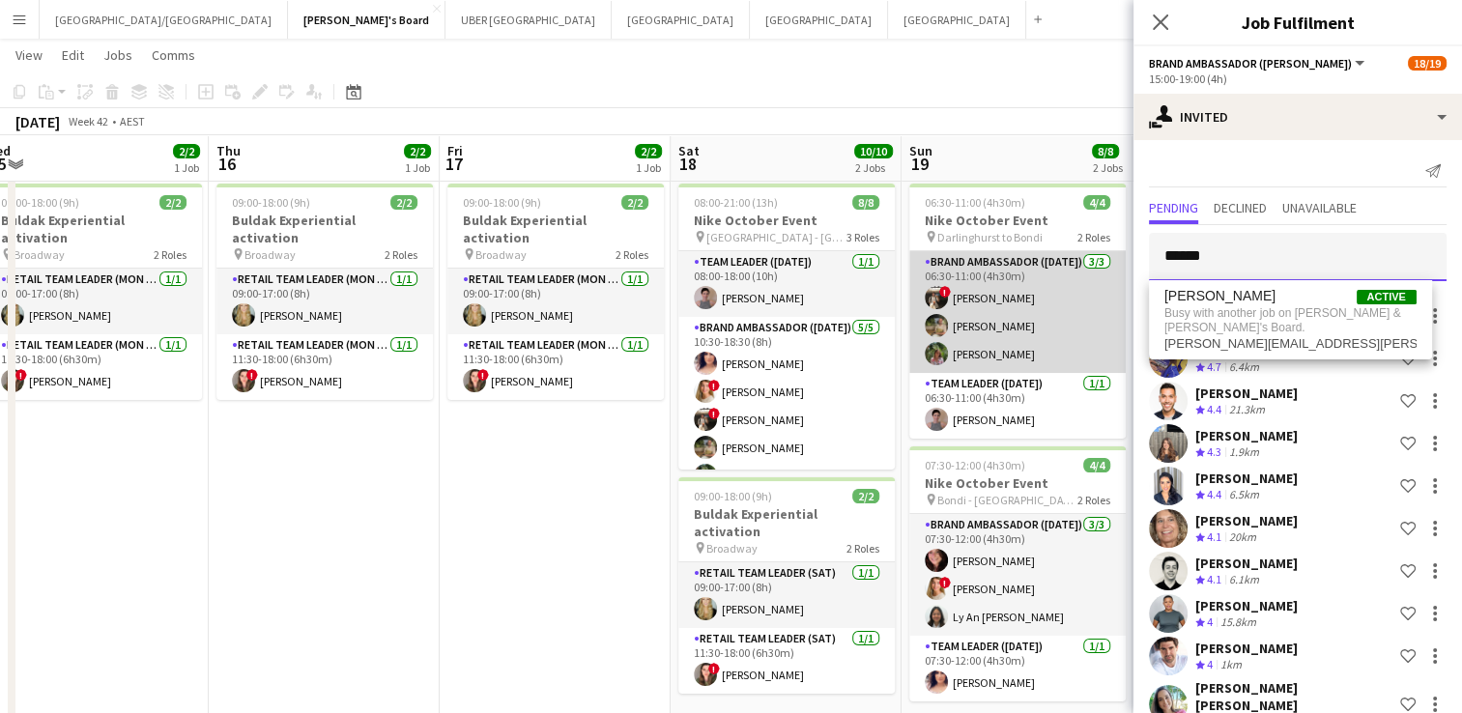
drag, startPoint x: 1109, startPoint y: 275, endPoint x: 1063, endPoint y: 279, distance: 46.5
click at [1063, 279] on body "Menu Boards Boards Boards All jobs Status Workforce Workforce My Workforce Recr…" at bounding box center [731, 663] width 1462 height 1409
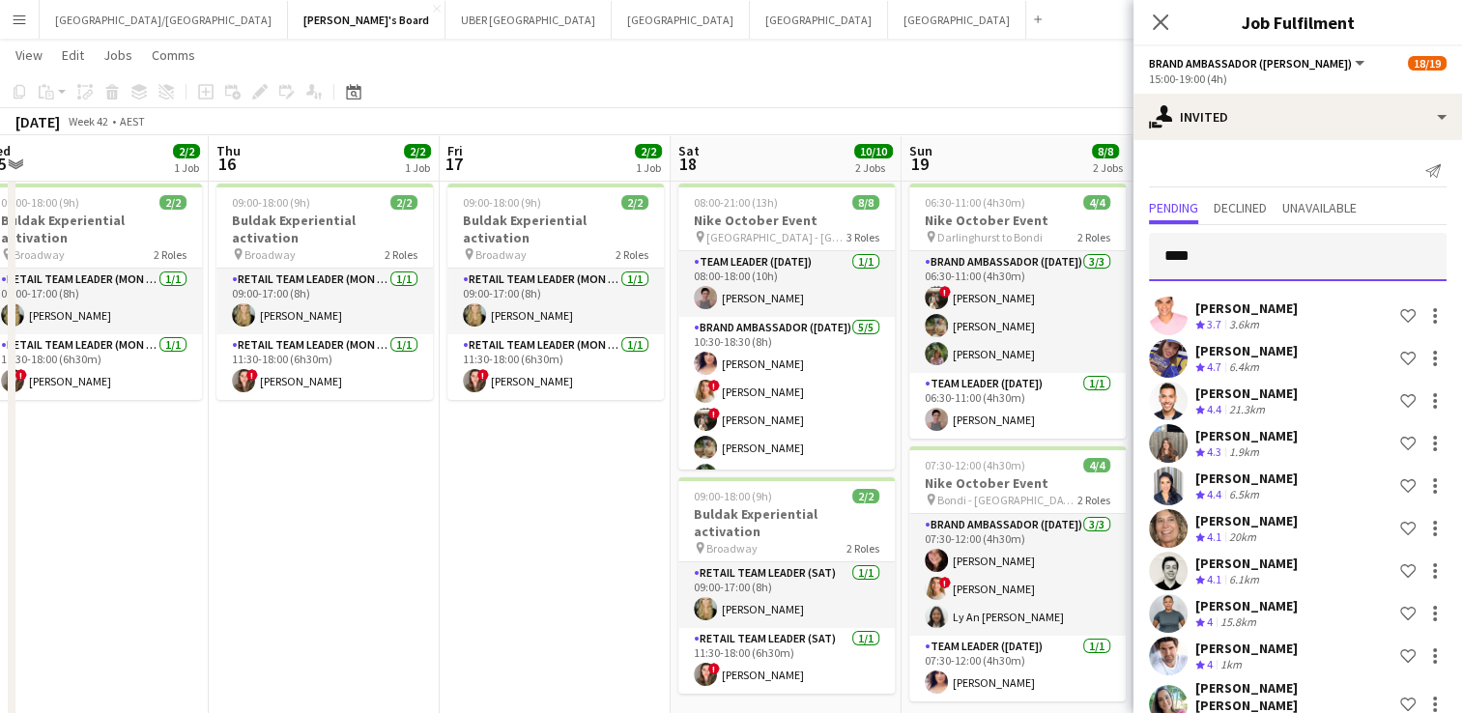
type input "*****"
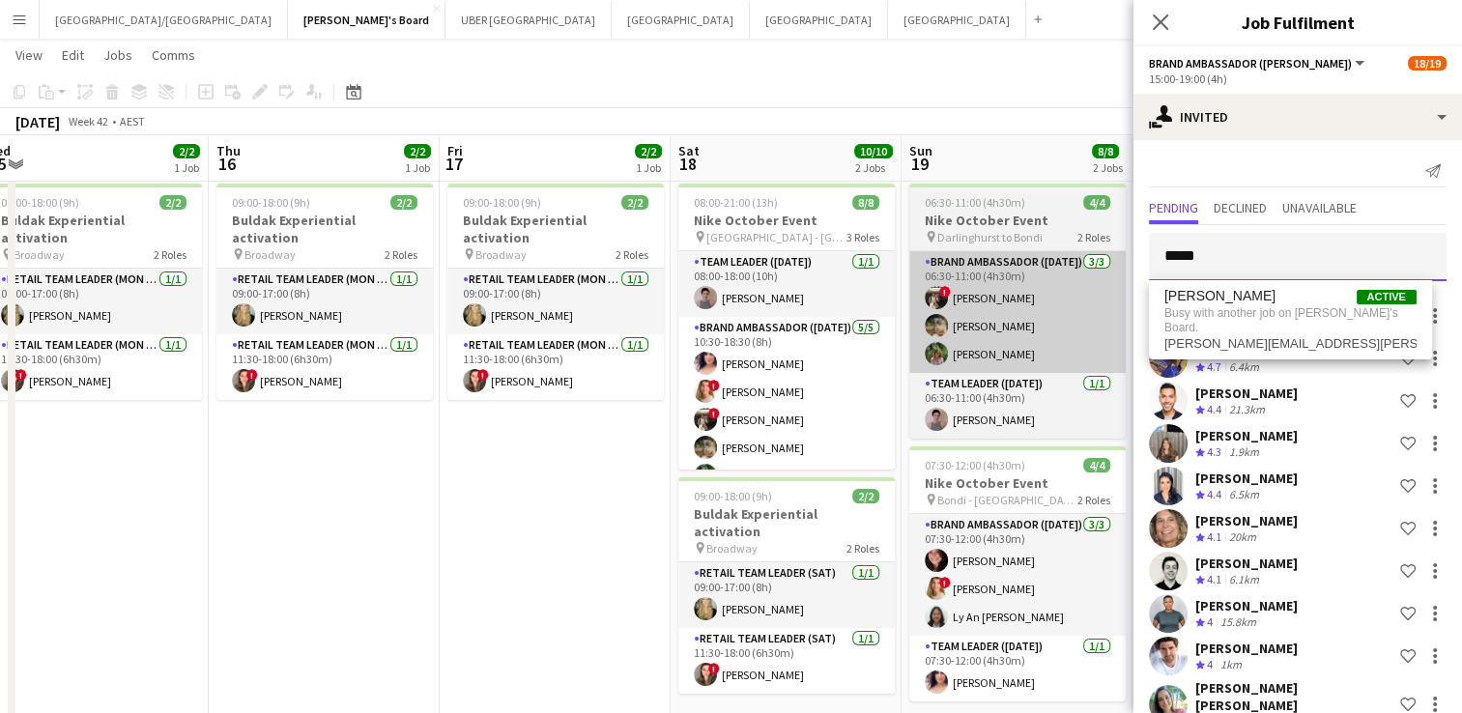
drag, startPoint x: 1220, startPoint y: 259, endPoint x: 1059, endPoint y: 274, distance: 161.2
click at [1059, 274] on body "Menu Boards Boards Boards All jobs Status Workforce Workforce My Workforce Recr…" at bounding box center [731, 663] width 1462 height 1409
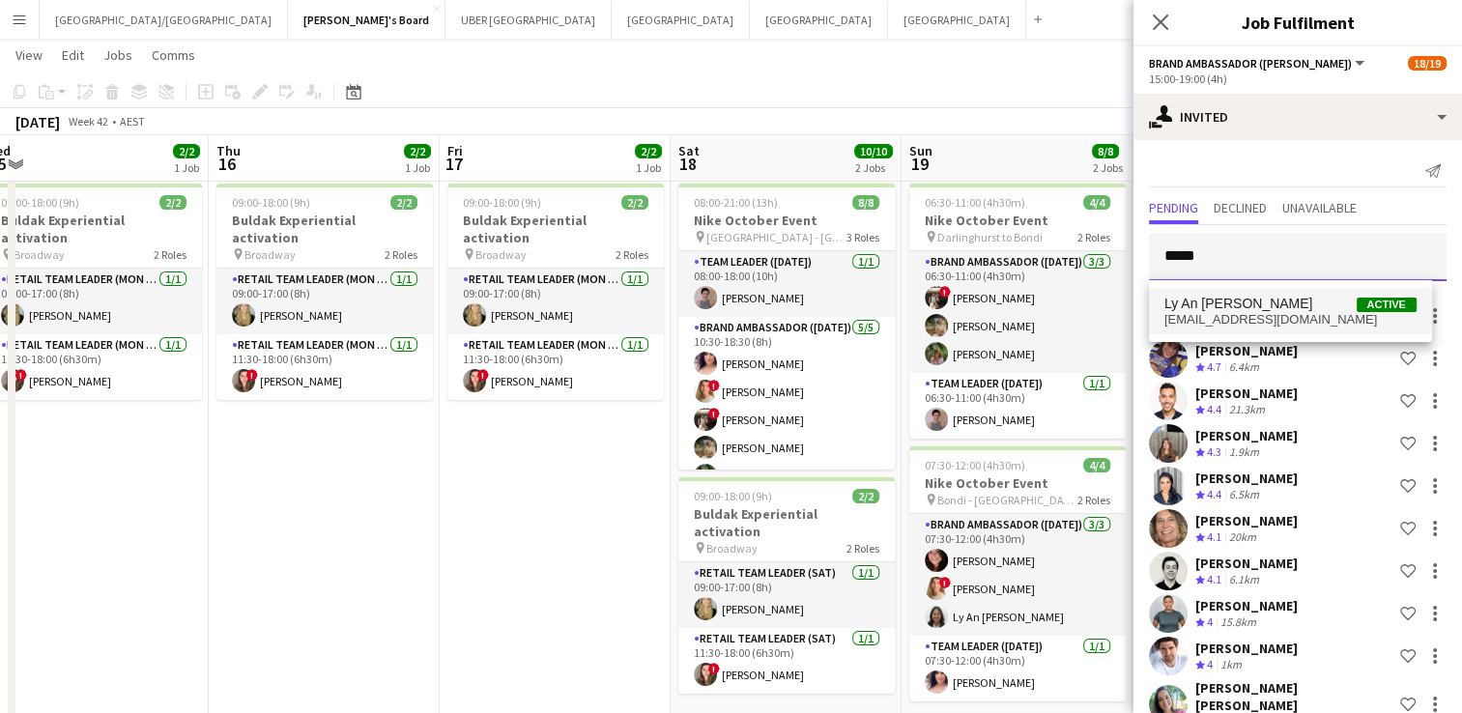
type input "*****"
click at [1220, 304] on span "Ly An [PERSON_NAME]" at bounding box center [1239, 304] width 149 height 16
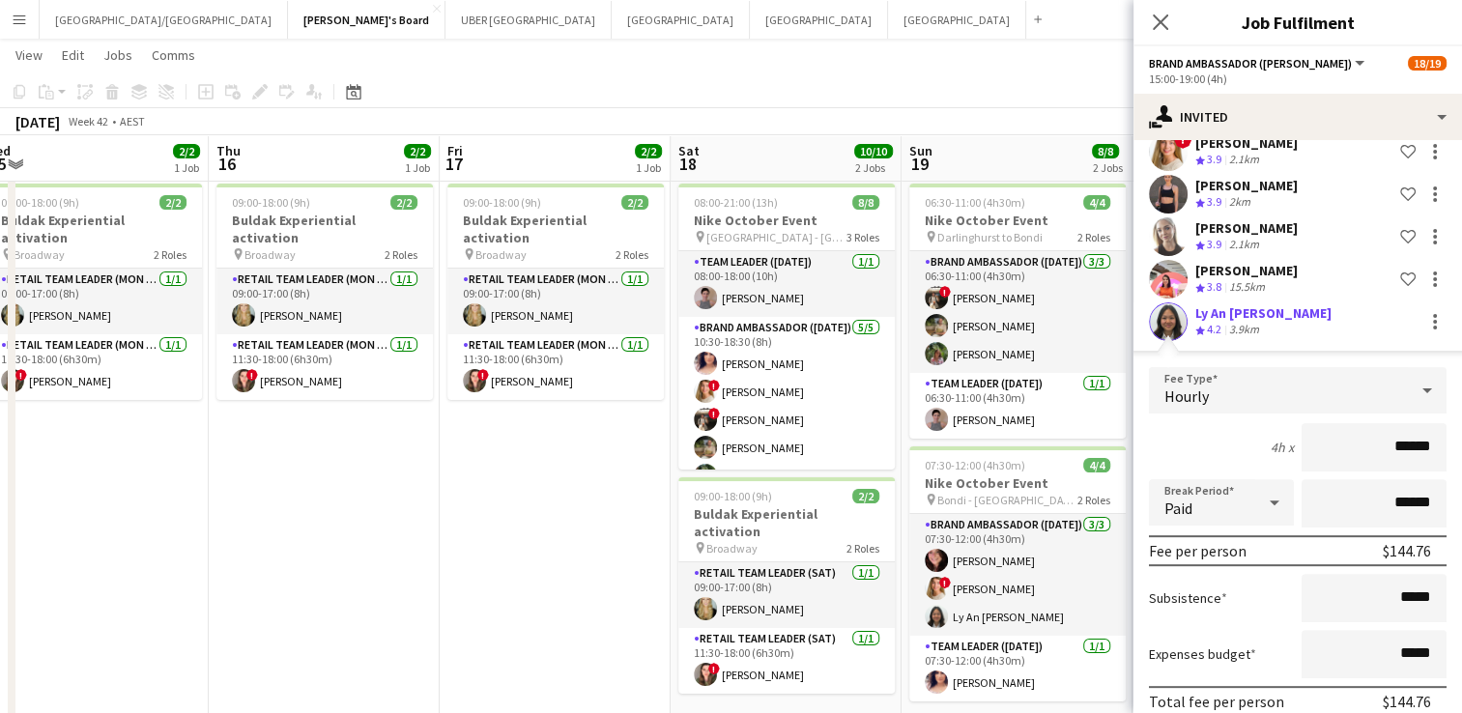
scroll to position [672, 0]
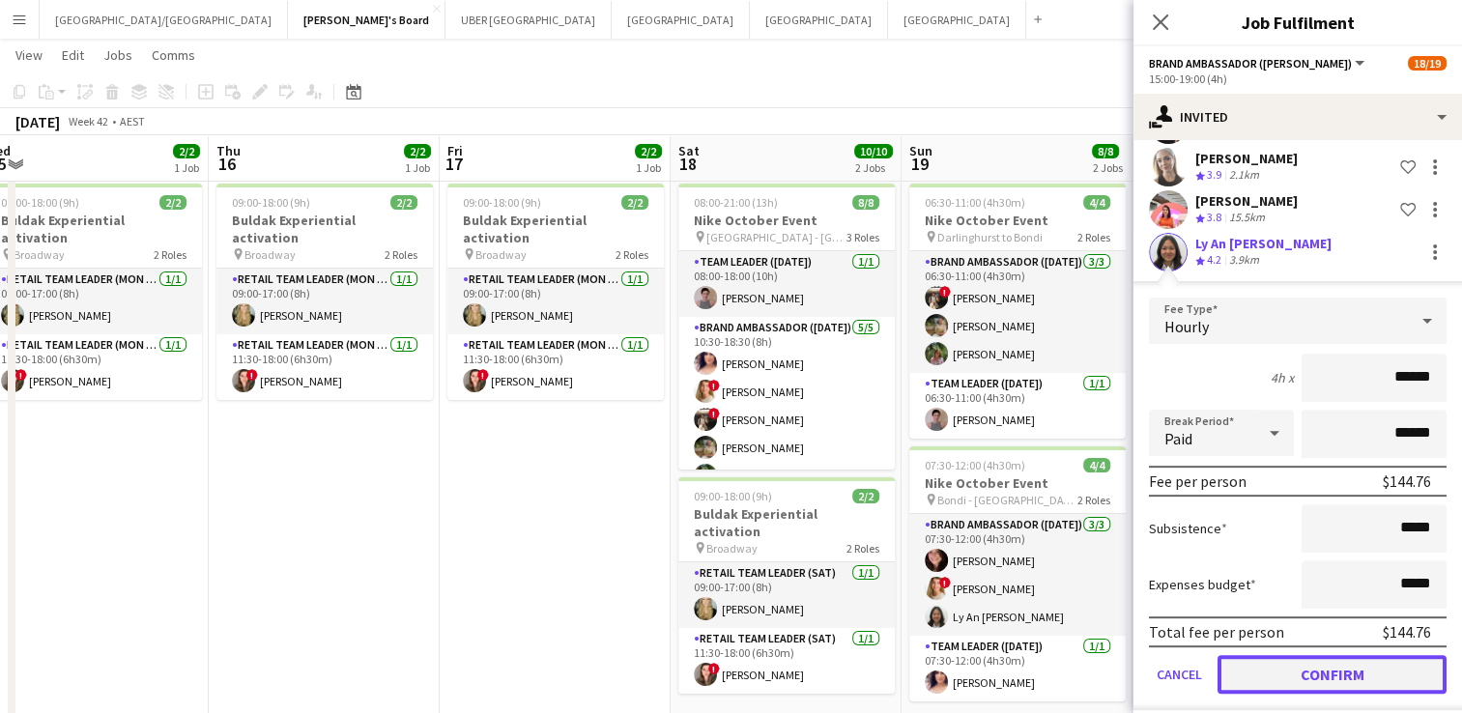
click at [1291, 656] on button "Confirm" at bounding box center [1332, 674] width 229 height 39
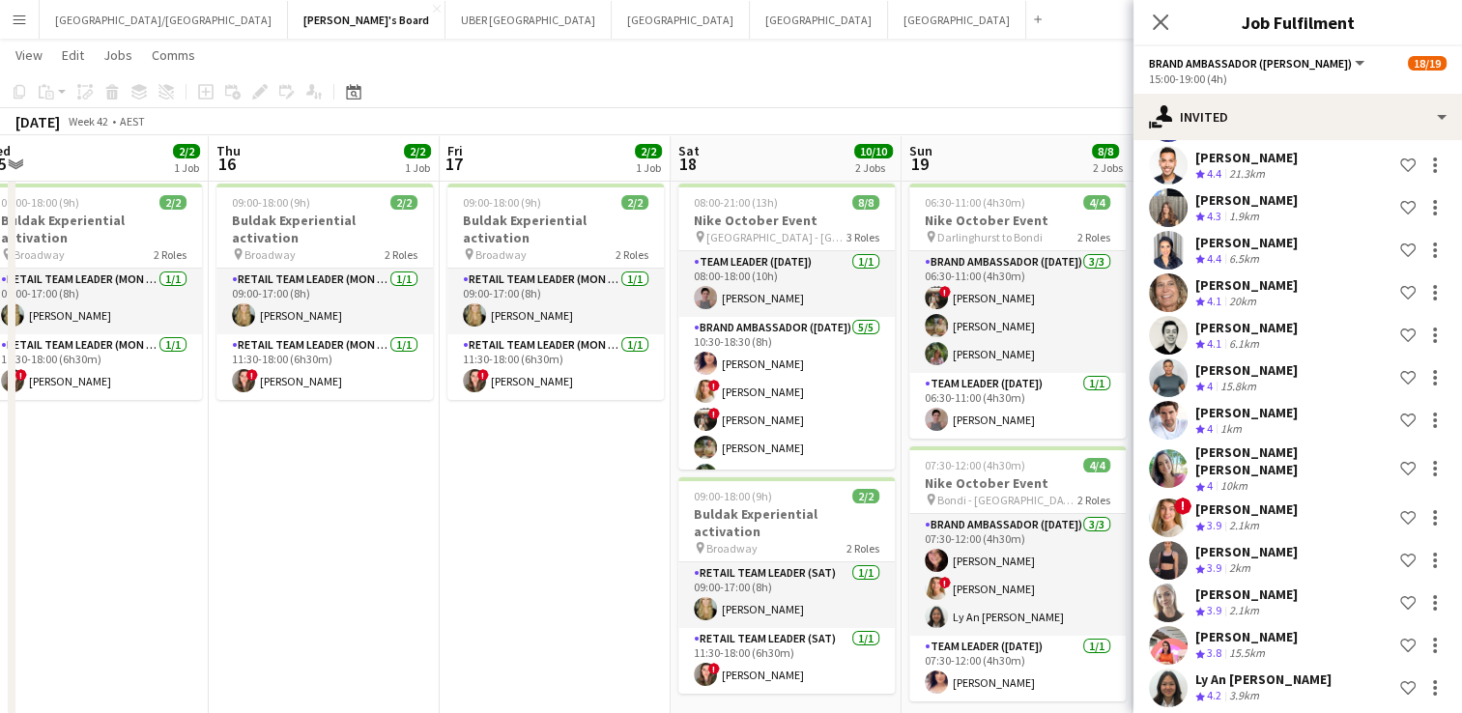
scroll to position [0, 0]
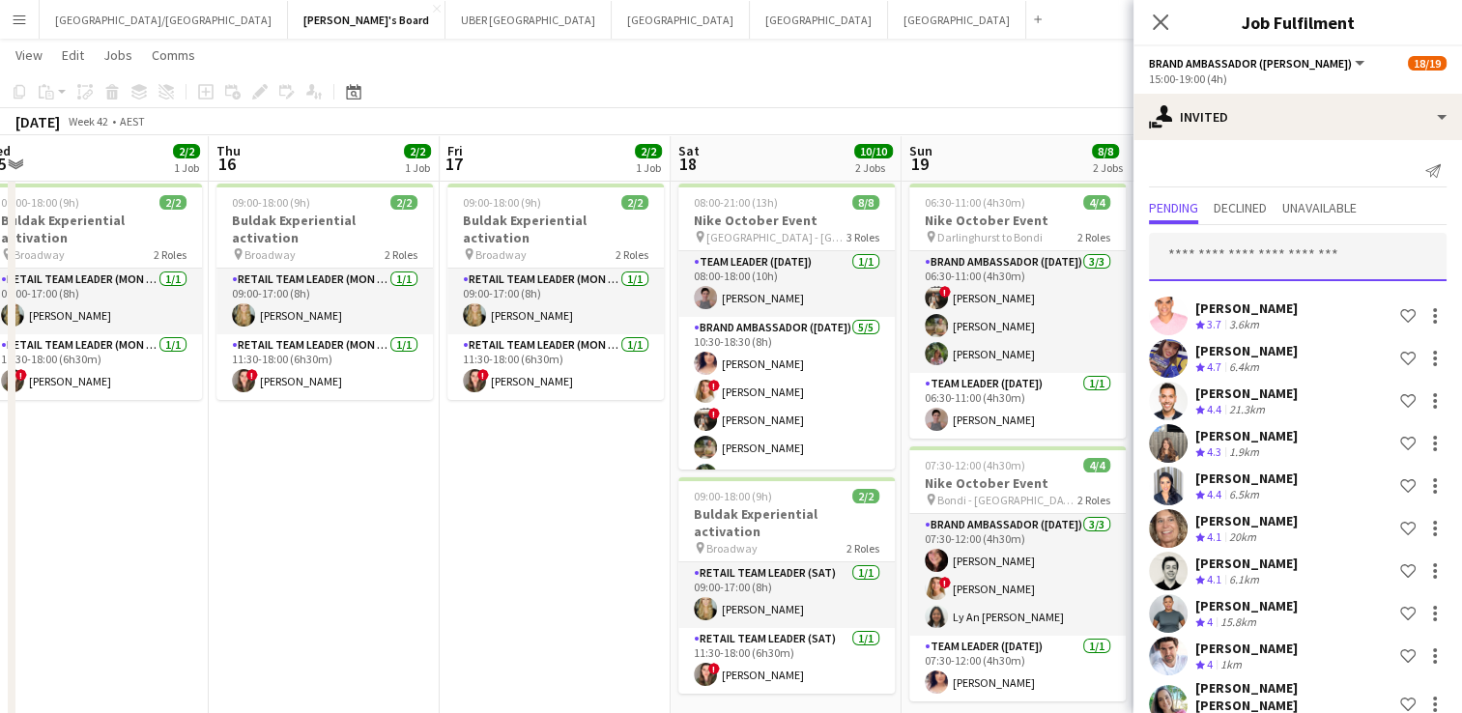
click at [1235, 257] on input "text" at bounding box center [1298, 257] width 298 height 48
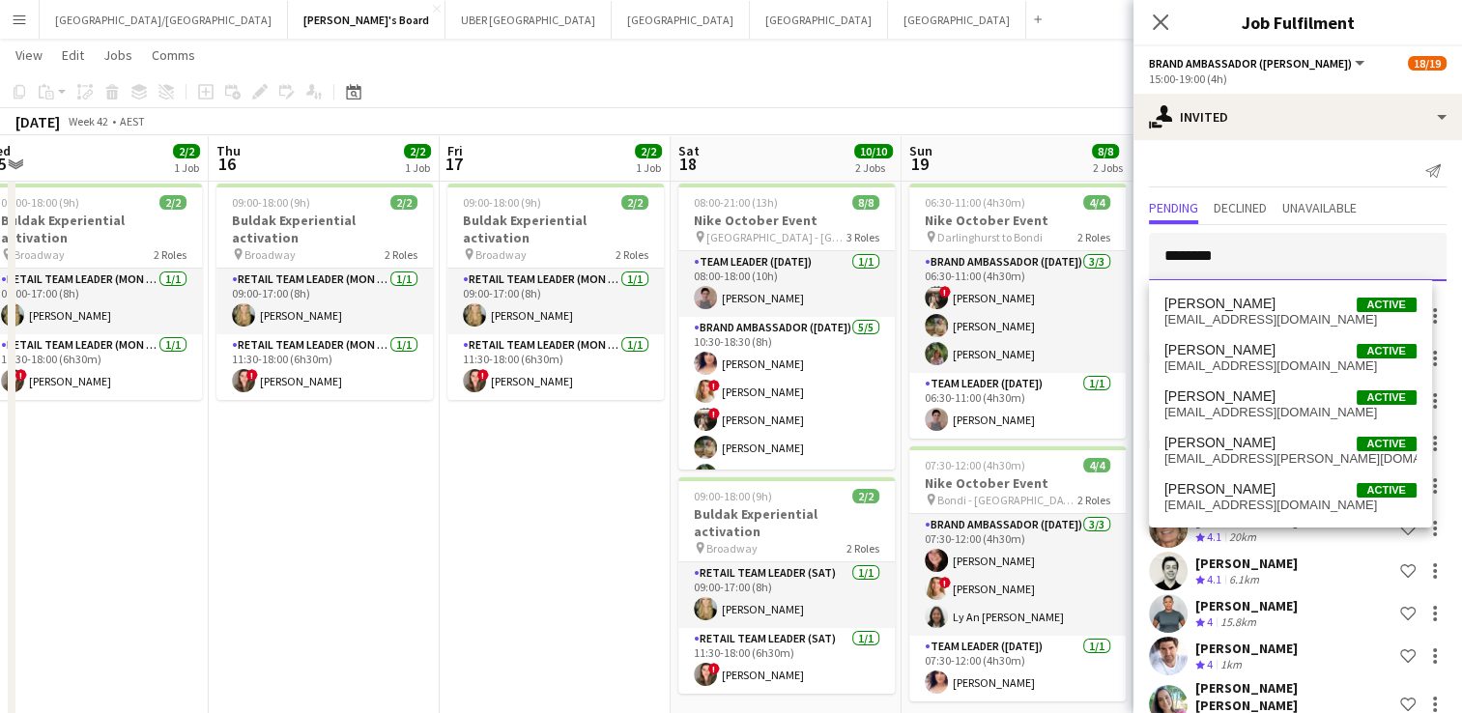
type input "*********"
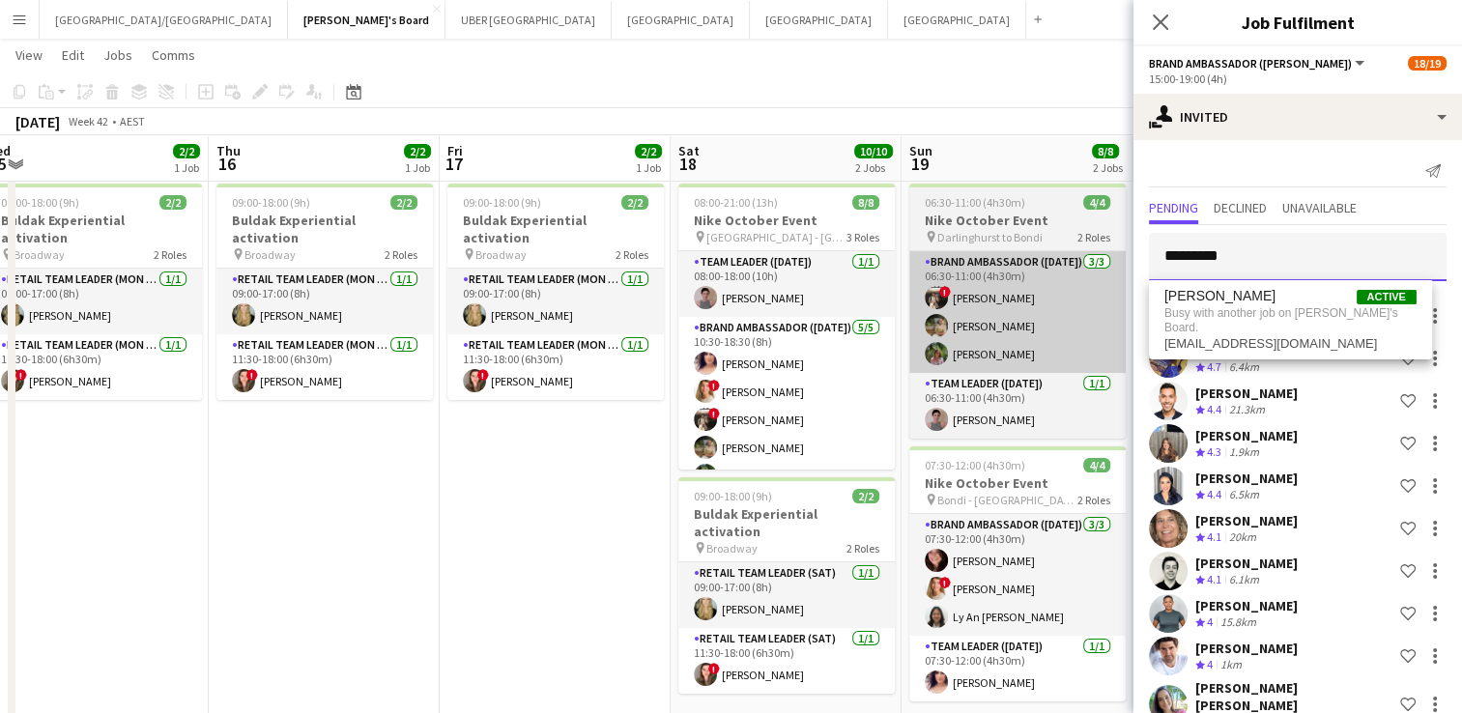
drag, startPoint x: 1214, startPoint y: 260, endPoint x: 1011, endPoint y: 308, distance: 208.6
click at [1011, 308] on body "Menu Boards Boards Boards All jobs Status Workforce Workforce My Workforce Recr…" at bounding box center [731, 663] width 1462 height 1409
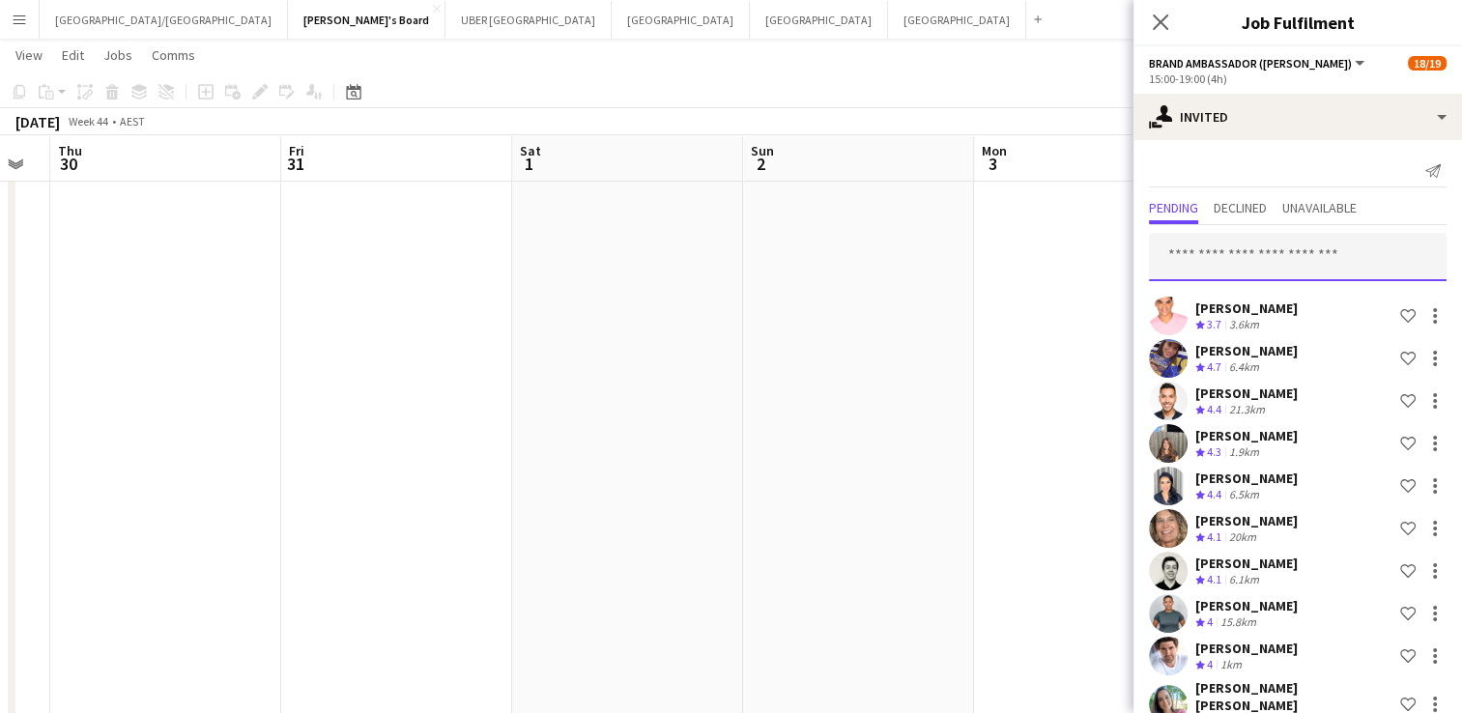
scroll to position [0, 881]
click at [1160, 20] on icon "Close pop-in" at bounding box center [1160, 22] width 18 height 18
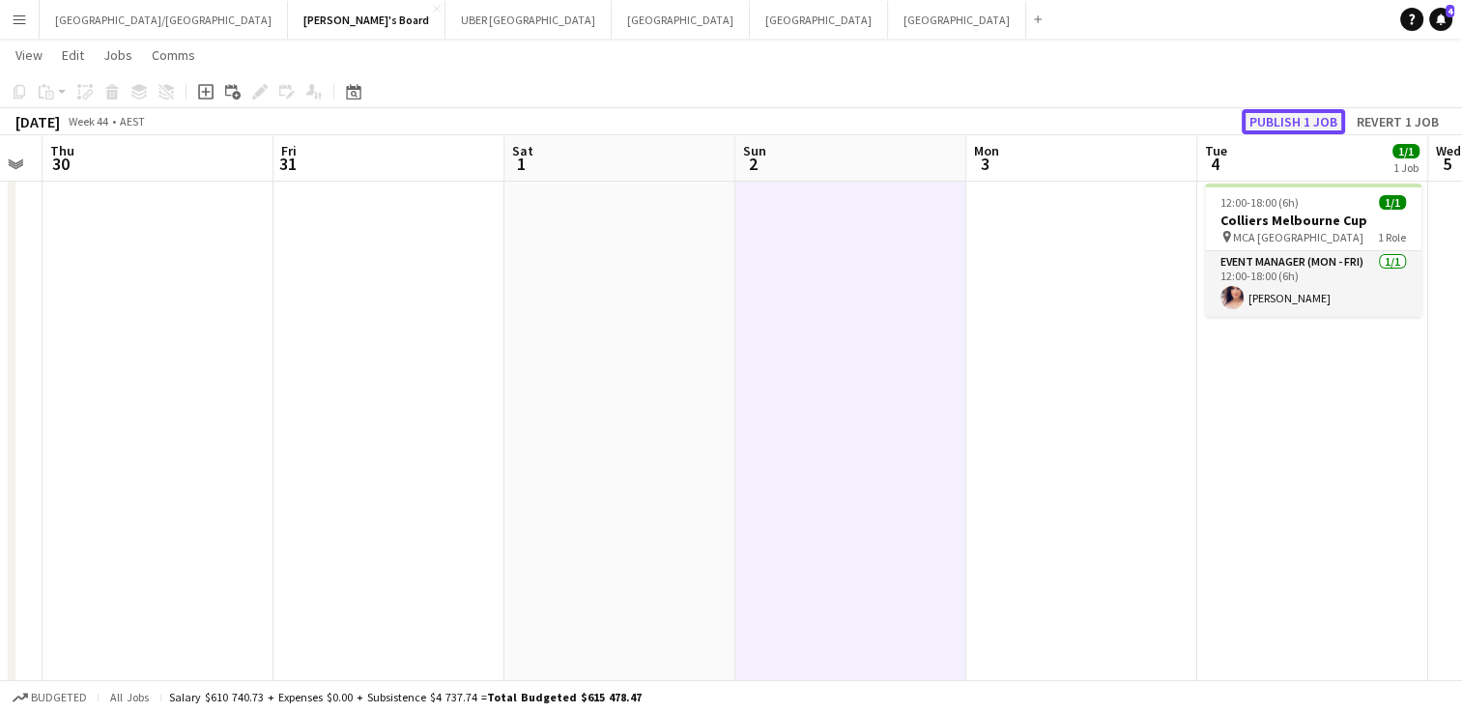
click at [1289, 117] on button "Publish 1 job" at bounding box center [1293, 121] width 103 height 25
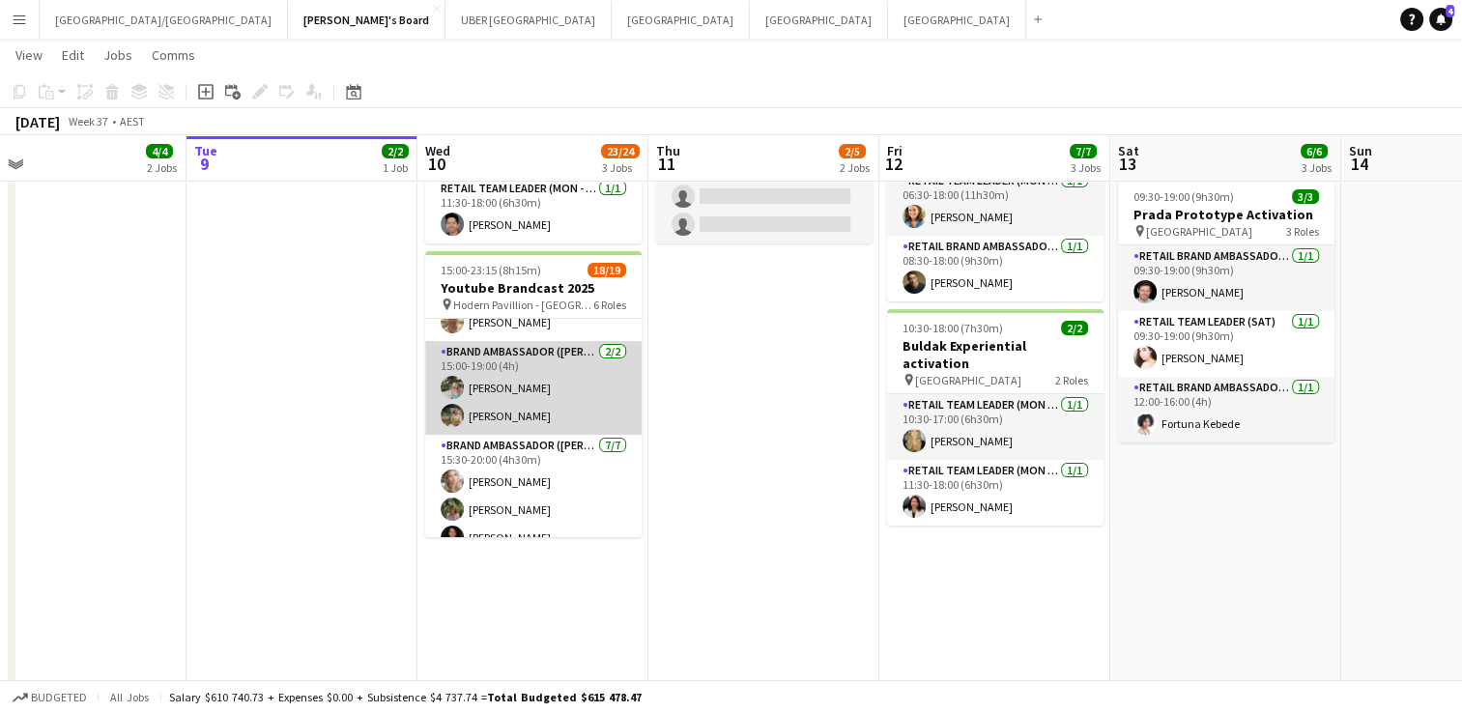
scroll to position [0, 0]
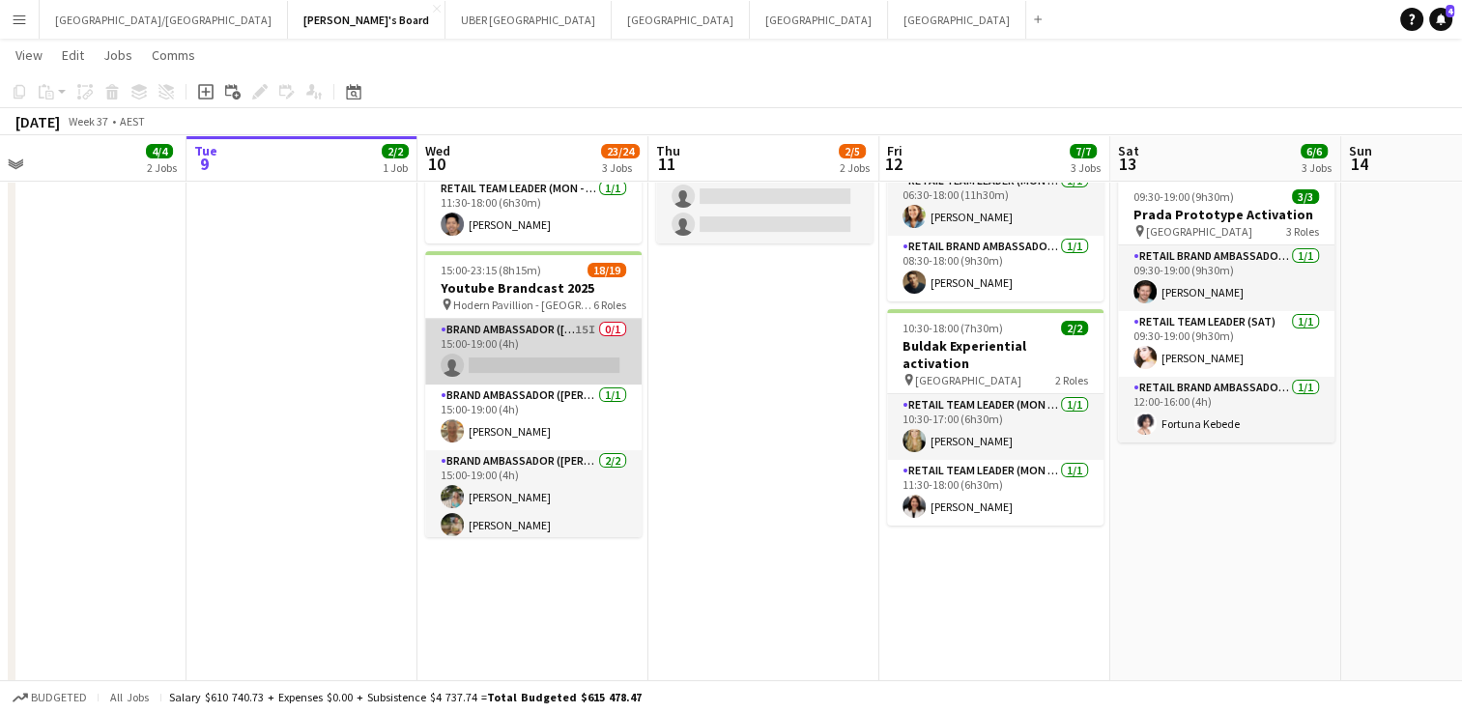
click at [540, 345] on app-card-role "Brand Ambassador (Mon - Fri) 15I 0/1 15:00-19:00 (4h) single-neutral-actions" at bounding box center [533, 352] width 216 height 66
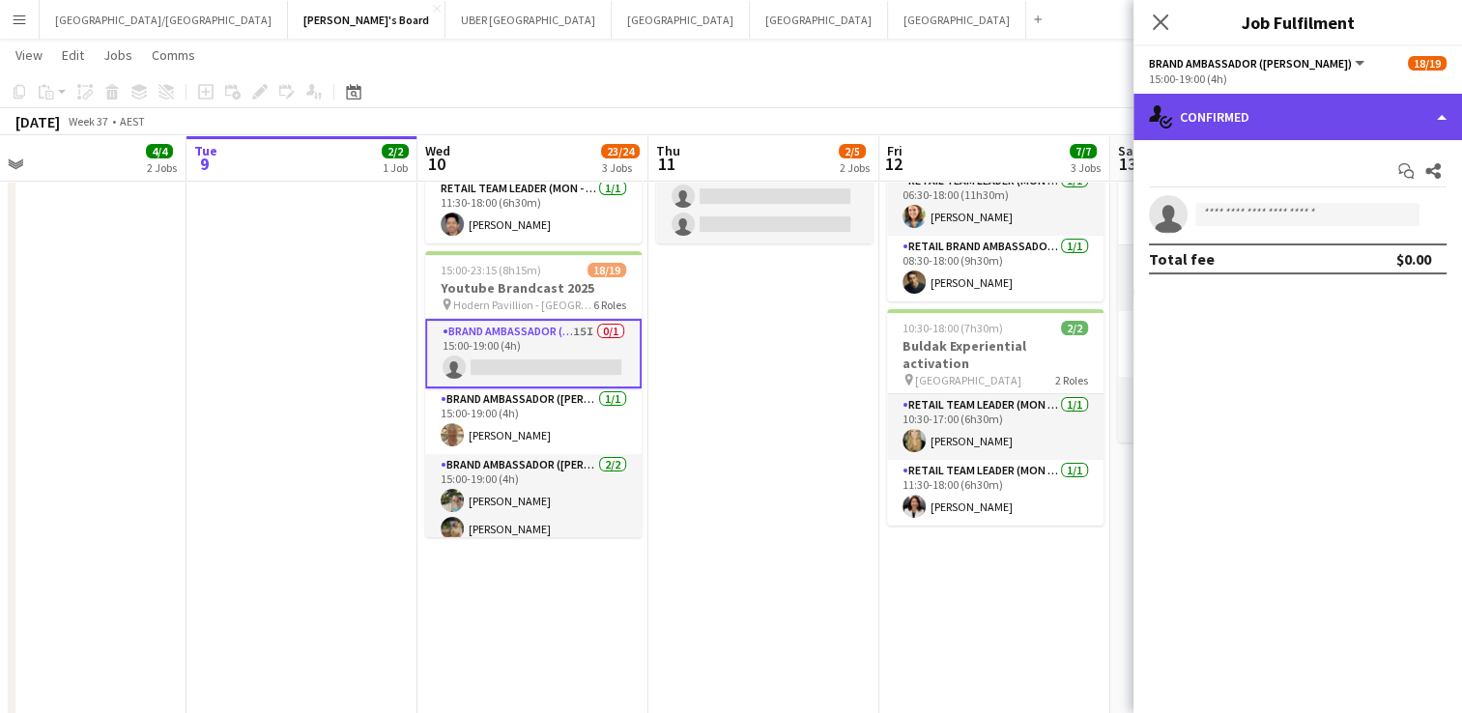
click at [1283, 110] on div "single-neutral-actions-check-2 Confirmed" at bounding box center [1298, 117] width 329 height 46
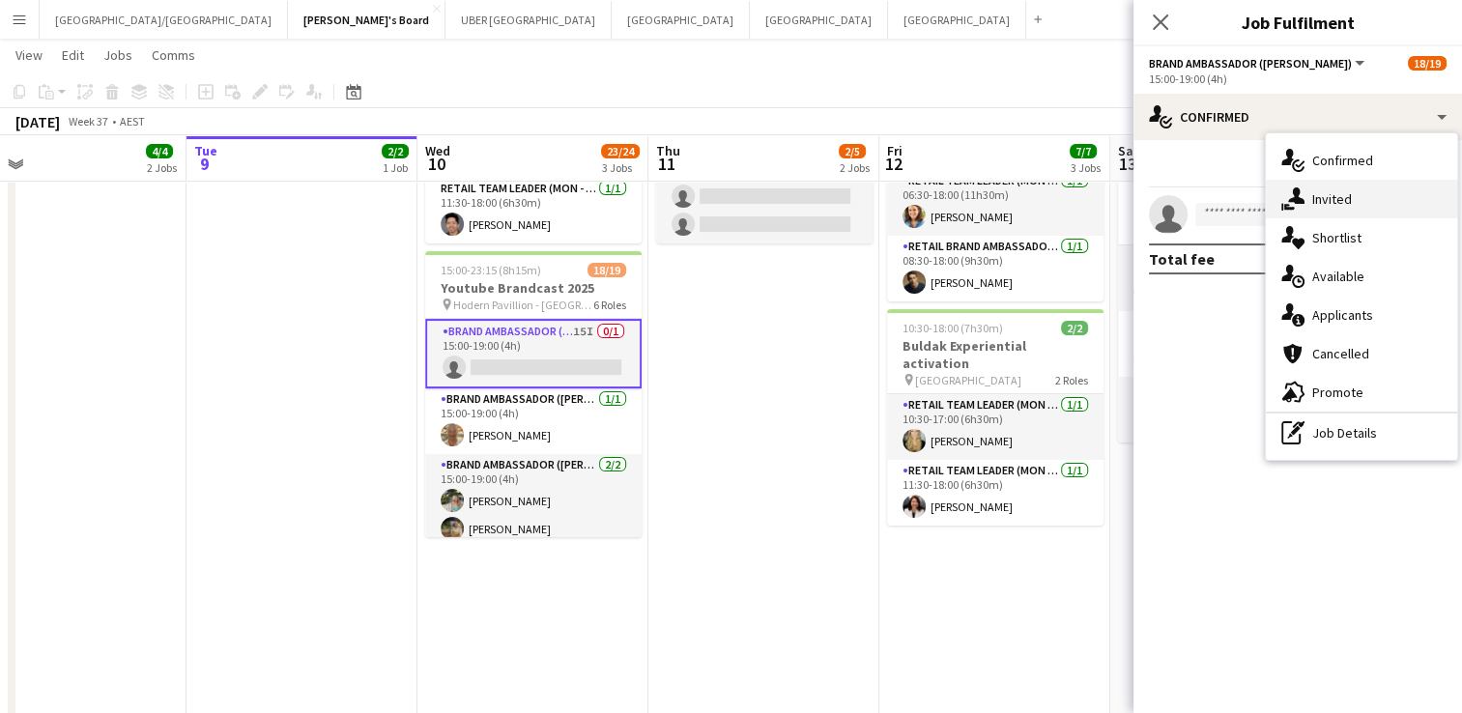
click at [1335, 184] on div "single-neutral-actions-share-1 Invited" at bounding box center [1361, 199] width 191 height 39
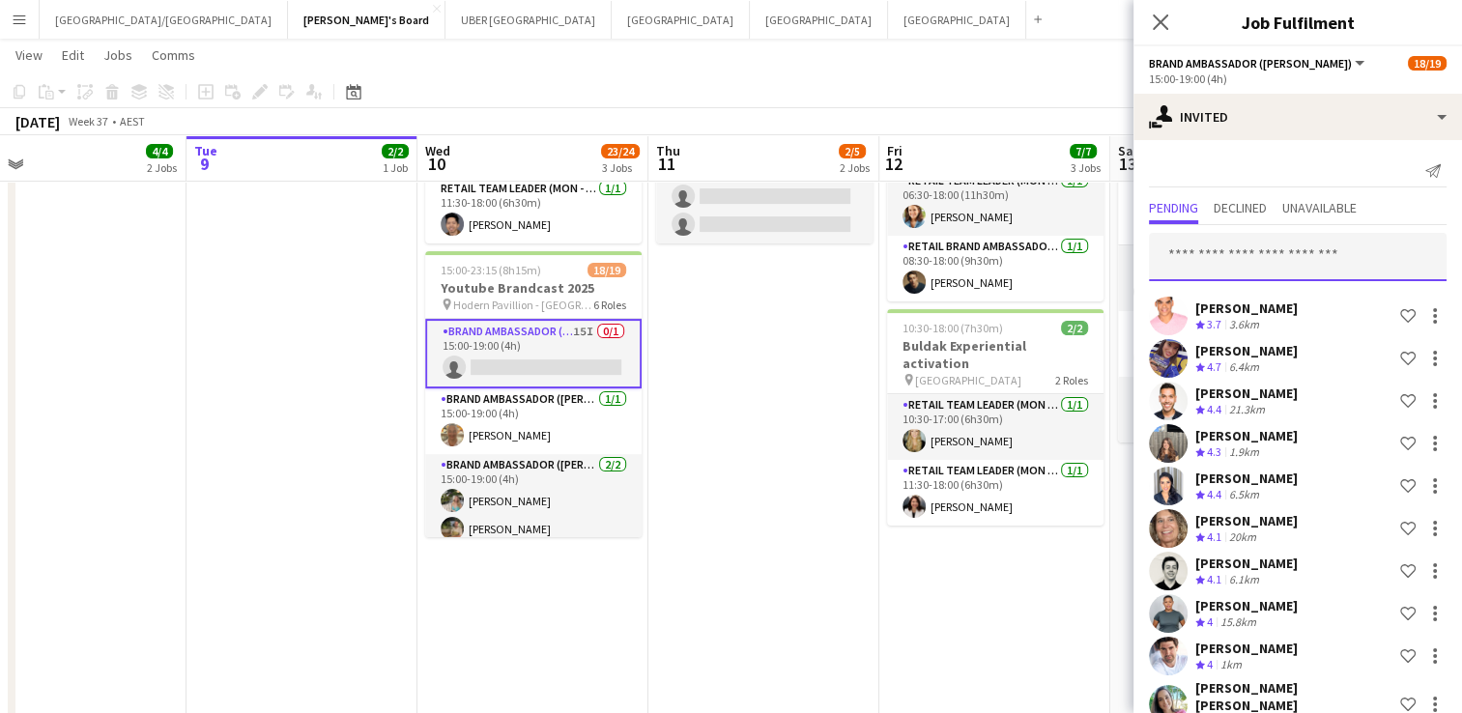
click at [1228, 269] on input "text" at bounding box center [1298, 257] width 298 height 48
type input "****"
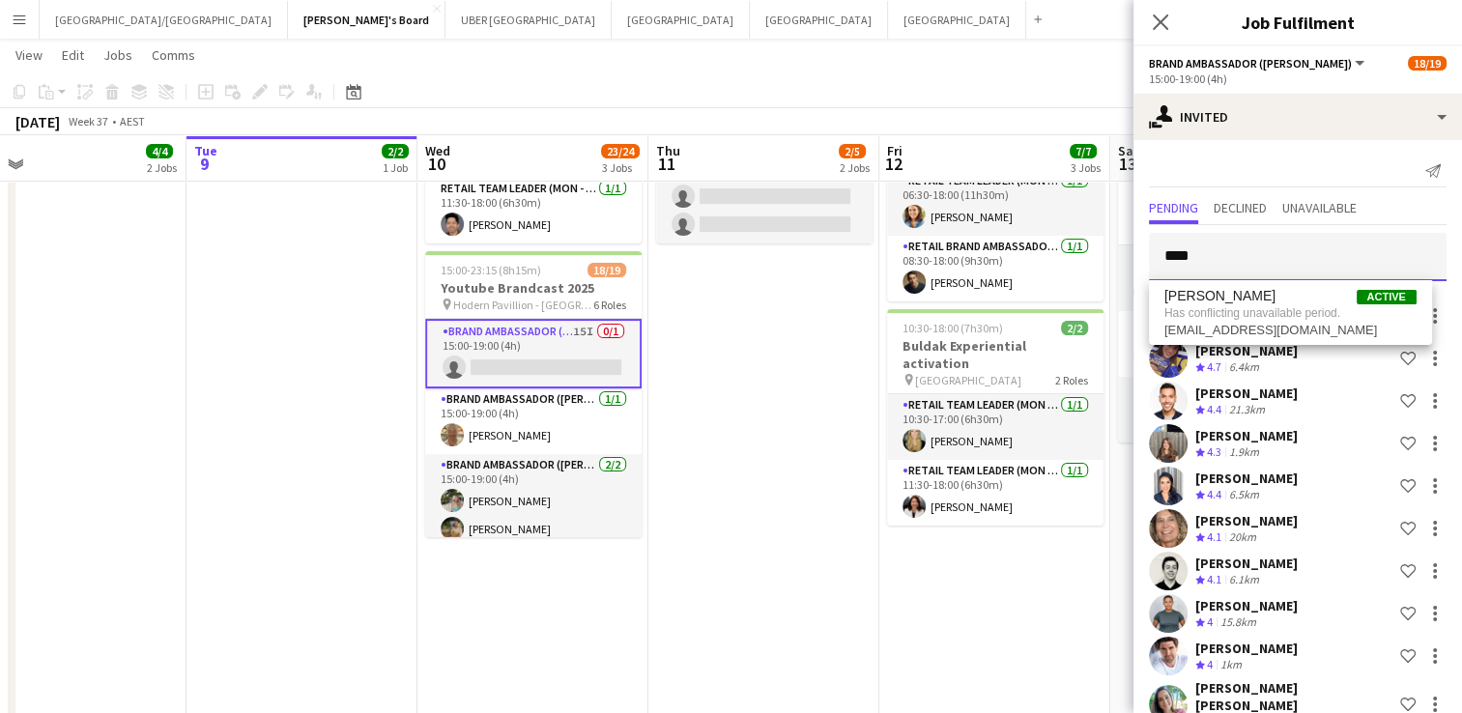
drag, startPoint x: 1225, startPoint y: 265, endPoint x: 1108, endPoint y: 257, distance: 117.2
click at [1108, 257] on body "Menu Boards Boards Boards All jobs Status Workforce Workforce My Workforce Recr…" at bounding box center [731, 310] width 1462 height 1409
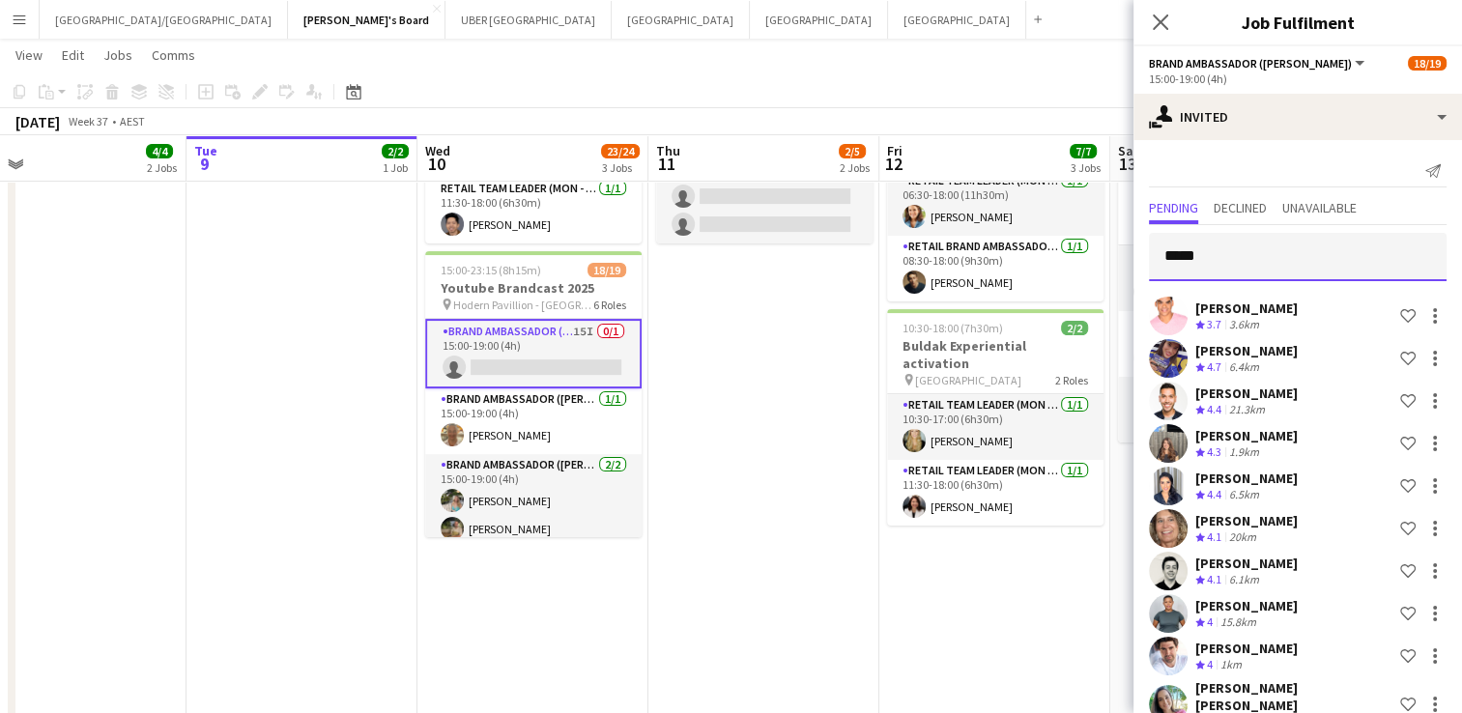
type input "******"
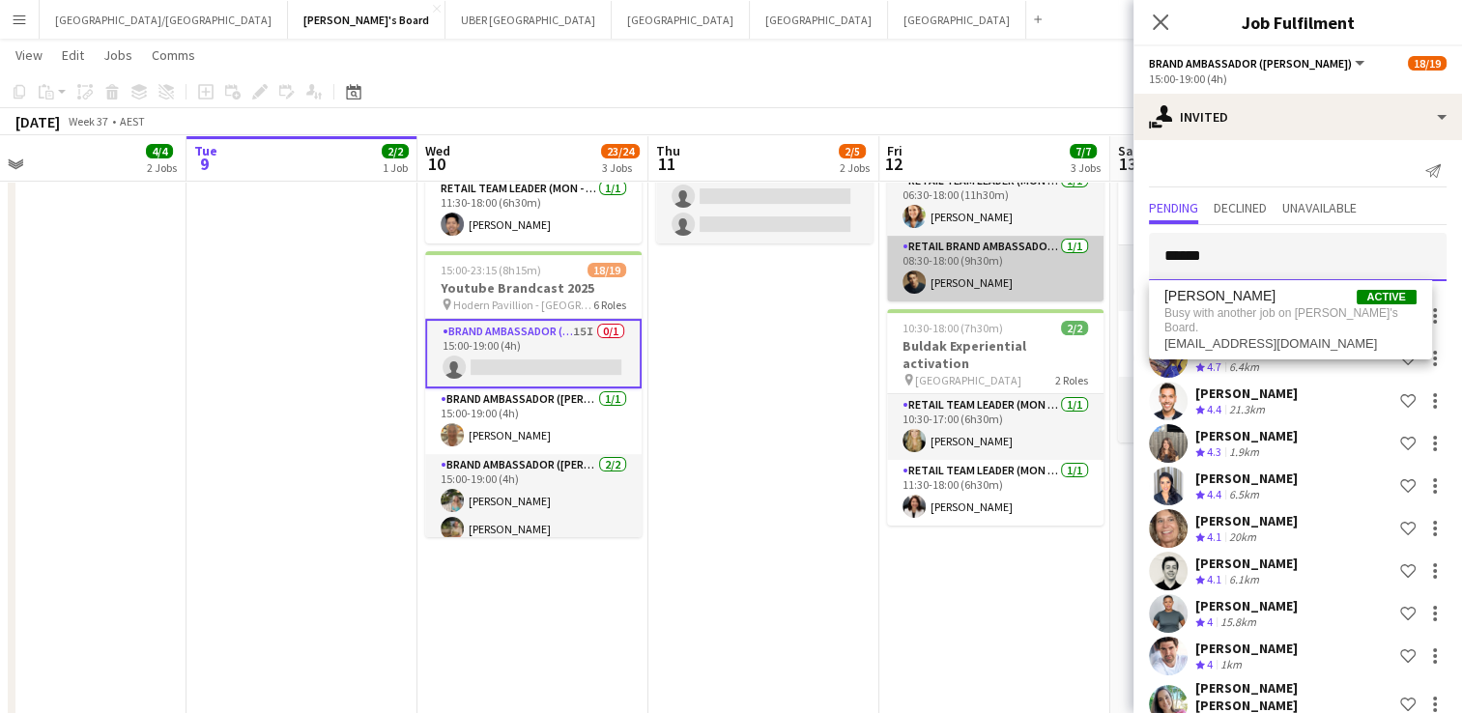
drag, startPoint x: 1165, startPoint y: 257, endPoint x: 1034, endPoint y: 256, distance: 131.4
click at [1034, 256] on body "Menu Boards Boards Boards All jobs Status Workforce Workforce My Workforce Recr…" at bounding box center [731, 310] width 1462 height 1409
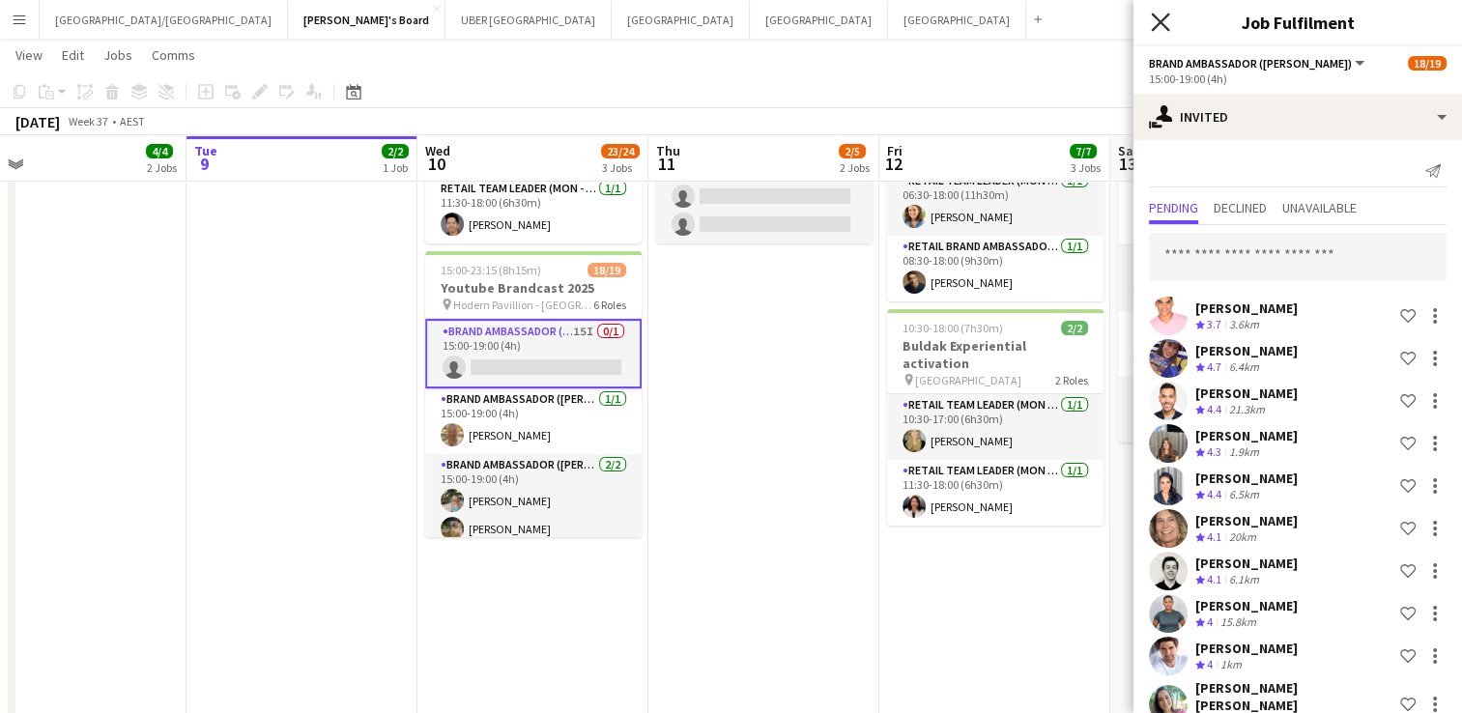
click at [1164, 23] on icon "Close pop-in" at bounding box center [1160, 22] width 18 height 18
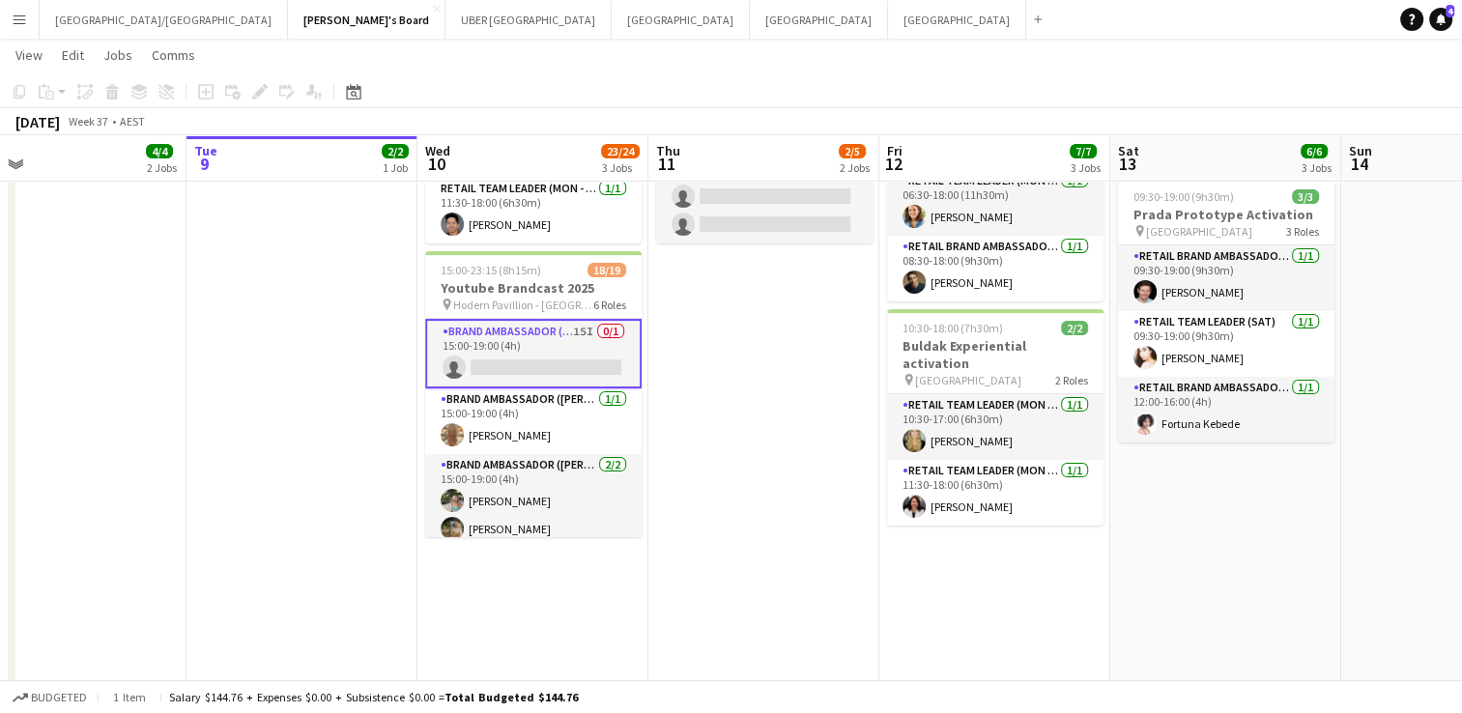
click at [554, 344] on app-card-role "Brand Ambassador (Mon - Fri) 15I 0/1 15:00-19:00 (4h) single-neutral-actions" at bounding box center [533, 354] width 216 height 70
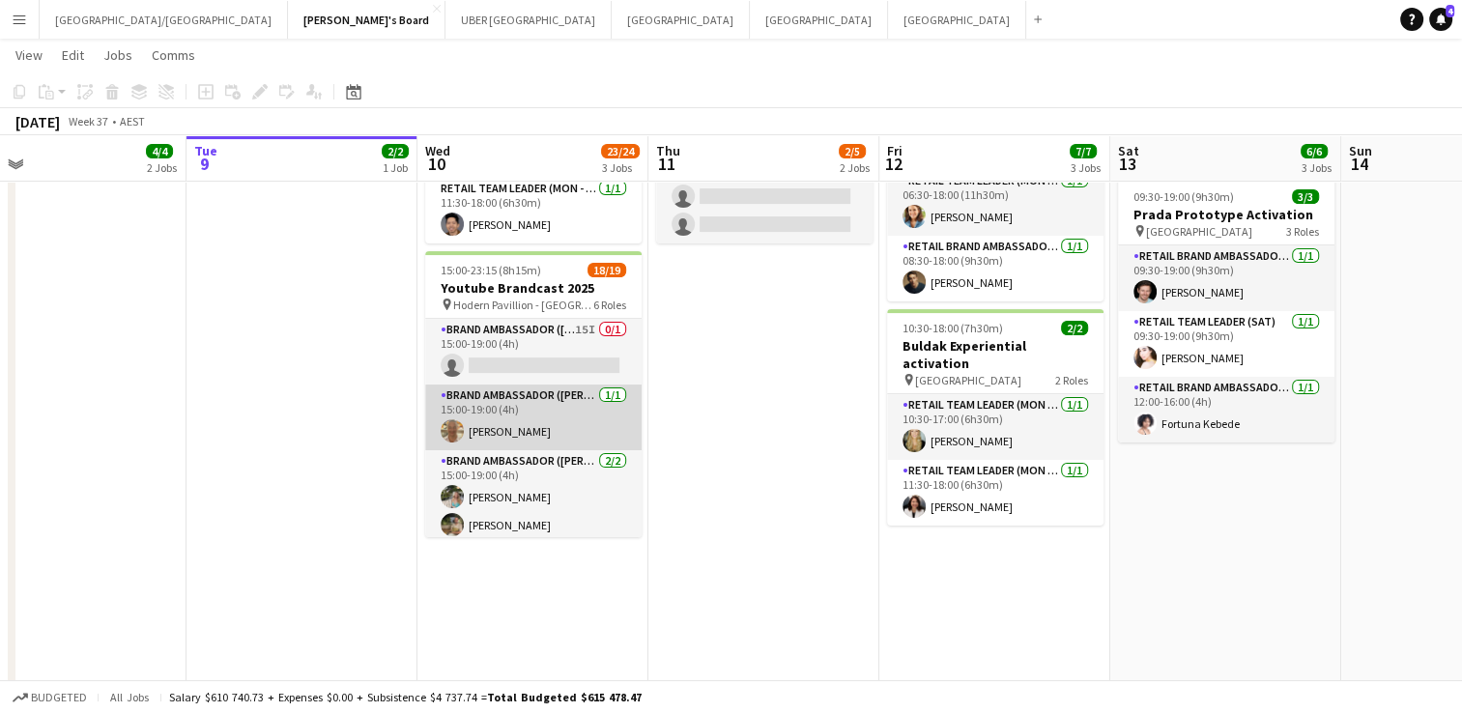
click at [553, 416] on app-card-role "Brand Ambassador (Mon - Fri) [DATE] 15:00-19:00 (4h) [PERSON_NAME]" at bounding box center [533, 418] width 216 height 66
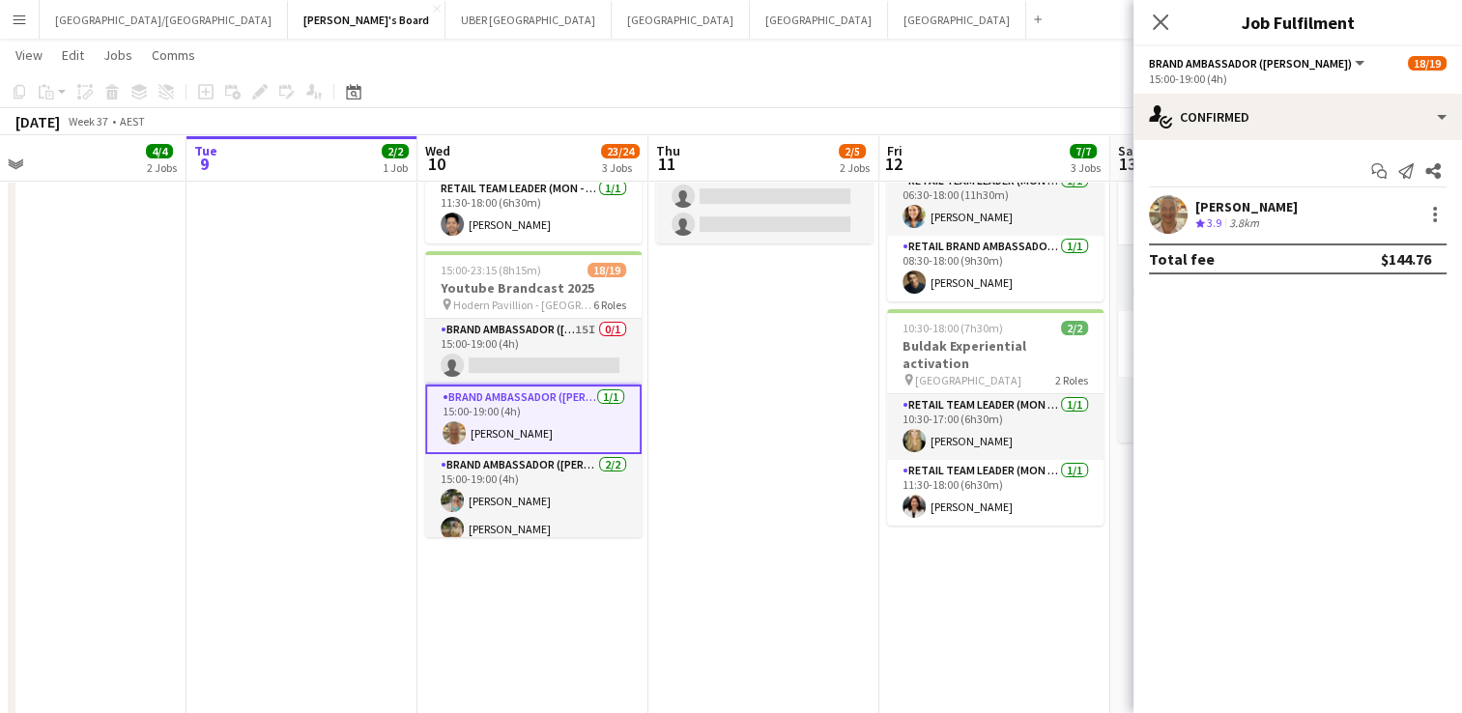
click at [553, 416] on app-card-role "Brand Ambassador (Mon - Fri) [DATE] 15:00-19:00 (4h) [PERSON_NAME]" at bounding box center [533, 420] width 216 height 70
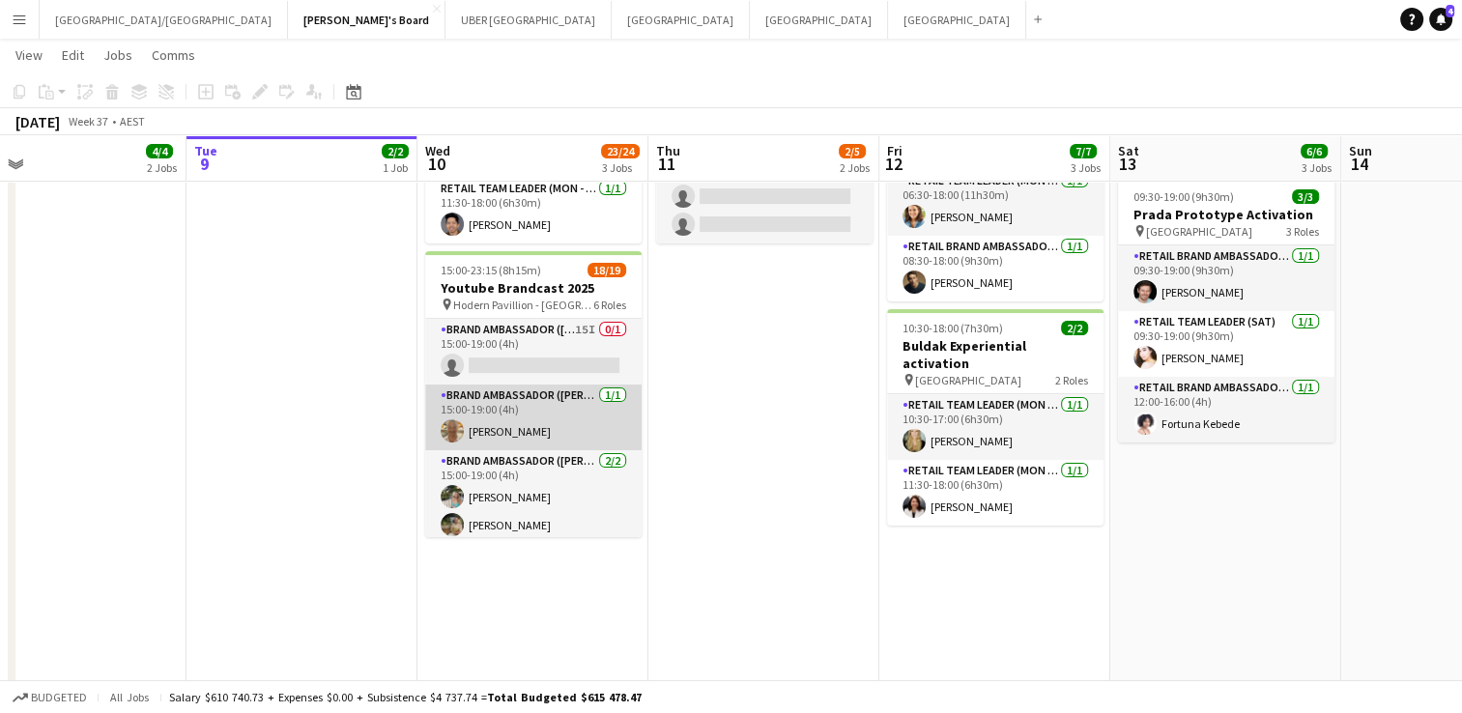
click at [462, 407] on app-card-role "Brand Ambassador (Mon - Fri) [DATE] 15:00-19:00 (4h) [PERSON_NAME]" at bounding box center [533, 418] width 216 height 66
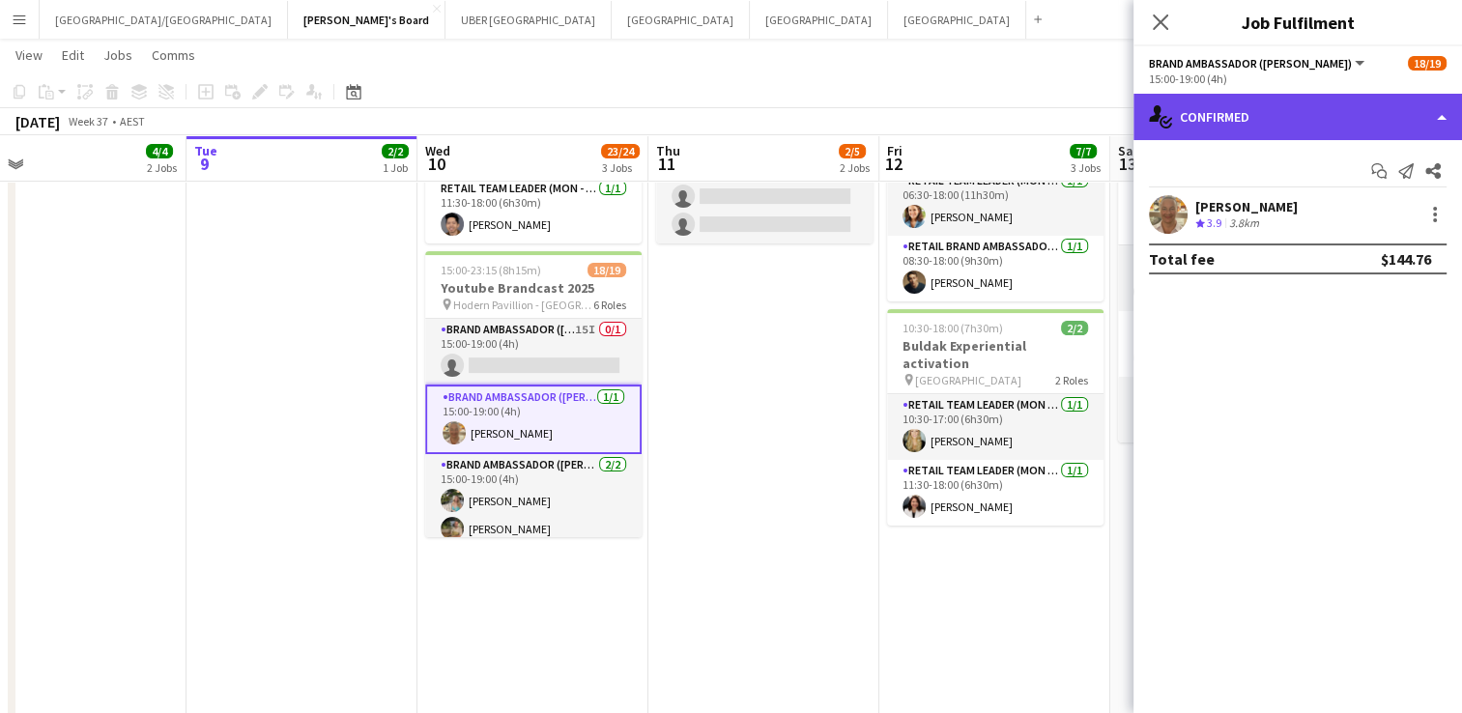
click at [1307, 118] on div "single-neutral-actions-check-2 Confirmed" at bounding box center [1298, 117] width 329 height 46
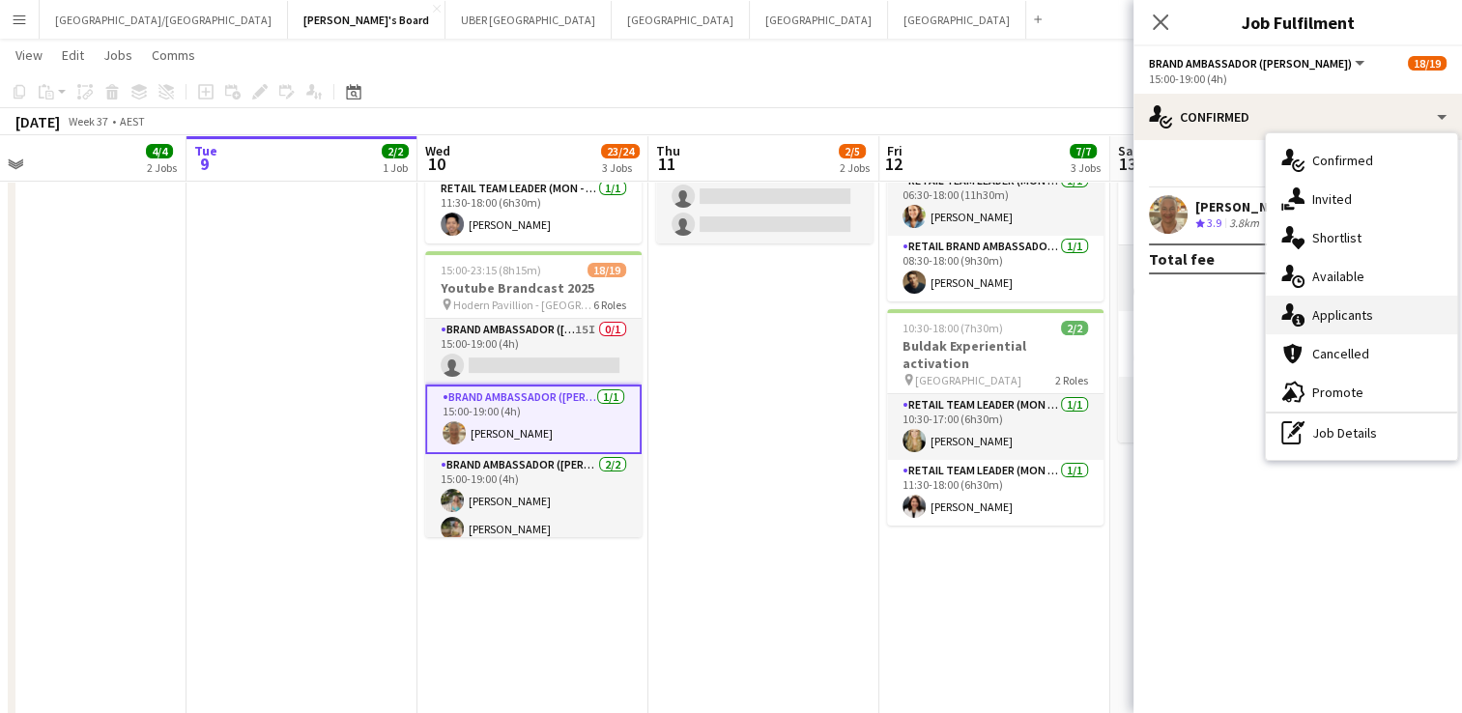
click at [1356, 313] on span "Applicants" at bounding box center [1342, 314] width 61 height 17
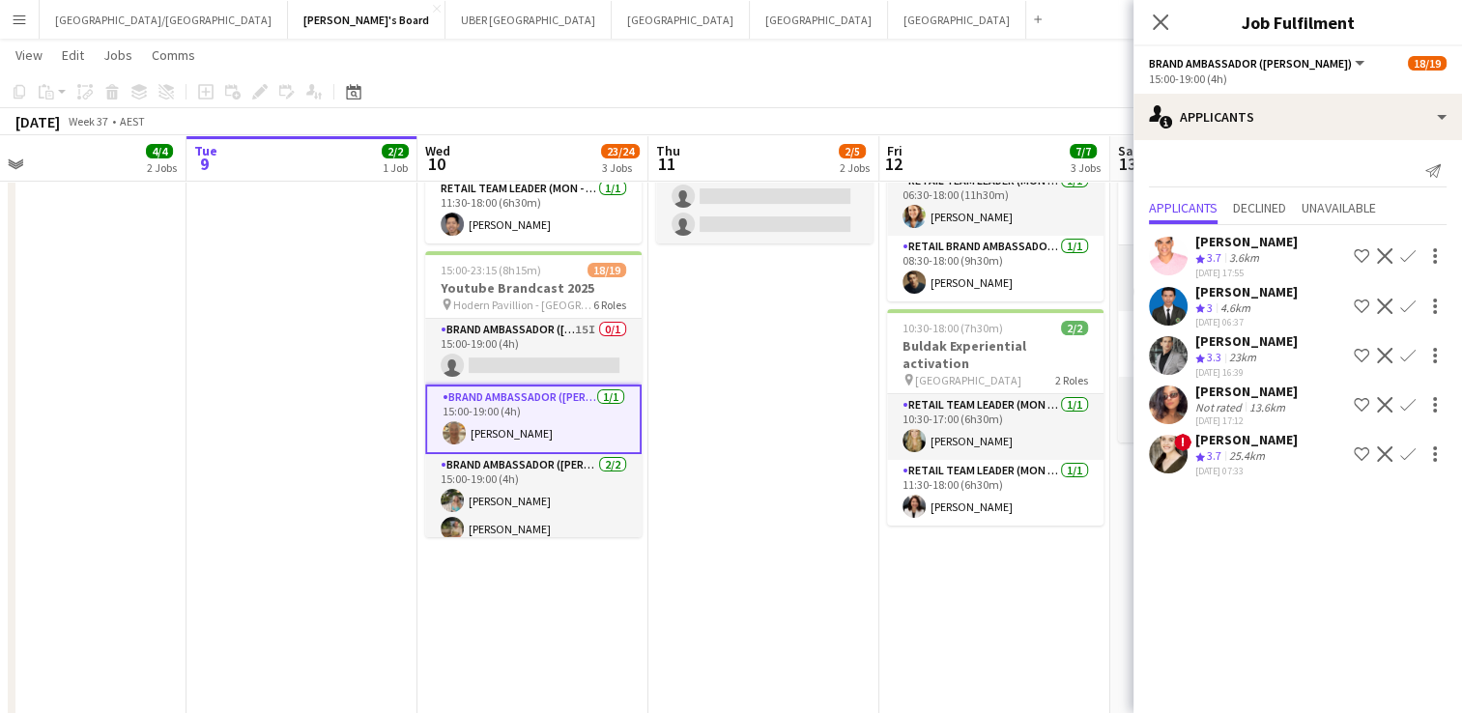
click at [1252, 346] on div "[PERSON_NAME]" at bounding box center [1246, 340] width 102 height 17
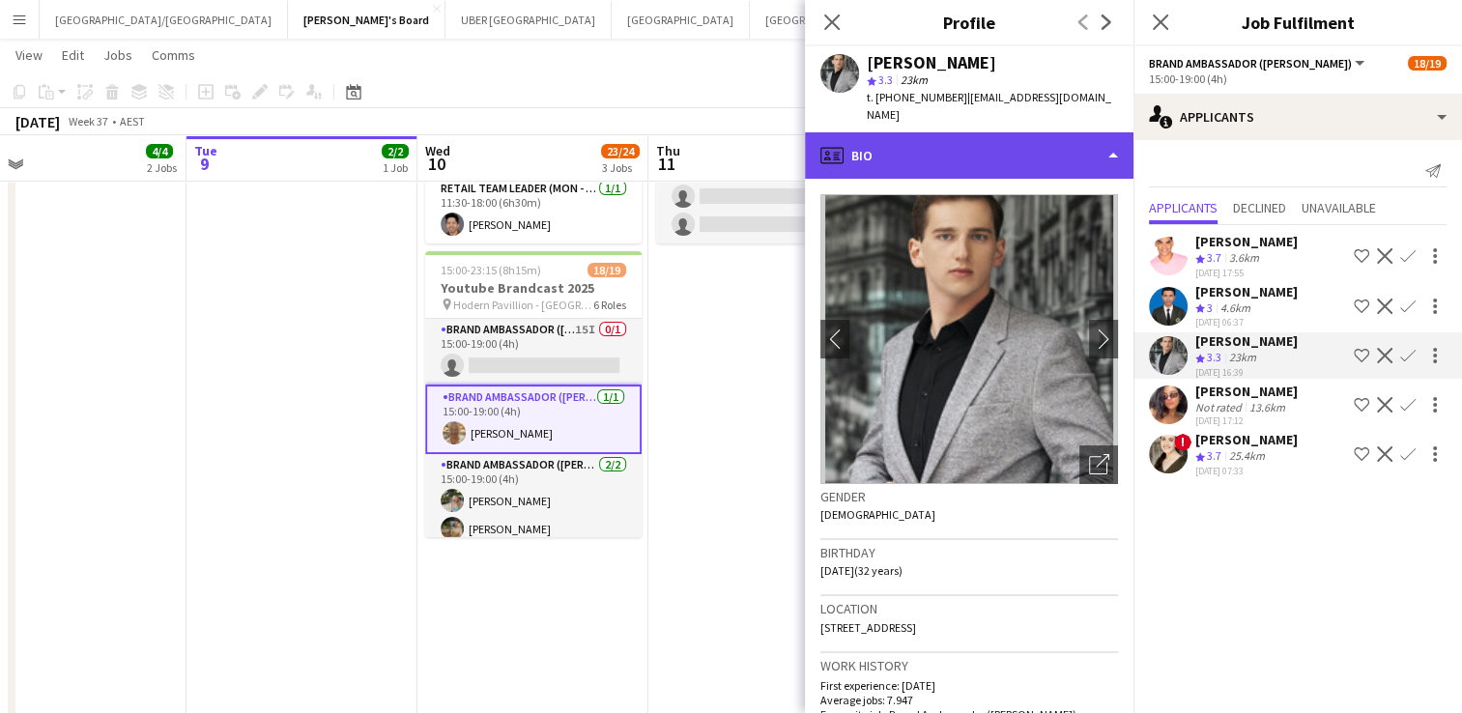
click at [1032, 132] on div "profile Bio" at bounding box center [969, 155] width 329 height 46
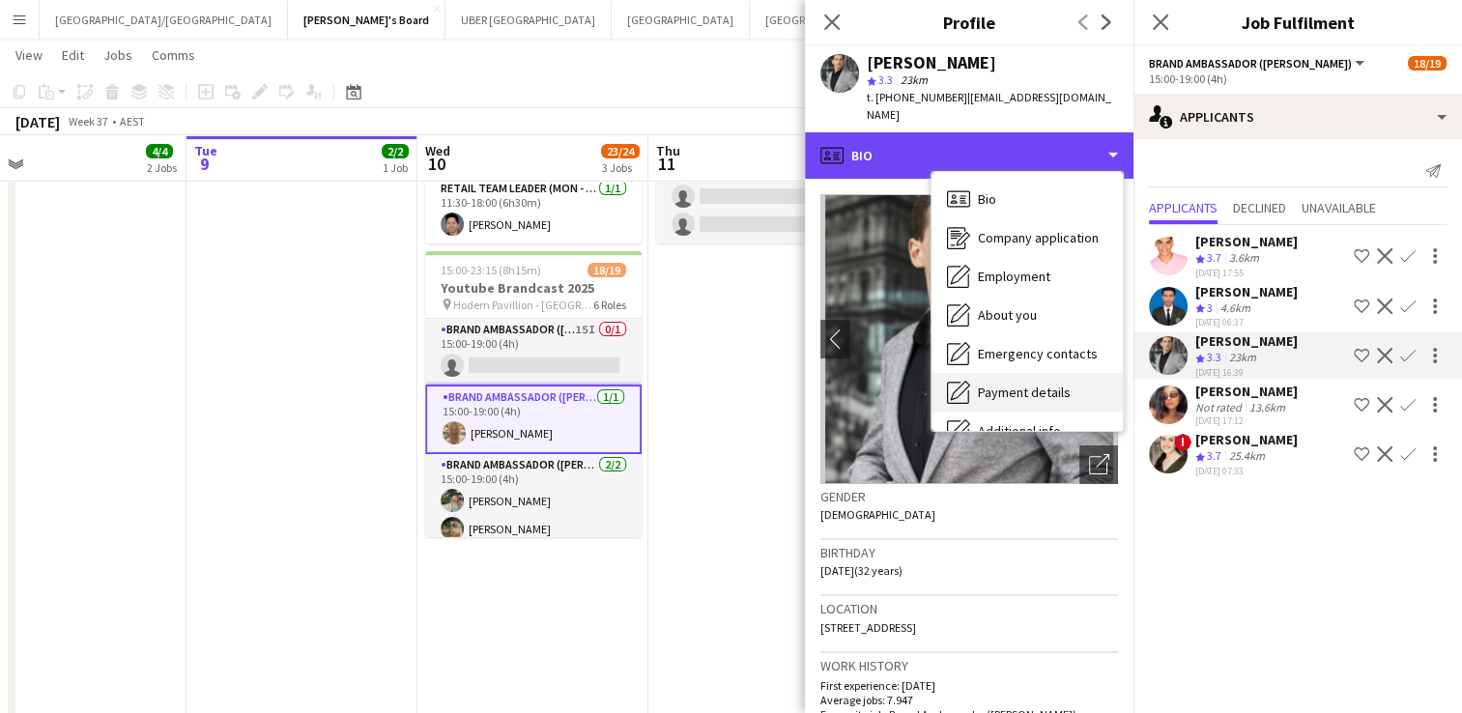
scroll to position [143, 0]
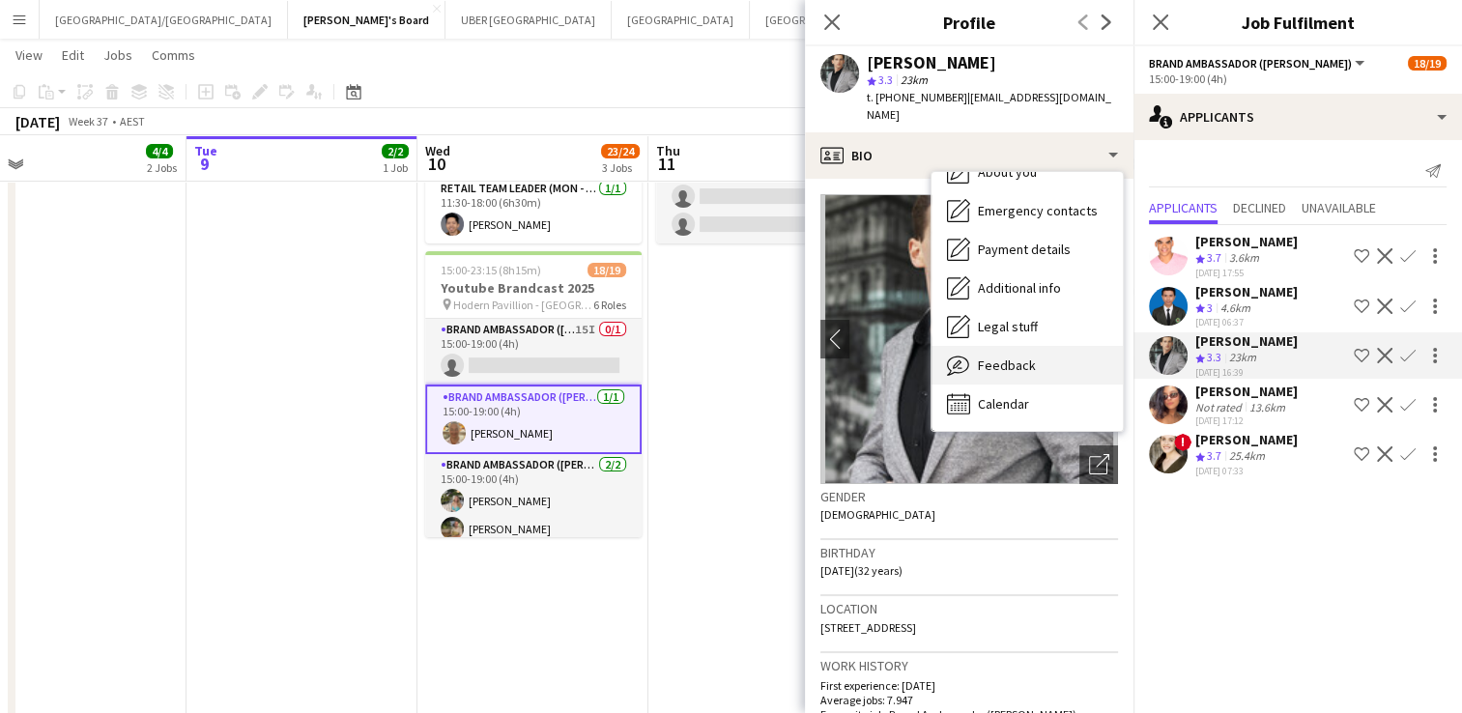
click at [1001, 357] on span "Feedback" at bounding box center [1007, 365] width 58 height 17
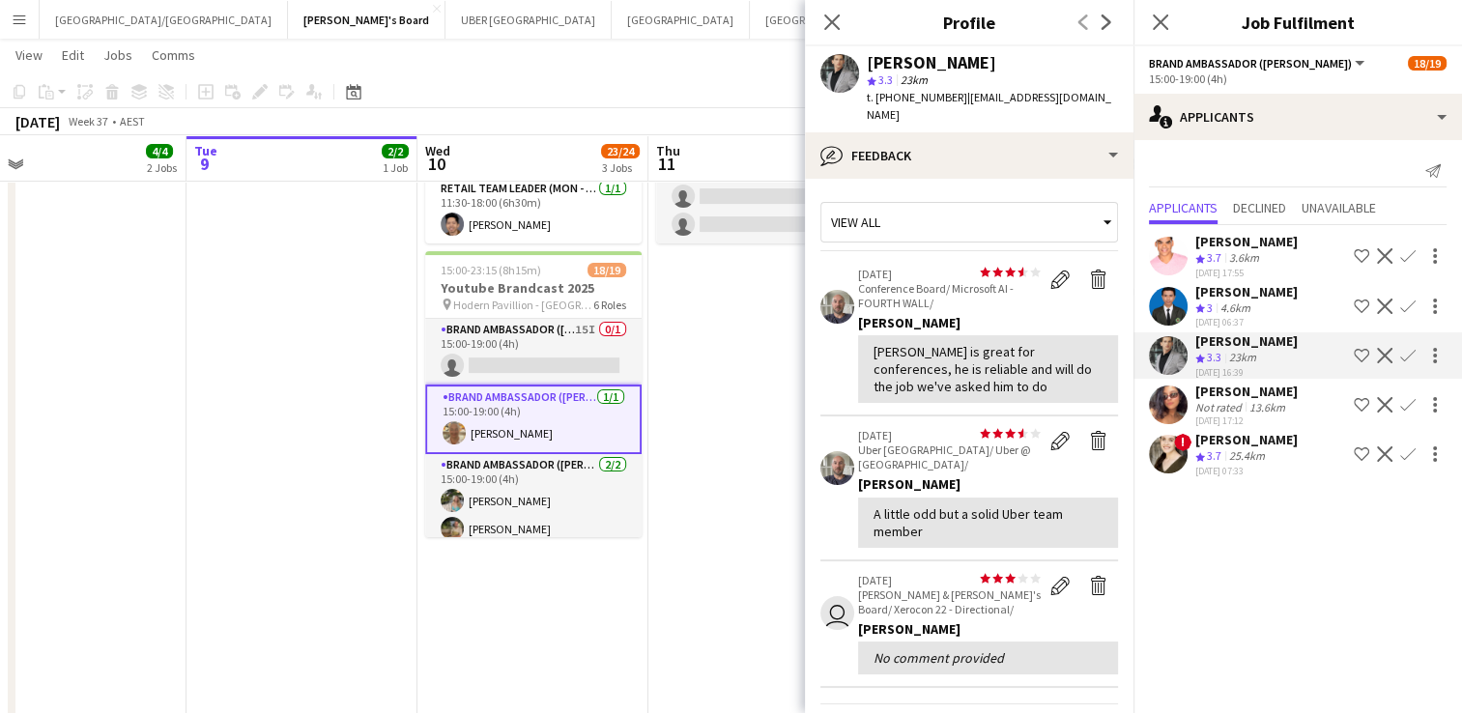
scroll to position [0, 0]
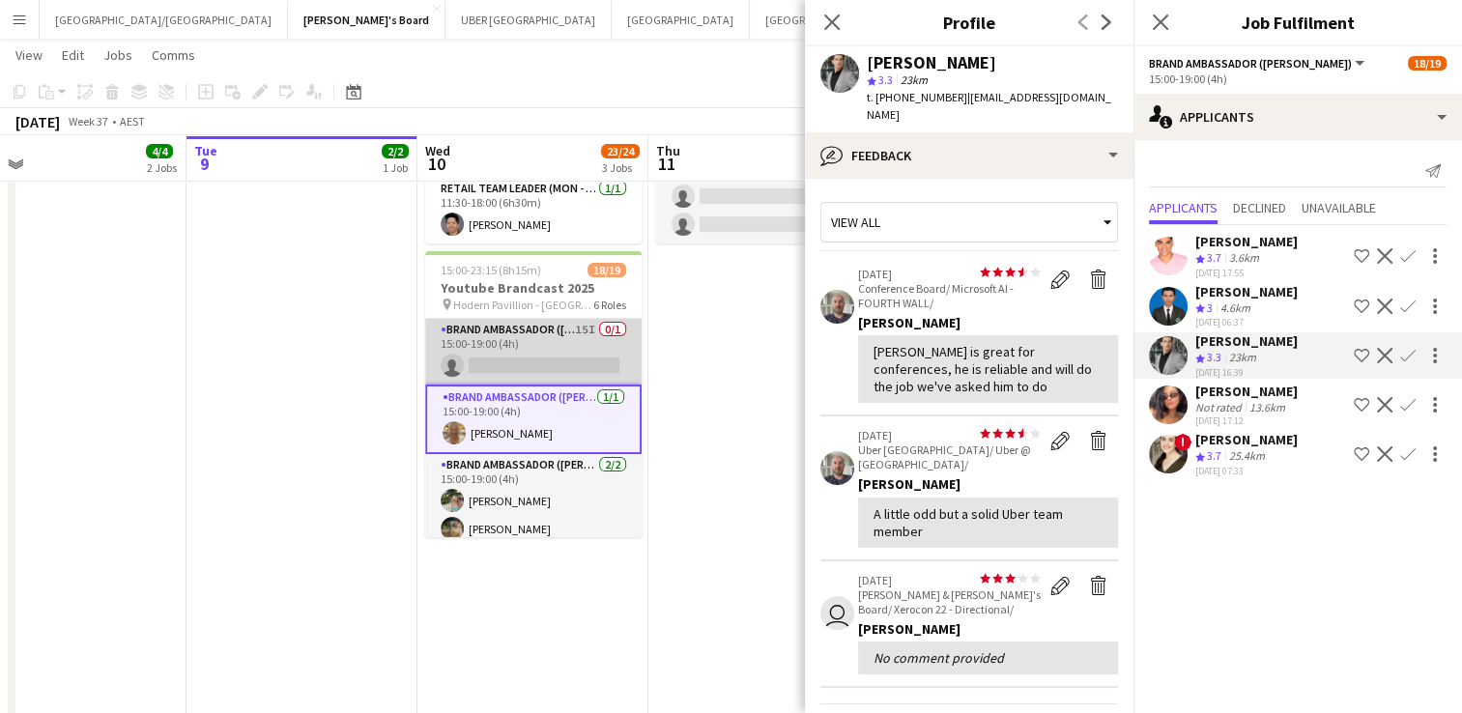
drag, startPoint x: 486, startPoint y: 366, endPoint x: 486, endPoint y: 354, distance: 12.6
click at [486, 354] on app-card-role "Brand Ambassador (Mon - Fri) 15I 0/1 15:00-19:00 (4h) single-neutral-actions" at bounding box center [533, 352] width 216 height 66
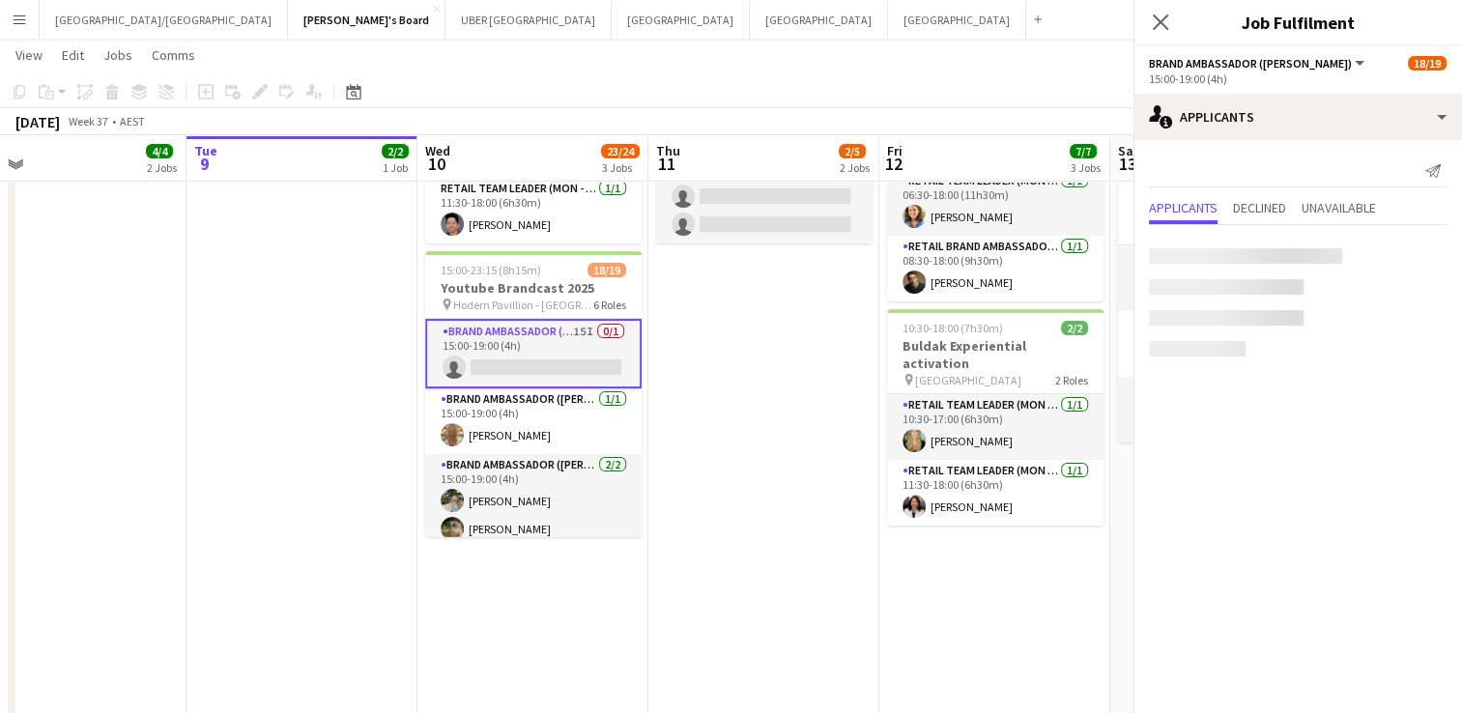
click at [486, 354] on app-card-role "Brand Ambassador (Mon - Fri) 15I 0/1 15:00-19:00 (4h) single-neutral-actions" at bounding box center [533, 354] width 216 height 70
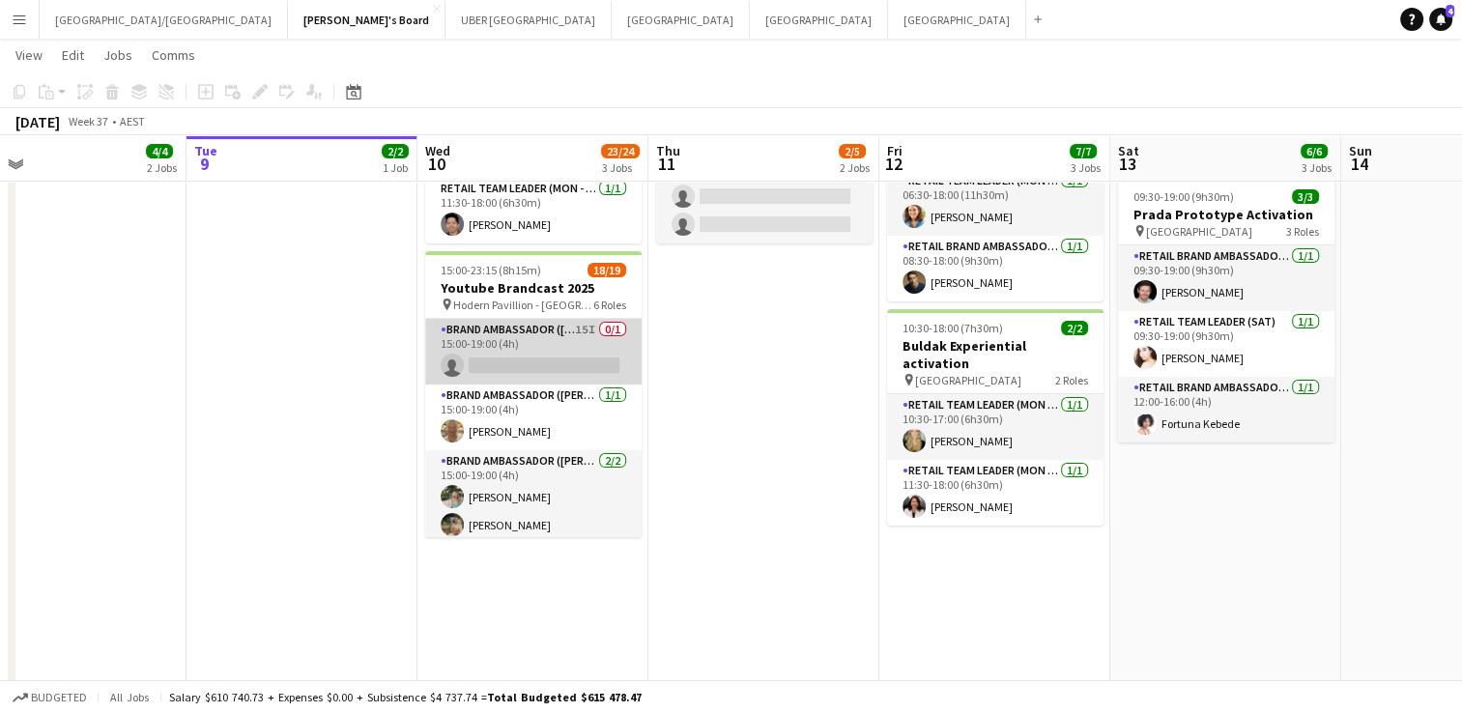
click at [497, 348] on app-card-role "Brand Ambassador (Mon - Fri) 15I 0/1 15:00-19:00 (4h) single-neutral-actions" at bounding box center [533, 352] width 216 height 66
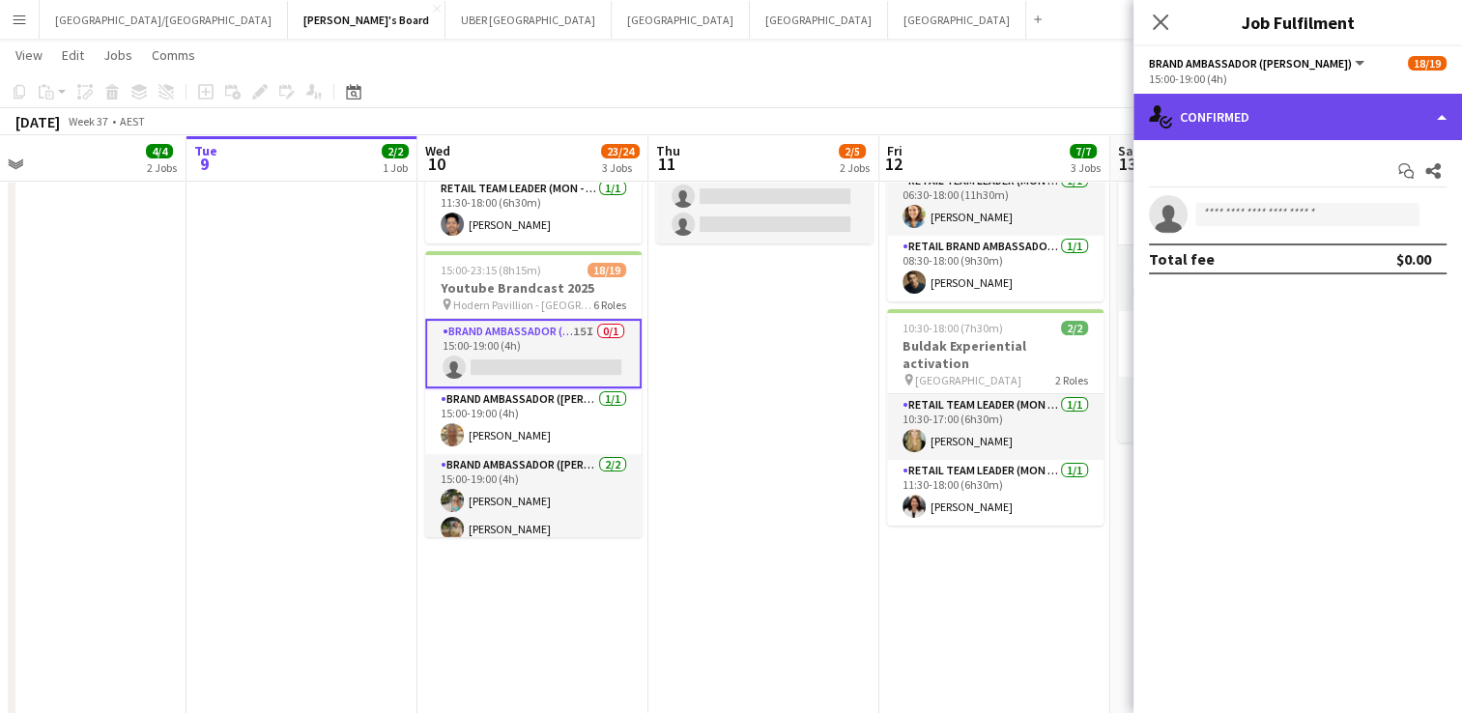
click at [1244, 106] on div "single-neutral-actions-check-2 Confirmed" at bounding box center [1298, 117] width 329 height 46
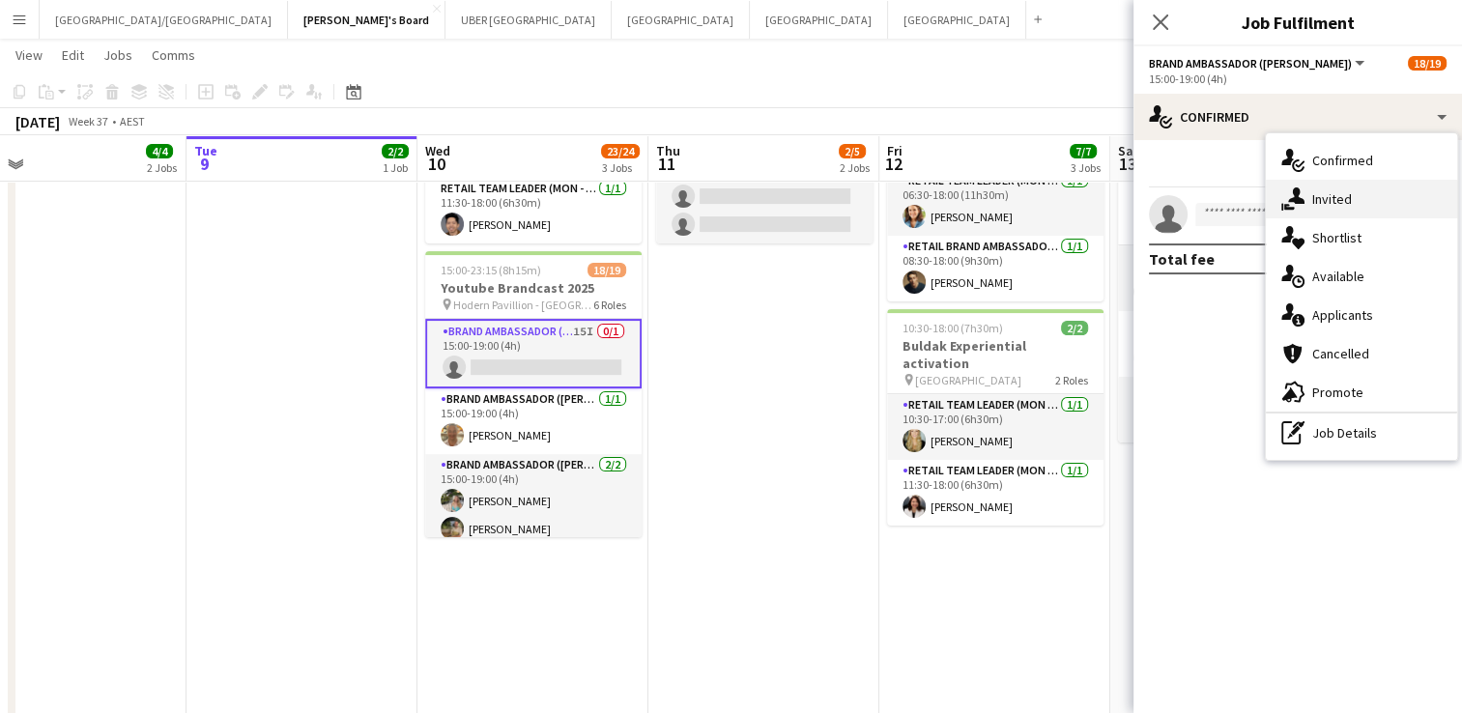
click at [1328, 206] on span "Invited" at bounding box center [1332, 198] width 40 height 17
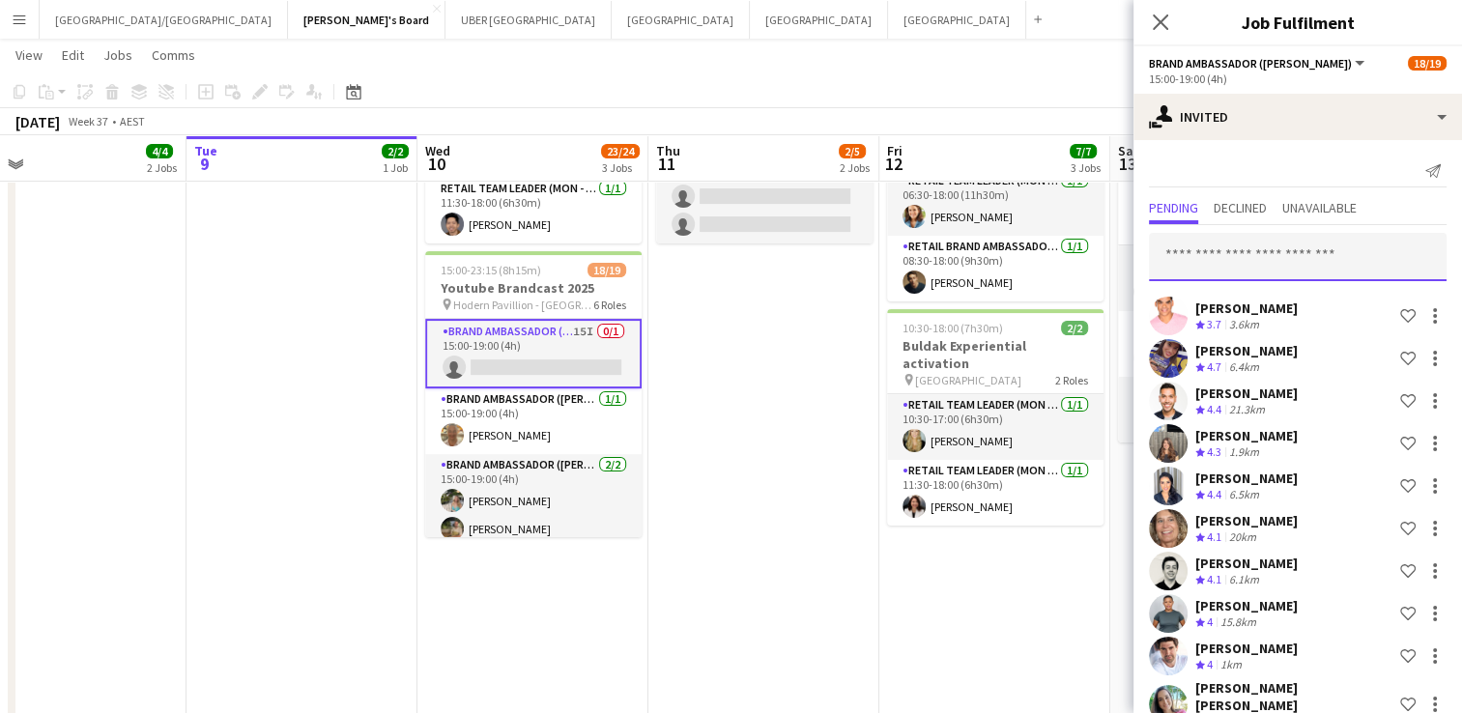
click at [1233, 257] on input "text" at bounding box center [1298, 257] width 298 height 48
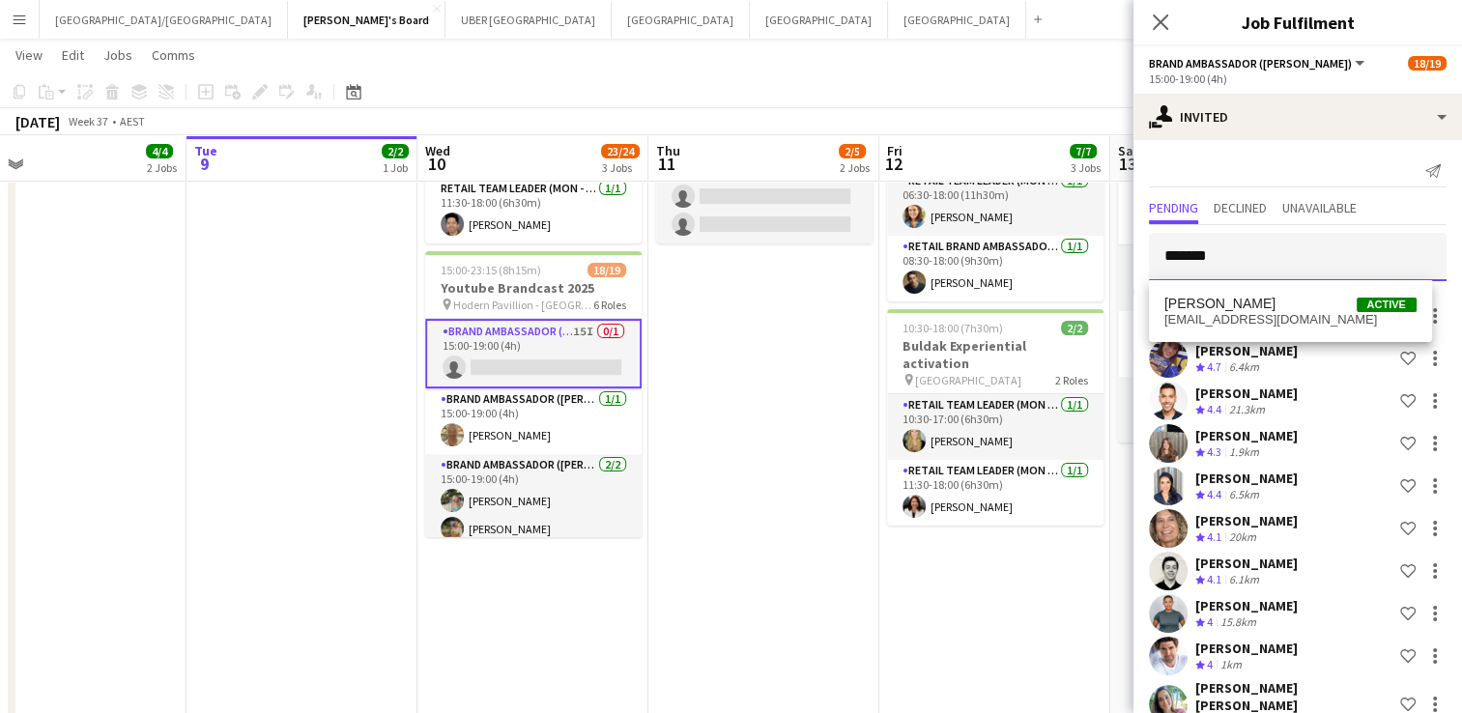
type input "*******"
click at [1212, 314] on span "[EMAIL_ADDRESS][DOMAIN_NAME]" at bounding box center [1291, 319] width 252 height 15
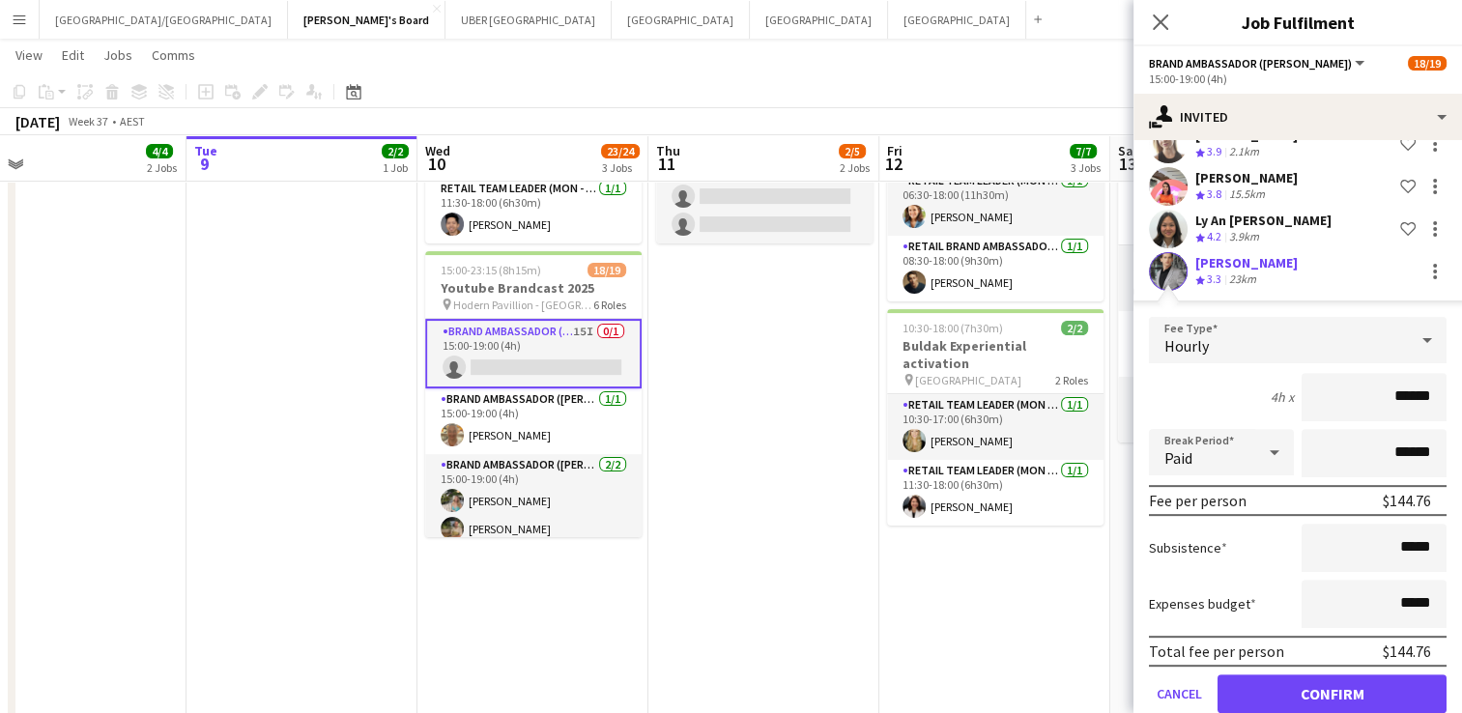
scroll to position [714, 0]
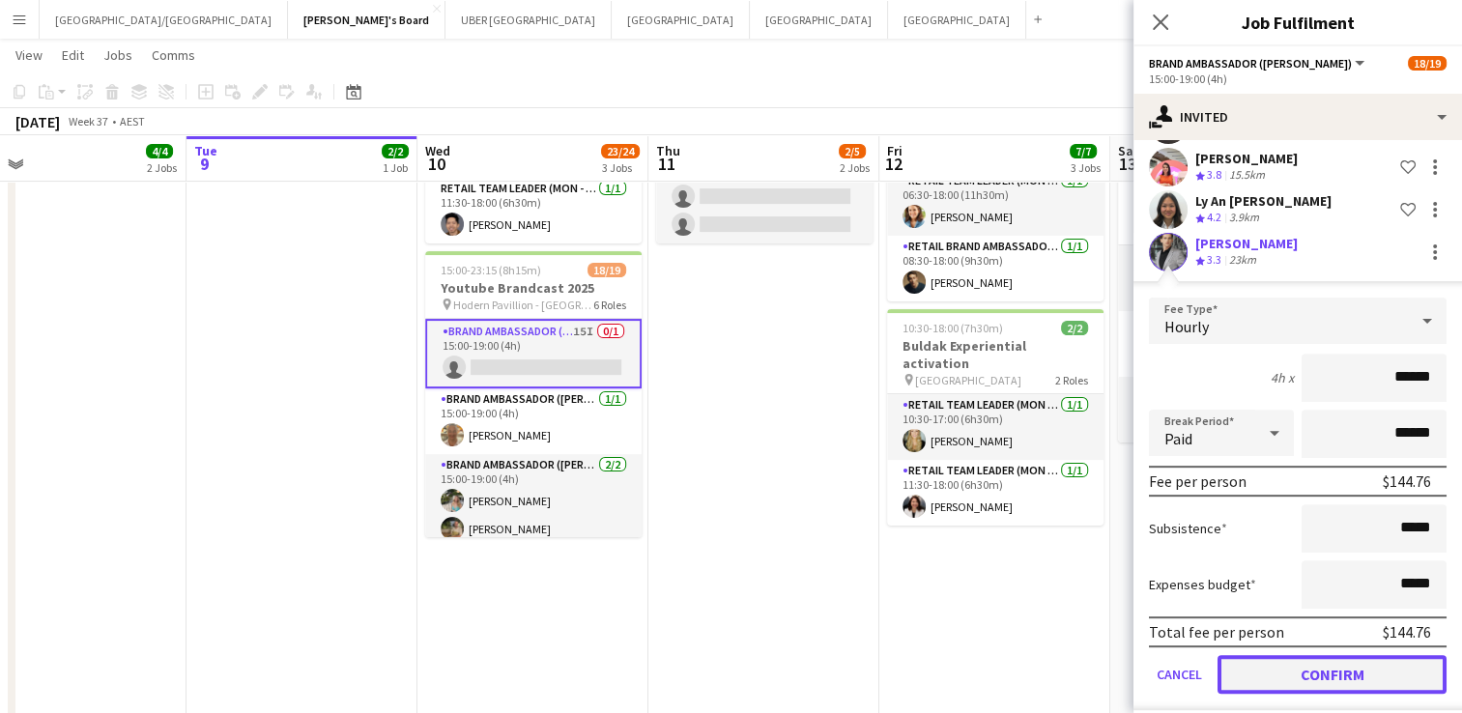
click at [1276, 655] on button "Confirm" at bounding box center [1332, 674] width 229 height 39
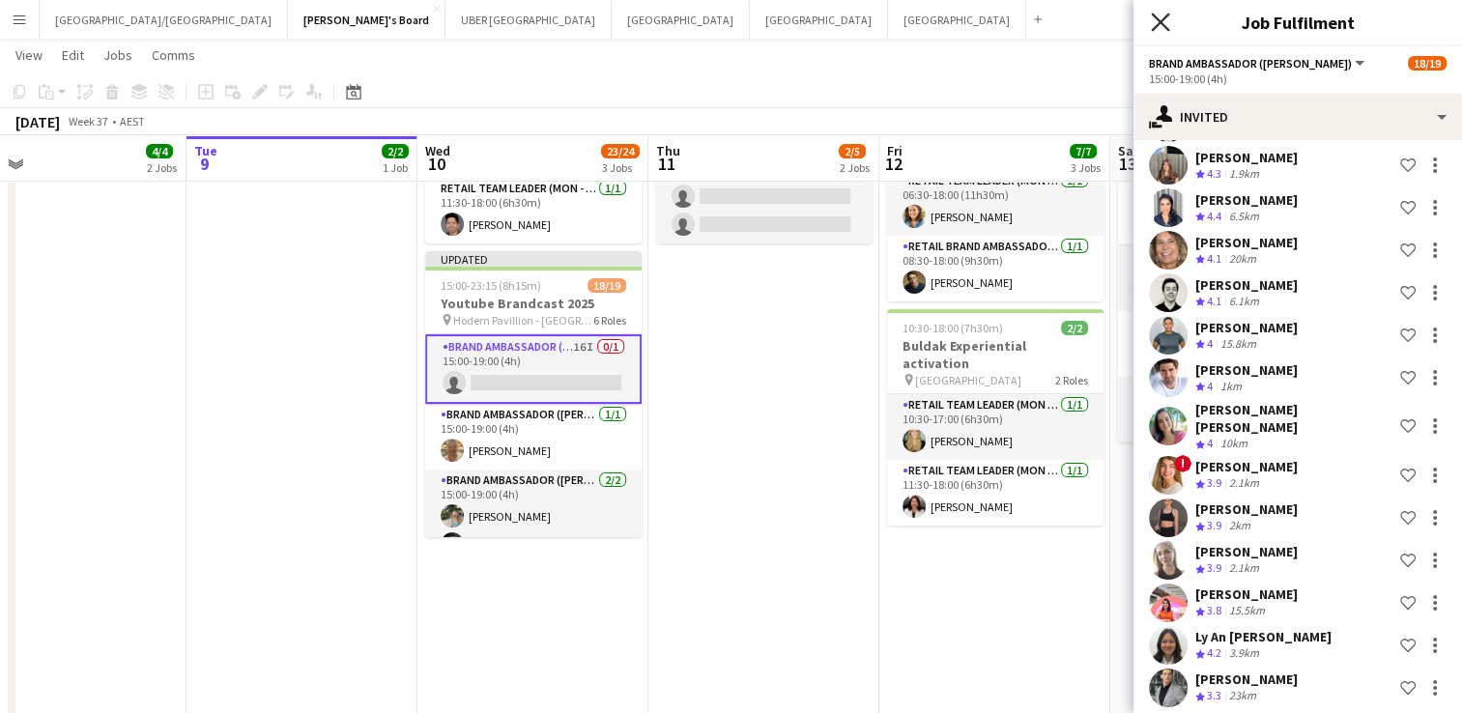
click at [1156, 26] on icon at bounding box center [1160, 22] width 18 height 18
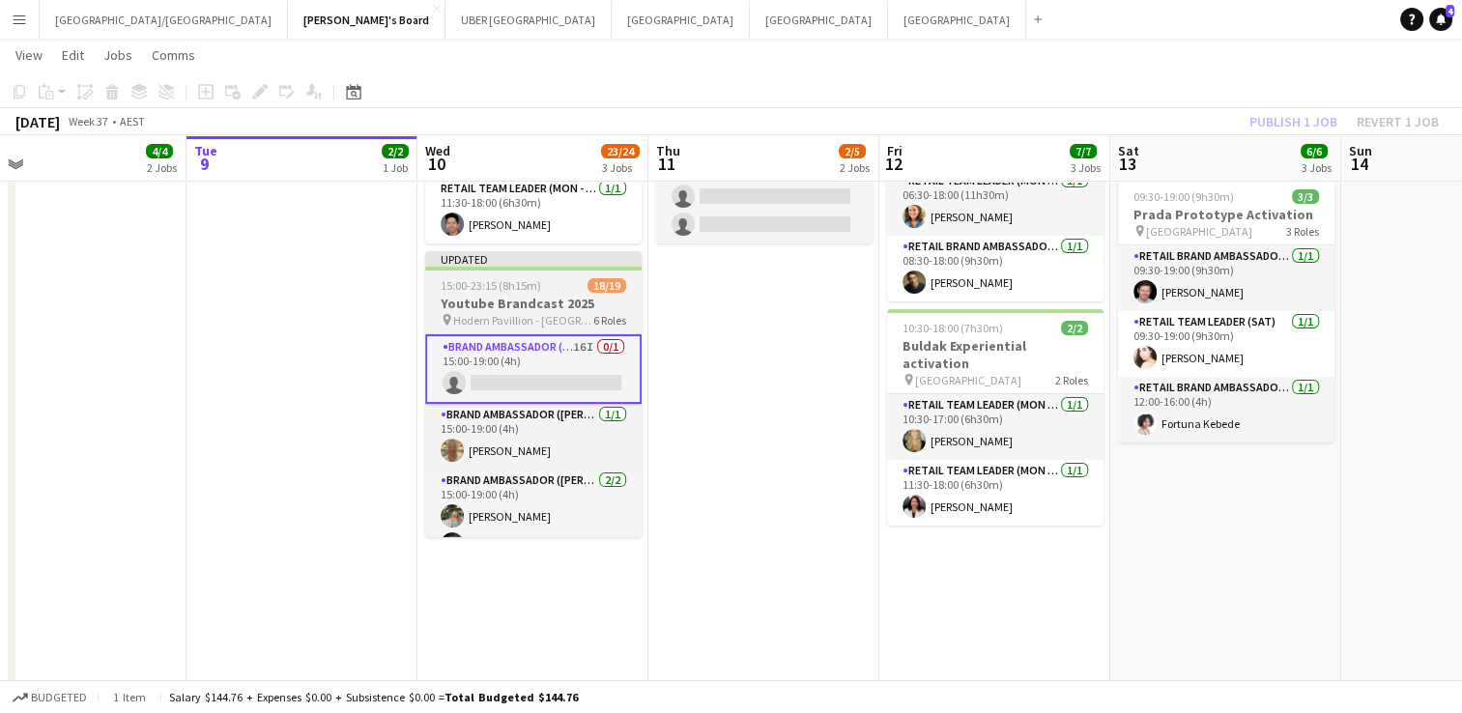
click at [541, 278] on div "15:00-23:15 (8h15m) 18/19" at bounding box center [533, 285] width 216 height 14
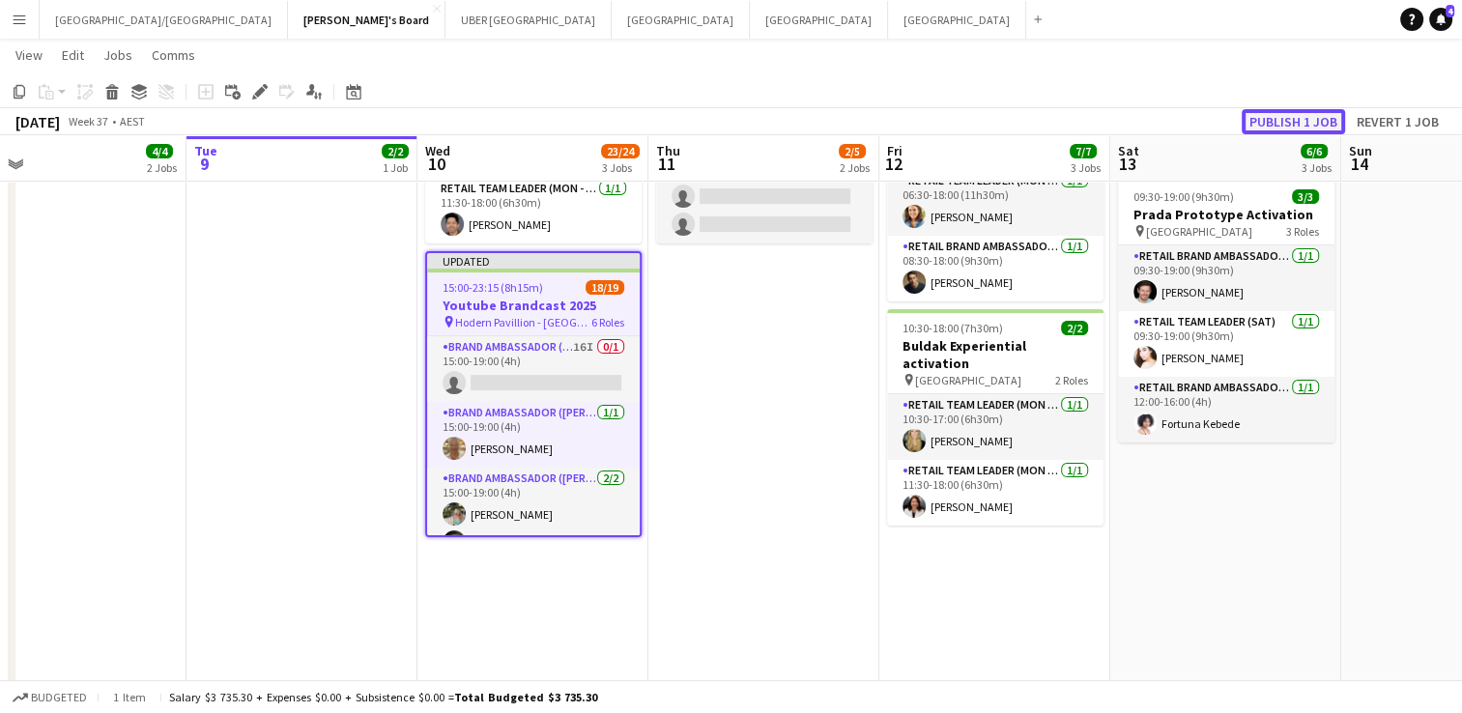
click at [1264, 116] on button "Publish 1 job" at bounding box center [1293, 121] width 103 height 25
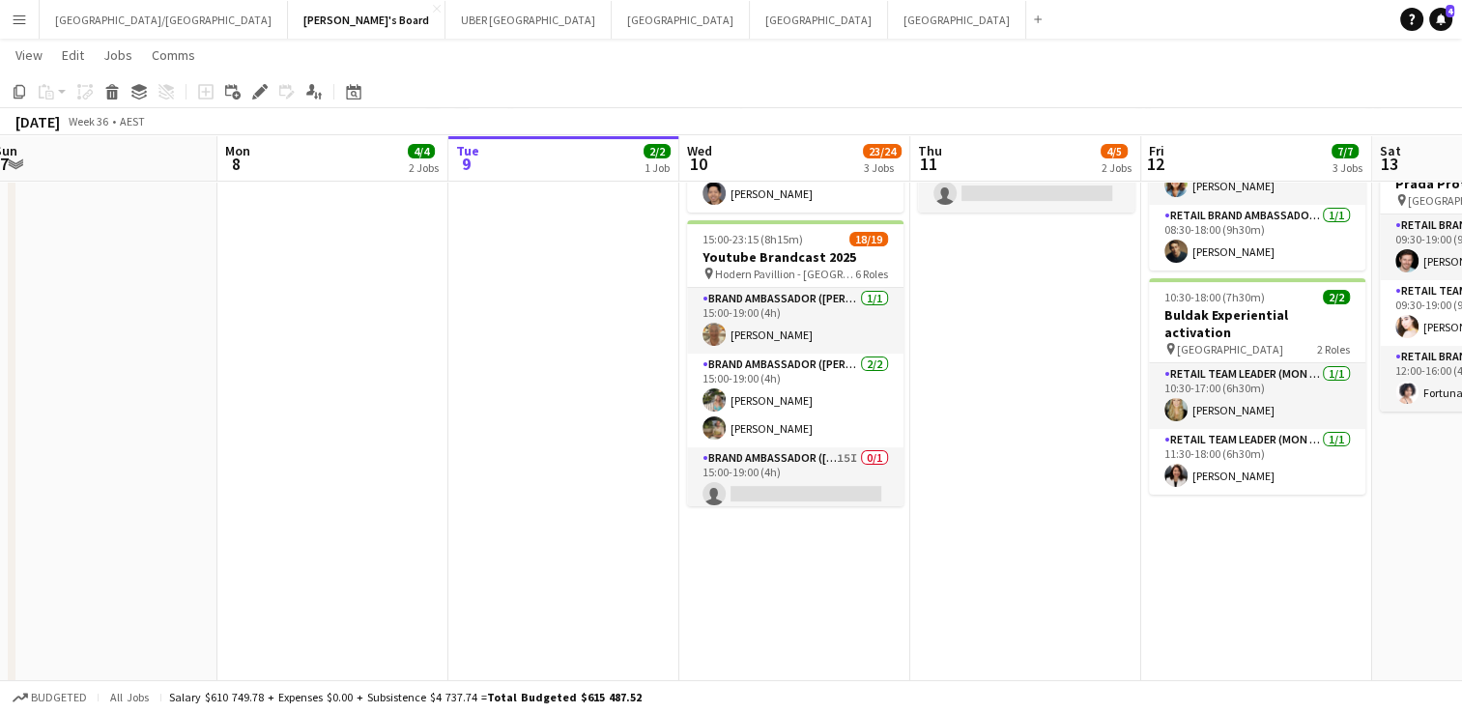
scroll to position [425, 0]
